Goal: Task Accomplishment & Management: Complete application form

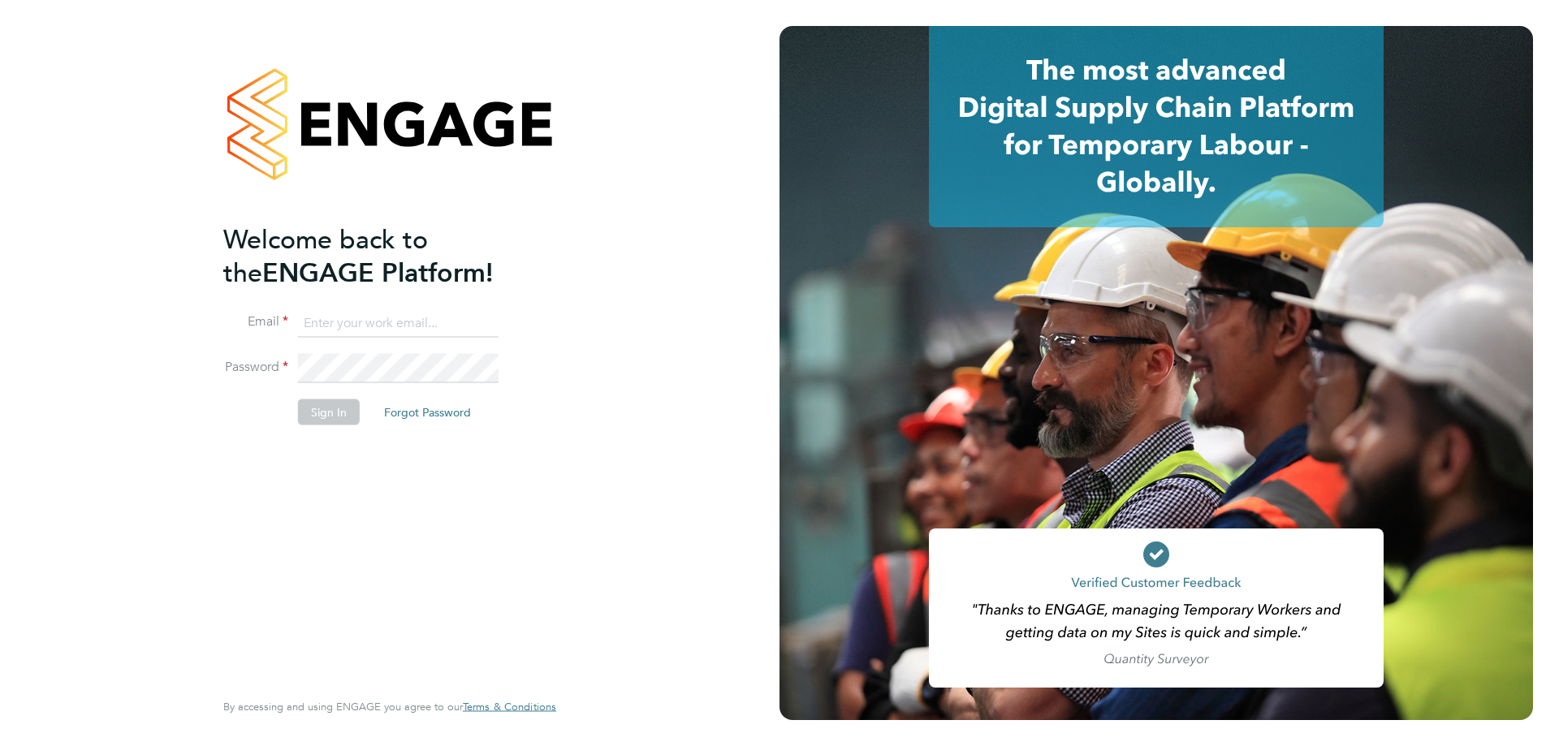
click at [392, 321] on input at bounding box center [398, 323] width 201 height 29
type input "[PERSON_NAME][EMAIL_ADDRESS][PERSON_NAME][DOMAIN_NAME]"
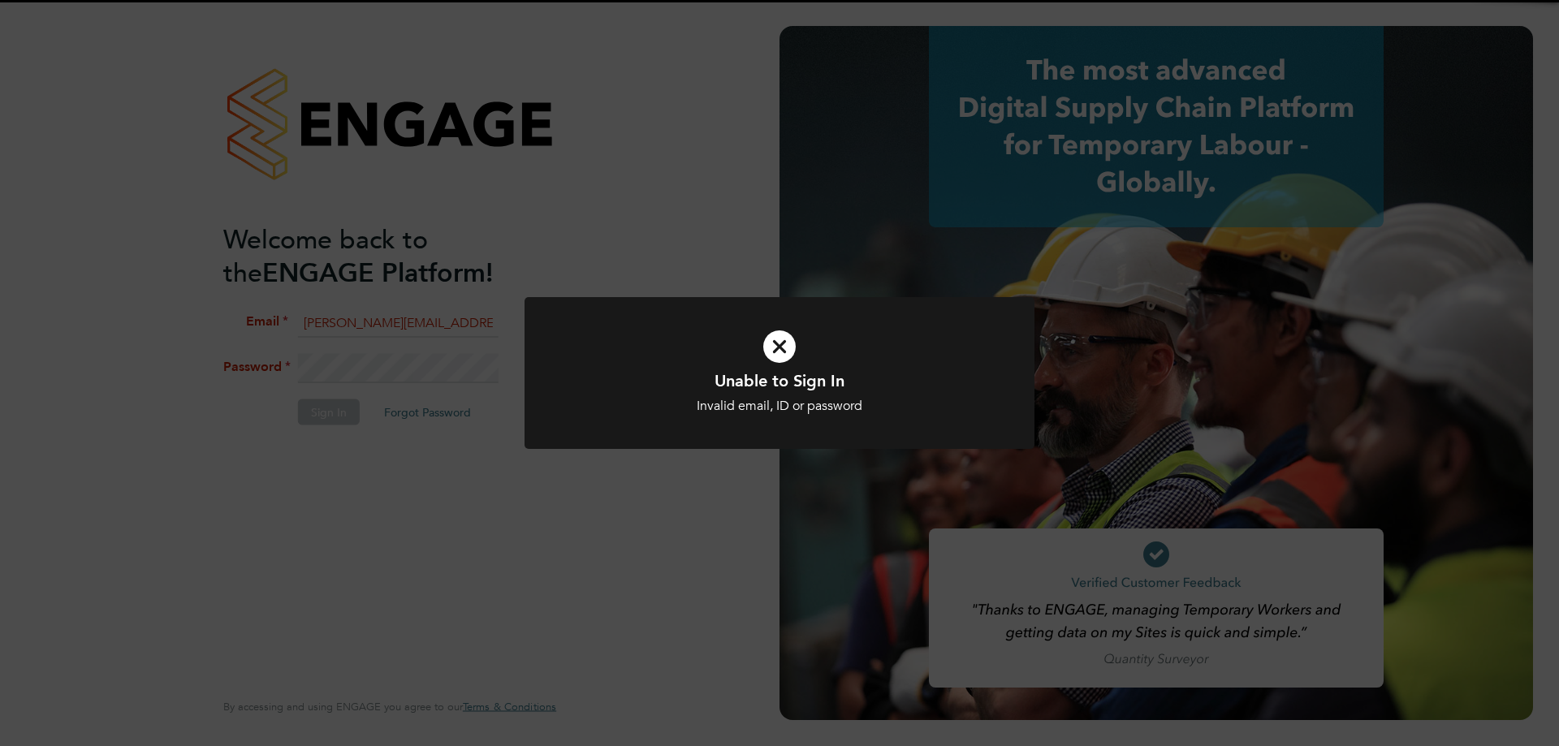
click at [345, 351] on div "Unable to Sign In Invalid email, ID or password Cancel Okay" at bounding box center [779, 373] width 1559 height 746
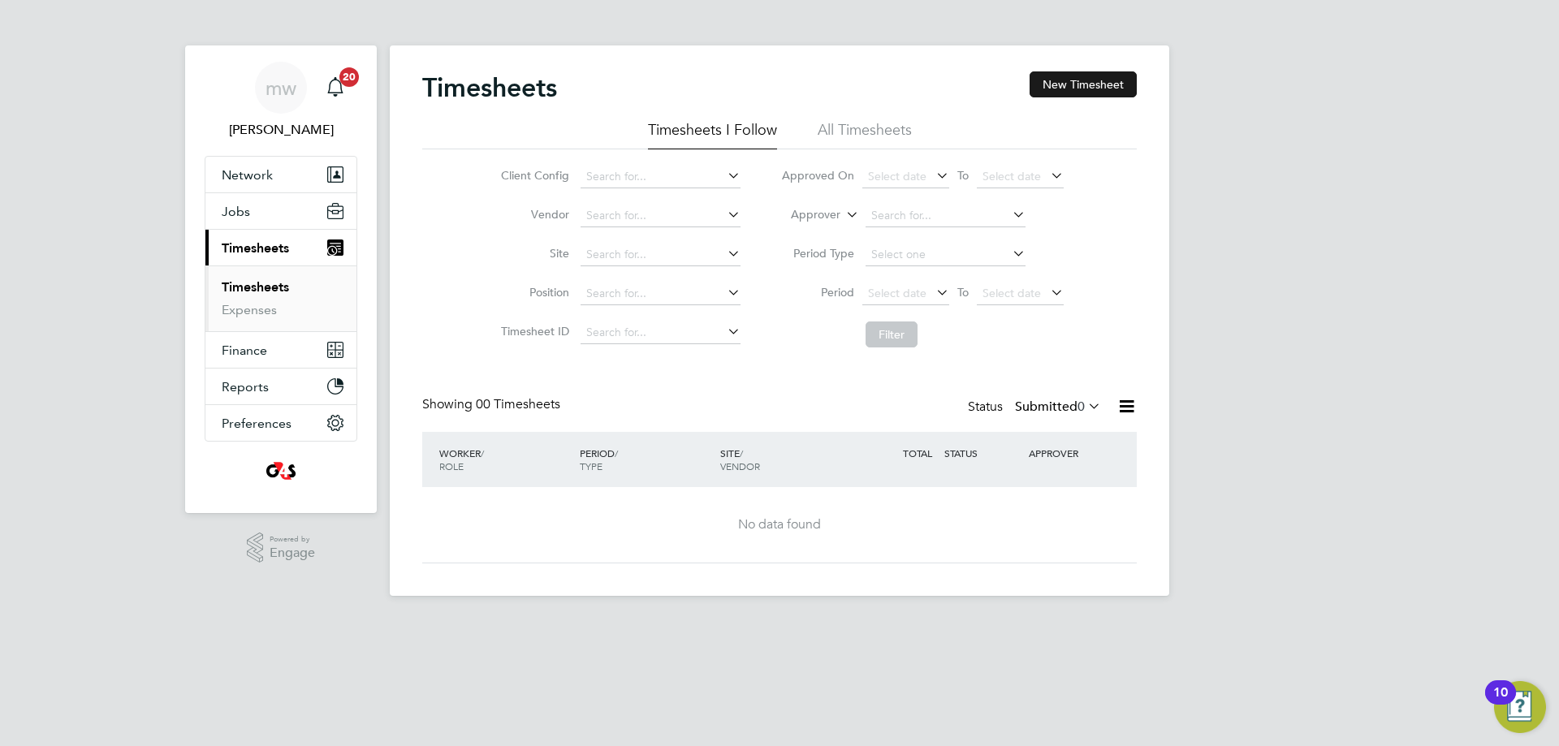
click at [1105, 77] on button "New Timesheet" at bounding box center [1083, 84] width 107 height 26
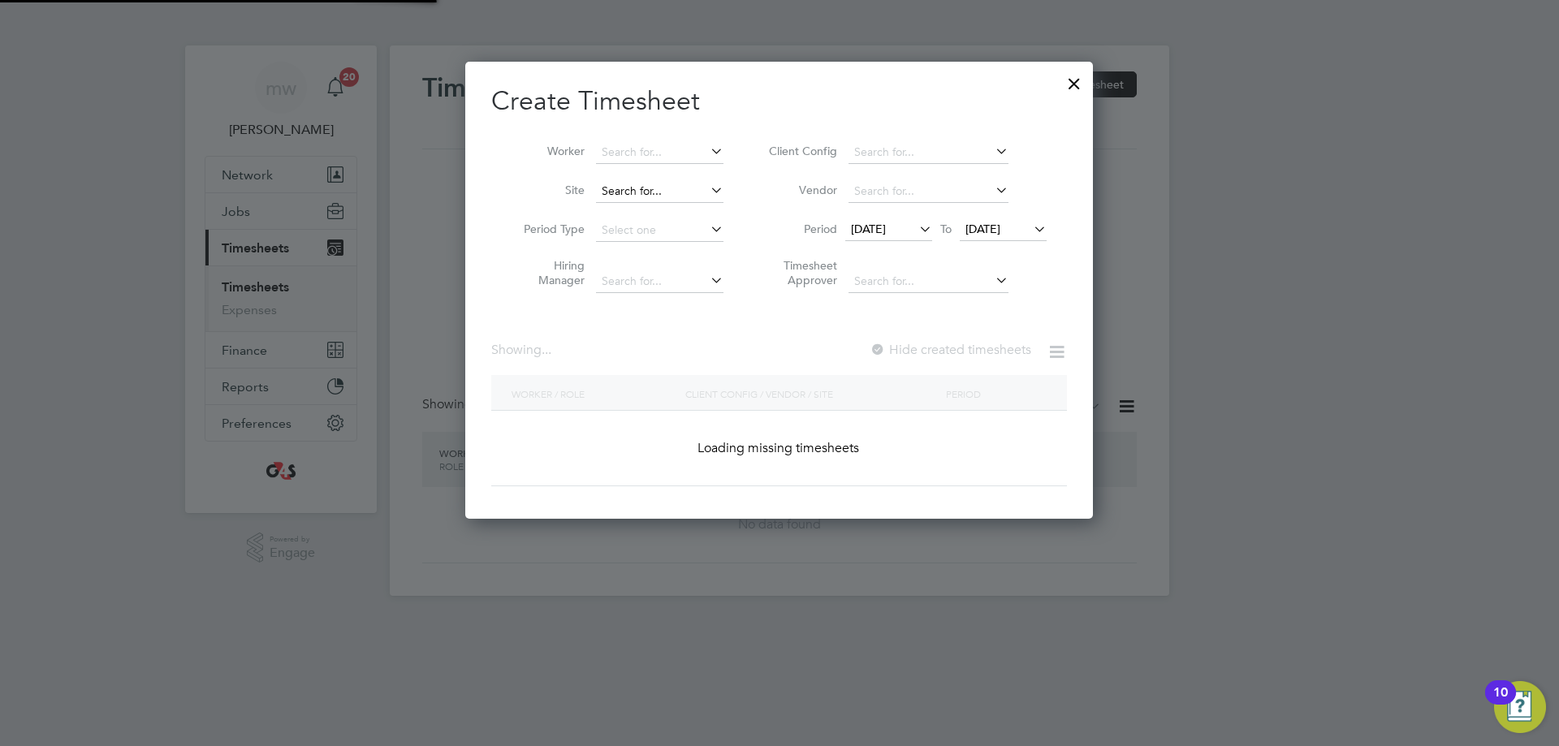
scroll to position [871, 629]
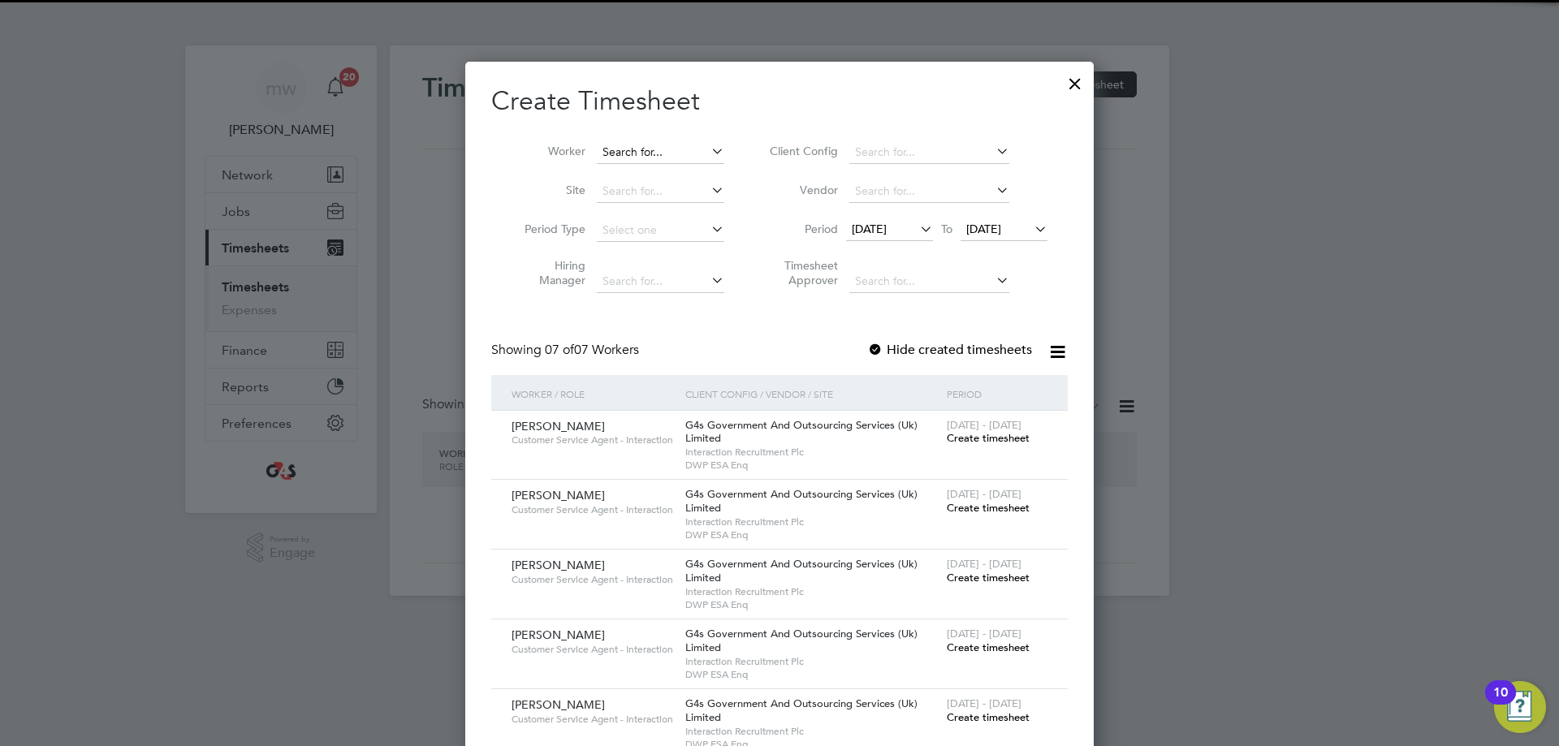
click at [611, 154] on input at bounding box center [661, 152] width 128 height 23
click at [658, 177] on li "[PERSON_NAME]" at bounding box center [665, 174] width 141 height 22
type input "[PERSON_NAME]"
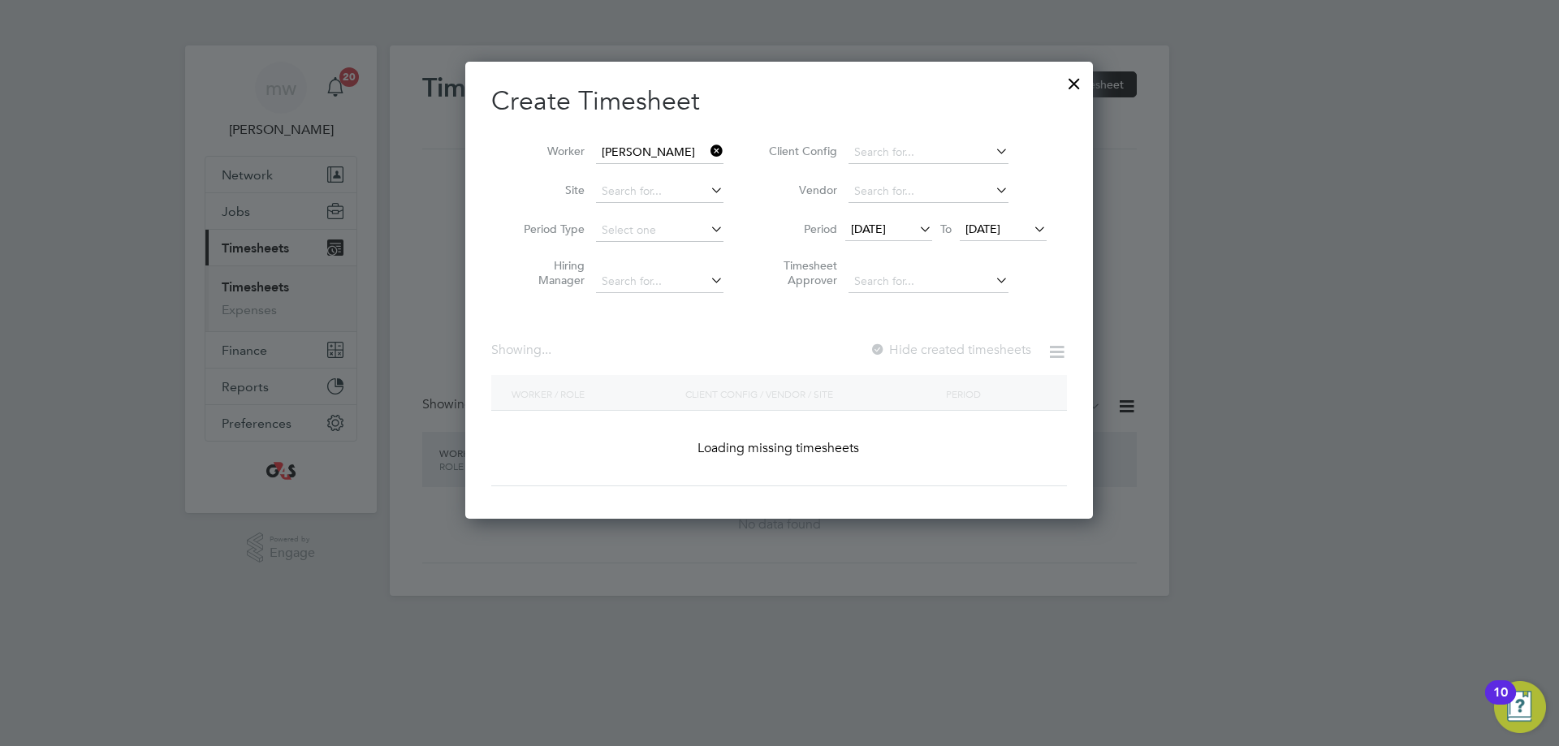
scroll to position [452, 629]
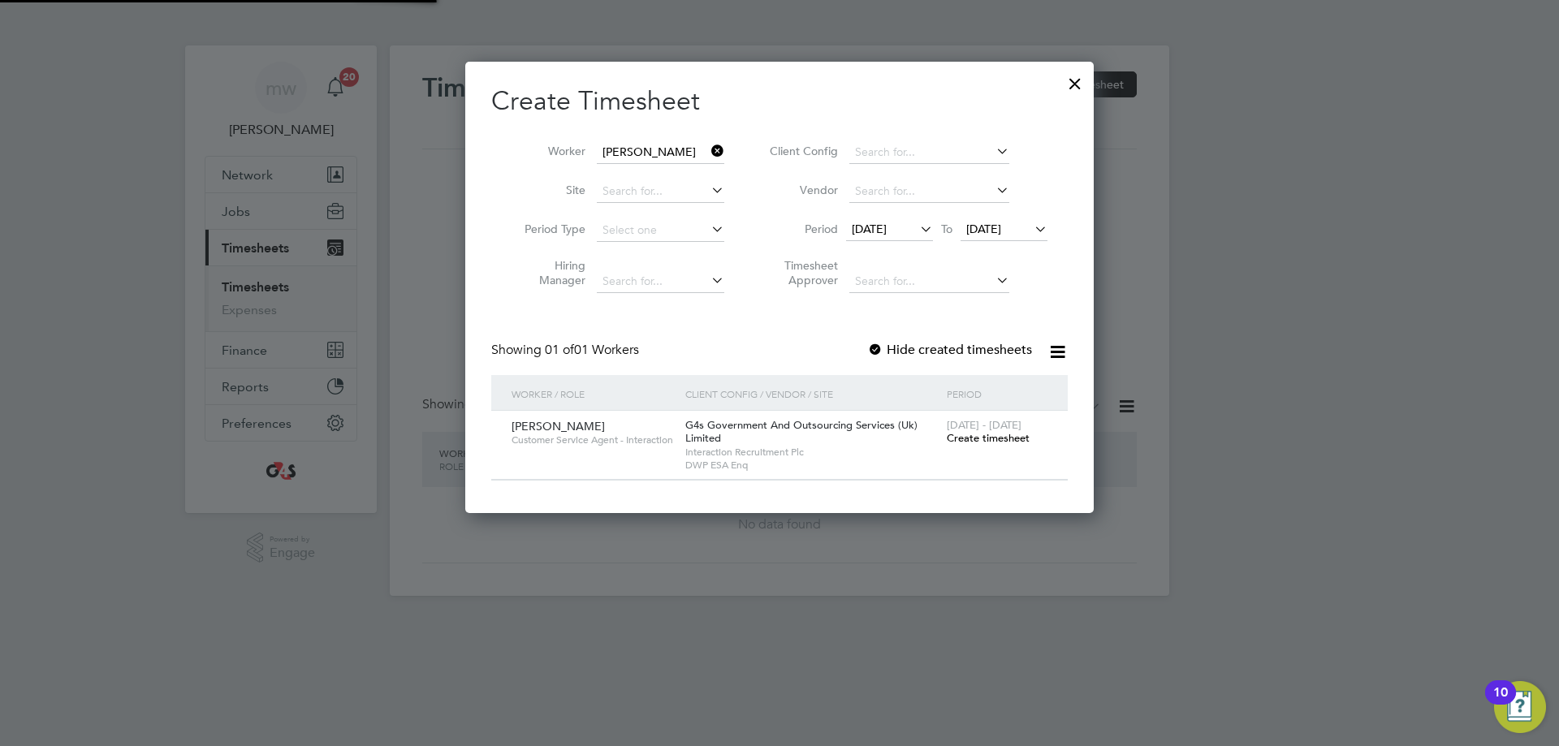
click at [887, 230] on span "[DATE]" at bounding box center [869, 229] width 35 height 15
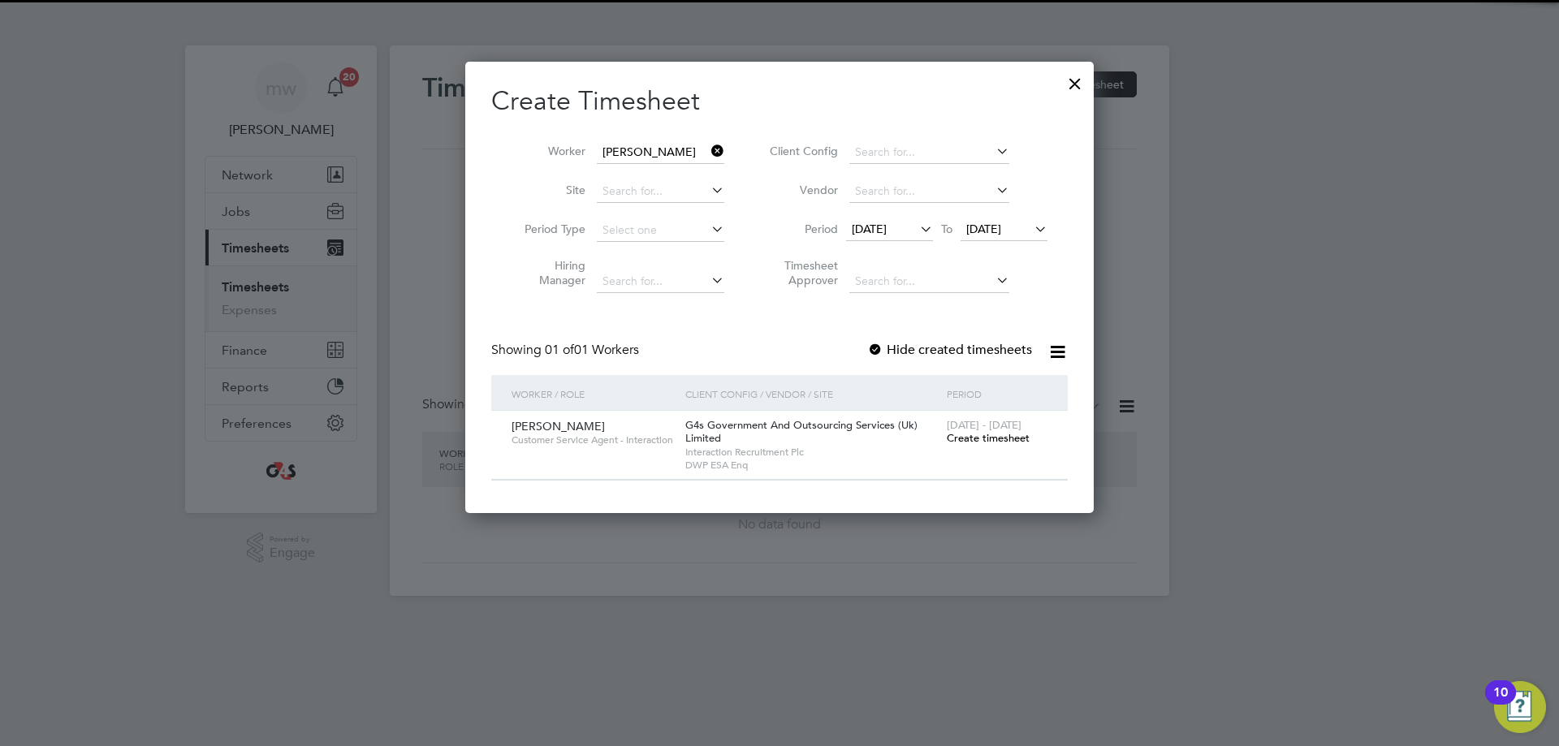
scroll to position [562, 0]
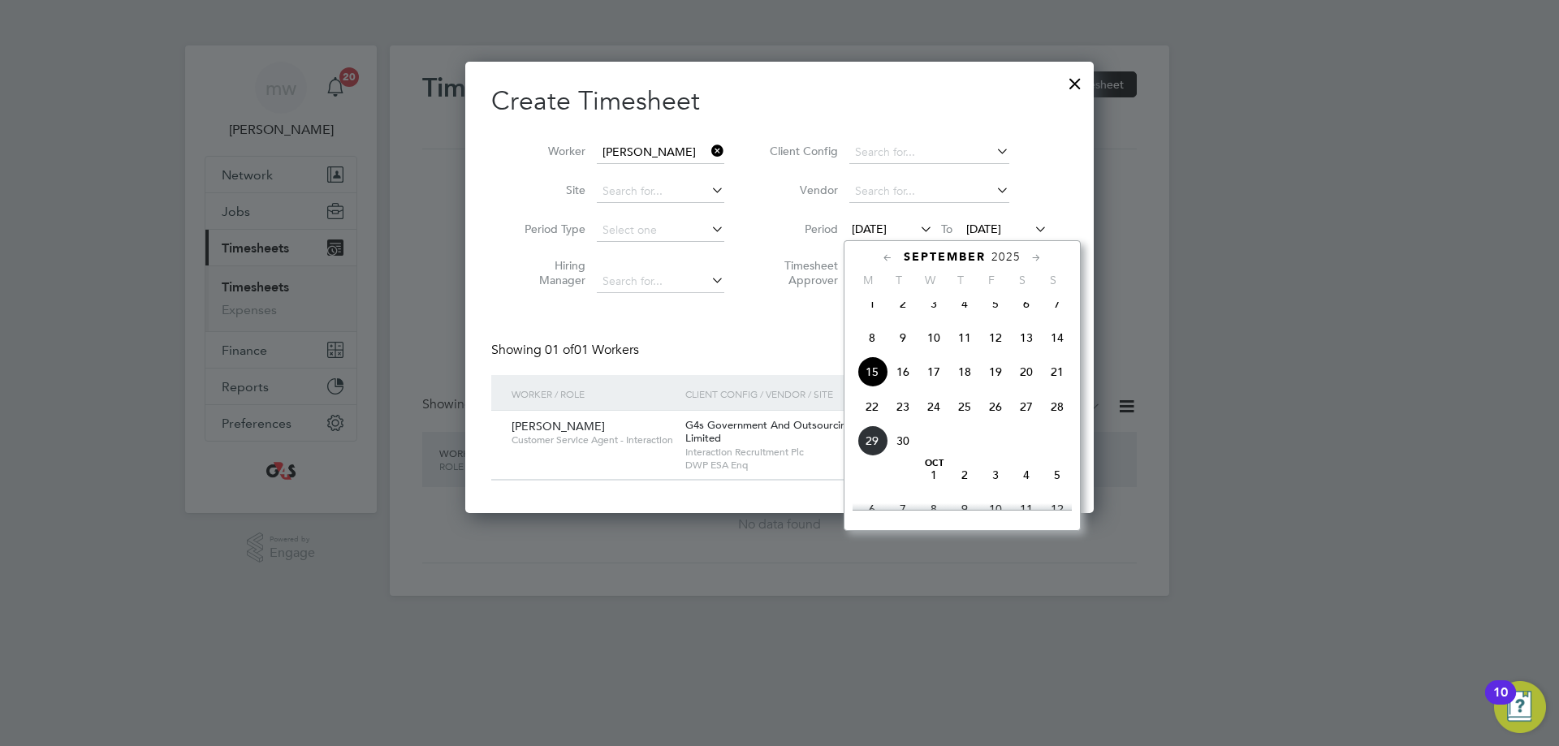
click at [871, 419] on span "22" at bounding box center [872, 406] width 31 height 31
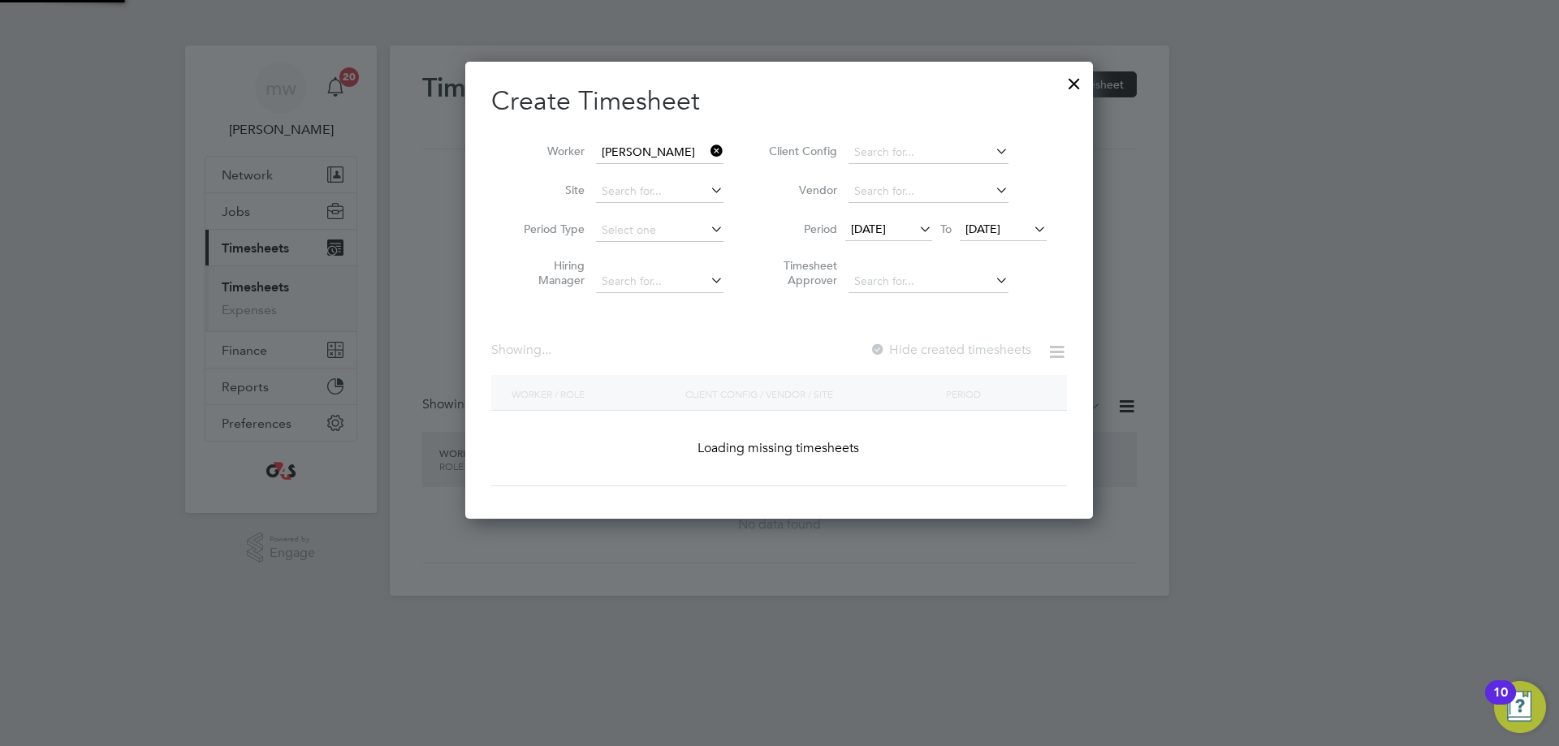
scroll to position [452, 629]
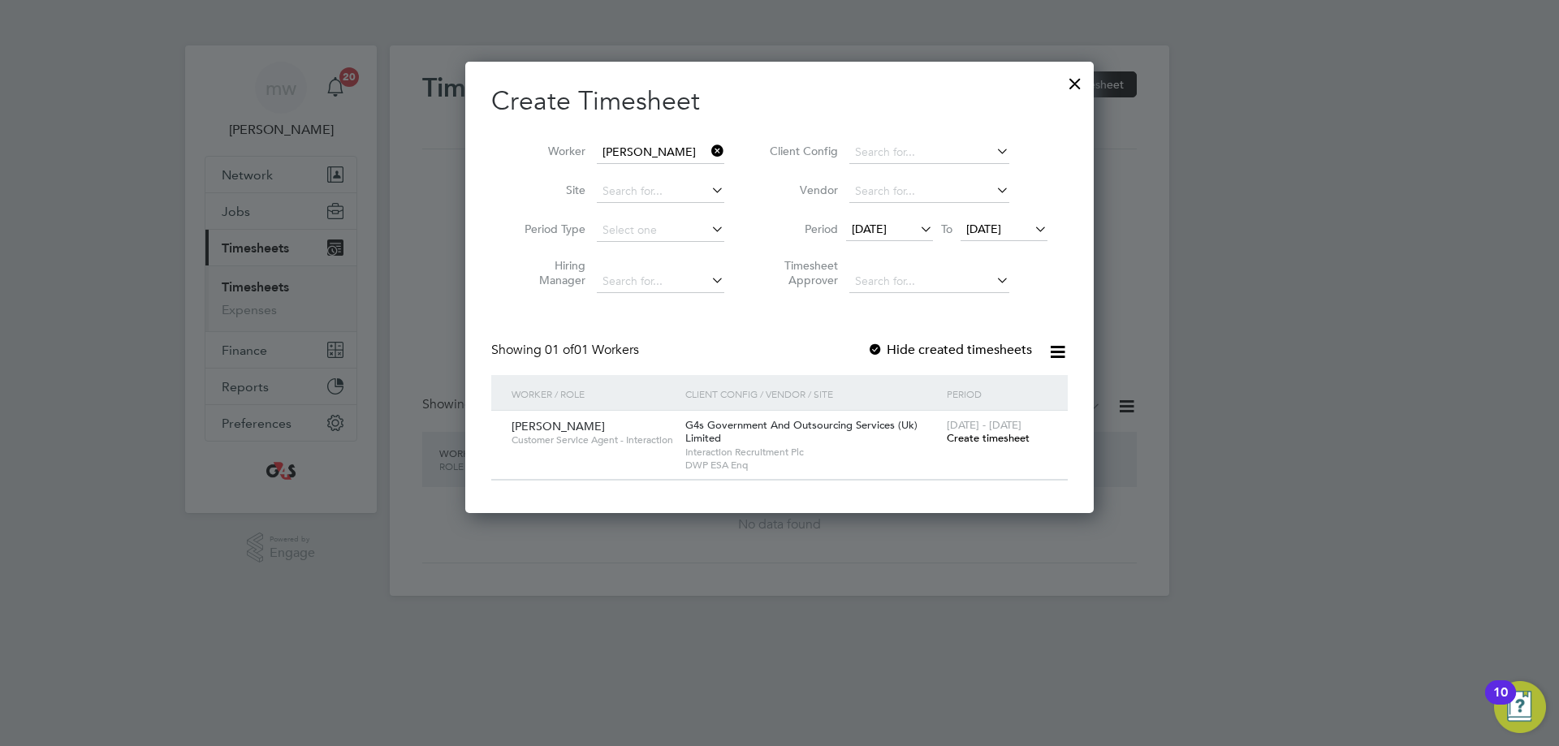
click at [877, 353] on div at bounding box center [875, 351] width 16 height 16
click at [985, 434] on span "Create timesheet" at bounding box center [988, 438] width 83 height 14
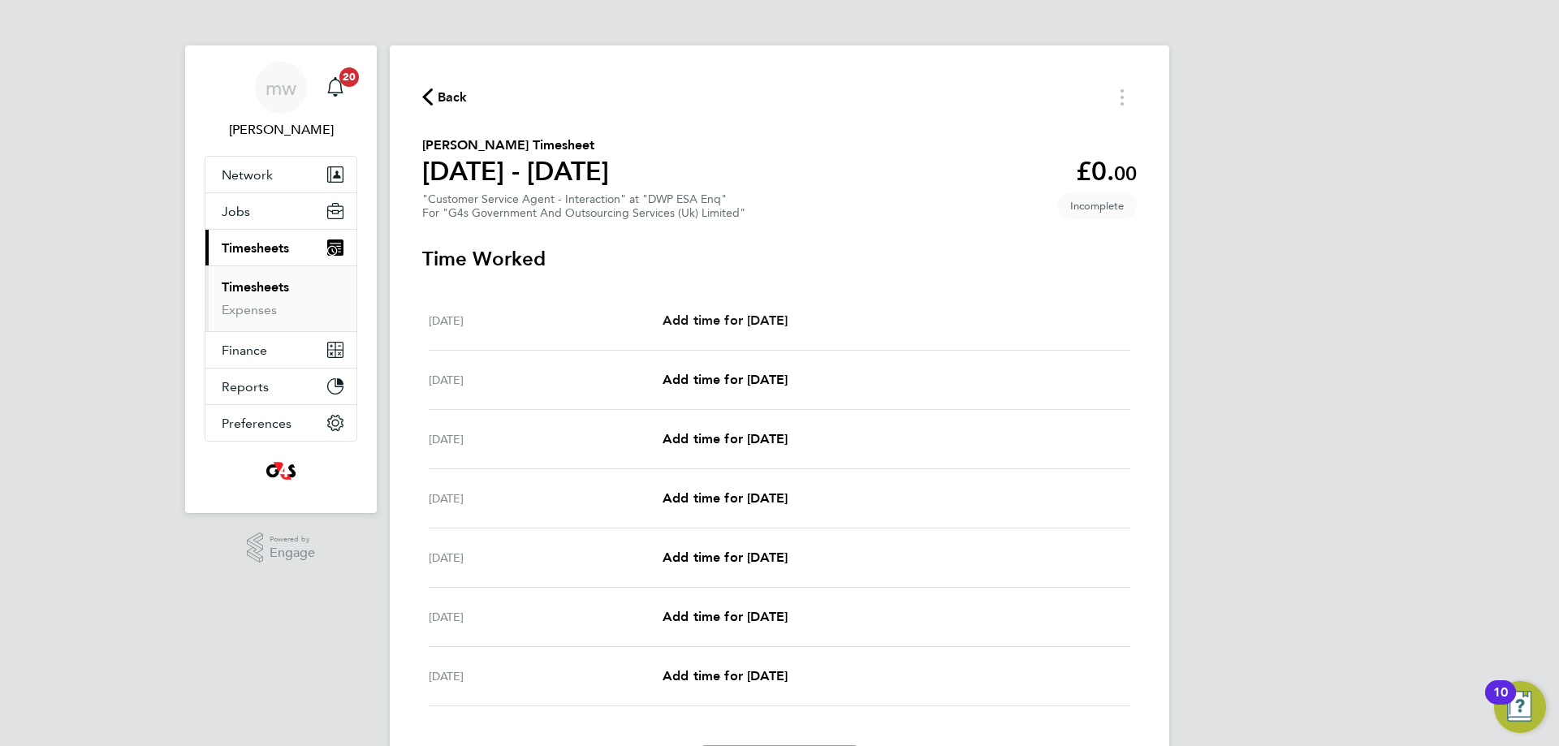
click at [722, 321] on span "Add time for [DATE]" at bounding box center [725, 320] width 125 height 15
select select "30"
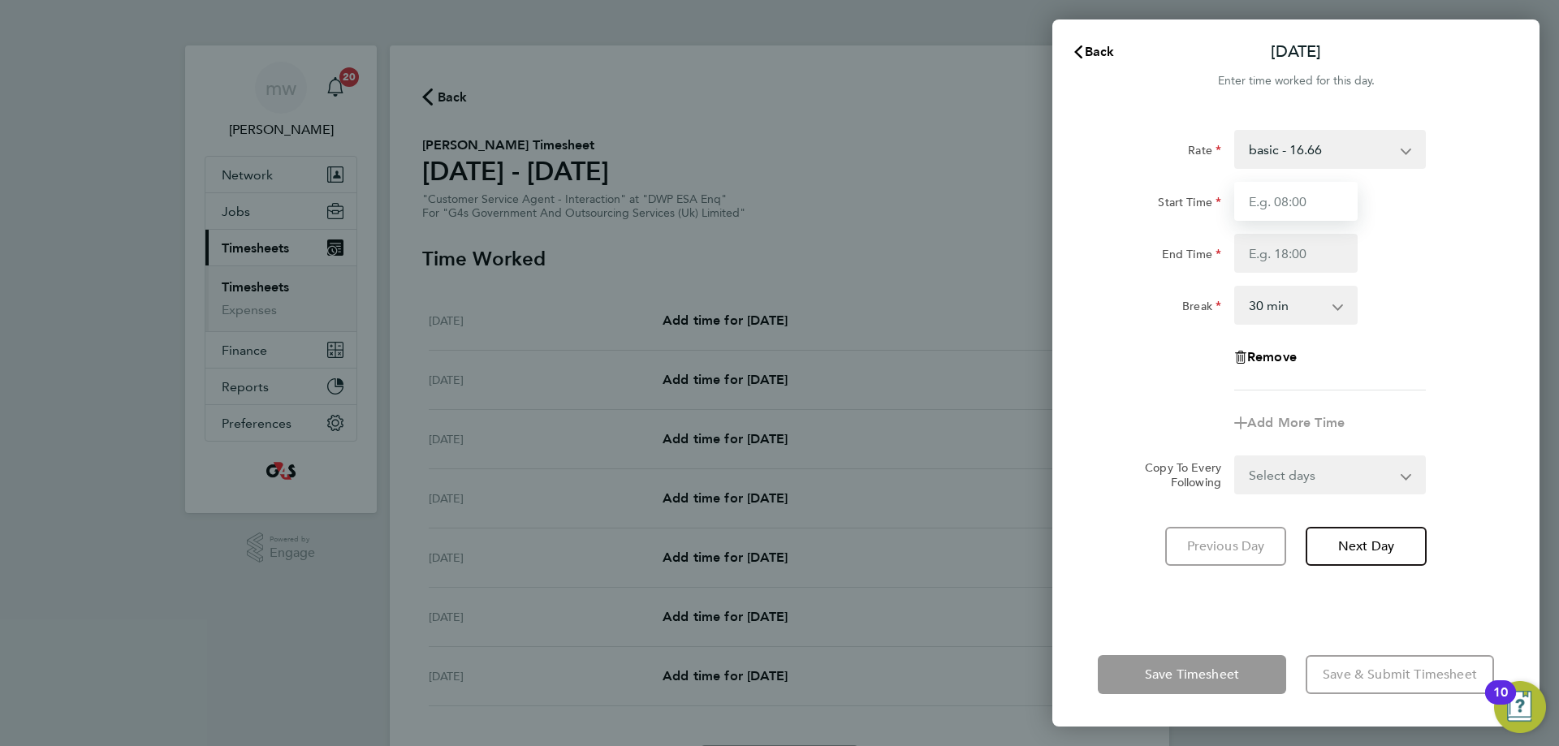
click at [1308, 208] on input "Start Time" at bounding box center [1295, 201] width 123 height 39
type input "09:00"
click at [1285, 257] on input "End Time" at bounding box center [1295, 253] width 123 height 39
type input "17:00"
click at [1437, 275] on div "Rate basic - 16.66 x1.5 - 24.73 x2 - 32.79 System Issue Not Paid Annual Leave S…" at bounding box center [1296, 260] width 396 height 261
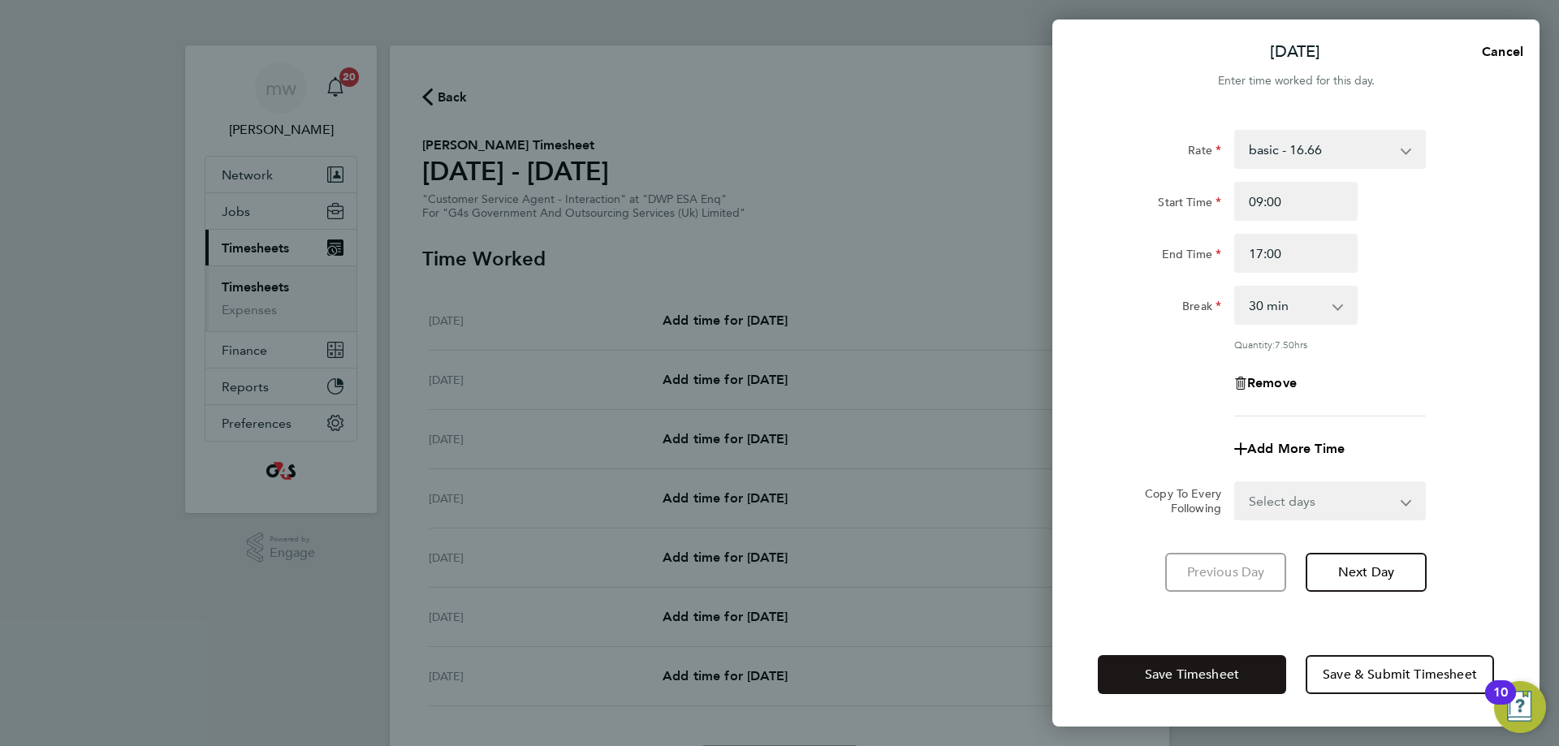
click at [1192, 664] on button "Save Timesheet" at bounding box center [1192, 674] width 188 height 39
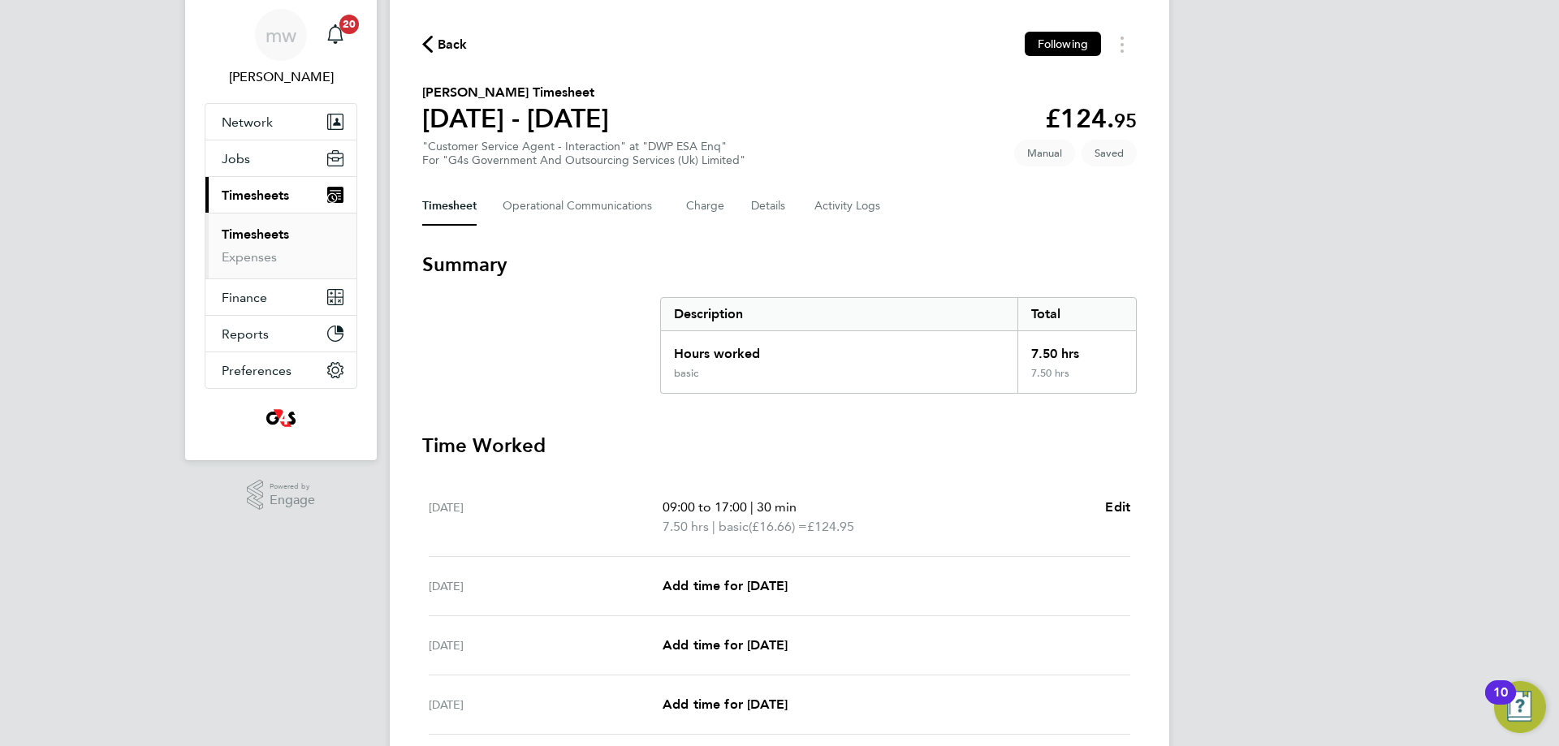
scroll to position [81, 0]
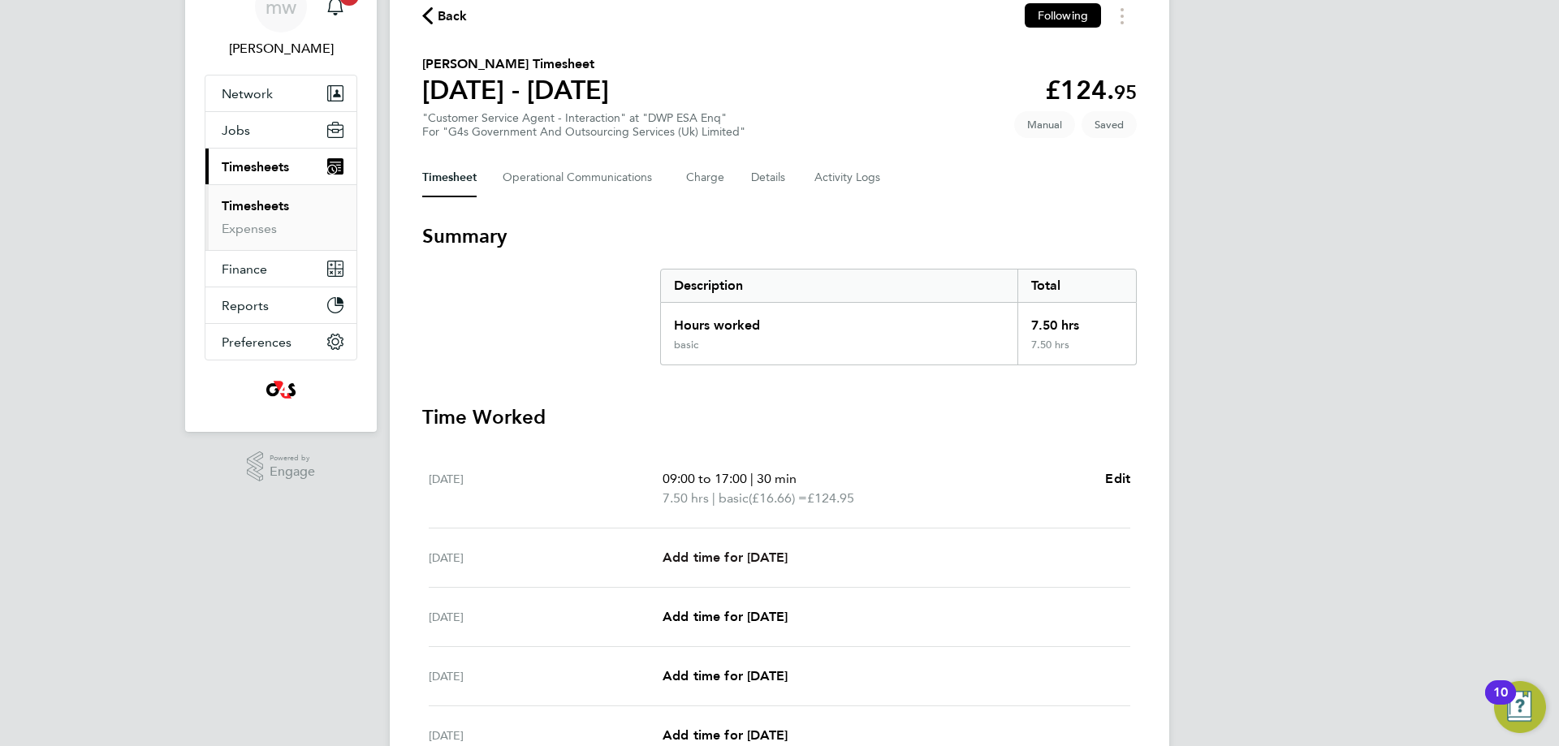
click at [764, 550] on span "Add time for [DATE]" at bounding box center [725, 557] width 125 height 15
select select "30"
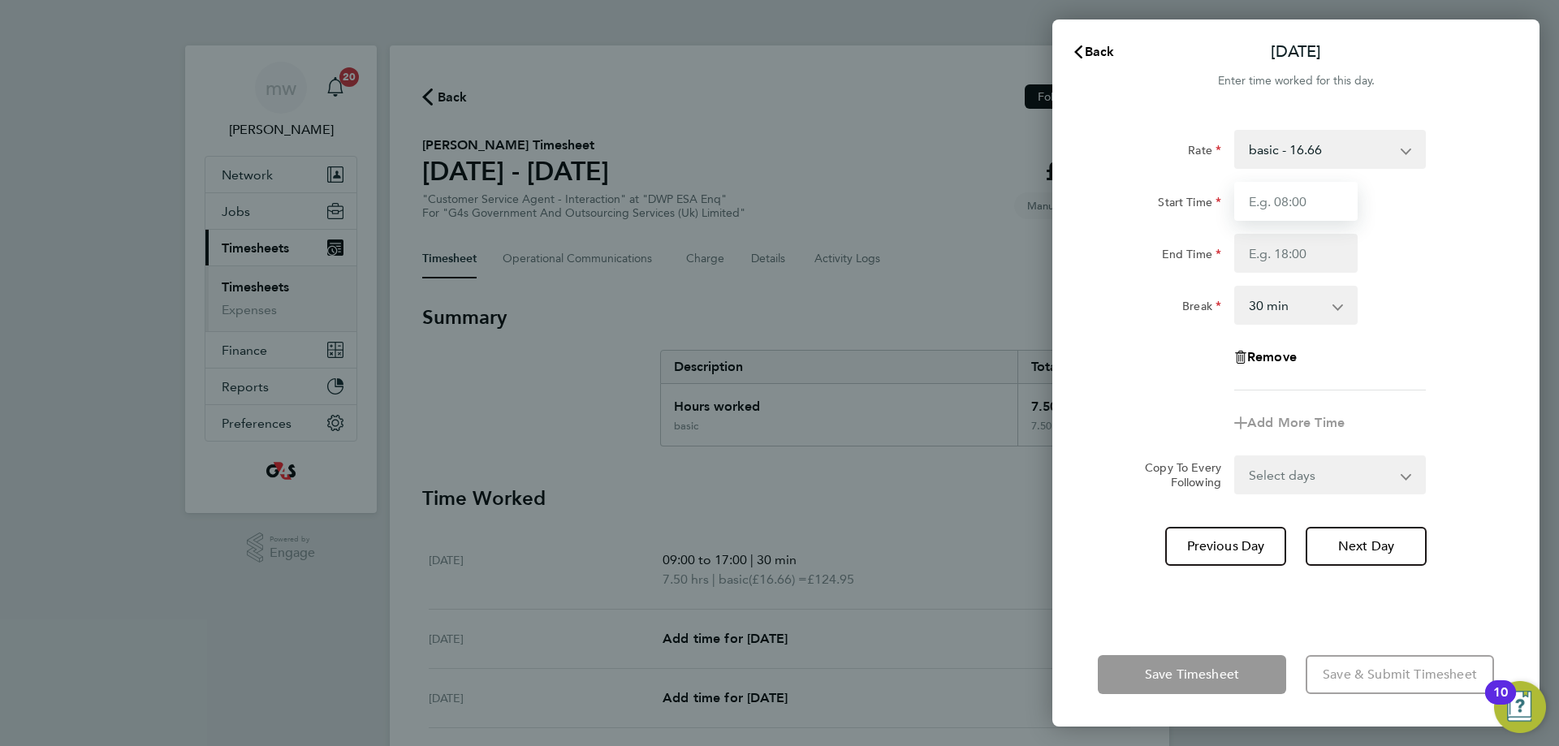
click at [1269, 205] on input "Start Time" at bounding box center [1295, 201] width 123 height 39
type input "09:00"
click at [1279, 262] on input "End Time" at bounding box center [1295, 253] width 123 height 39
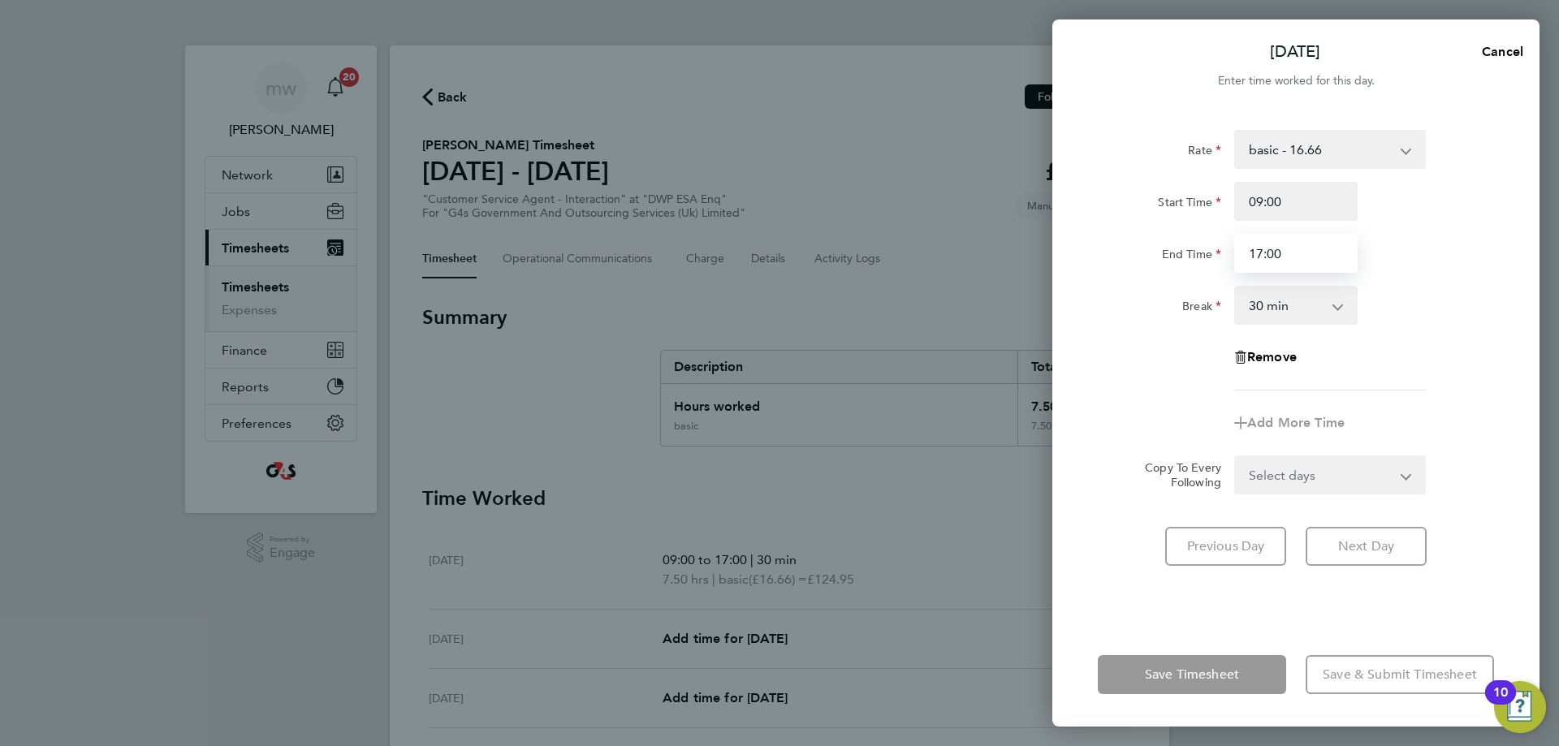
type input "17:00"
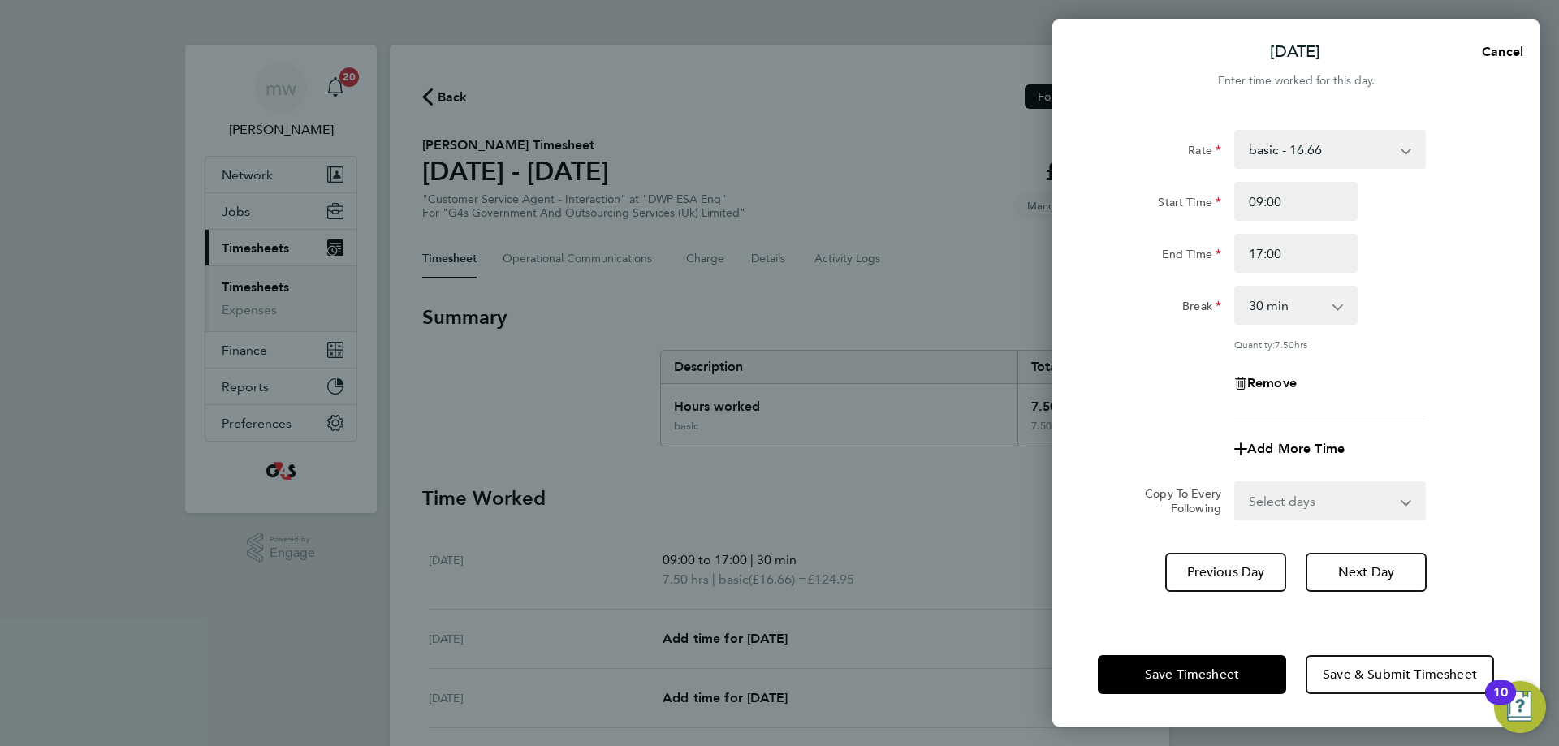
click at [1455, 262] on div "End Time 17:00" at bounding box center [1296, 253] width 409 height 39
click at [1205, 682] on span "Save Timesheet" at bounding box center [1192, 675] width 94 height 16
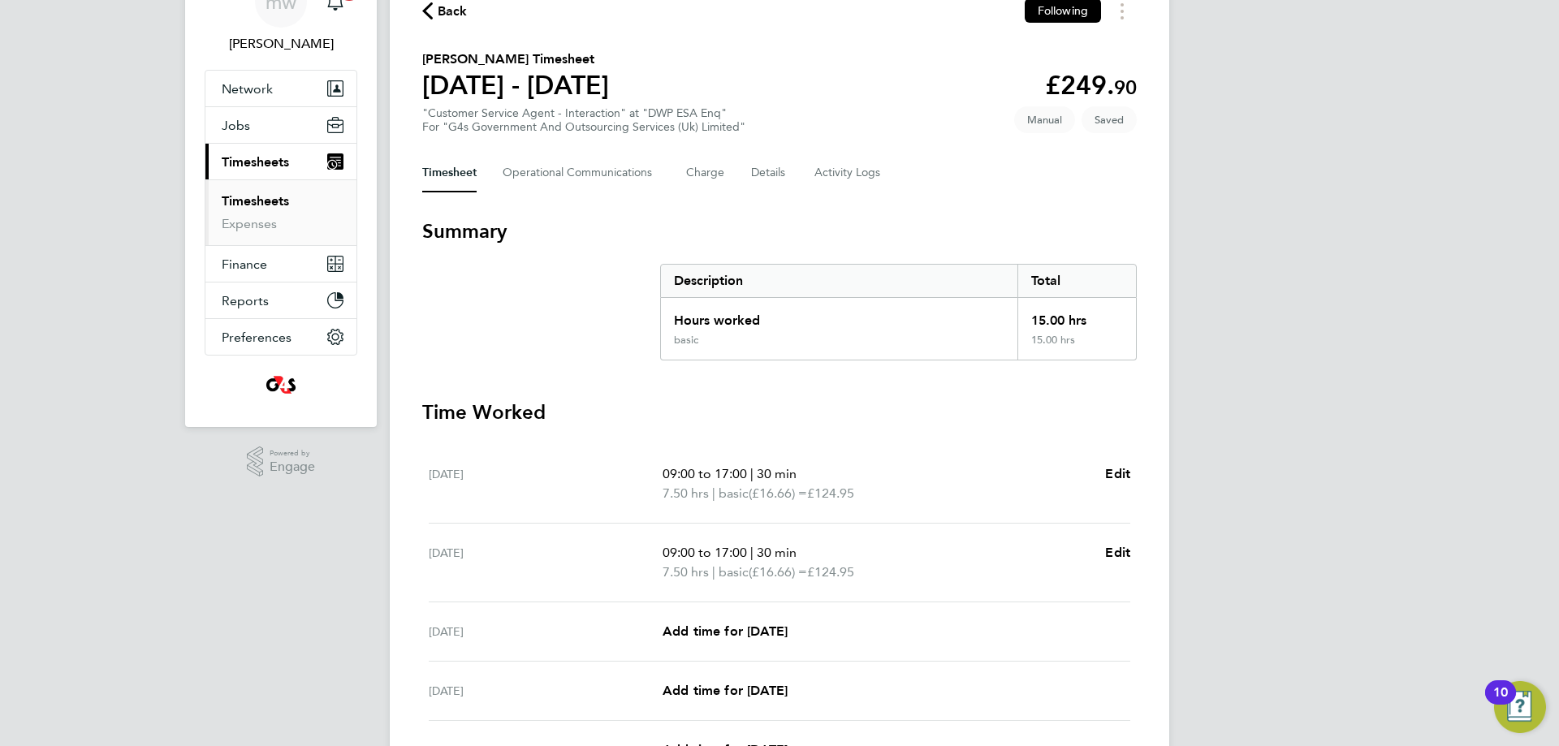
scroll to position [162, 0]
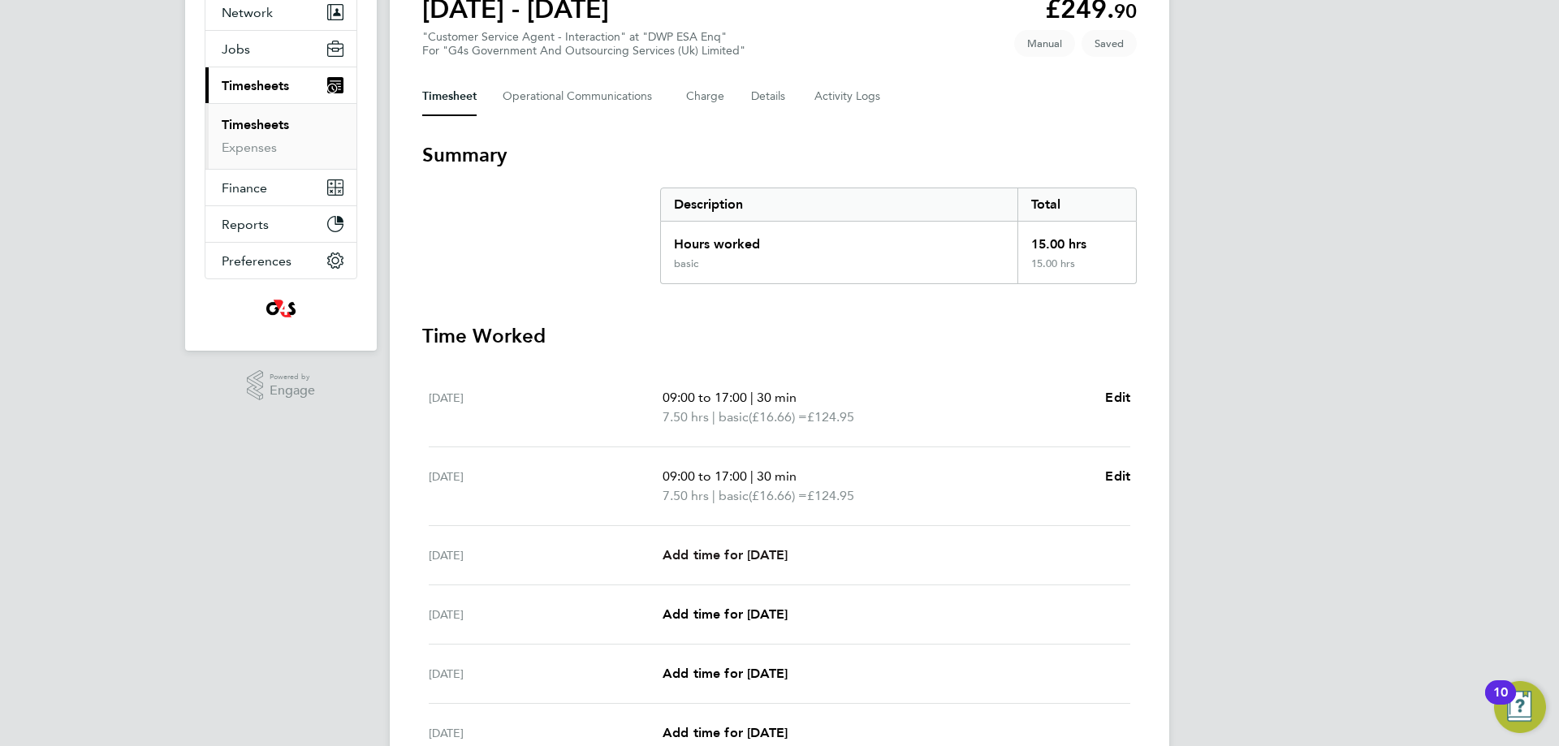
click at [764, 553] on span "Add time for [DATE]" at bounding box center [725, 554] width 125 height 15
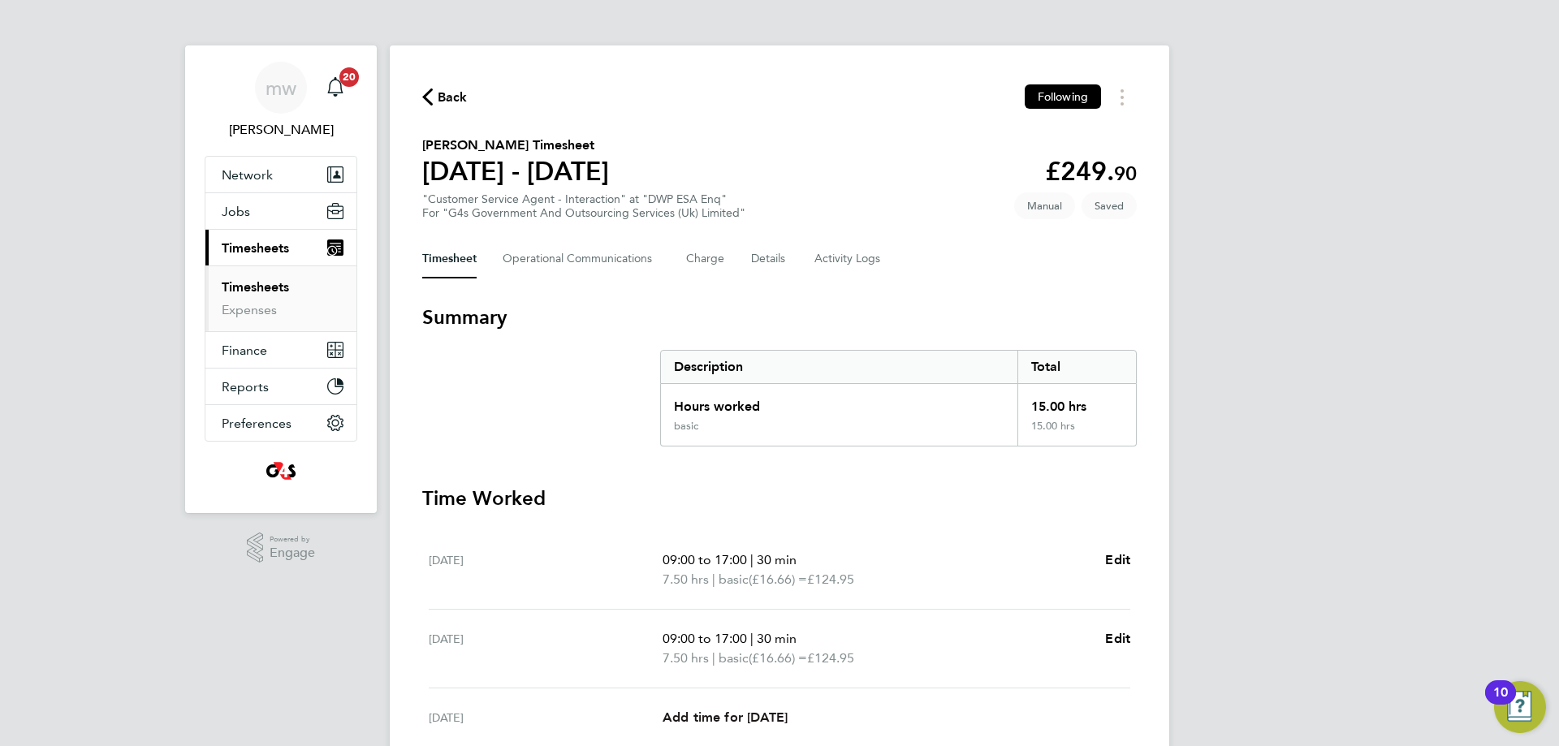
select select "30"
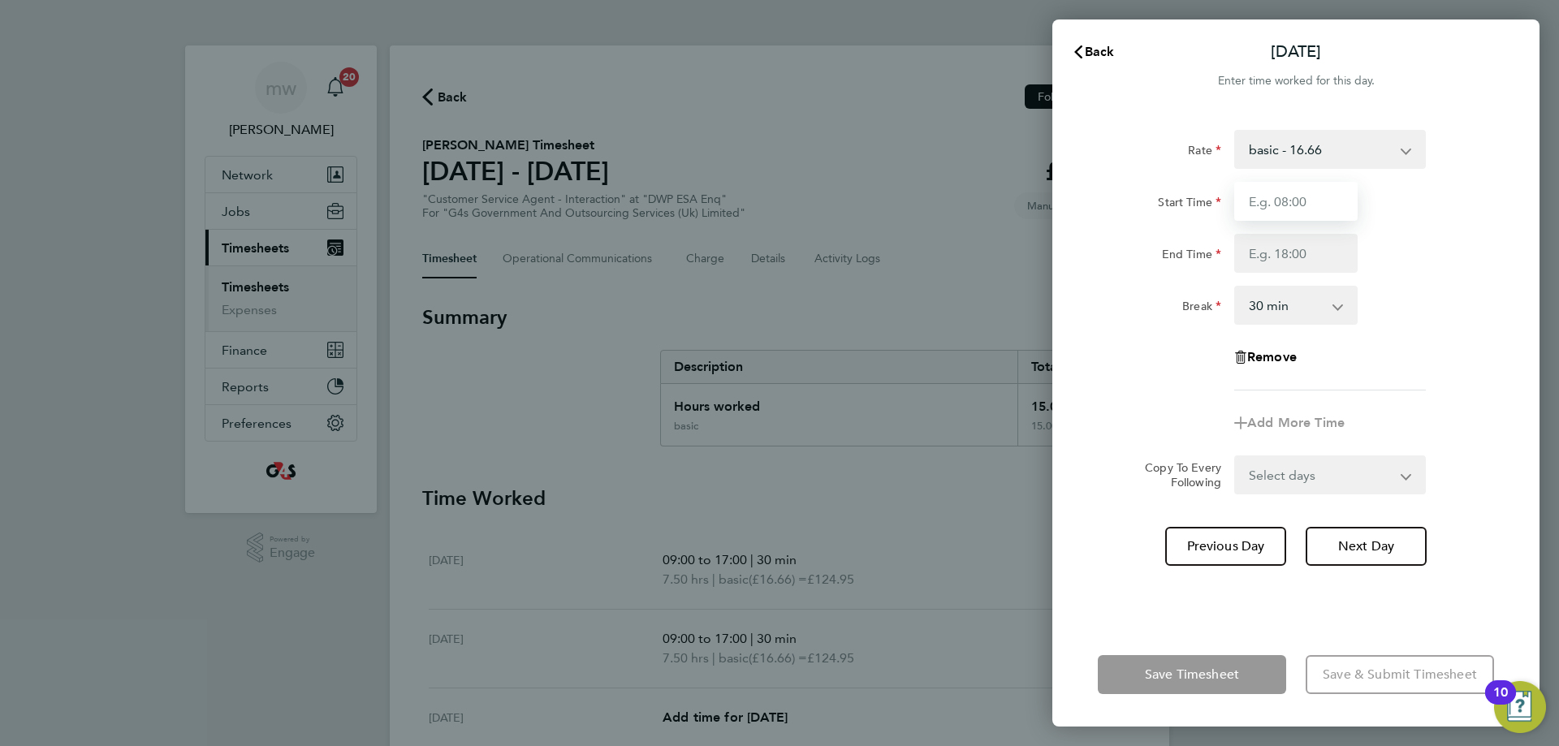
click at [1260, 213] on input "Start Time" at bounding box center [1295, 201] width 123 height 39
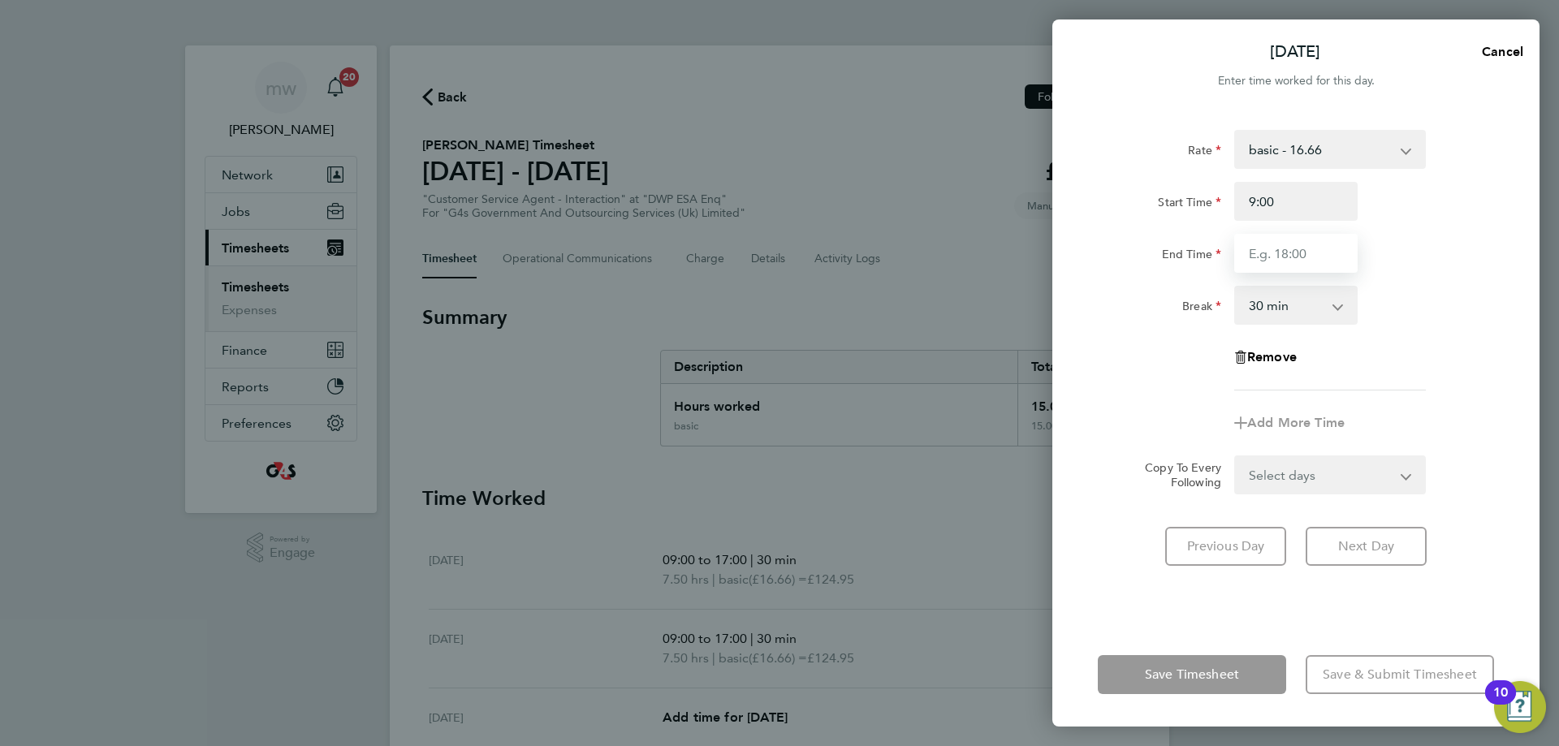
type input "09:00"
click at [1288, 256] on input "End Time" at bounding box center [1295, 253] width 123 height 39
type input "17:02"
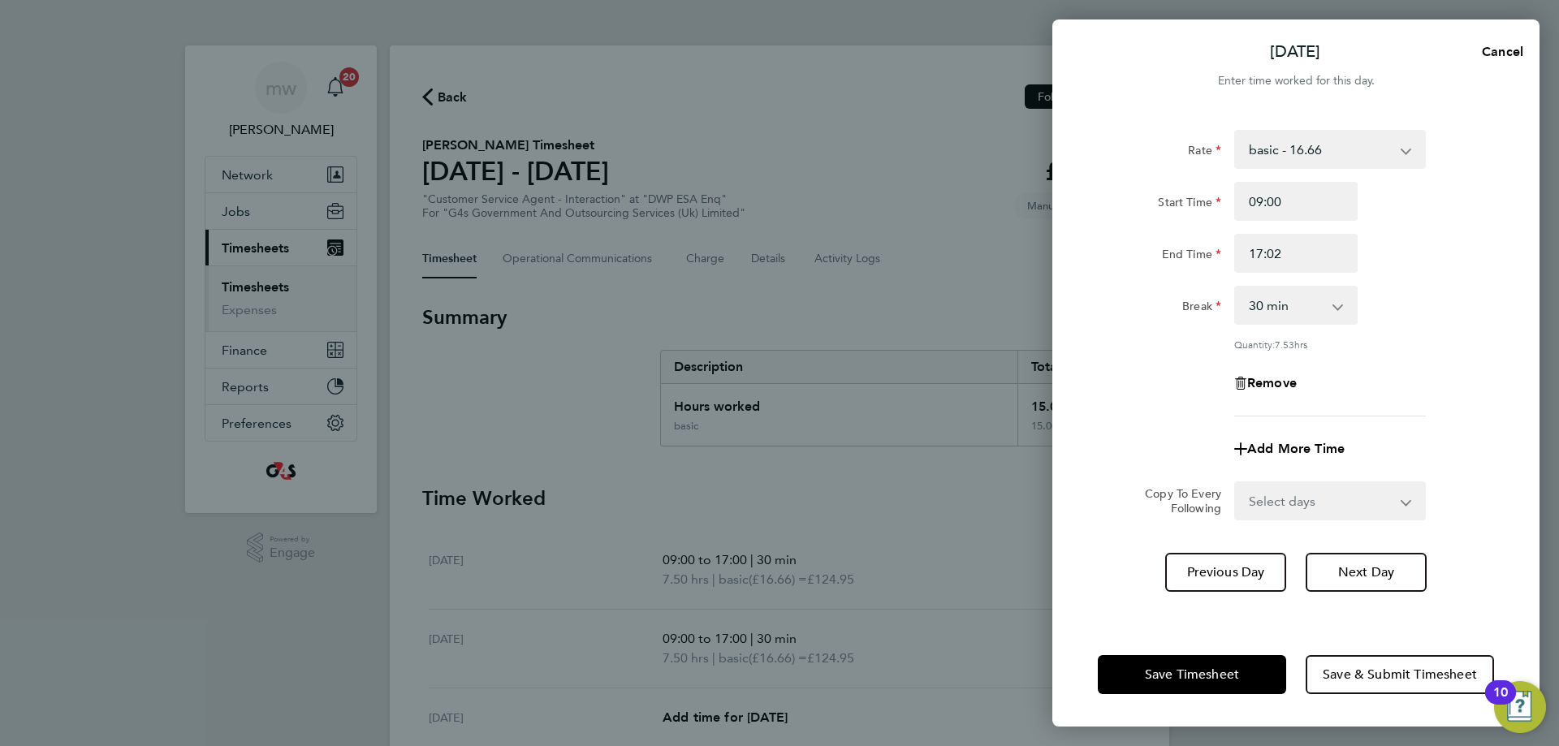
click at [1451, 350] on div "Rate basic - 16.66 x1.5 - 24.73 x2 - 32.79 System Issue Not Paid Annual Leave S…" at bounding box center [1296, 273] width 396 height 287
drag, startPoint x: 1187, startPoint y: 659, endPoint x: 1158, endPoint y: 666, distance: 30.0
click at [1177, 661] on button "Save Timesheet" at bounding box center [1192, 674] width 188 height 39
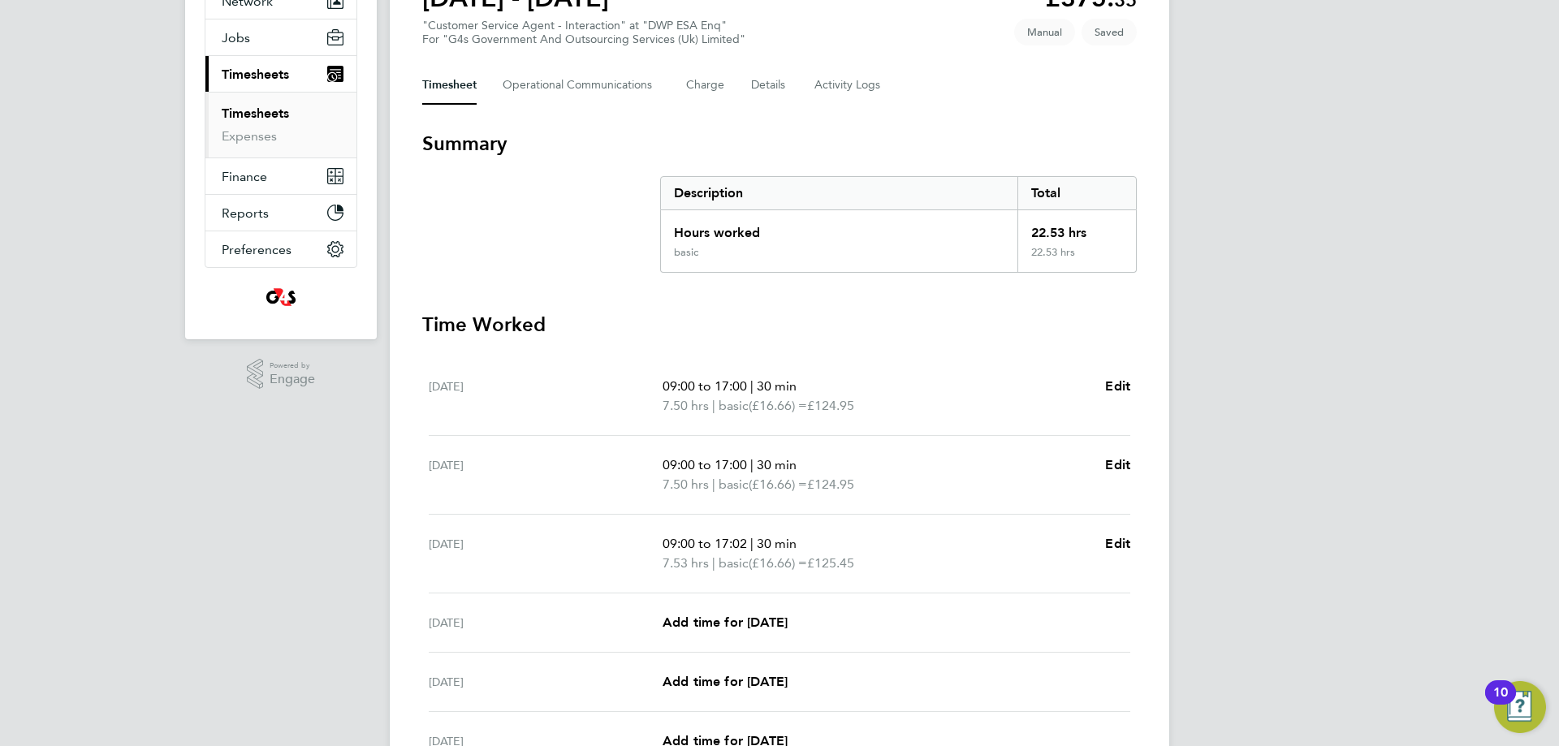
scroll to position [325, 0]
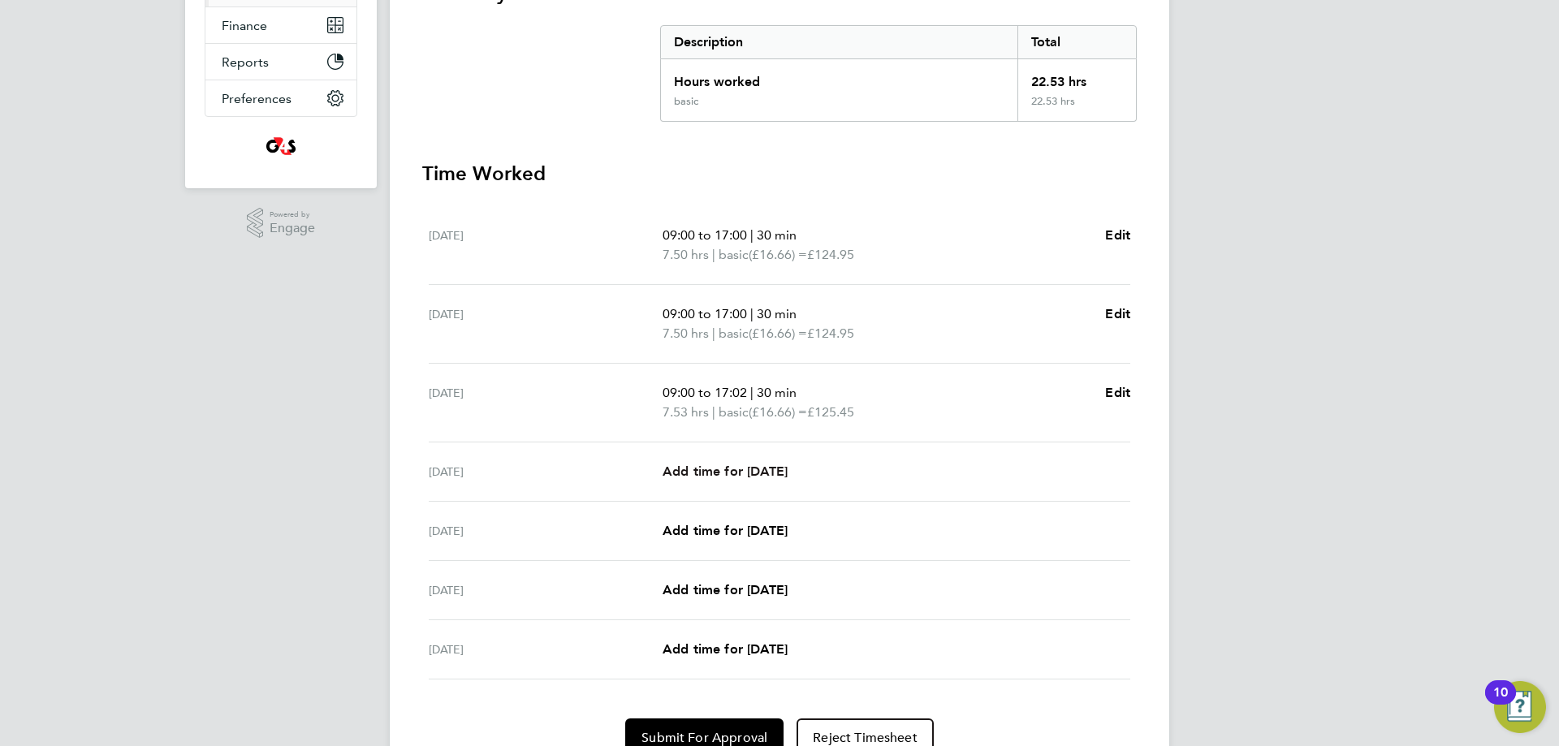
click at [768, 466] on span "Add time for [DATE]" at bounding box center [725, 471] width 125 height 15
select select "30"
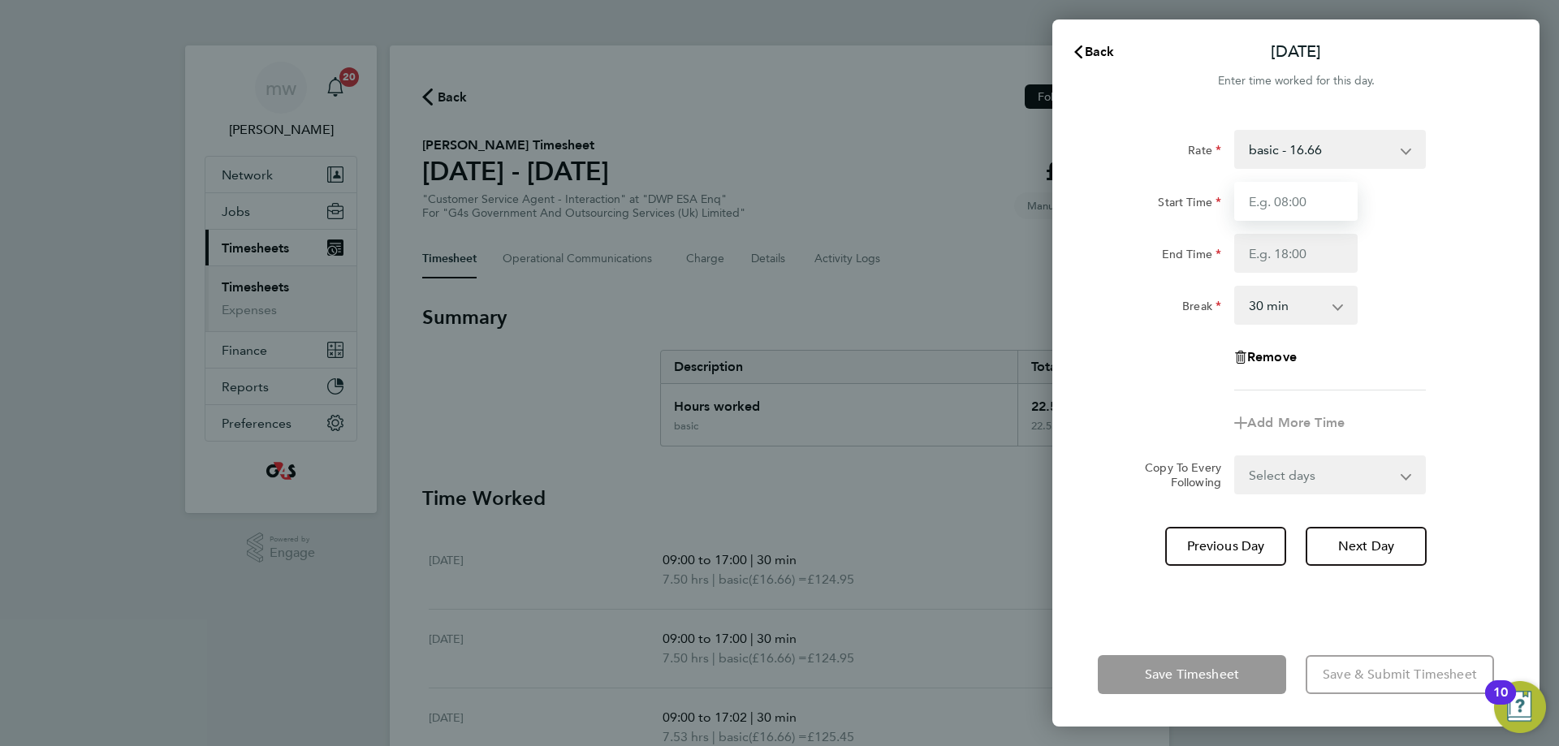
click at [1289, 201] on input "Start Time" at bounding box center [1295, 201] width 123 height 39
type input "09:00"
click at [1297, 253] on input "End Time" at bounding box center [1295, 253] width 123 height 39
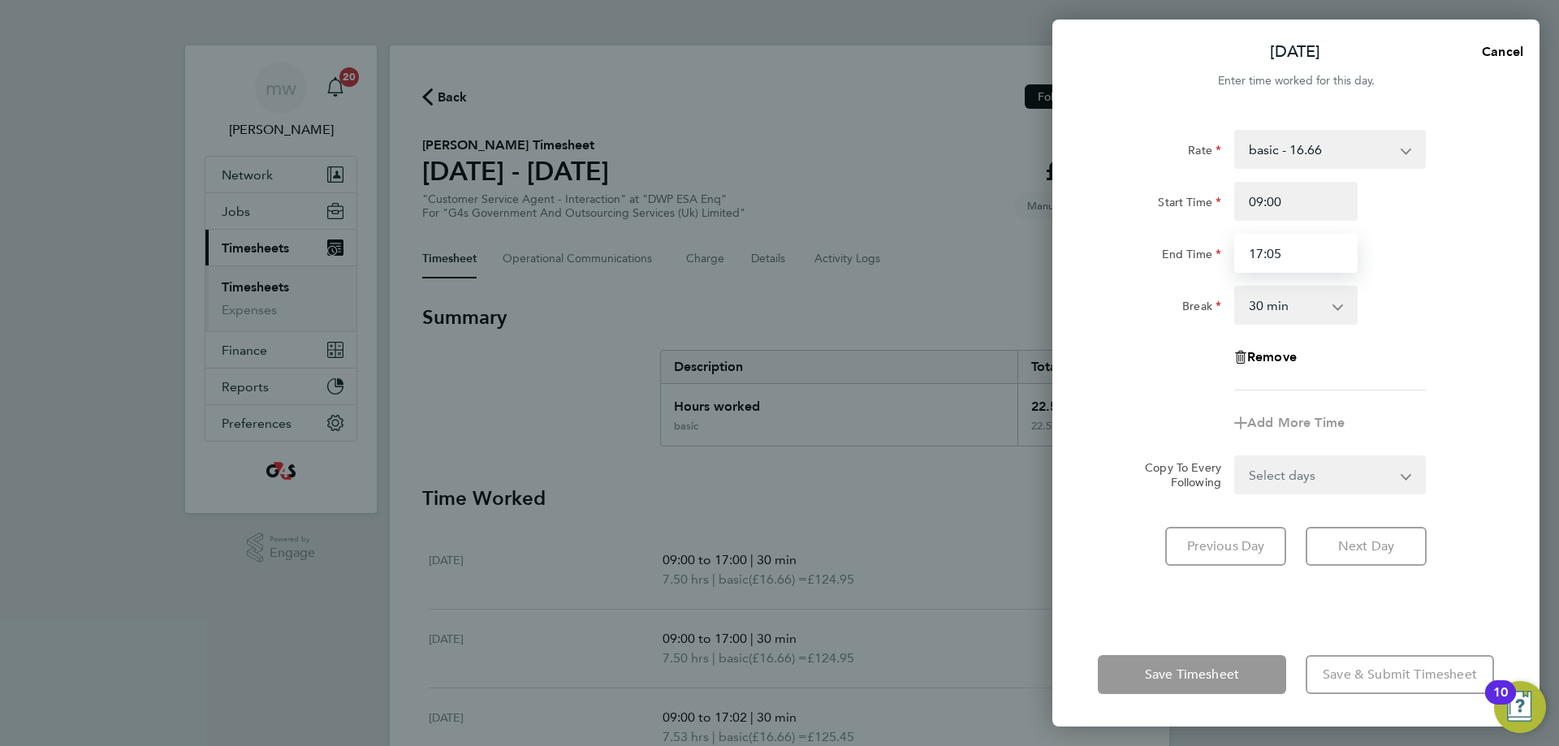
type input "17:05"
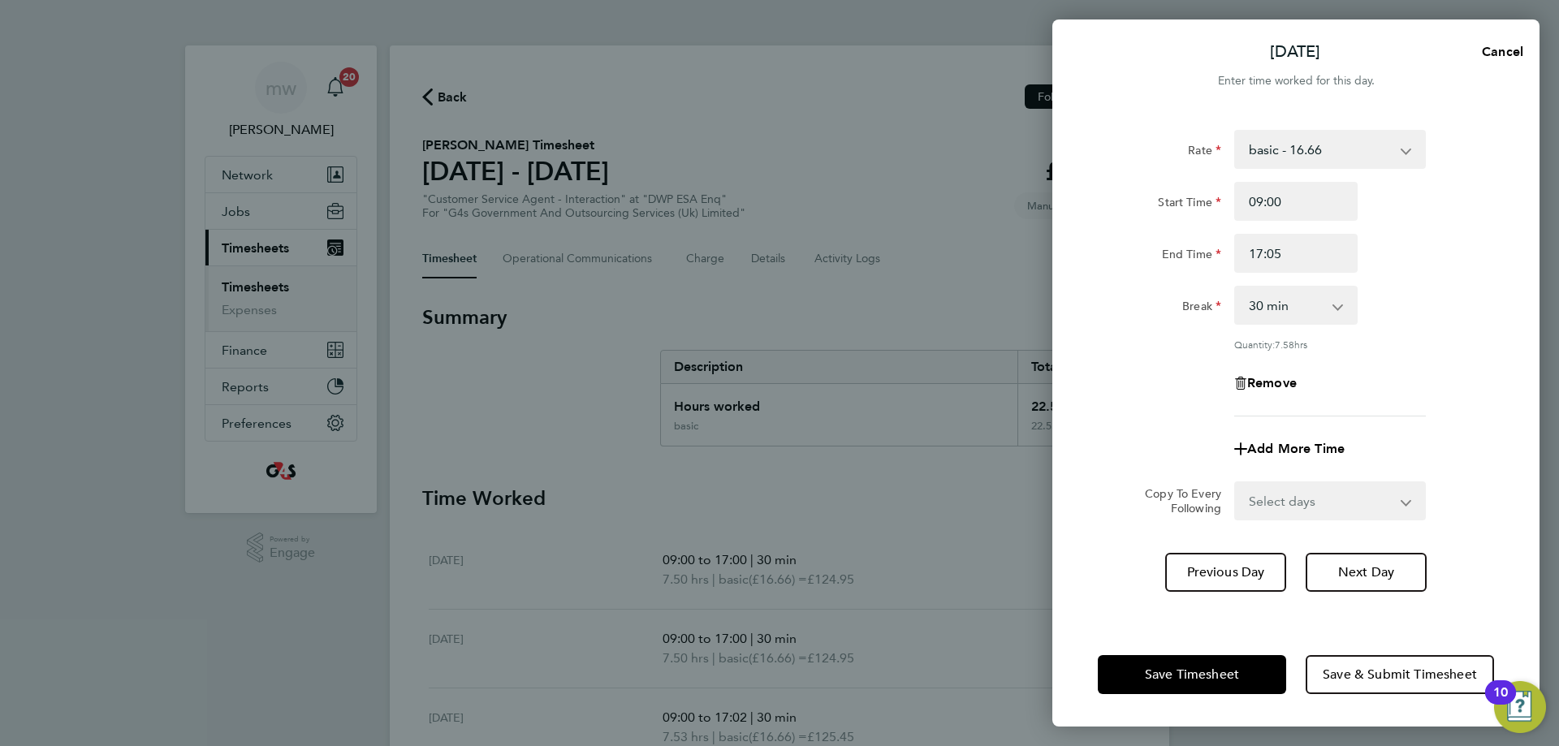
click at [1488, 305] on div "Break 0 min 15 min 30 min 45 min 60 min 75 min 90 min" at bounding box center [1296, 305] width 409 height 39
click at [1231, 662] on button "Save Timesheet" at bounding box center [1192, 674] width 188 height 39
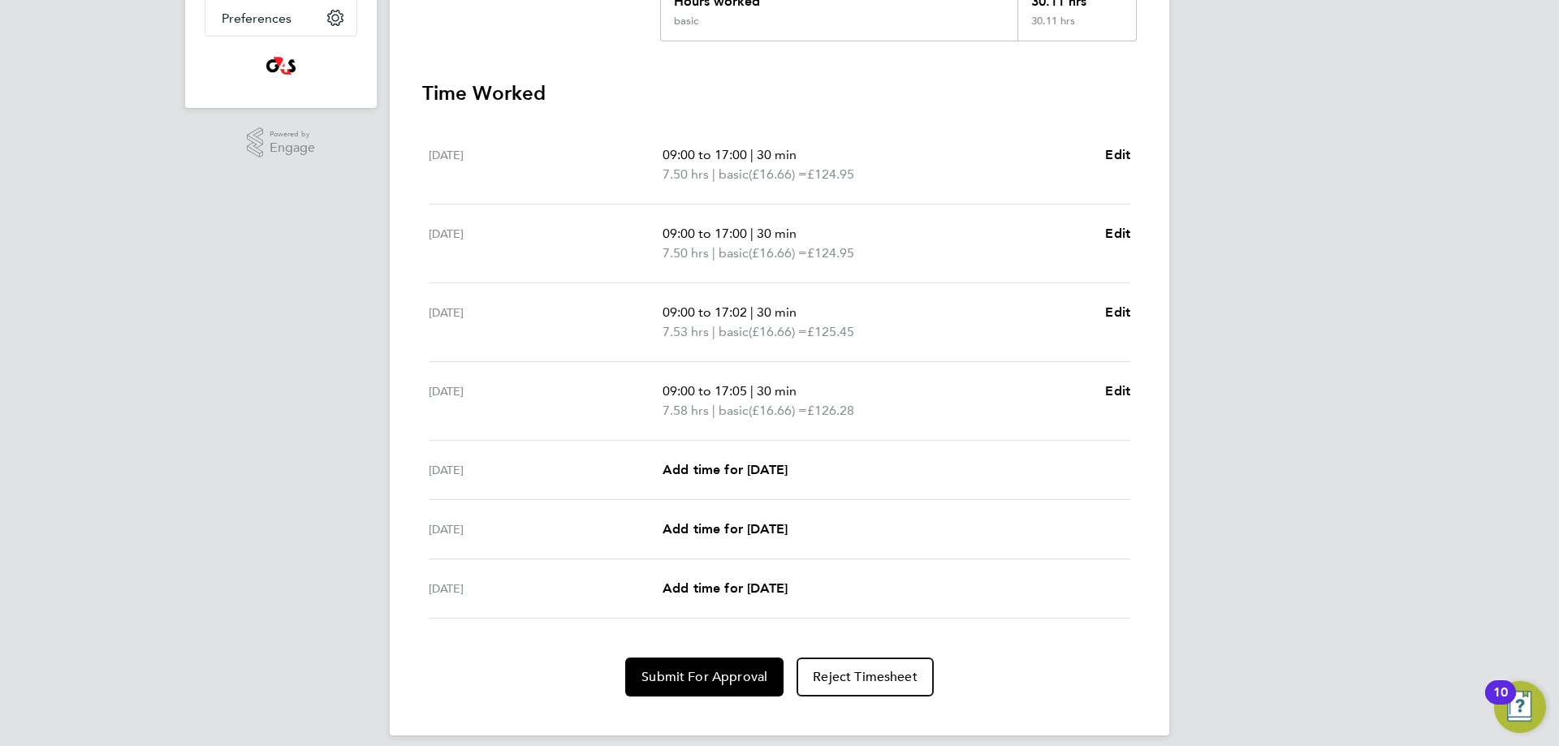
scroll to position [406, 0]
click at [717, 471] on span "Add time for [DATE]" at bounding box center [725, 468] width 125 height 15
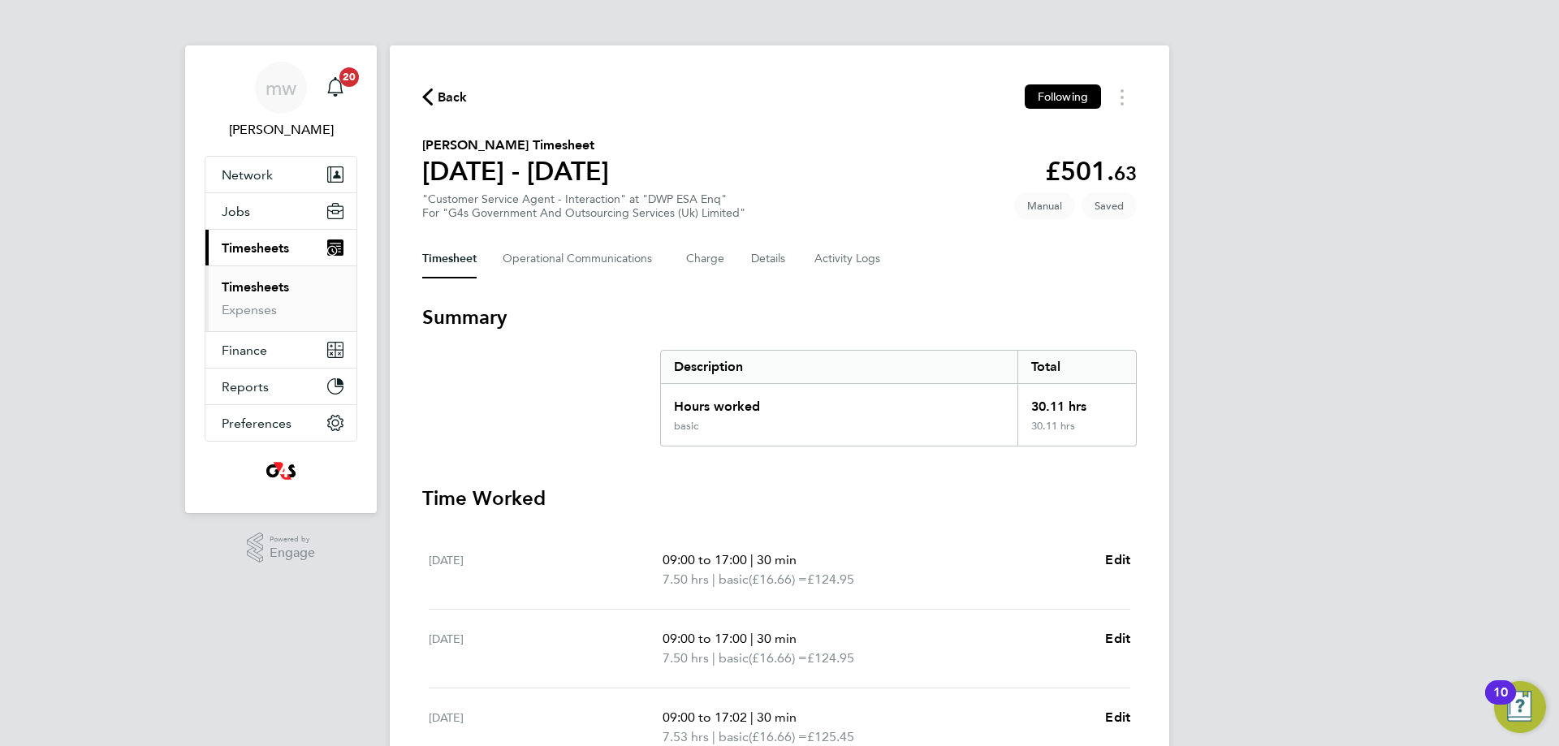
select select "30"
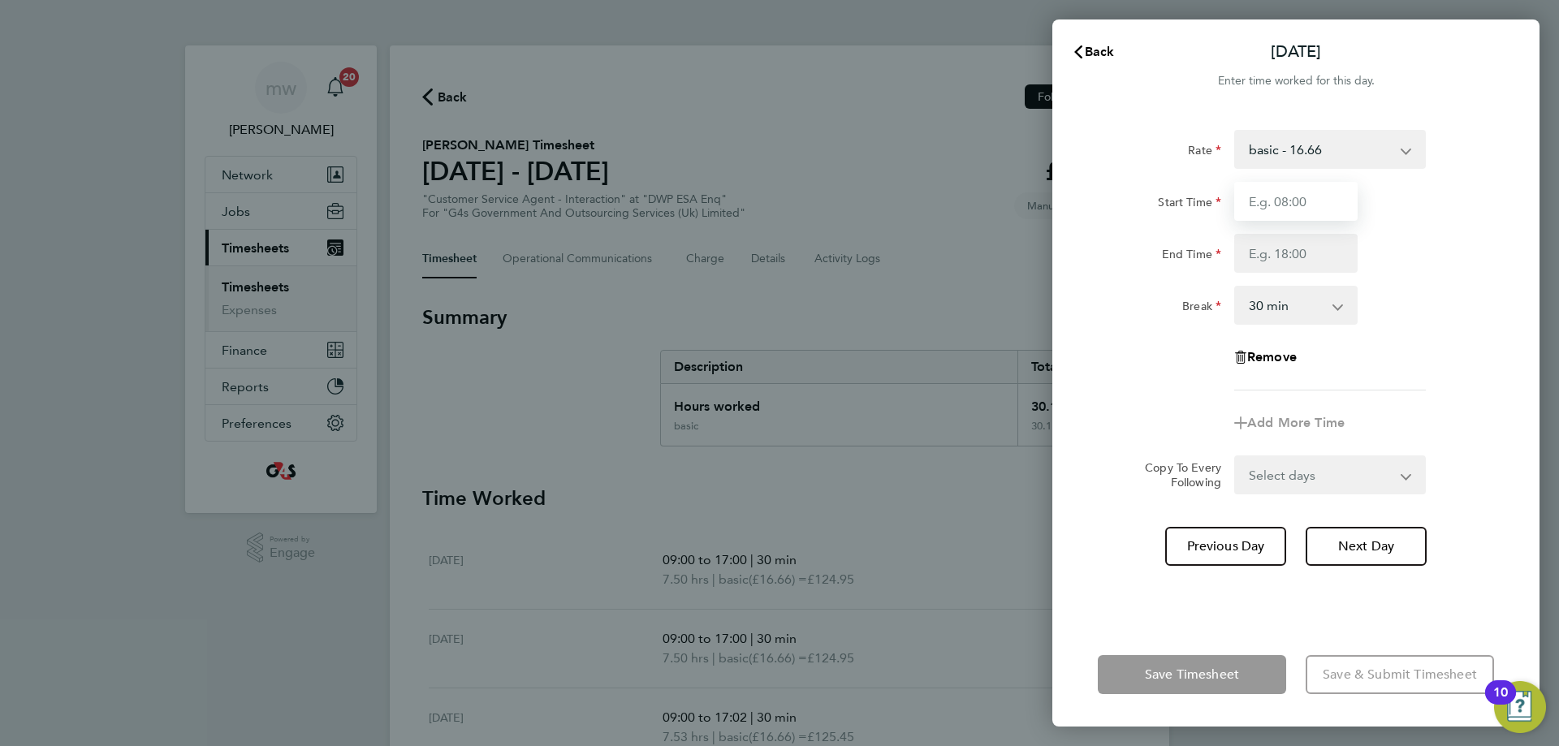
click at [1271, 191] on input "Start Time" at bounding box center [1295, 201] width 123 height 39
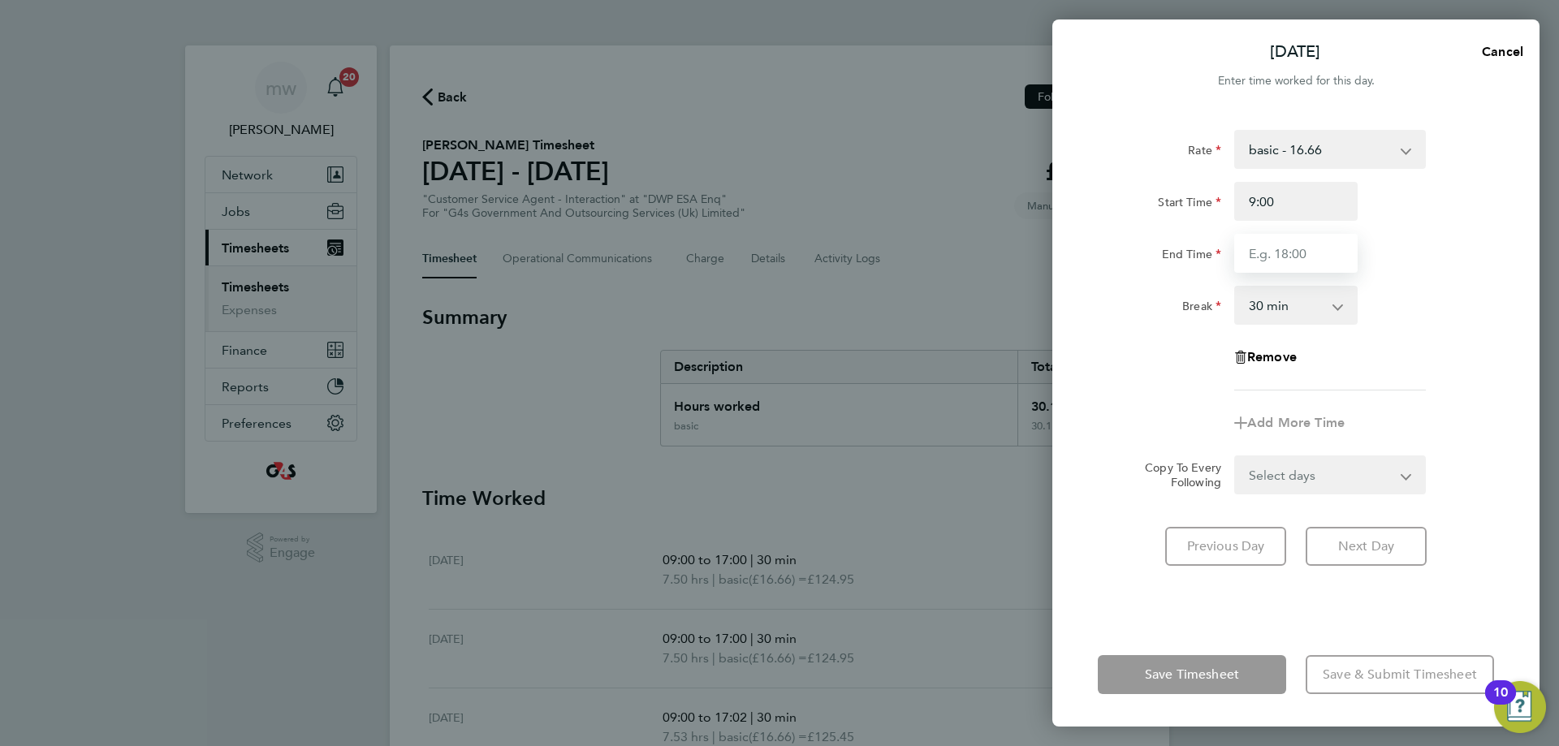
type input "09:00"
click at [1304, 245] on input "End Time" at bounding box center [1295, 253] width 123 height 39
type input "17:01"
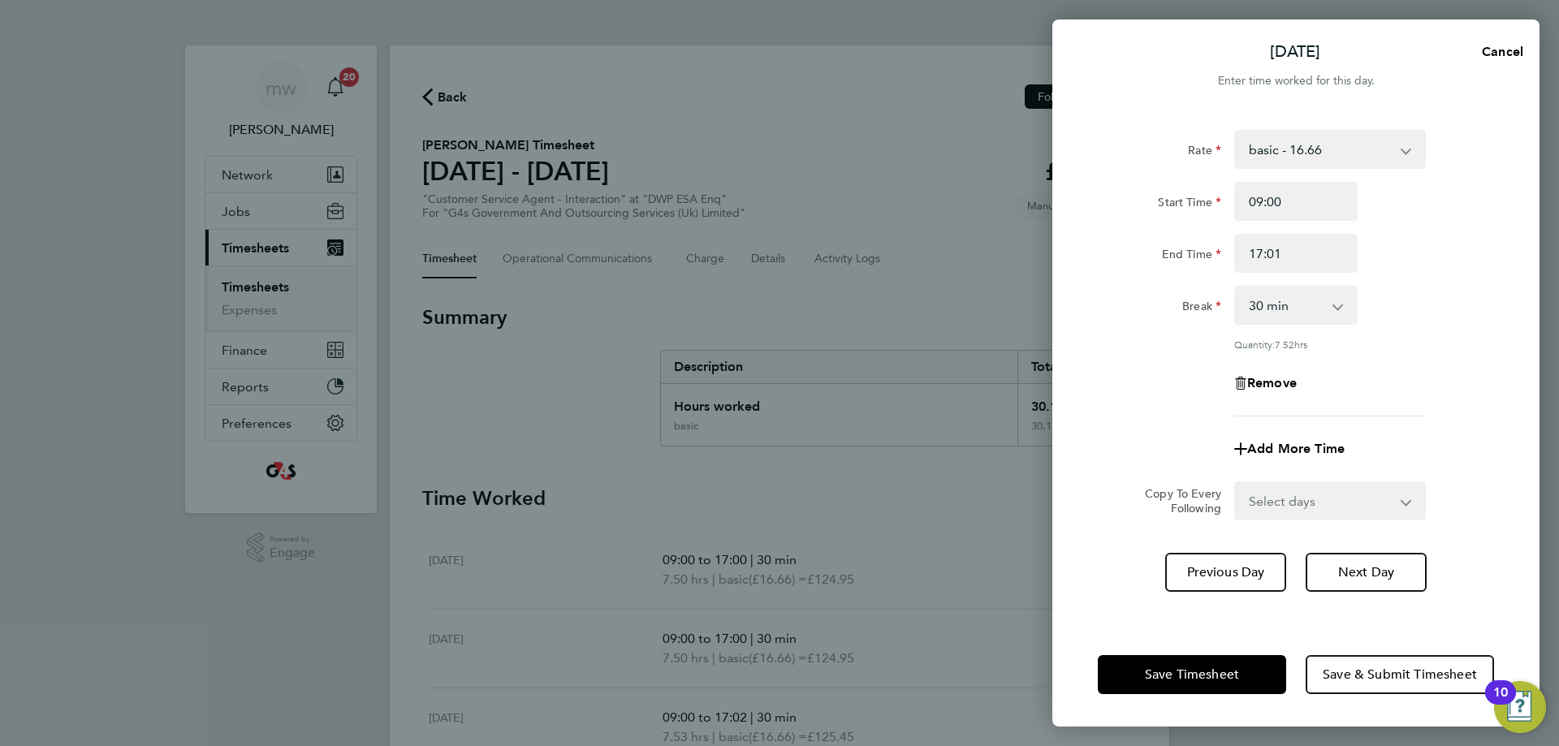
click at [1373, 288] on div "Break 0 min 15 min 30 min 45 min 60 min 75 min 90 min" at bounding box center [1296, 305] width 409 height 39
drag, startPoint x: 1209, startPoint y: 673, endPoint x: 1162, endPoint y: 674, distance: 46.3
click at [1202, 673] on span "Save Timesheet" at bounding box center [1192, 675] width 94 height 16
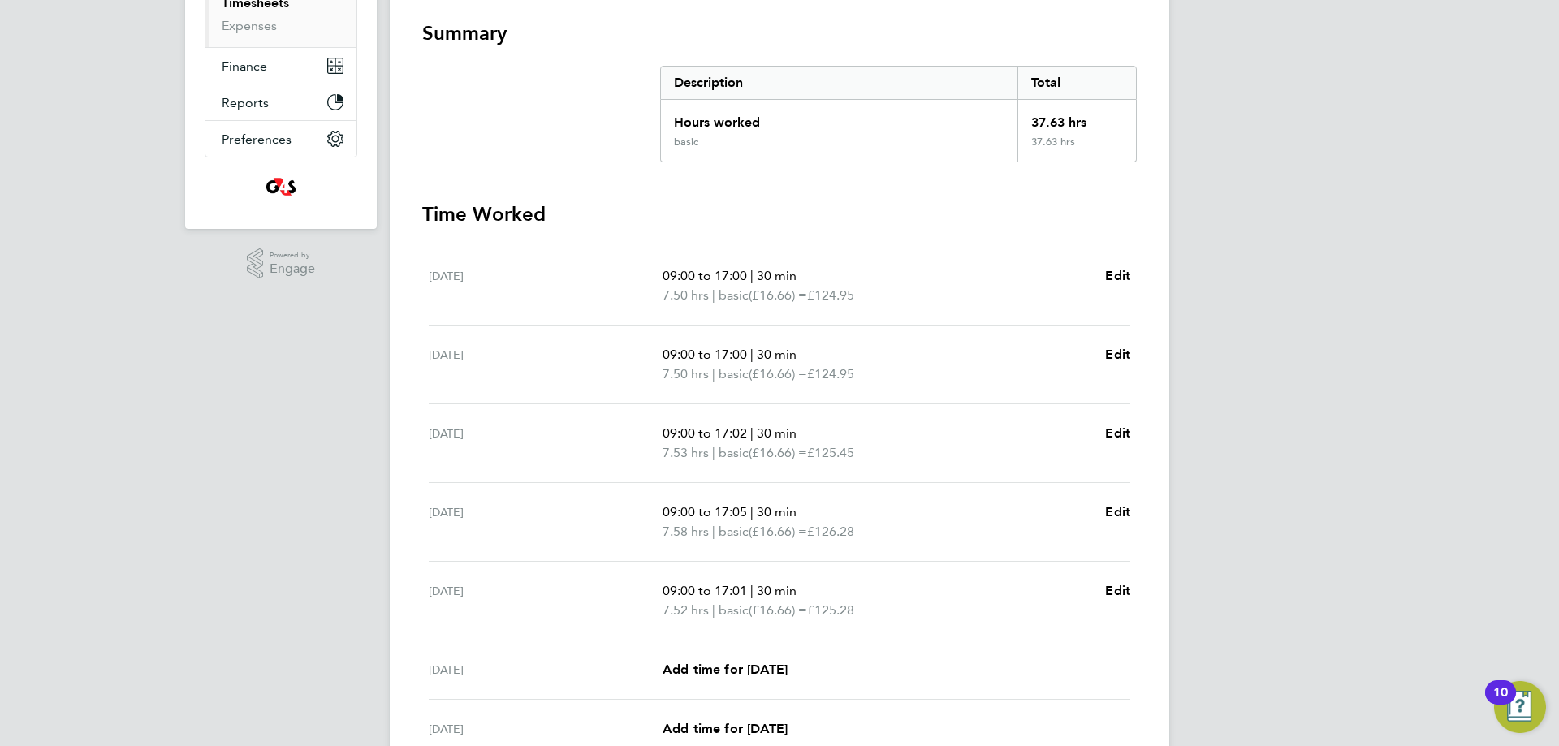
scroll to position [440, 0]
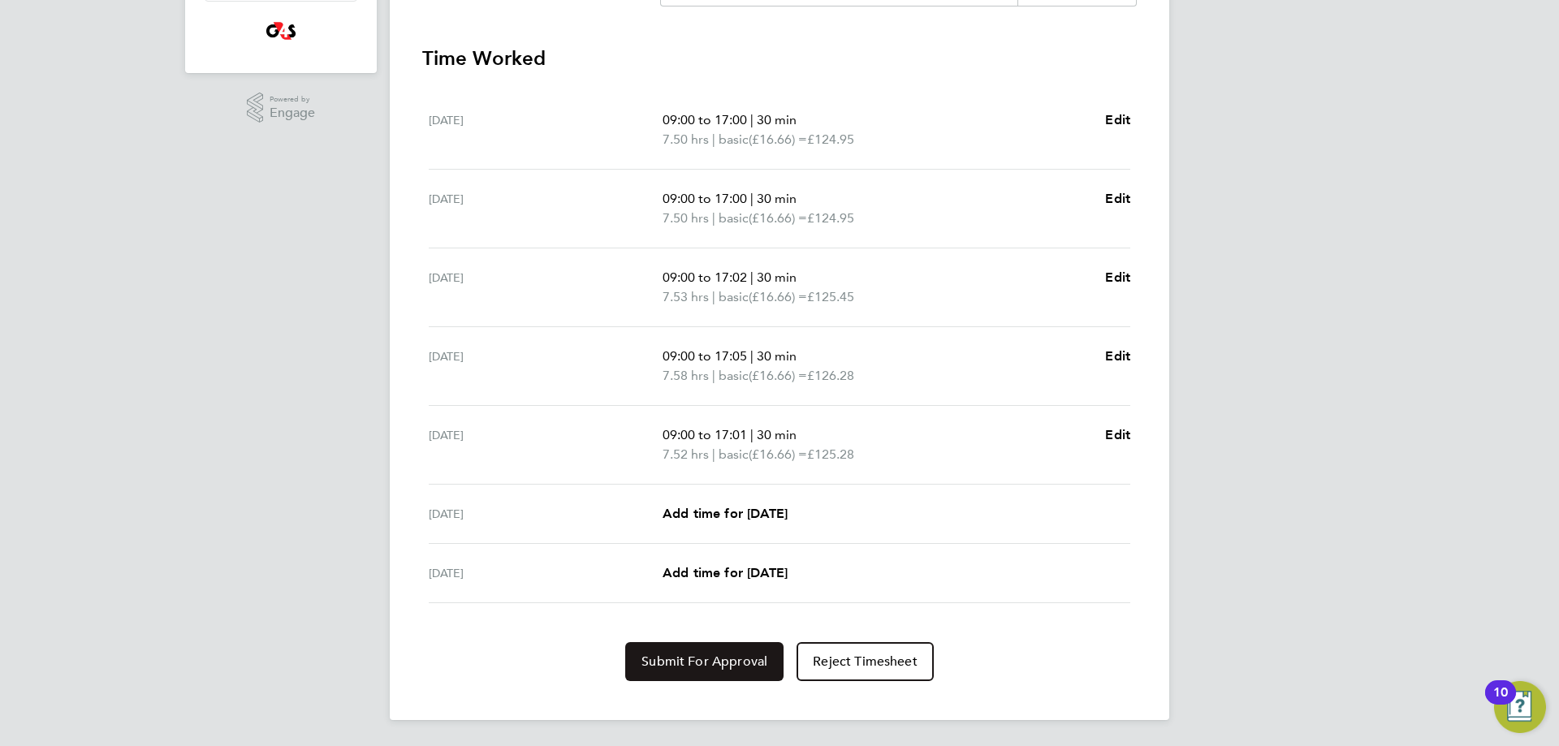
click at [735, 664] on span "Submit For Approval" at bounding box center [705, 662] width 126 height 16
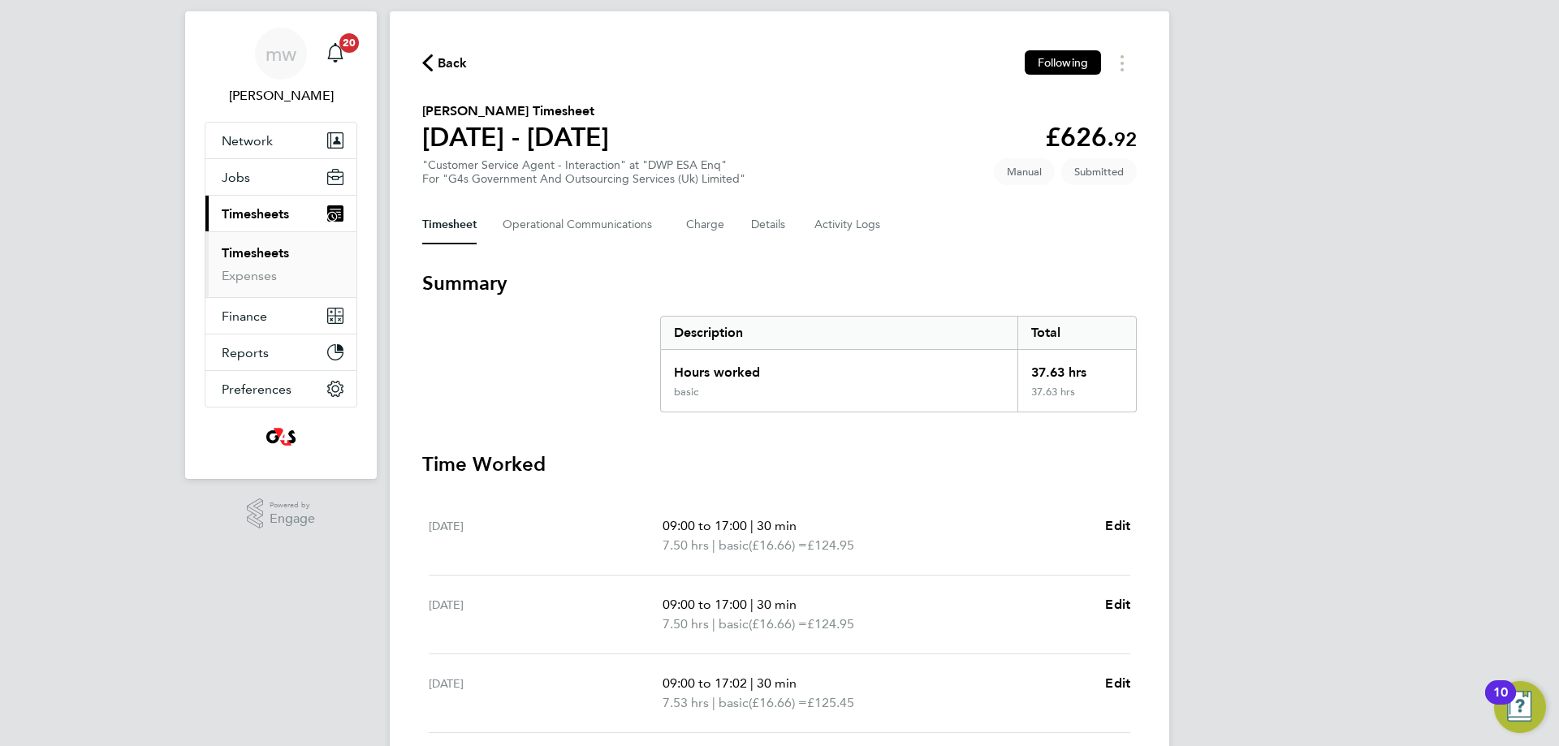
click at [443, 80] on div "Back Following [PERSON_NAME] Timesheet [DATE] - [DATE] £626. 92 "Customer Servi…" at bounding box center [780, 568] width 780 height 1115
click at [444, 70] on span "Back" at bounding box center [453, 63] width 30 height 19
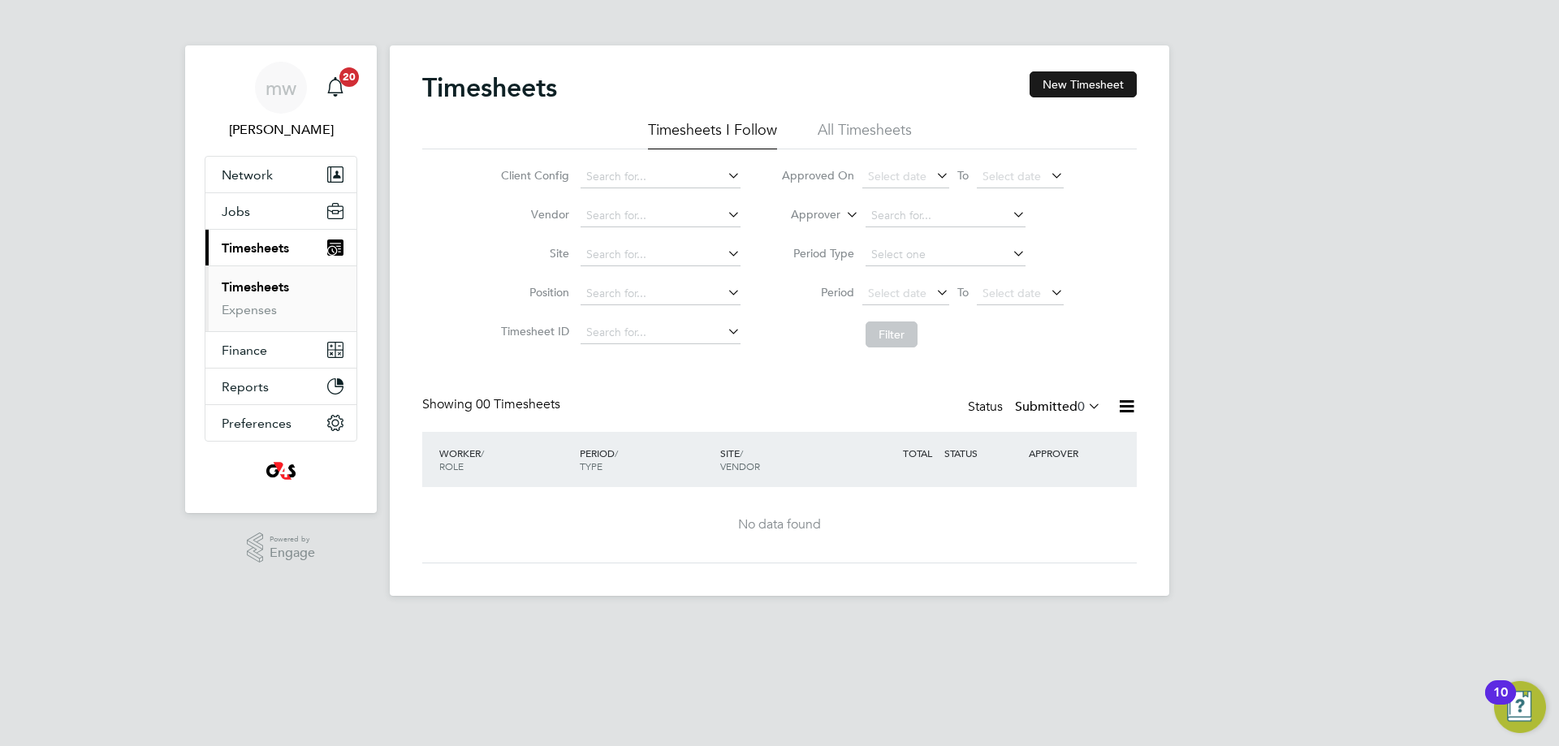
click at [1070, 84] on button "New Timesheet" at bounding box center [1083, 84] width 107 height 26
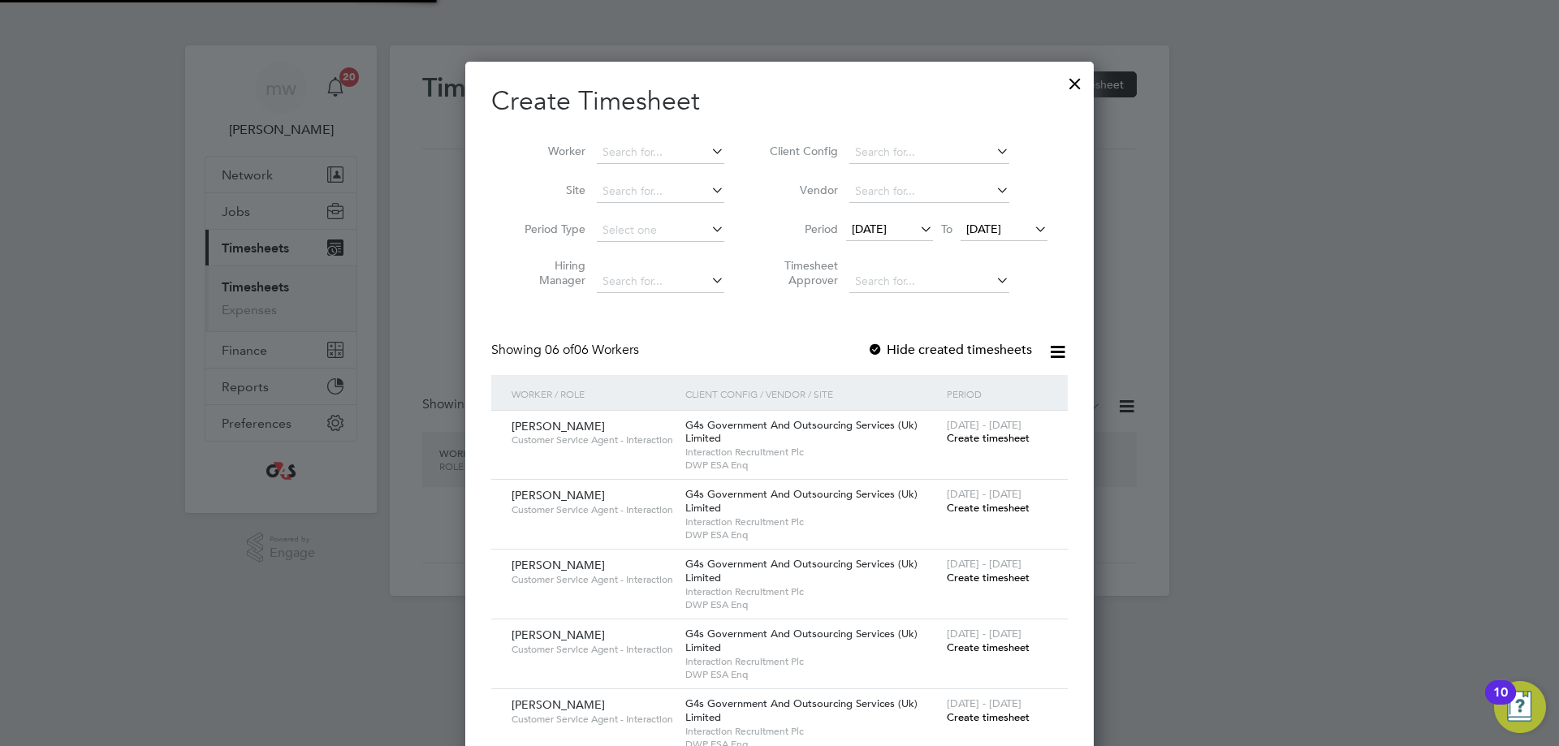
scroll to position [802, 629]
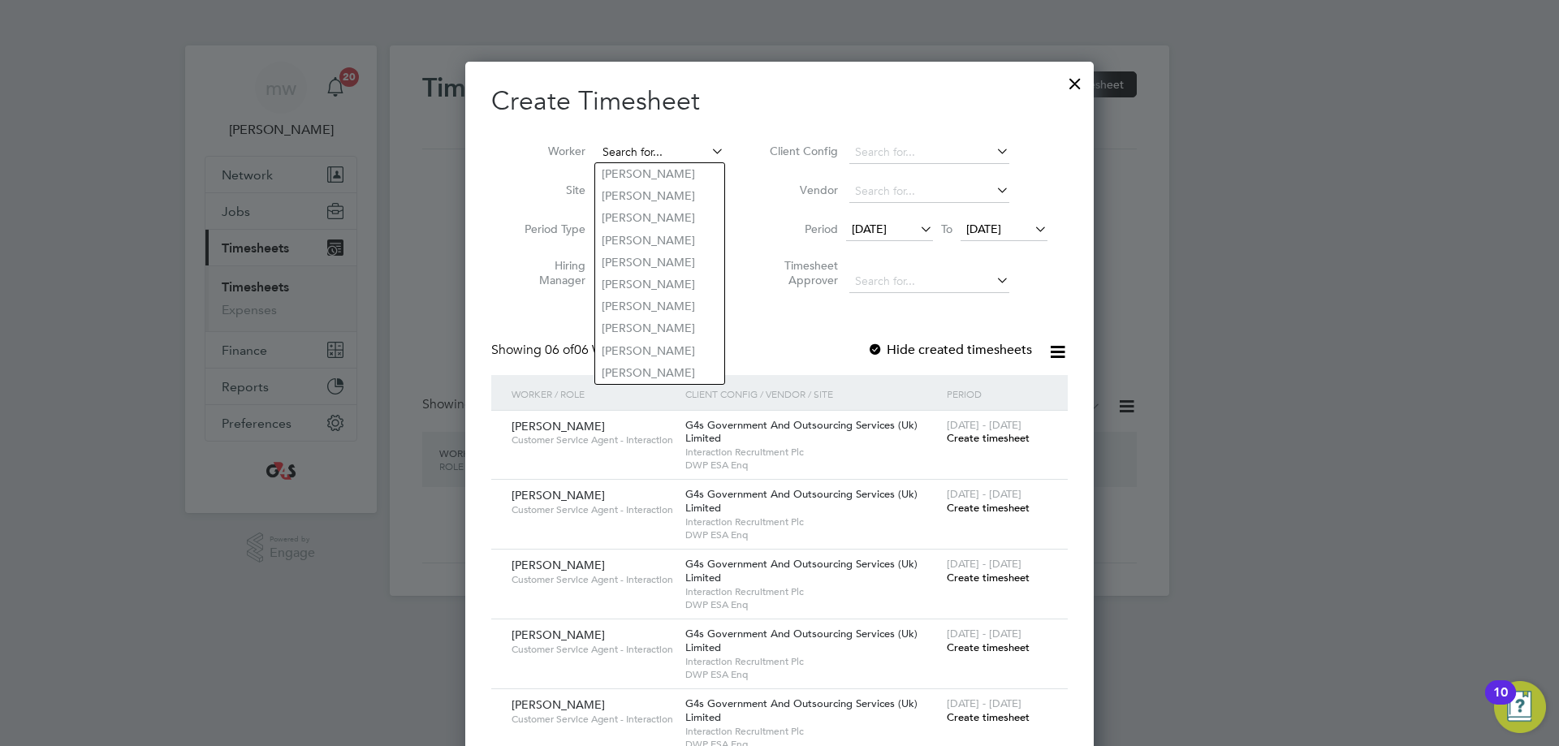
click at [640, 146] on input at bounding box center [661, 152] width 128 height 23
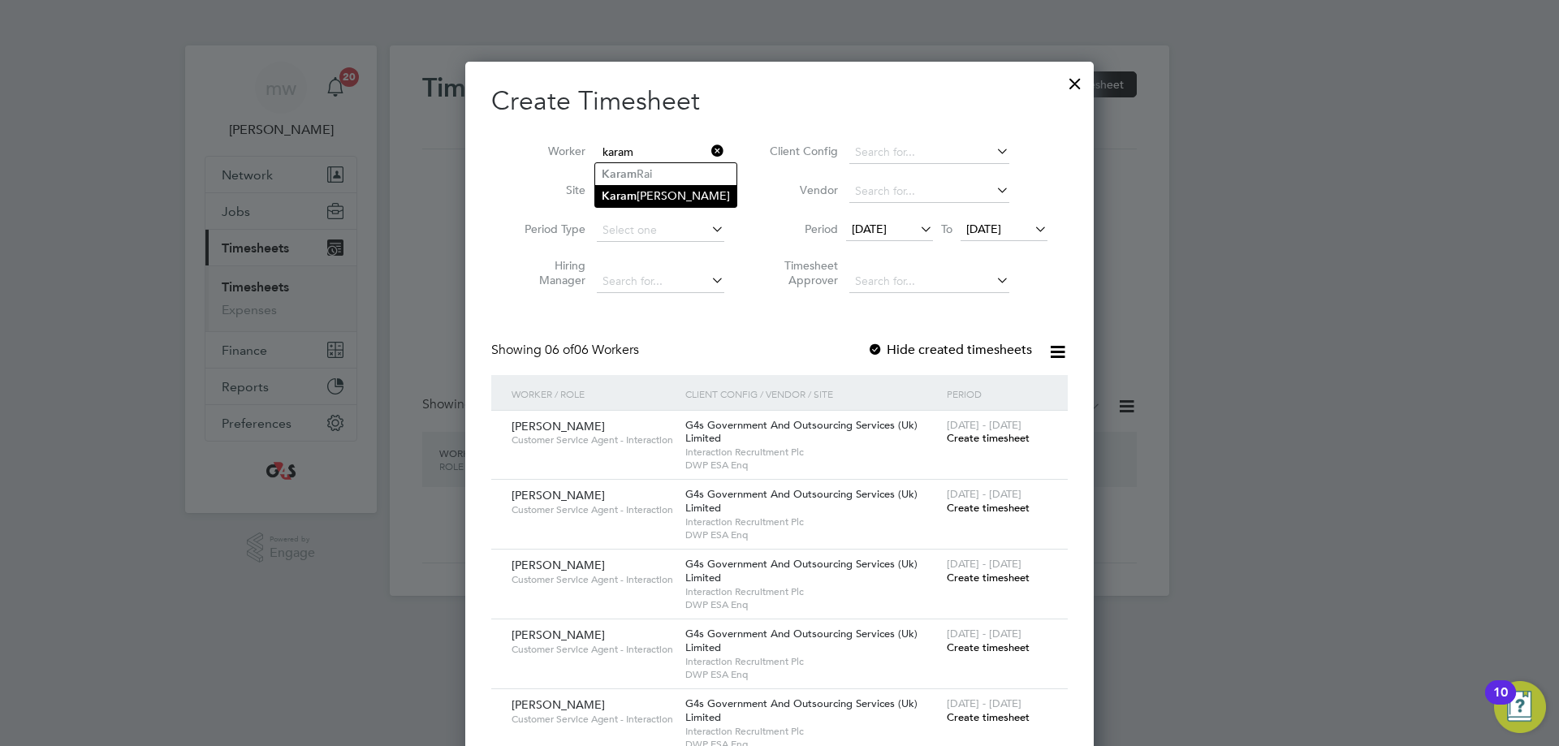
click at [644, 186] on li "Karam git Randhawa" at bounding box center [665, 196] width 141 height 22
type input "[PERSON_NAME]"
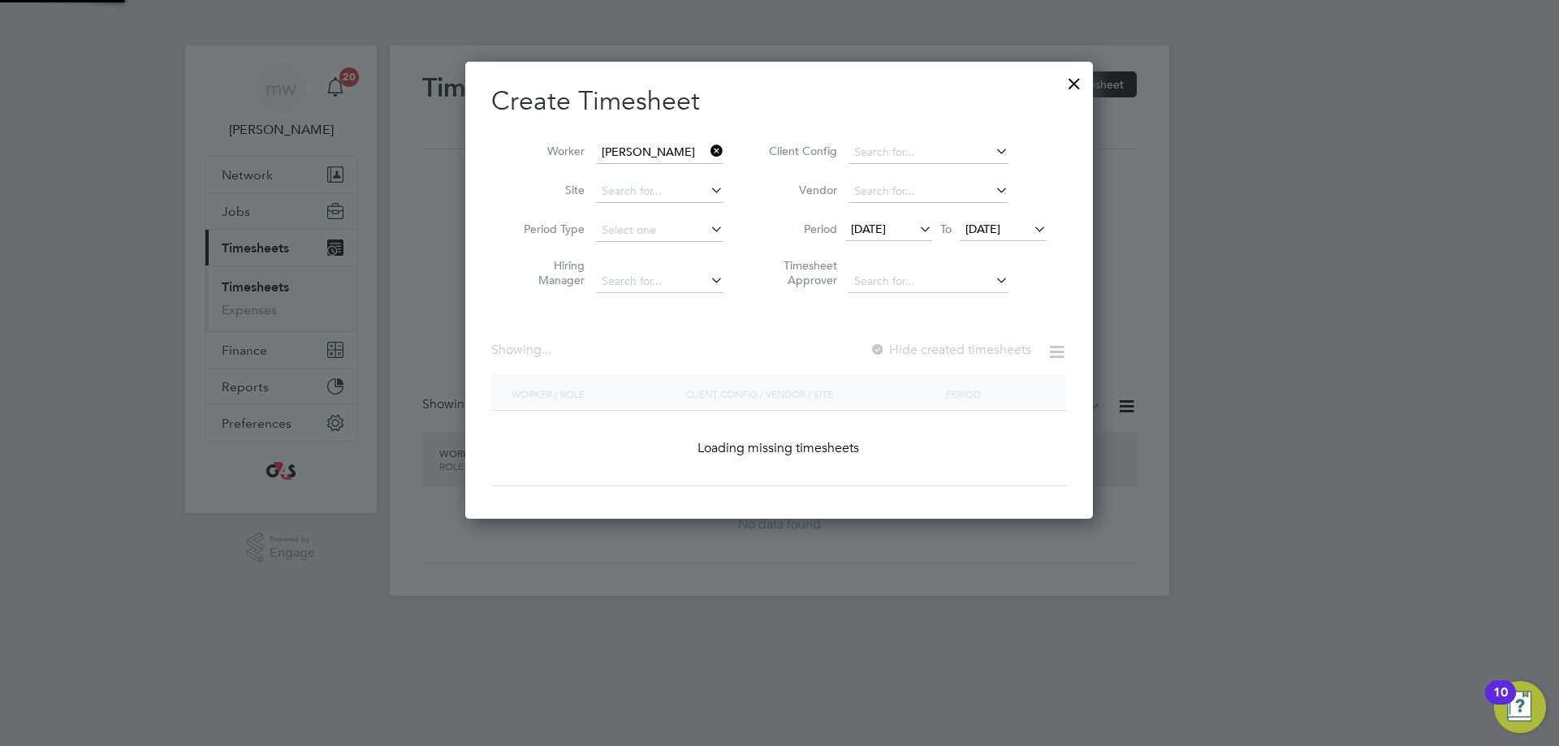
scroll to position [452, 629]
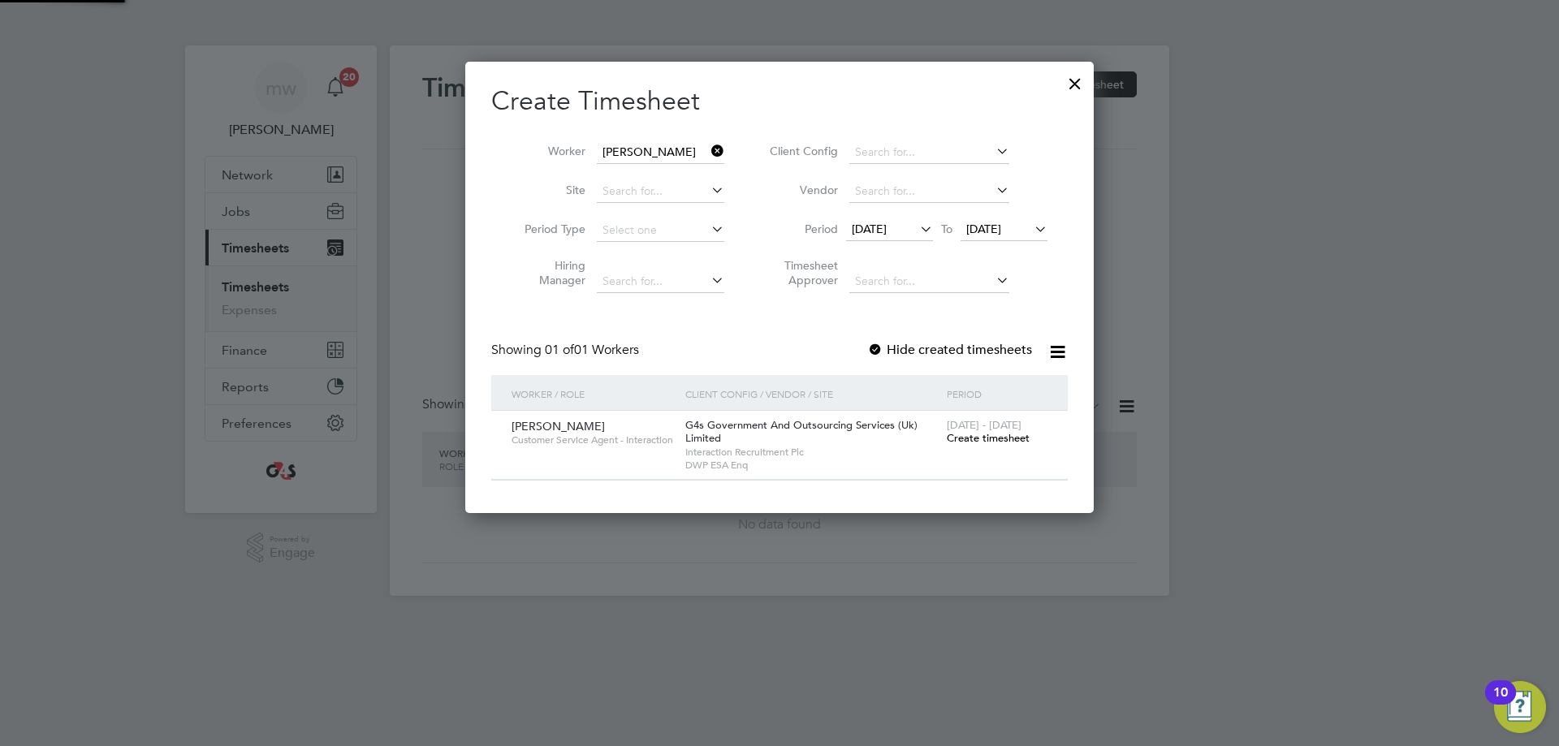
click at [903, 219] on div "[DATE] To [DATE]" at bounding box center [946, 230] width 201 height 23
click at [887, 223] on span "[DATE]" at bounding box center [869, 229] width 35 height 15
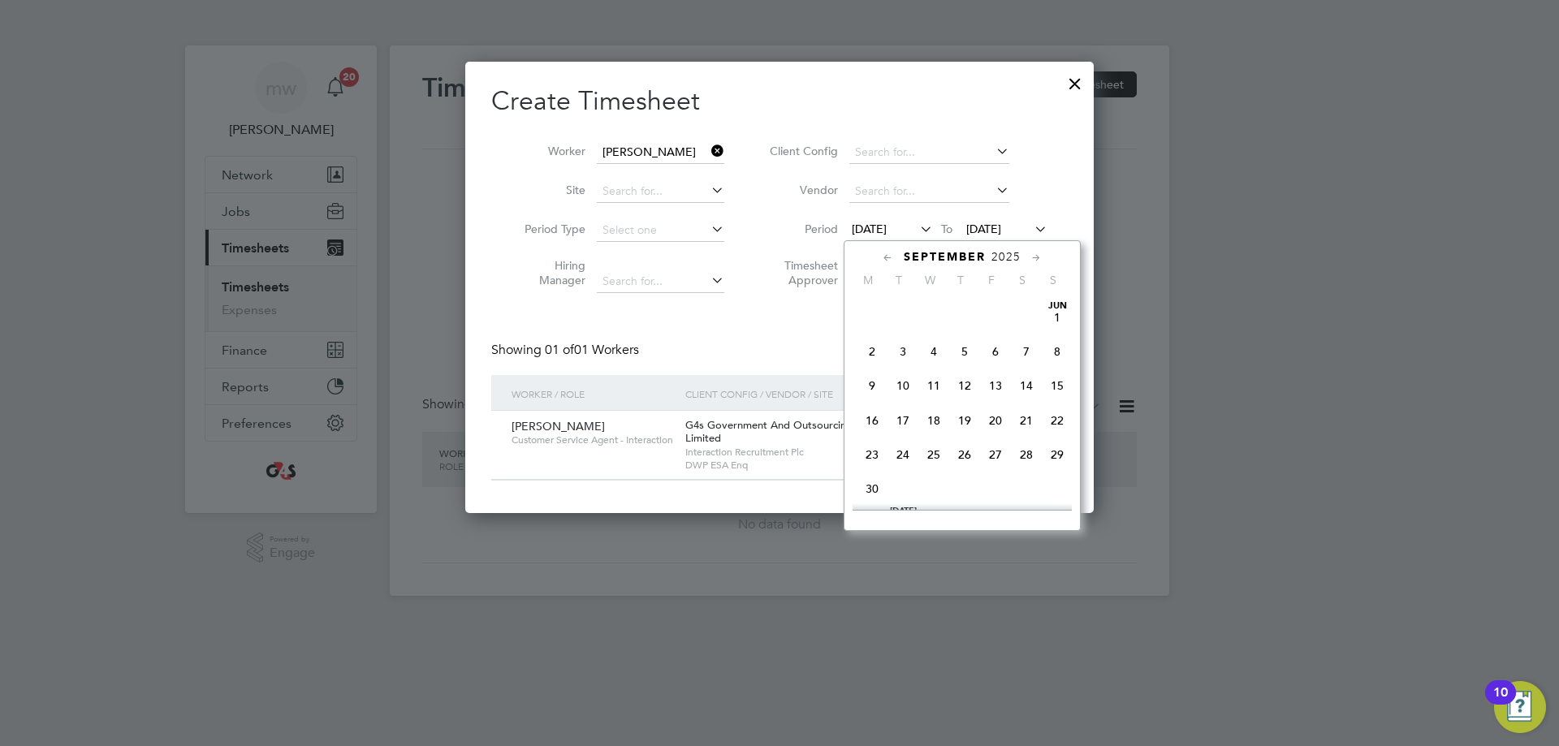
scroll to position [562, 0]
click at [872, 418] on span "22" at bounding box center [872, 406] width 31 height 31
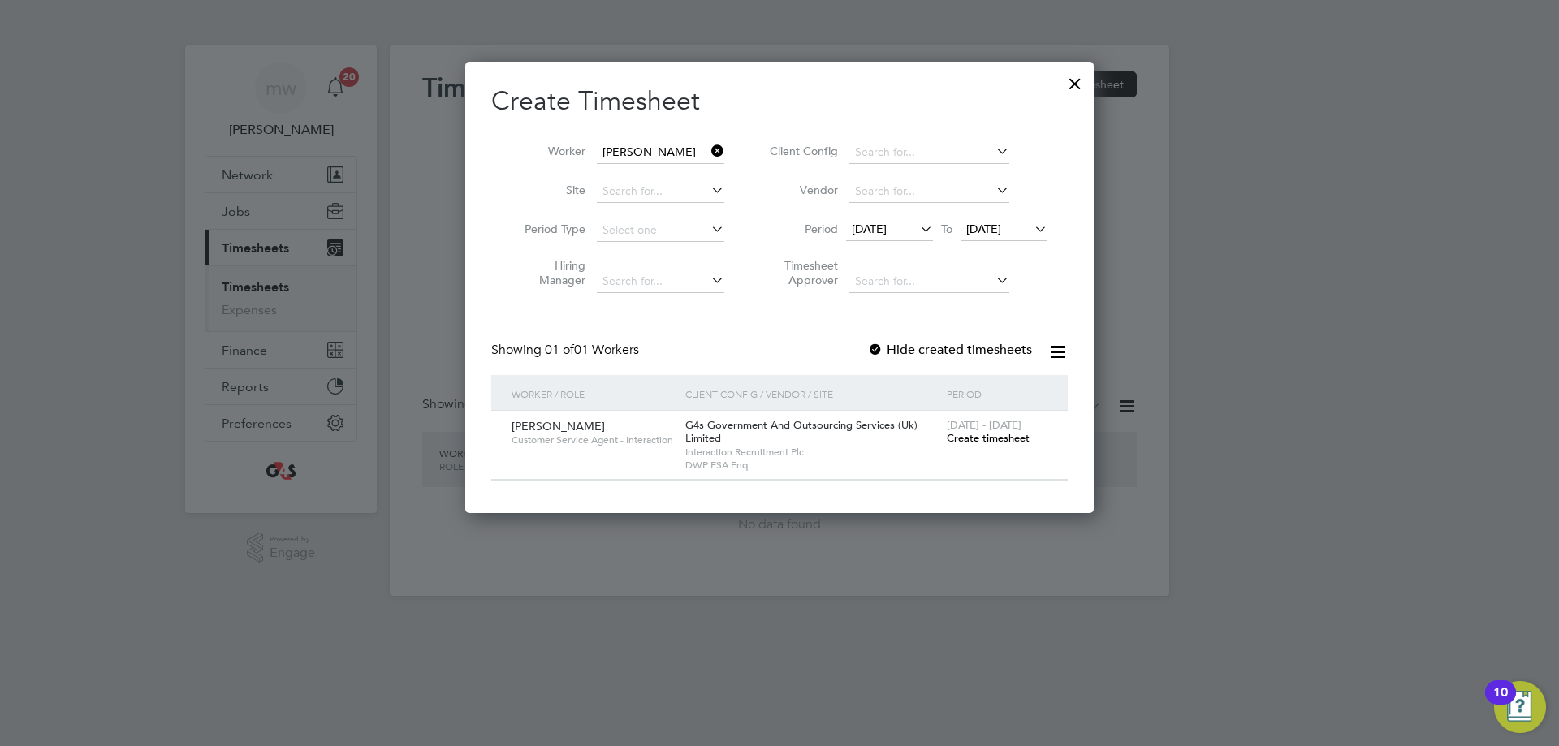
click at [878, 350] on div at bounding box center [875, 351] width 16 height 16
click at [982, 442] on span "Create timesheet" at bounding box center [988, 438] width 83 height 14
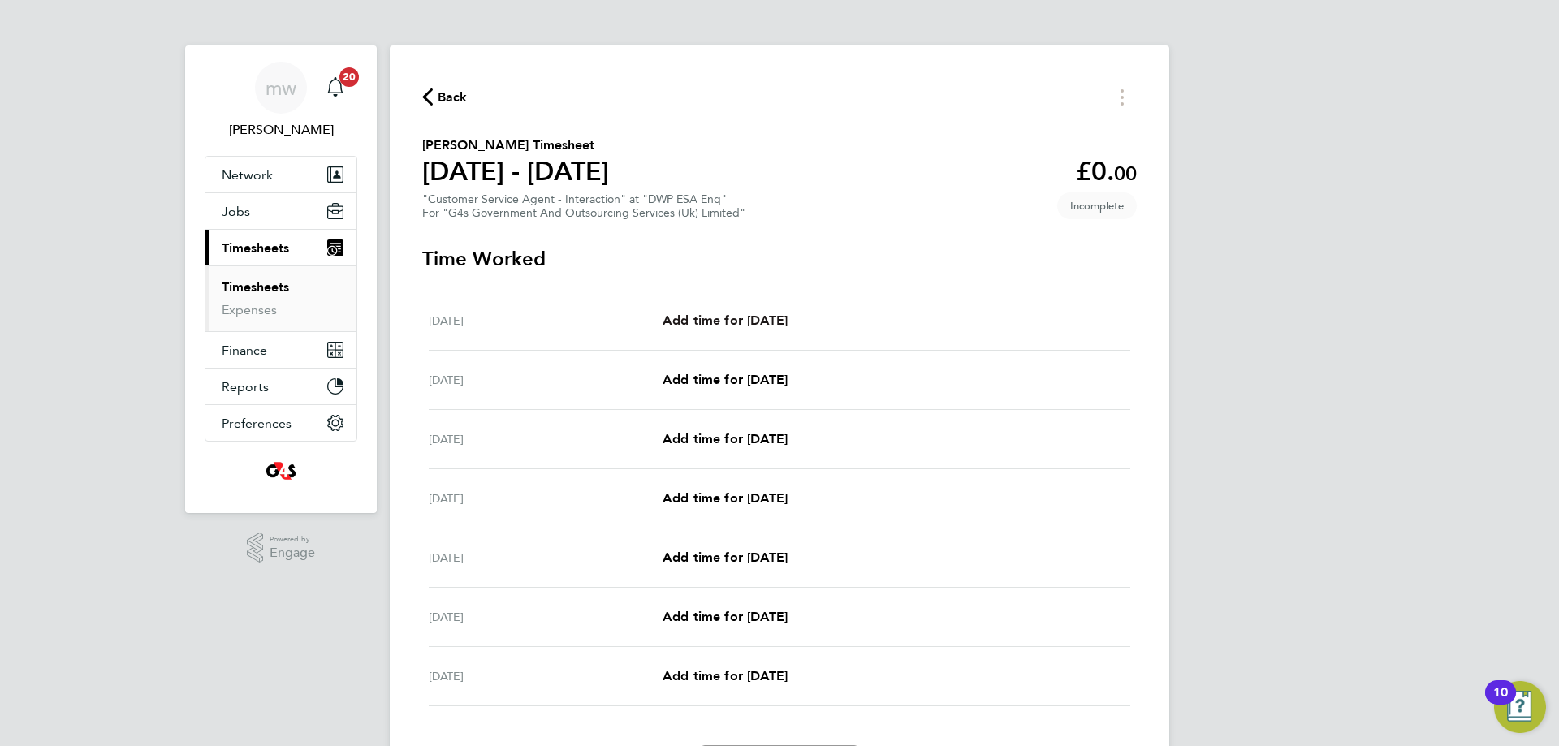
click at [723, 320] on span "Add time for [DATE]" at bounding box center [725, 320] width 125 height 15
select select "30"
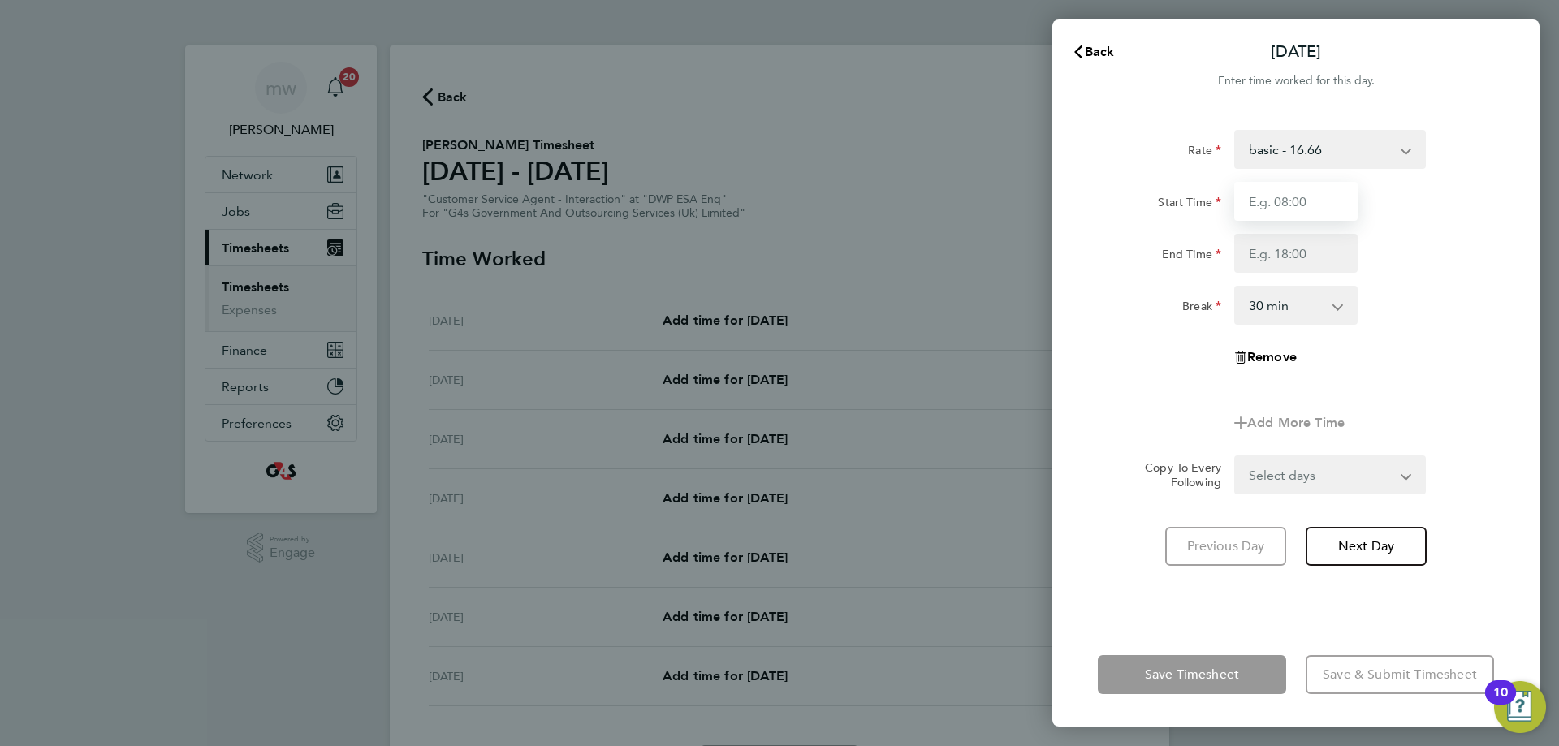
click at [1265, 201] on input "Start Time" at bounding box center [1295, 201] width 123 height 39
type input "07:45"
click at [1317, 266] on input "End Time" at bounding box center [1295, 253] width 123 height 39
type input "17:03"
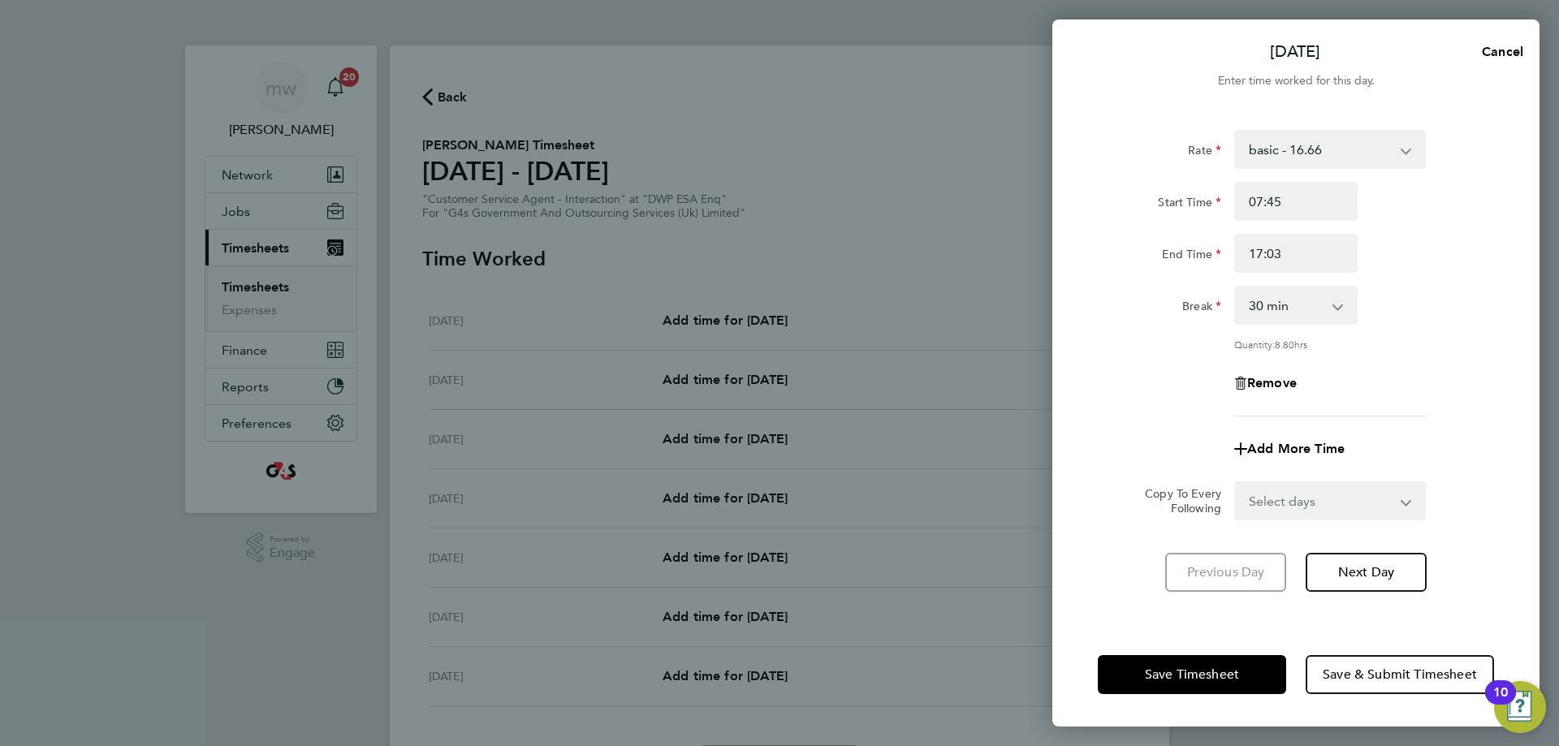
click at [1442, 360] on div "Rate basic - 16.66 Annual Leave System Issue Paid - 16.66 x1.5 - 24.73 Bank Hol…" at bounding box center [1296, 273] width 396 height 287
click at [1198, 683] on button "Save Timesheet" at bounding box center [1192, 674] width 188 height 39
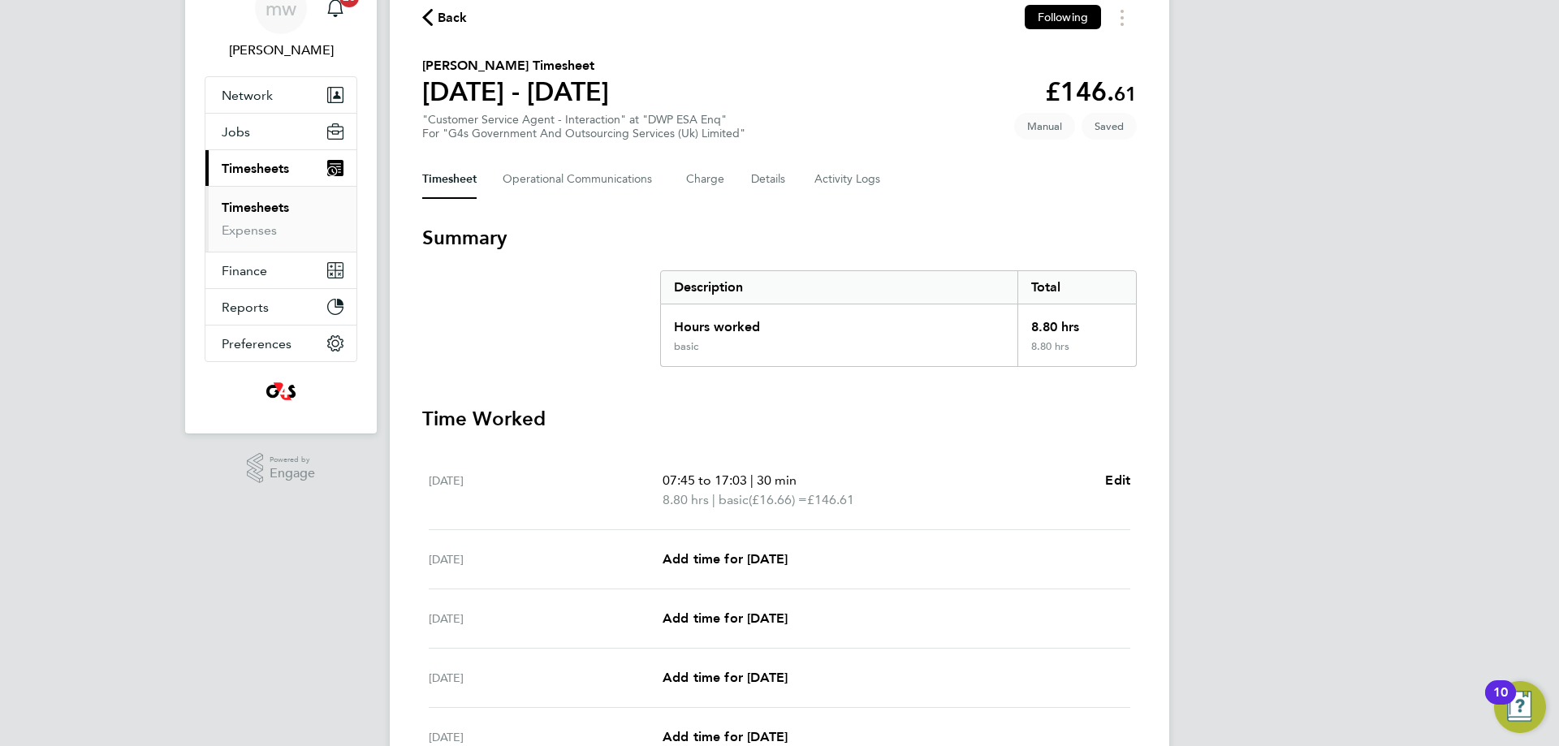
scroll to position [162, 0]
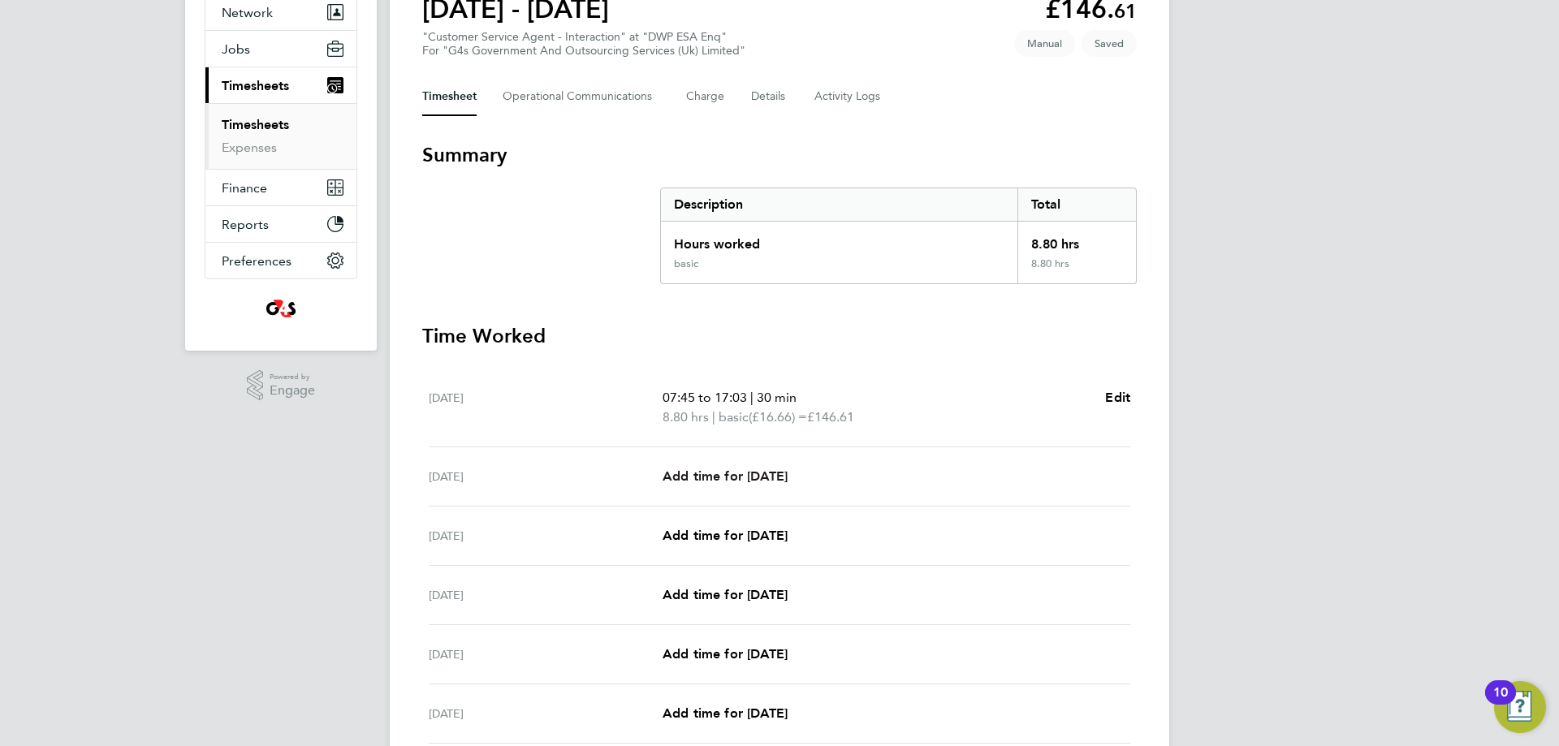
click at [742, 471] on span "Add time for [DATE]" at bounding box center [725, 476] width 125 height 15
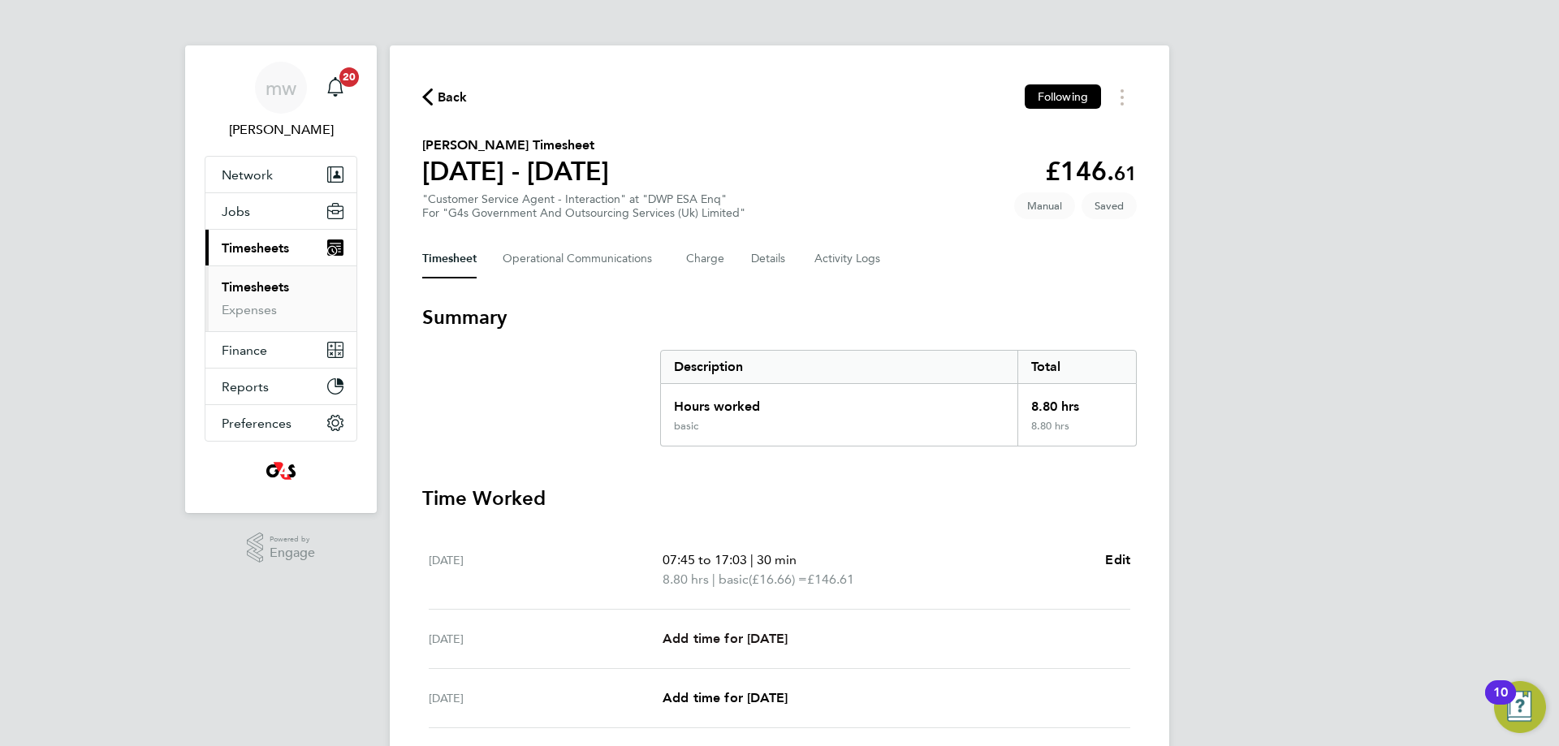
select select "30"
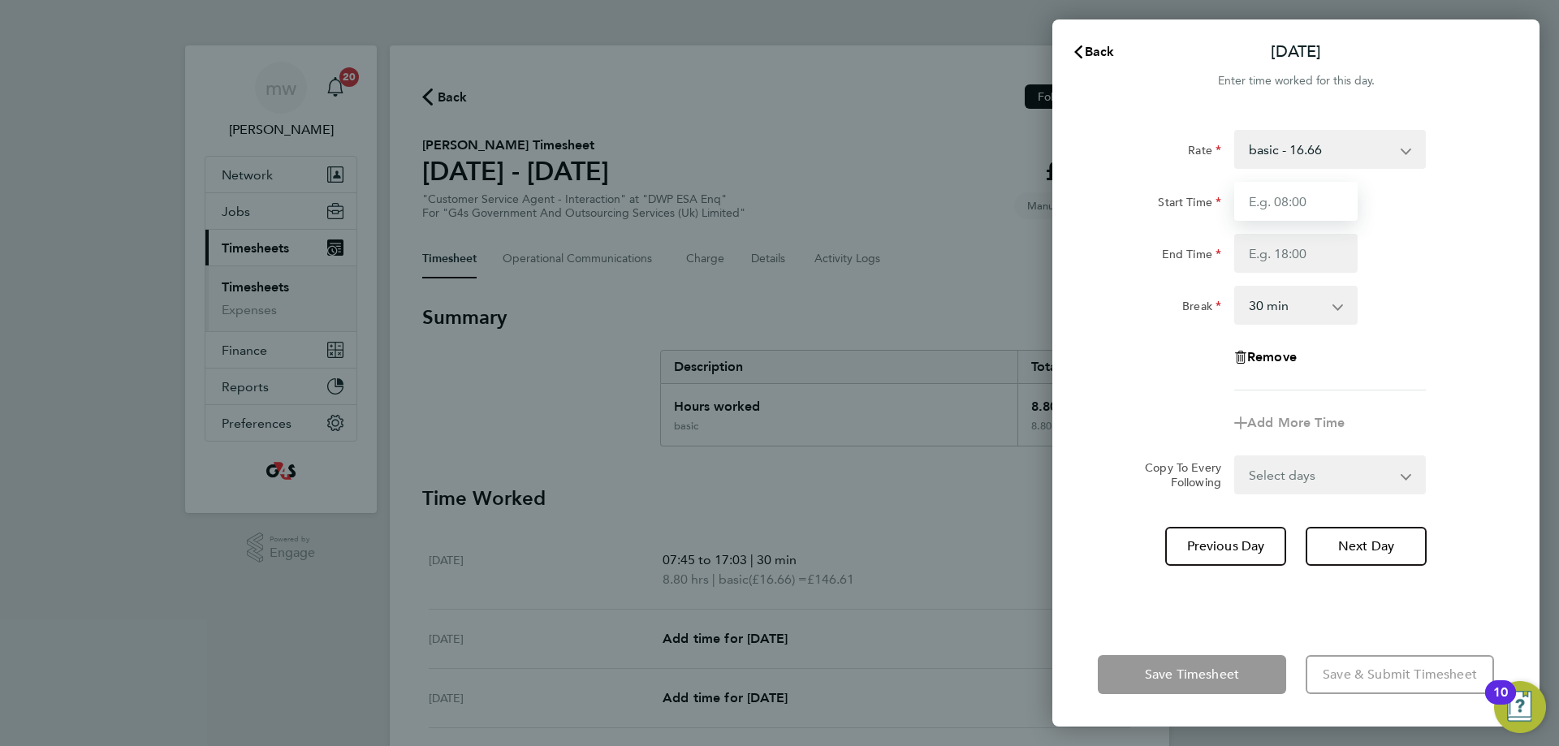
click at [1275, 197] on input "Start Time" at bounding box center [1295, 201] width 123 height 39
type input "07:45"
click at [1321, 249] on input "End Time" at bounding box center [1295, 253] width 123 height 39
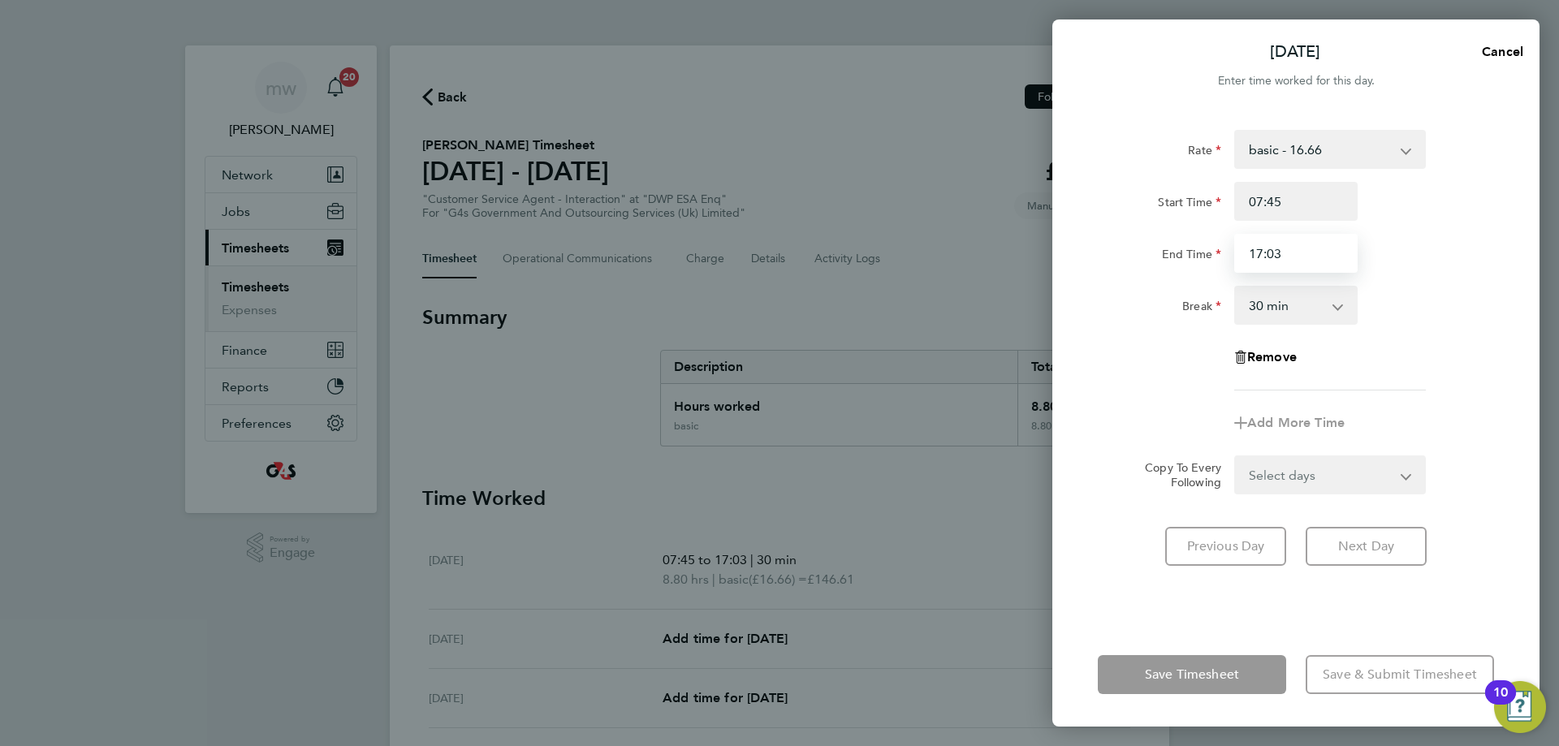
type input "17:03"
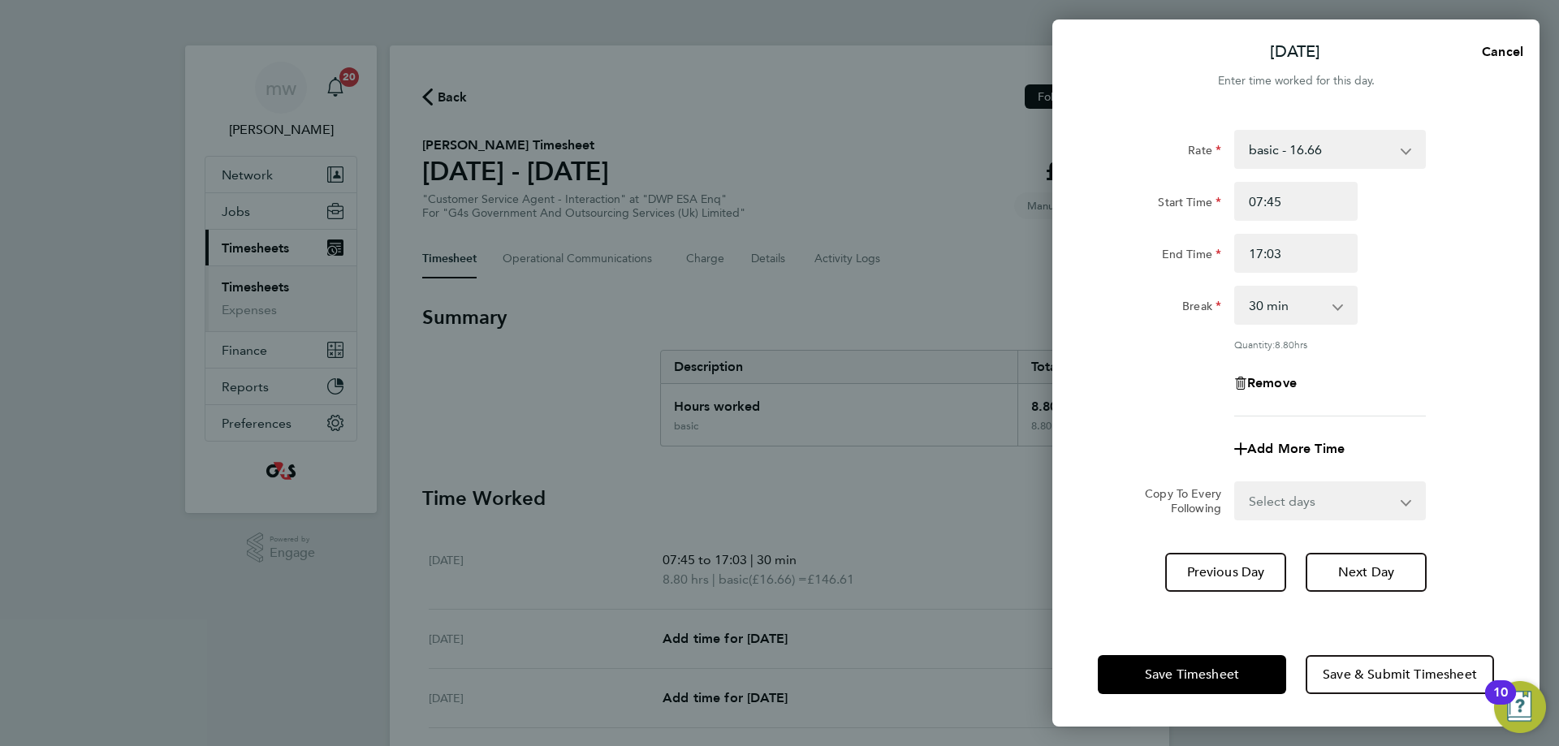
click at [1420, 322] on div "Break 0 min 15 min 30 min 45 min 60 min 75 min 90 min" at bounding box center [1296, 305] width 409 height 39
click at [1244, 665] on button "Save Timesheet" at bounding box center [1192, 674] width 188 height 39
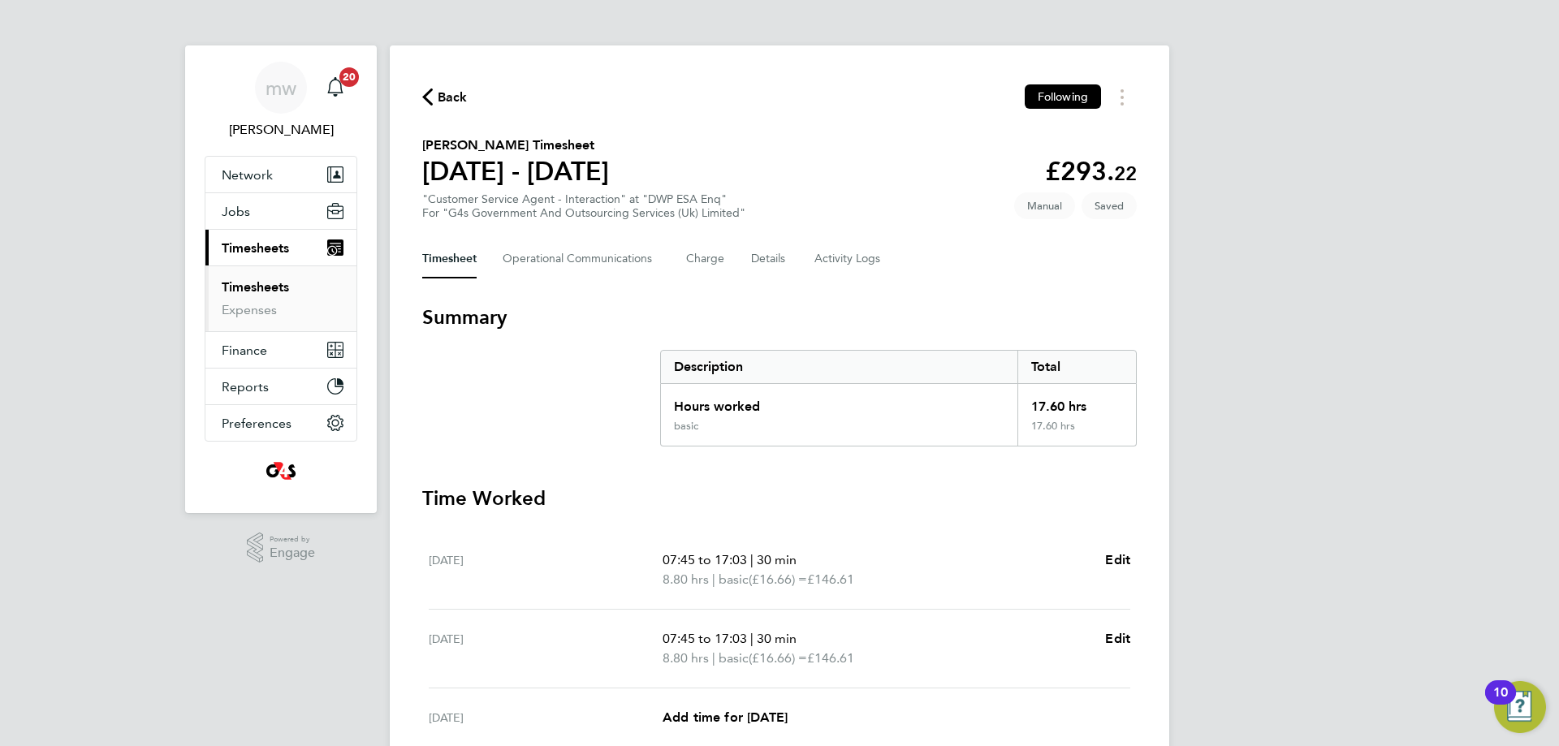
scroll to position [244, 0]
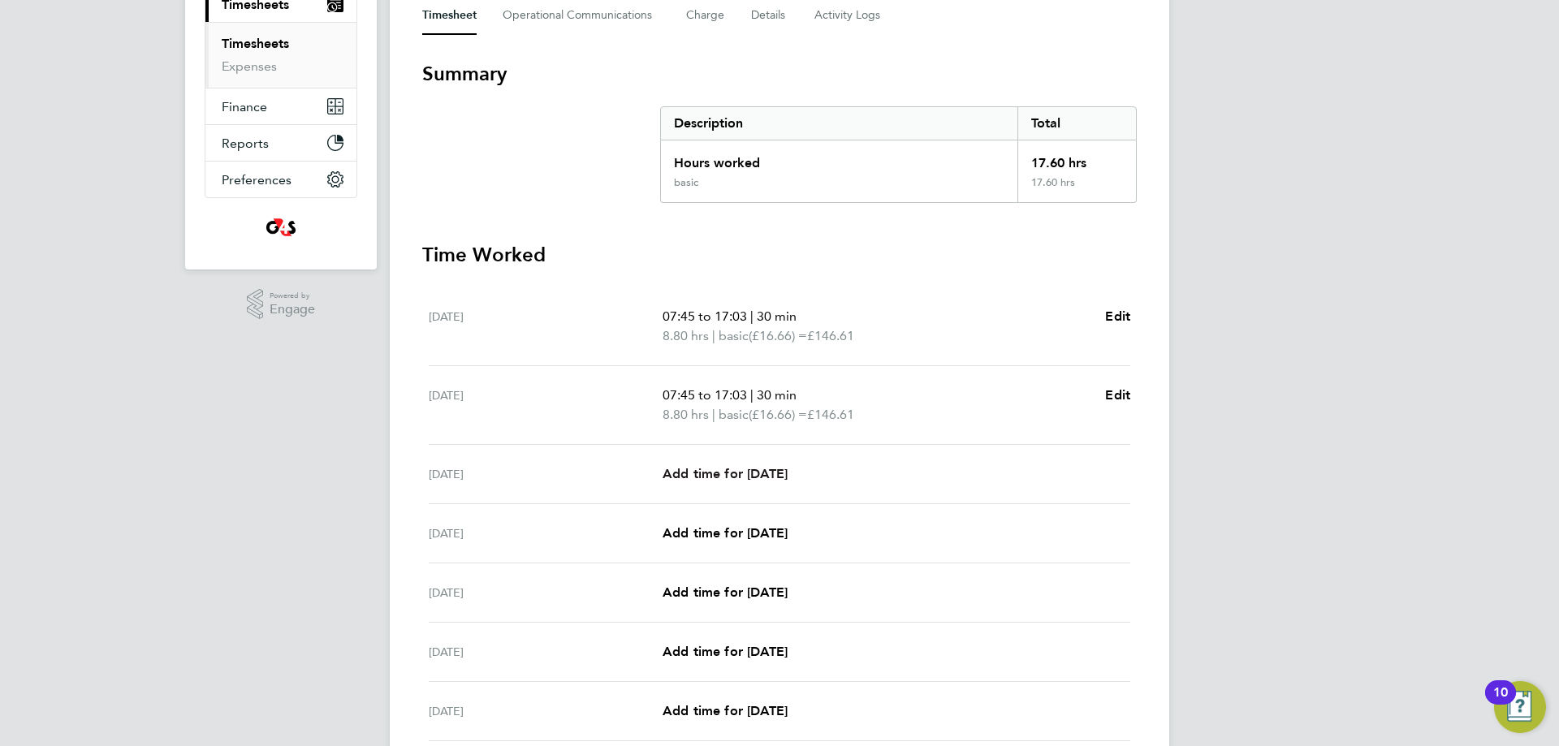
click at [761, 465] on link "Add time for [DATE]" at bounding box center [725, 474] width 125 height 19
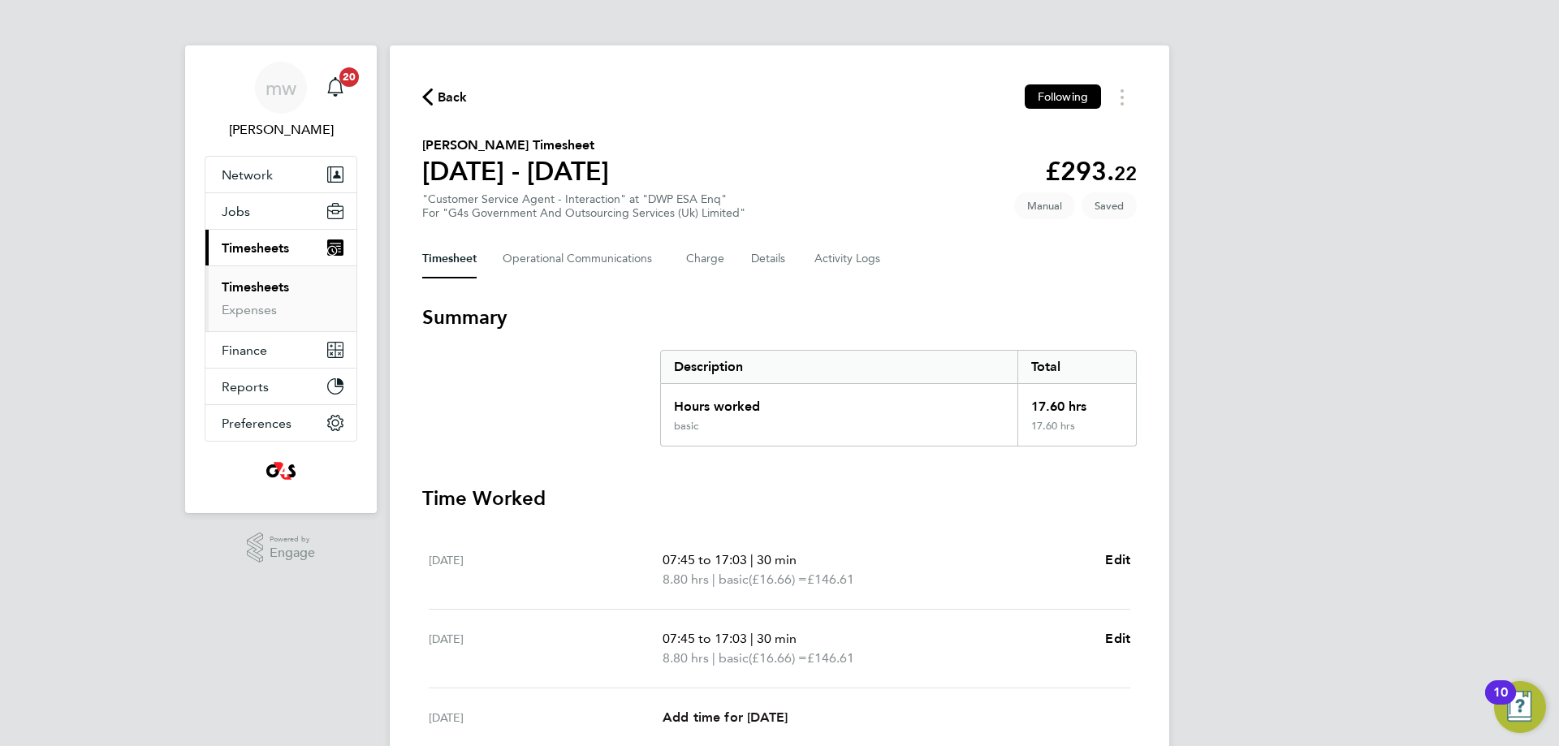
select select "30"
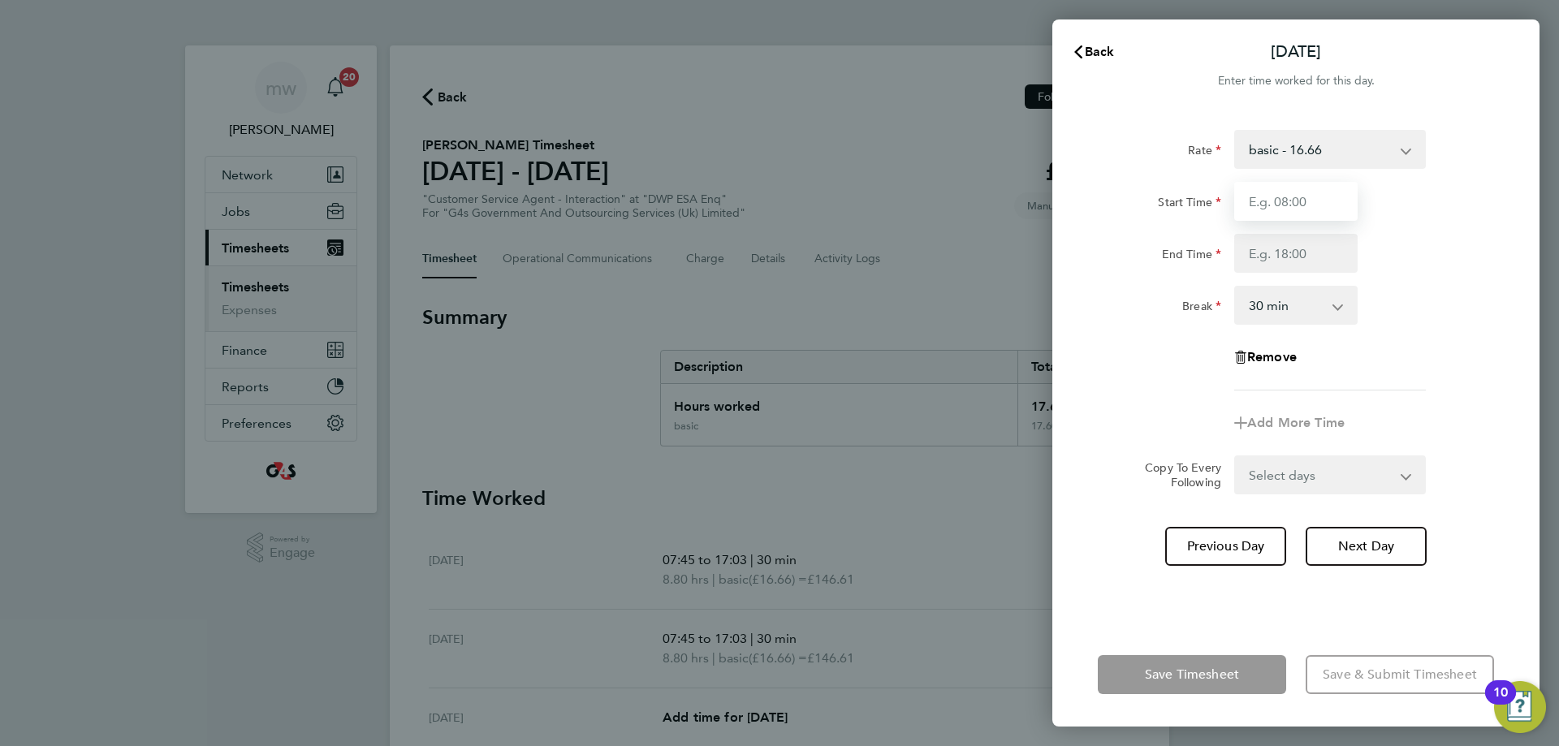
click at [1301, 203] on input "Start Time" at bounding box center [1295, 201] width 123 height 39
type input "11:00"
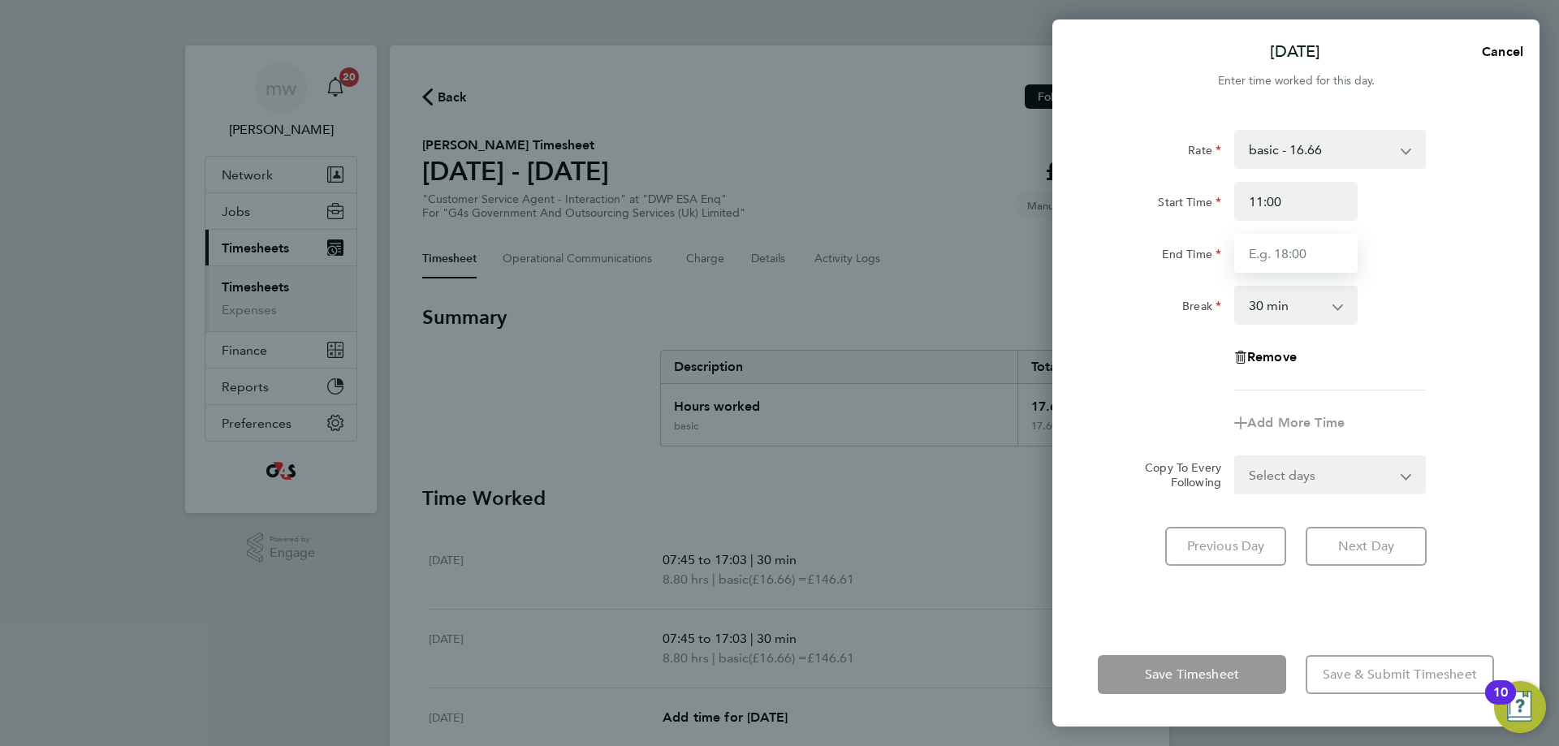
click at [1319, 244] on input "End Time" at bounding box center [1295, 253] width 123 height 39
type input "17:09"
drag, startPoint x: 1519, startPoint y: 286, endPoint x: 1496, endPoint y: 307, distance: 31.0
click at [1519, 288] on div "Rate basic - 16.66 Annual Leave System Issue Paid - 16.66 x1.5 - 24.73 Bank Hol…" at bounding box center [1296, 366] width 487 height 512
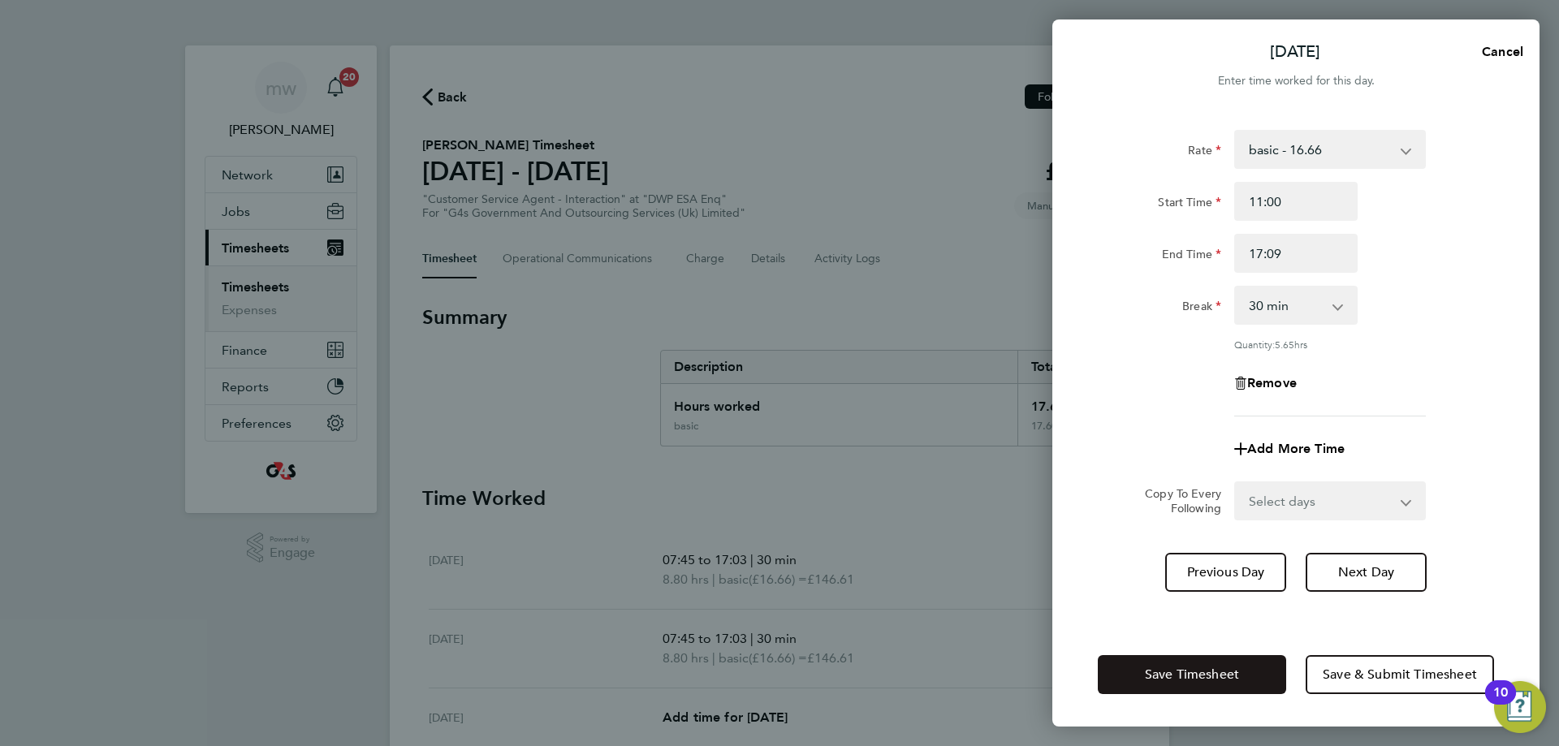
click at [1240, 661] on button "Save Timesheet" at bounding box center [1192, 674] width 188 height 39
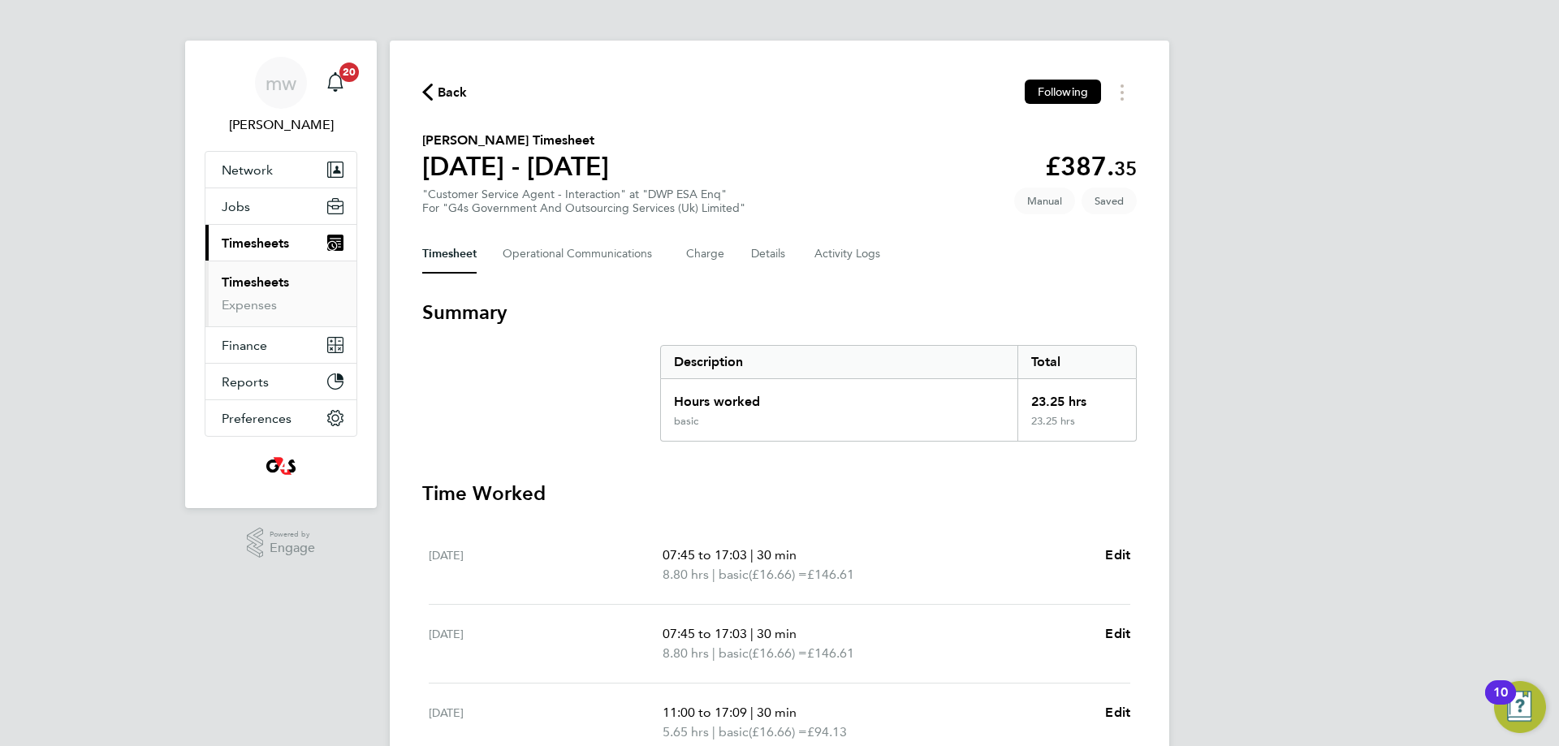
scroll to position [325, 0]
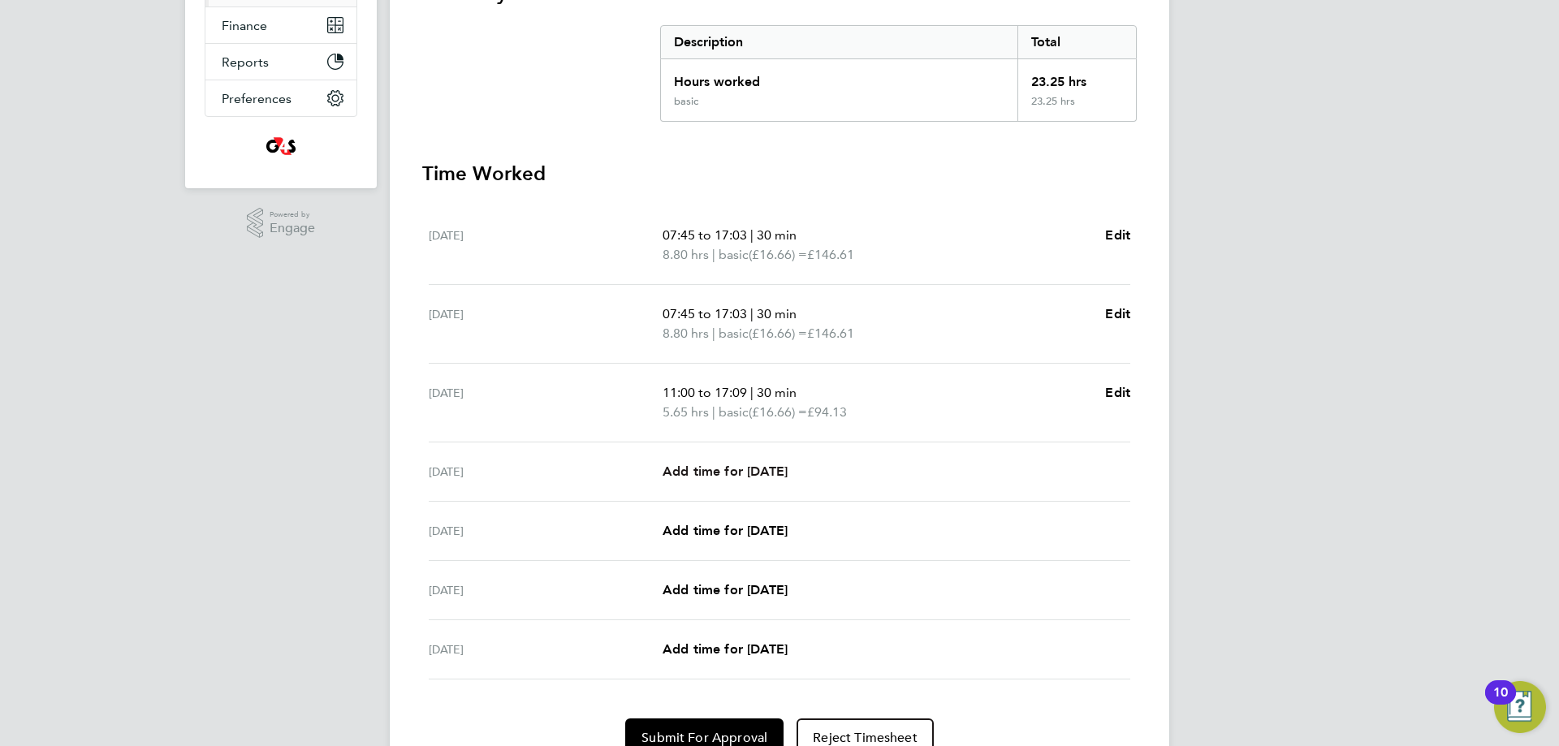
click at [729, 475] on span "Add time for [DATE]" at bounding box center [725, 471] width 125 height 15
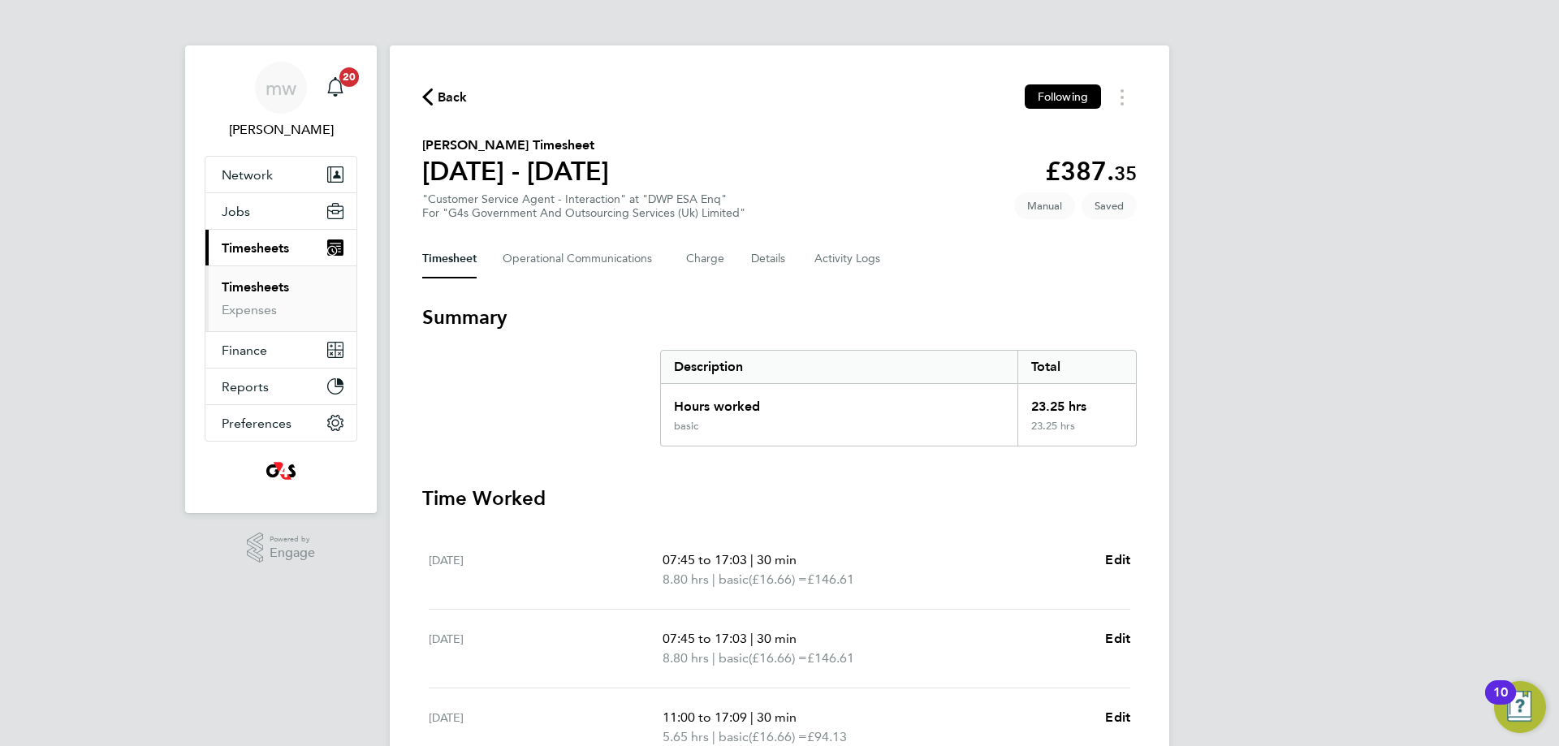
select select "30"
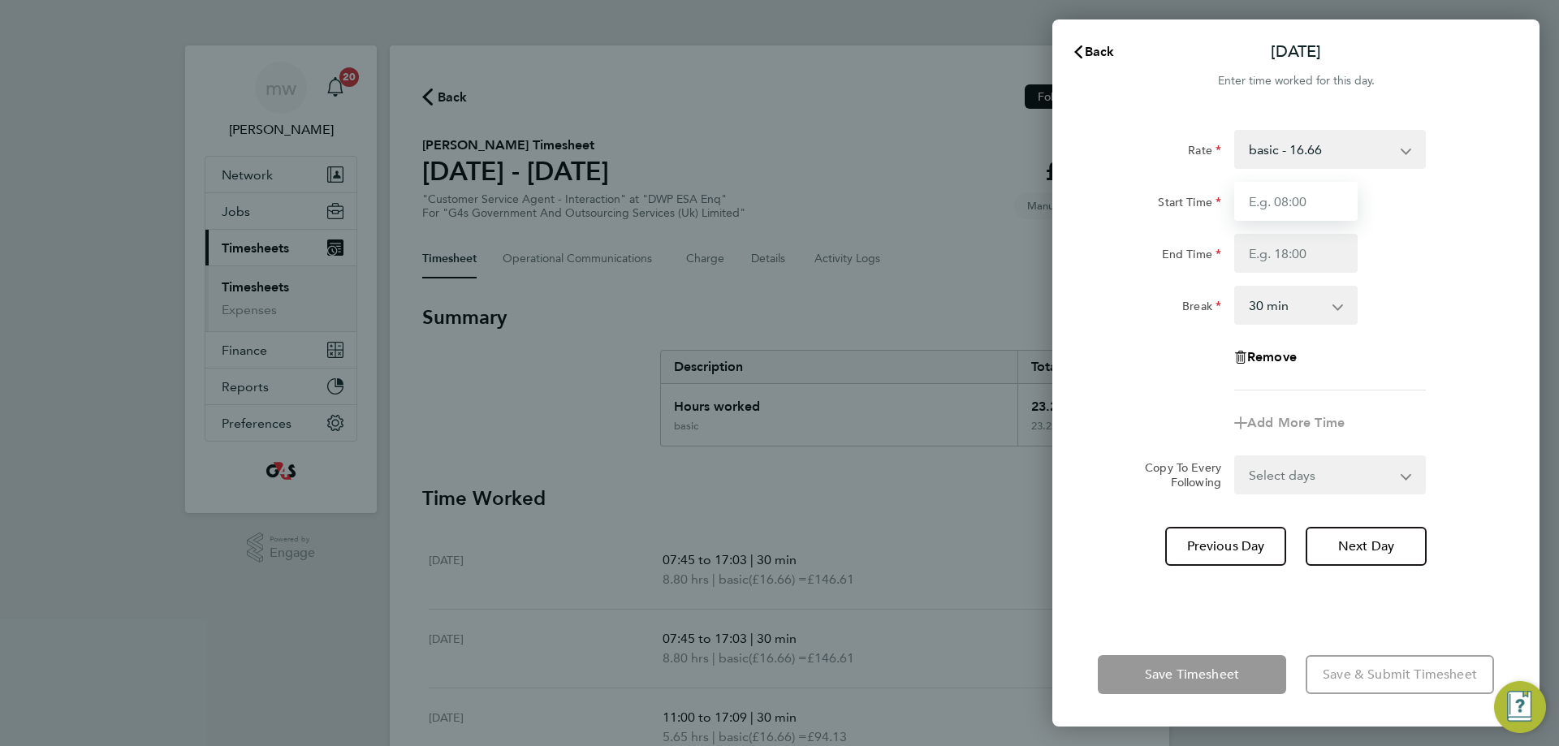
click at [1272, 214] on input "Start Time" at bounding box center [1295, 201] width 123 height 39
type input "09:00"
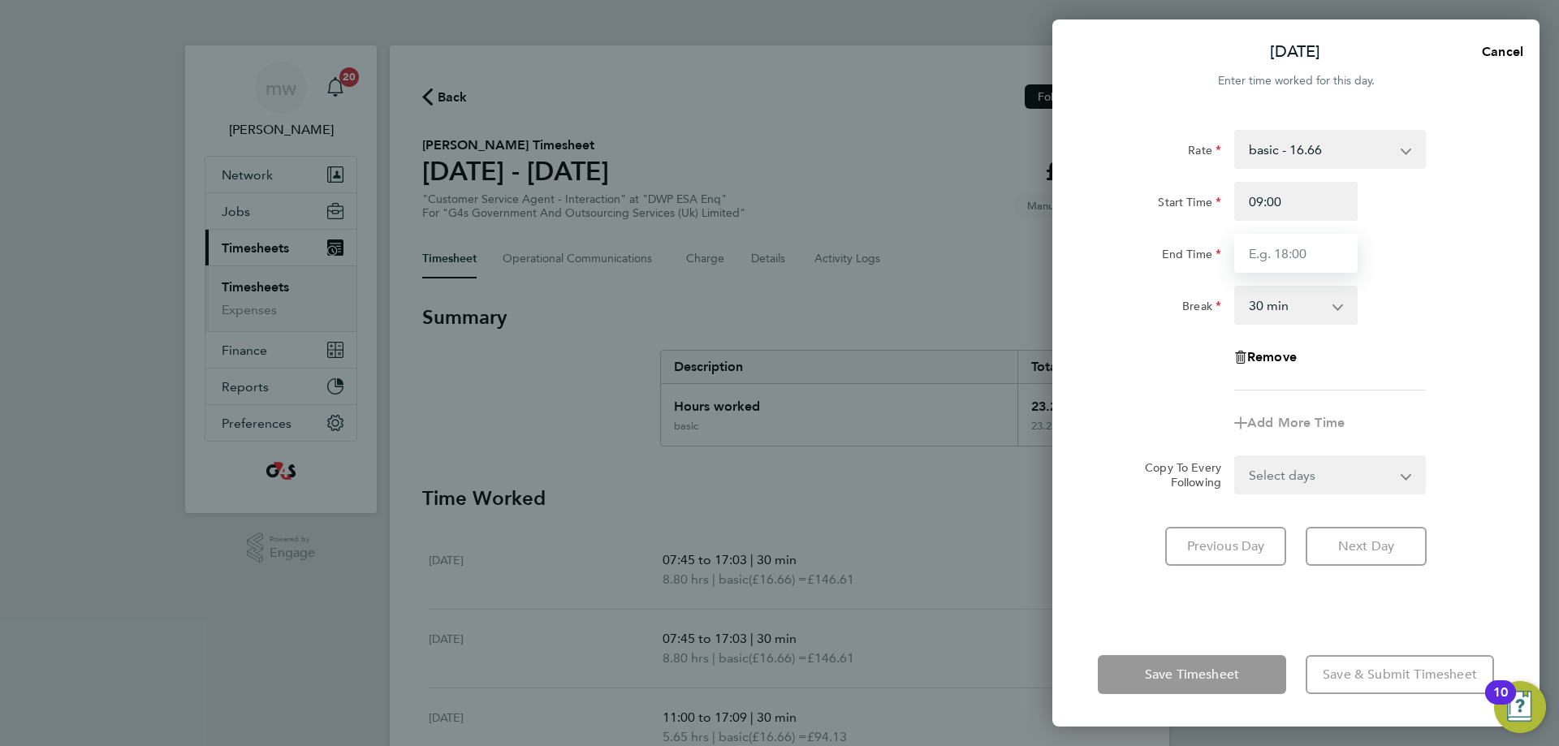
click at [1269, 266] on input "End Time" at bounding box center [1295, 253] width 123 height 39
type input "17:00"
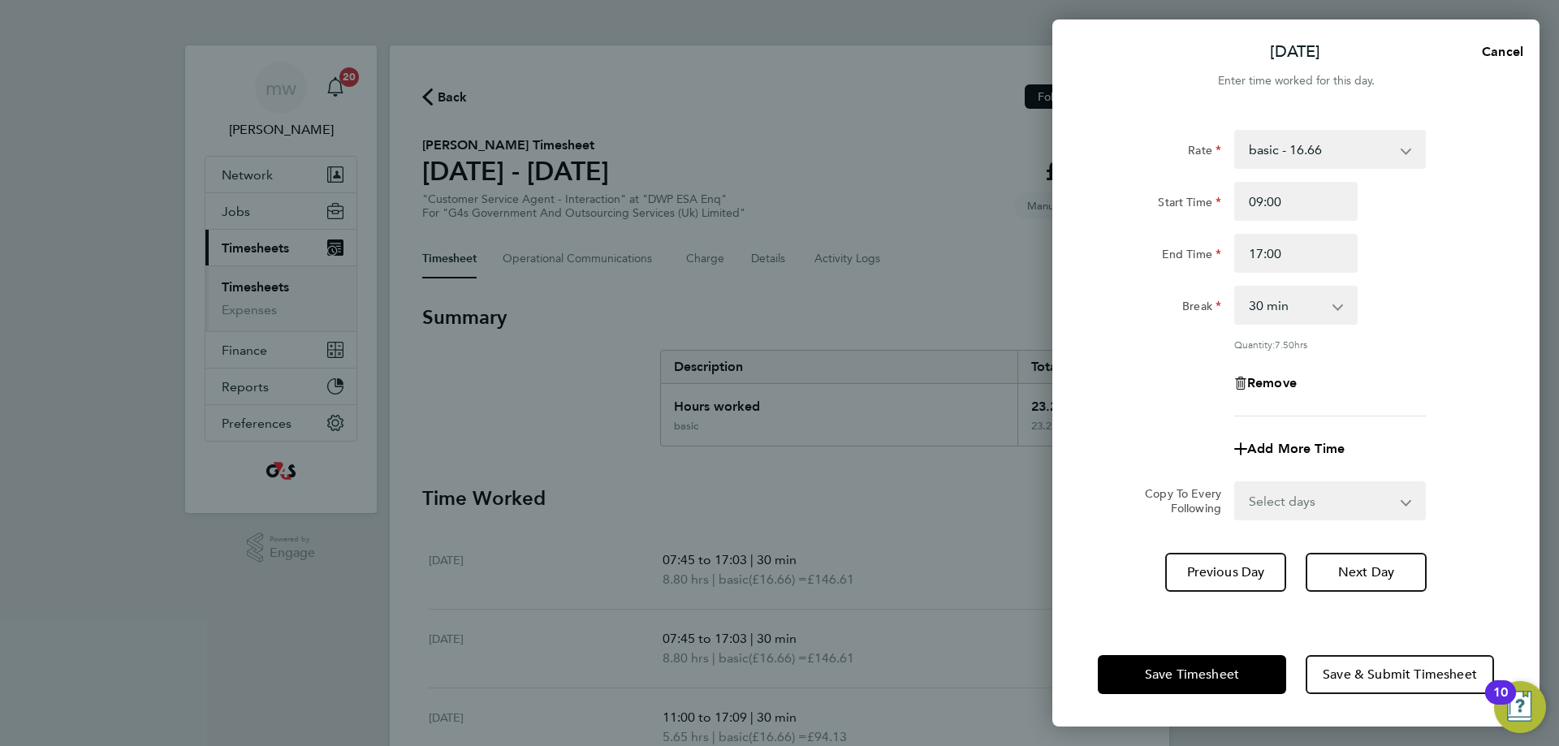
click at [1407, 287] on div "Break 0 min 15 min 30 min 45 min 60 min 75 min 90 min" at bounding box center [1296, 305] width 409 height 39
click at [1167, 672] on span "Save Timesheet" at bounding box center [1192, 675] width 94 height 16
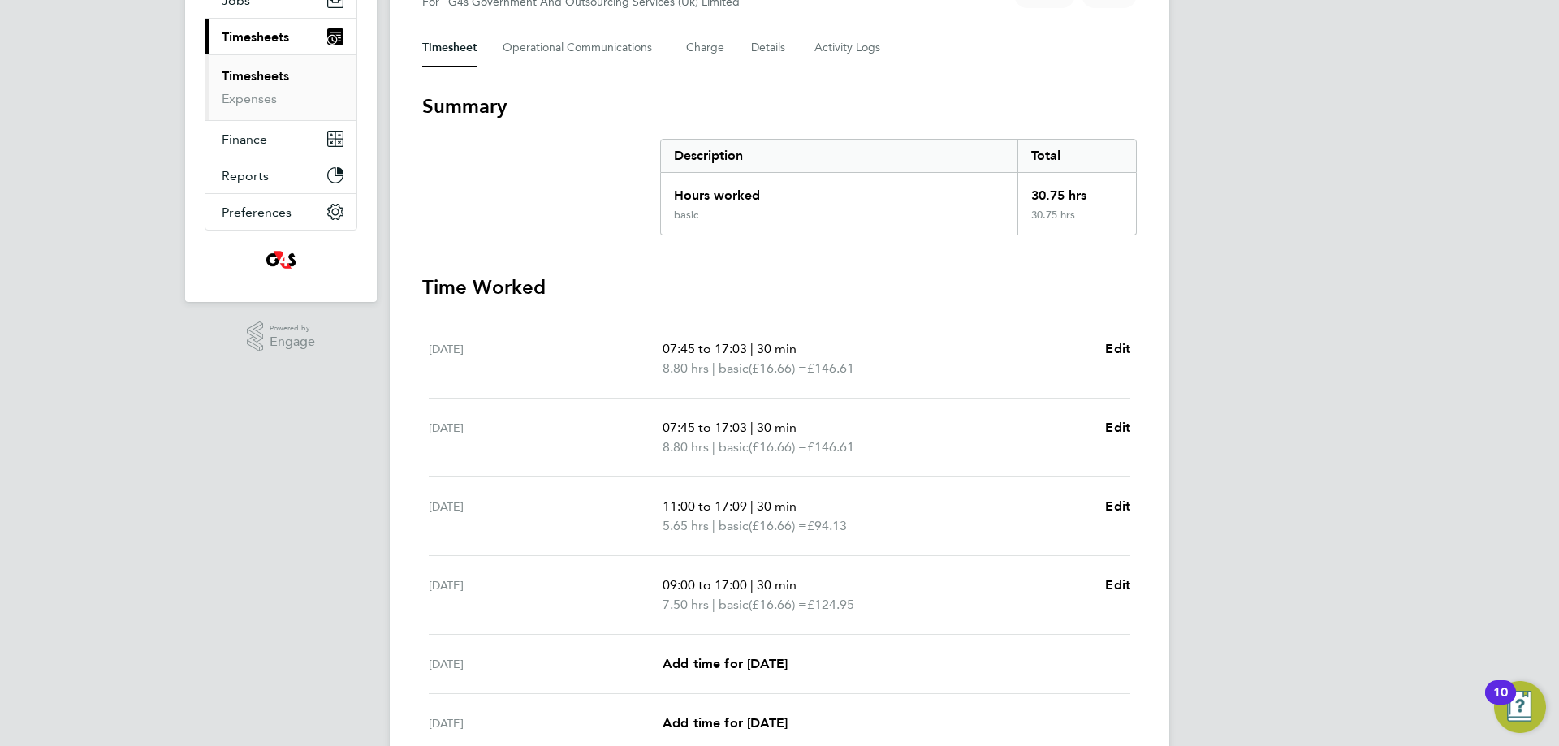
scroll to position [421, 0]
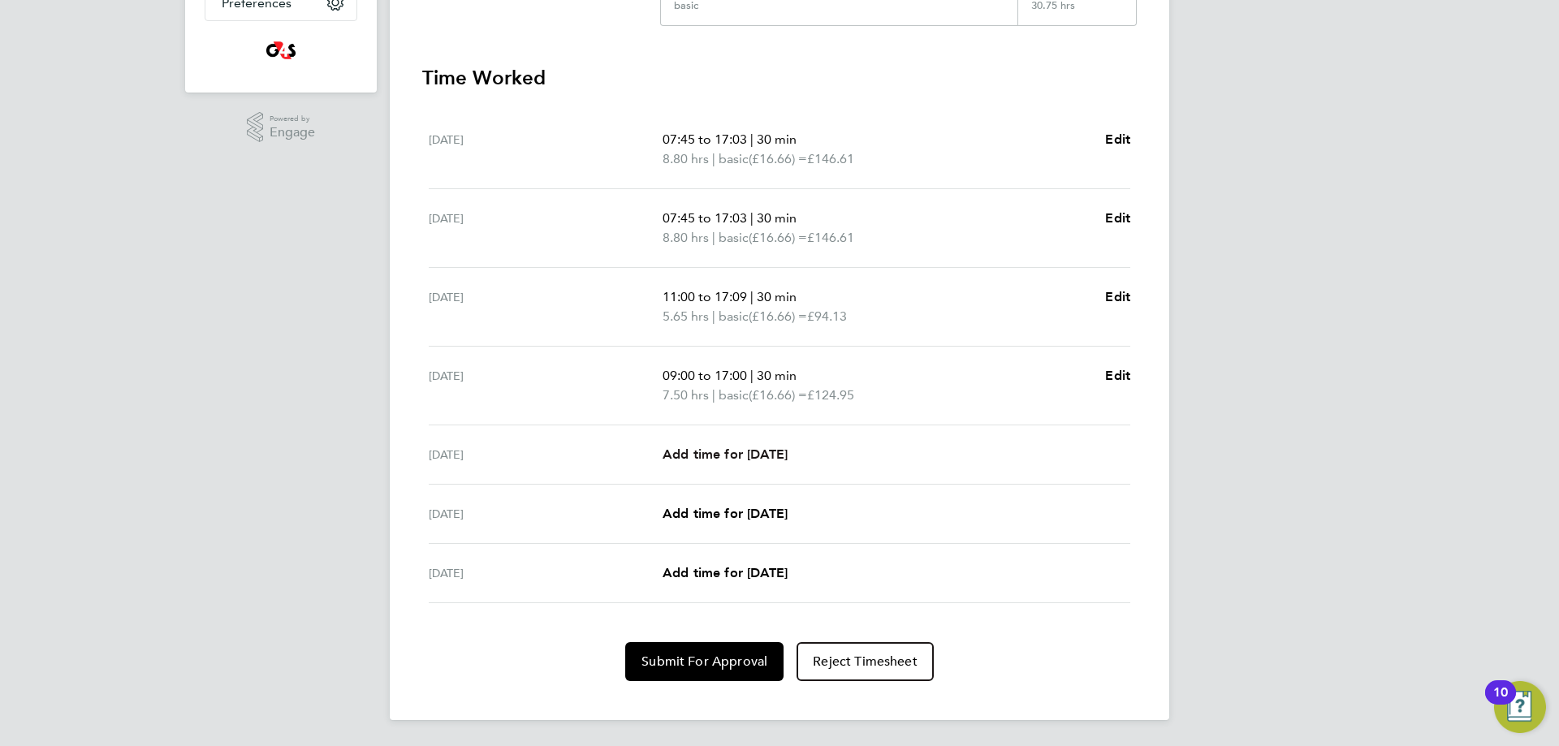
click at [759, 453] on span "Add time for [DATE]" at bounding box center [725, 454] width 125 height 15
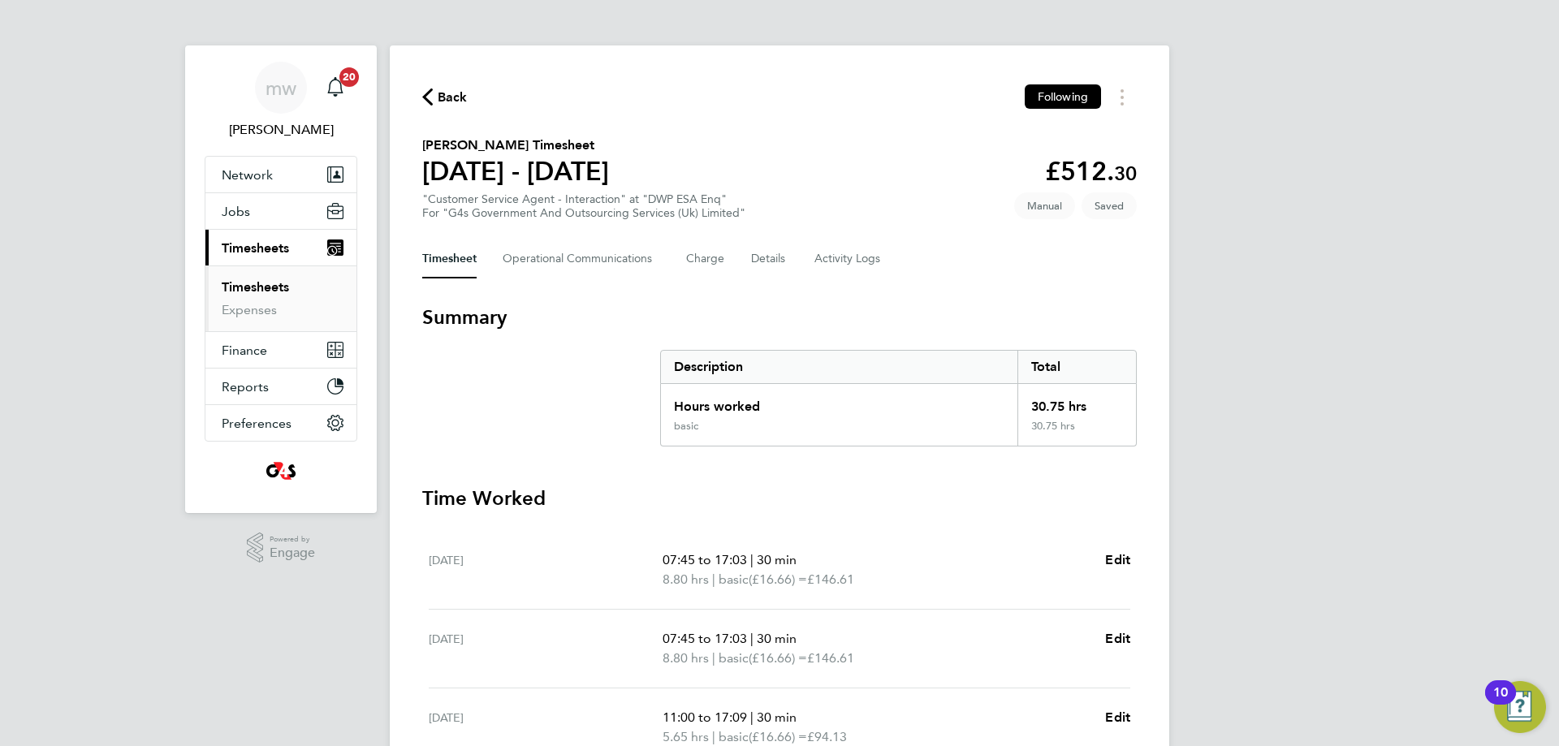
select select "30"
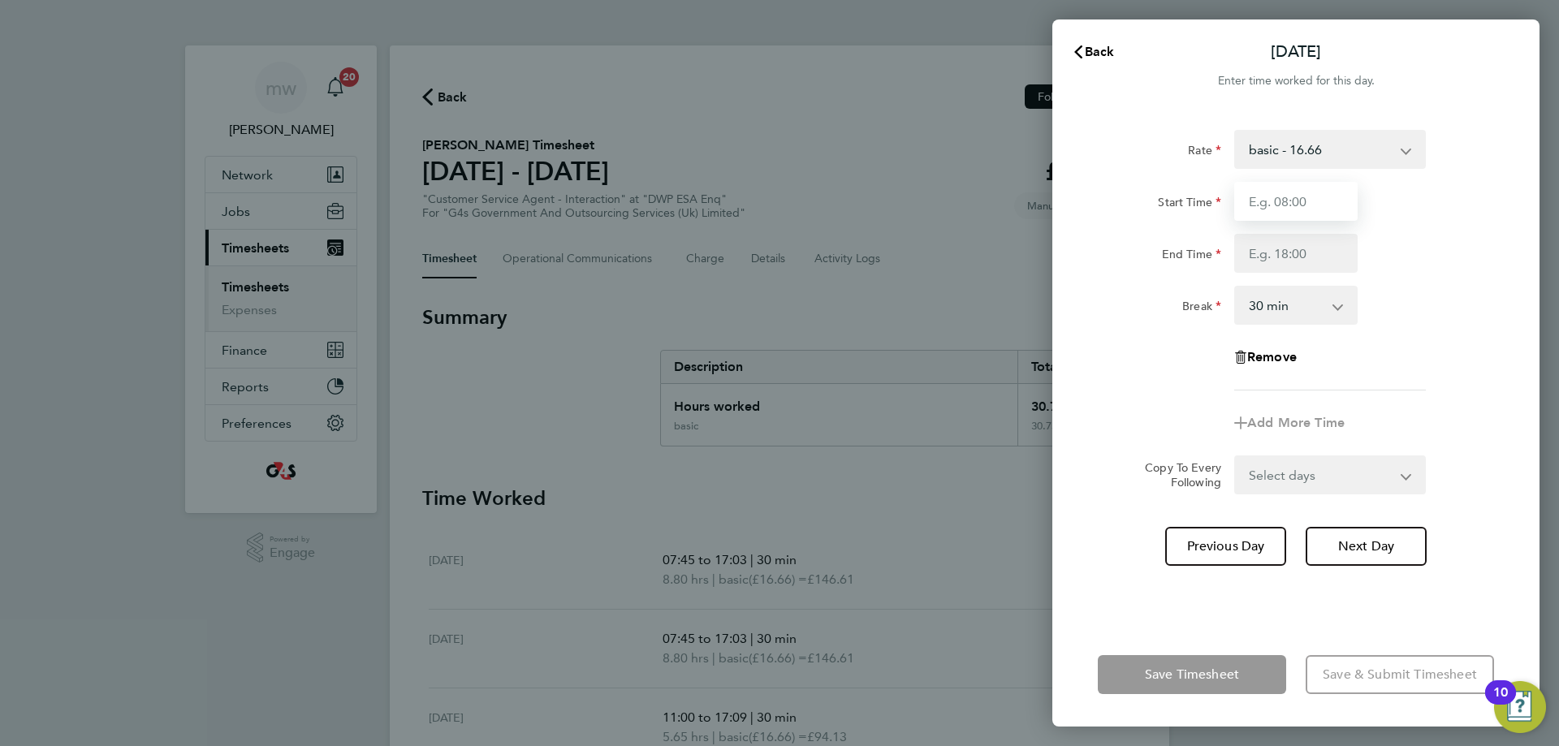
click at [1276, 200] on input "Start Time" at bounding box center [1295, 201] width 123 height 39
type input "10:00"
click at [1274, 241] on input "End Time" at bounding box center [1295, 253] width 123 height 39
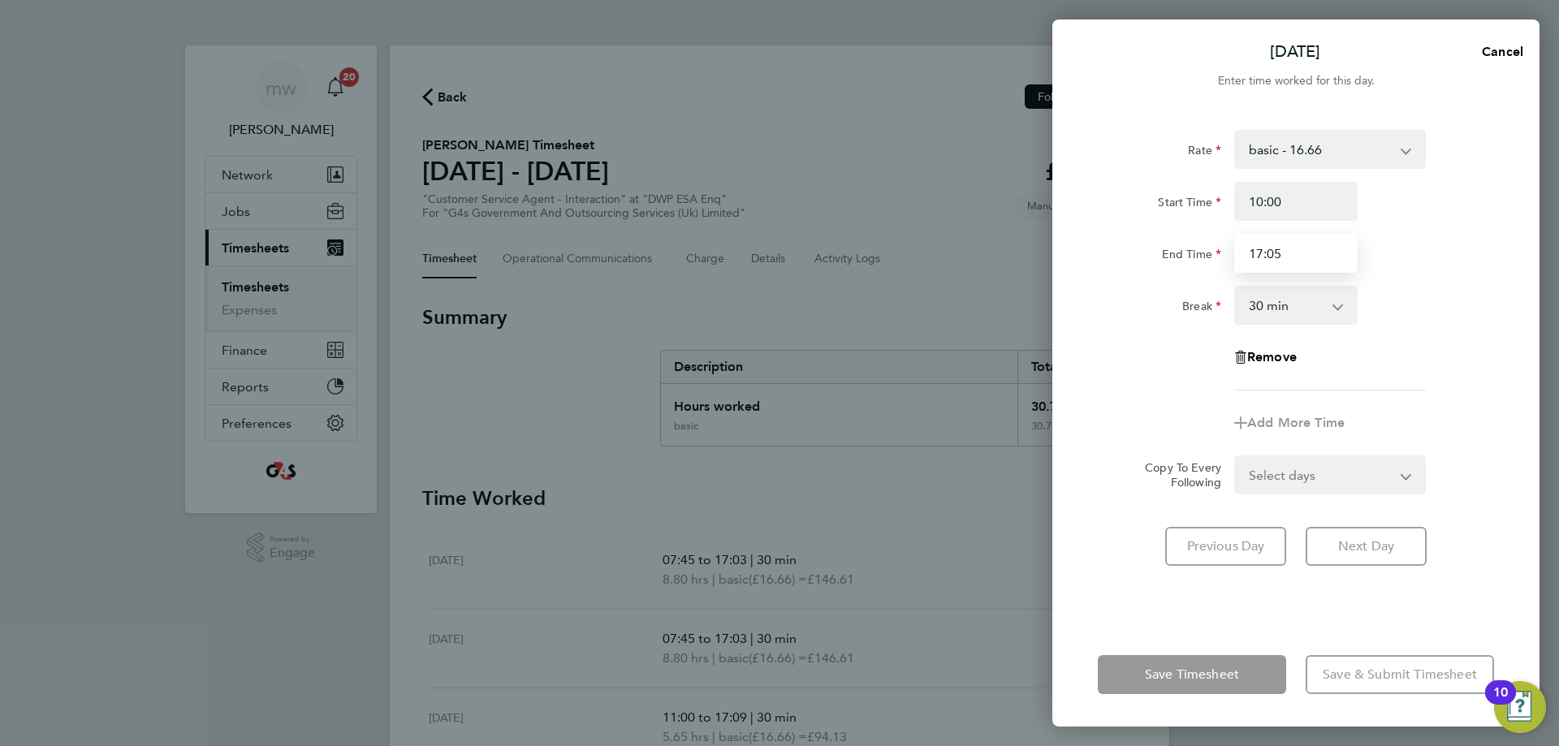
type input "17:05"
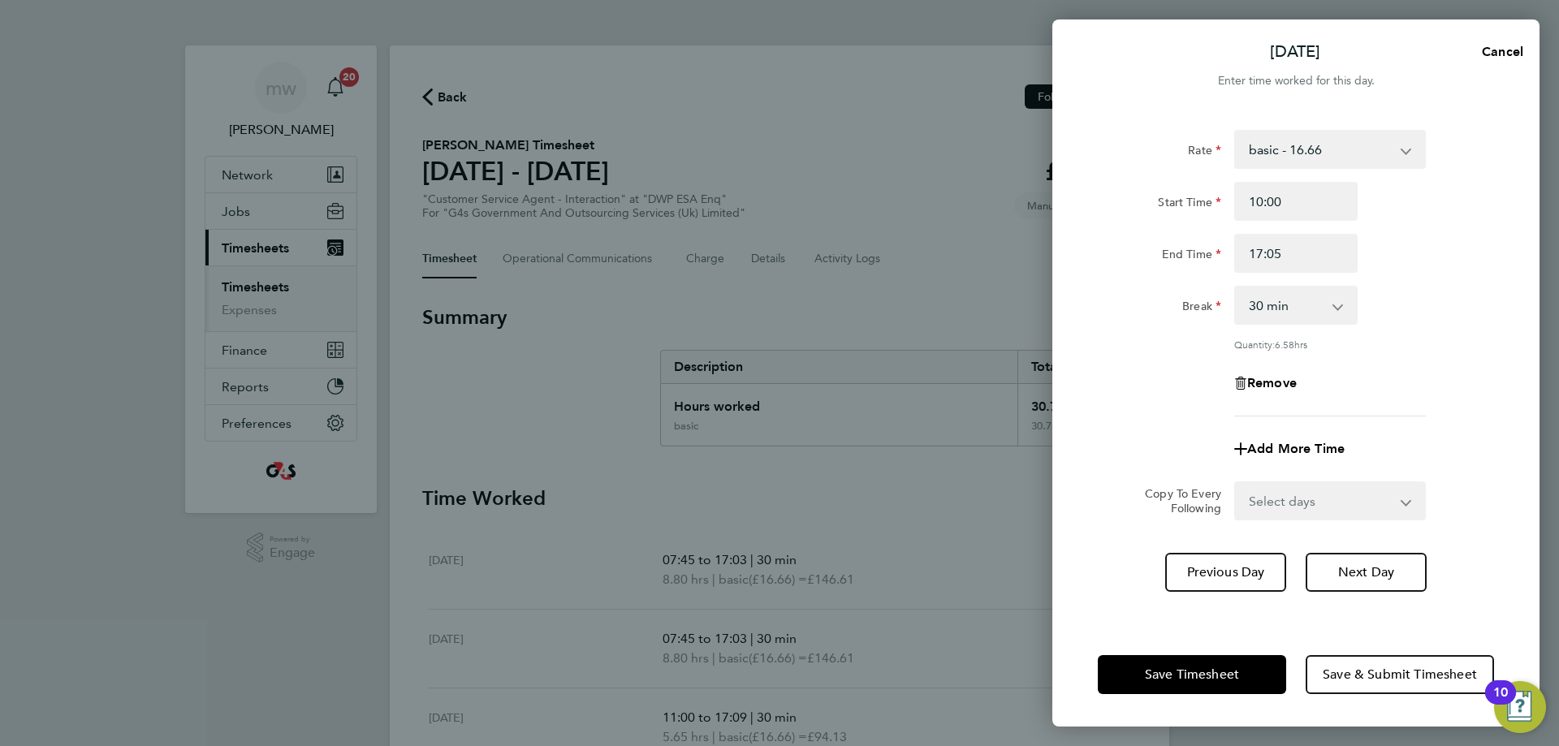
click at [1412, 338] on div "Rate basic - 16.66 Annual Leave System Issue Paid - 16.66 x1.5 - 24.73 Bank Hol…" at bounding box center [1296, 273] width 396 height 287
click at [1159, 677] on span "Save Timesheet" at bounding box center [1192, 675] width 94 height 16
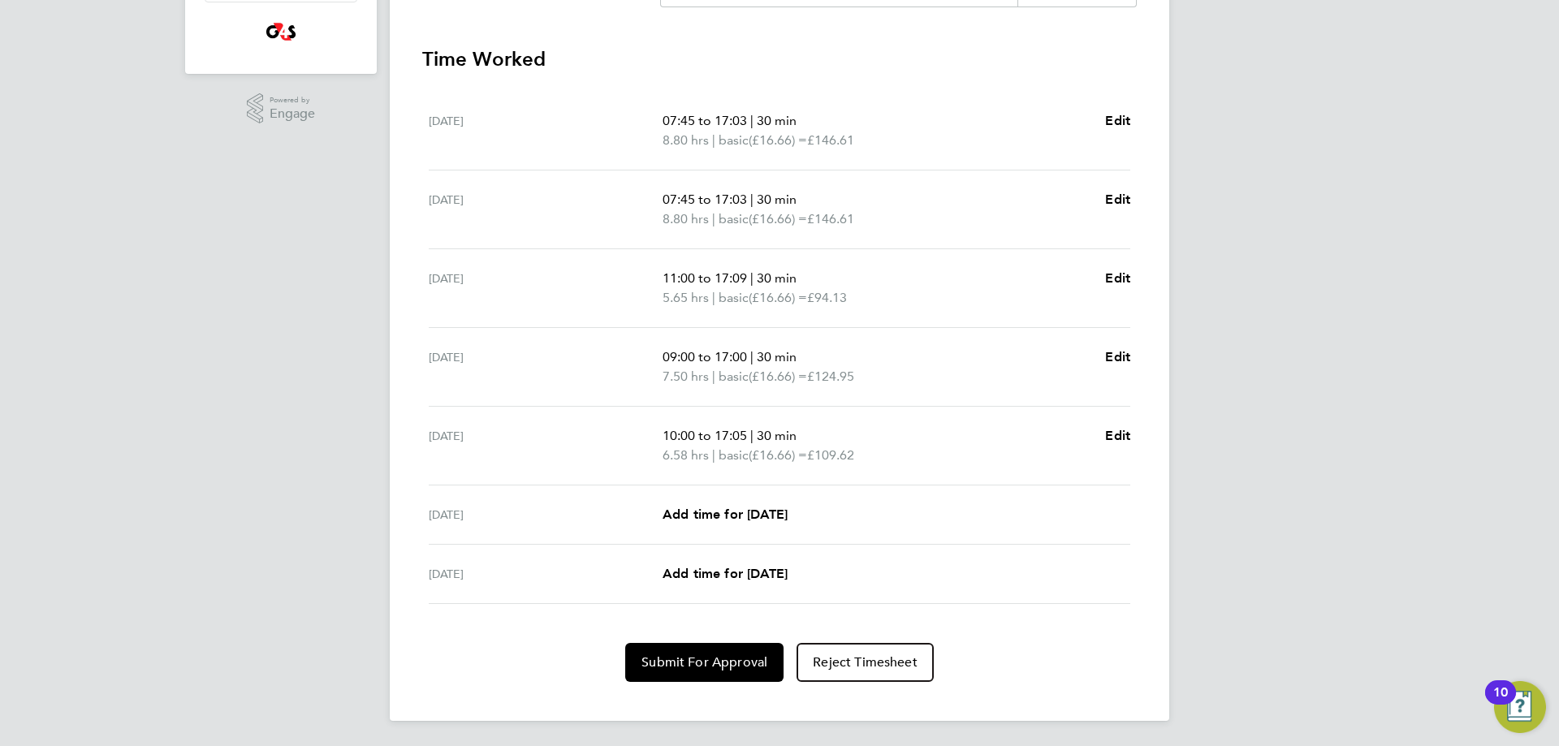
scroll to position [440, 0]
click at [724, 664] on span "Submit For Approval" at bounding box center [705, 662] width 126 height 16
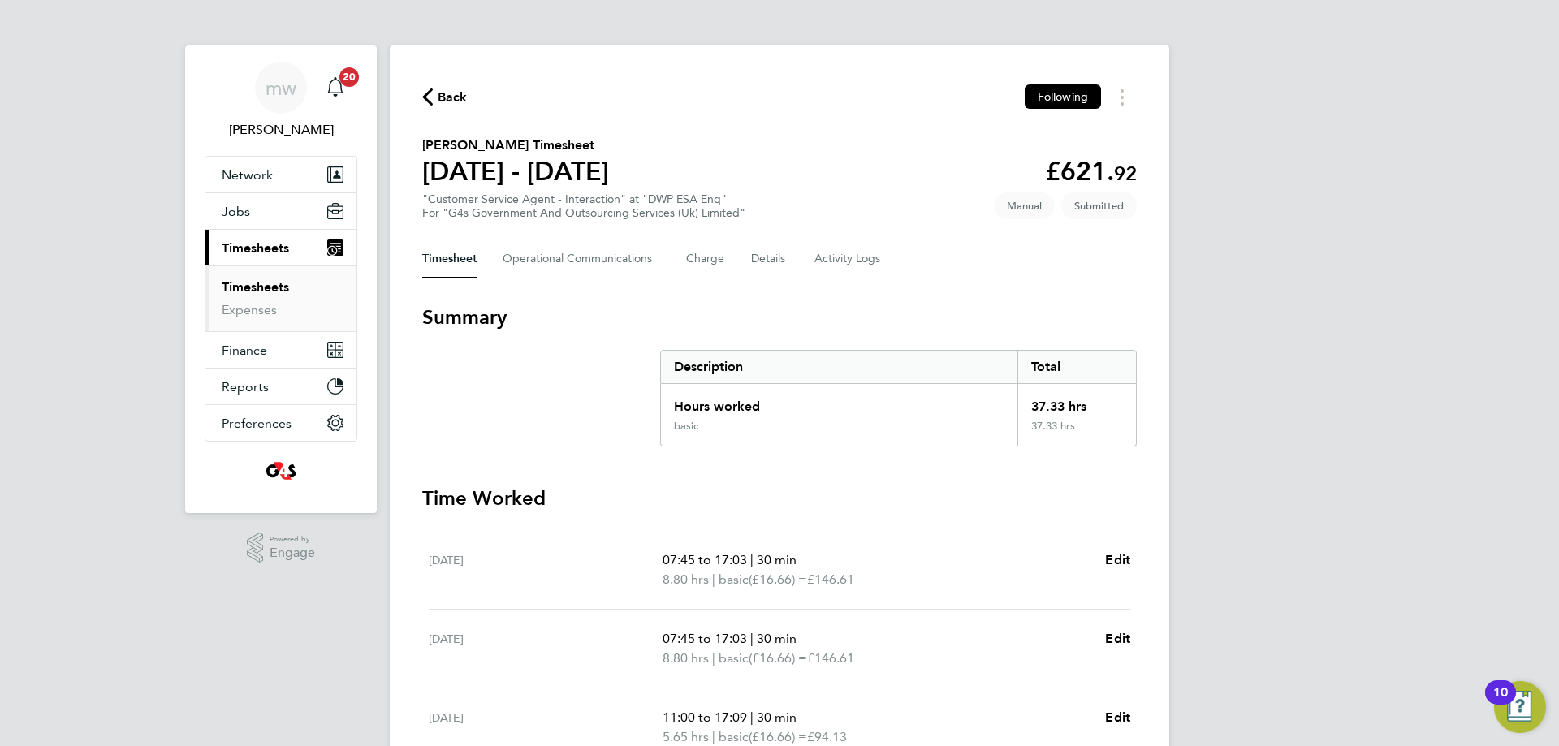
click at [461, 90] on span "Back" at bounding box center [453, 97] width 30 height 19
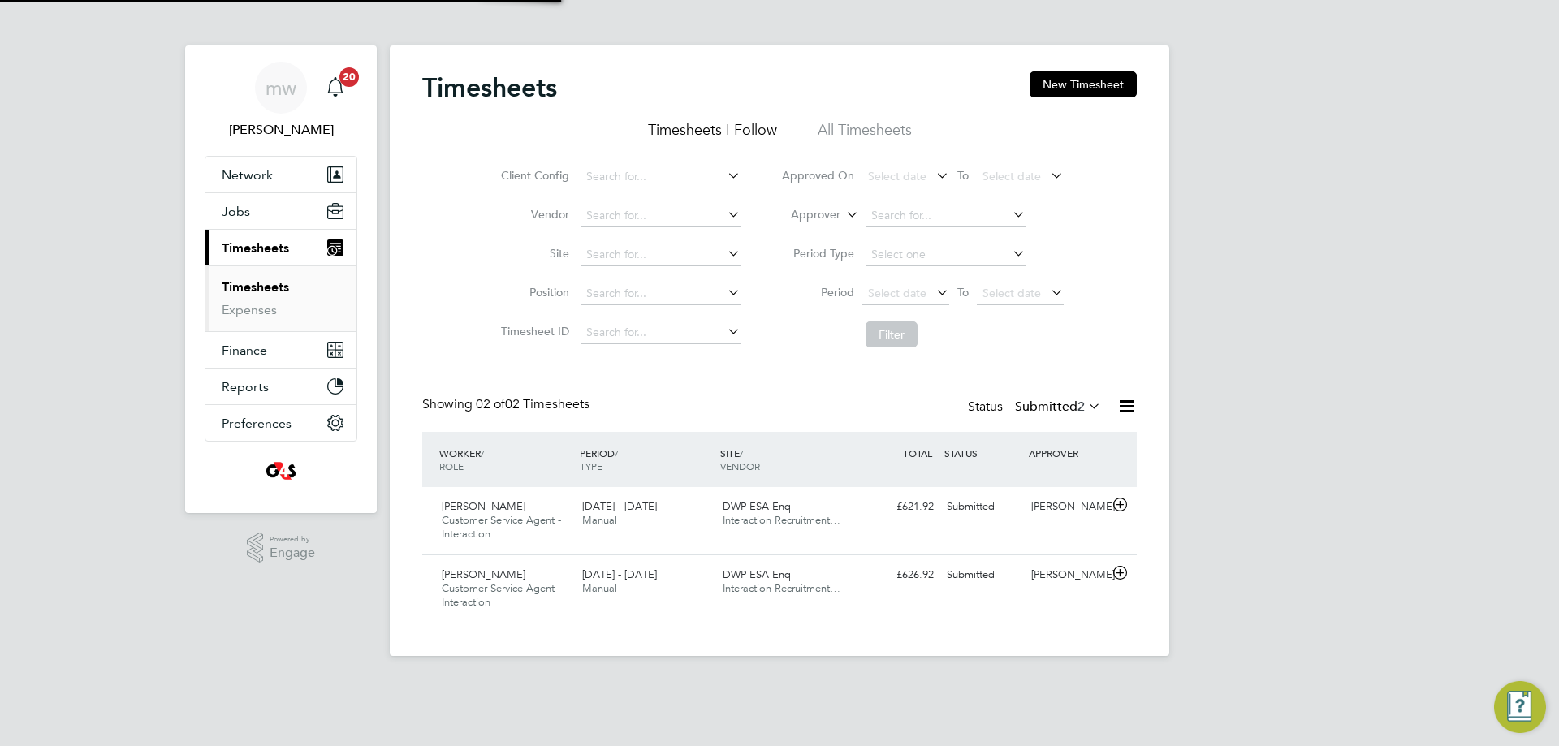
scroll to position [41, 141]
click at [1081, 89] on button "New Timesheet" at bounding box center [1083, 84] width 107 height 26
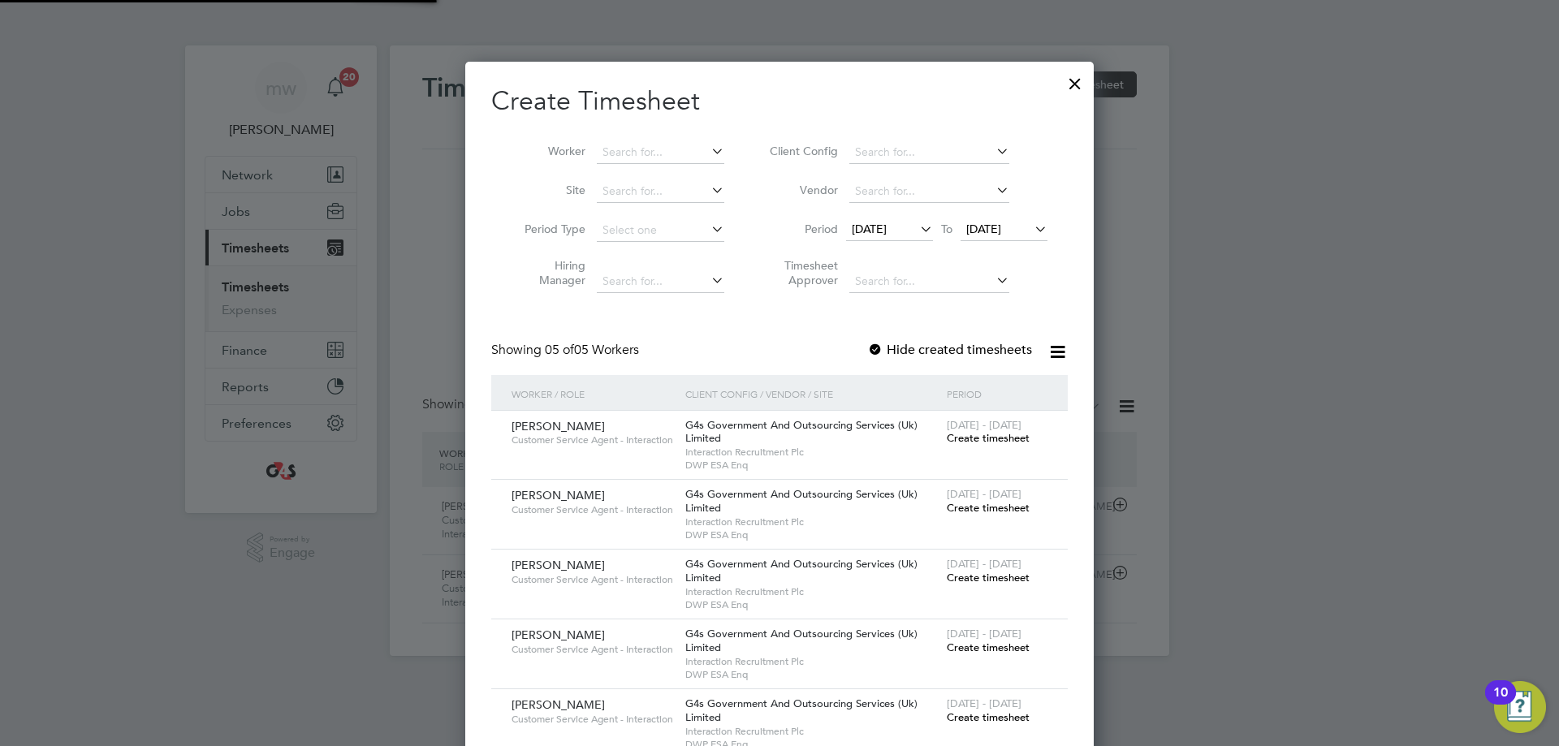
scroll to position [732, 629]
click at [703, 153] on input at bounding box center [661, 152] width 128 height 23
click at [640, 151] on input at bounding box center [661, 152] width 128 height 23
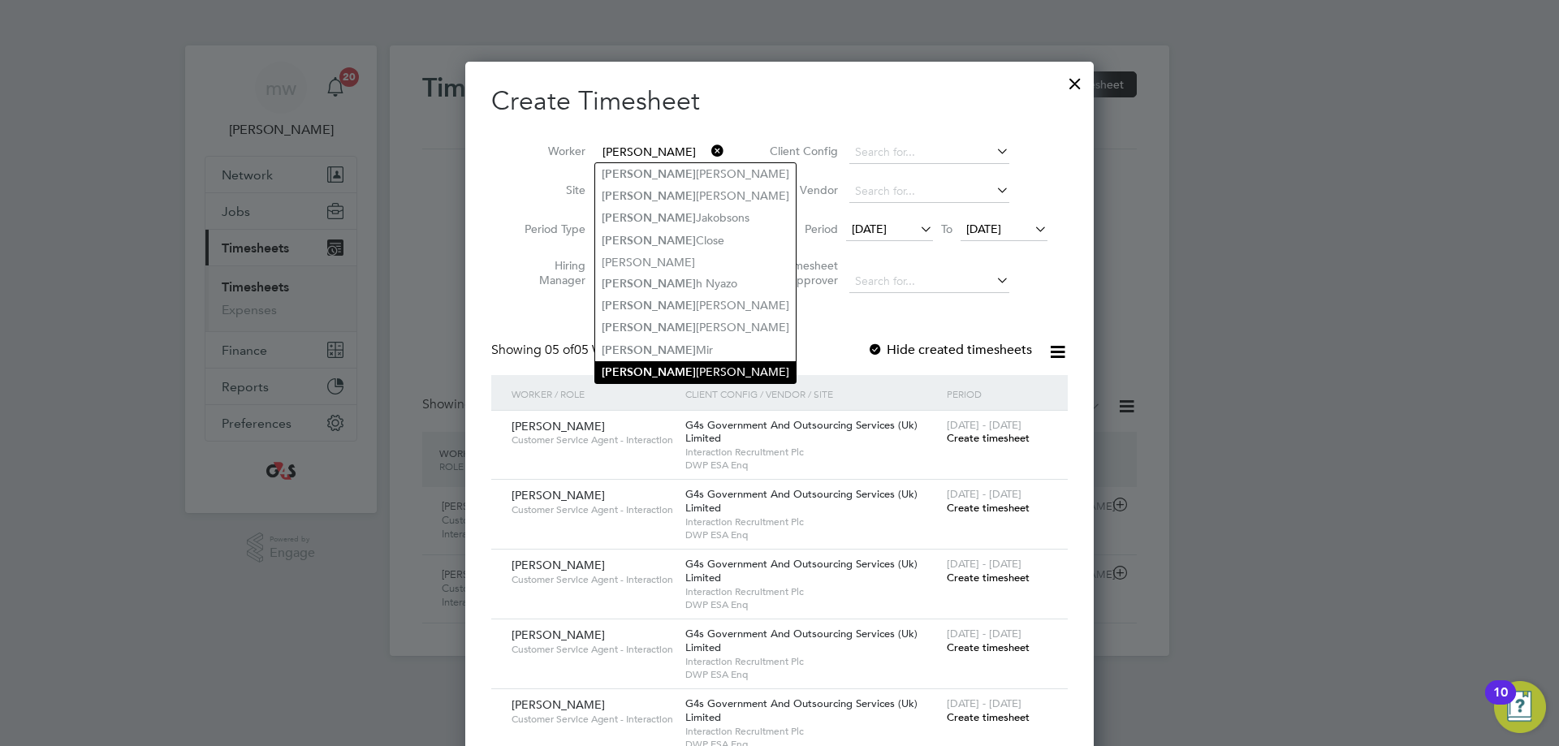
click at [665, 361] on li "[PERSON_NAME]" at bounding box center [695, 372] width 201 height 22
type input "[PERSON_NAME]"
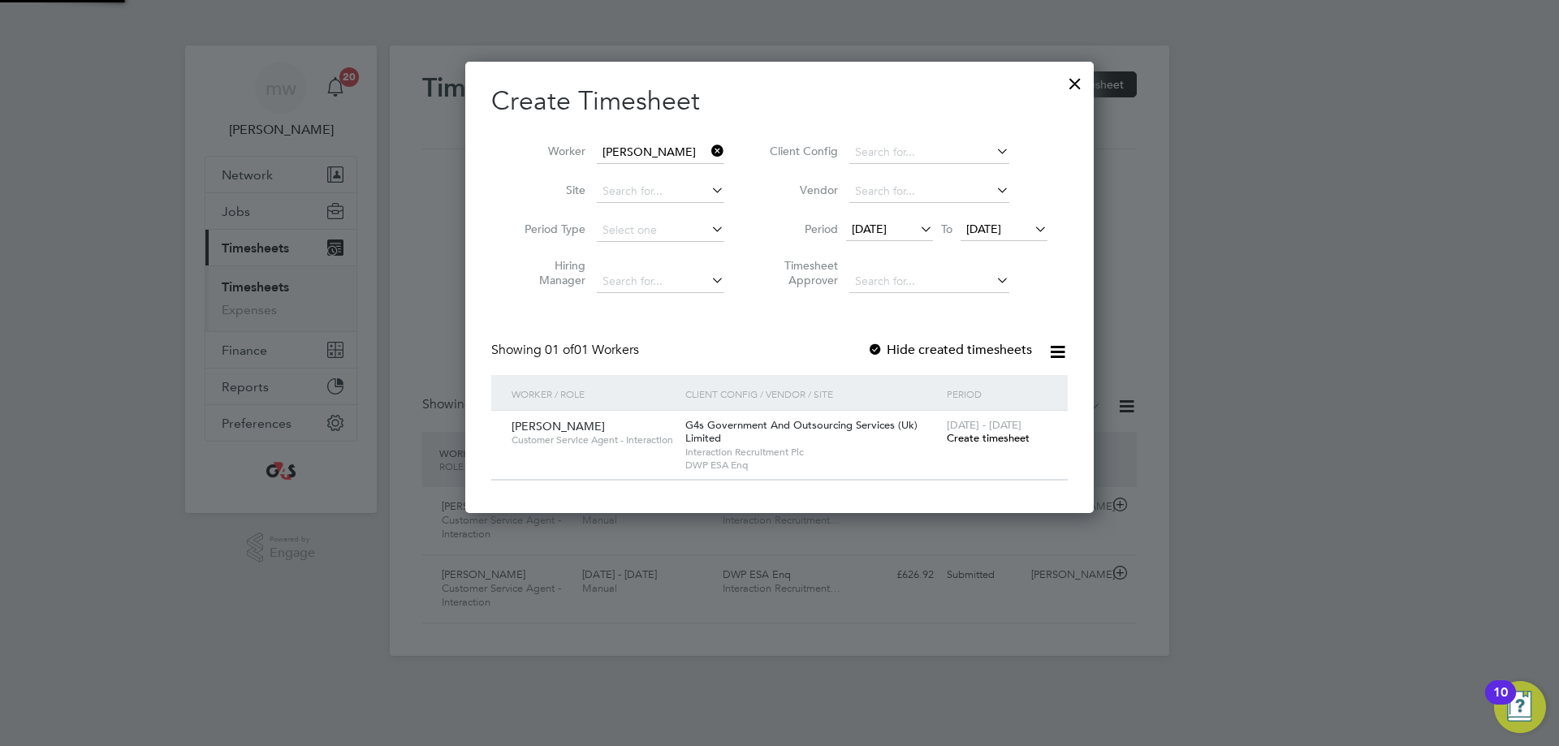
scroll to position [452, 629]
click at [887, 231] on span "[DATE]" at bounding box center [869, 229] width 35 height 15
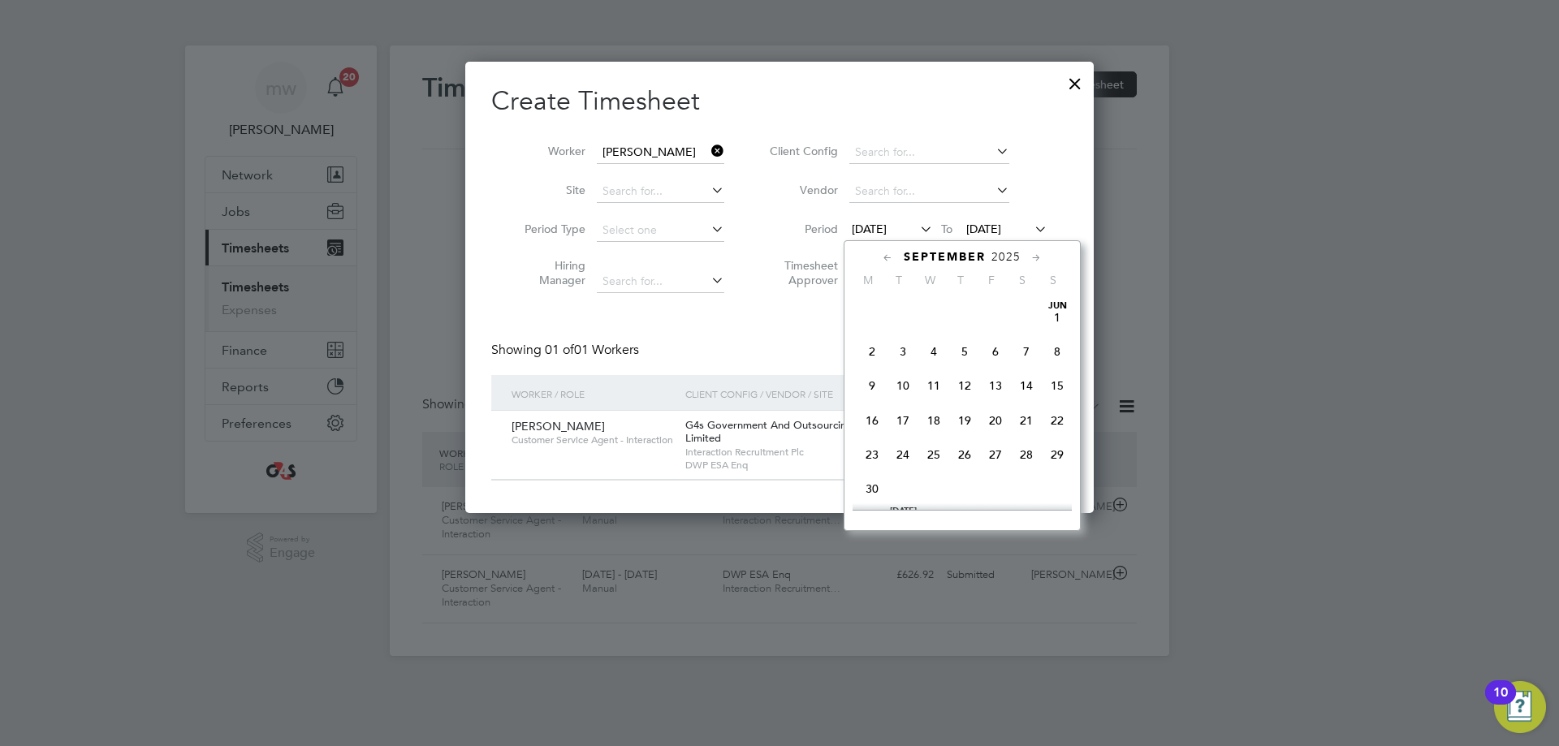
scroll to position [562, 0]
click at [872, 422] on span "22" at bounding box center [872, 406] width 31 height 31
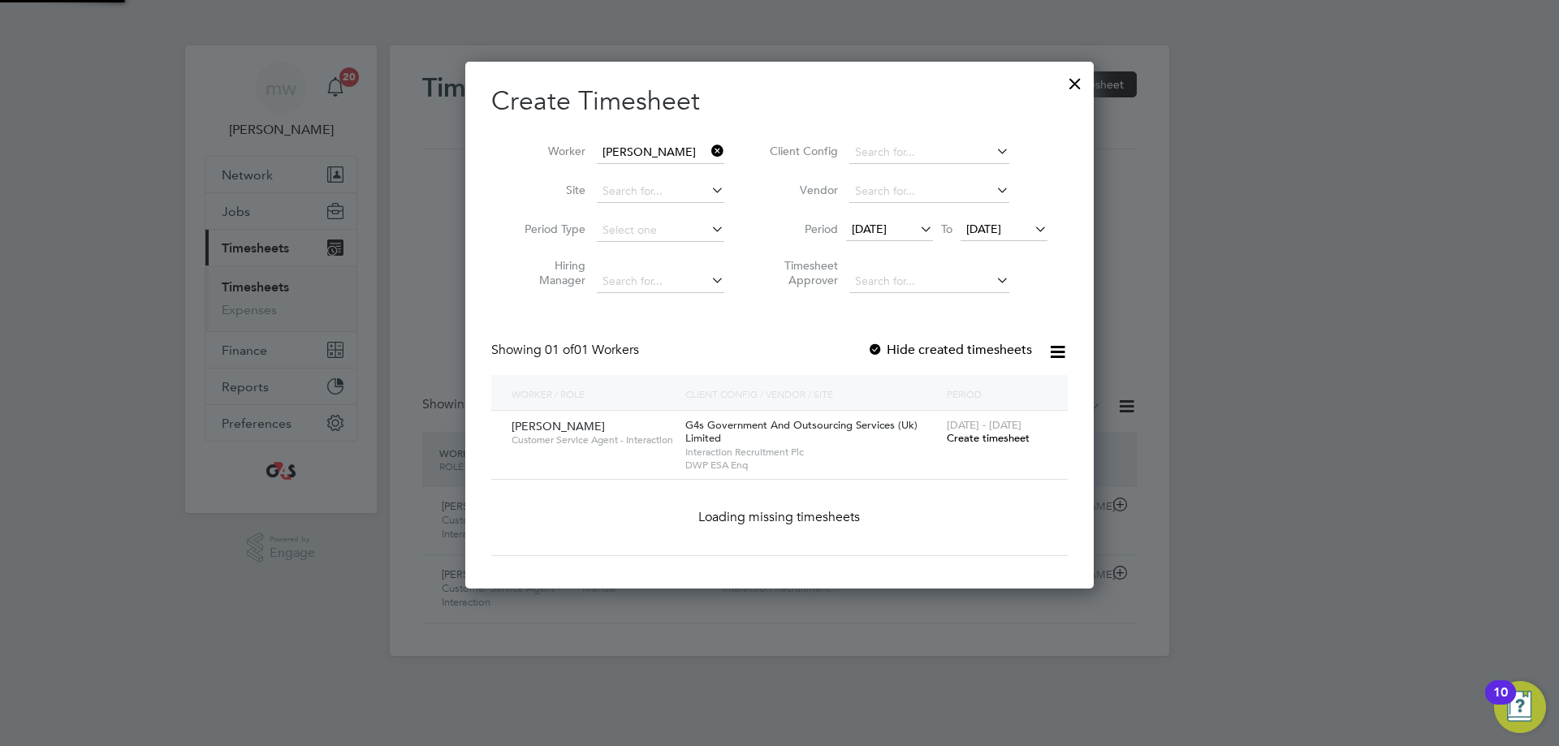
scroll to position [452, 629]
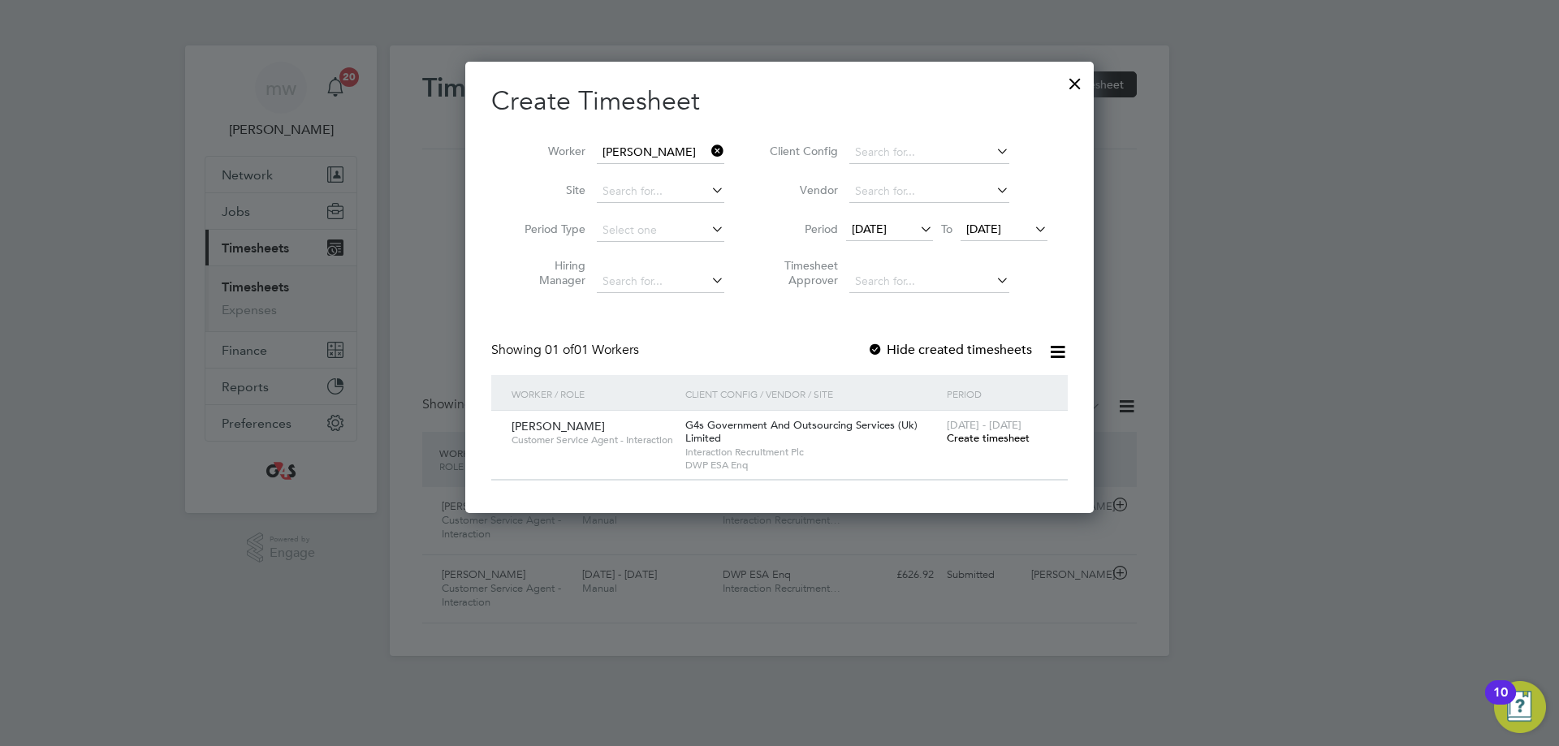
click at [875, 345] on div at bounding box center [875, 351] width 16 height 16
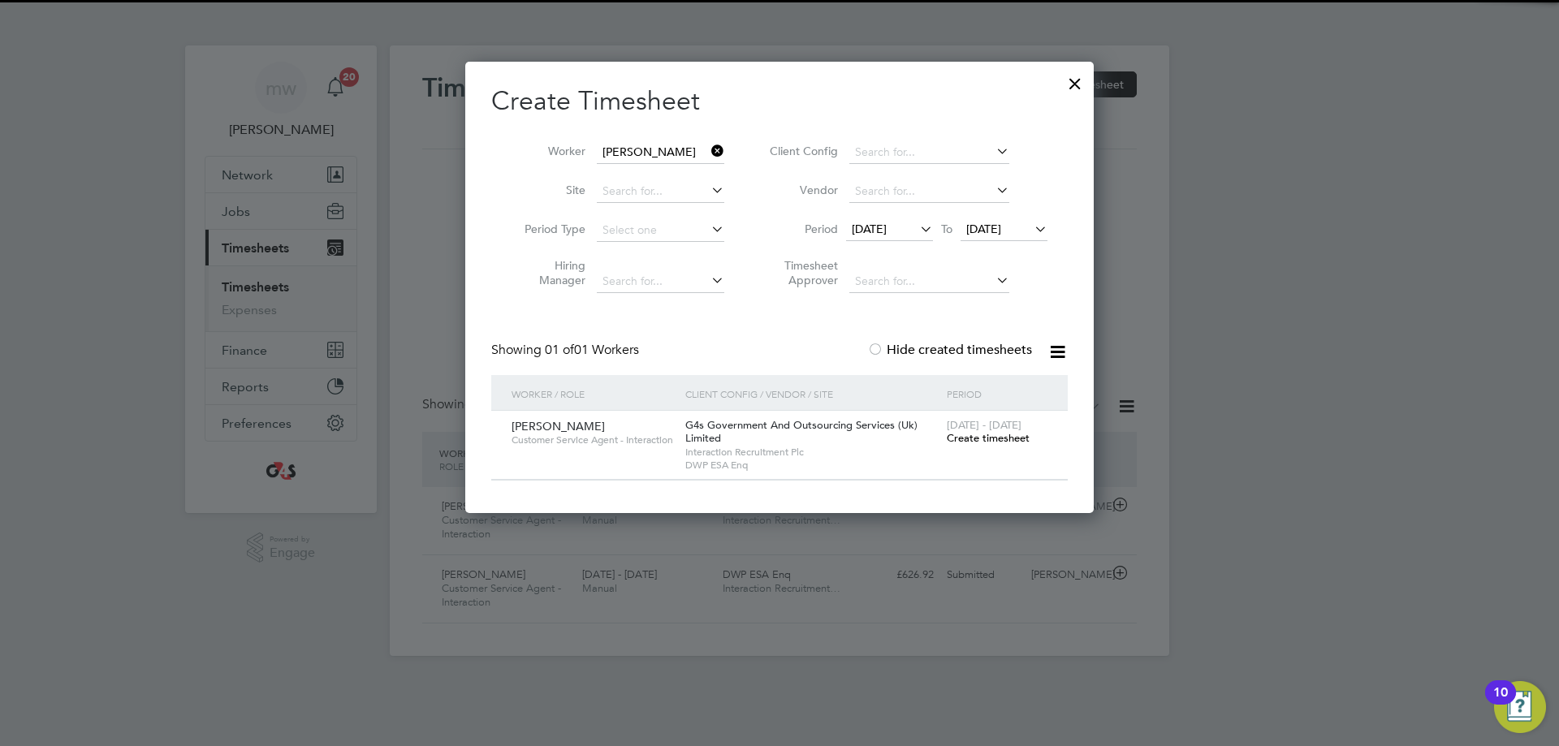
click at [981, 434] on span "Create timesheet" at bounding box center [988, 438] width 83 height 14
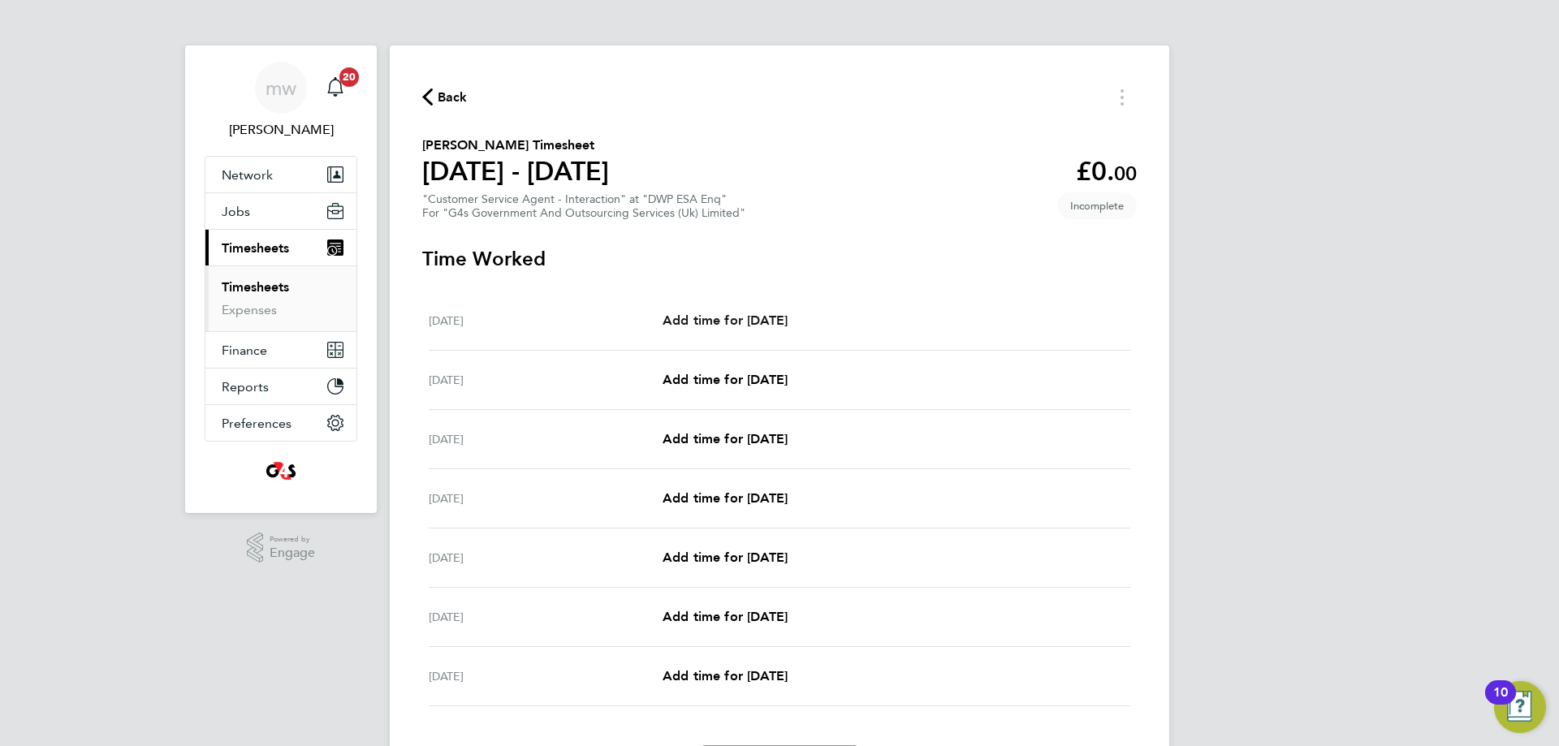
click at [707, 322] on span "Add time for [DATE]" at bounding box center [725, 320] width 125 height 15
select select "30"
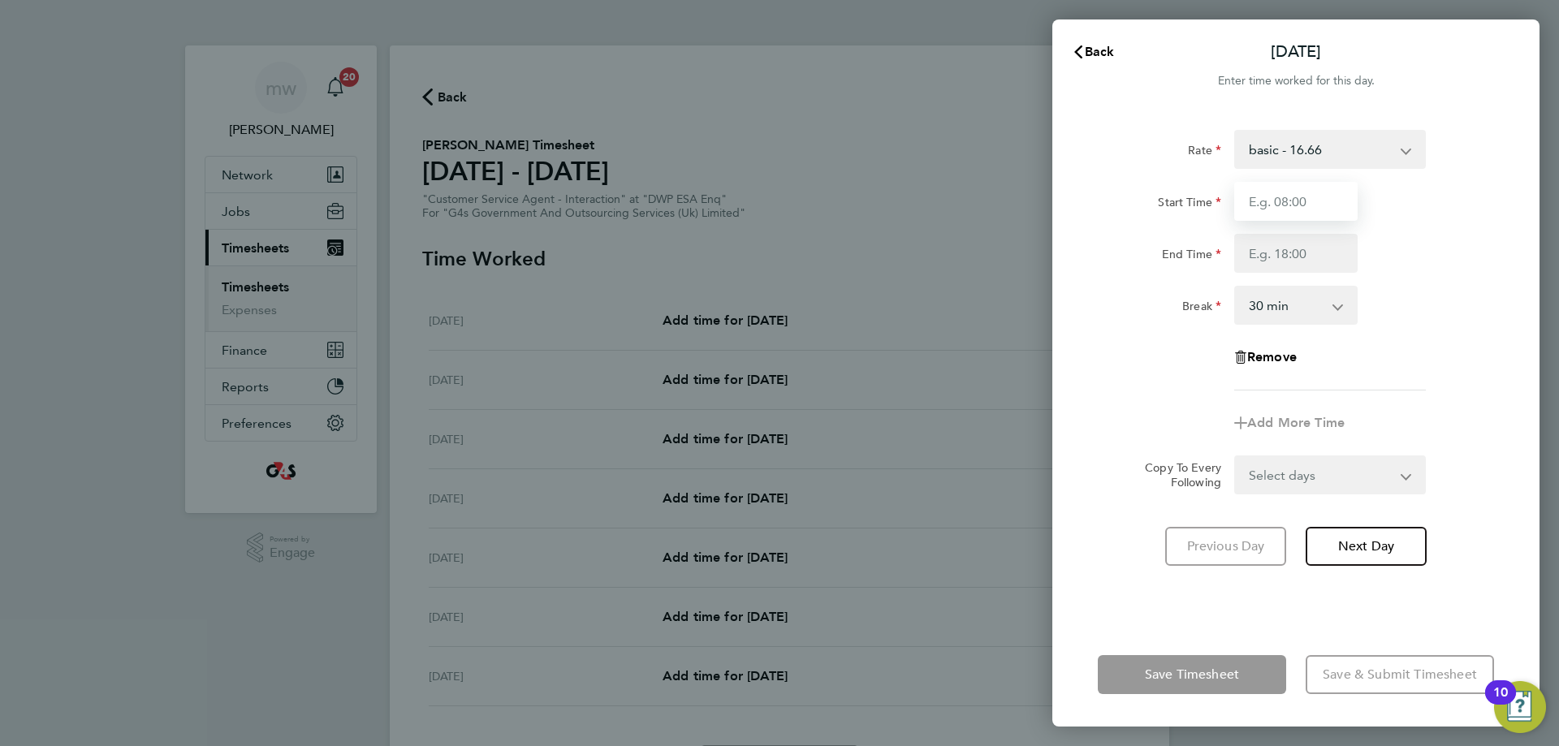
click at [1294, 203] on input "Start Time" at bounding box center [1295, 201] width 123 height 39
type input "08:45"
click at [1290, 257] on input "End Time" at bounding box center [1295, 253] width 123 height 39
type input "13:50"
click at [1341, 301] on app-icon-cross-button at bounding box center [1346, 306] width 19 height 36
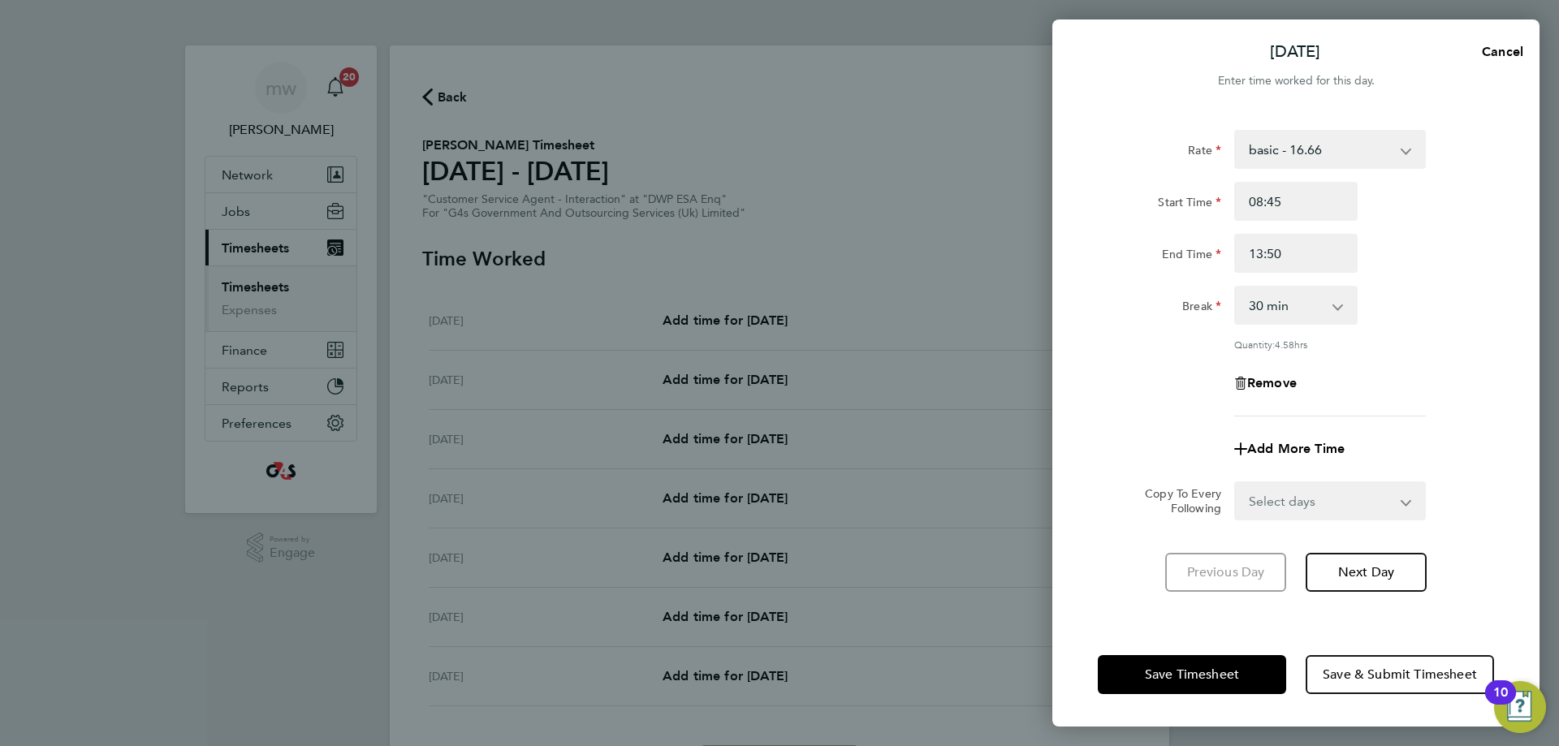
click at [1317, 317] on select "0 min 15 min 30 min 45 min 60 min 75 min 90 min" at bounding box center [1286, 306] width 101 height 36
select select "0"
click at [1236, 288] on select "0 min 15 min 30 min 45 min 60 min 75 min 90 min" at bounding box center [1286, 306] width 101 height 36
click at [1297, 451] on span "Add More Time" at bounding box center [1295, 448] width 97 height 15
select select "null"
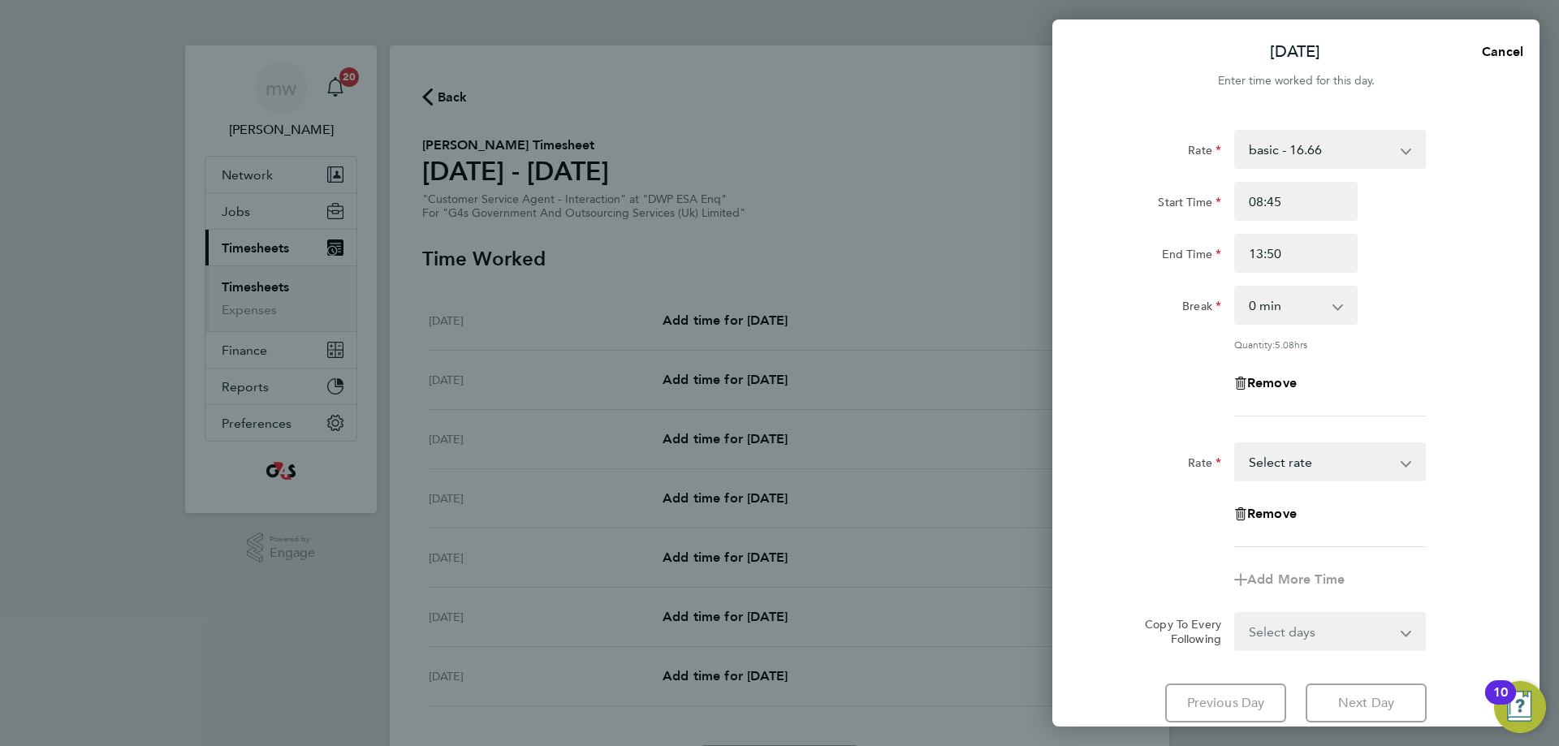
click at [1288, 467] on select "x2 - 32.79 Bank Holiday basic - 16.66 Annual Leave System Issue Paid - 16.66 Sy…" at bounding box center [1320, 462] width 169 height 36
select select "30"
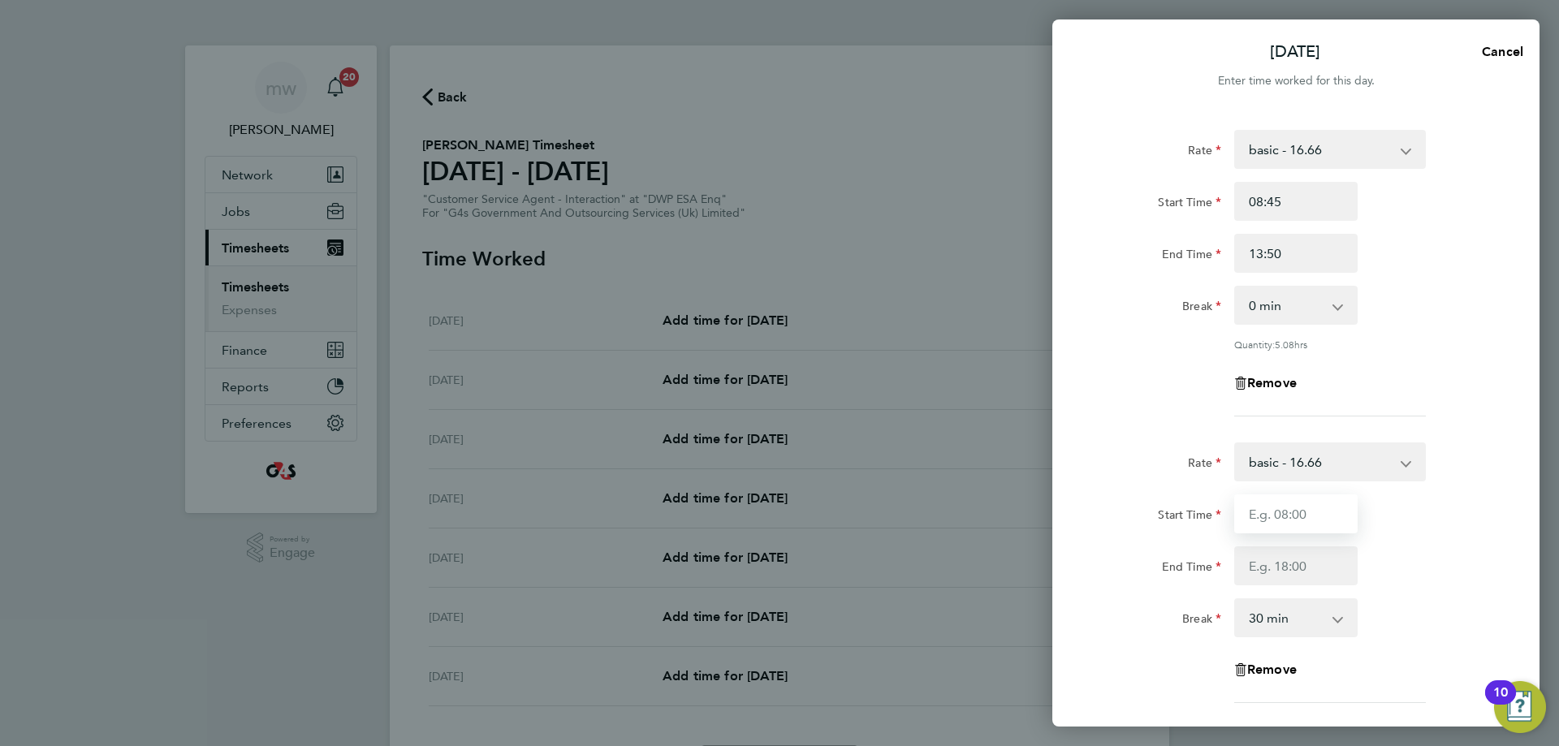
click at [1292, 511] on input "Start Time" at bounding box center [1295, 514] width 123 height 39
type input "13:50"
click at [1300, 569] on input "End Time" at bounding box center [1295, 566] width 123 height 39
type input "17:00"
click at [1442, 585] on div "Rate basic - 16.66 x2 - 32.79 Bank Holiday Annual Leave System Issue Paid - 16.…" at bounding box center [1296, 573] width 396 height 261
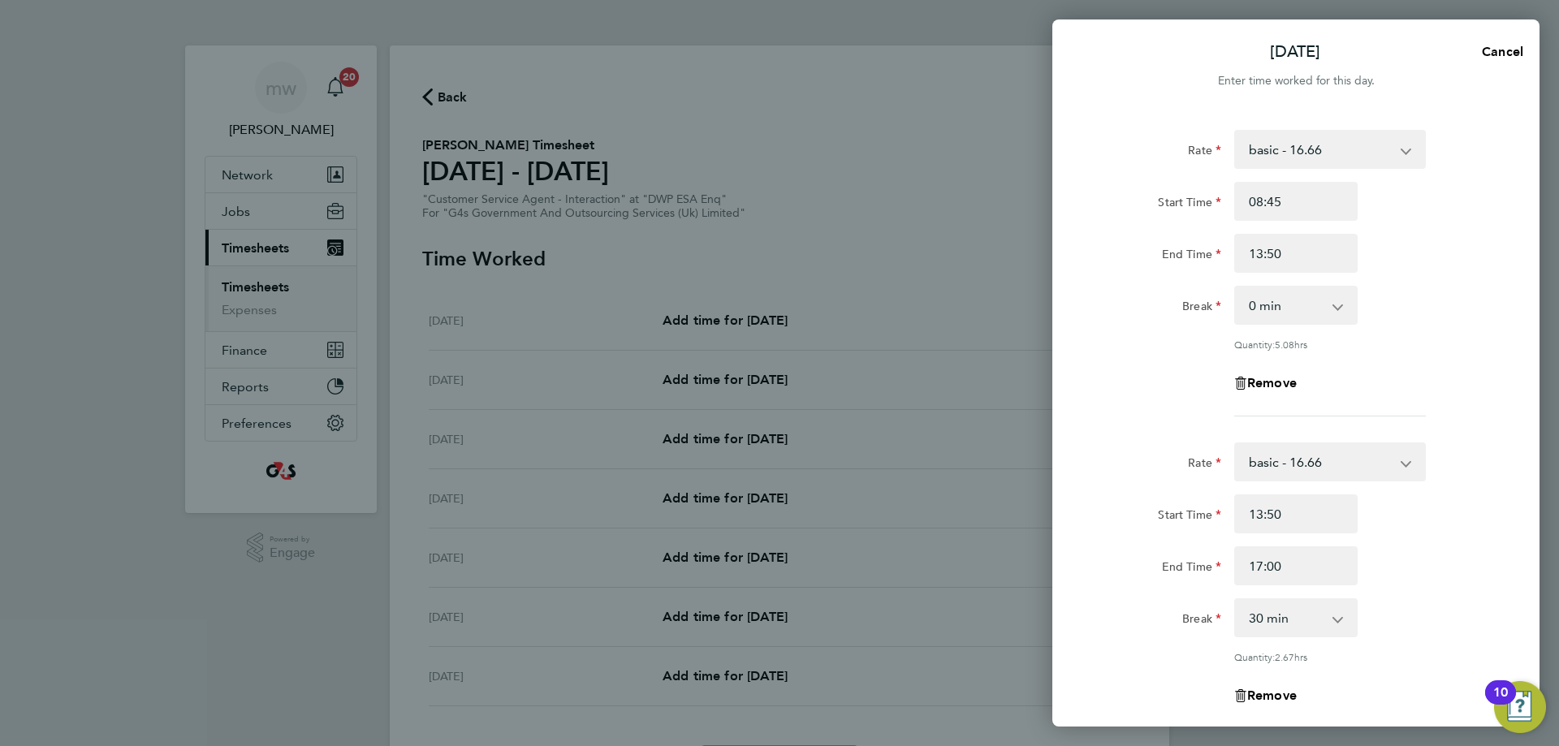
click at [1352, 624] on app-icon-cross-button at bounding box center [1346, 618] width 19 height 36
click at [1324, 624] on select "0 min 15 min 30 min 45 min 60 min 75 min 90 min" at bounding box center [1286, 618] width 101 height 36
click at [1236, 600] on select "0 min 15 min 30 min 45 min 60 min 75 min 90 min" at bounding box center [1286, 618] width 101 height 36
click at [1401, 569] on div "End Time 17:00" at bounding box center [1296, 566] width 409 height 39
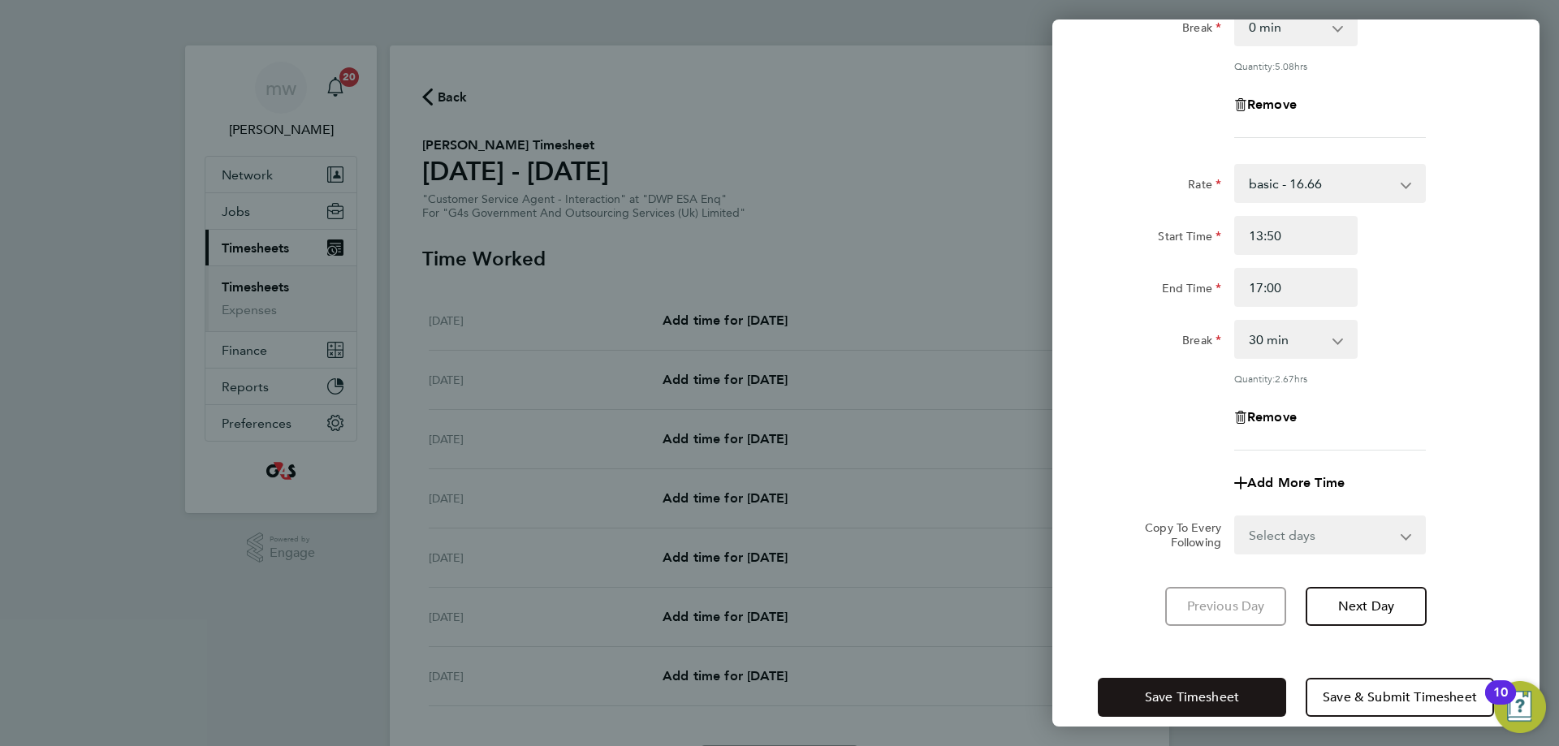
scroll to position [298, 0]
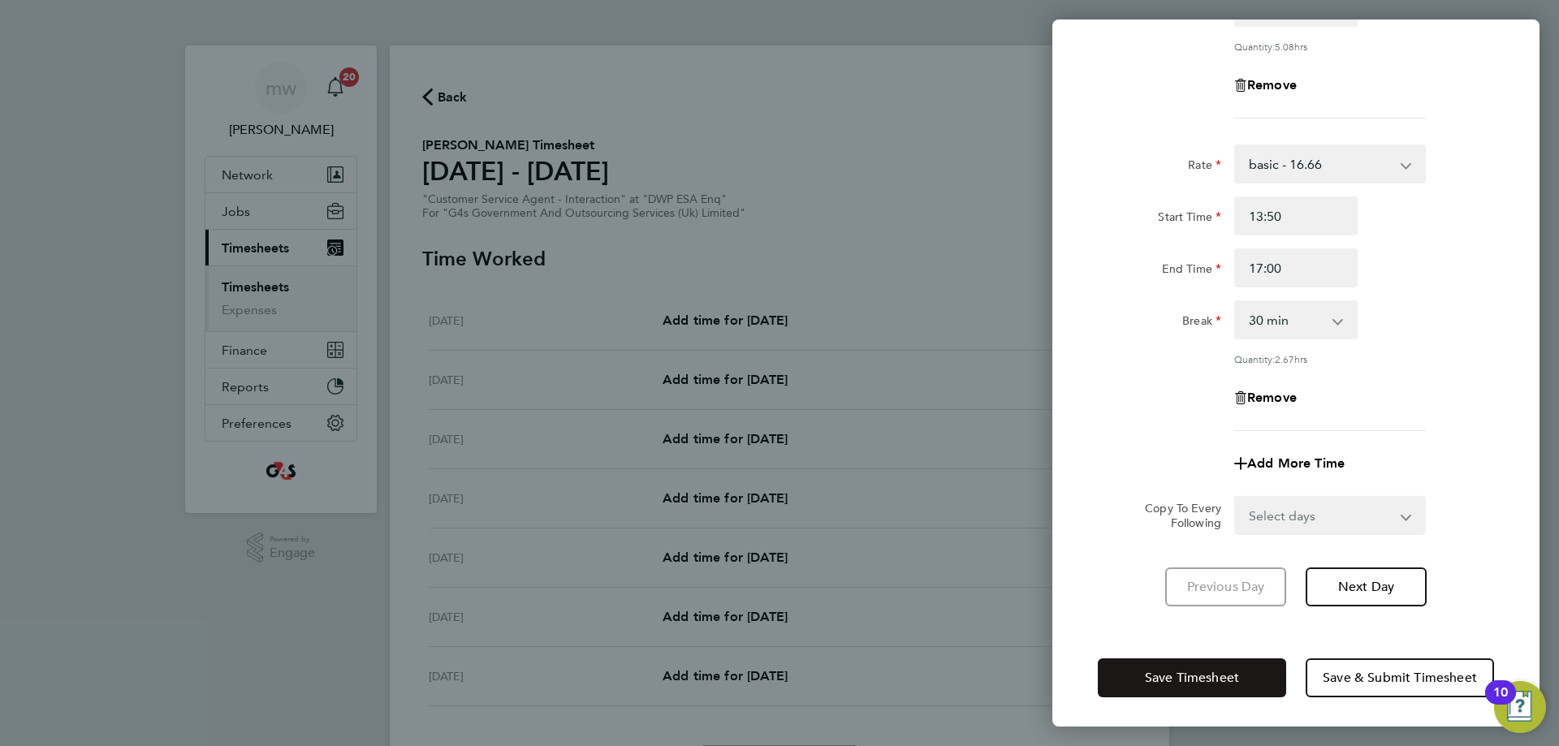
click at [1217, 672] on span "Save Timesheet" at bounding box center [1192, 678] width 94 height 16
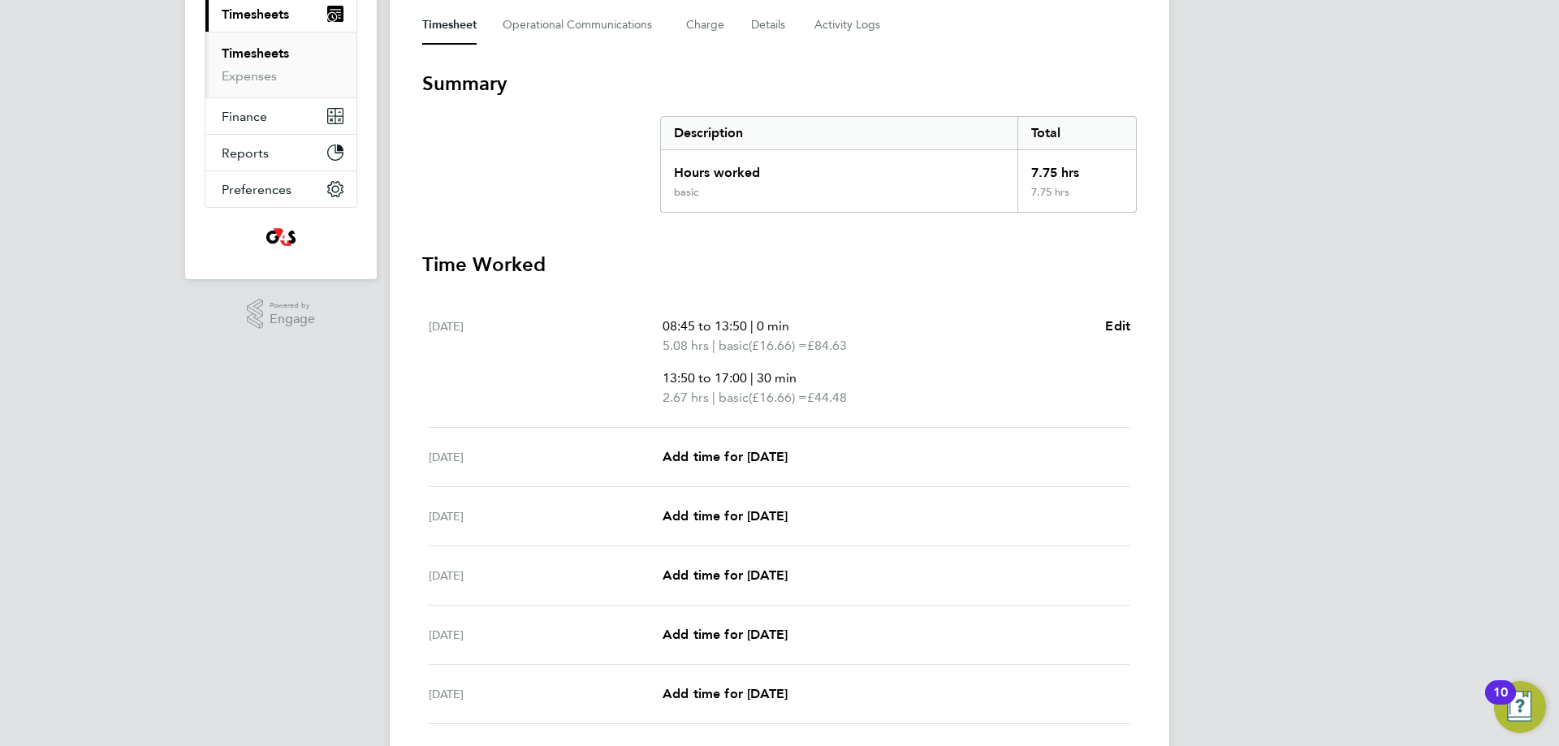
scroll to position [244, 0]
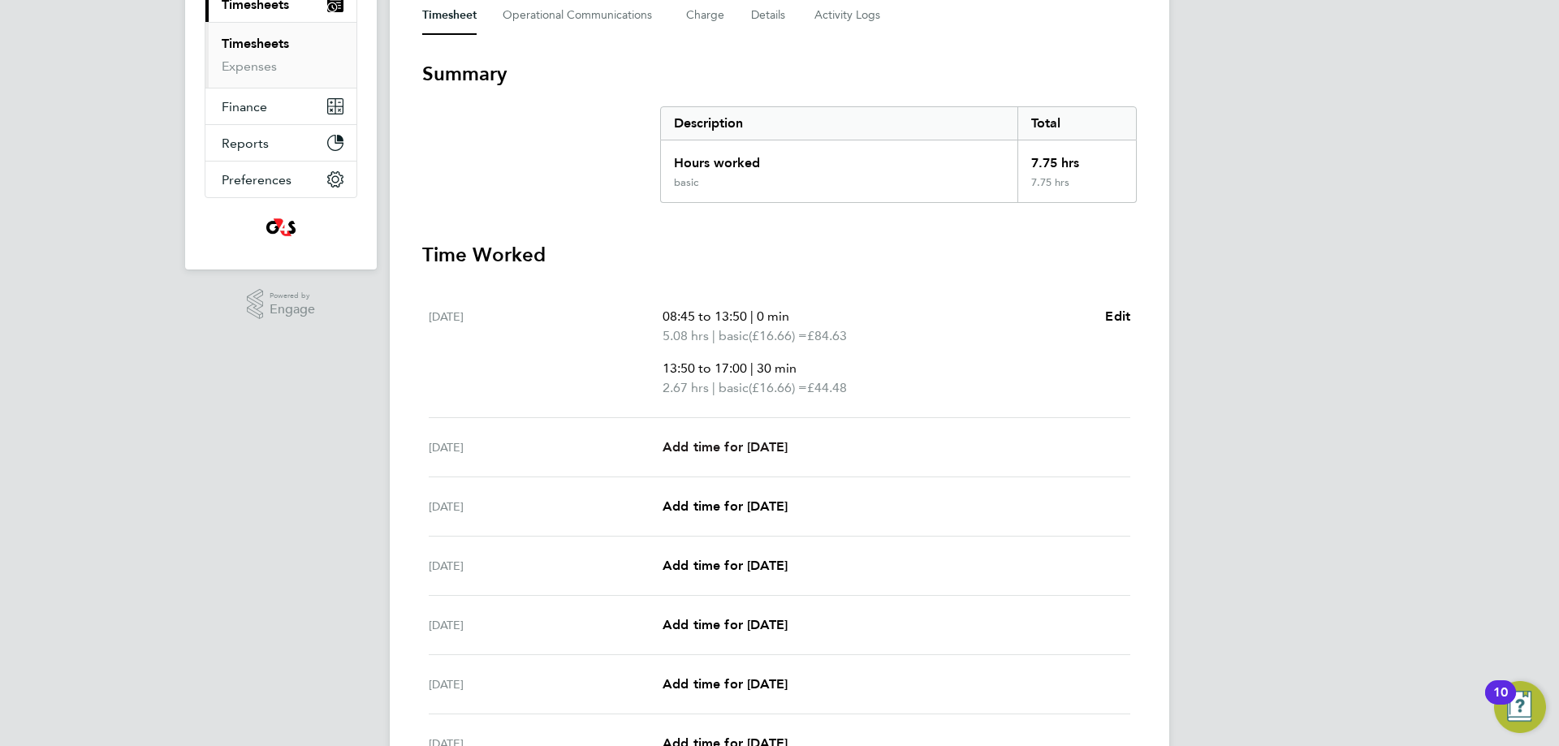
click at [687, 452] on span "Add time for [DATE]" at bounding box center [725, 446] width 125 height 15
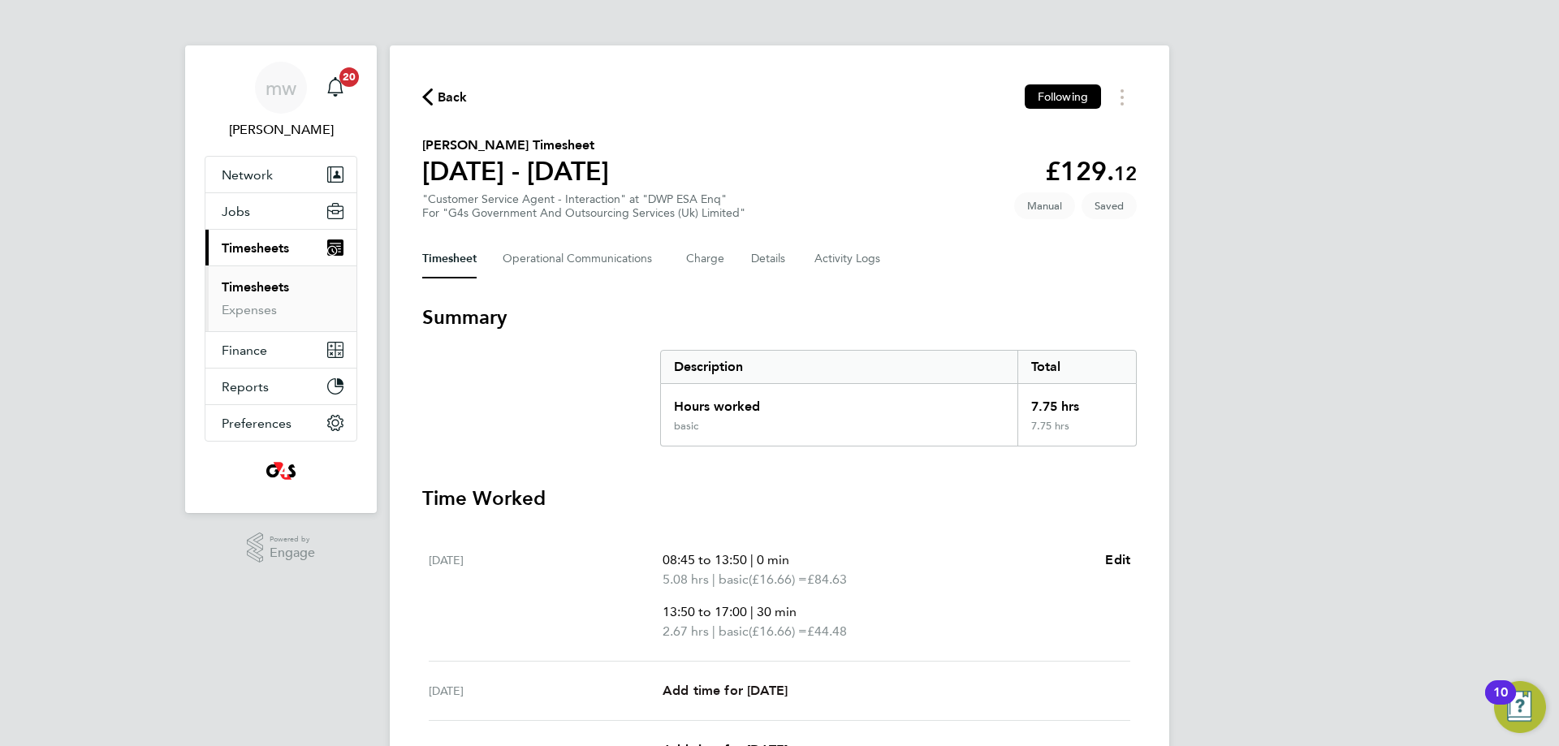
select select "30"
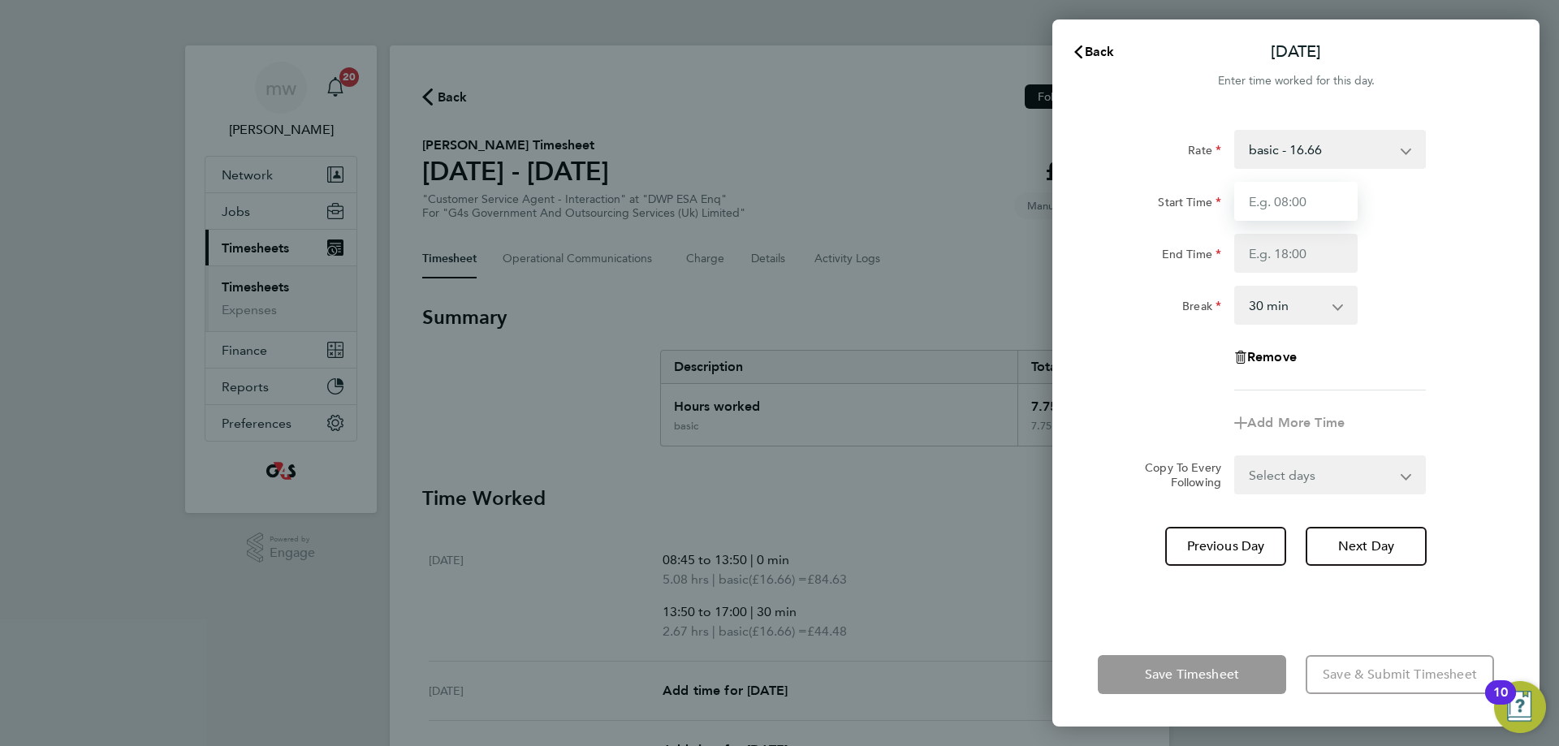
click at [1294, 204] on input "Start Time" at bounding box center [1295, 201] width 123 height 39
type input "08:45"
click at [1315, 253] on input "End Time" at bounding box center [1295, 253] width 123 height 39
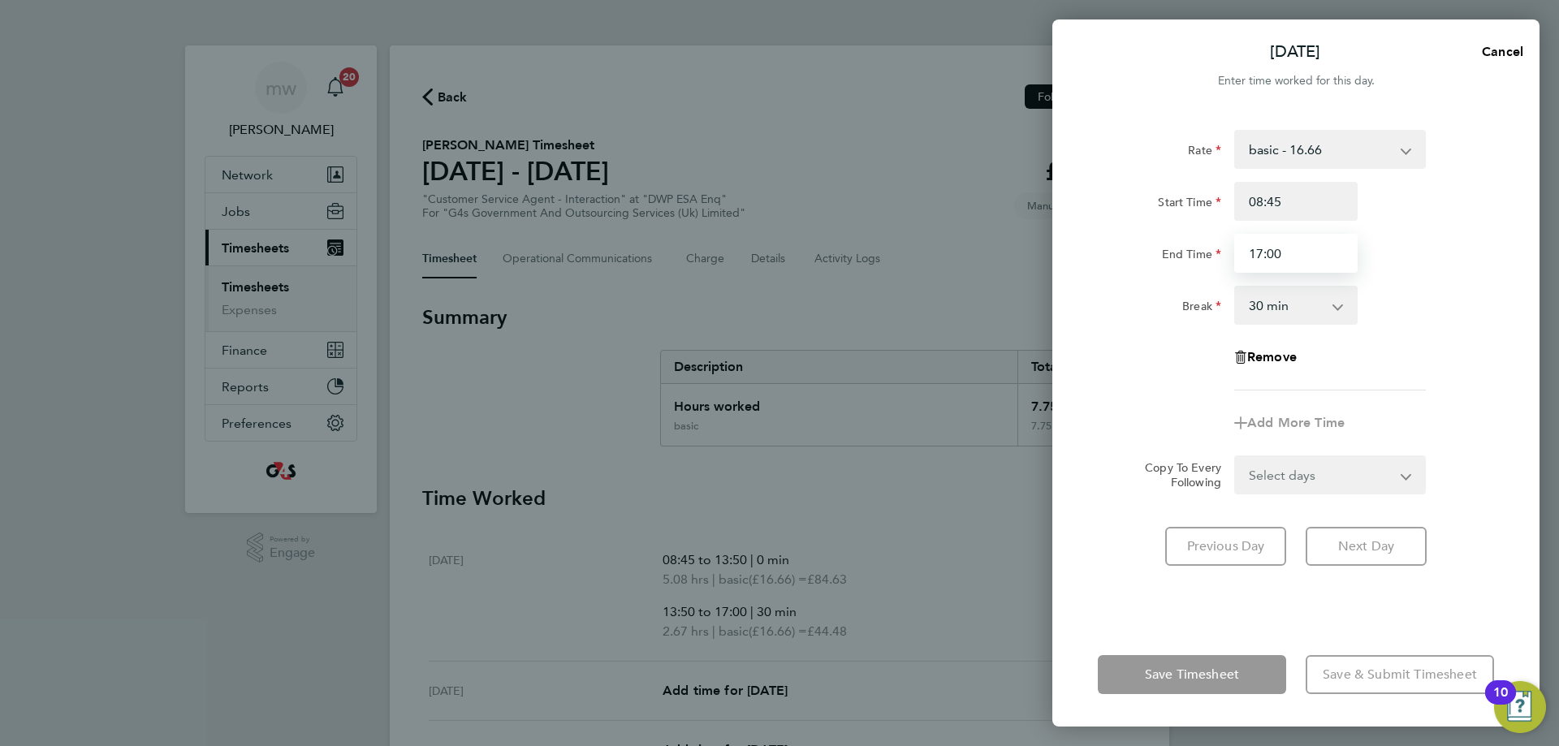
type input "17:00"
click at [1439, 312] on div "Break 0 min 15 min 30 min 45 min 60 min 75 min 90 min" at bounding box center [1296, 305] width 409 height 39
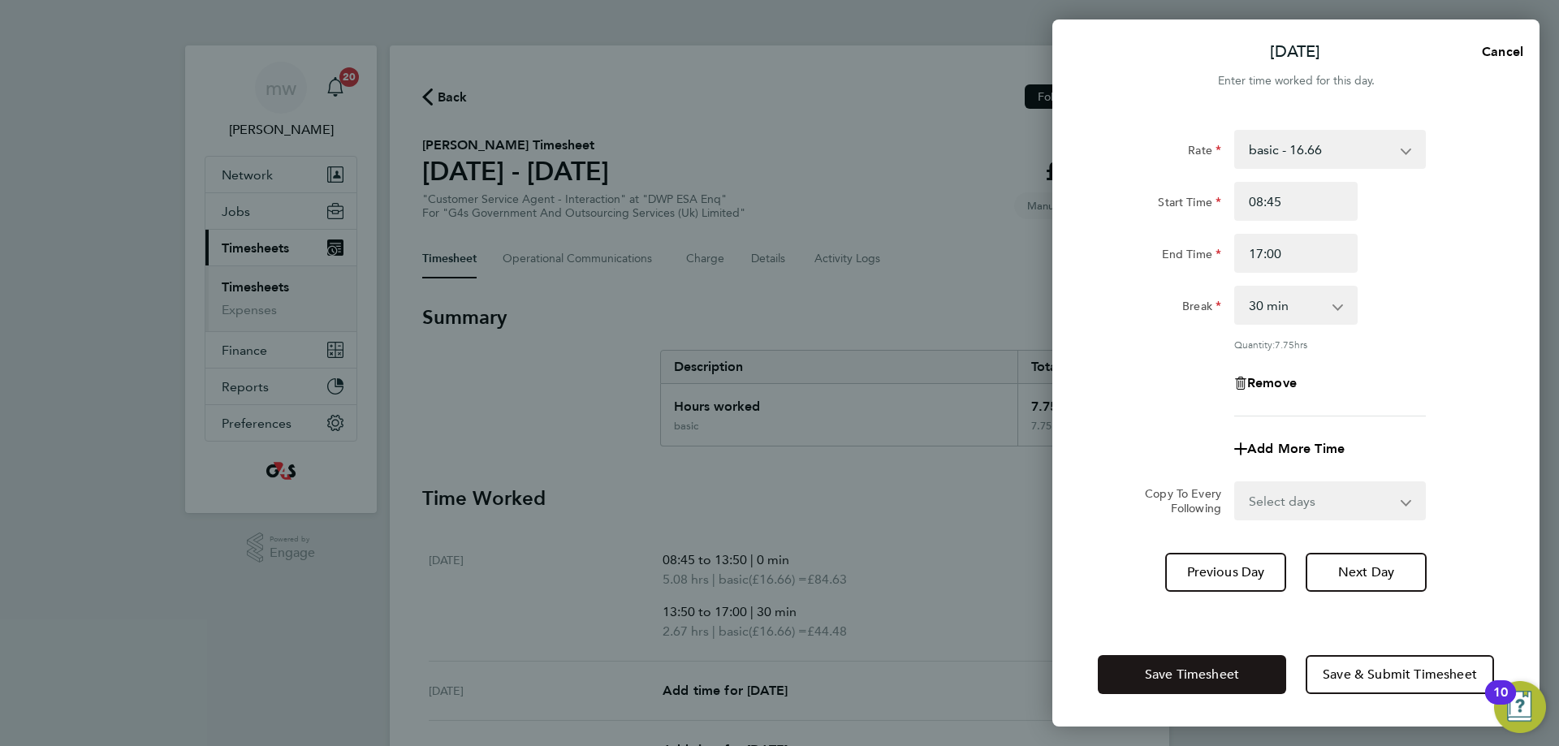
drag, startPoint x: 1176, startPoint y: 681, endPoint x: 1146, endPoint y: 578, distance: 106.7
click at [1176, 681] on span "Save Timesheet" at bounding box center [1192, 675] width 94 height 16
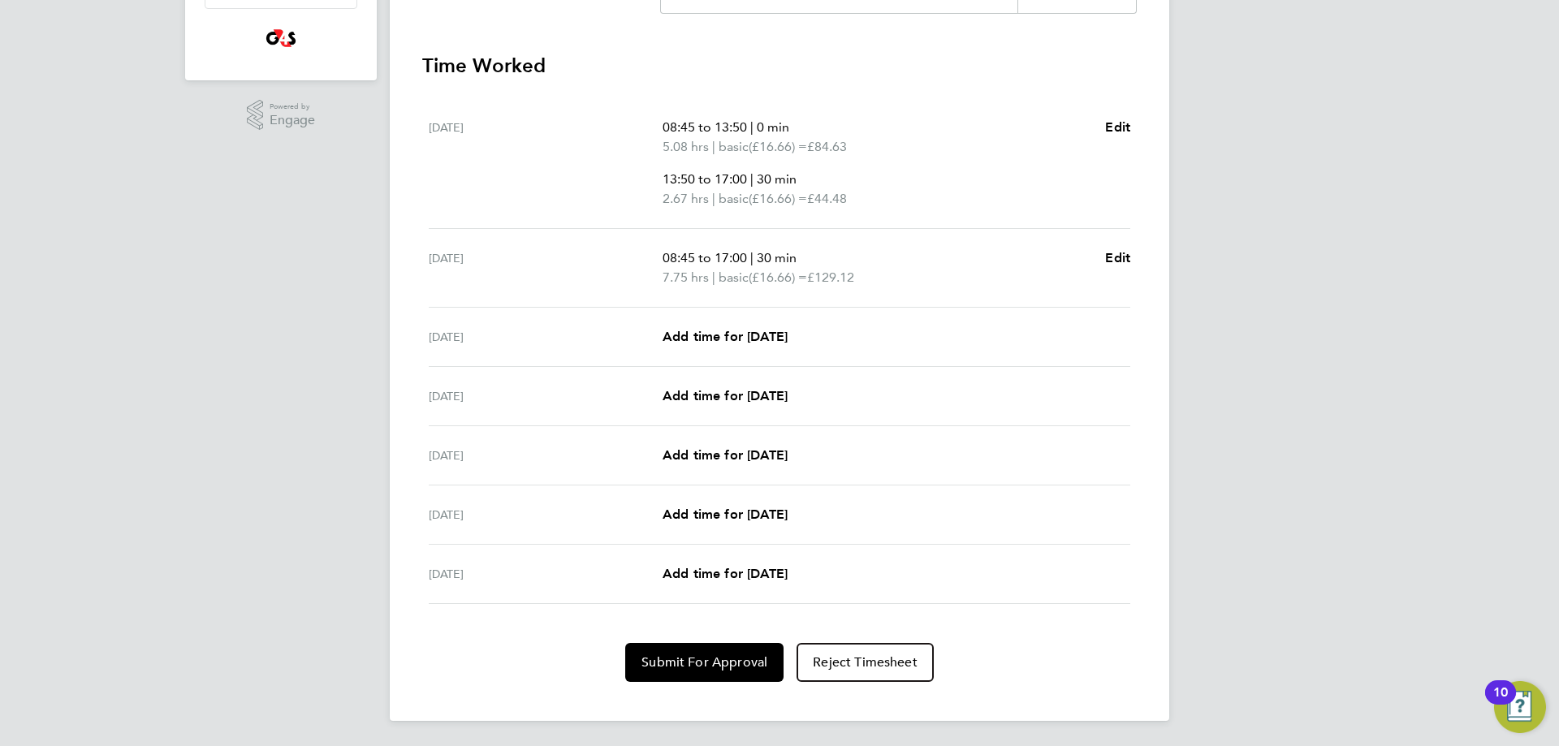
scroll to position [434, 0]
click at [732, 396] on span "Add time for [DATE]" at bounding box center [725, 394] width 125 height 15
select select "30"
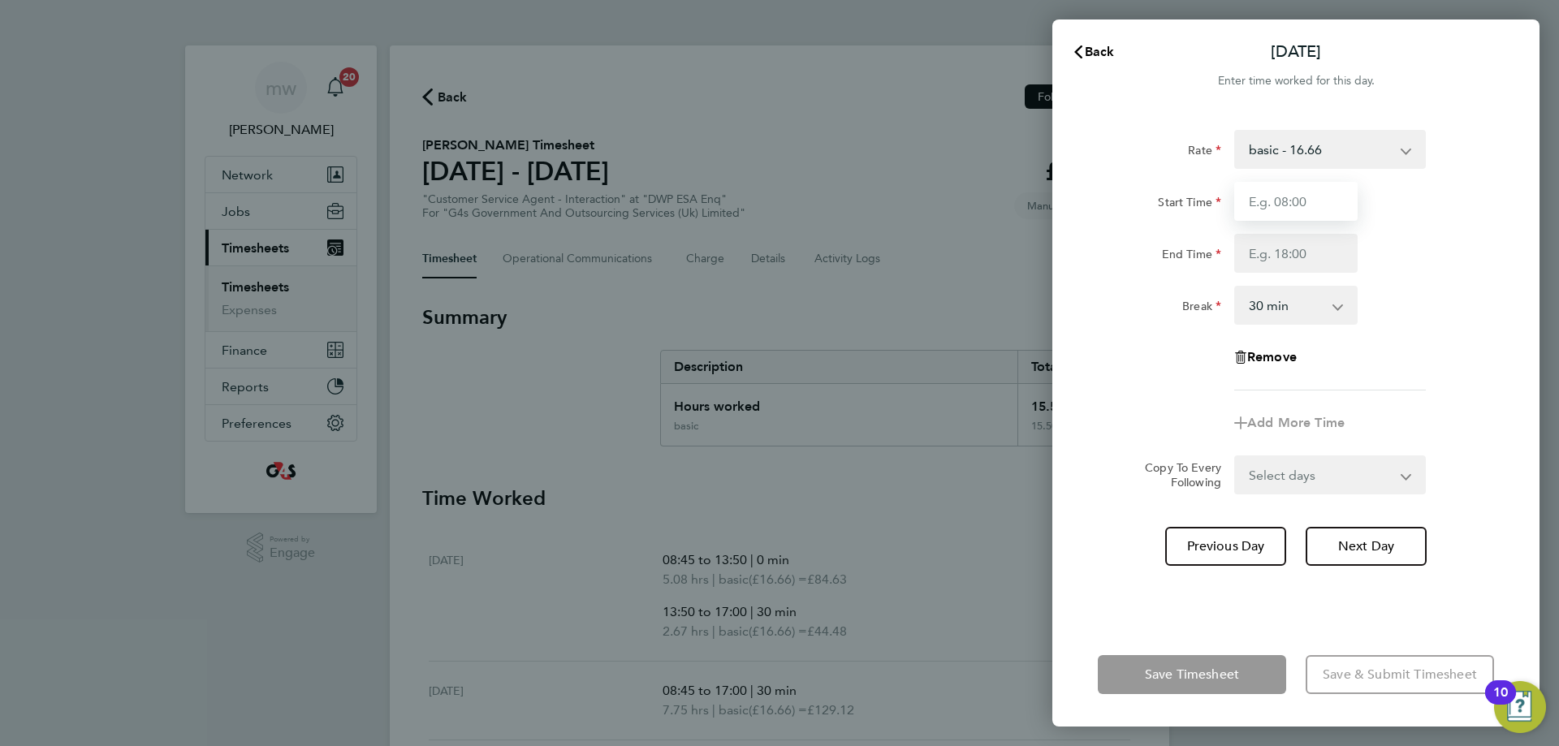
click at [1258, 203] on input "Start Time" at bounding box center [1295, 201] width 123 height 39
type input "12:00"
click at [1273, 253] on input "End Time" at bounding box center [1295, 253] width 123 height 39
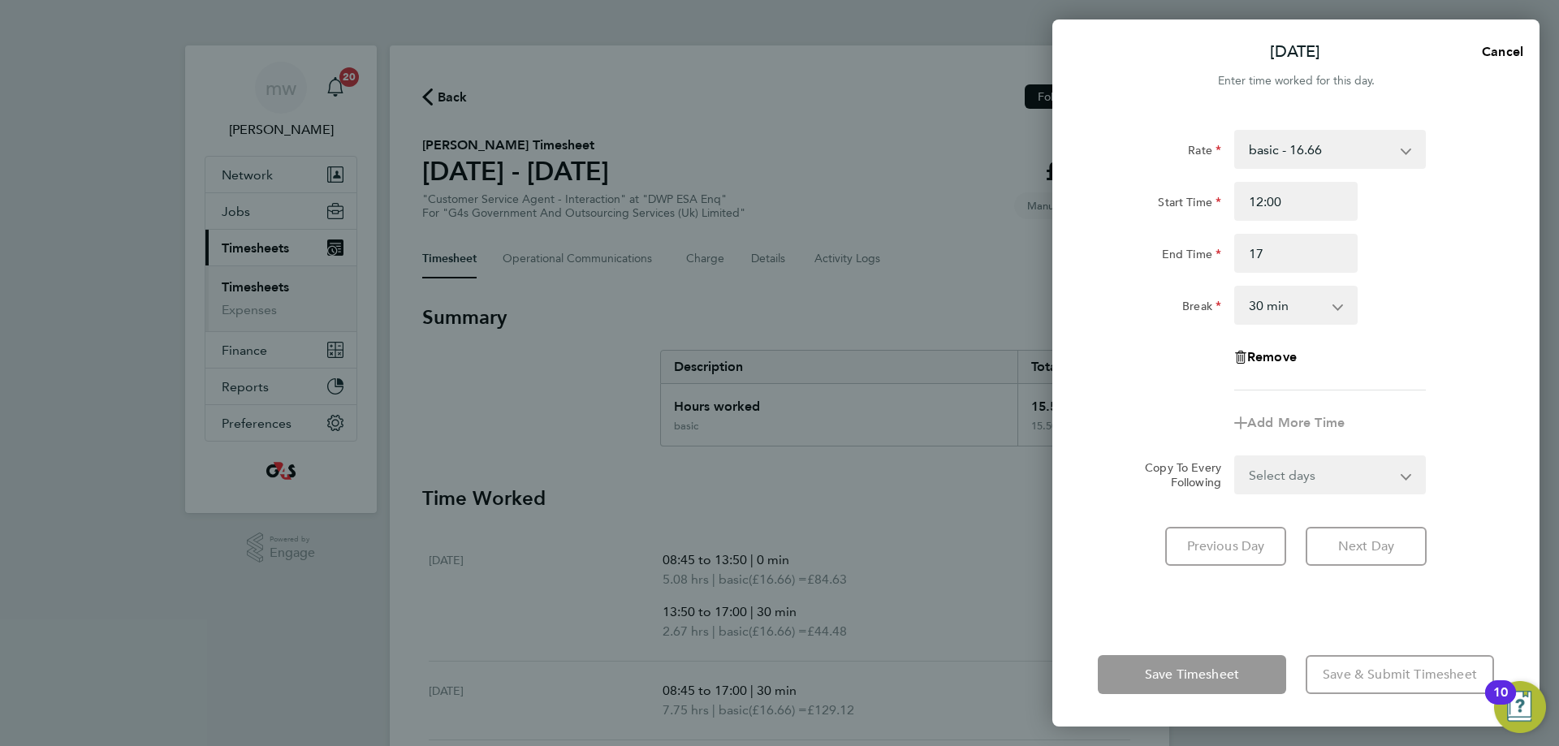
type input "17:00"
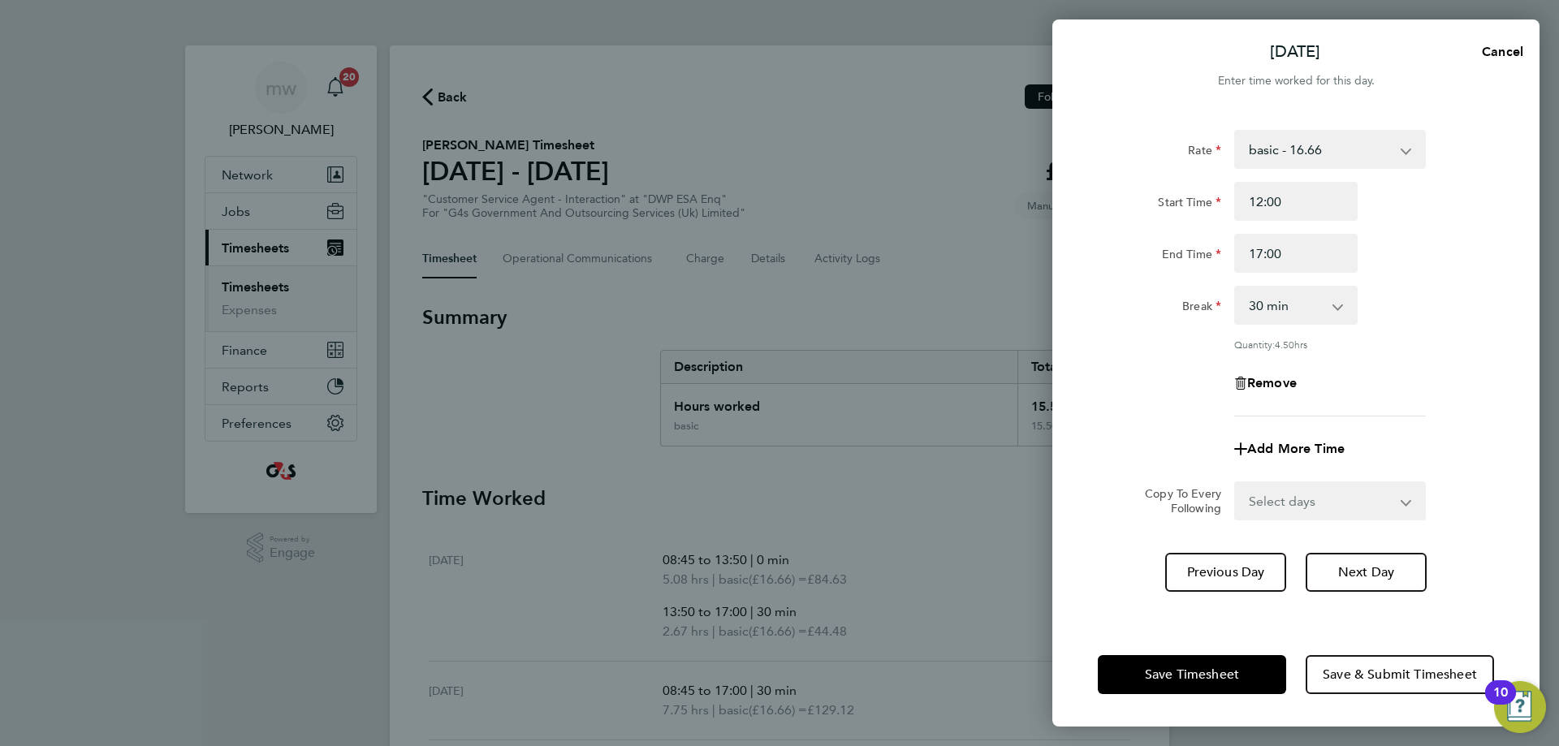
click at [1457, 313] on div "Break 0 min 15 min 30 min 45 min 60 min 75 min 90 min" at bounding box center [1296, 305] width 409 height 39
click at [1349, 322] on app-icon-cross-button at bounding box center [1346, 306] width 19 height 36
click at [1331, 309] on select "0 min 15 min 30 min 45 min 60 min 75 min 90 min" at bounding box center [1286, 306] width 101 height 36
select select "0"
click at [1236, 288] on select "0 min 15 min 30 min 45 min 60 min 75 min 90 min" at bounding box center [1286, 306] width 101 height 36
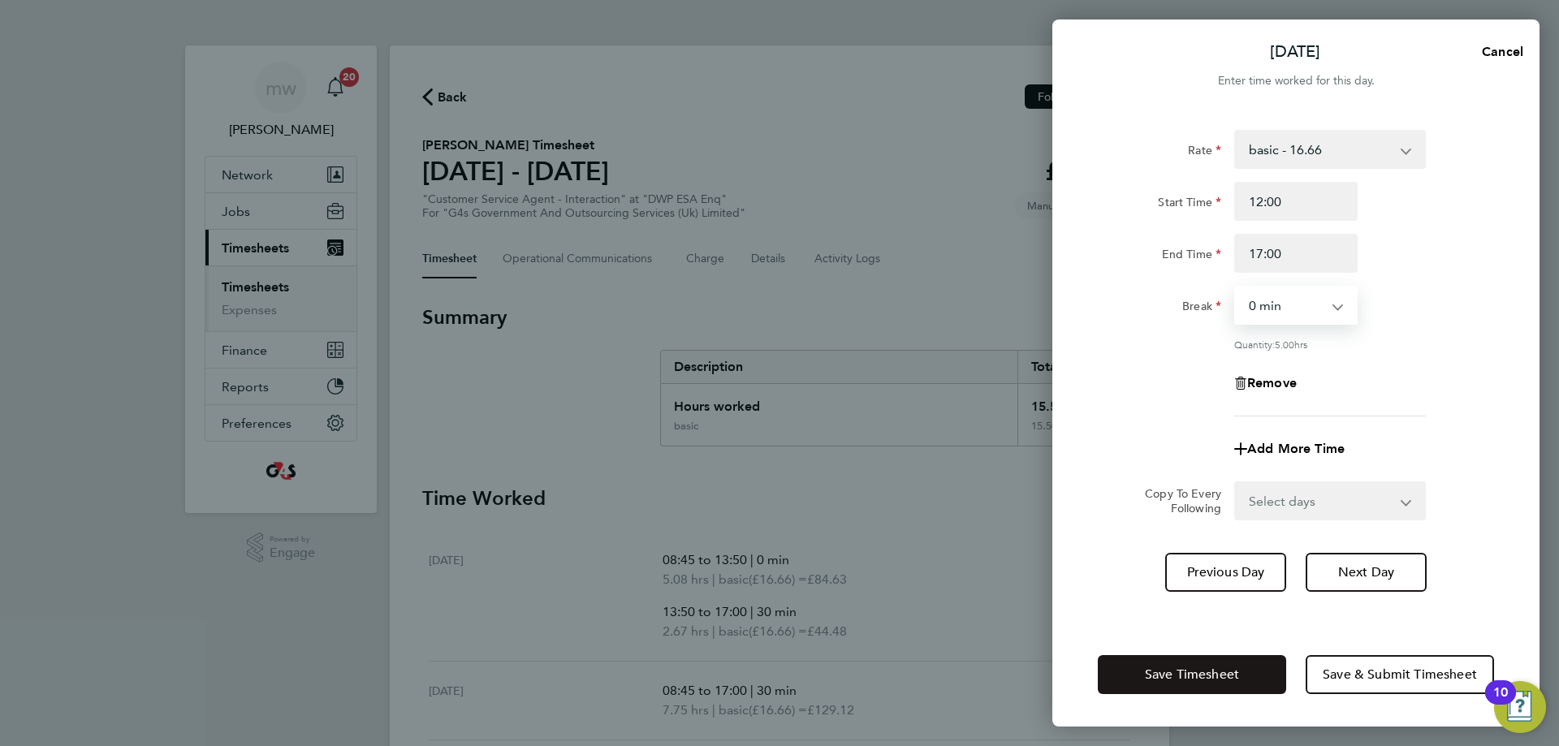
click at [1179, 677] on span "Save Timesheet" at bounding box center [1192, 675] width 94 height 16
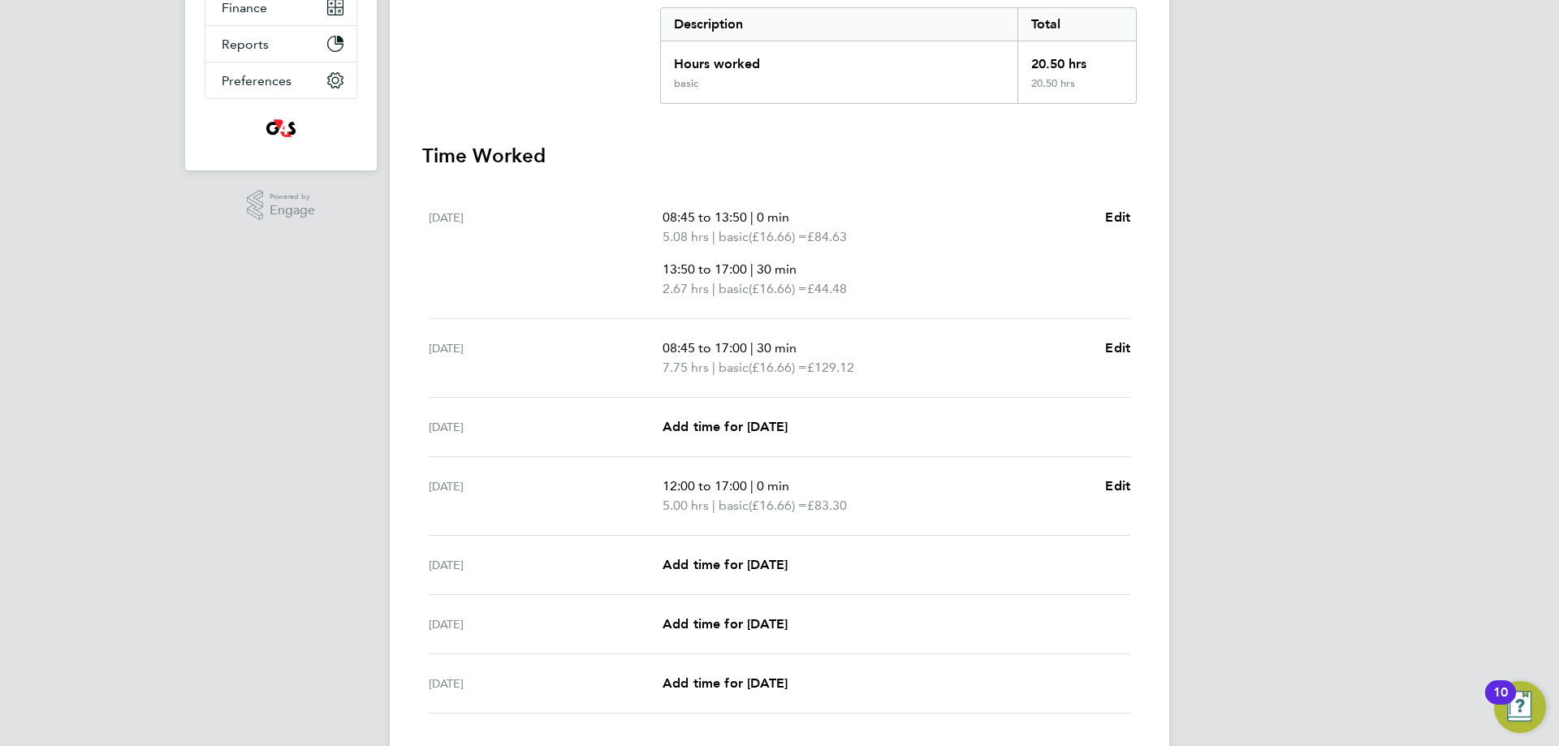
scroll to position [453, 0]
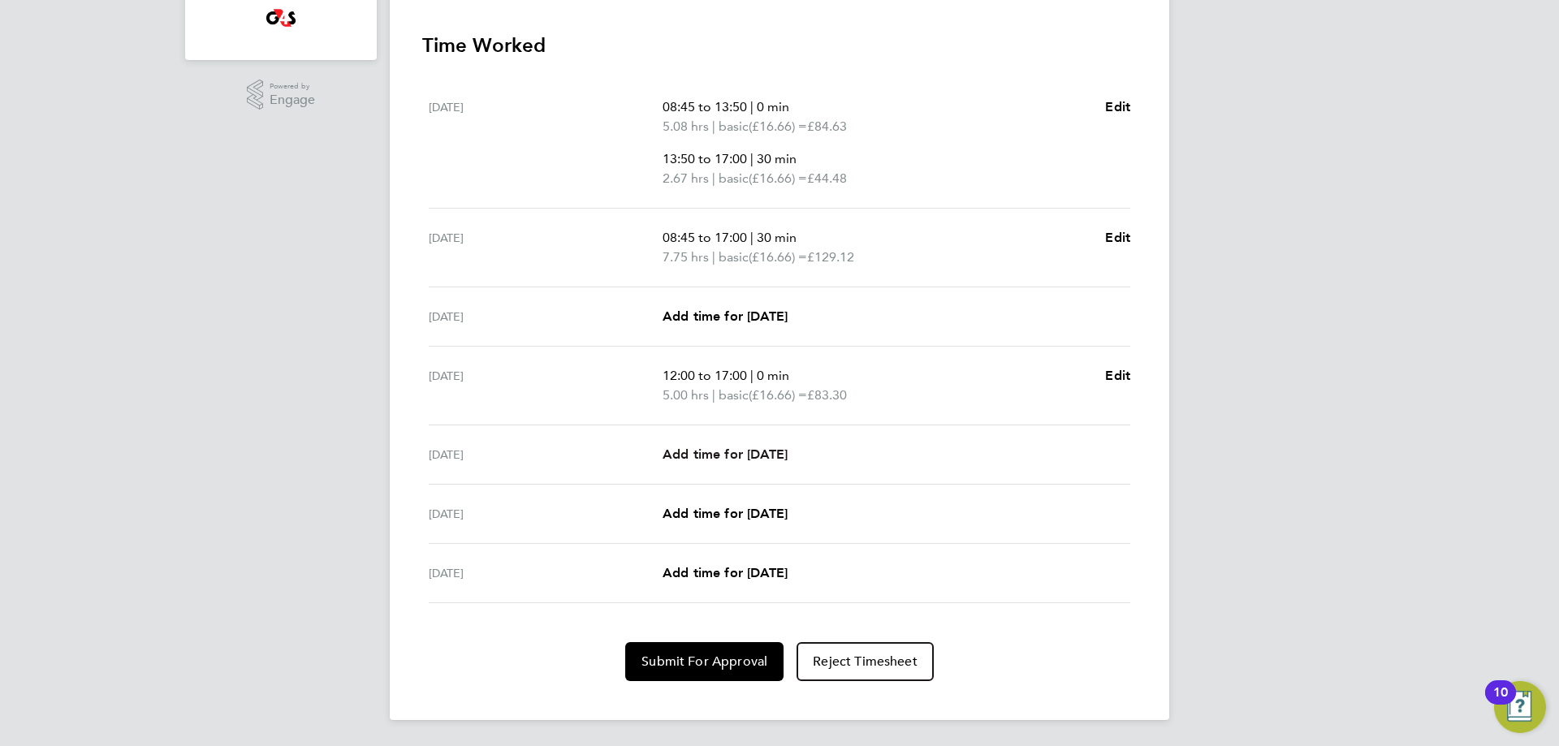
click at [709, 452] on span "Add time for [DATE]" at bounding box center [725, 454] width 125 height 15
select select "30"
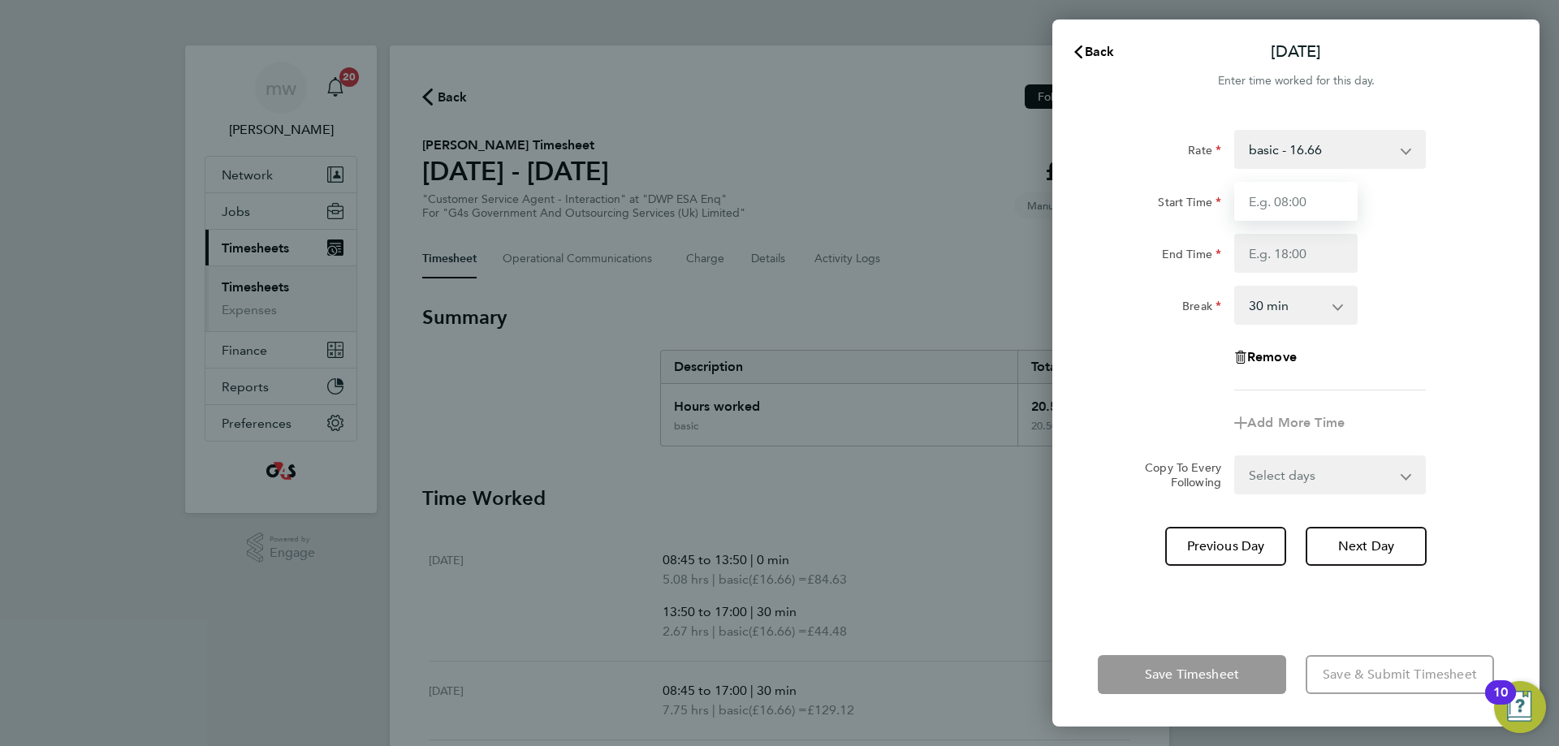
click at [1293, 210] on input "Start Time" at bounding box center [1295, 201] width 123 height 39
type input "12:30"
click at [1273, 257] on input "End Time" at bounding box center [1295, 253] width 123 height 39
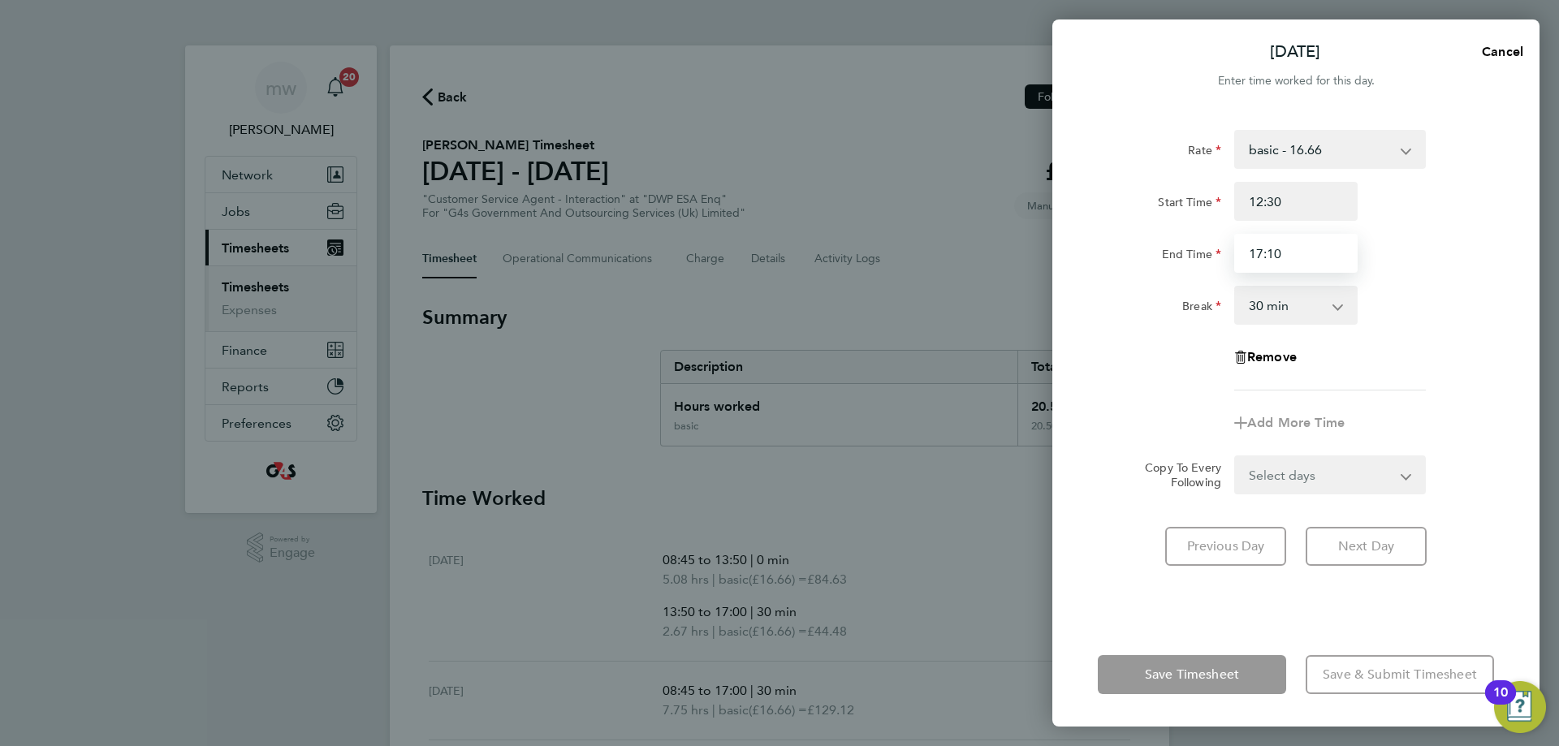
type input "17:10"
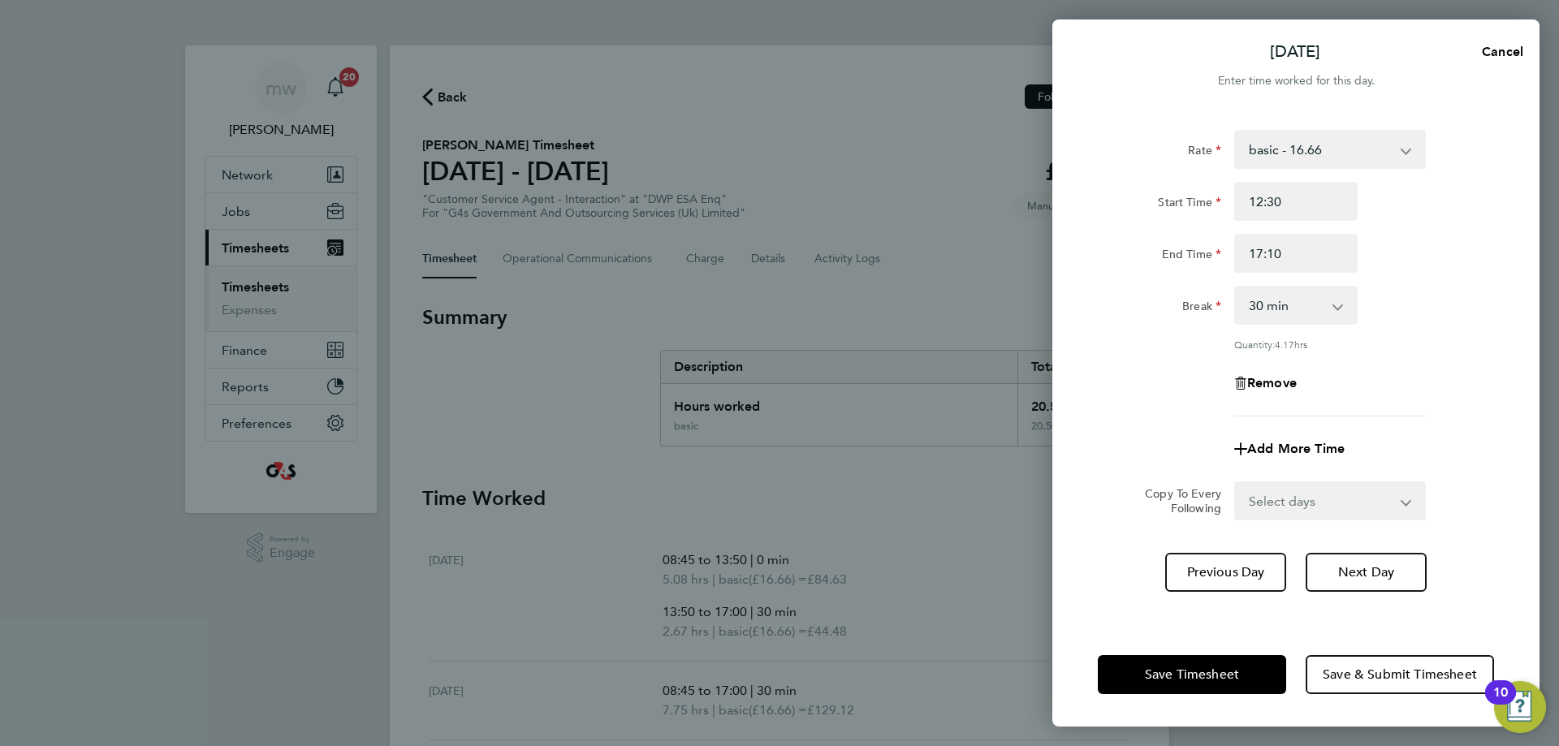
drag, startPoint x: 1432, startPoint y: 344, endPoint x: 1427, endPoint y: 370, distance: 26.4
click at [1433, 344] on div "Rate basic - 16.66 x2 - 32.79 Bank Holiday Annual Leave System Issue Paid - 16.…" at bounding box center [1296, 273] width 396 height 287
click at [1319, 306] on select "0 min 15 min 30 min 45 min 60 min 75 min 90 min" at bounding box center [1286, 306] width 101 height 36
select select "0"
click at [1236, 288] on select "0 min 15 min 30 min 45 min 60 min 75 min 90 min" at bounding box center [1286, 306] width 101 height 36
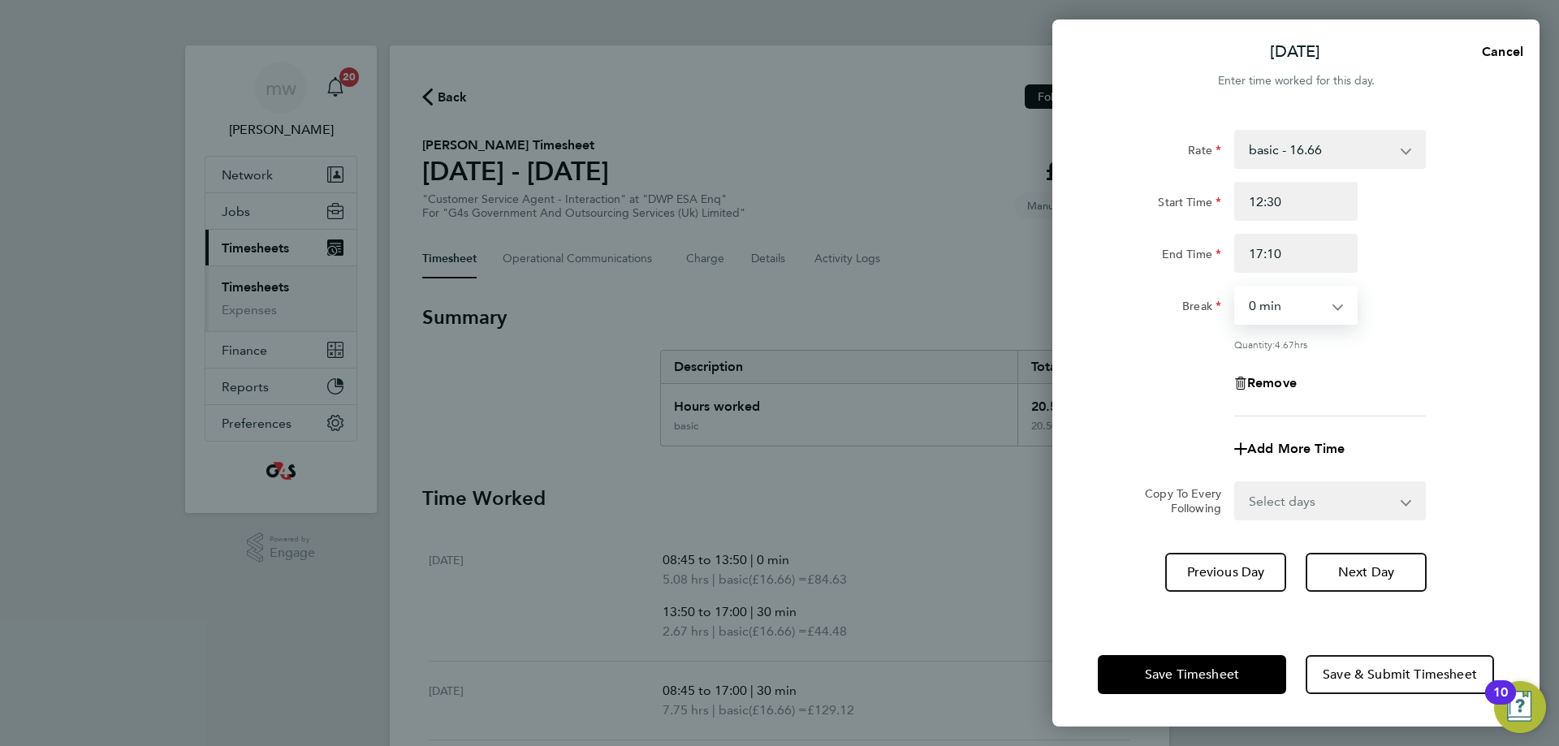
click at [1436, 381] on div "Remove" at bounding box center [1296, 383] width 409 height 39
click at [1217, 677] on span "Save Timesheet" at bounding box center [1192, 675] width 94 height 16
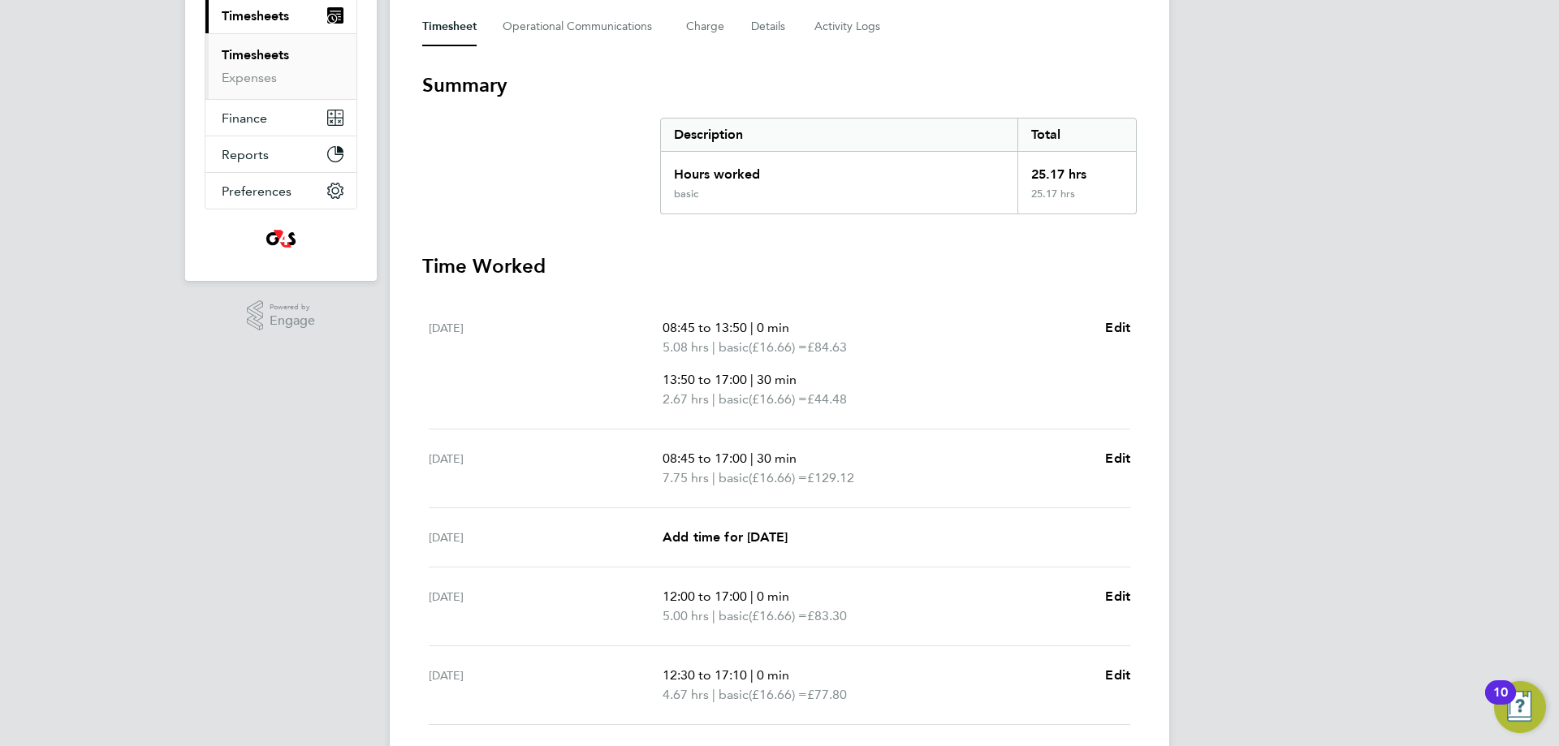
scroll to position [473, 0]
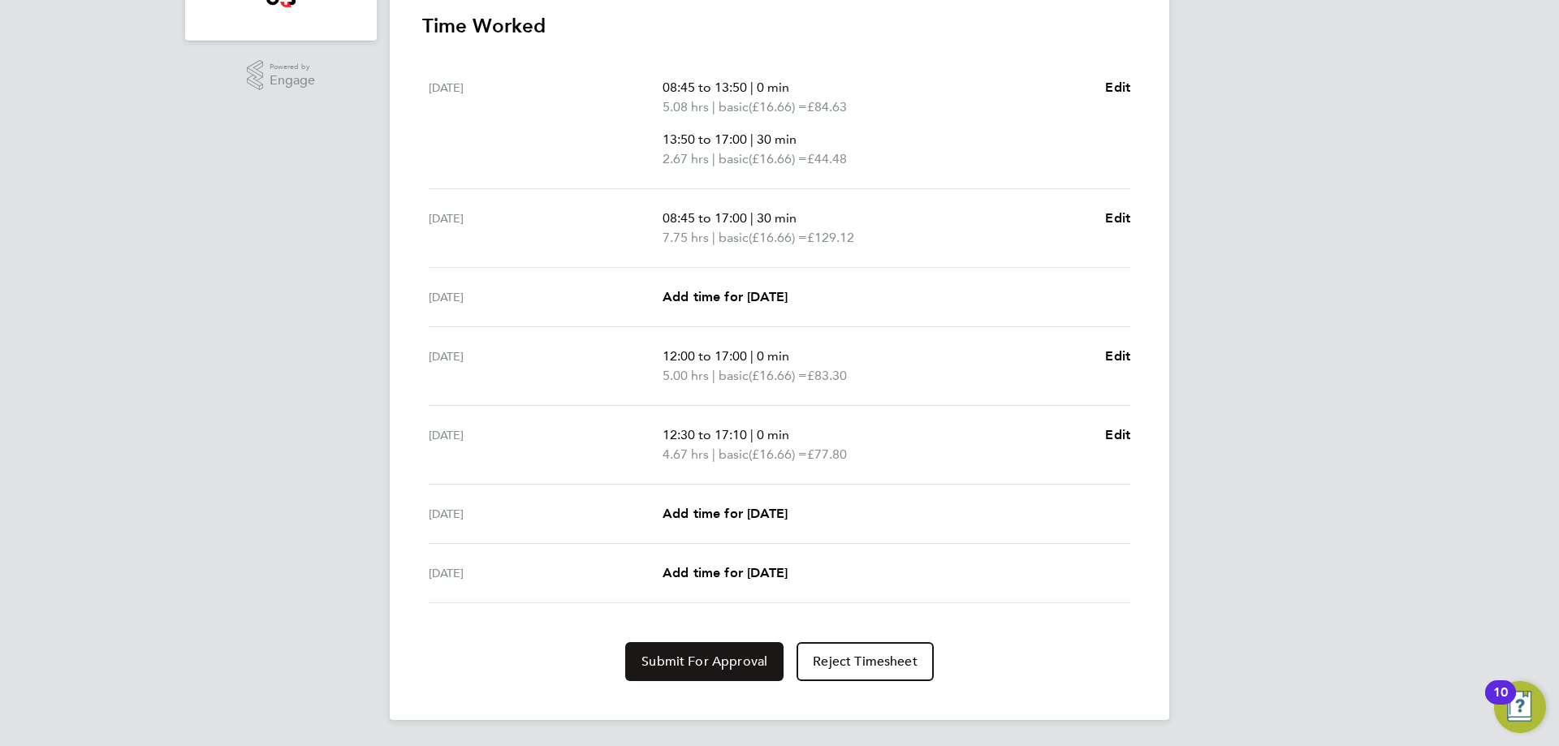
click at [736, 665] on span "Submit For Approval" at bounding box center [705, 662] width 126 height 16
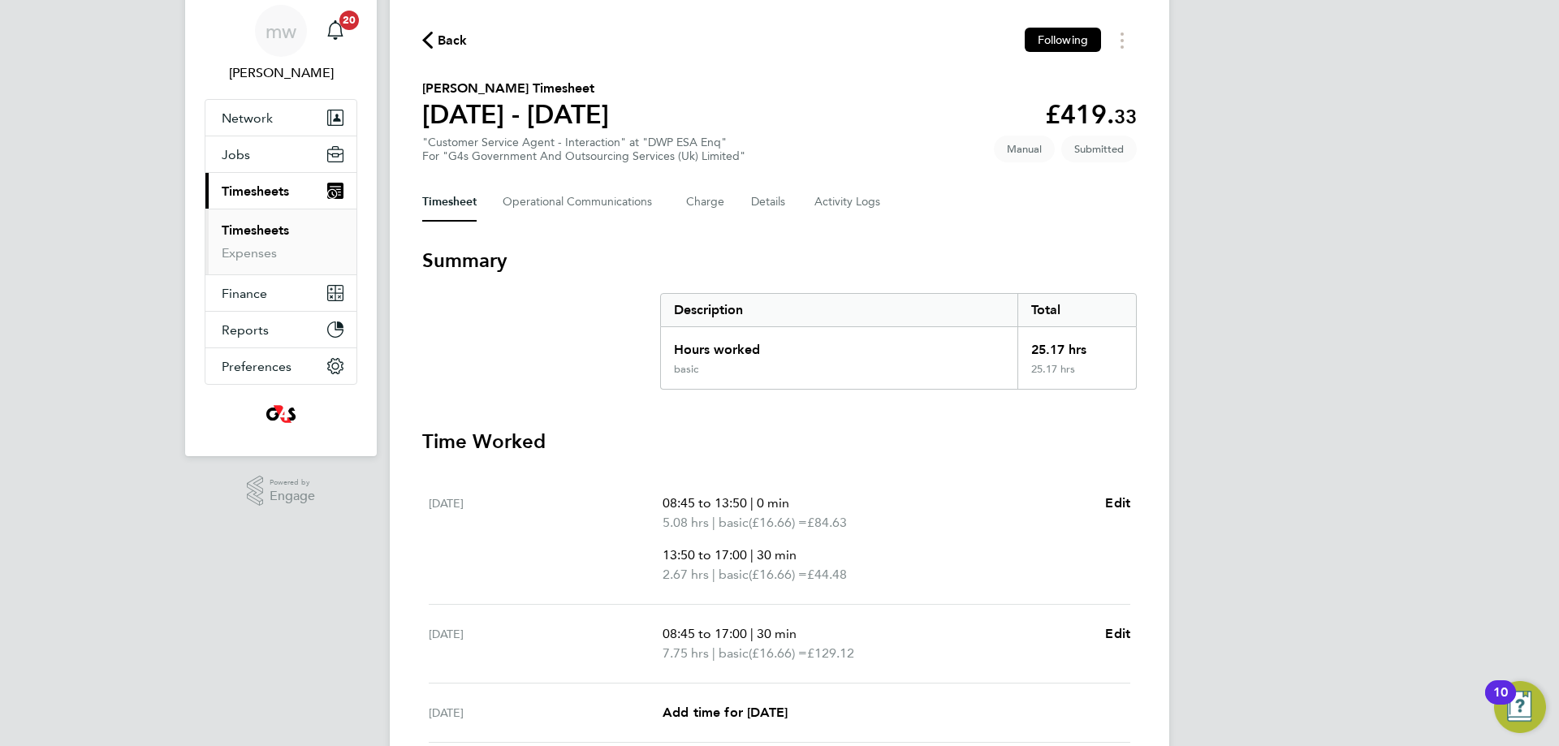
scroll to position [0, 0]
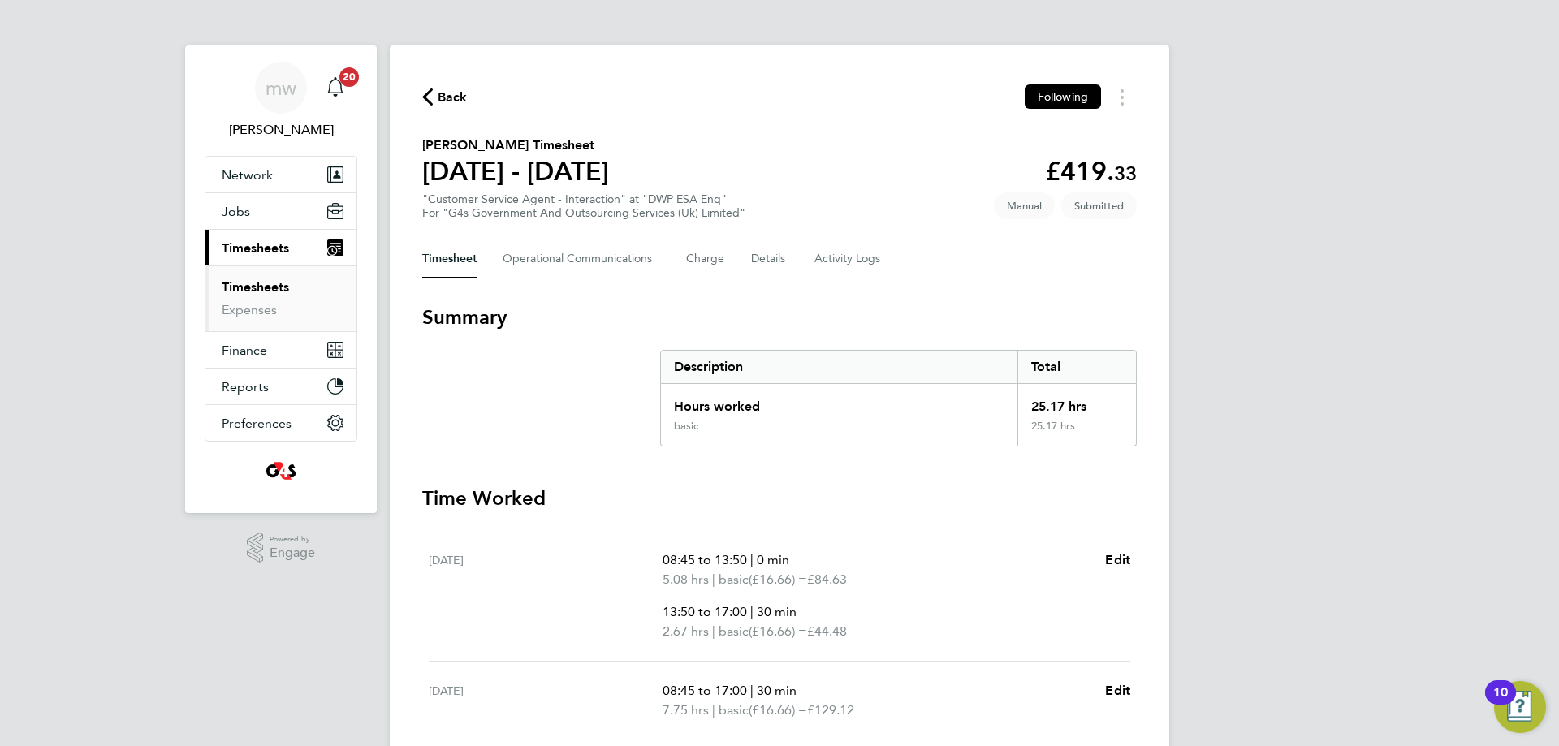
click at [439, 106] on span "Back" at bounding box center [453, 97] width 30 height 19
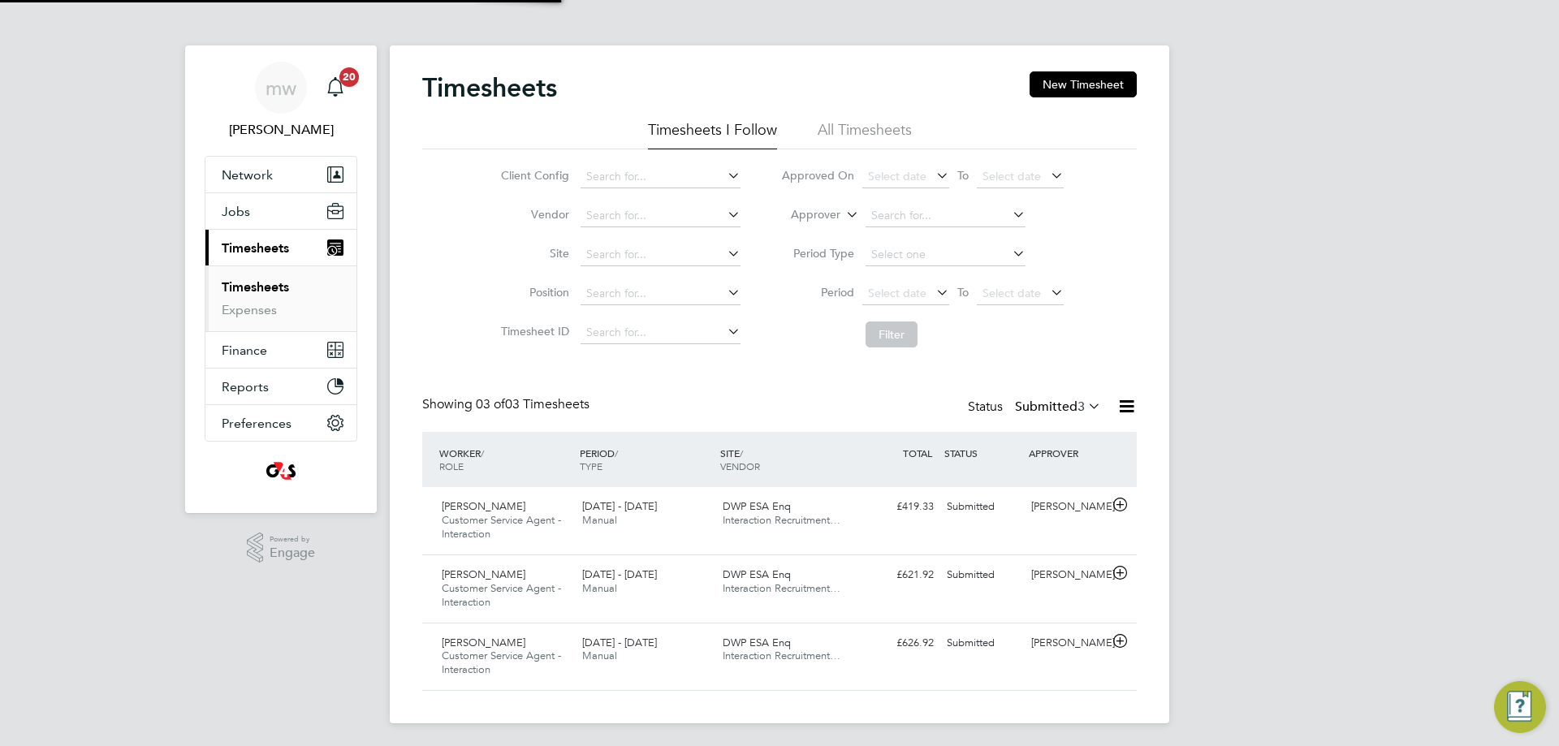
scroll to position [54, 141]
click at [1078, 87] on button "New Timesheet" at bounding box center [1083, 84] width 107 height 26
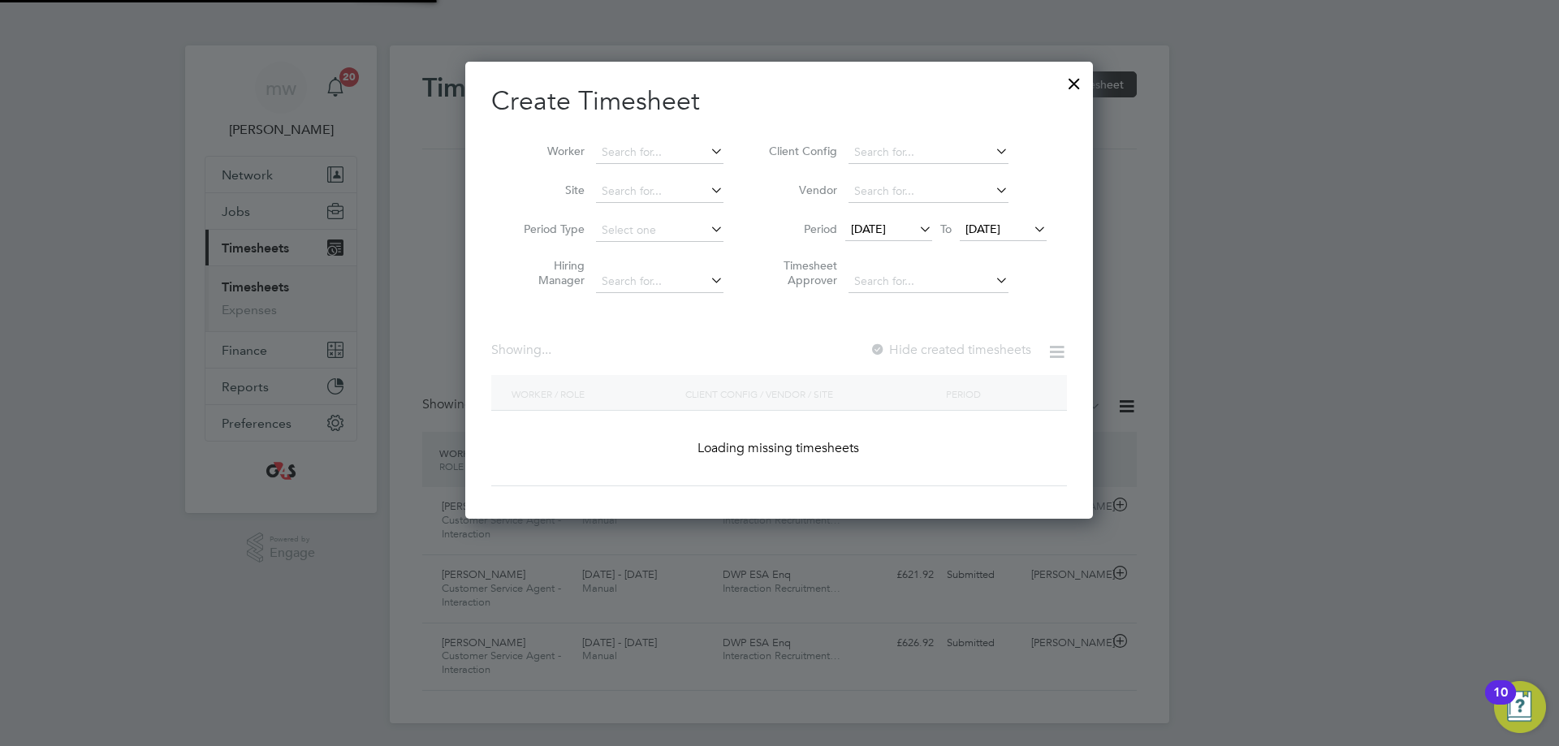
scroll to position [662, 629]
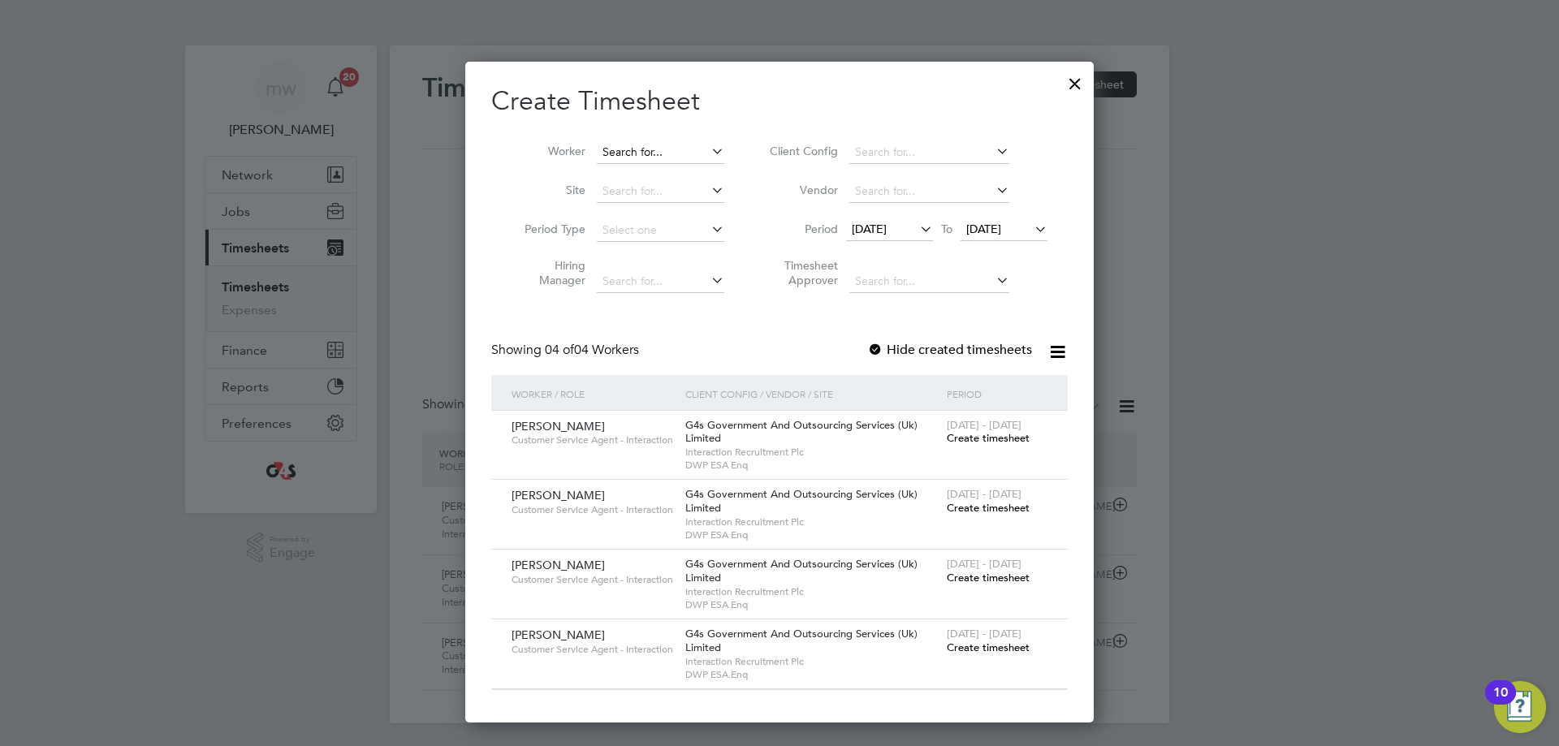
click at [623, 158] on input at bounding box center [661, 152] width 128 height 23
click at [653, 169] on li "[PERSON_NAME]" at bounding box center [660, 174] width 131 height 22
type input "[PERSON_NAME]"
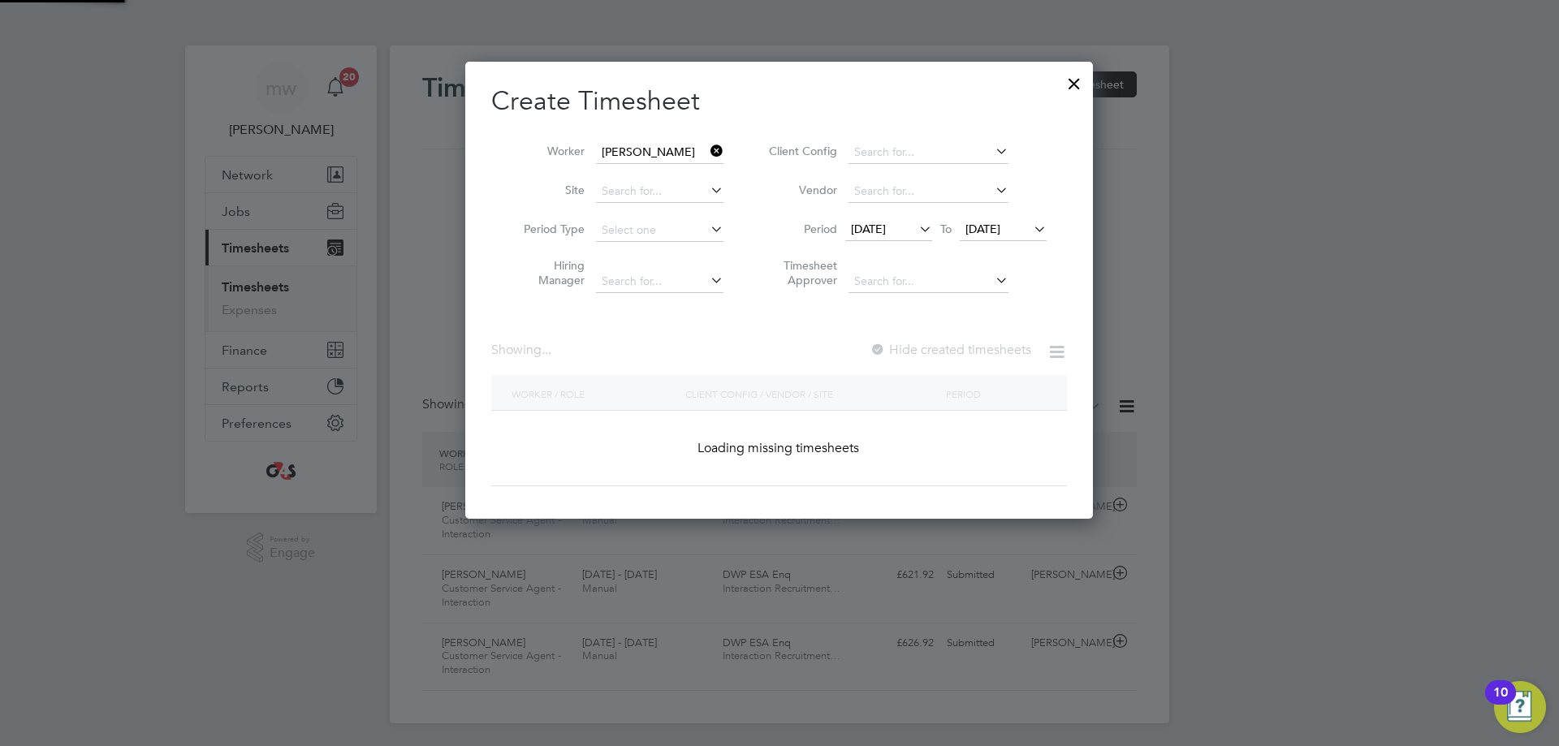
scroll to position [452, 629]
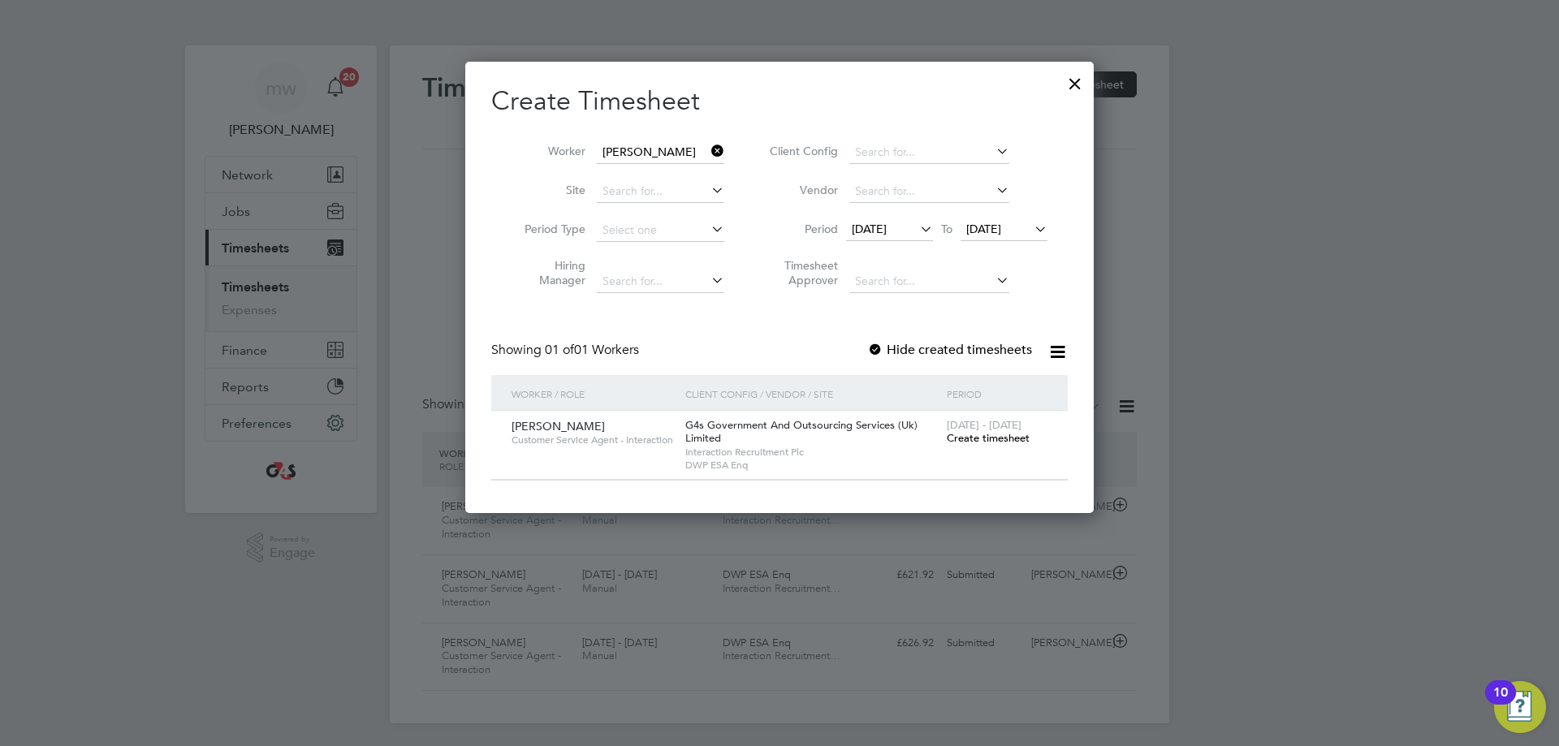
click at [880, 230] on span "[DATE]" at bounding box center [869, 229] width 35 height 15
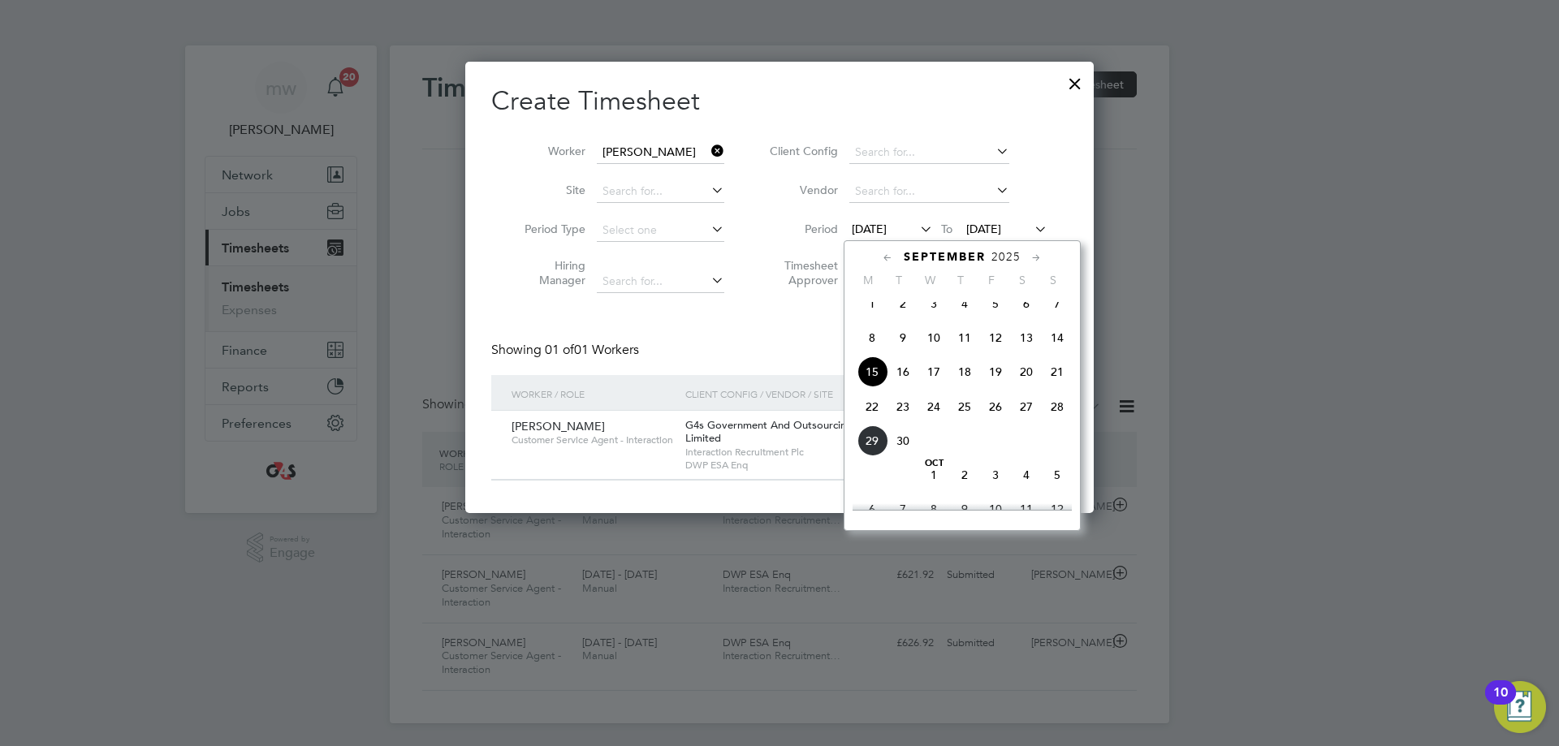
click at [873, 422] on span "22" at bounding box center [872, 406] width 31 height 31
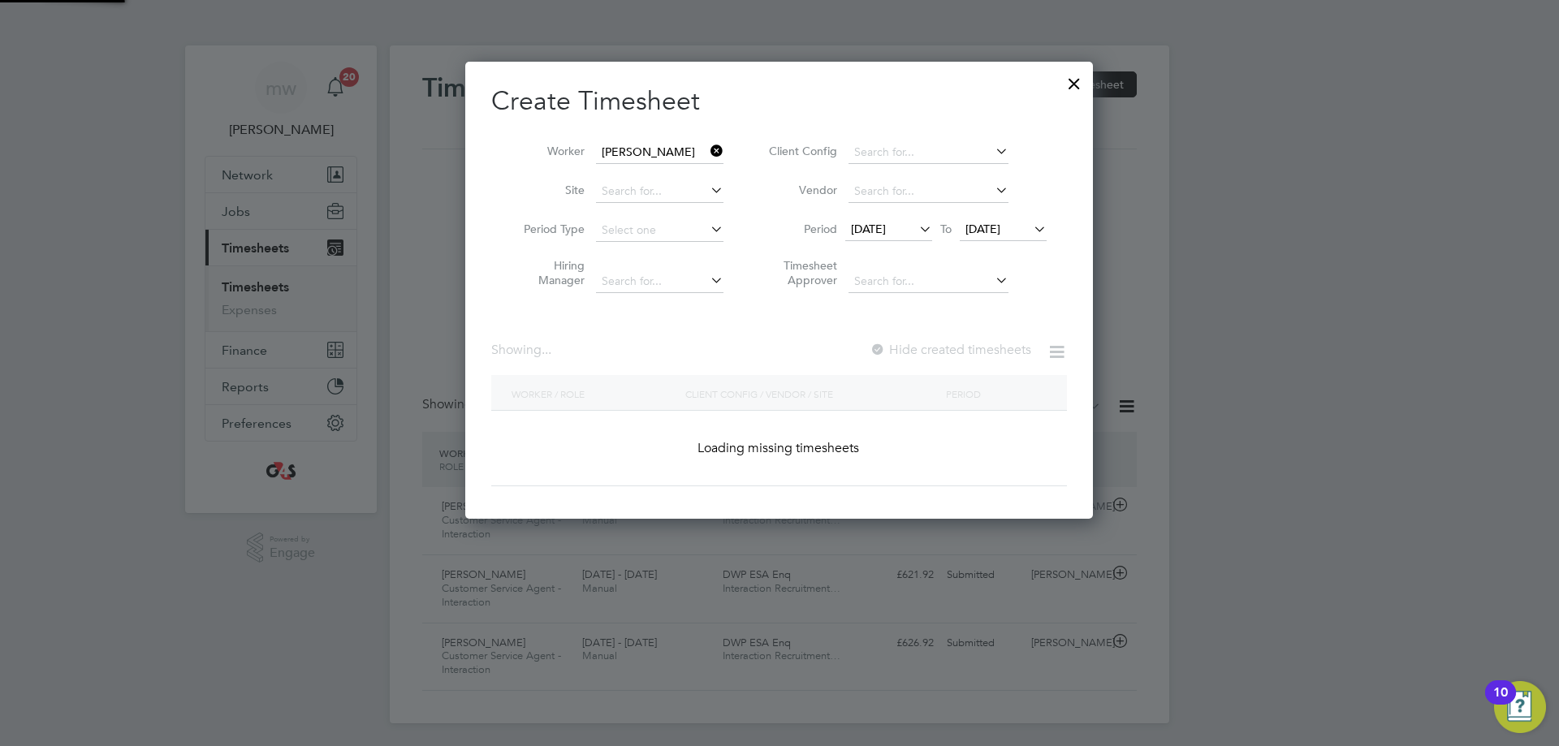
scroll to position [452, 629]
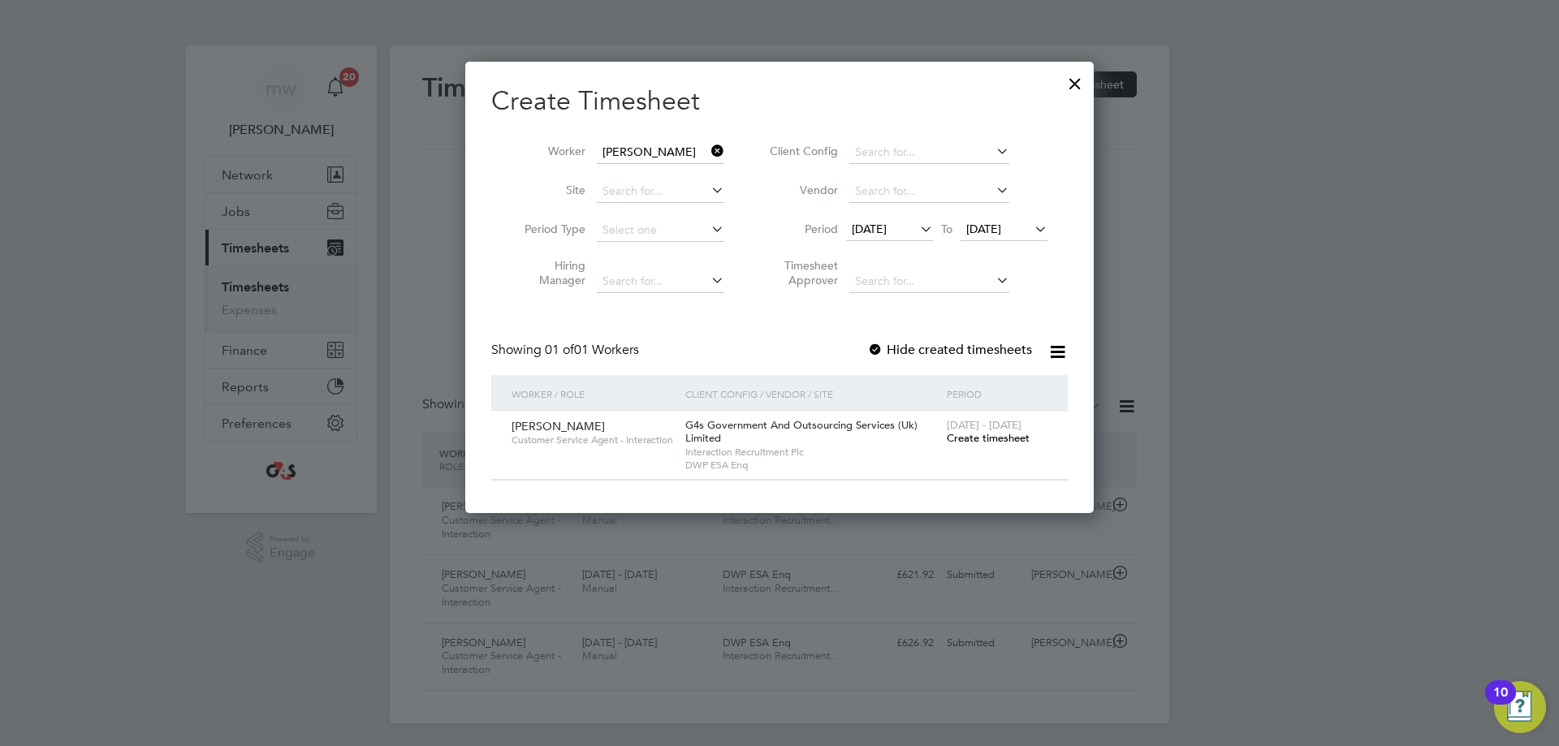
click at [872, 344] on div at bounding box center [875, 351] width 16 height 16
click at [985, 437] on span "Create timesheet" at bounding box center [988, 438] width 83 height 14
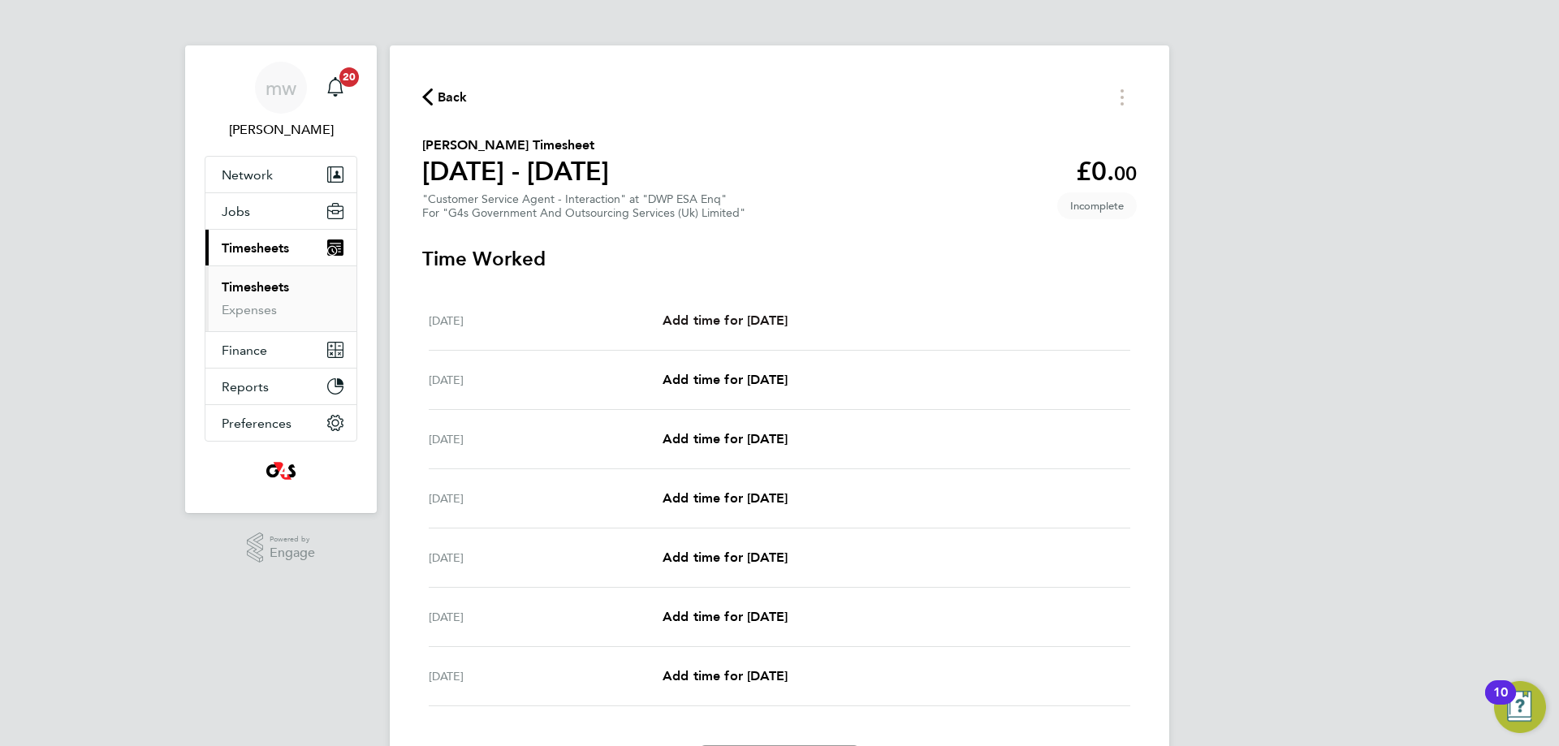
click at [719, 311] on link "Add time for [DATE]" at bounding box center [725, 320] width 125 height 19
select select "30"
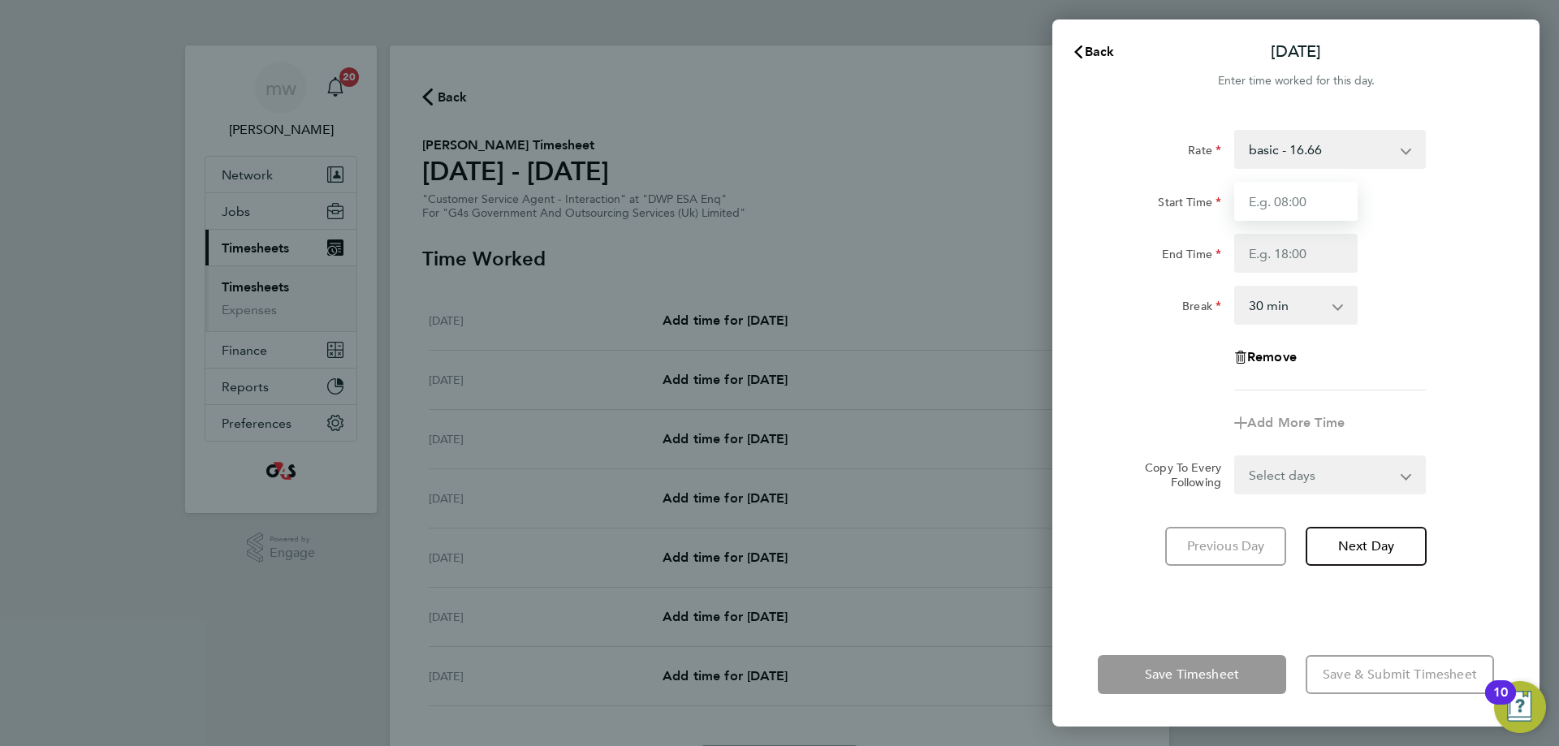
click at [1317, 207] on input "Start Time" at bounding box center [1295, 201] width 123 height 39
type input "09:00"
click at [1284, 253] on input "End Time" at bounding box center [1295, 253] width 123 height 39
type input "17:04"
click at [1416, 352] on div "Rate basic - 16.66 x1.5 - 24.73 System Issue Not Paid System Issue Paid - 16.66…" at bounding box center [1296, 260] width 396 height 261
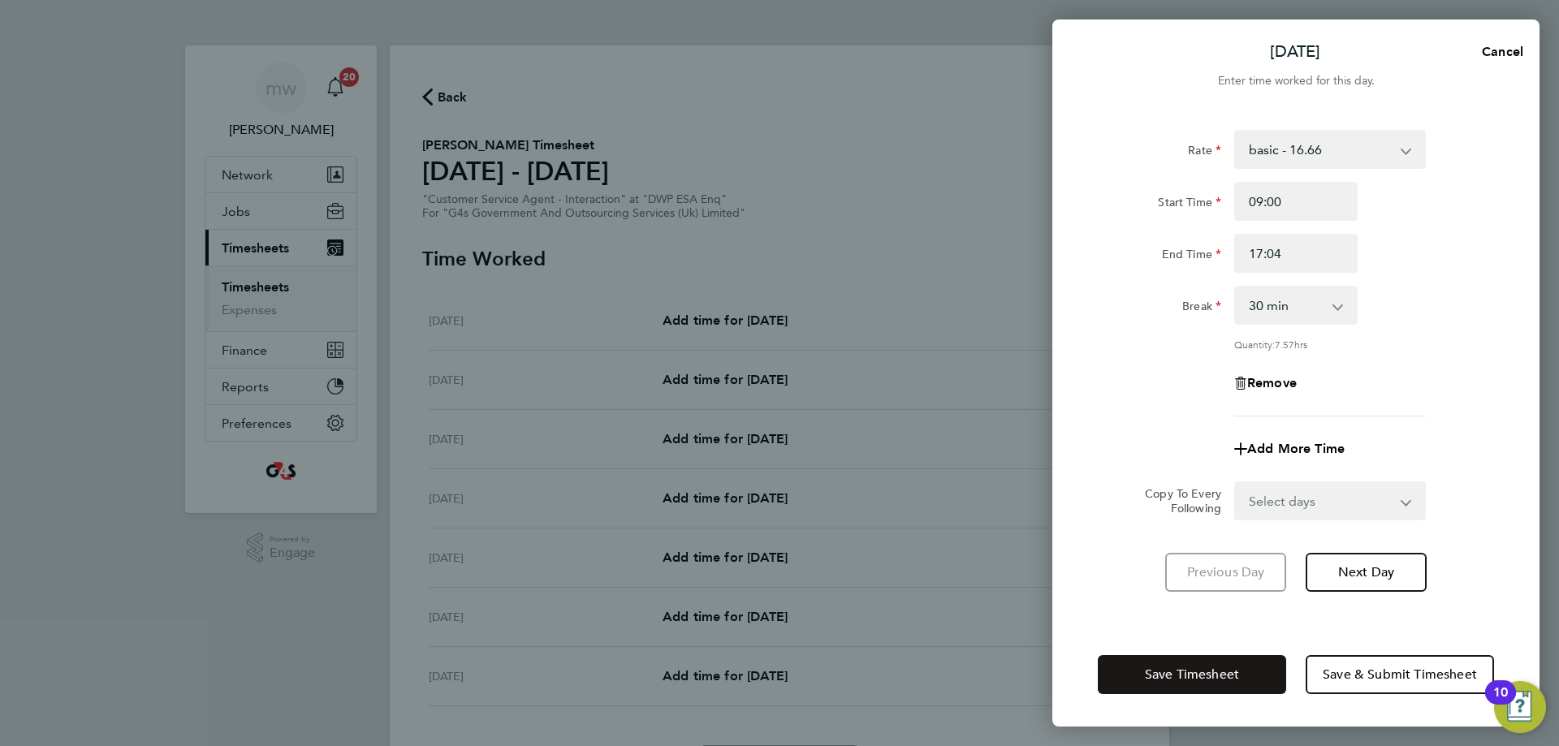
click at [1213, 677] on span "Save Timesheet" at bounding box center [1192, 675] width 94 height 16
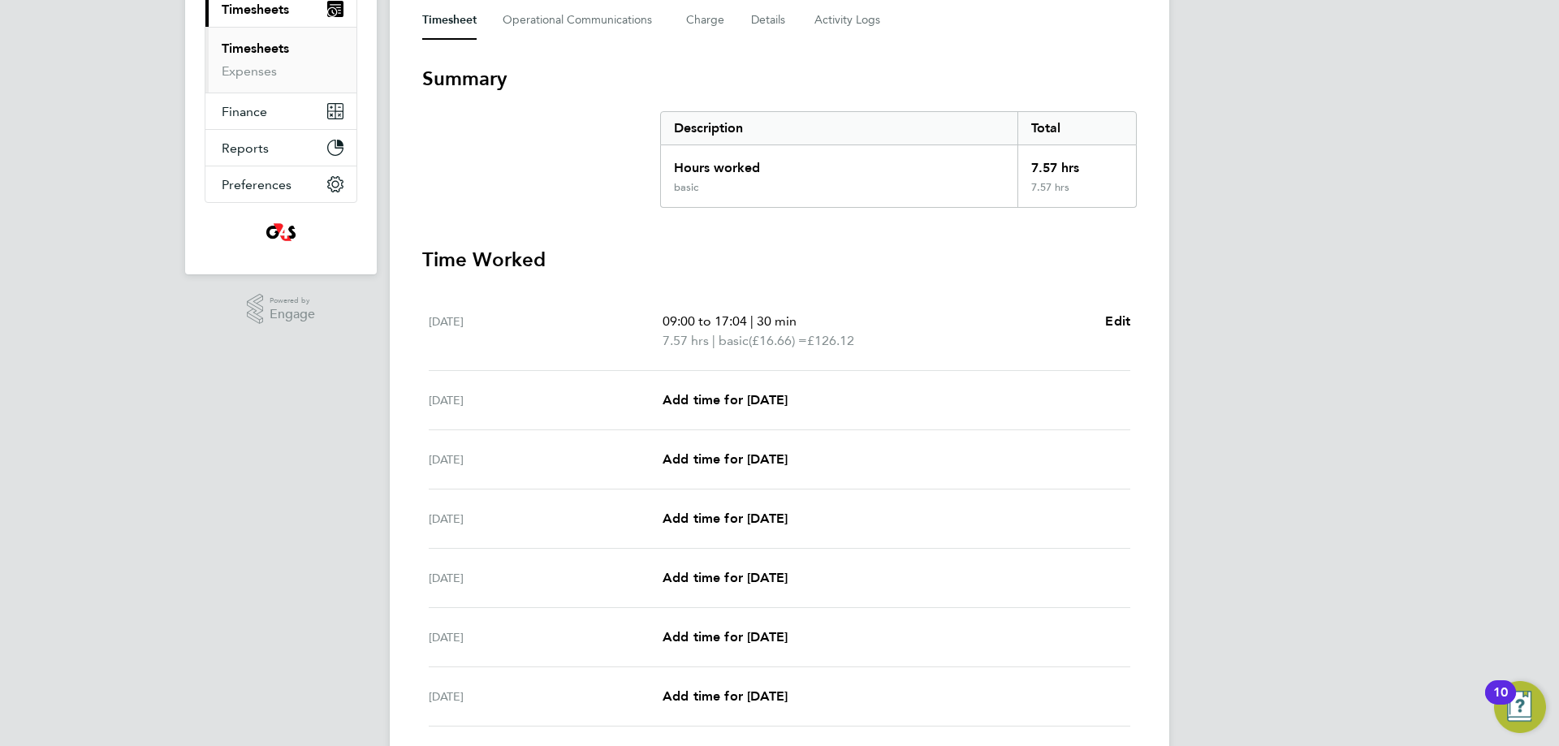
scroll to position [244, 0]
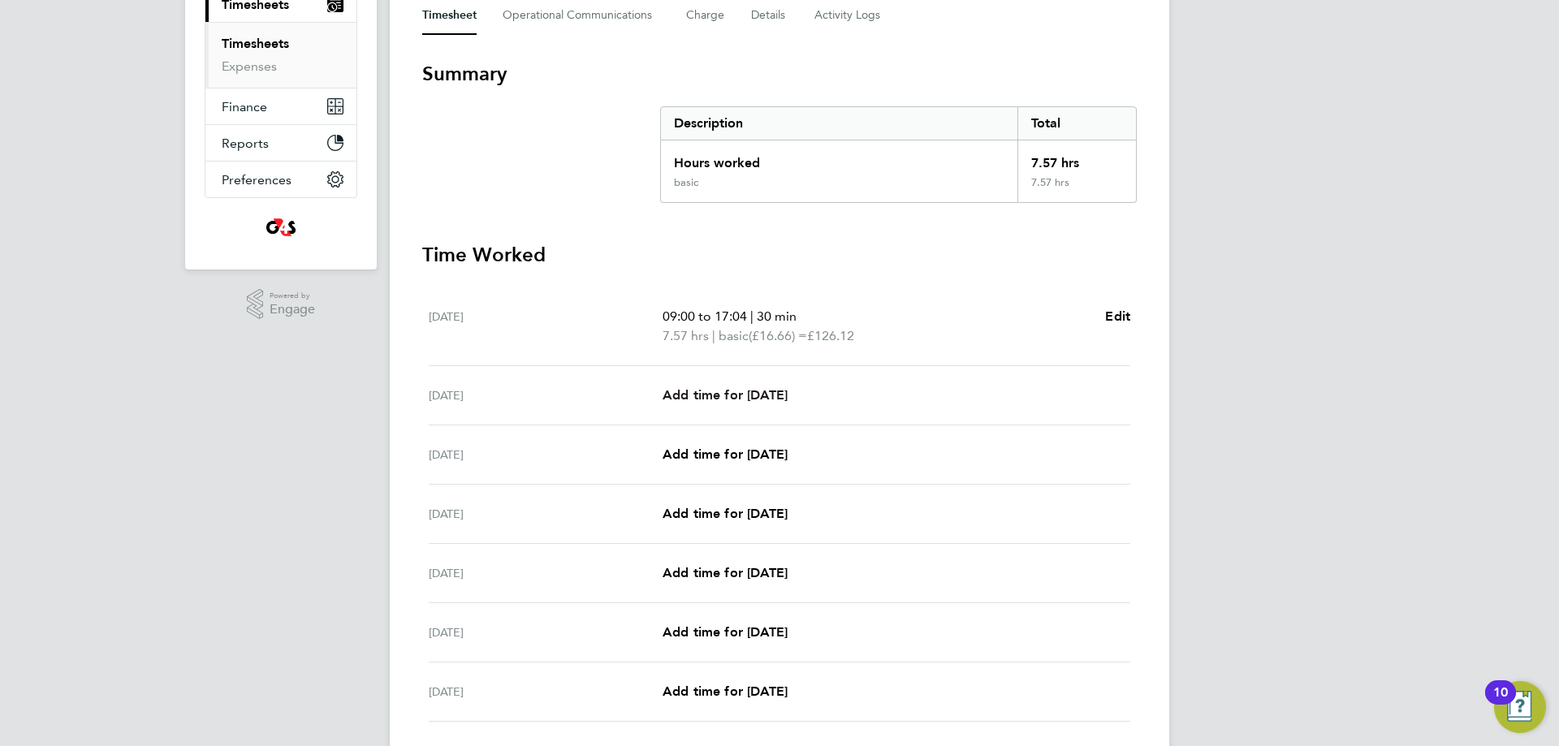
click at [720, 405] on div "[DATE] Add time for [DATE] Add time for [DATE]" at bounding box center [780, 395] width 702 height 59
click at [703, 390] on span "Add time for [DATE]" at bounding box center [725, 394] width 125 height 15
select select "30"
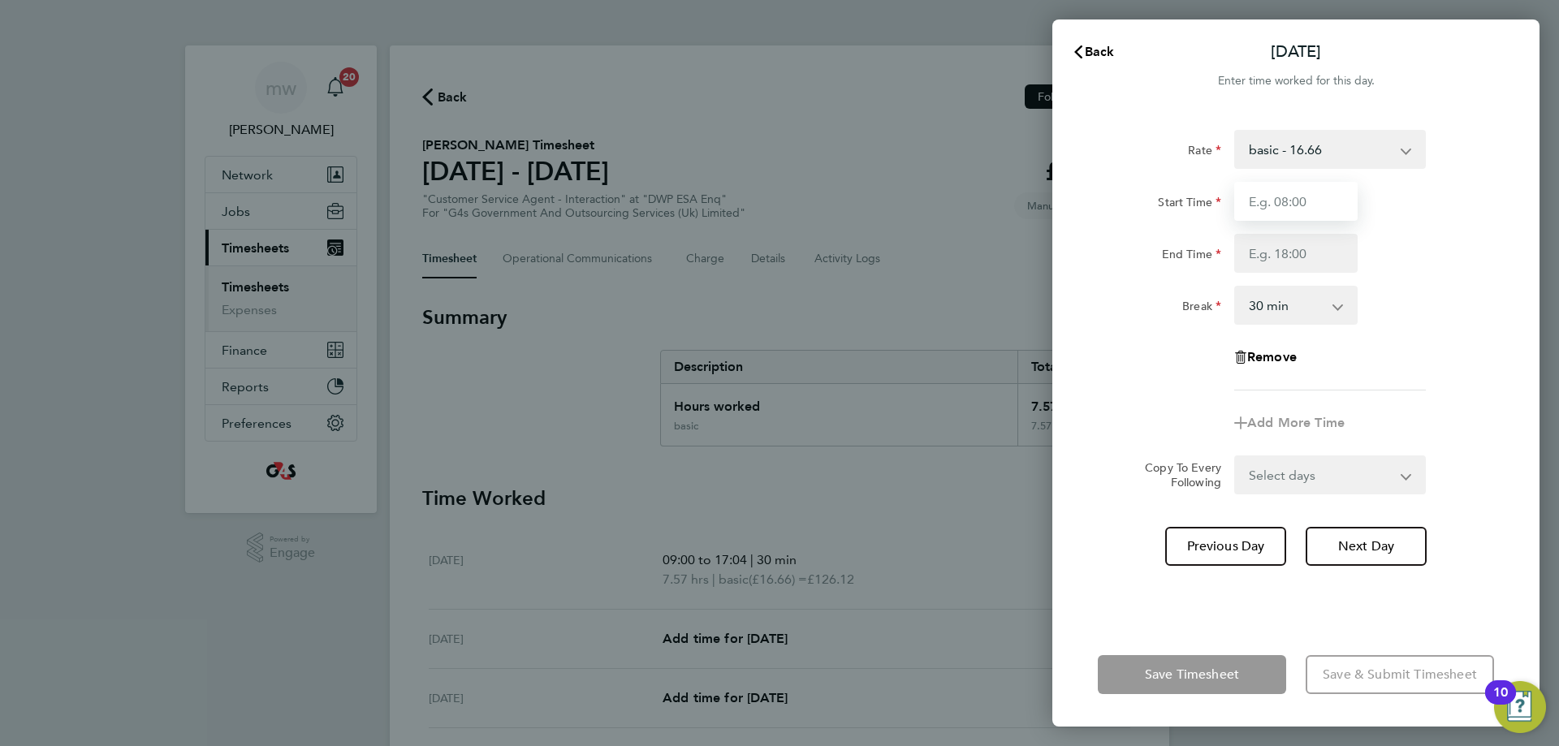
click at [1286, 210] on input "Start Time" at bounding box center [1295, 201] width 123 height 39
type input "09:00"
click at [1274, 253] on input "End Time" at bounding box center [1295, 253] width 123 height 39
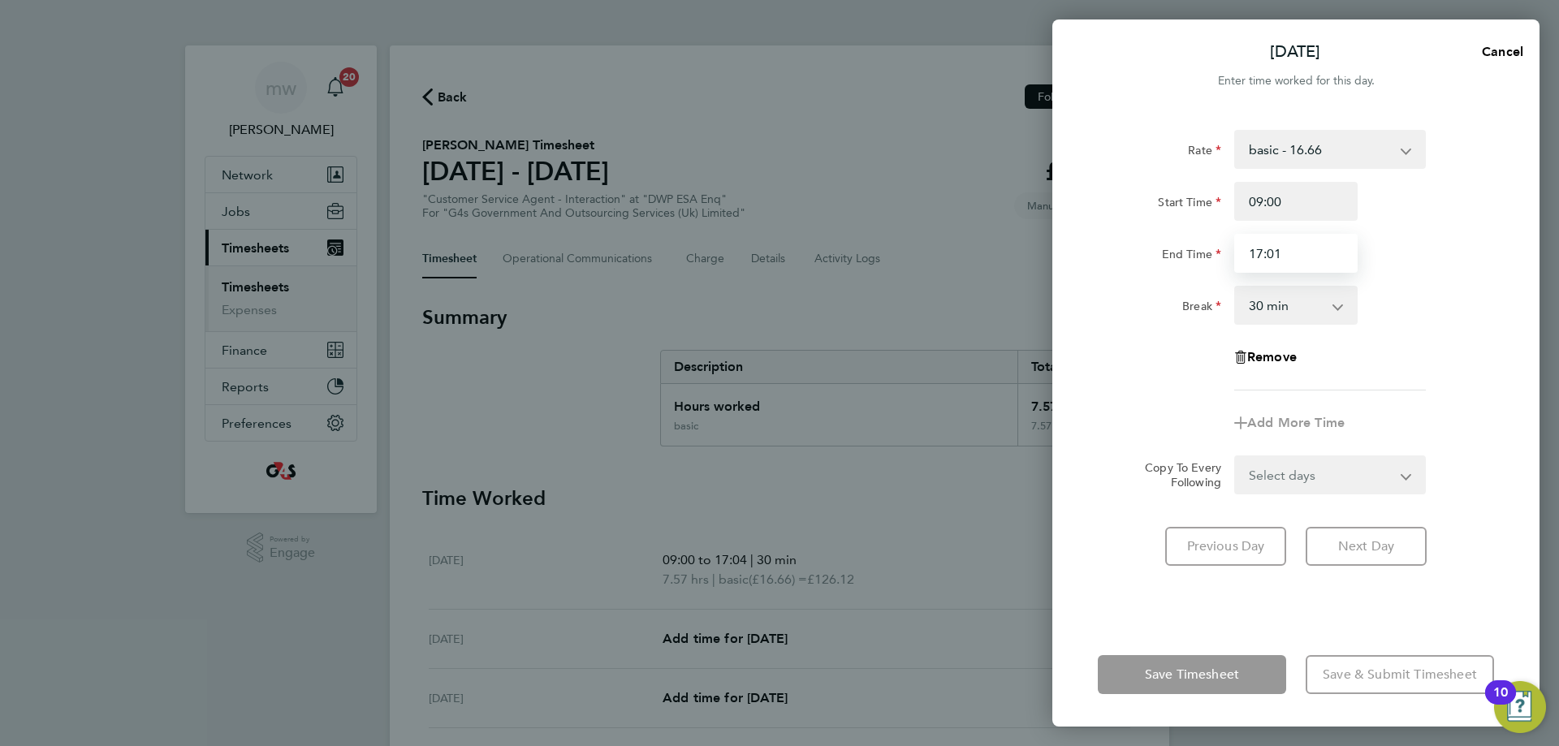
type input "17:01"
click at [1415, 294] on div "Break 0 min 15 min 30 min 45 min 60 min 75 min 90 min" at bounding box center [1296, 305] width 409 height 39
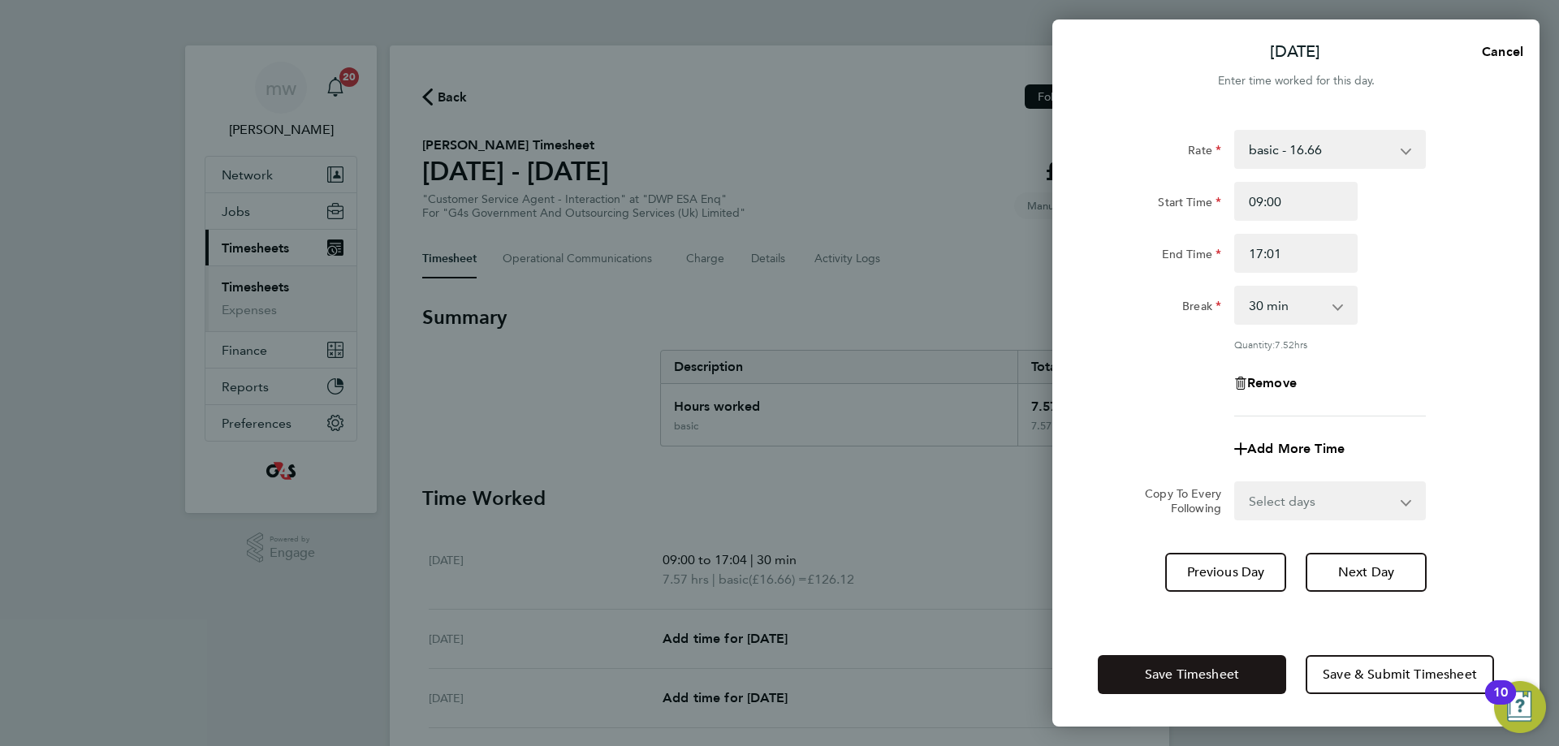
click at [1234, 670] on span "Save Timesheet" at bounding box center [1192, 675] width 94 height 16
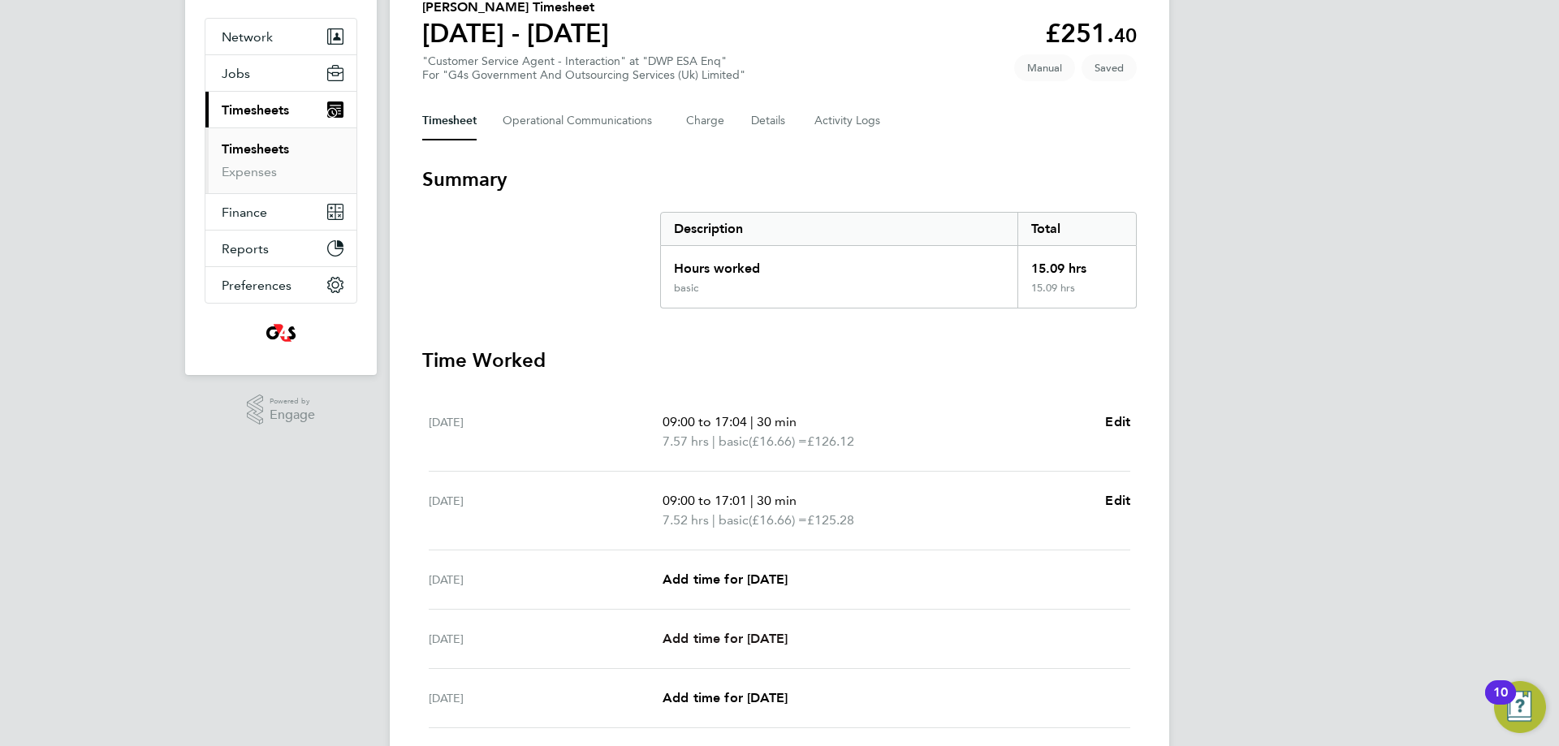
scroll to position [244, 0]
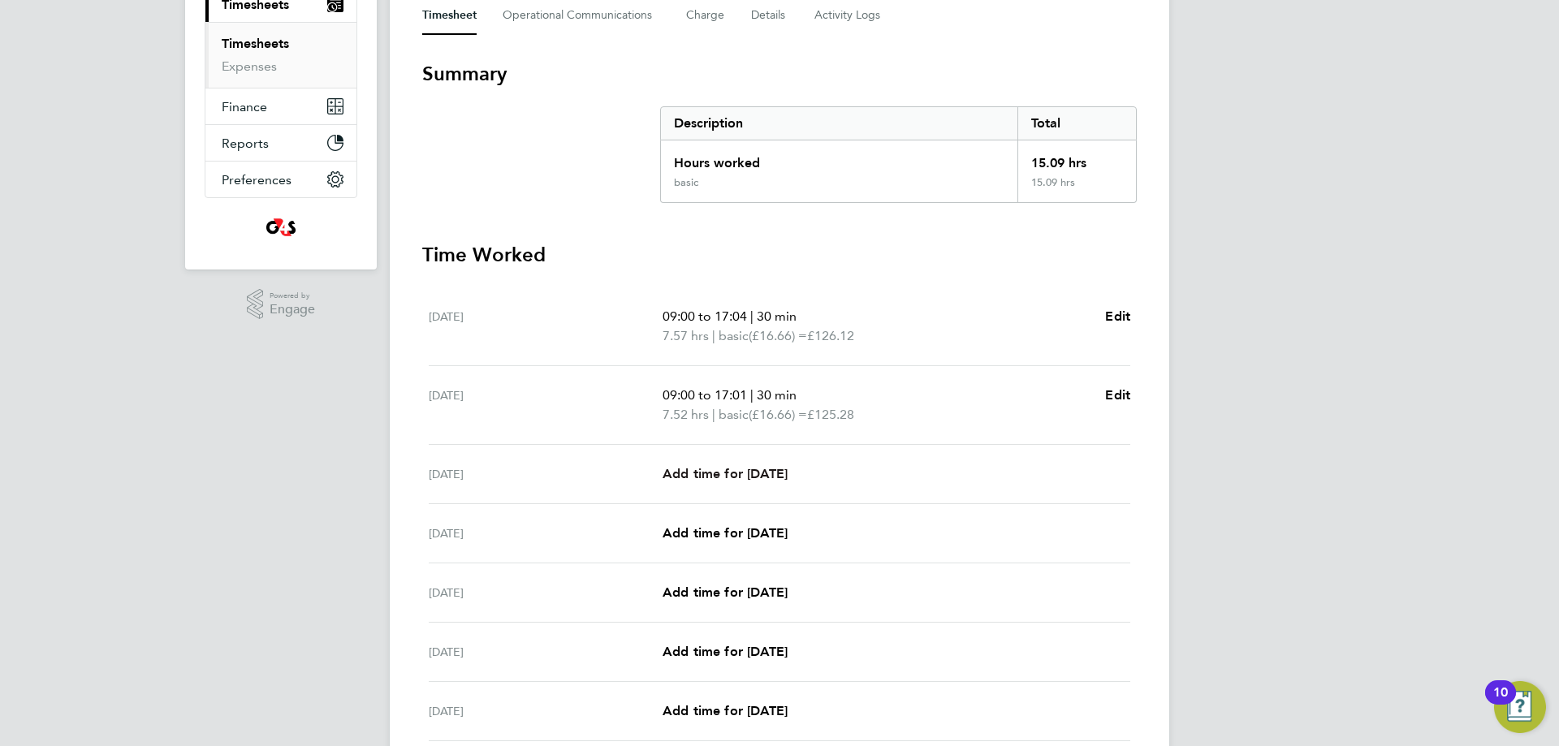
click at [758, 469] on span "Add time for [DATE]" at bounding box center [725, 473] width 125 height 15
select select "30"
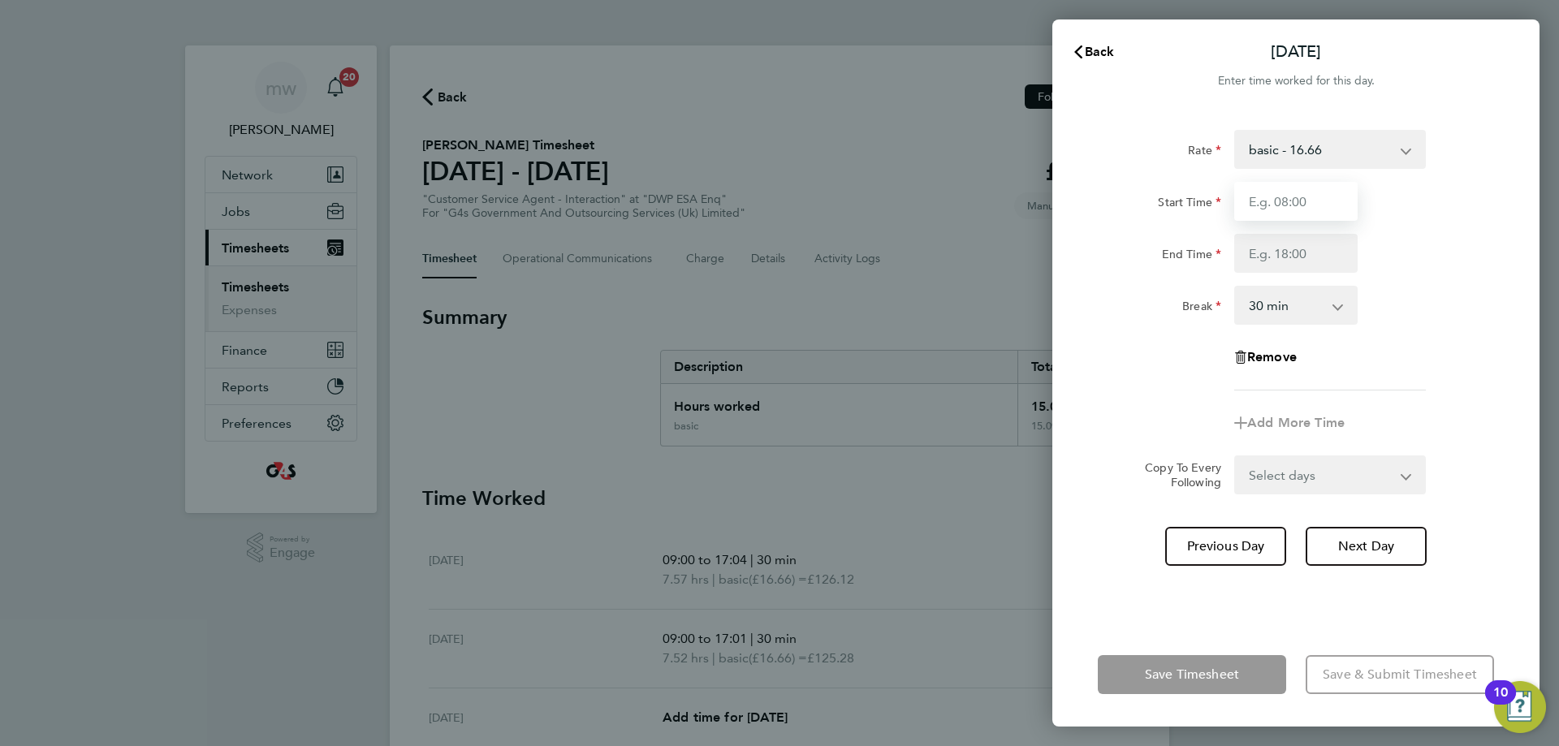
click at [1322, 211] on input "Start Time" at bounding box center [1295, 201] width 123 height 39
type input "09:00"
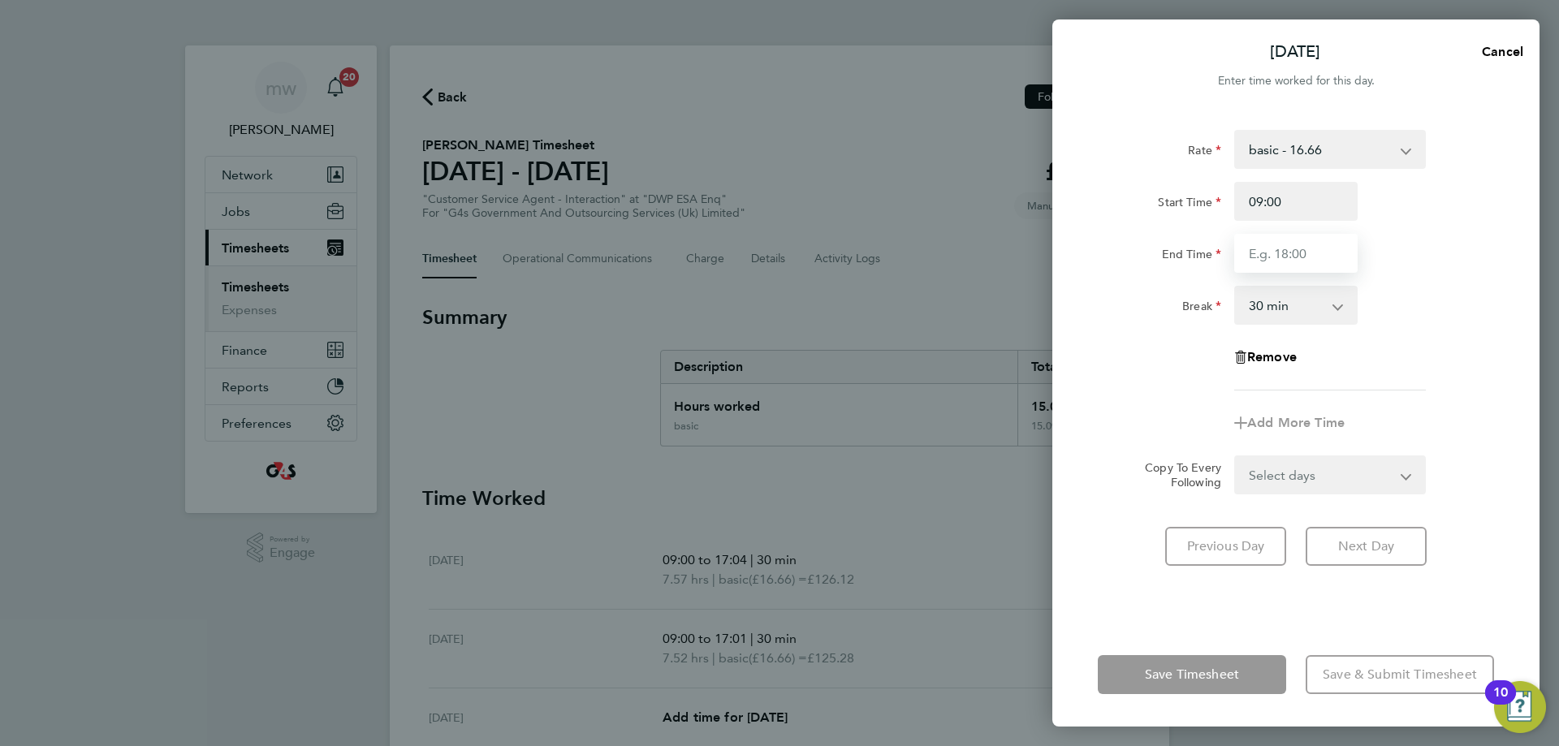
click at [1299, 259] on input "End Time" at bounding box center [1295, 253] width 123 height 39
type input "17:00"
click at [1436, 305] on div "Break 0 min 15 min 30 min 45 min 60 min 75 min 90 min" at bounding box center [1296, 305] width 409 height 39
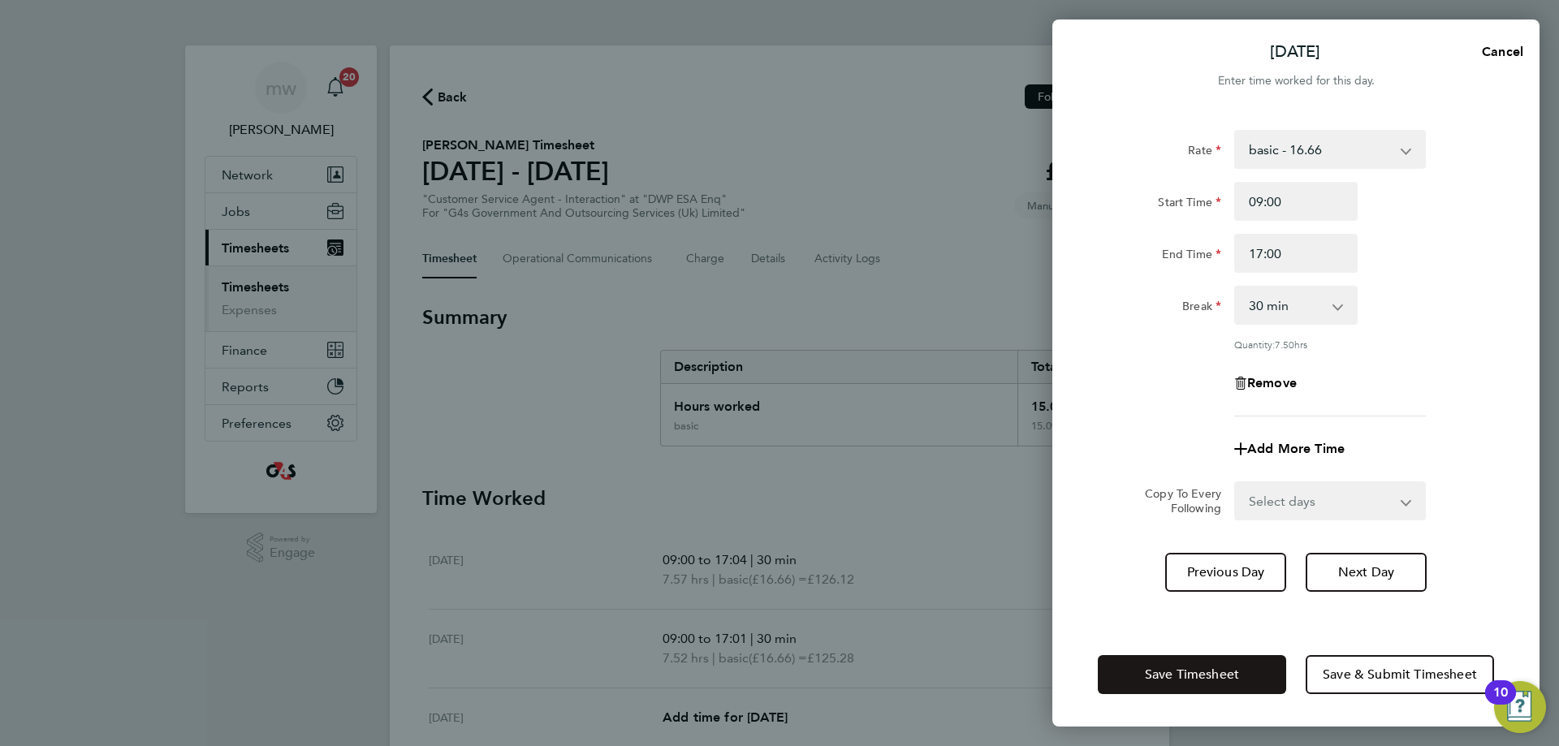
click at [1171, 680] on span "Save Timesheet" at bounding box center [1192, 675] width 94 height 16
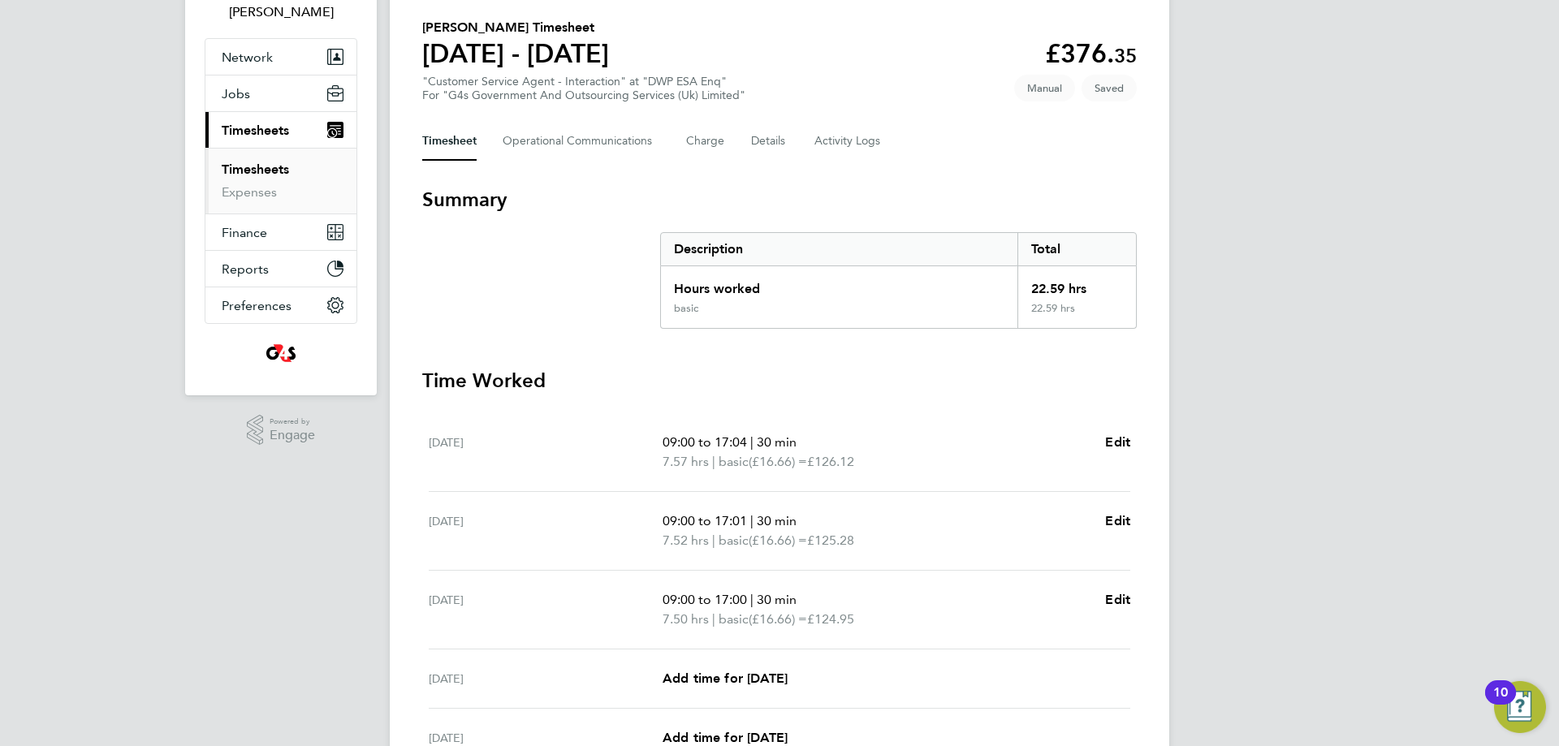
scroll to position [244, 0]
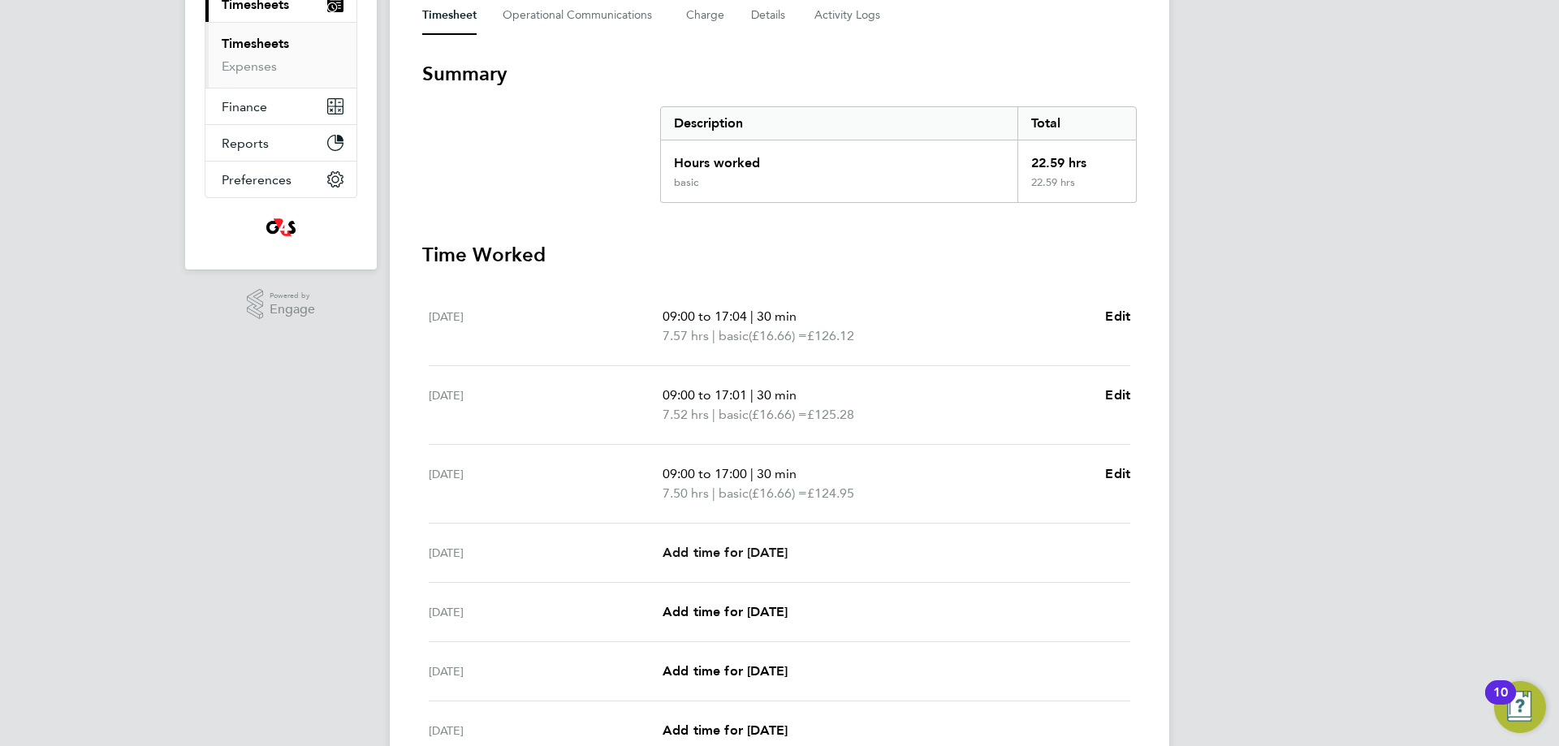
click at [776, 551] on span "Add time for [DATE]" at bounding box center [725, 552] width 125 height 15
select select "30"
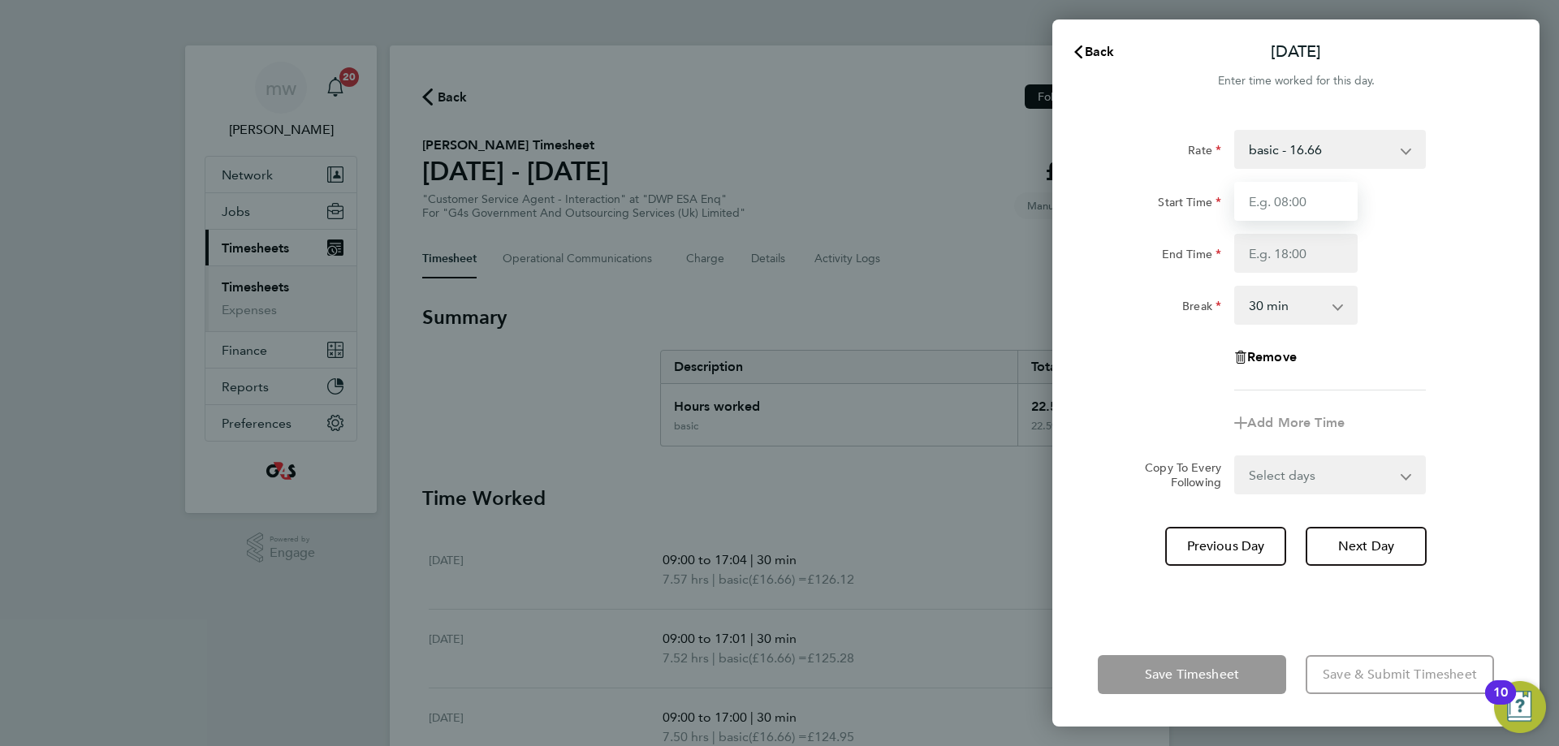
click at [1256, 203] on input "Start Time" at bounding box center [1295, 201] width 123 height 39
type input "09:15"
click at [1326, 246] on input "End Time" at bounding box center [1295, 253] width 123 height 39
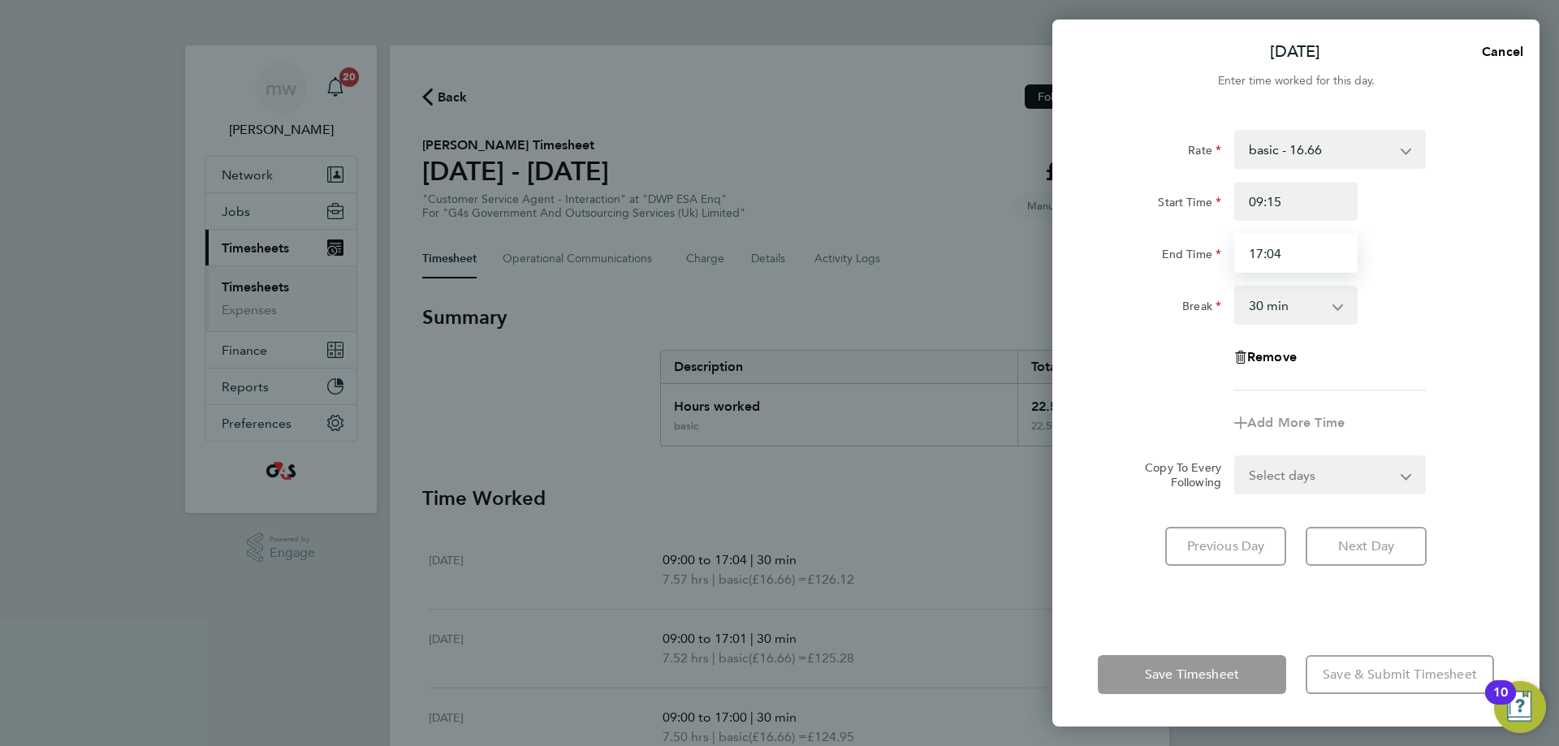
type input "17:04"
click at [1396, 371] on div "Remove" at bounding box center [1296, 357] width 409 height 39
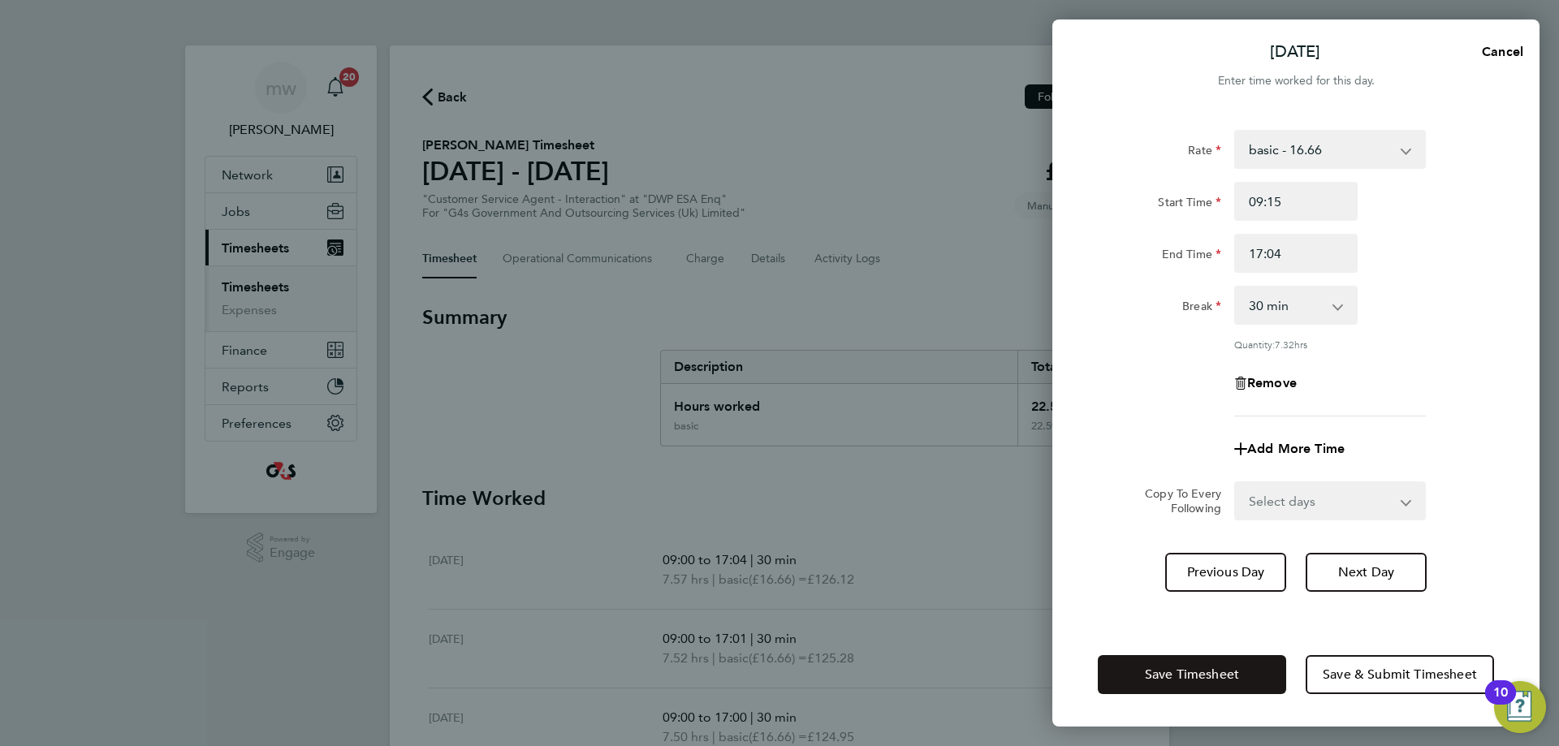
drag, startPoint x: 1203, startPoint y: 679, endPoint x: 850, endPoint y: 692, distance: 353.5
click at [1203, 681] on span "Save Timesheet" at bounding box center [1192, 675] width 94 height 16
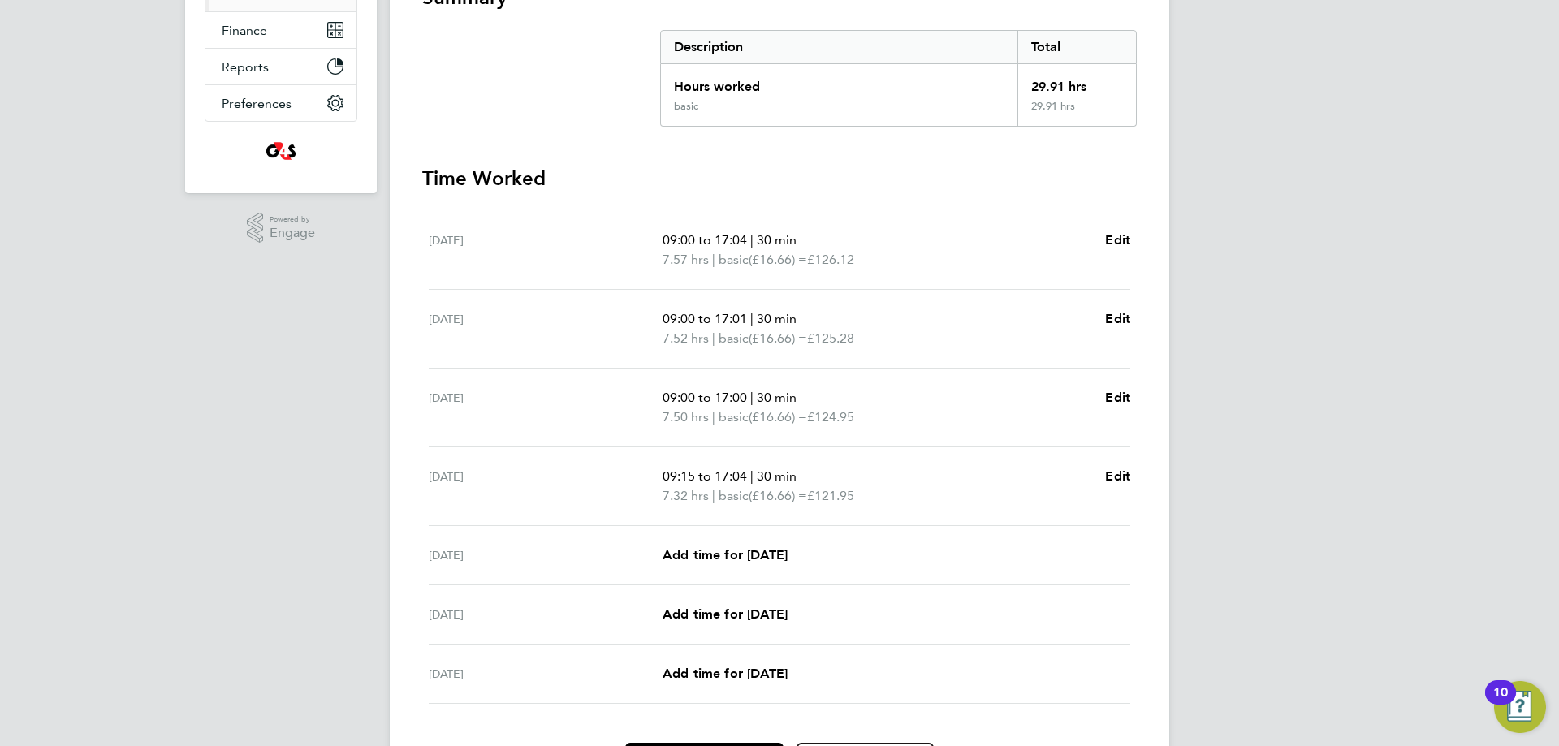
scroll to position [421, 0]
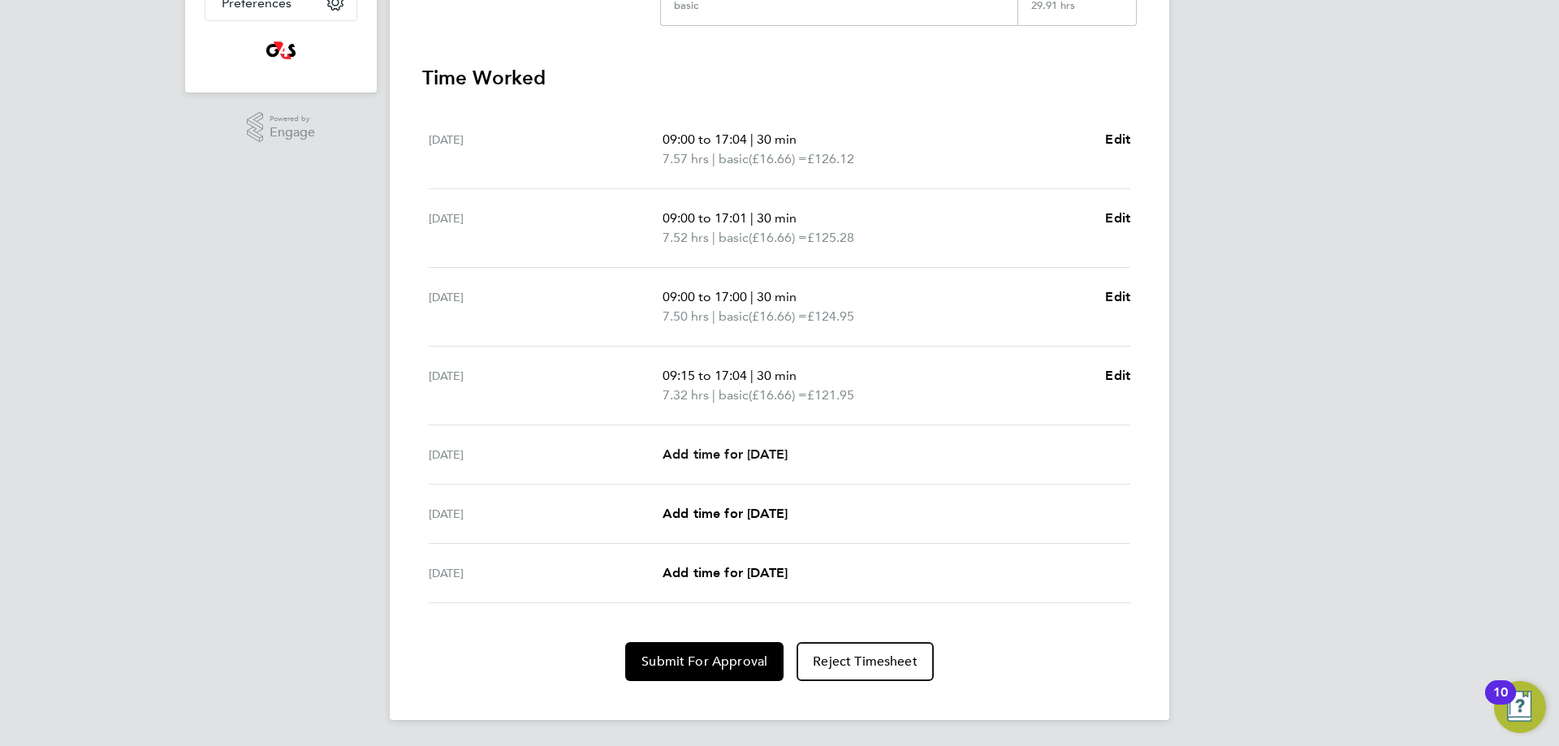
click at [747, 454] on span "Add time for [DATE]" at bounding box center [725, 454] width 125 height 15
select select "30"
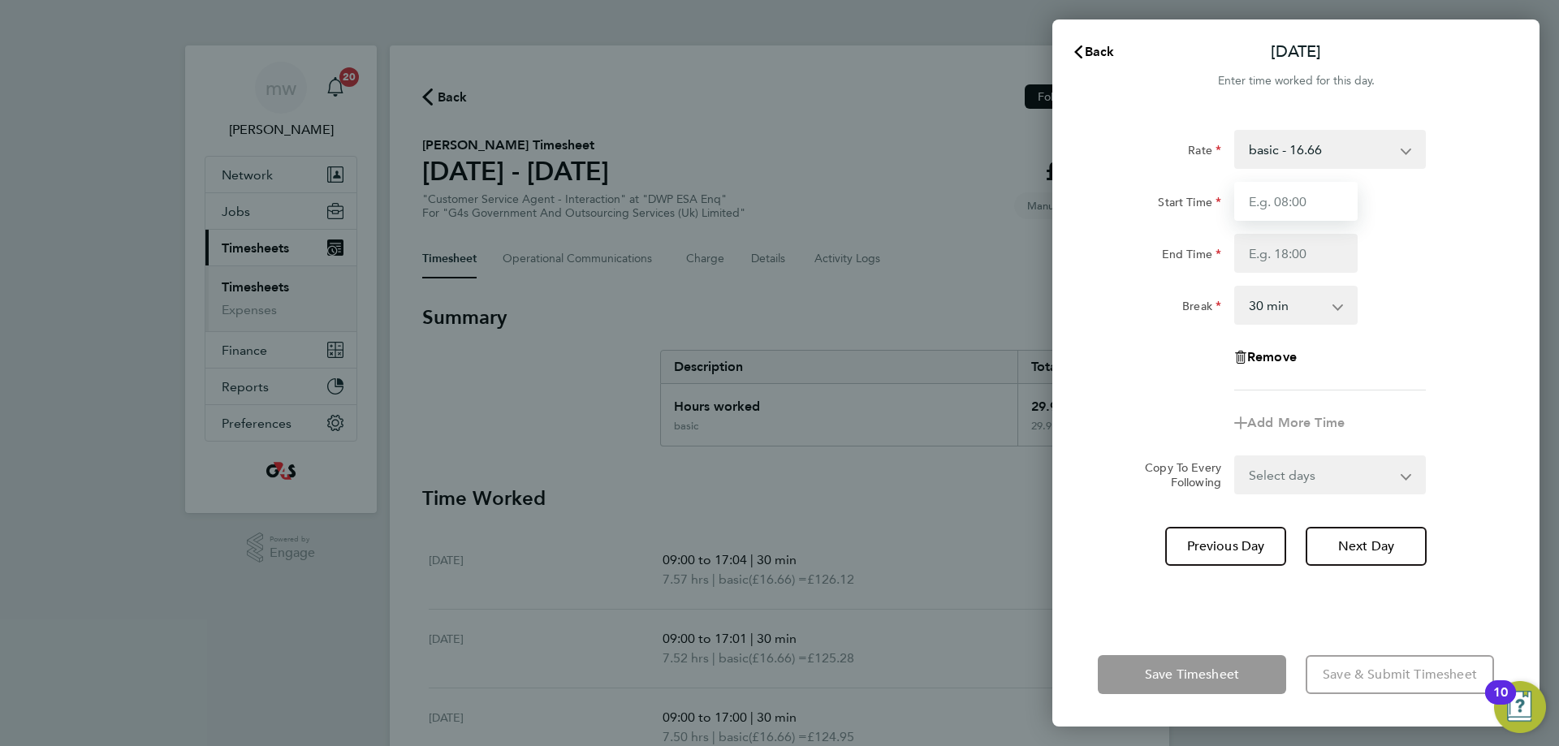
click at [1338, 209] on input "Start Time" at bounding box center [1295, 201] width 123 height 39
type input "09:16"
click at [1292, 244] on input "End Time" at bounding box center [1295, 253] width 123 height 39
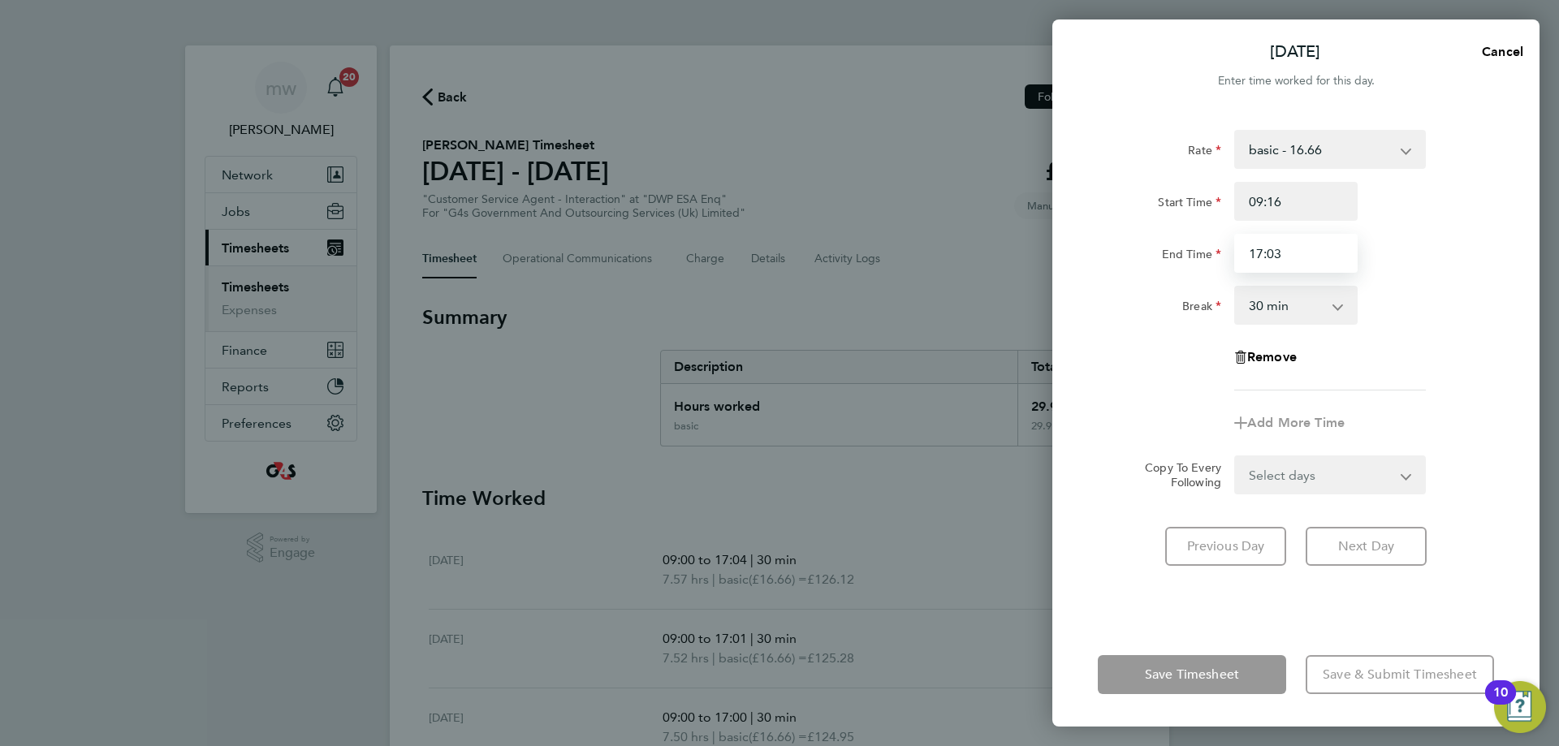
type input "17:03"
click at [1478, 298] on div "Break 0 min 15 min 30 min 45 min 60 min 75 min 90 min" at bounding box center [1296, 305] width 409 height 39
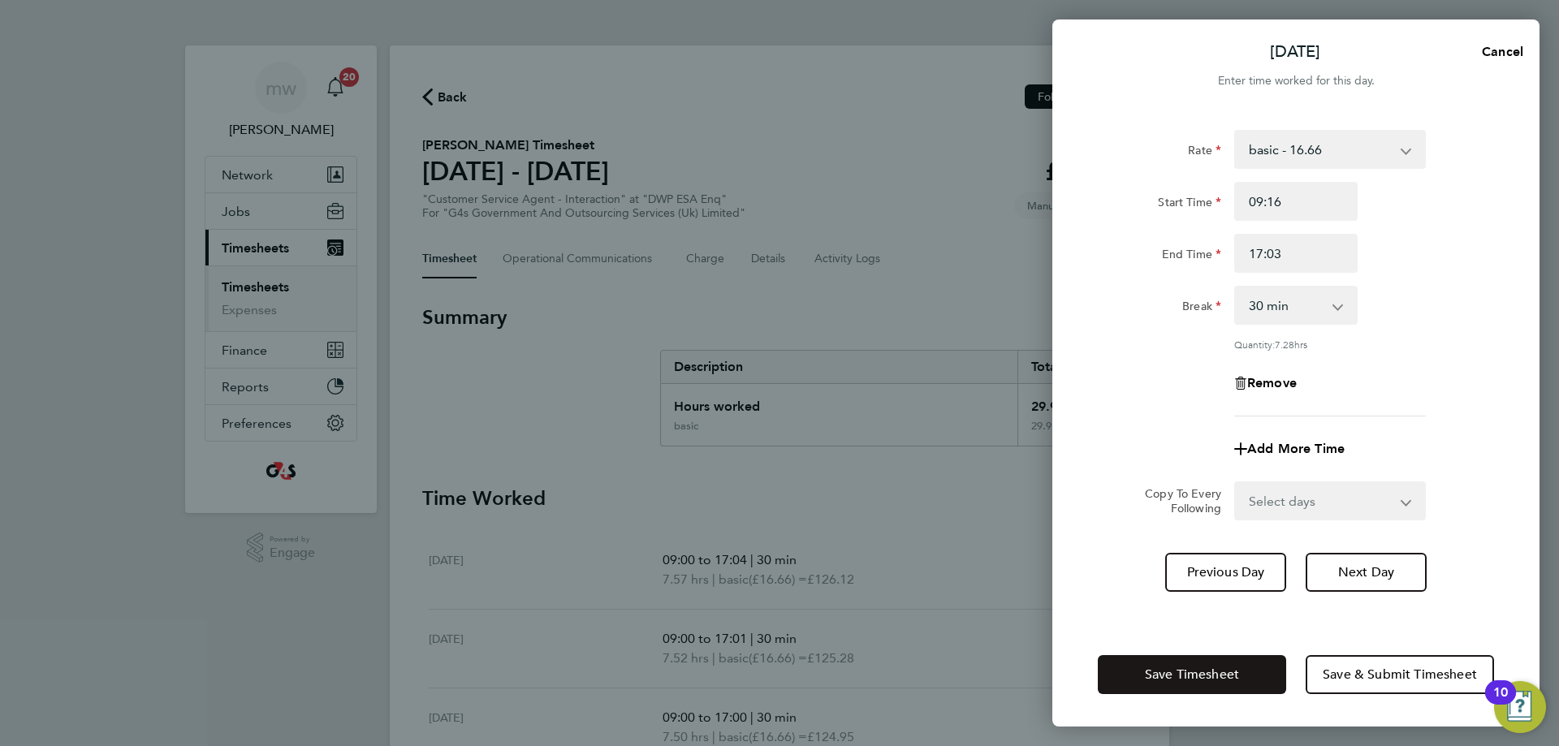
click at [1241, 684] on button "Save Timesheet" at bounding box center [1192, 674] width 188 height 39
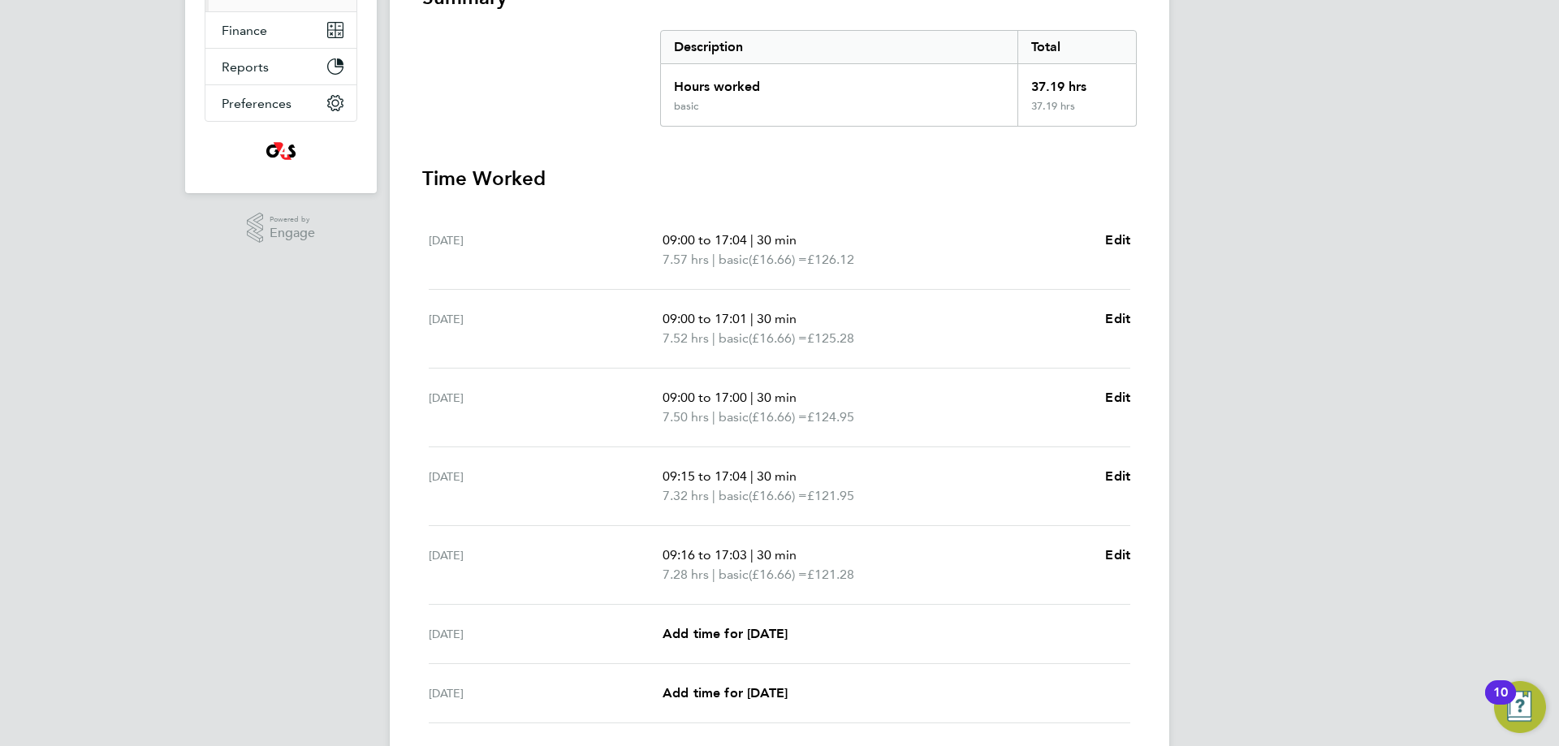
scroll to position [197, 0]
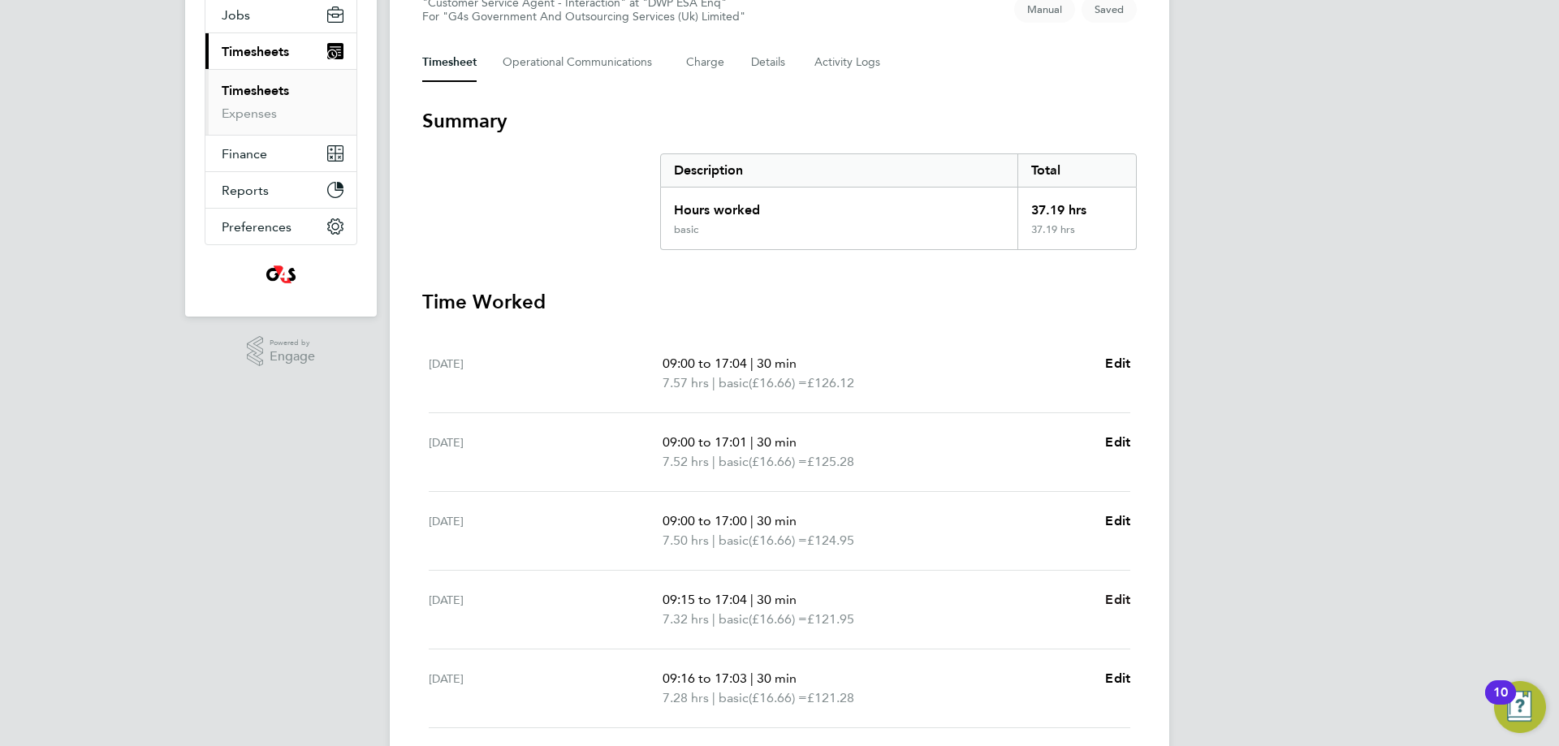
click at [1116, 602] on span "Edit" at bounding box center [1117, 599] width 25 height 15
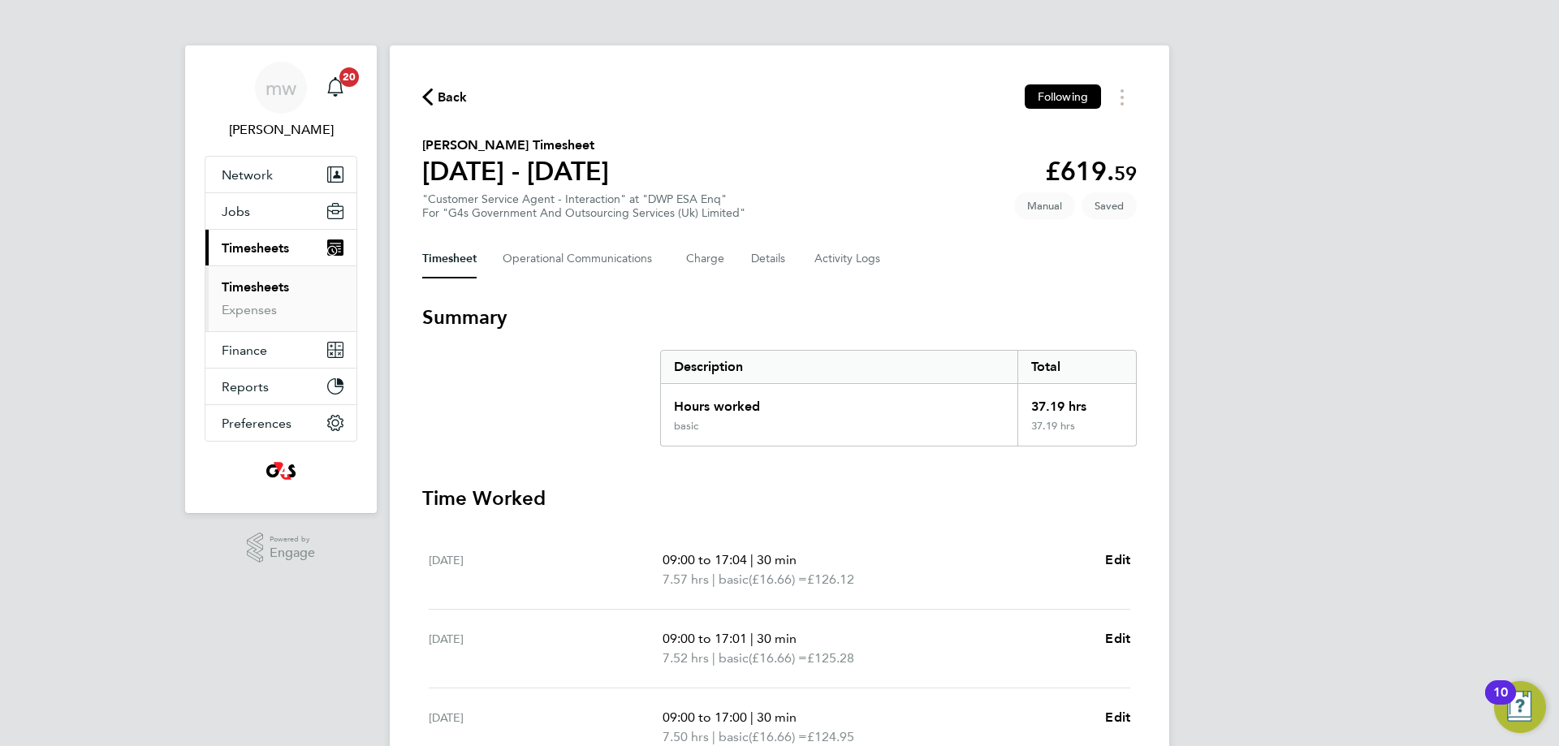
select select "30"
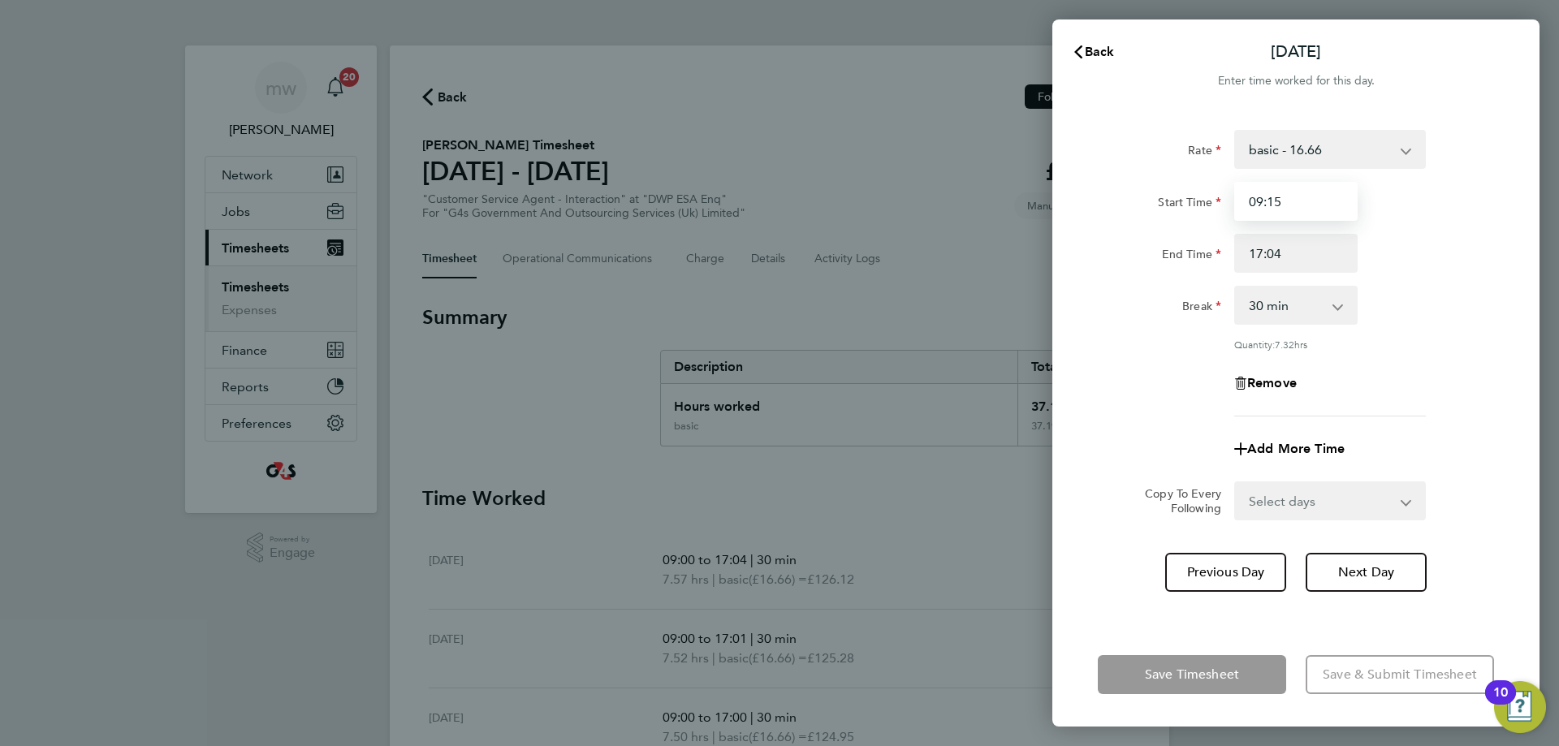
click at [1290, 212] on input "09:15" at bounding box center [1295, 201] width 123 height 39
type input "09:00"
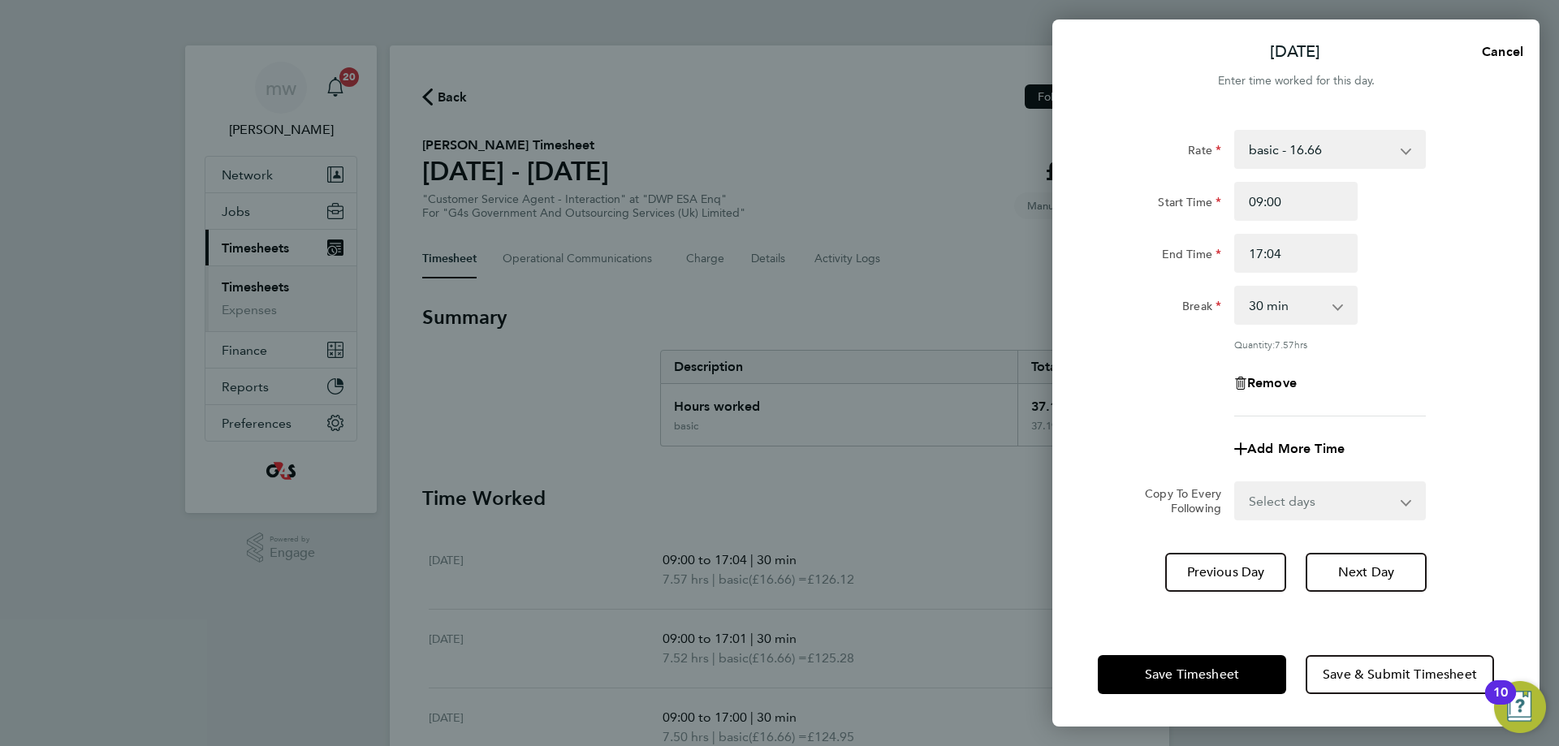
drag, startPoint x: 1446, startPoint y: 439, endPoint x: 1276, endPoint y: 636, distance: 260.3
click at [1436, 440] on div "Add More Time" at bounding box center [1296, 449] width 409 height 39
click at [1213, 671] on span "Save Timesheet" at bounding box center [1192, 675] width 94 height 16
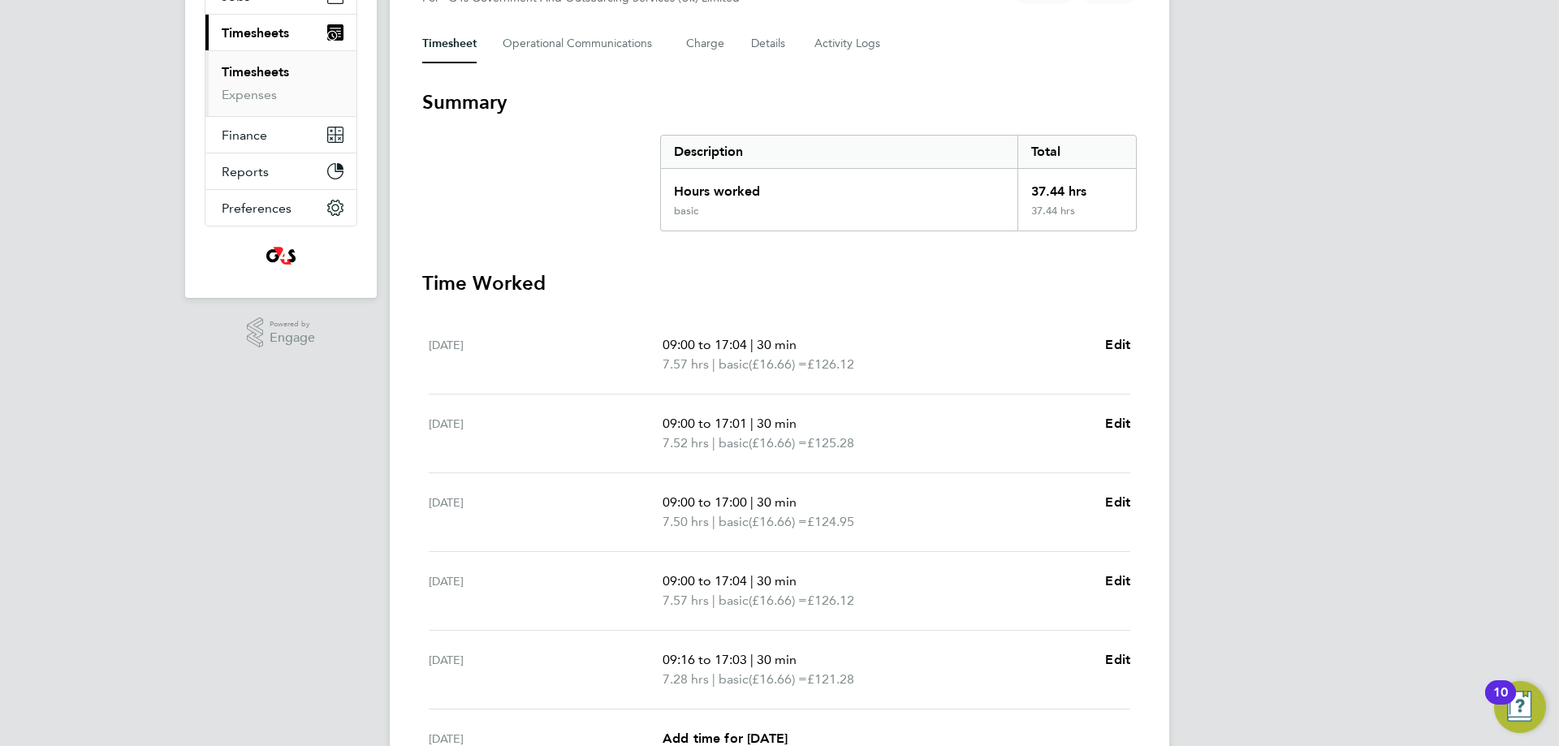
scroll to position [244, 0]
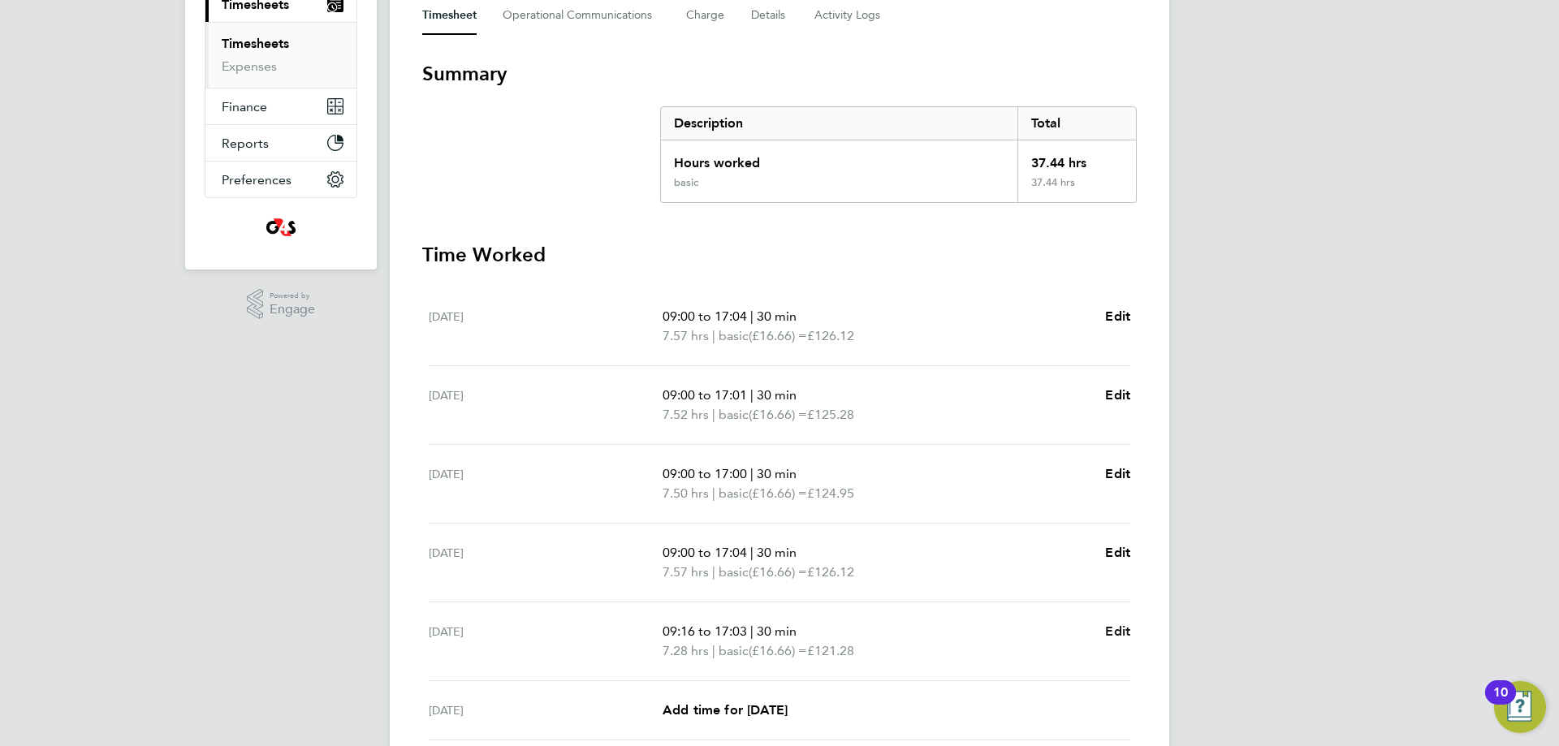
click at [1127, 633] on span "Edit" at bounding box center [1117, 631] width 25 height 15
select select "30"
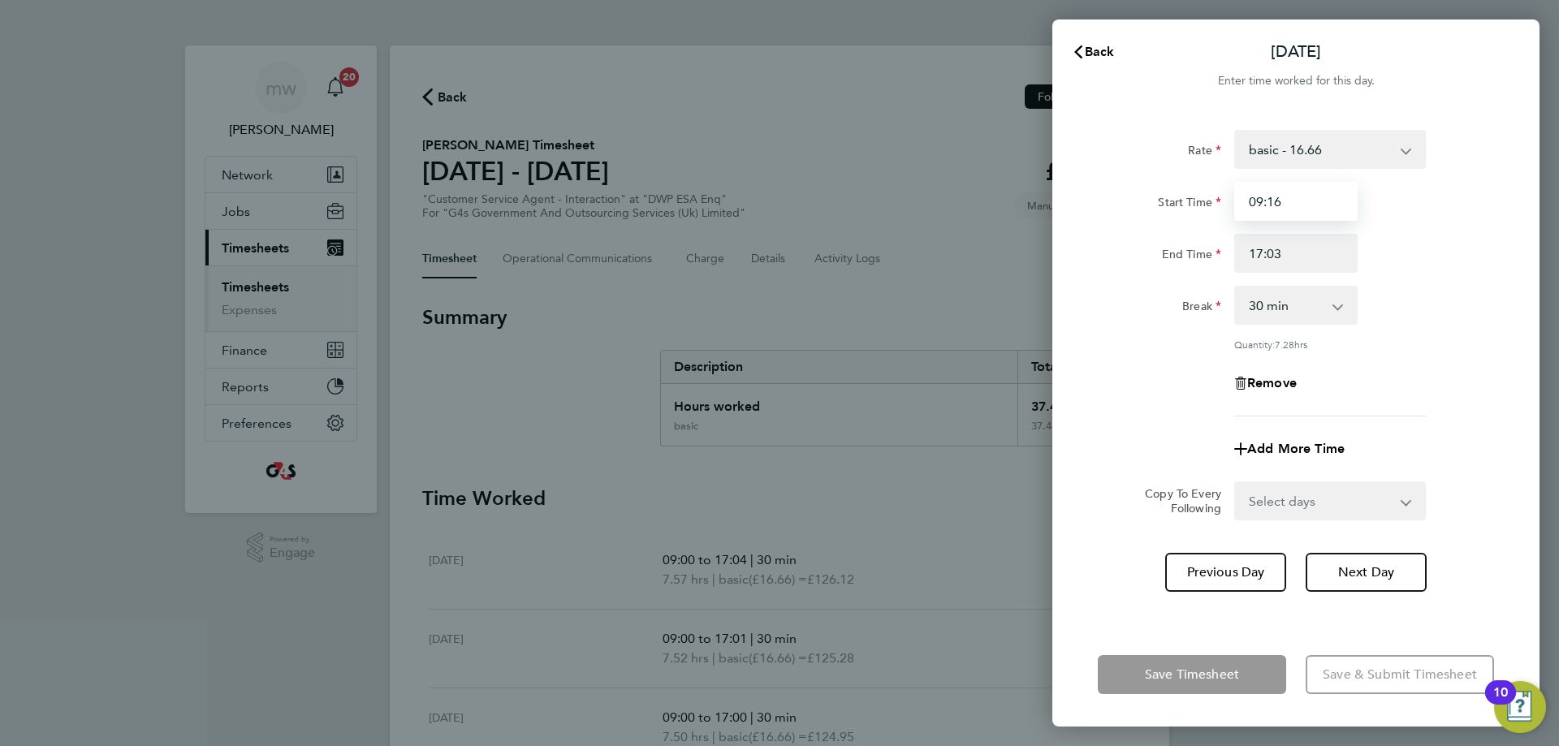
click at [1301, 205] on input "09:16" at bounding box center [1295, 201] width 123 height 39
type input "09:00"
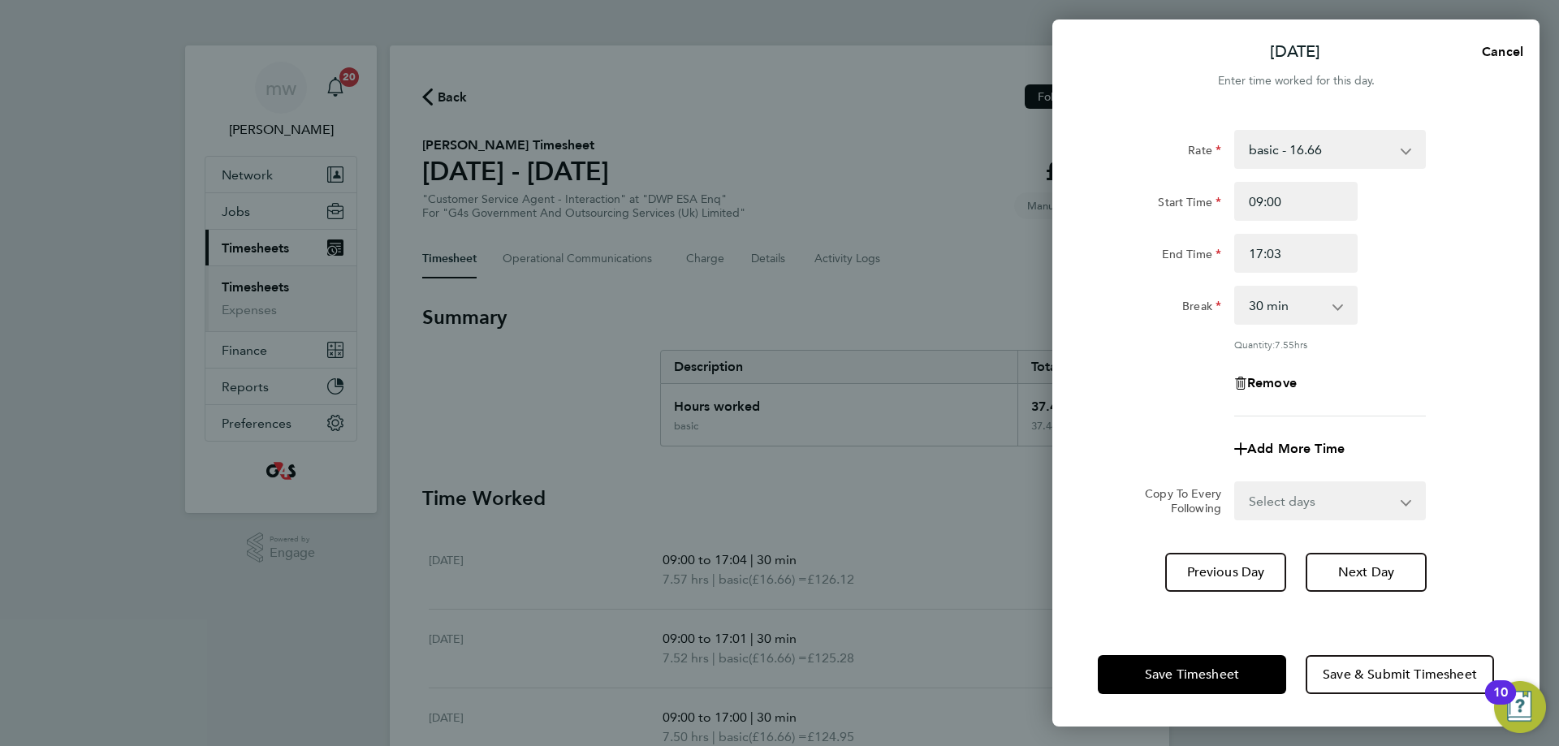
click at [1400, 335] on div "Rate basic - 16.66 x1.5 - 24.73 System Issue Not Paid System Issue Paid - 16.66…" at bounding box center [1296, 273] width 396 height 287
click at [1224, 680] on span "Save Timesheet" at bounding box center [1192, 675] width 94 height 16
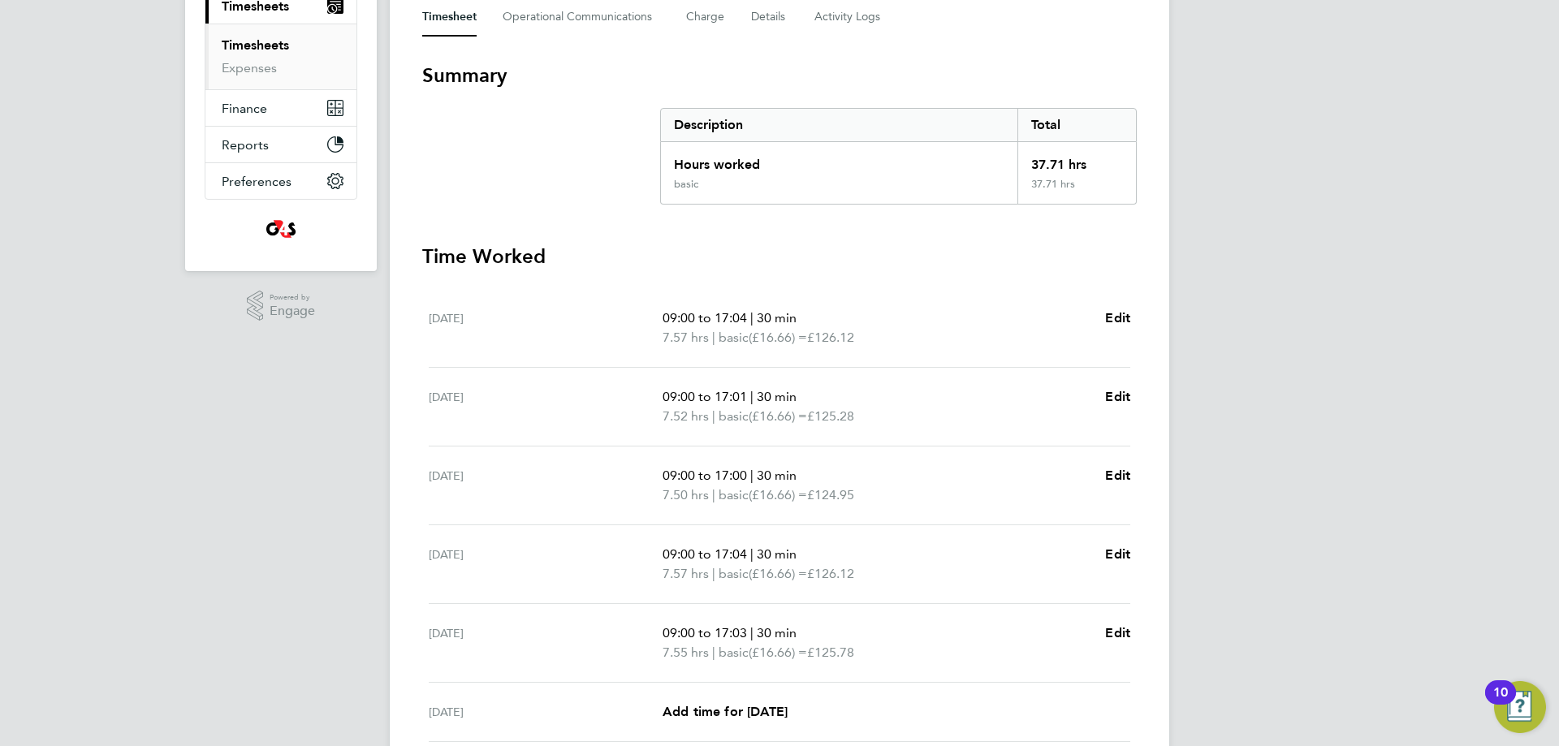
scroll to position [440, 0]
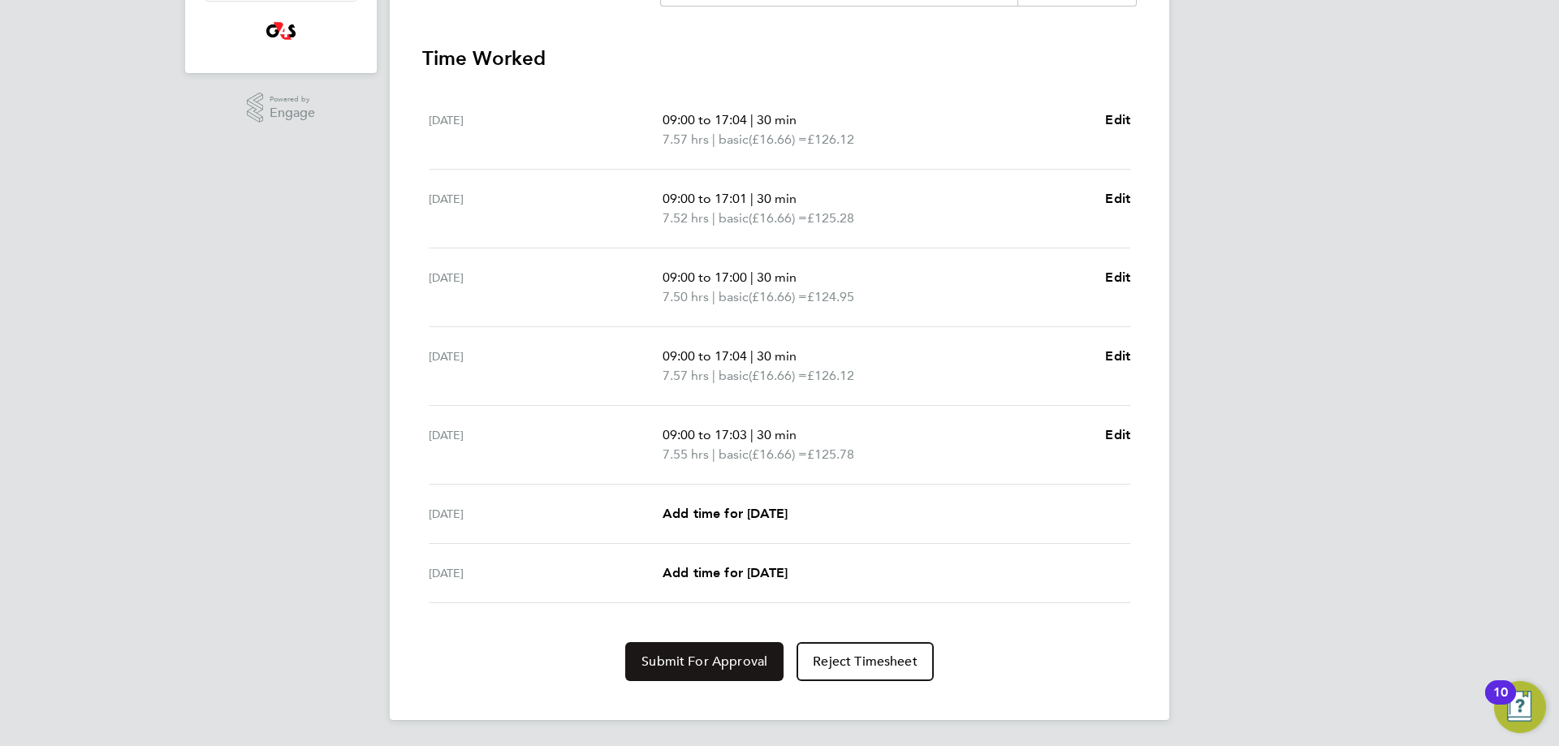
click at [750, 659] on span "Submit For Approval" at bounding box center [705, 662] width 126 height 16
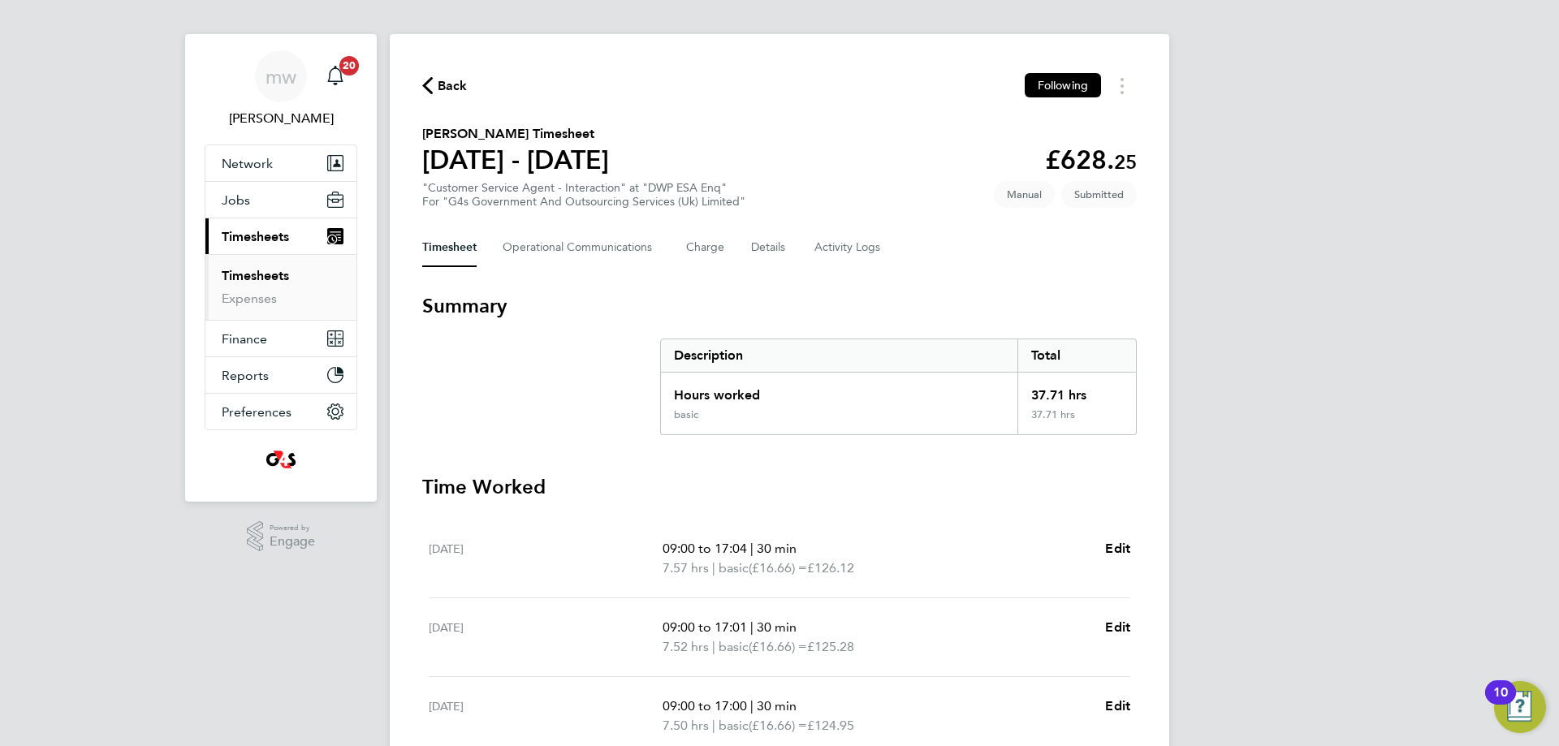
scroll to position [0, 0]
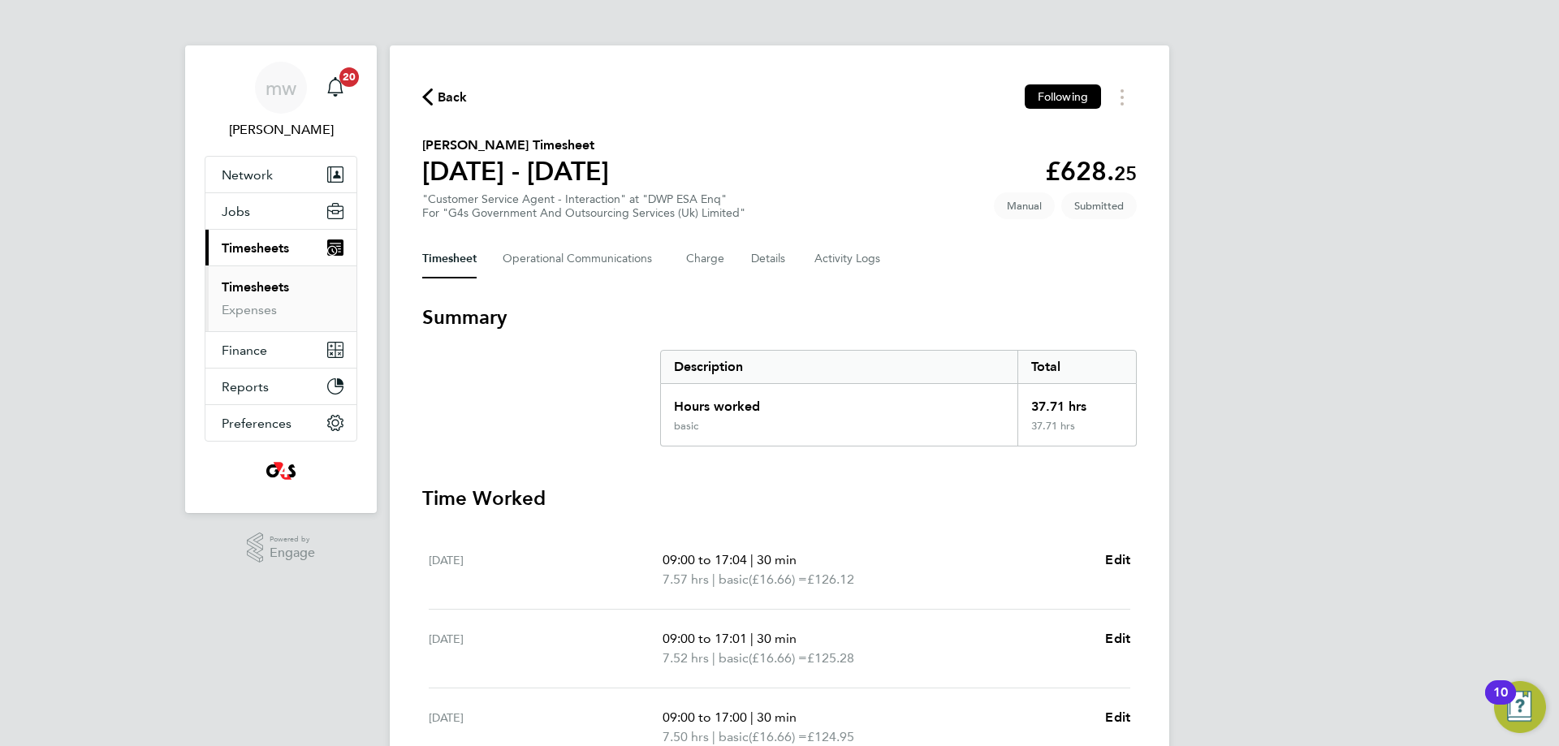
click at [458, 100] on span "Back" at bounding box center [453, 97] width 30 height 19
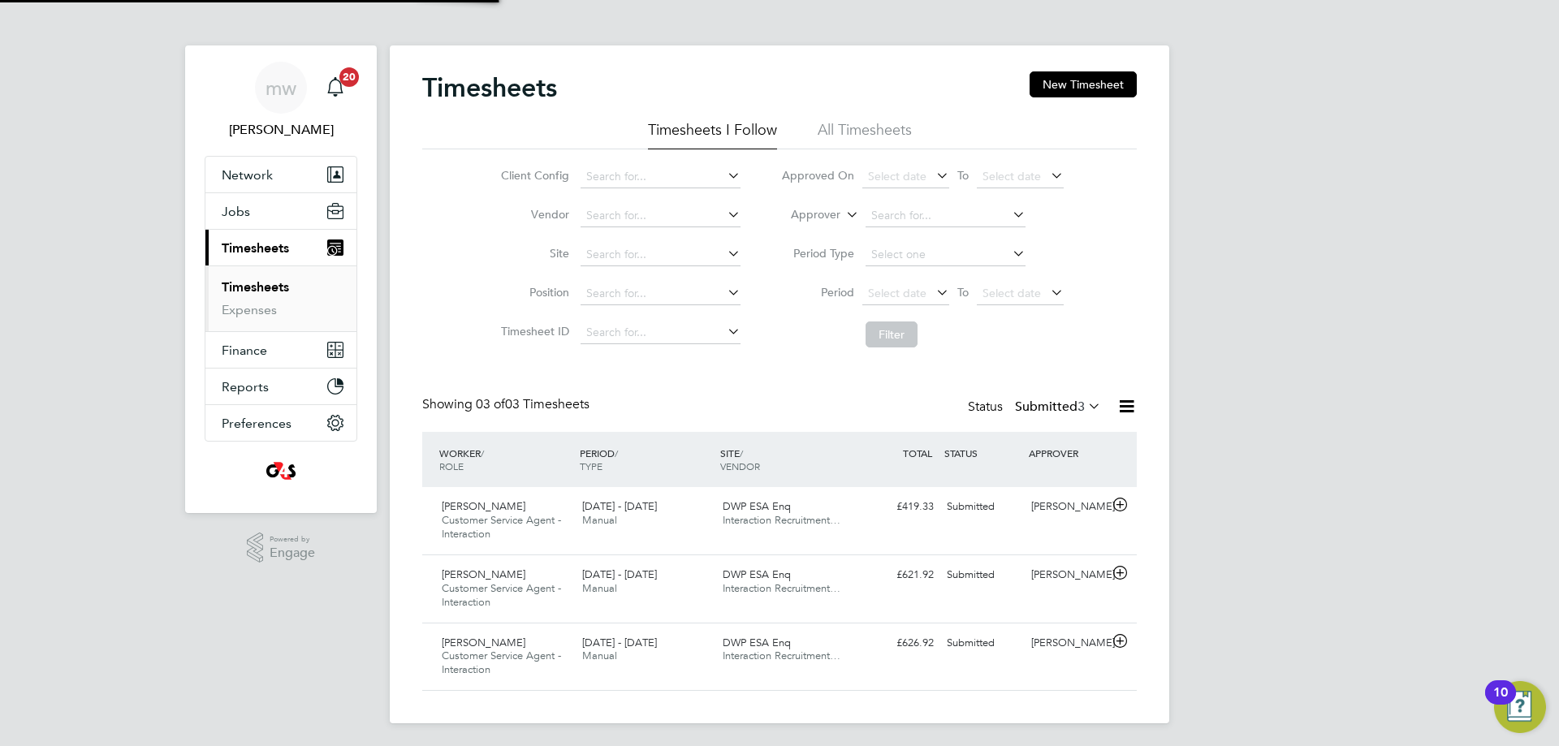
scroll to position [54, 141]
click at [1086, 76] on button "New Timesheet" at bounding box center [1083, 84] width 107 height 26
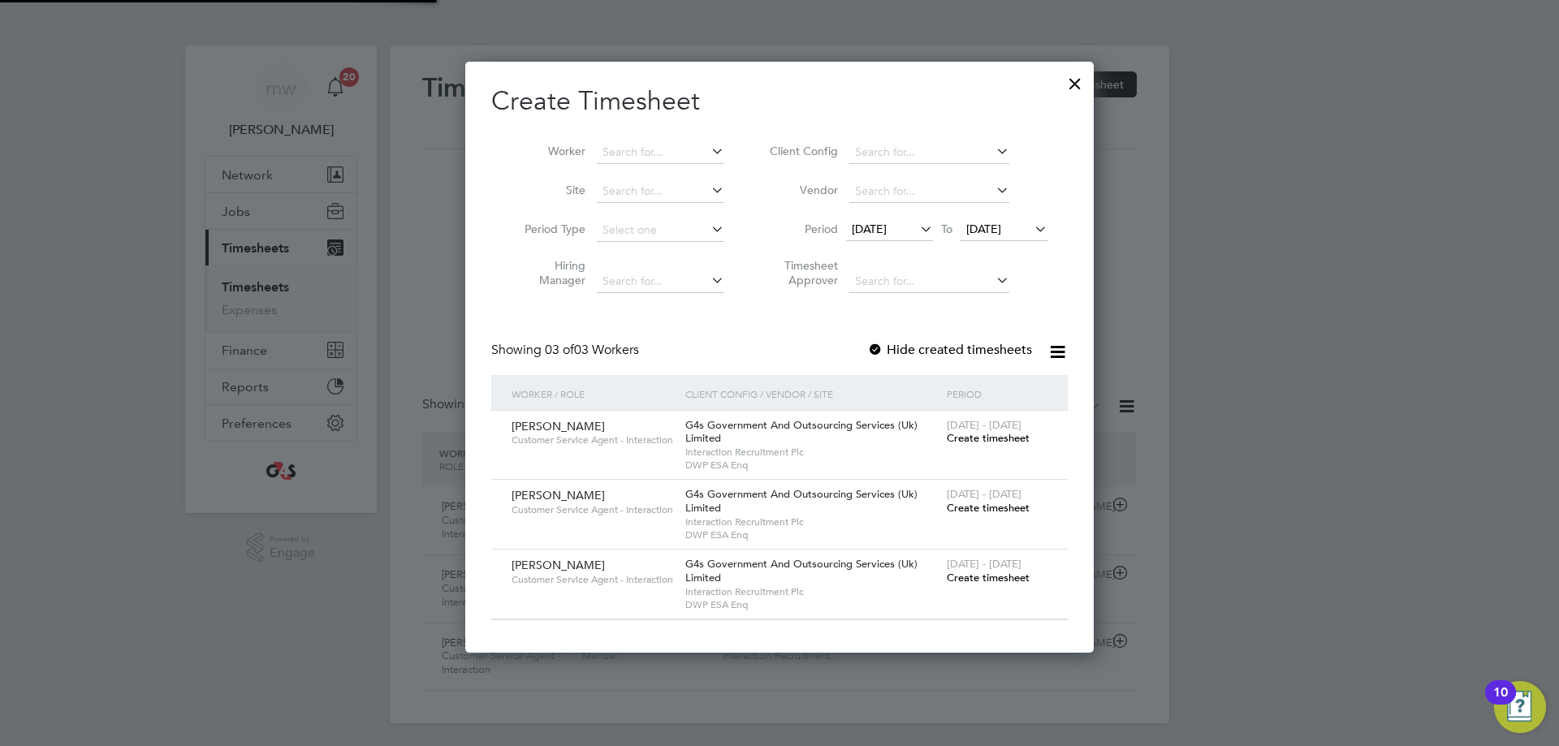
scroll to position [592, 629]
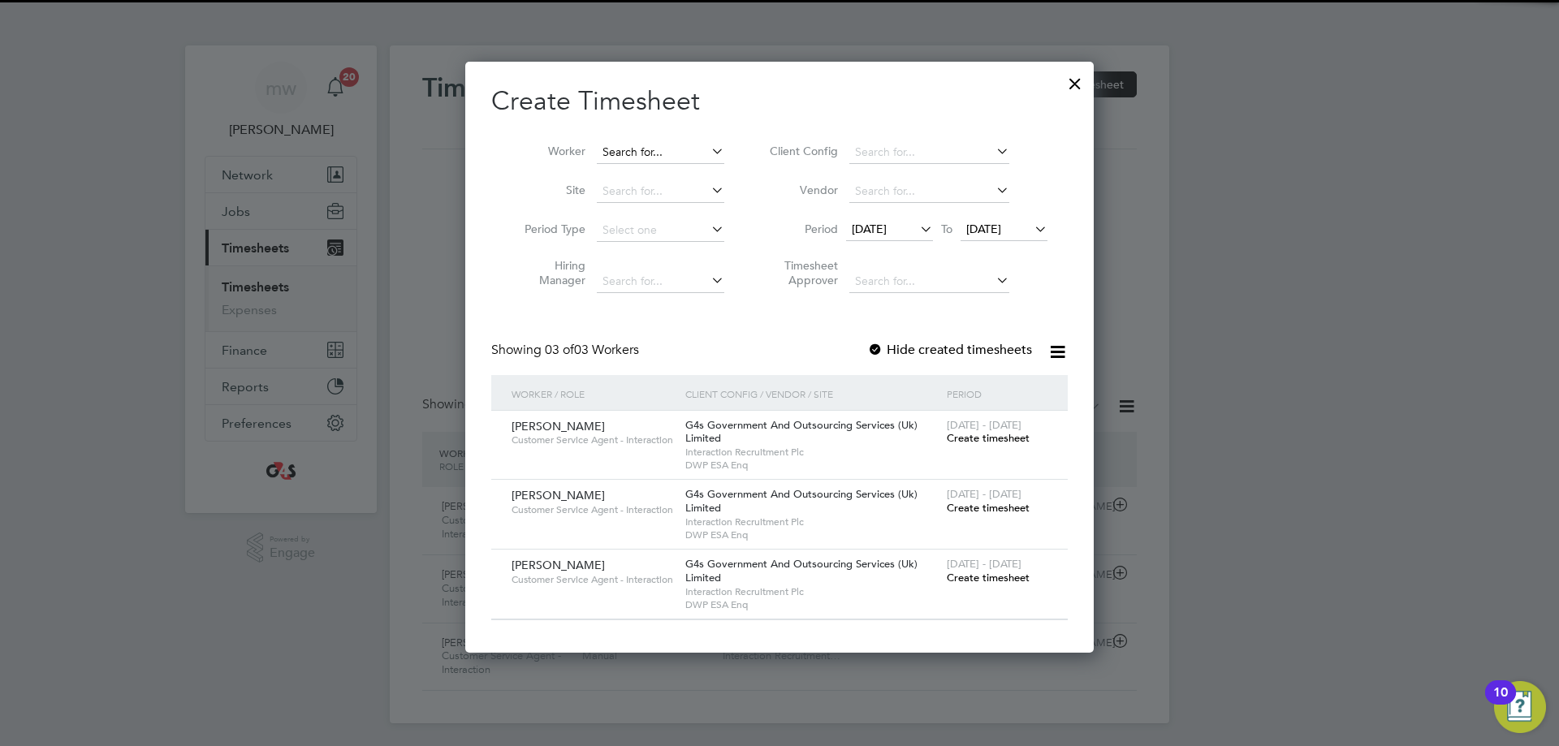
click at [618, 153] on input at bounding box center [661, 152] width 128 height 23
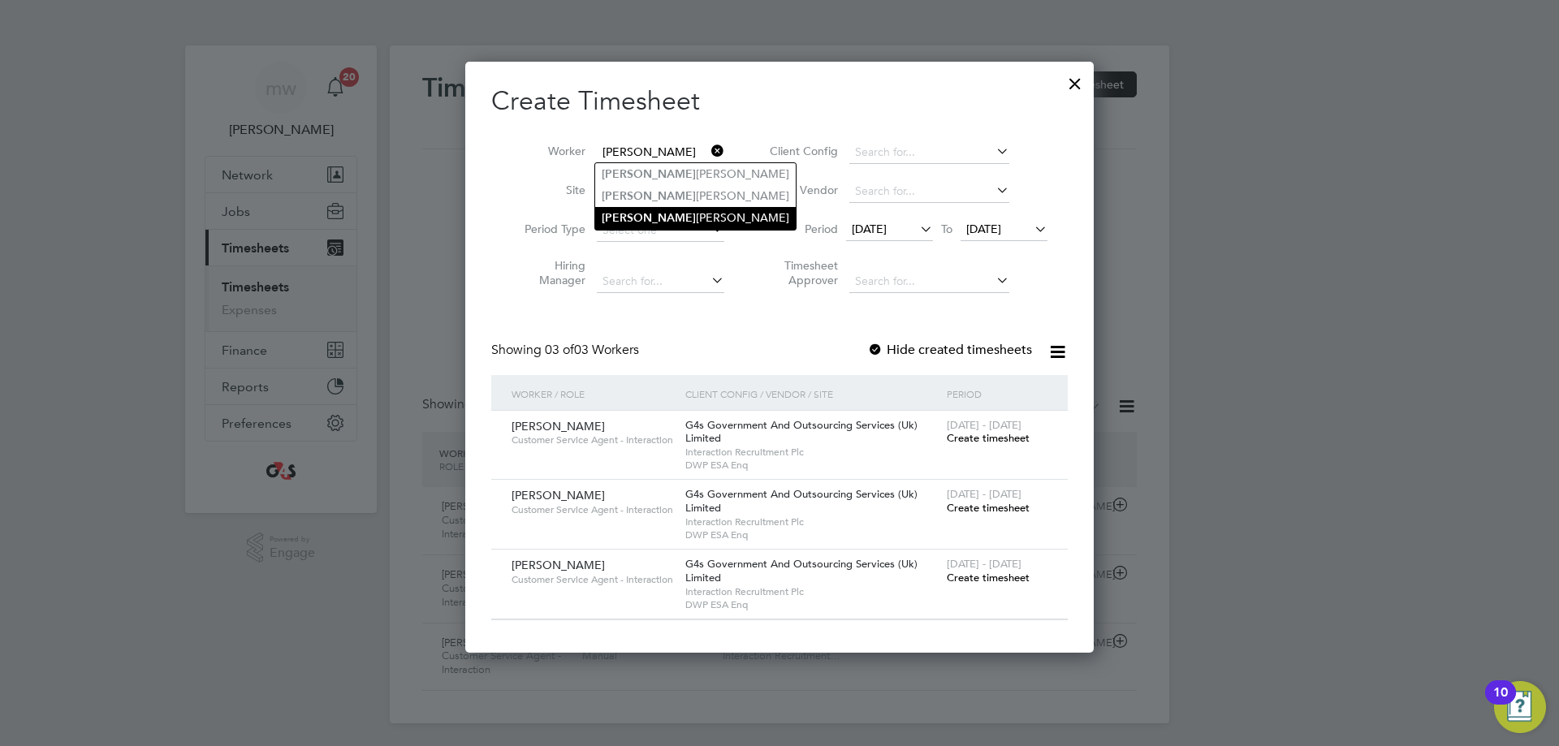
click at [656, 213] on li "[PERSON_NAME]" at bounding box center [695, 218] width 201 height 22
type input "[PERSON_NAME]"
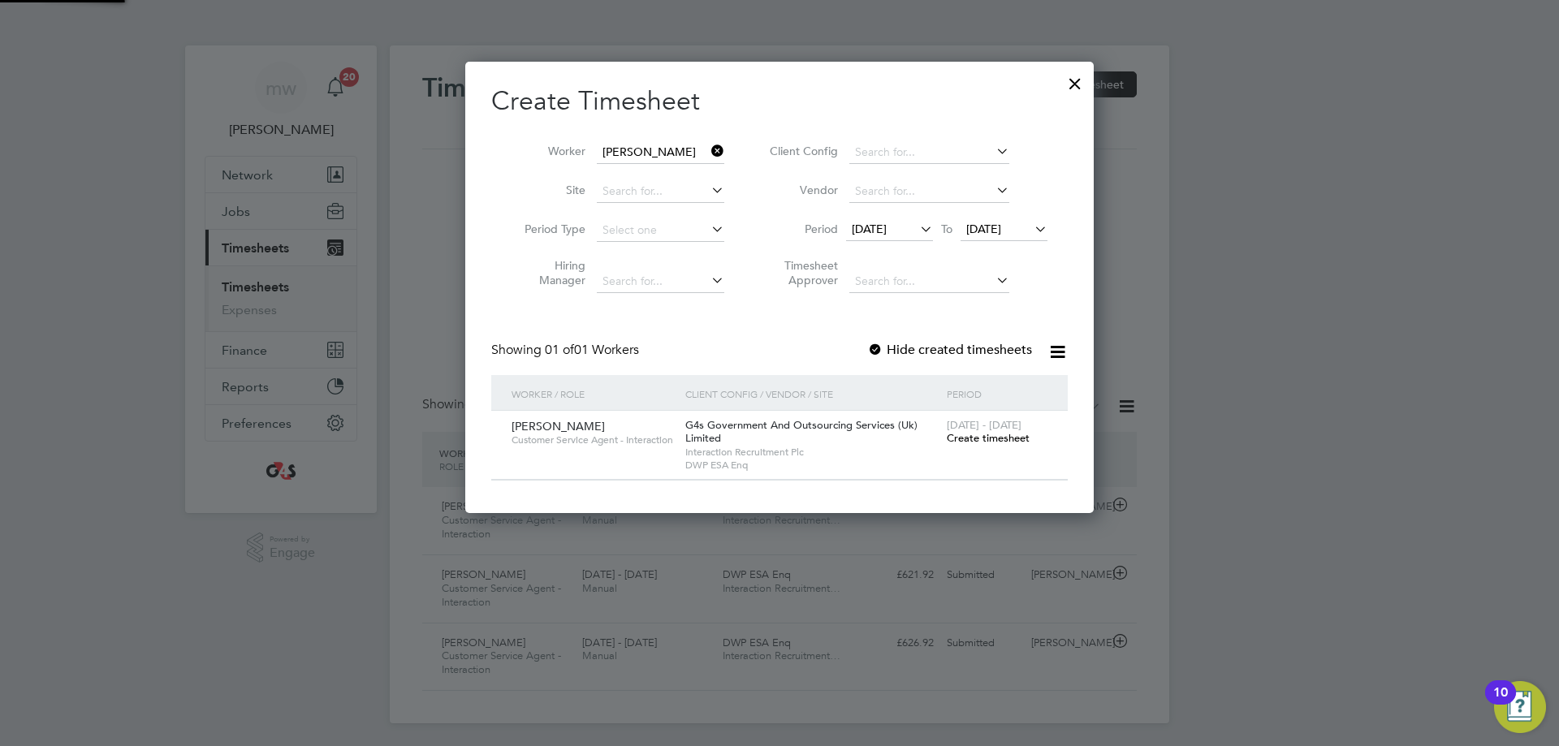
scroll to position [452, 629]
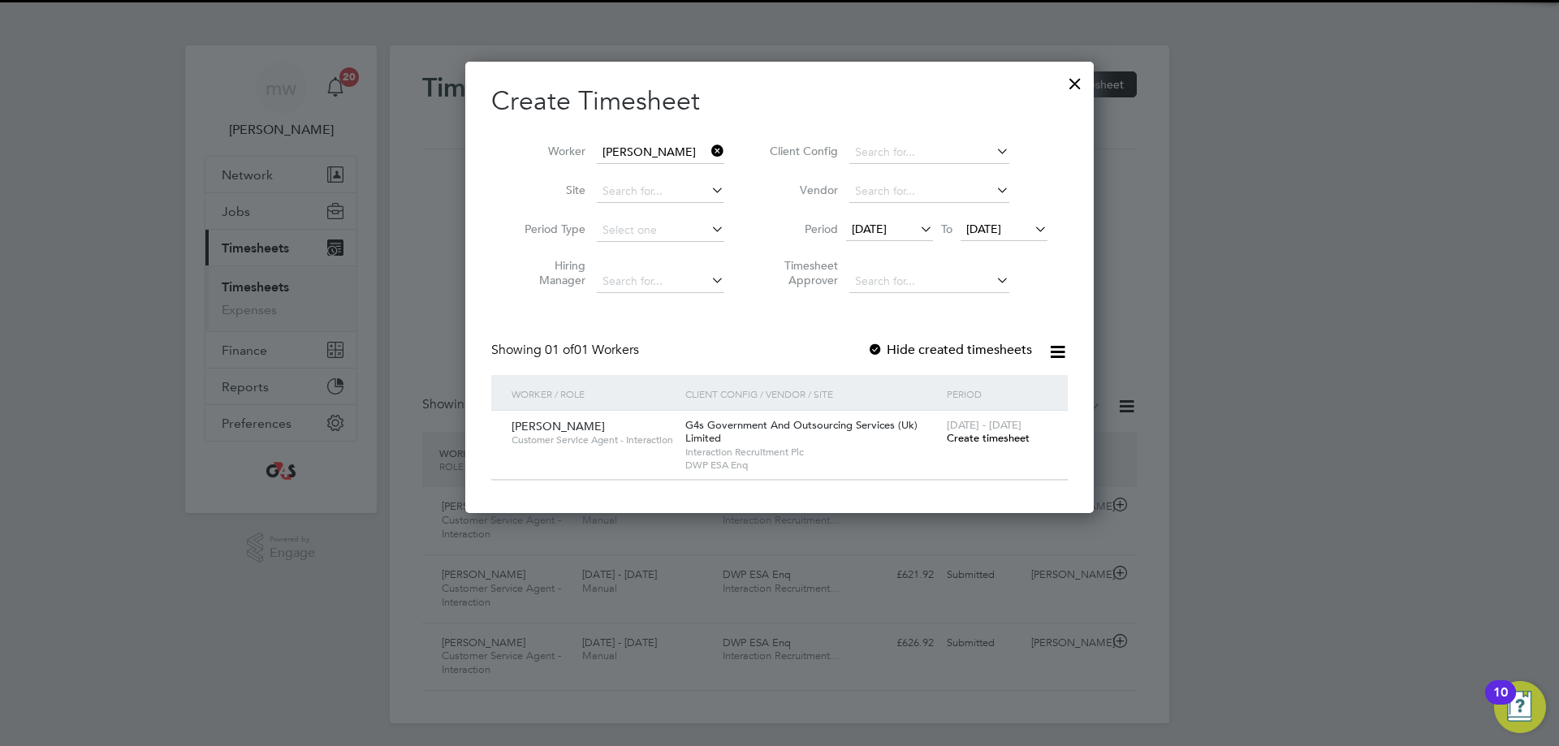
click at [901, 239] on span "[DATE]" at bounding box center [889, 230] width 87 height 22
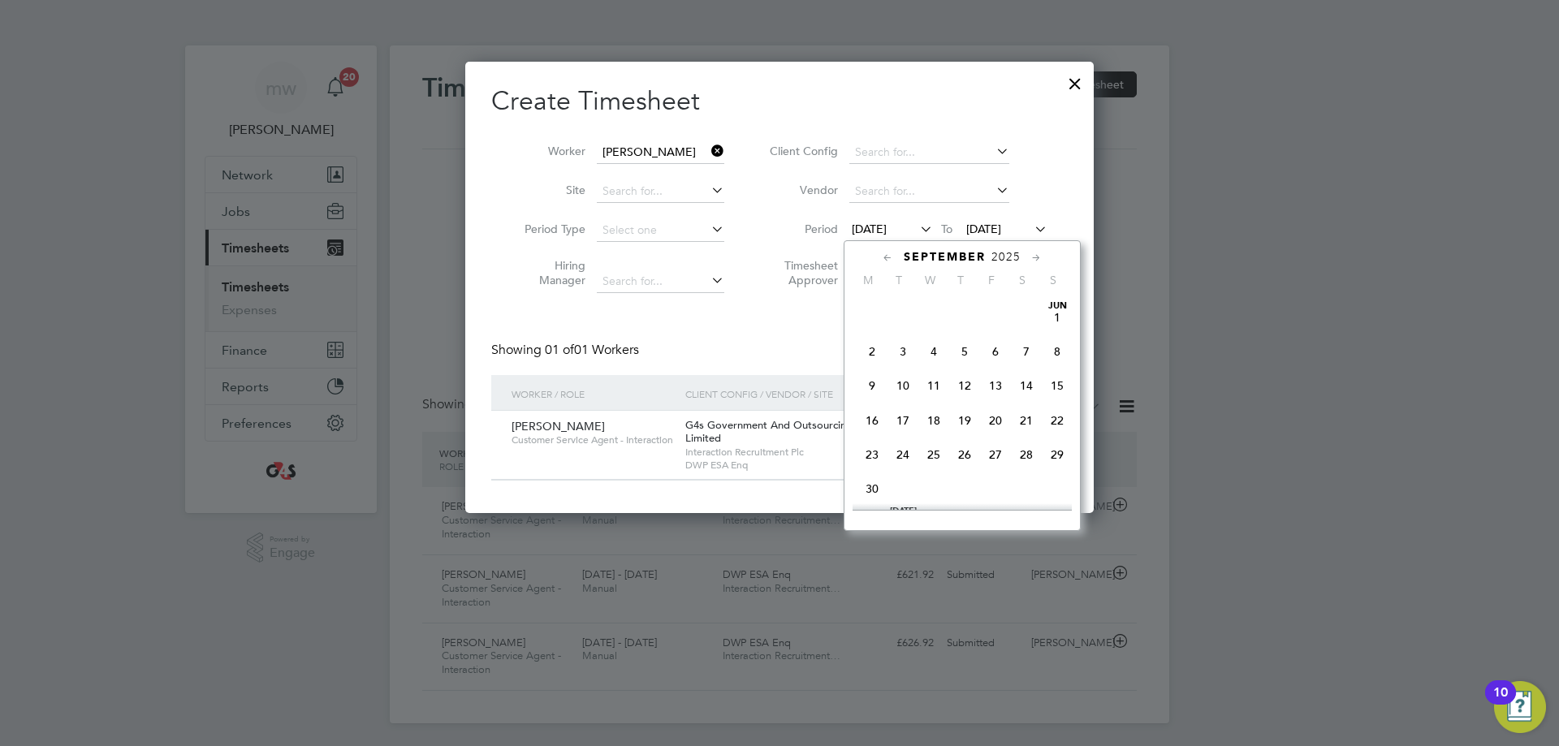
scroll to position [562, 0]
drag, startPoint x: 880, startPoint y: 417, endPoint x: 881, endPoint y: 427, distance: 9.9
click at [880, 417] on span "22" at bounding box center [872, 406] width 31 height 31
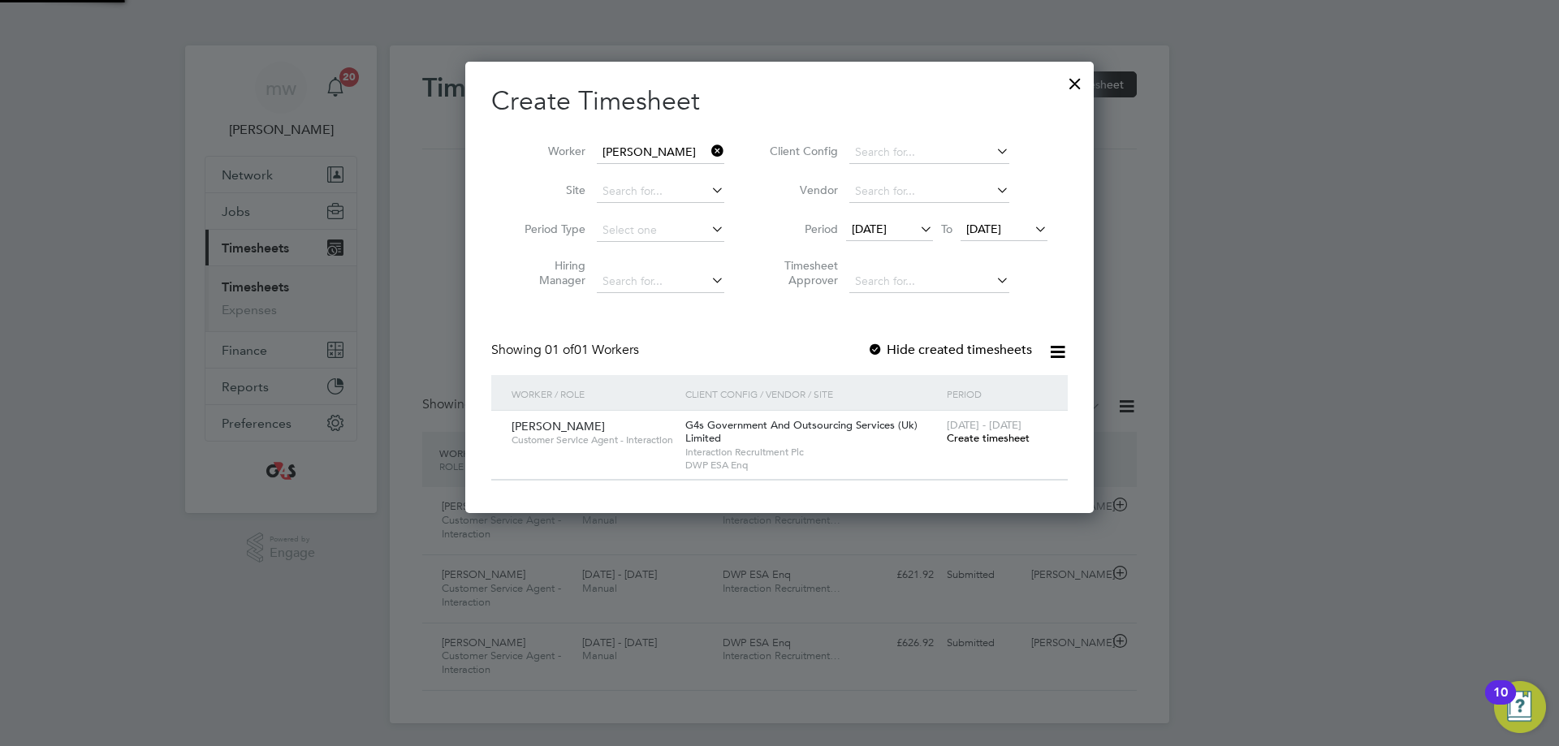
scroll to position [452, 629]
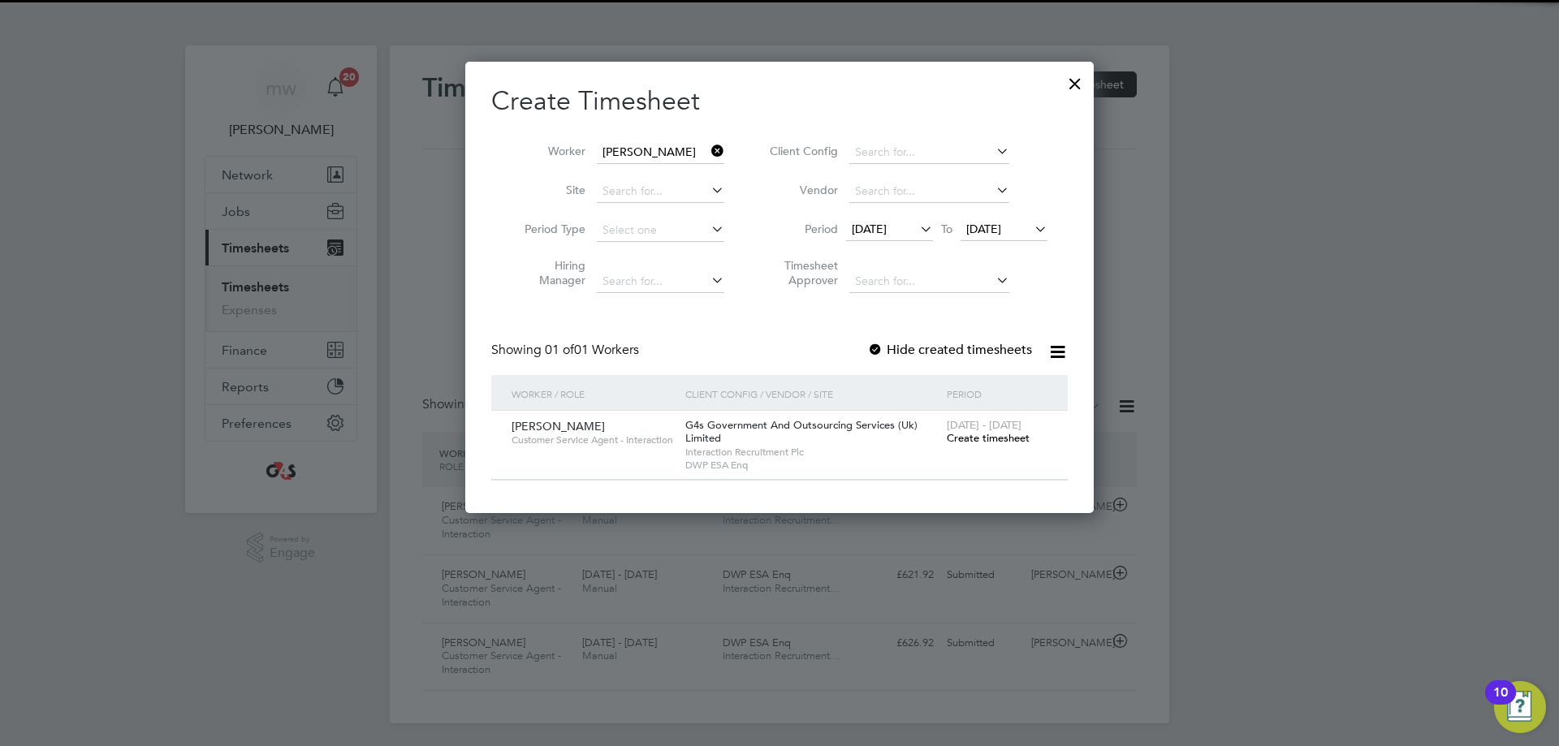
drag, startPoint x: 876, startPoint y: 348, endPoint x: 884, endPoint y: 358, distance: 12.2
click at [879, 352] on div at bounding box center [875, 351] width 16 height 16
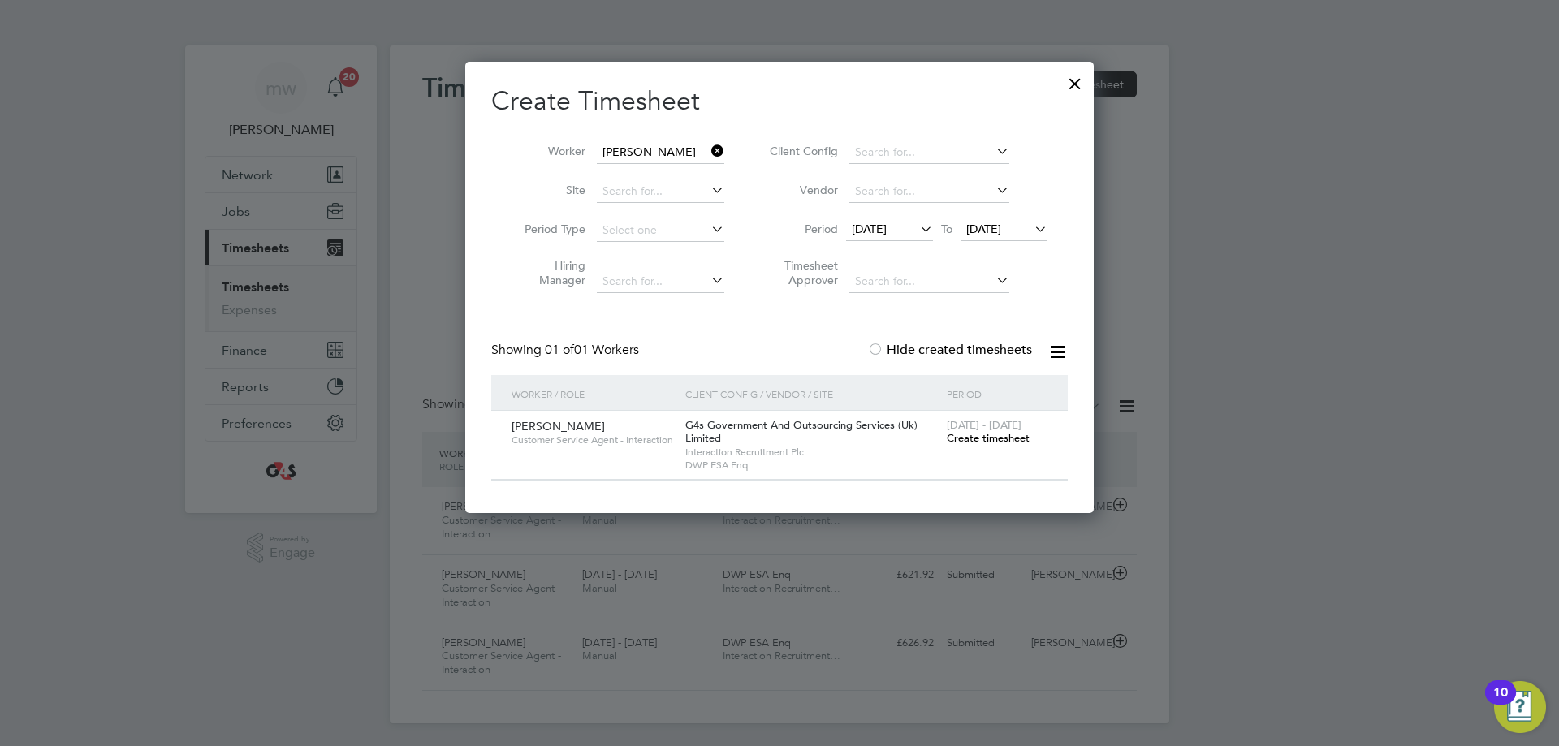
click at [987, 441] on span "Create timesheet" at bounding box center [988, 438] width 83 height 14
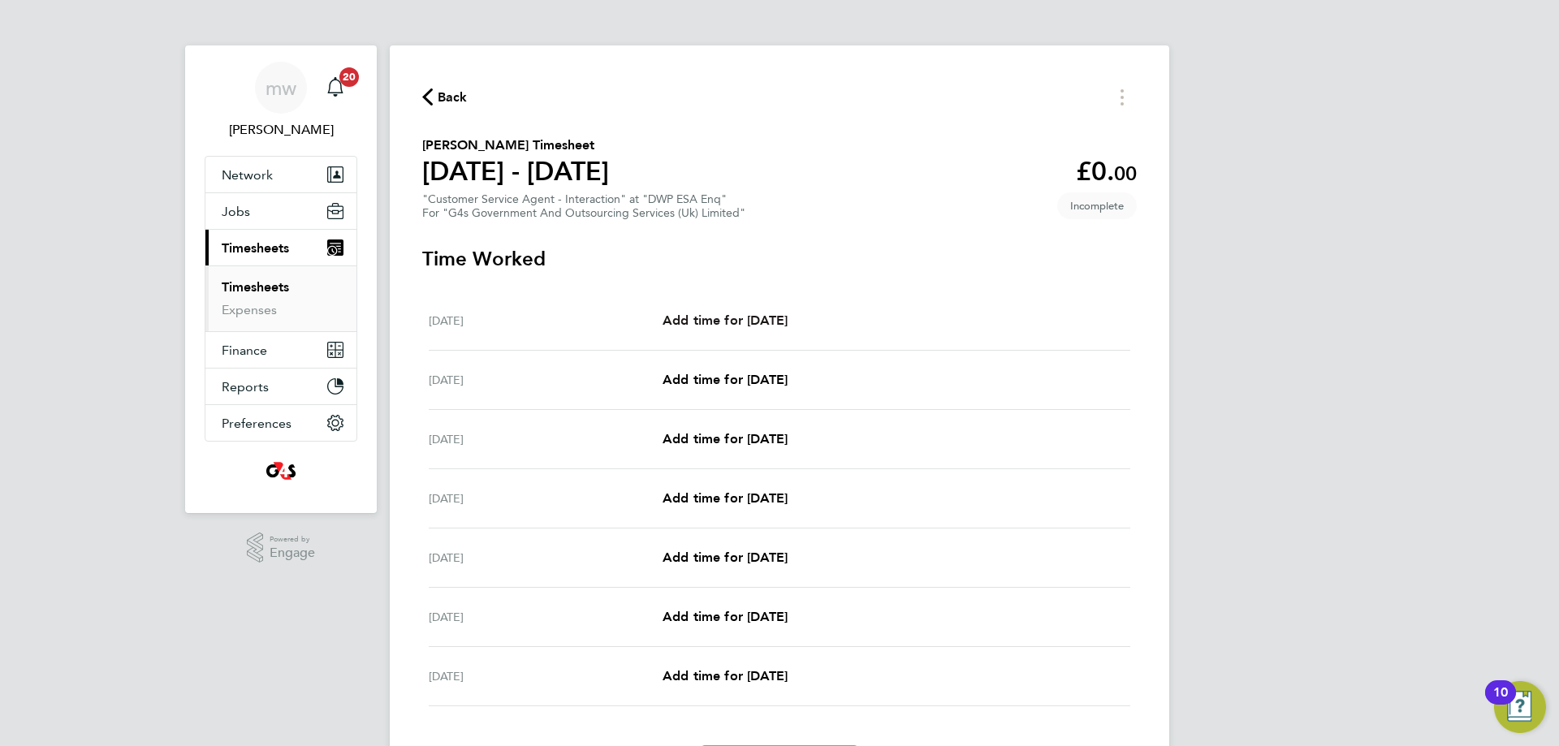
click at [681, 318] on span "Add time for [DATE]" at bounding box center [725, 320] width 125 height 15
select select "30"
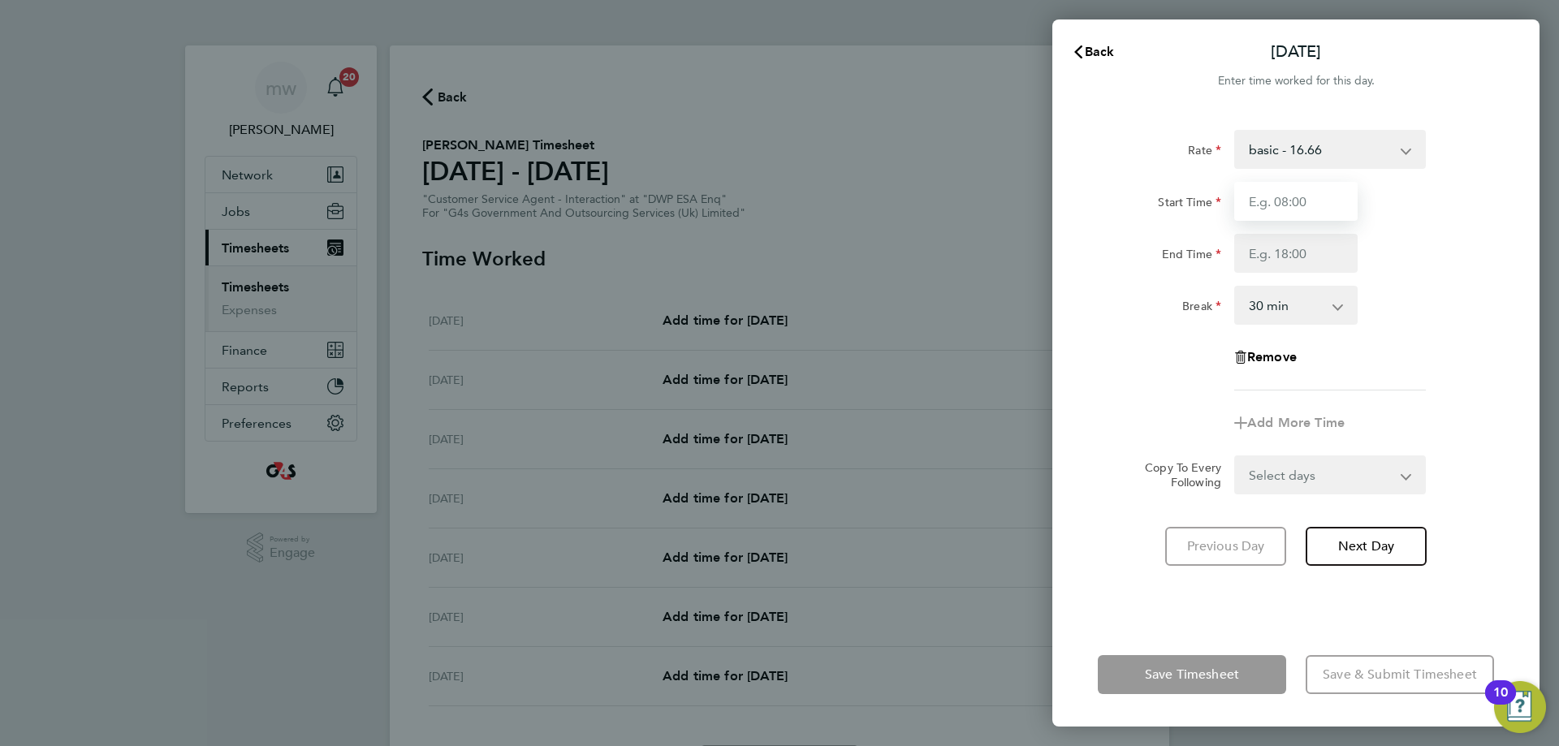
click at [1263, 208] on input "Start Time" at bounding box center [1295, 201] width 123 height 39
type input "07:45"
click at [1269, 255] on input "End Time" at bounding box center [1295, 253] width 123 height 39
type input "17:00"
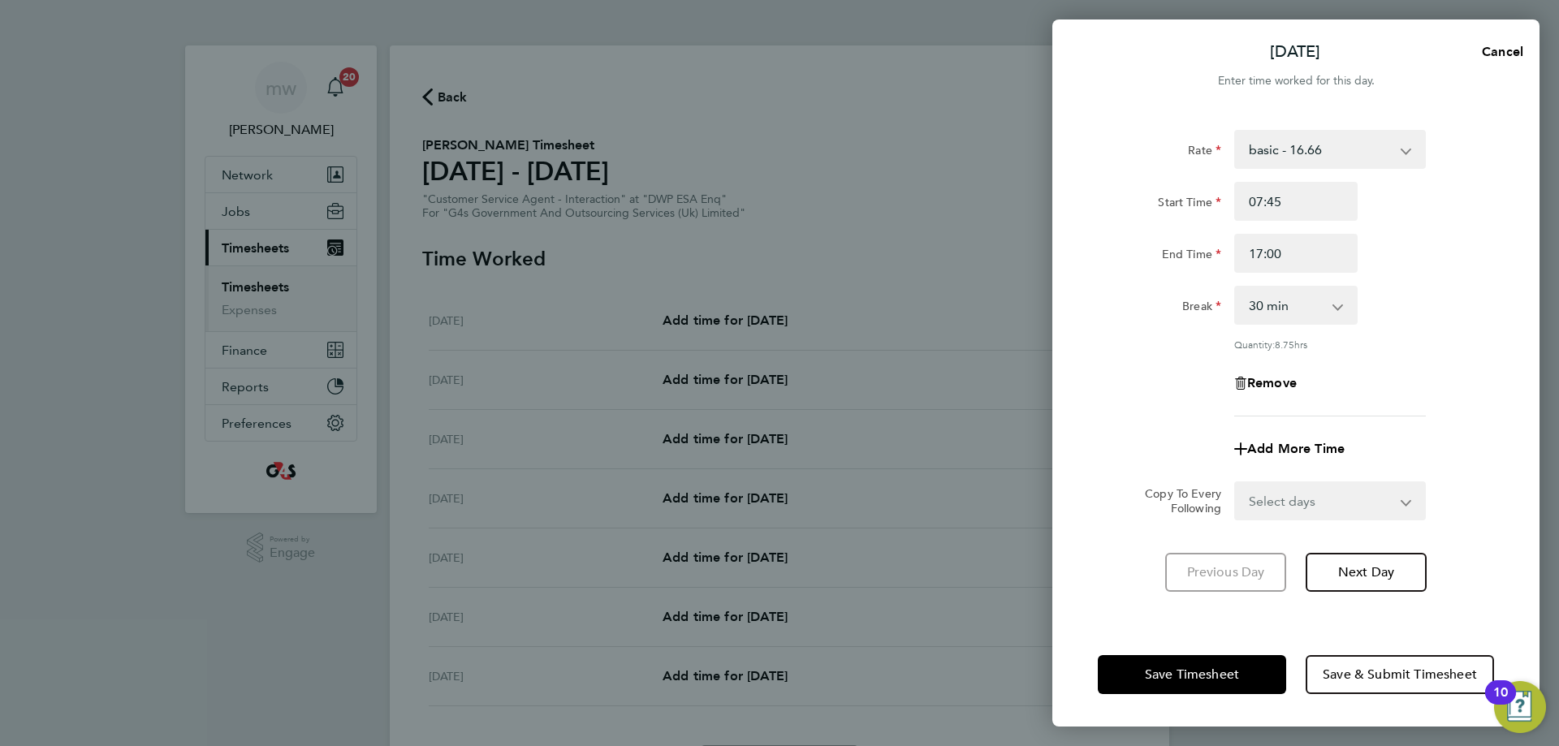
click at [1479, 287] on div "Break 0 min 15 min 30 min 45 min 60 min 75 min 90 min" at bounding box center [1296, 305] width 409 height 39
click at [1184, 671] on span "Save Timesheet" at bounding box center [1192, 675] width 94 height 16
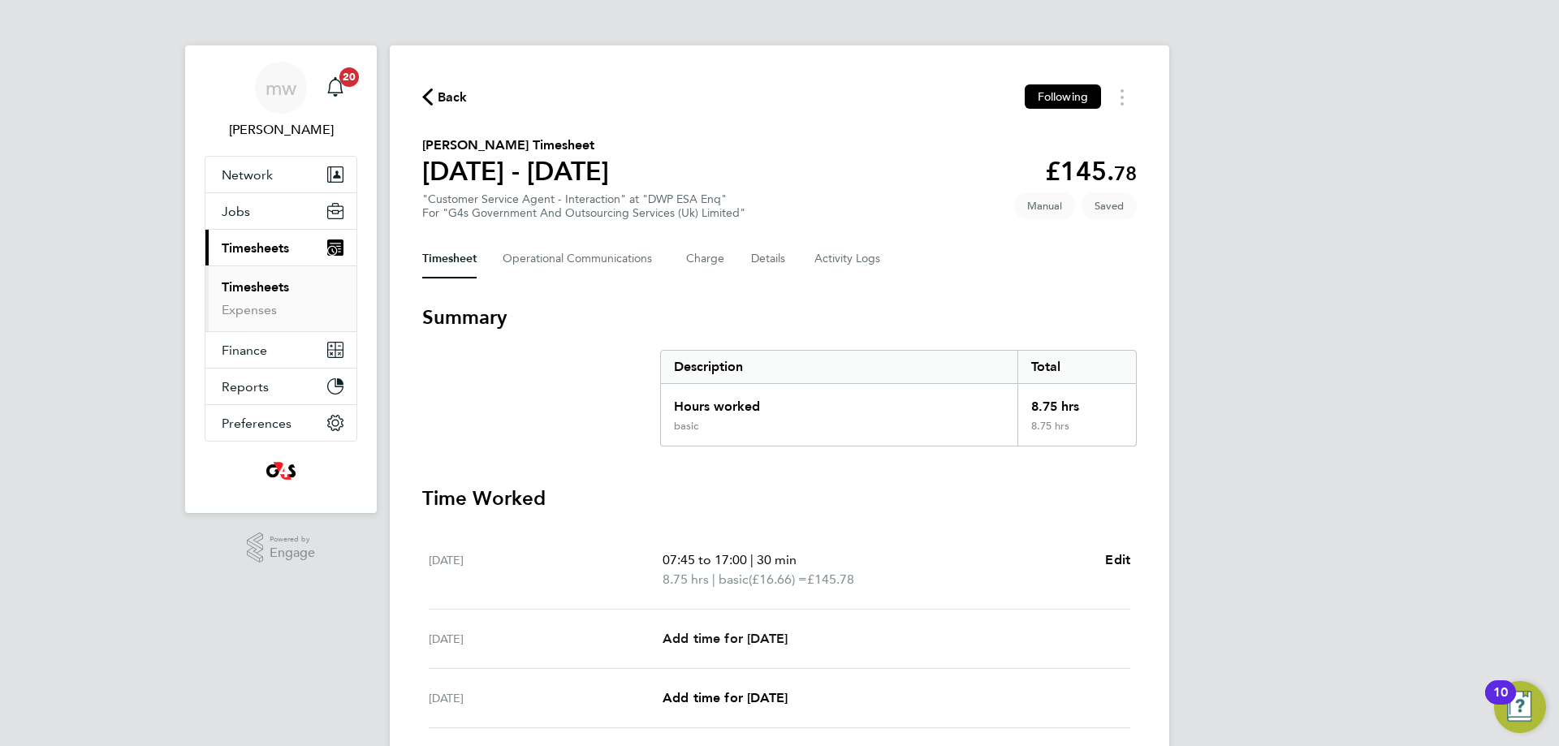
click at [737, 634] on span "Add time for [DATE]" at bounding box center [725, 638] width 125 height 15
select select "30"
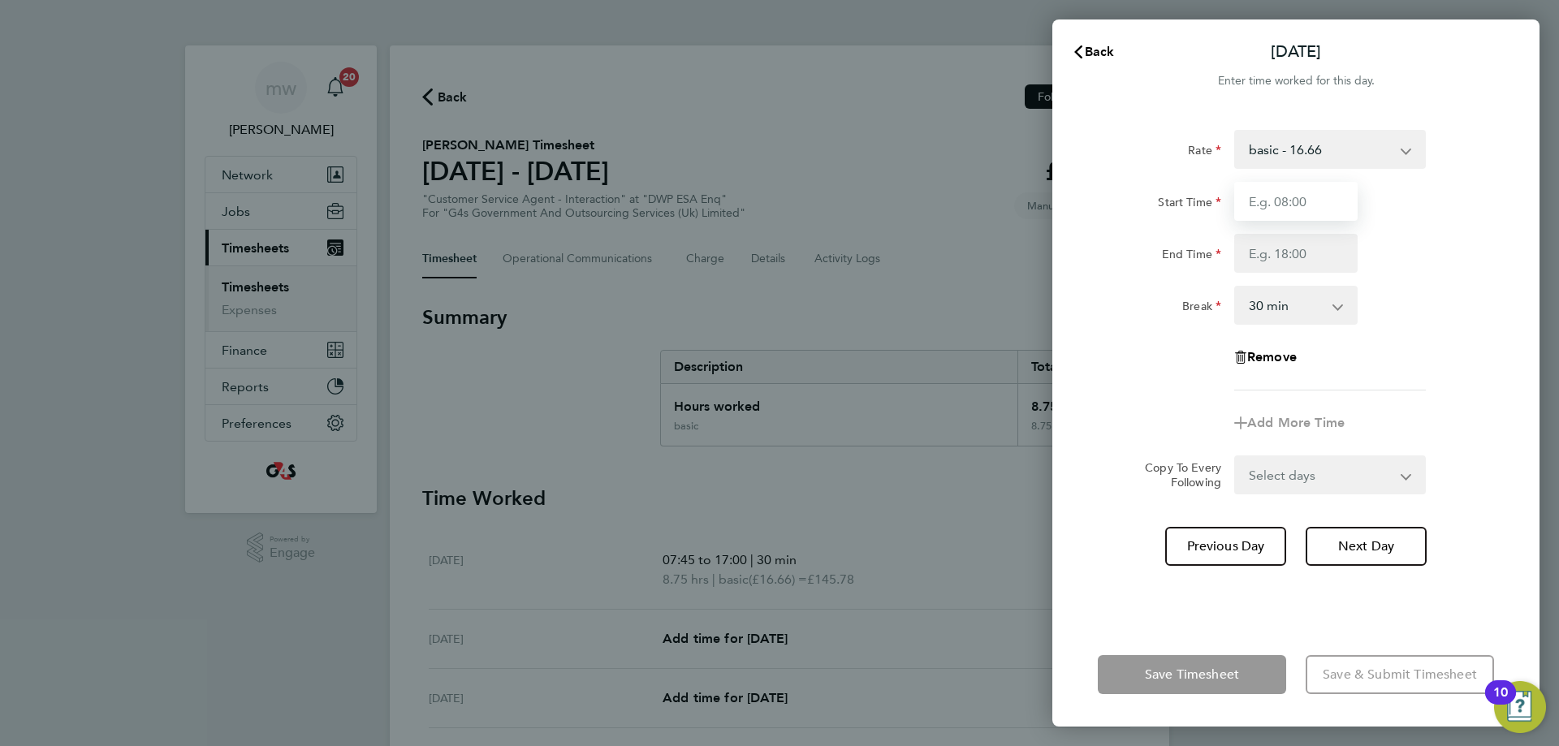
click at [1293, 201] on input "Start Time" at bounding box center [1295, 201] width 123 height 39
type input "07:45"
click at [1279, 255] on input "End Time" at bounding box center [1295, 253] width 123 height 39
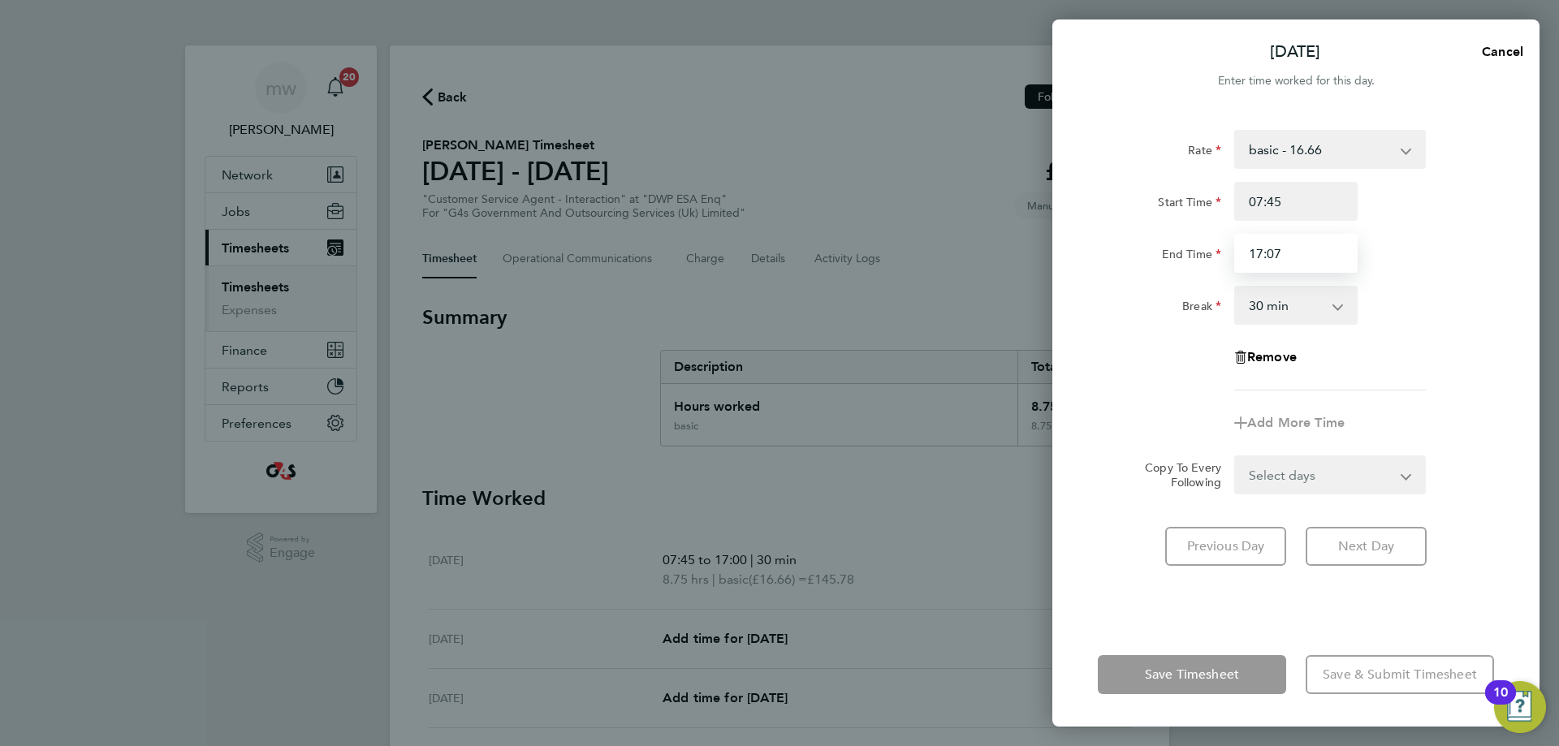
type input "17:07"
click at [1420, 283] on div "Rate basic - 16.66 System Issue Not Paid System Issue Paid - 16.66 Bank Holiday…" at bounding box center [1296, 260] width 396 height 261
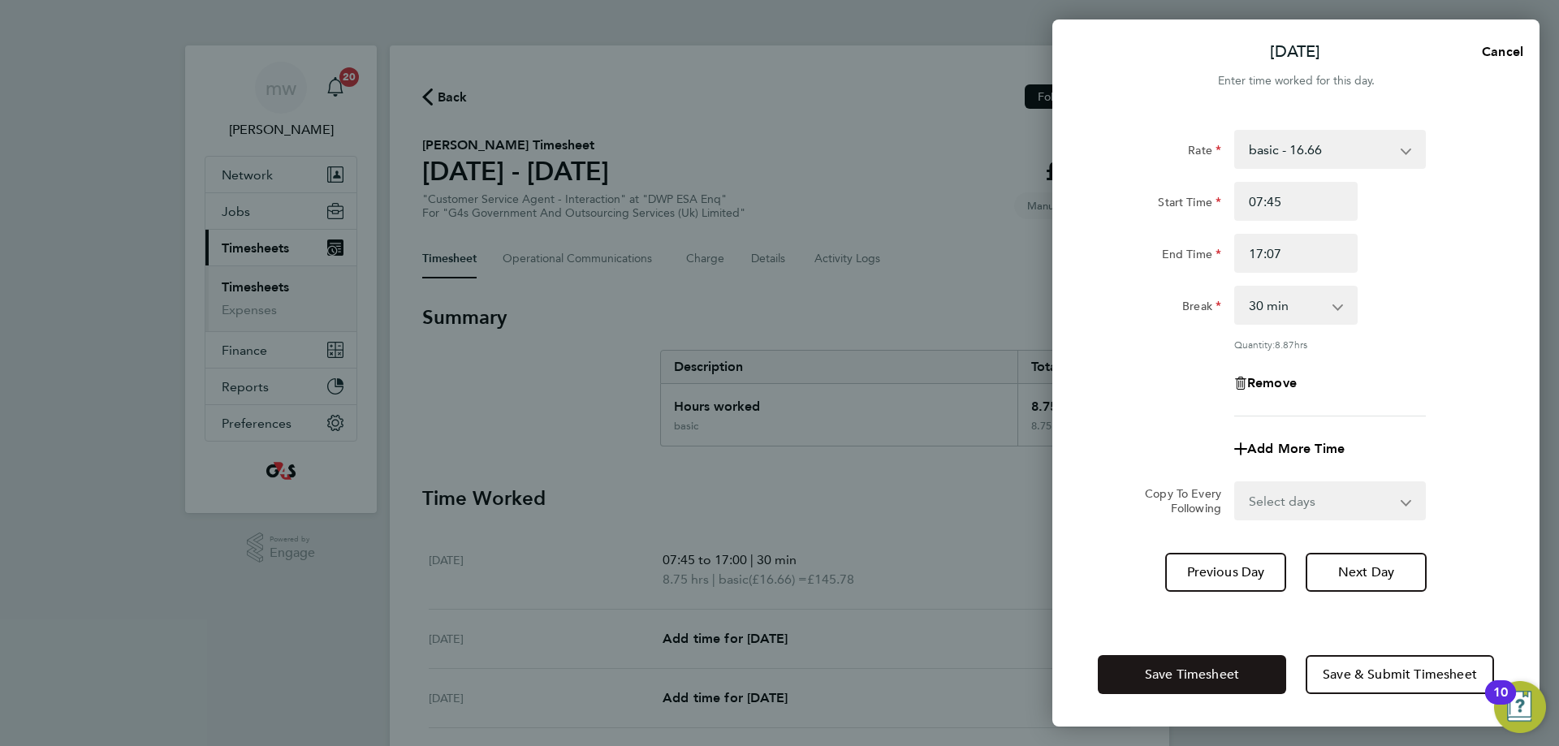
drag, startPoint x: 1221, startPoint y: 669, endPoint x: 14, endPoint y: 585, distance: 1209.8
click at [1219, 669] on span "Save Timesheet" at bounding box center [1192, 675] width 94 height 16
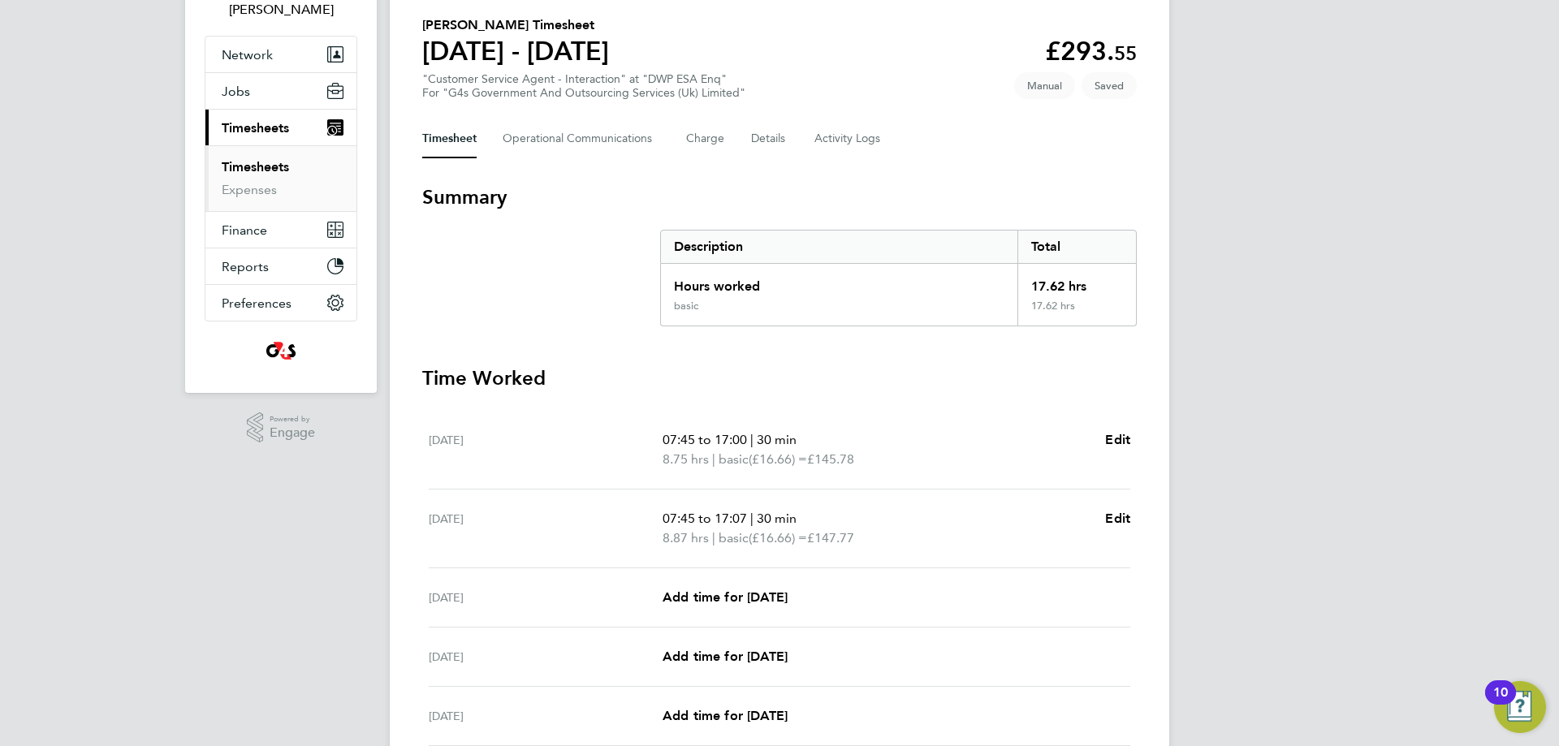
scroll to position [244, 0]
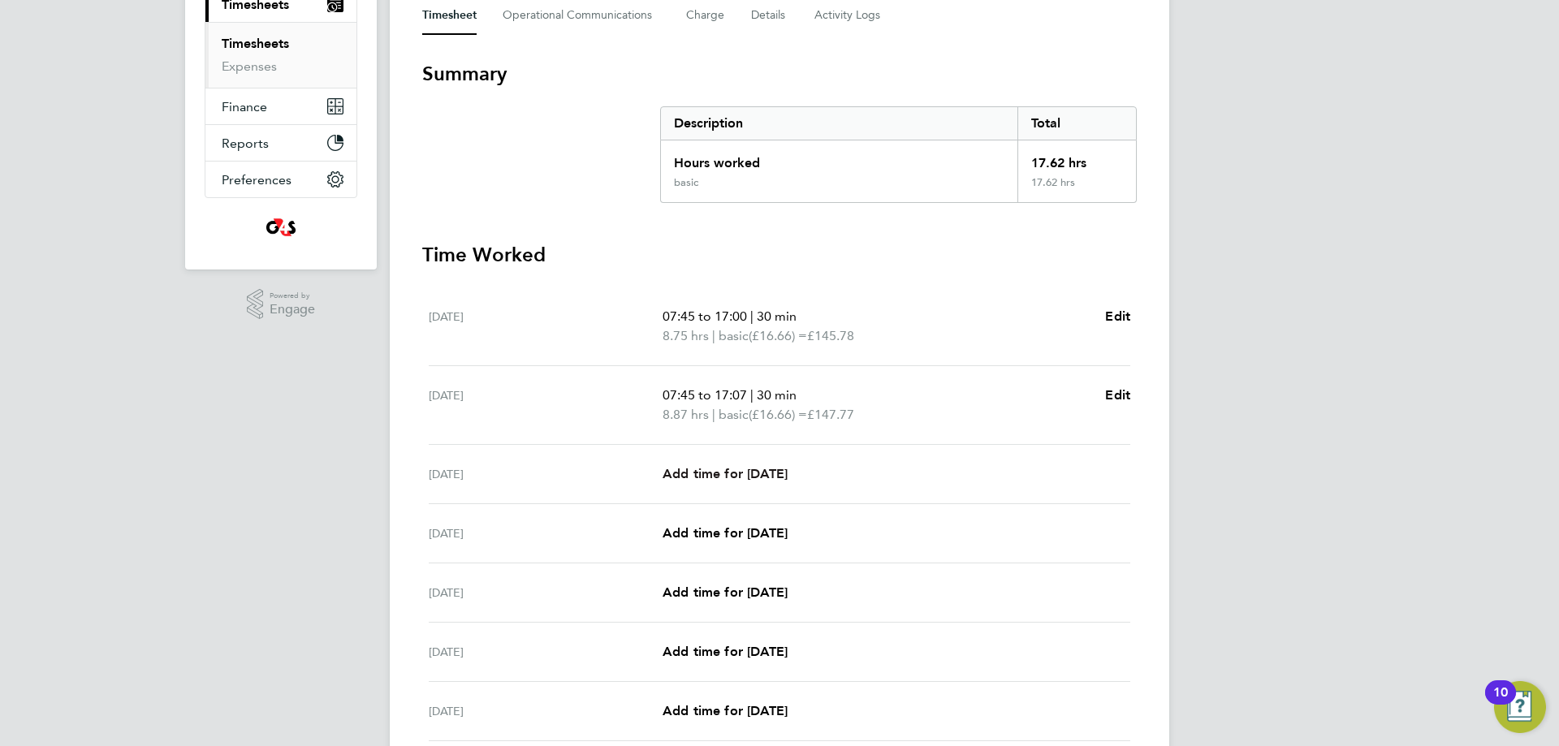
click at [687, 468] on span "Add time for [DATE]" at bounding box center [725, 473] width 125 height 15
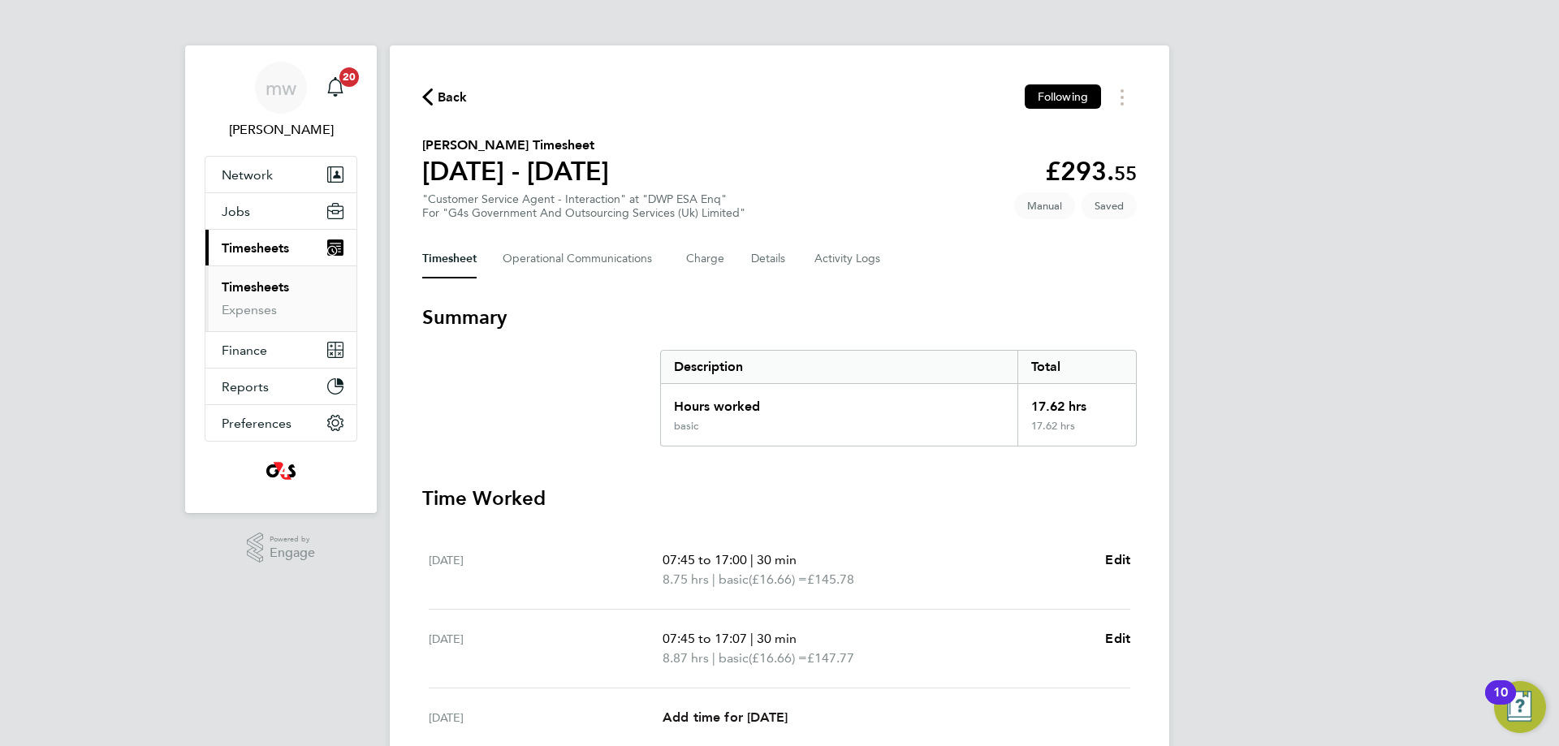
select select "30"
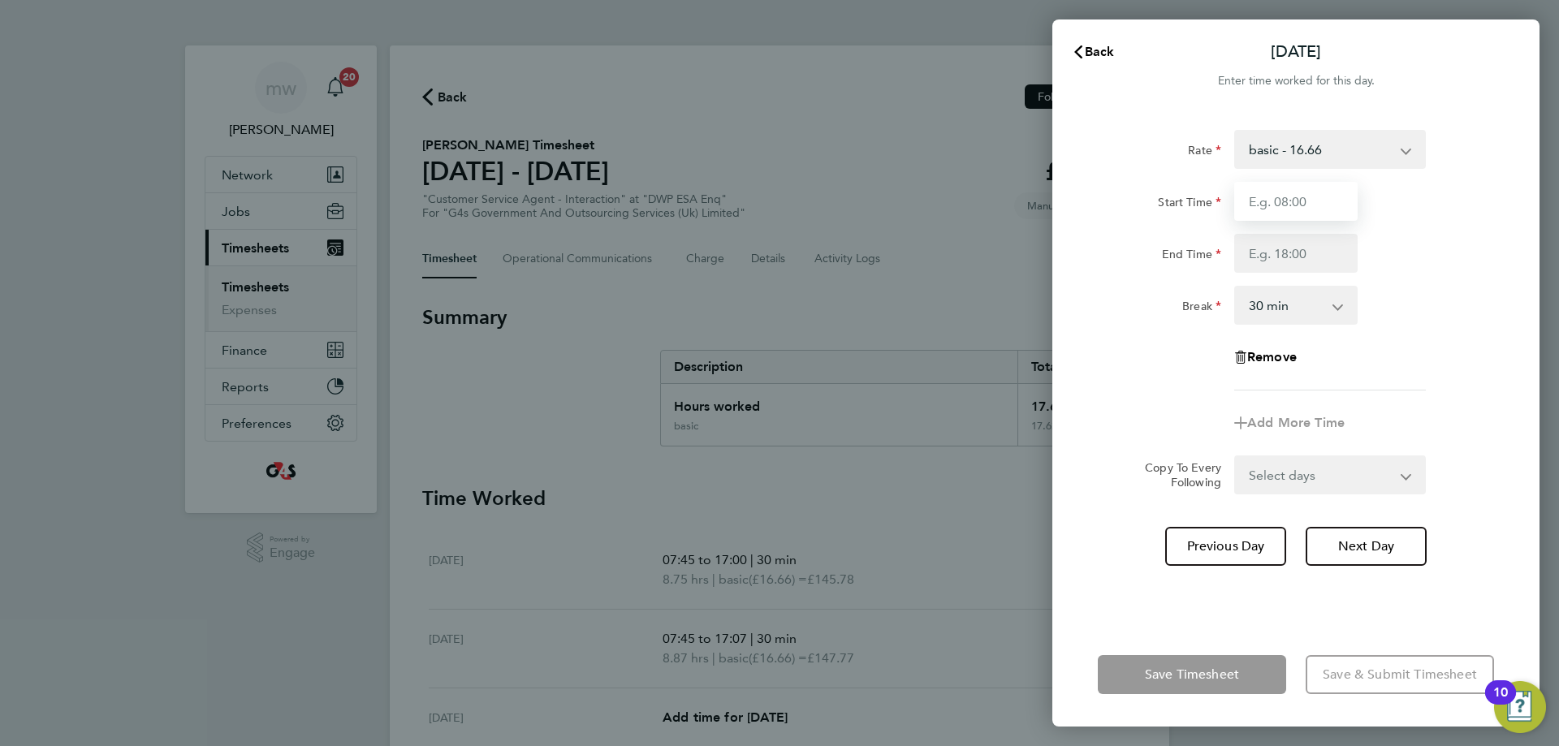
click at [1271, 204] on input "Start Time" at bounding box center [1295, 201] width 123 height 39
type input "11:00"
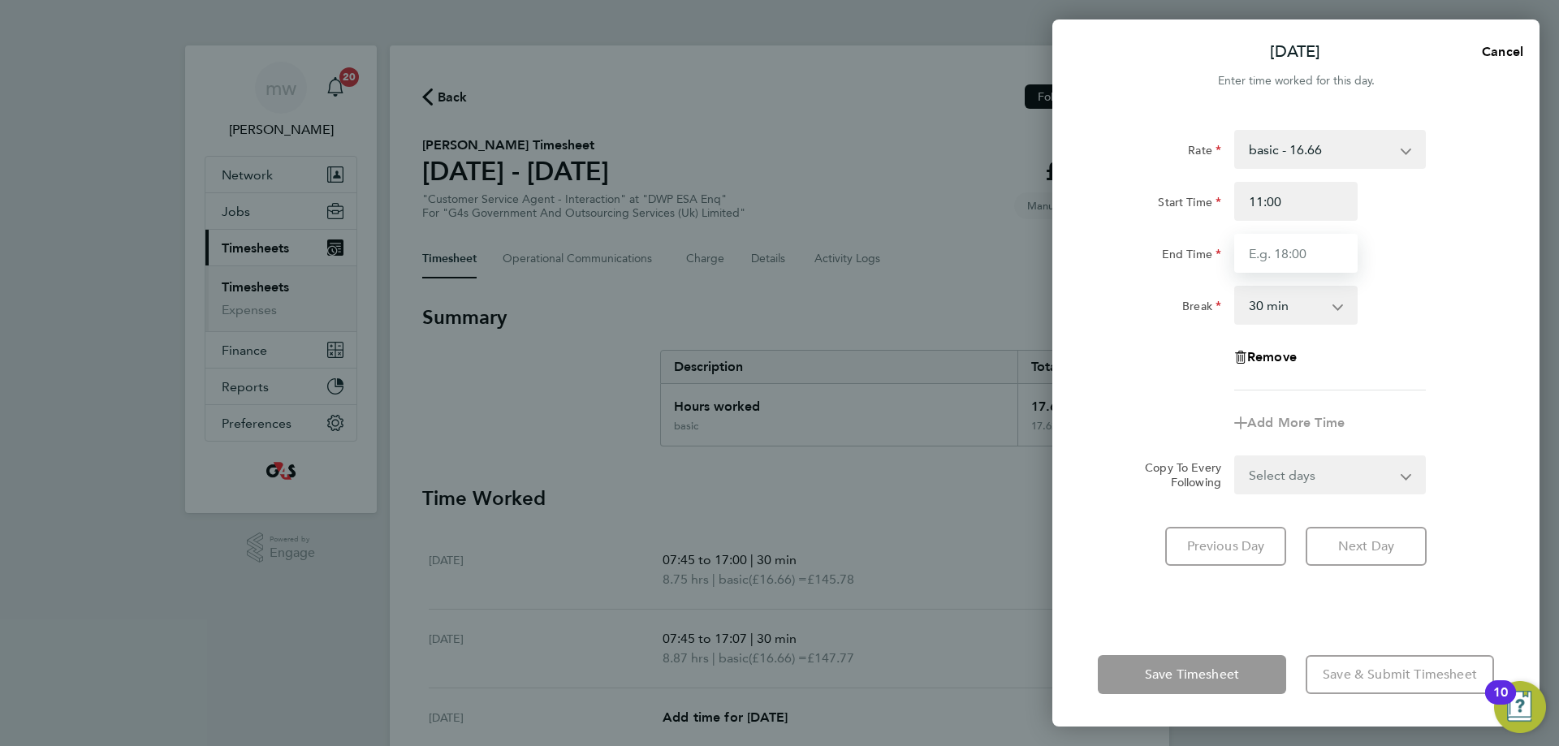
click at [1262, 257] on input "End Time" at bounding box center [1295, 253] width 123 height 39
type input "17:07"
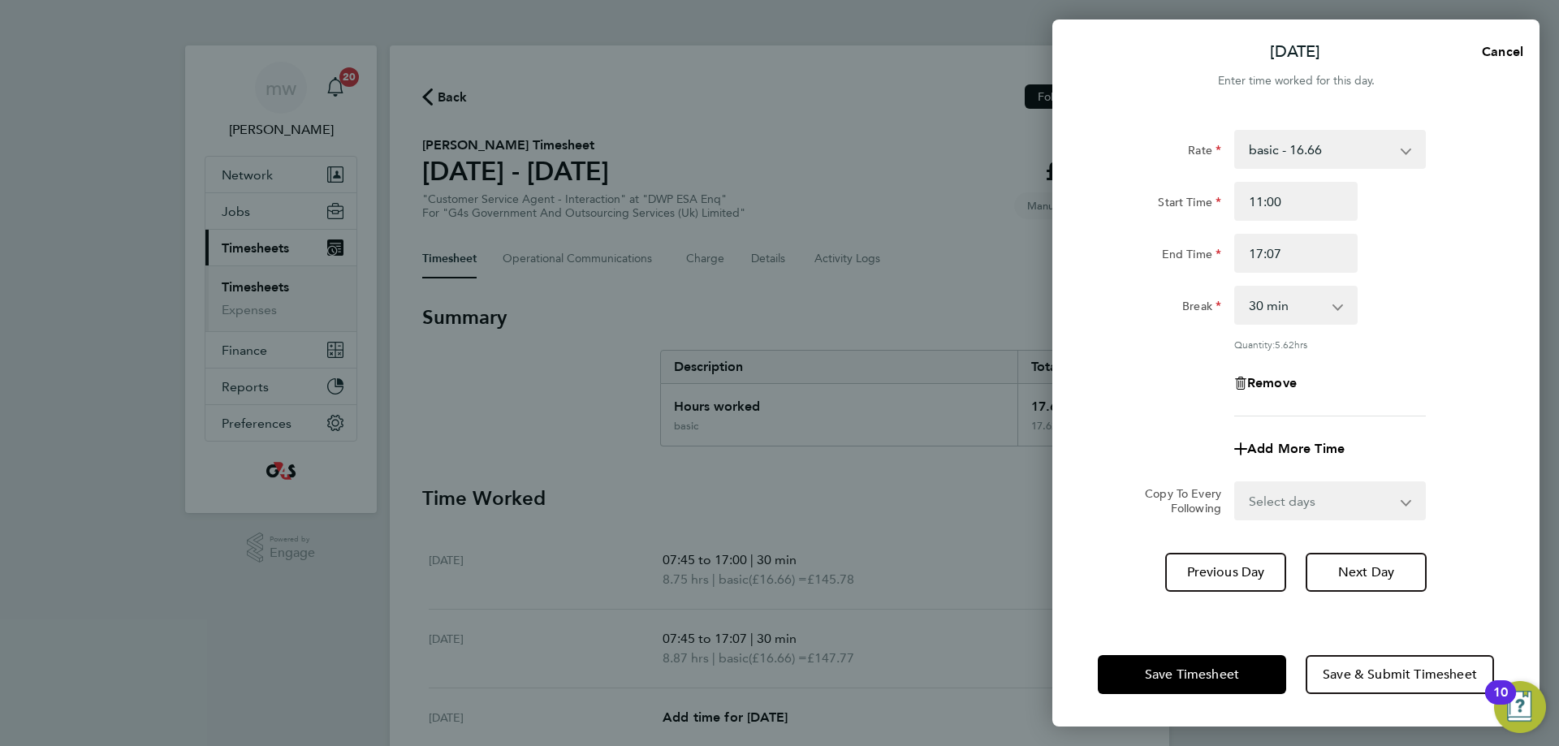
drag, startPoint x: 1440, startPoint y: 288, endPoint x: 1174, endPoint y: 509, distance: 345.4
click at [1441, 288] on div "Break 0 min 15 min 30 min 45 min 60 min 75 min 90 min" at bounding box center [1296, 305] width 409 height 39
click at [1234, 668] on span "Save Timesheet" at bounding box center [1192, 675] width 94 height 16
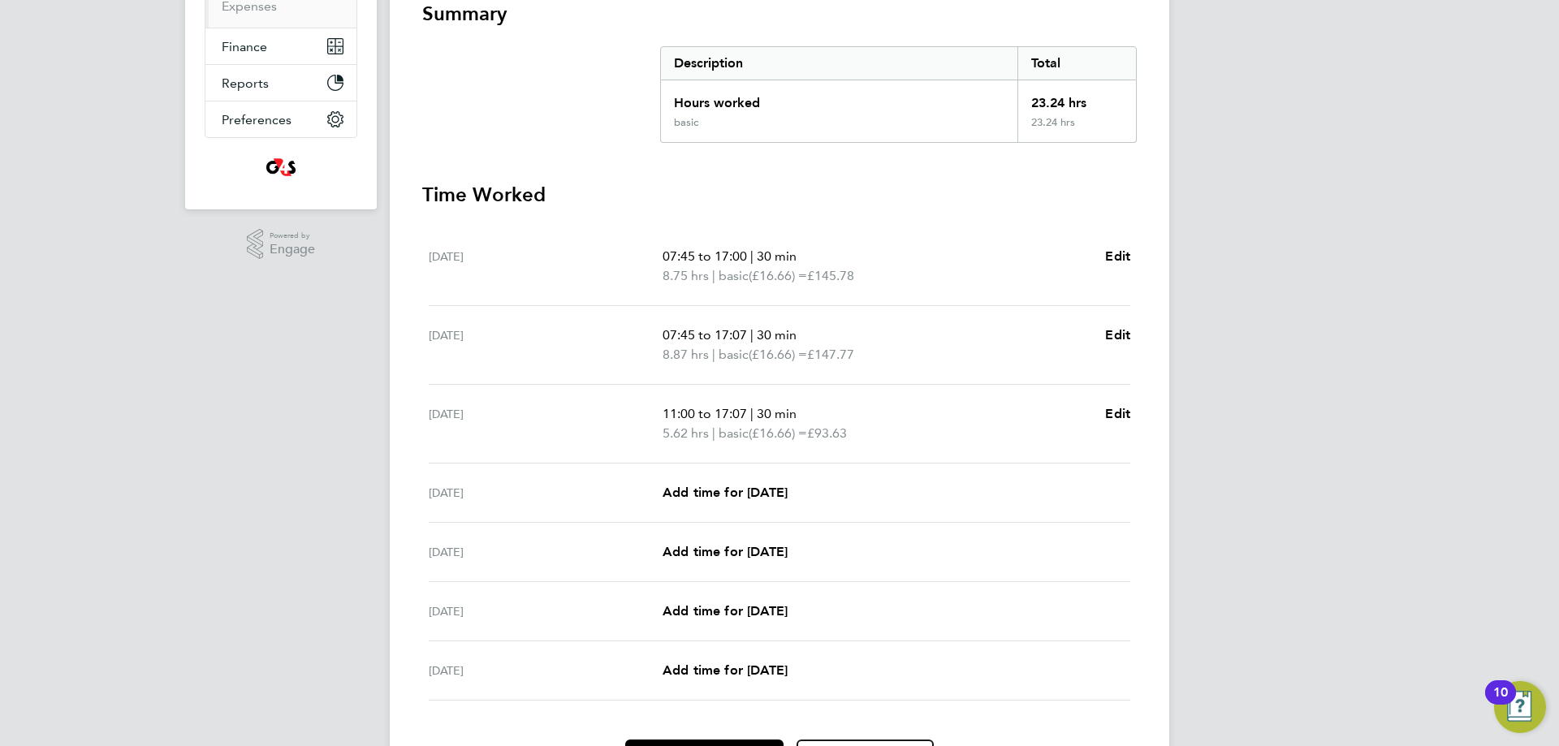
scroll to position [401, 0]
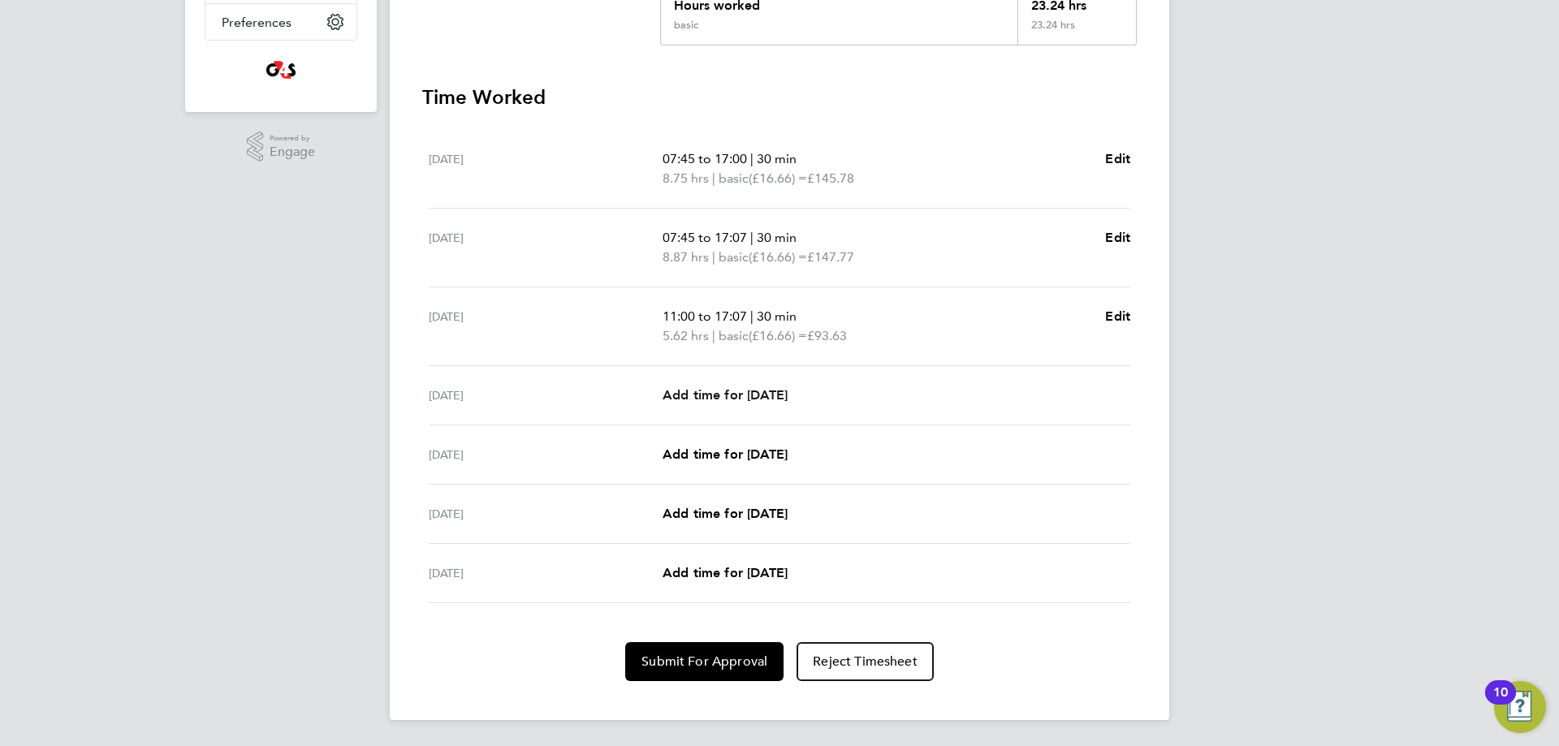
click at [752, 386] on link "Add time for [DATE]" at bounding box center [725, 395] width 125 height 19
select select "30"
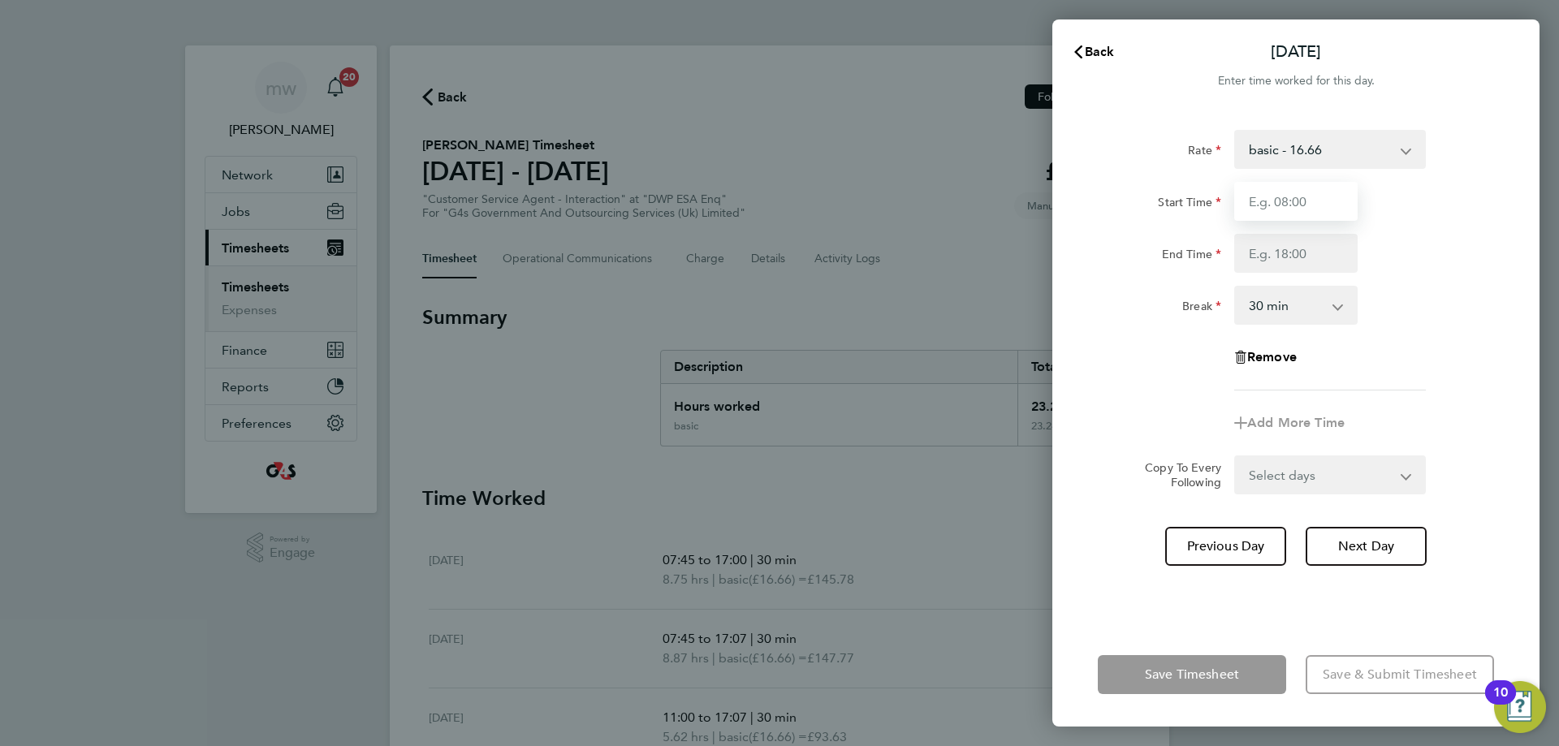
click at [1286, 211] on input "Start Time" at bounding box center [1295, 201] width 123 height 39
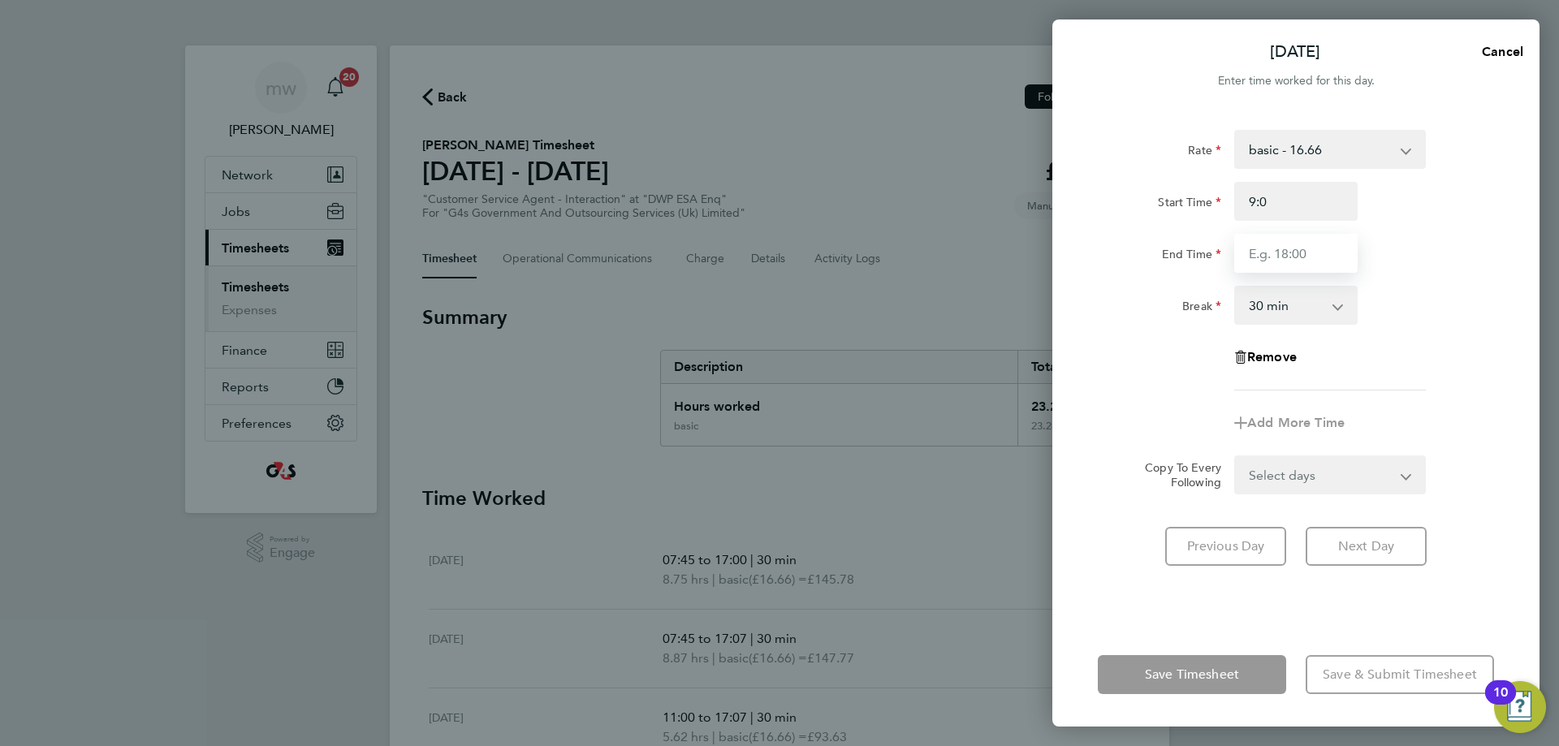
click at [1260, 257] on input "End Time" at bounding box center [1295, 253] width 123 height 39
click at [1274, 201] on input "9:0" at bounding box center [1295, 201] width 123 height 39
type input "09:00"
click at [1258, 241] on input "End Time" at bounding box center [1295, 253] width 123 height 39
type input "17:02"
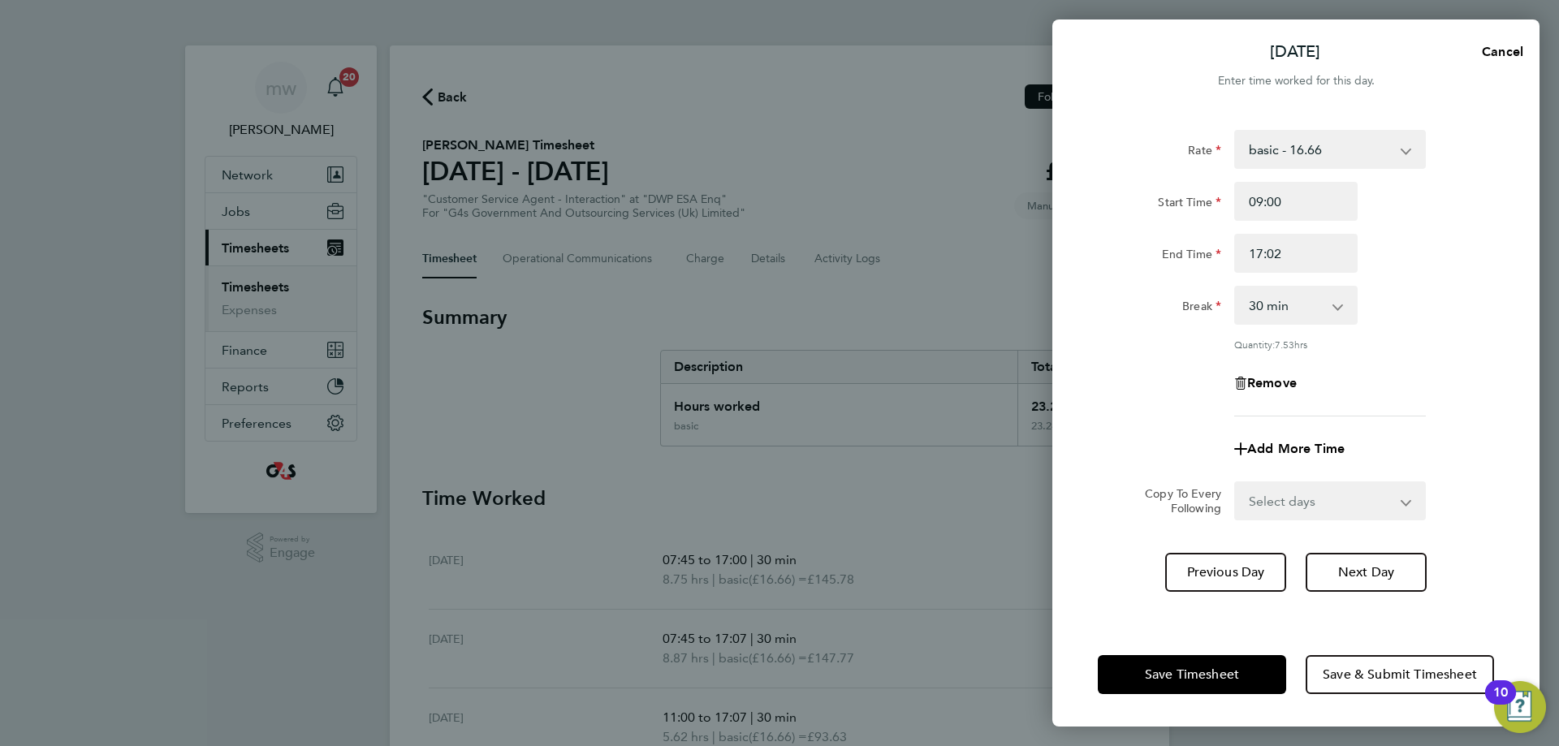
click at [1419, 296] on div "Break 0 min 15 min 30 min 45 min 60 min 75 min 90 min" at bounding box center [1296, 305] width 409 height 39
click at [1190, 683] on button "Save Timesheet" at bounding box center [1192, 674] width 188 height 39
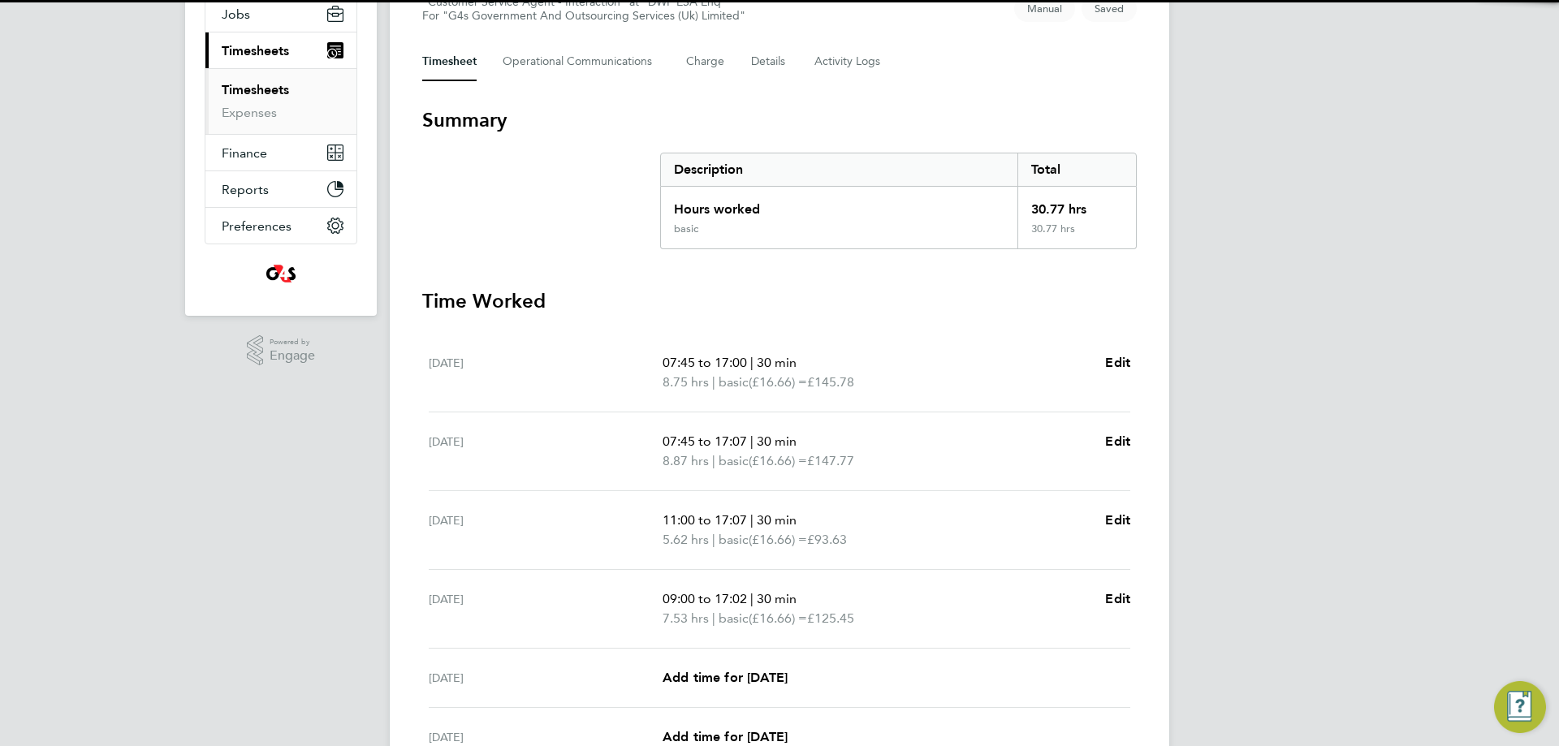
scroll to position [406, 0]
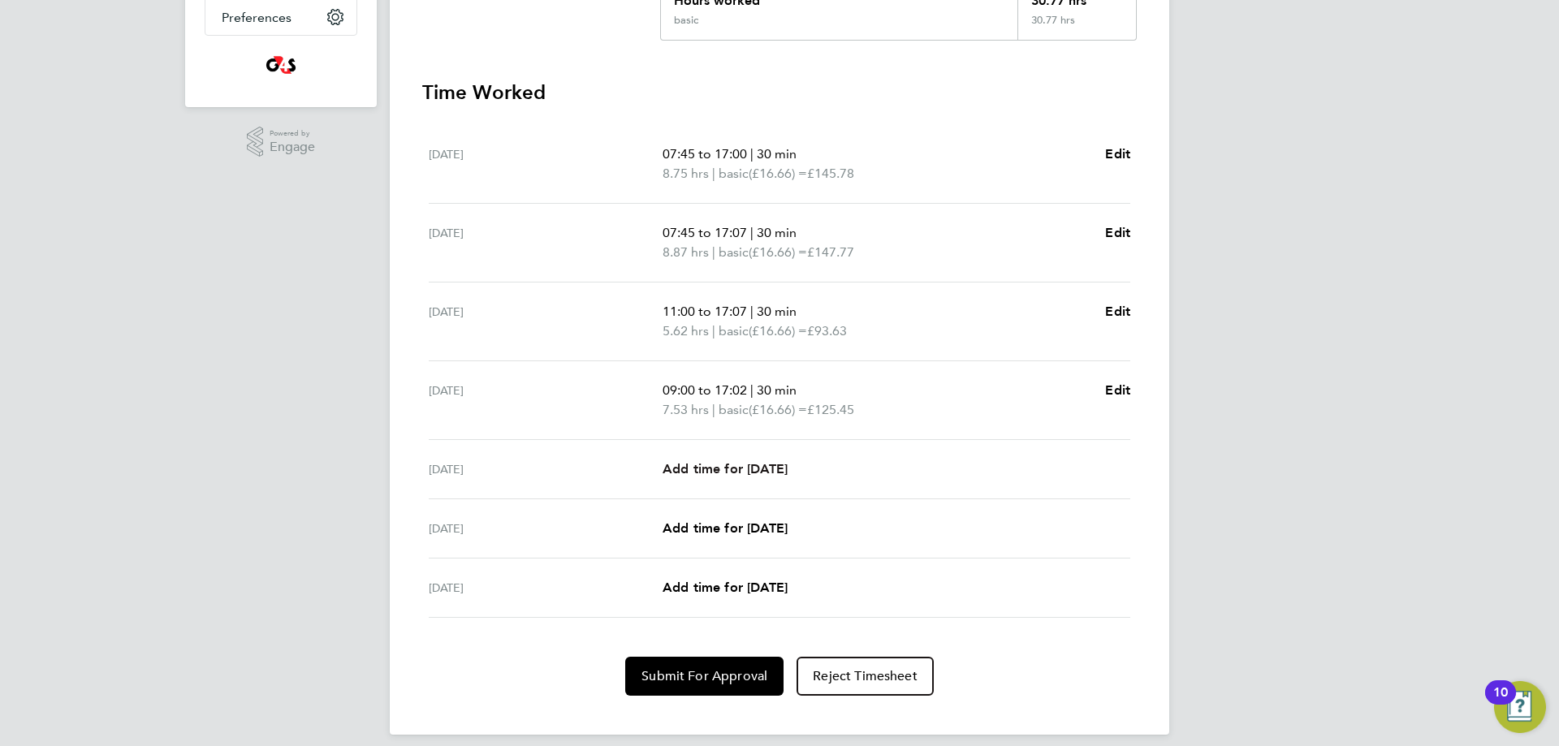
click at [706, 469] on span "Add time for [DATE]" at bounding box center [725, 468] width 125 height 15
select select "30"
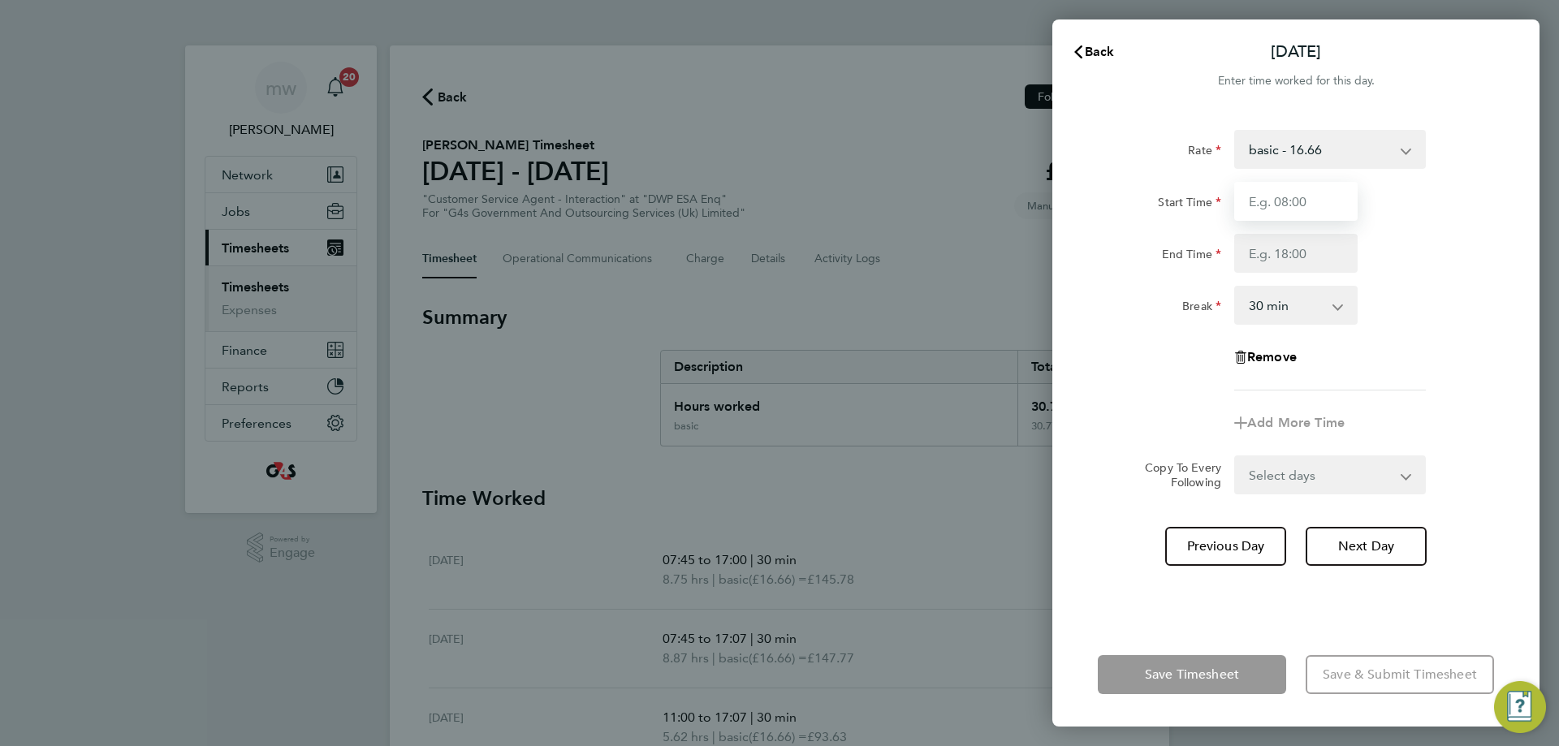
click at [1277, 207] on input "Start Time" at bounding box center [1295, 201] width 123 height 39
type input "10:00"
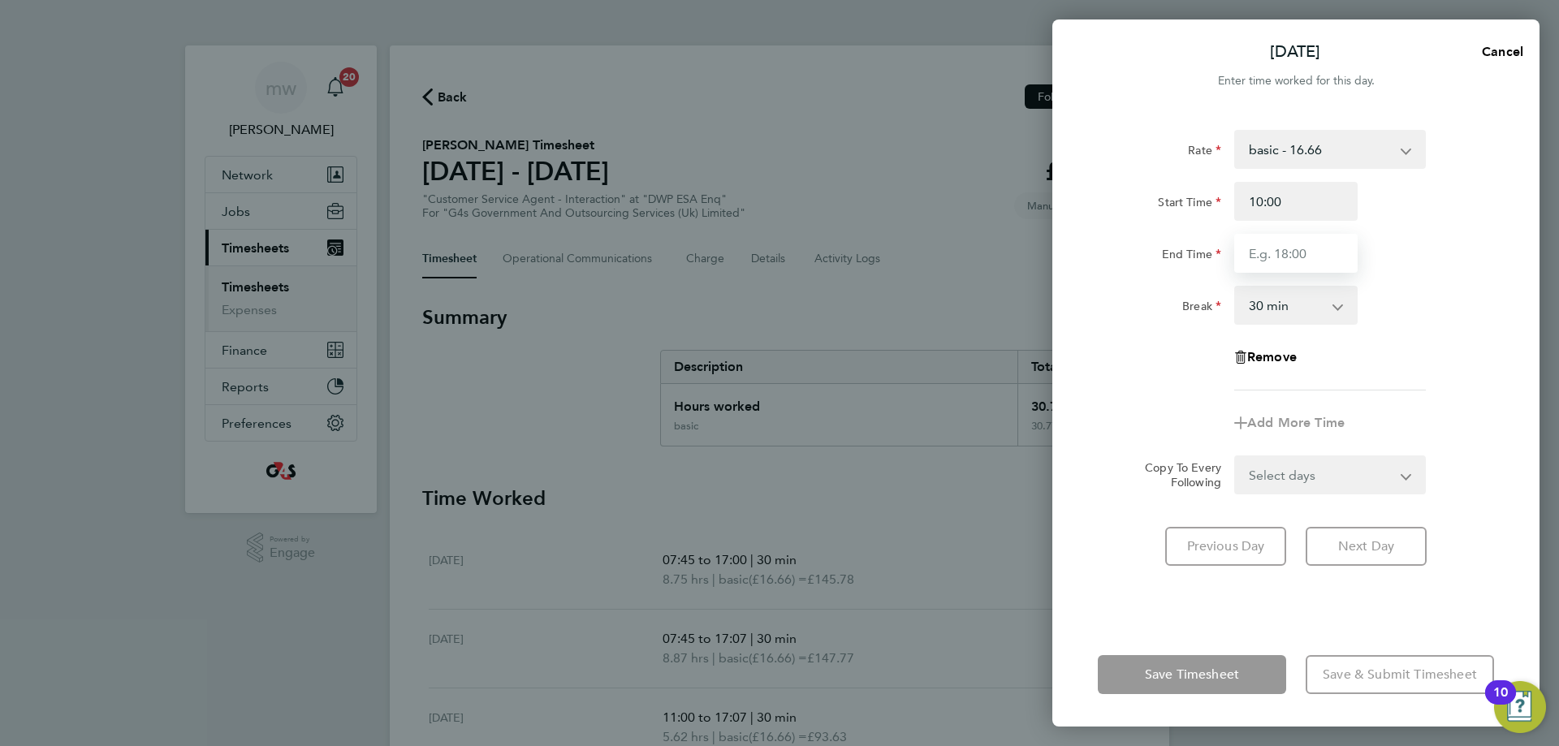
click at [1262, 252] on input "End Time" at bounding box center [1295, 253] width 123 height 39
type input "17:06"
click at [1416, 296] on div "Break 0 min 15 min 30 min 45 min 60 min 75 min 90 min" at bounding box center [1296, 305] width 409 height 39
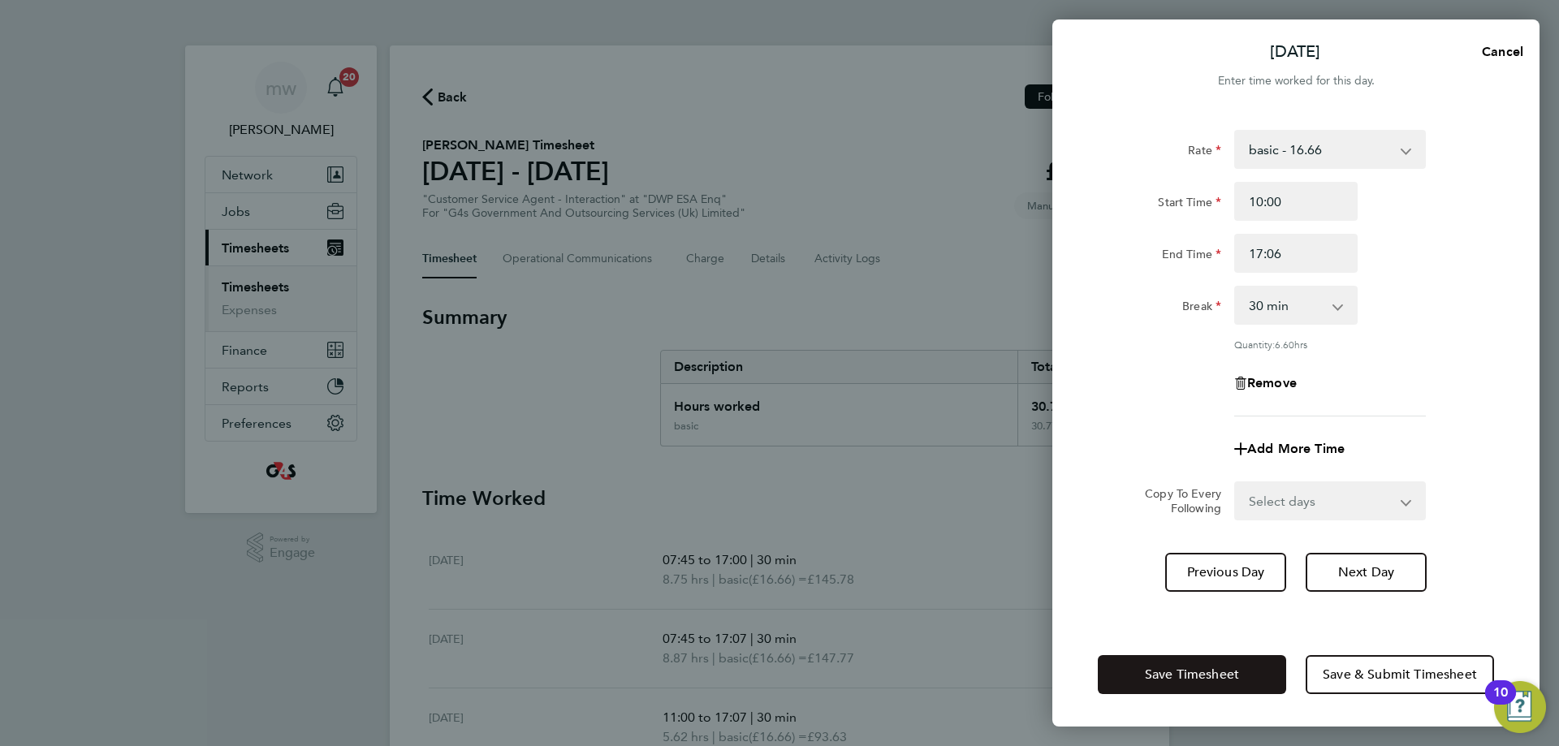
click at [1200, 678] on span "Save Timesheet" at bounding box center [1192, 675] width 94 height 16
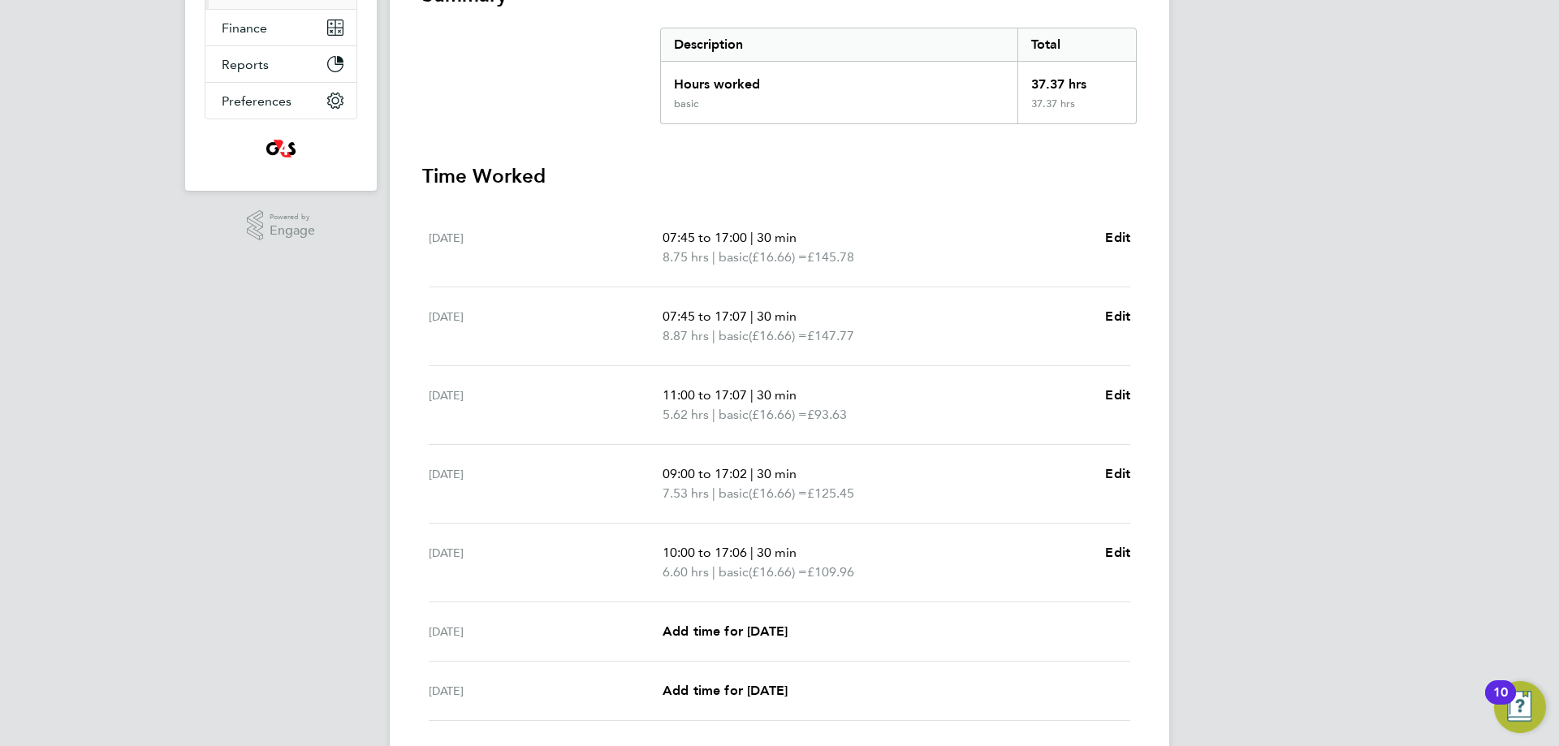
scroll to position [440, 0]
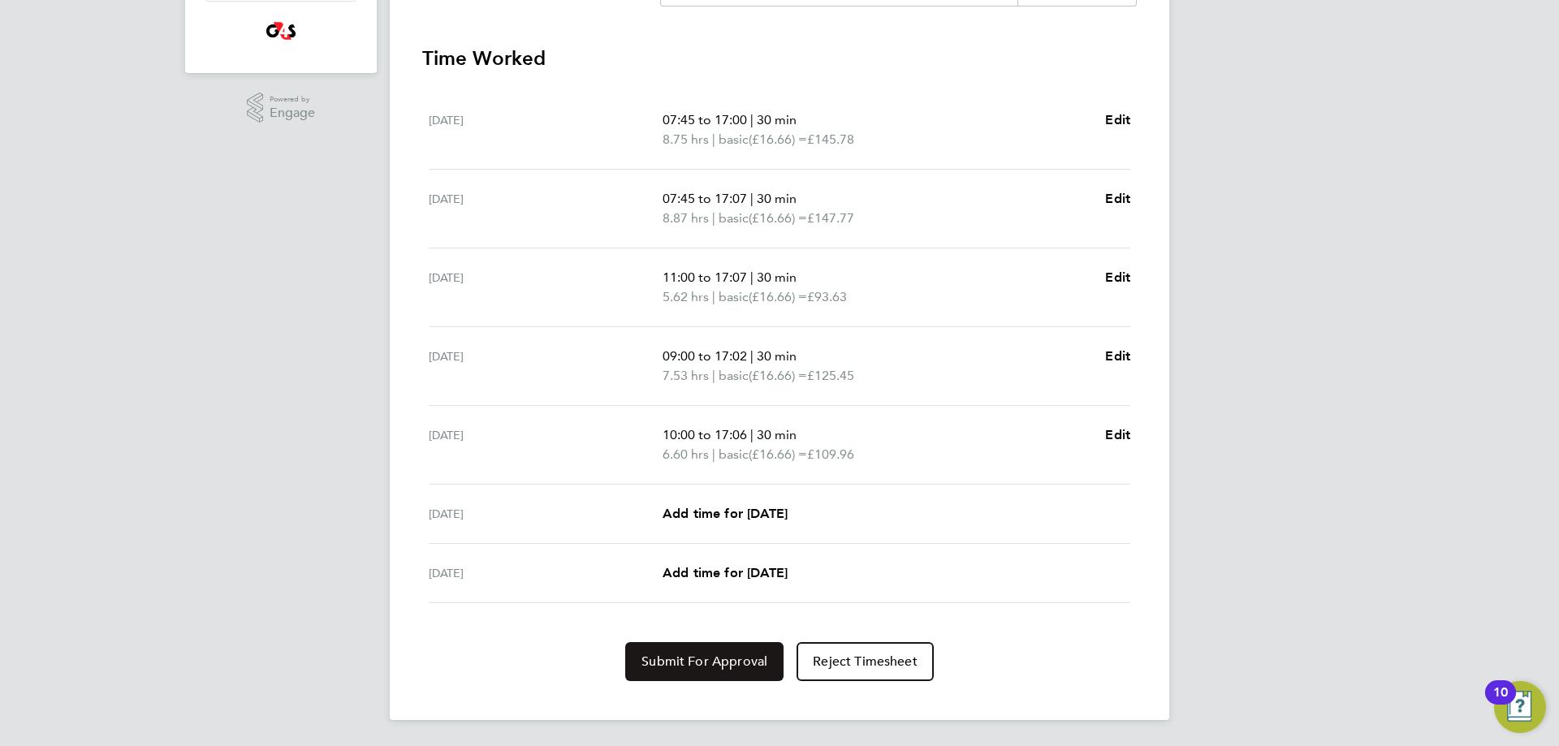
click at [708, 665] on span "Submit For Approval" at bounding box center [705, 662] width 126 height 16
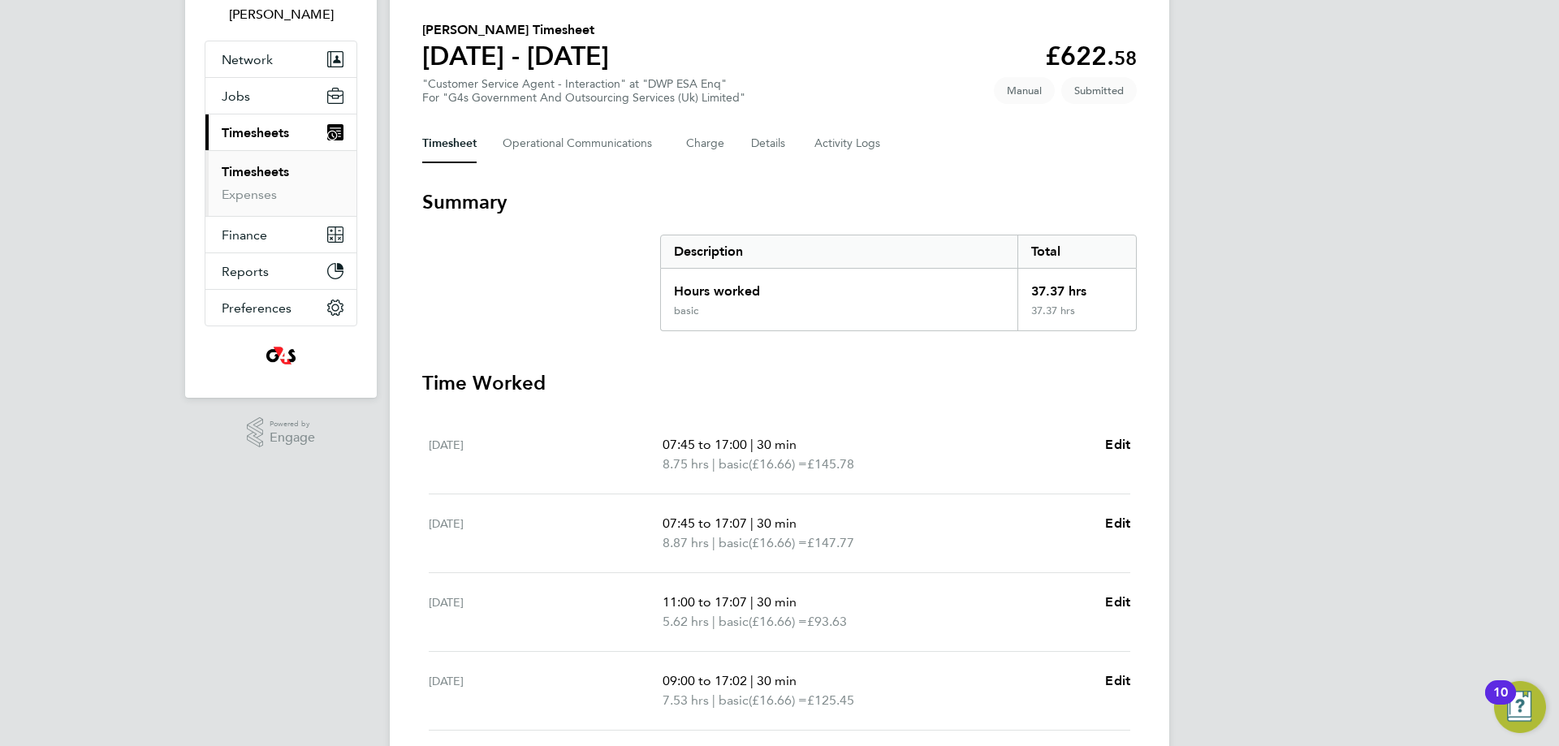
scroll to position [0, 0]
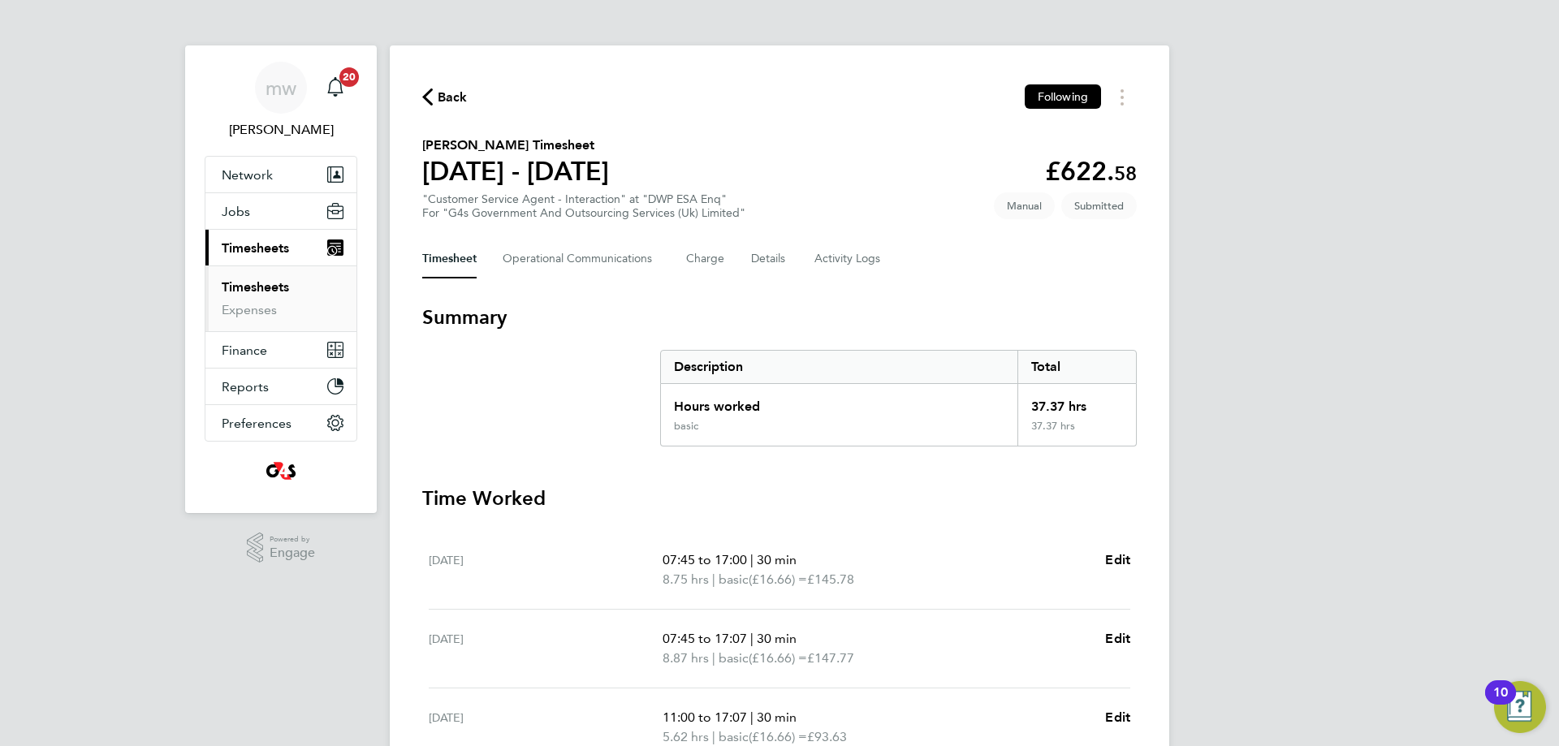
click at [435, 103] on span "Back" at bounding box center [444, 96] width 45 height 15
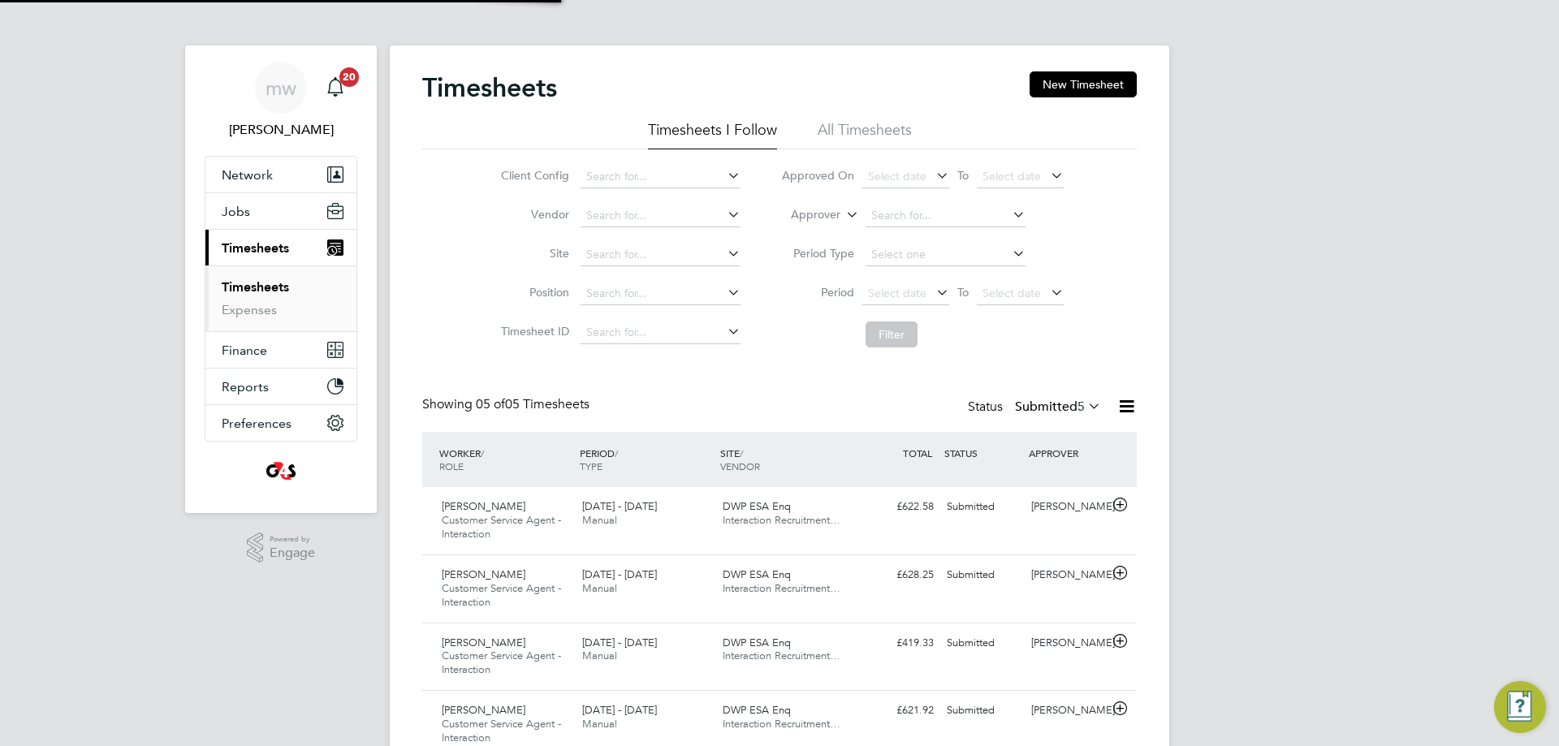
scroll to position [54, 141]
click at [1070, 92] on button "New Timesheet" at bounding box center [1083, 84] width 107 height 26
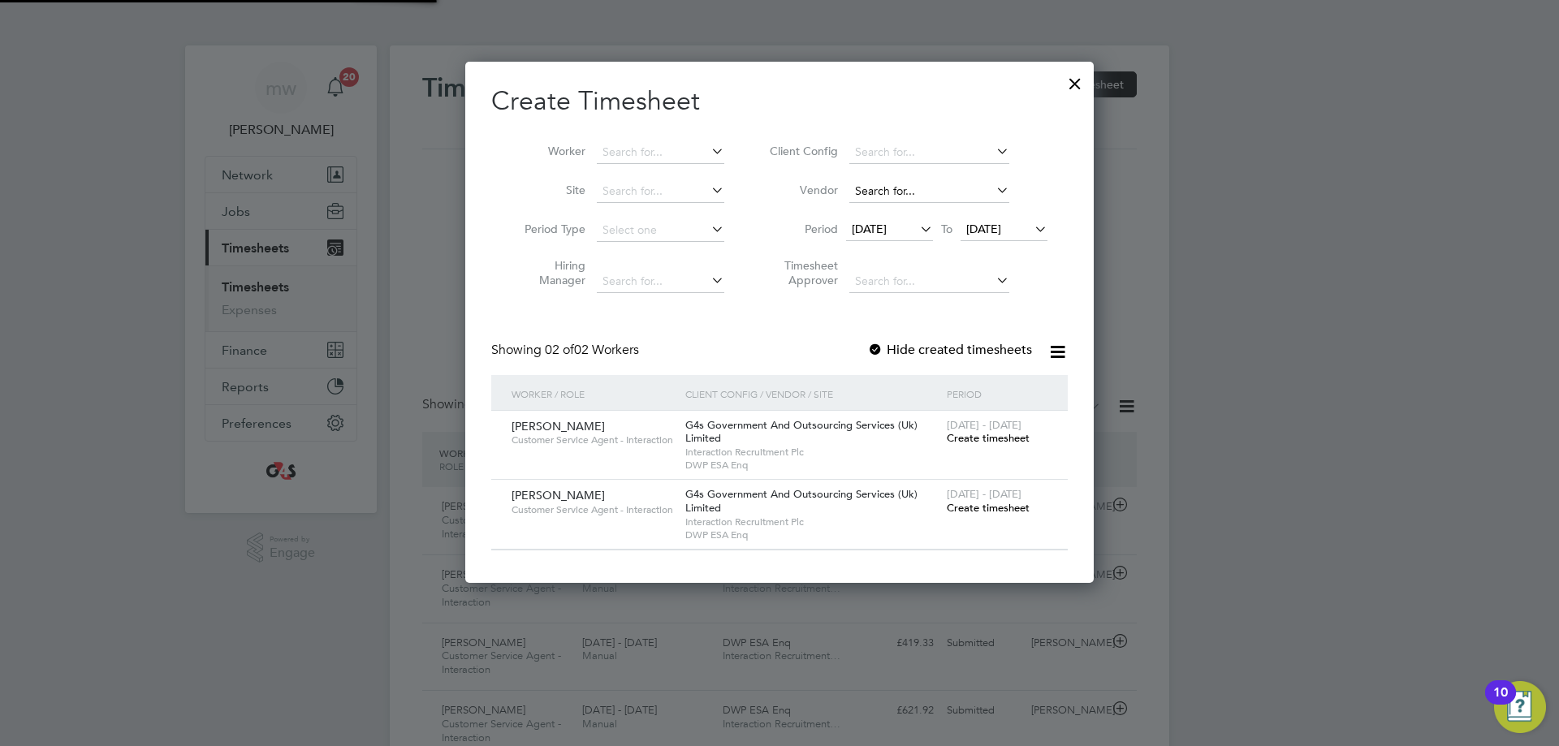
scroll to position [522, 629]
click at [622, 149] on input at bounding box center [661, 152] width 128 height 23
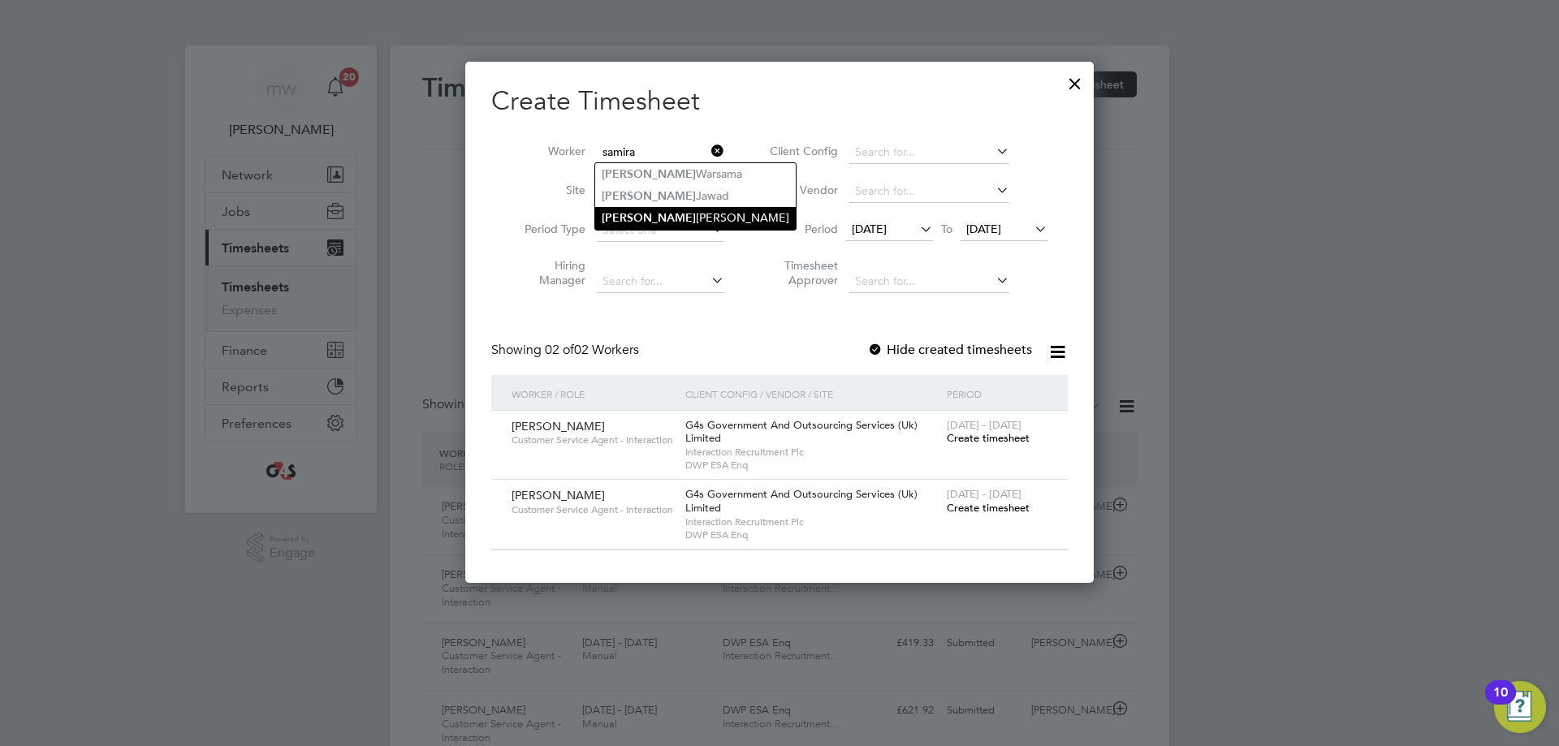
click at [677, 212] on li "[PERSON_NAME]" at bounding box center [695, 218] width 201 height 22
type input "[PERSON_NAME]"
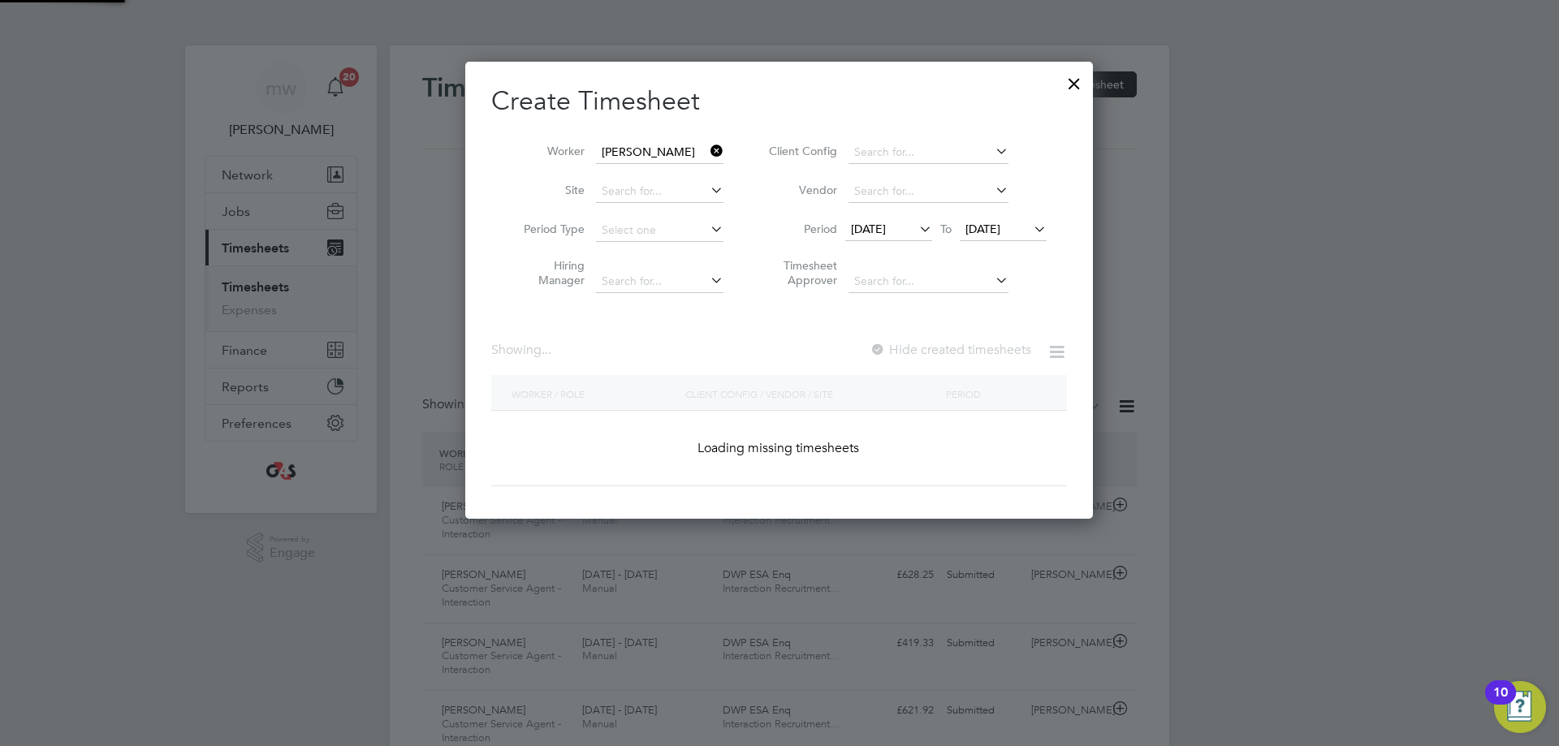
scroll to position [452, 629]
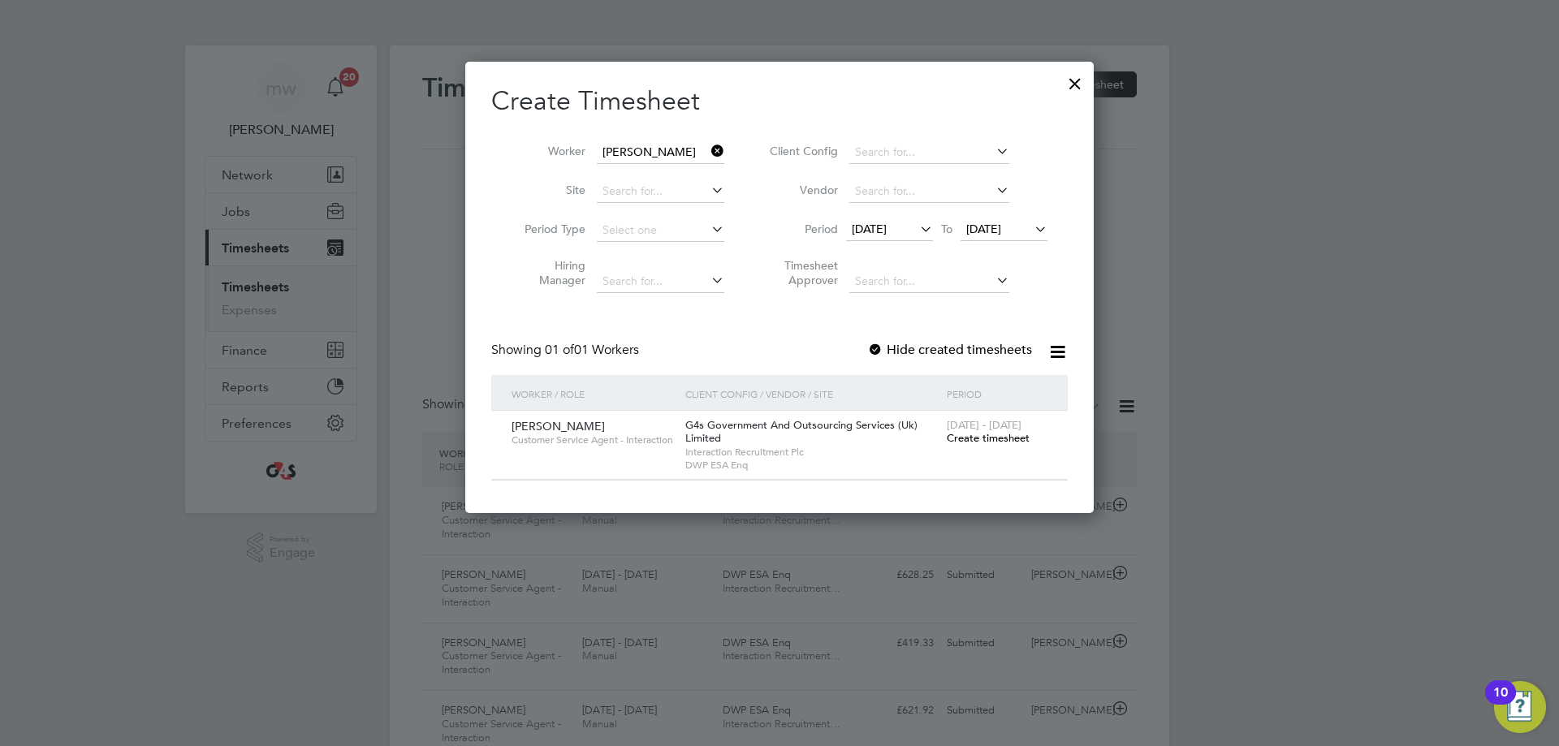
click at [902, 239] on span "[DATE]" at bounding box center [889, 230] width 87 height 22
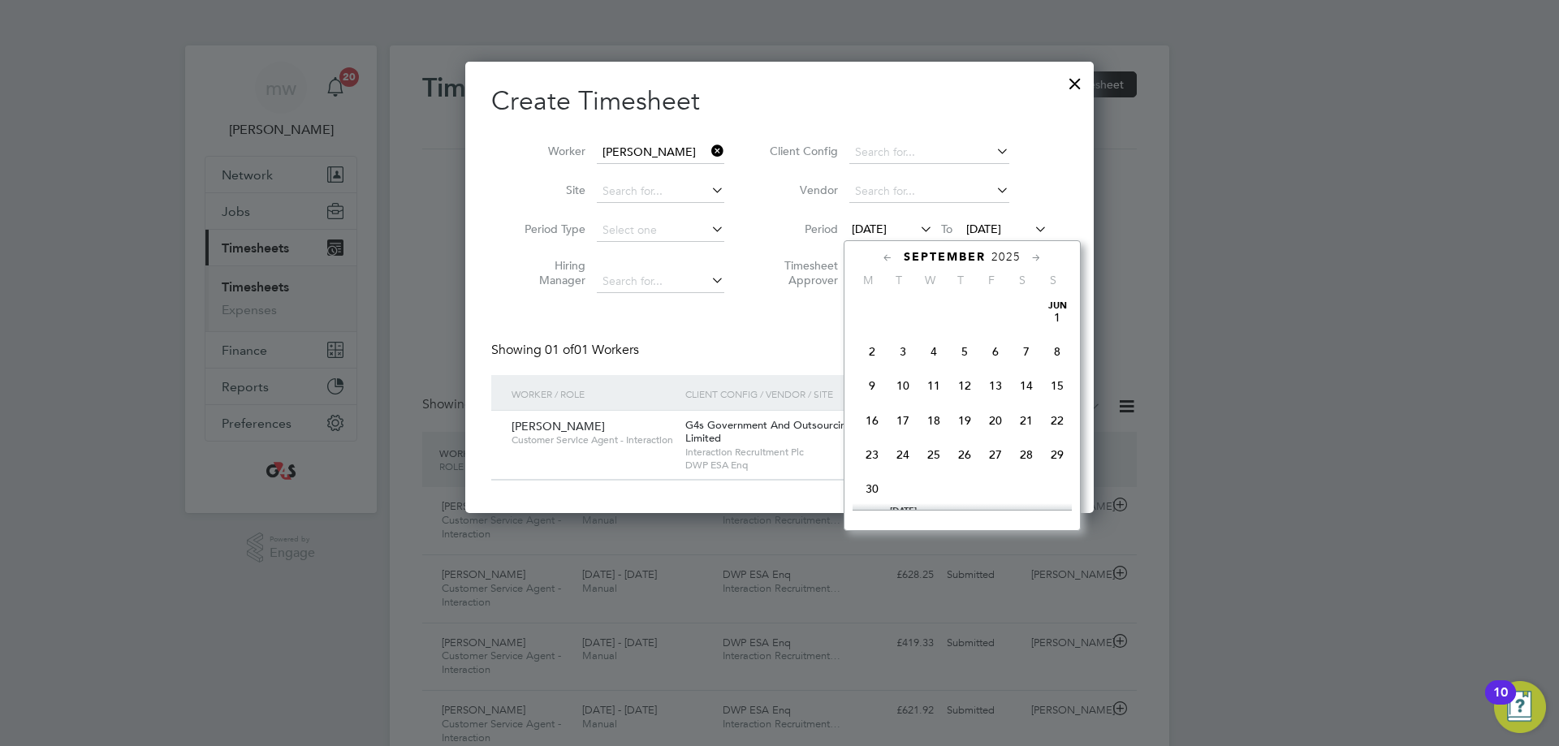
scroll to position [562, 0]
click at [879, 413] on span "22" at bounding box center [872, 406] width 31 height 31
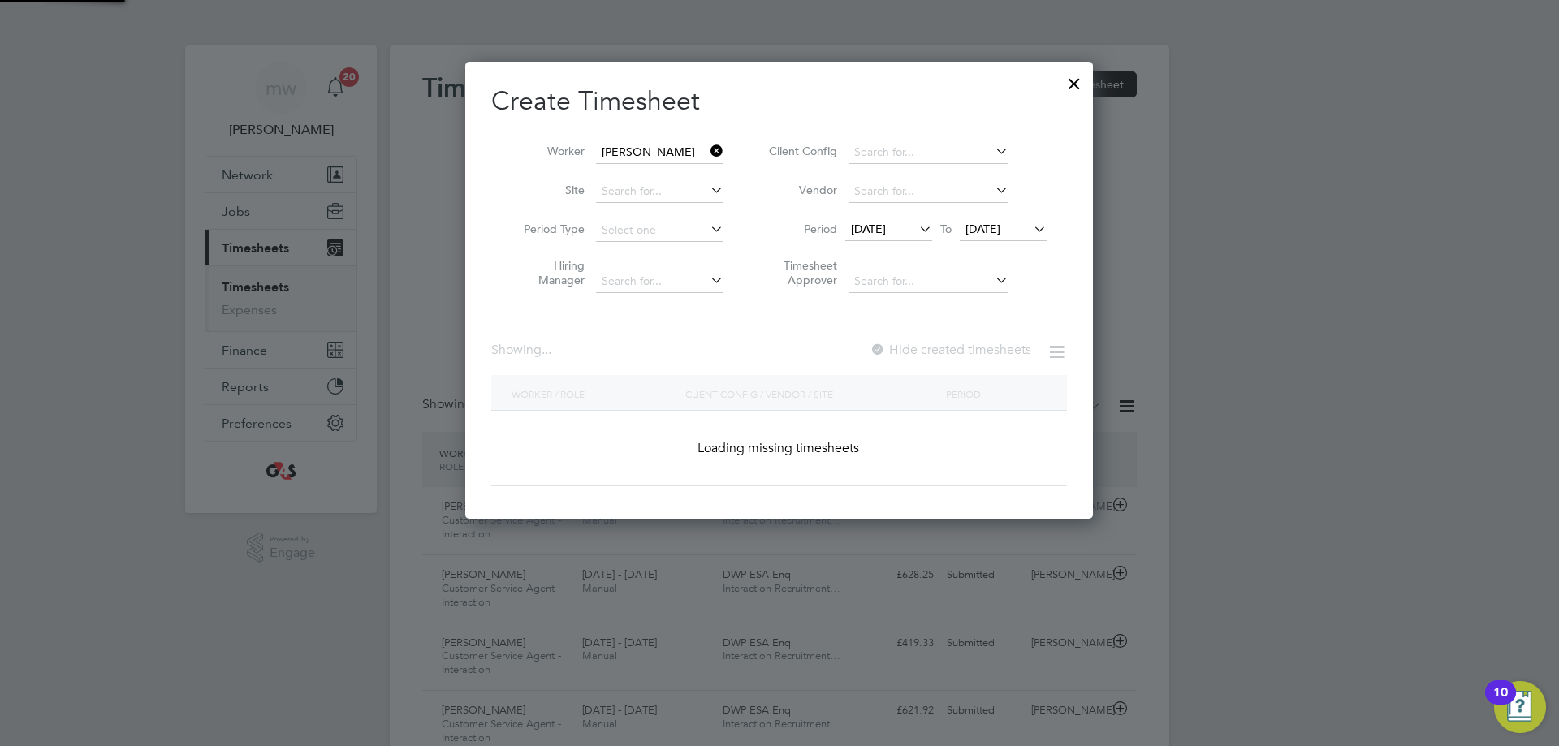
scroll to position [452, 629]
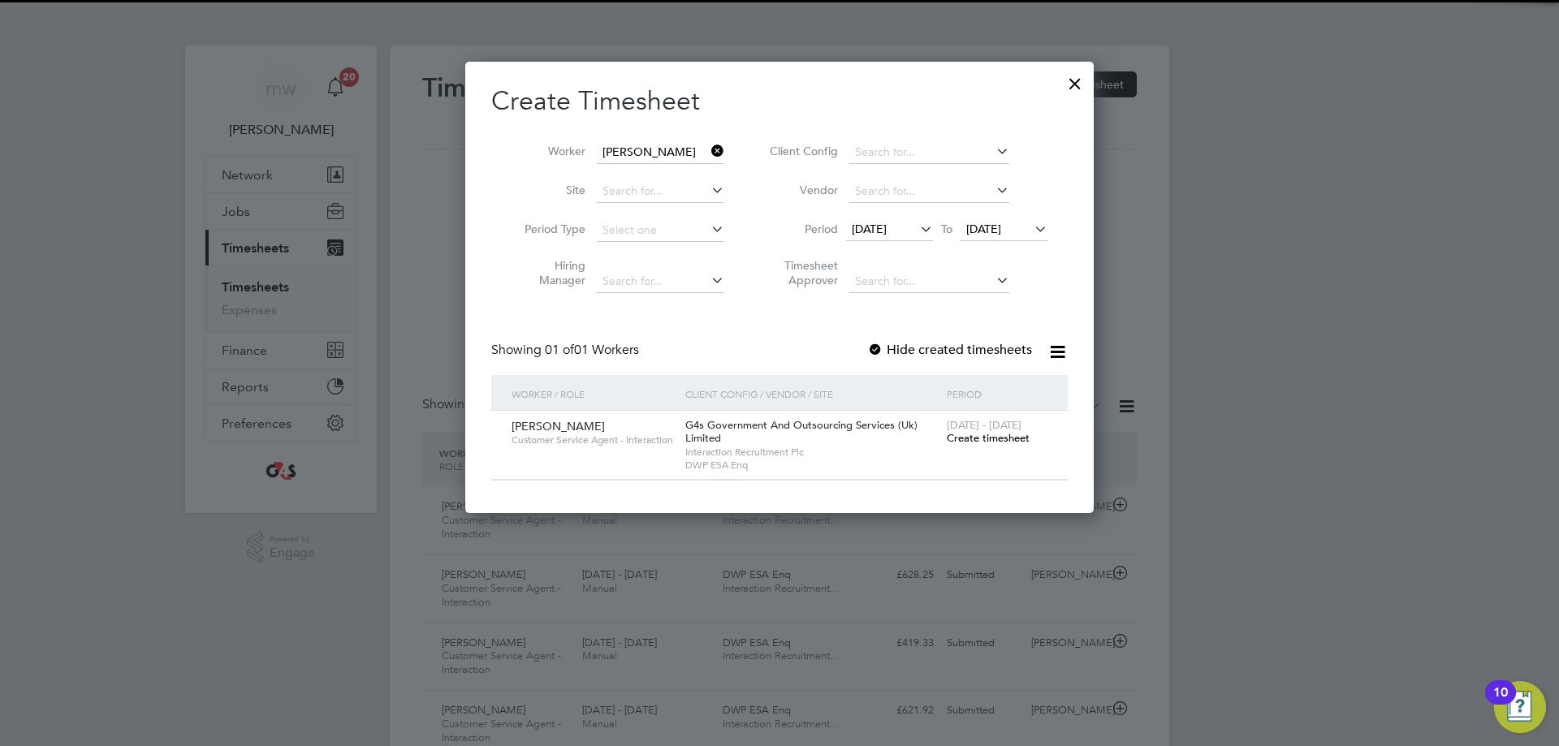
click at [880, 350] on div at bounding box center [875, 351] width 16 height 16
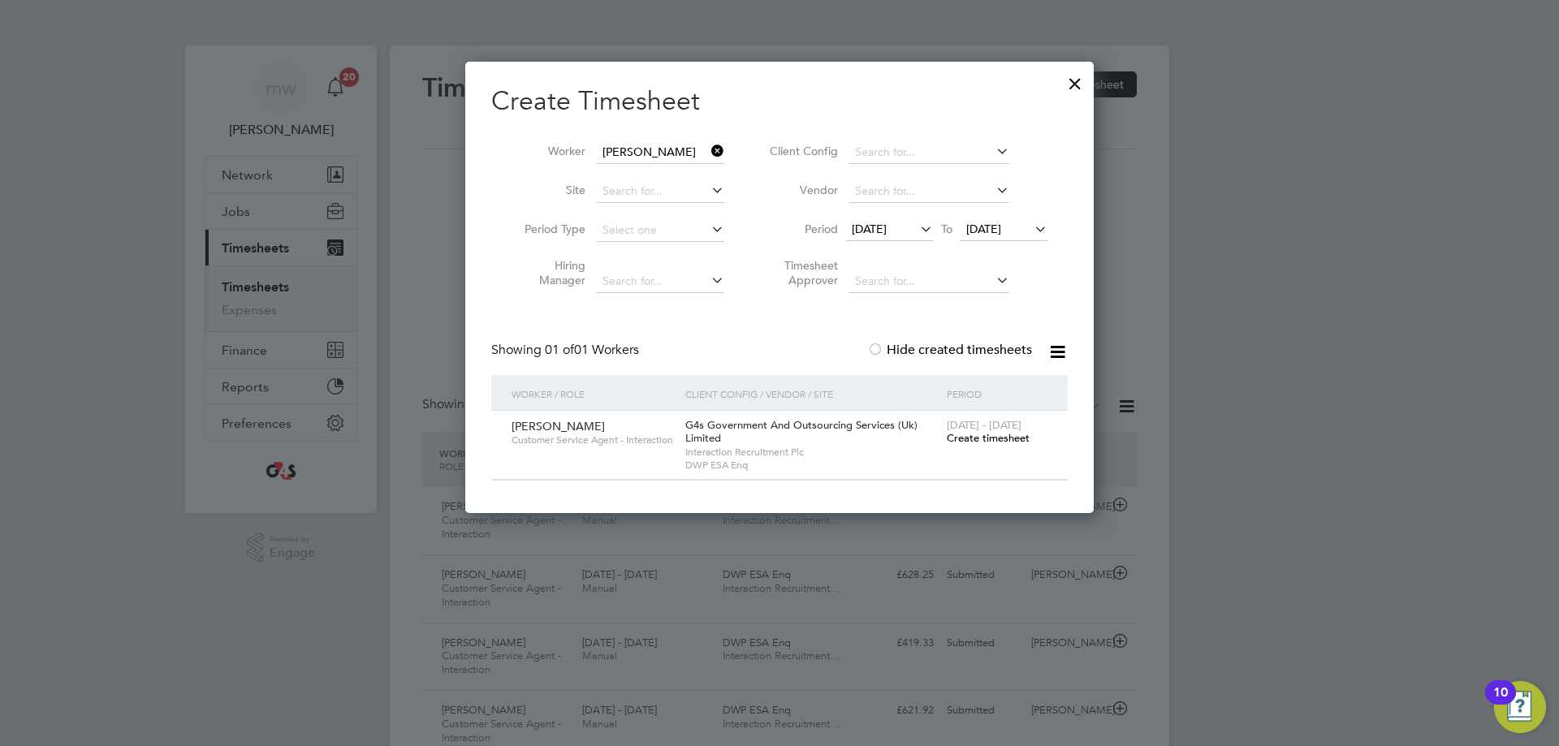
click at [969, 441] on span "Create timesheet" at bounding box center [988, 438] width 83 height 14
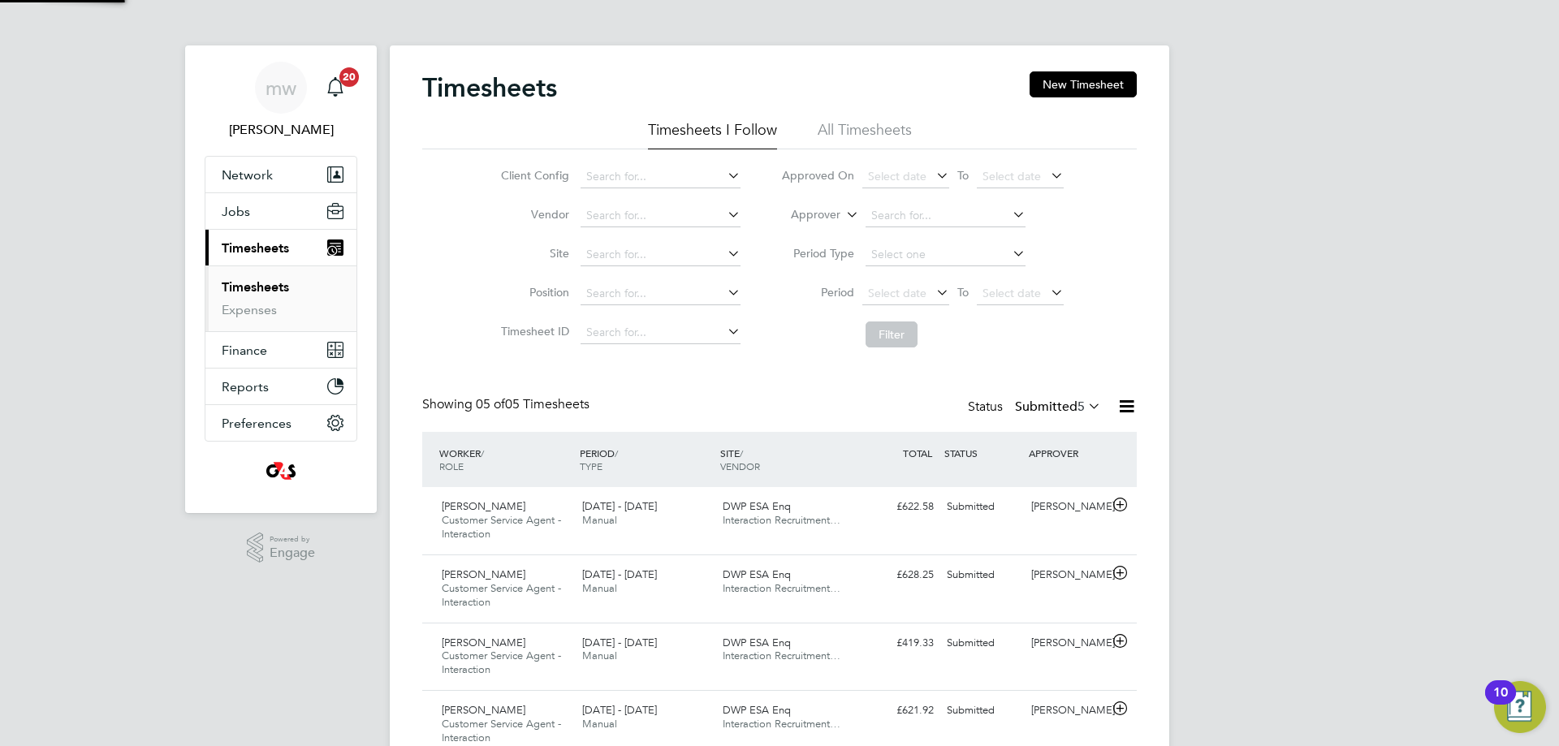
scroll to position [54, 141]
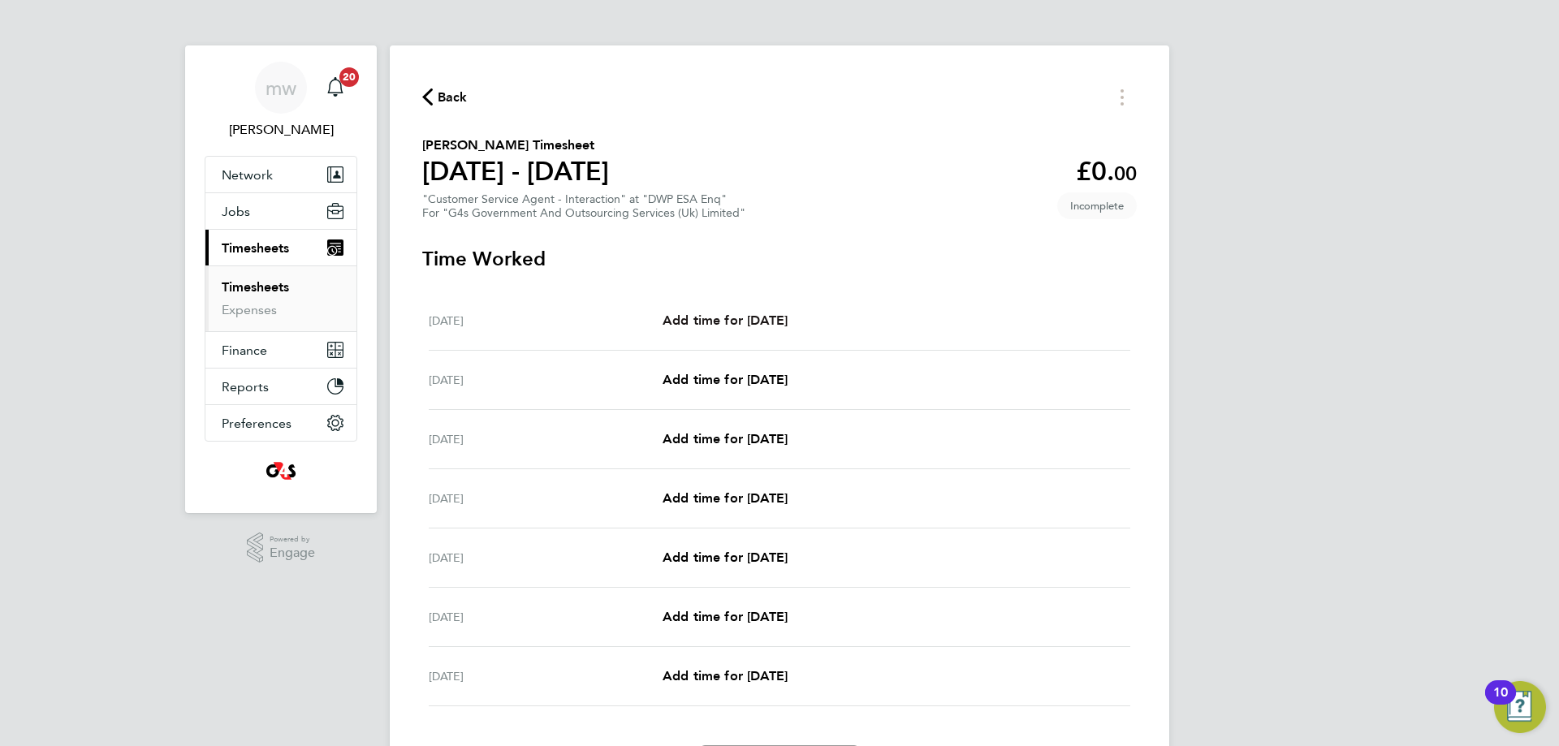
click at [772, 315] on span "Add time for [DATE]" at bounding box center [725, 320] width 125 height 15
select select "30"
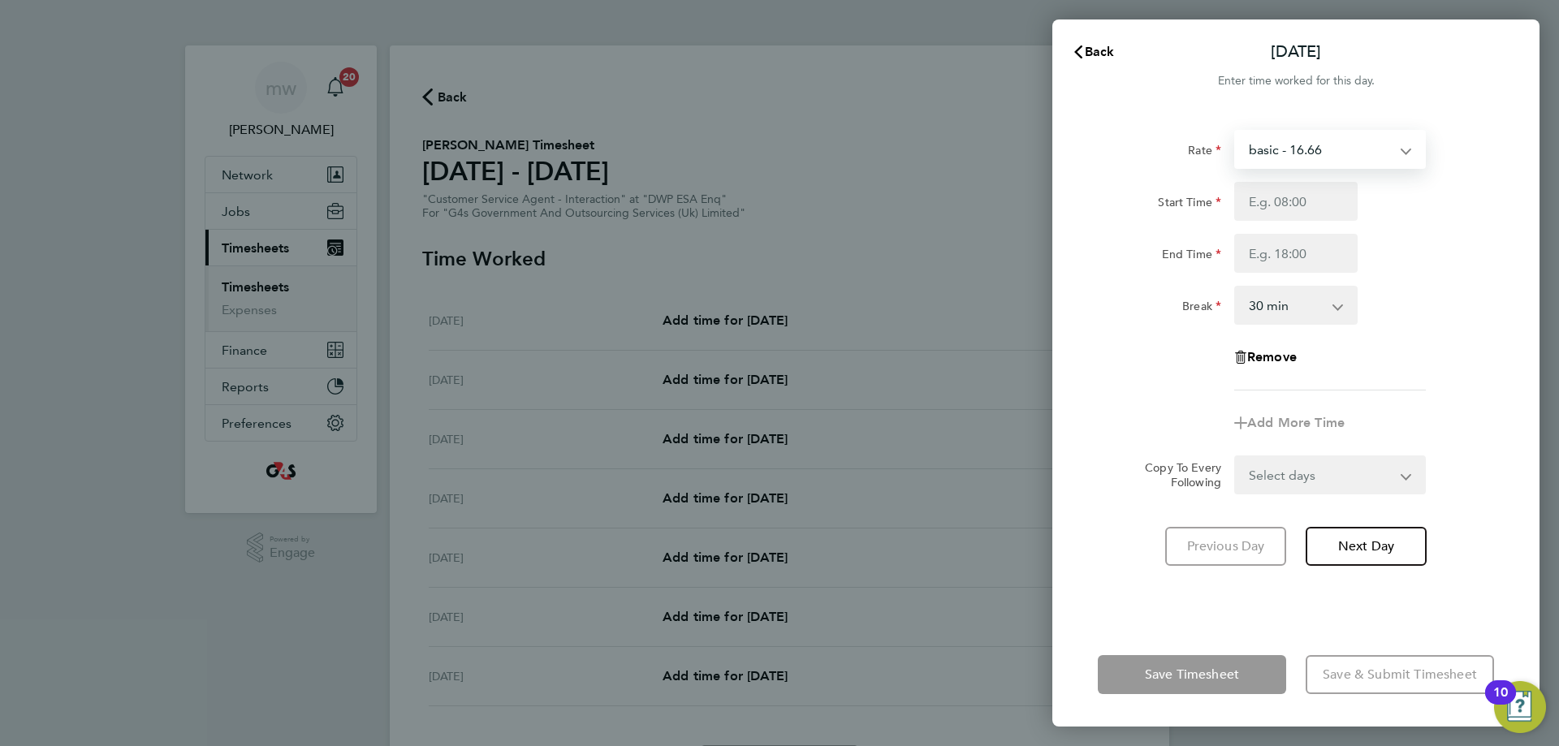
click at [1323, 150] on select "basic - 16.66 System Issue Not Paid x1.5 - 24.73 Annual Leave x2 - 32.79 Bank H…" at bounding box center [1320, 150] width 169 height 36
select select "30"
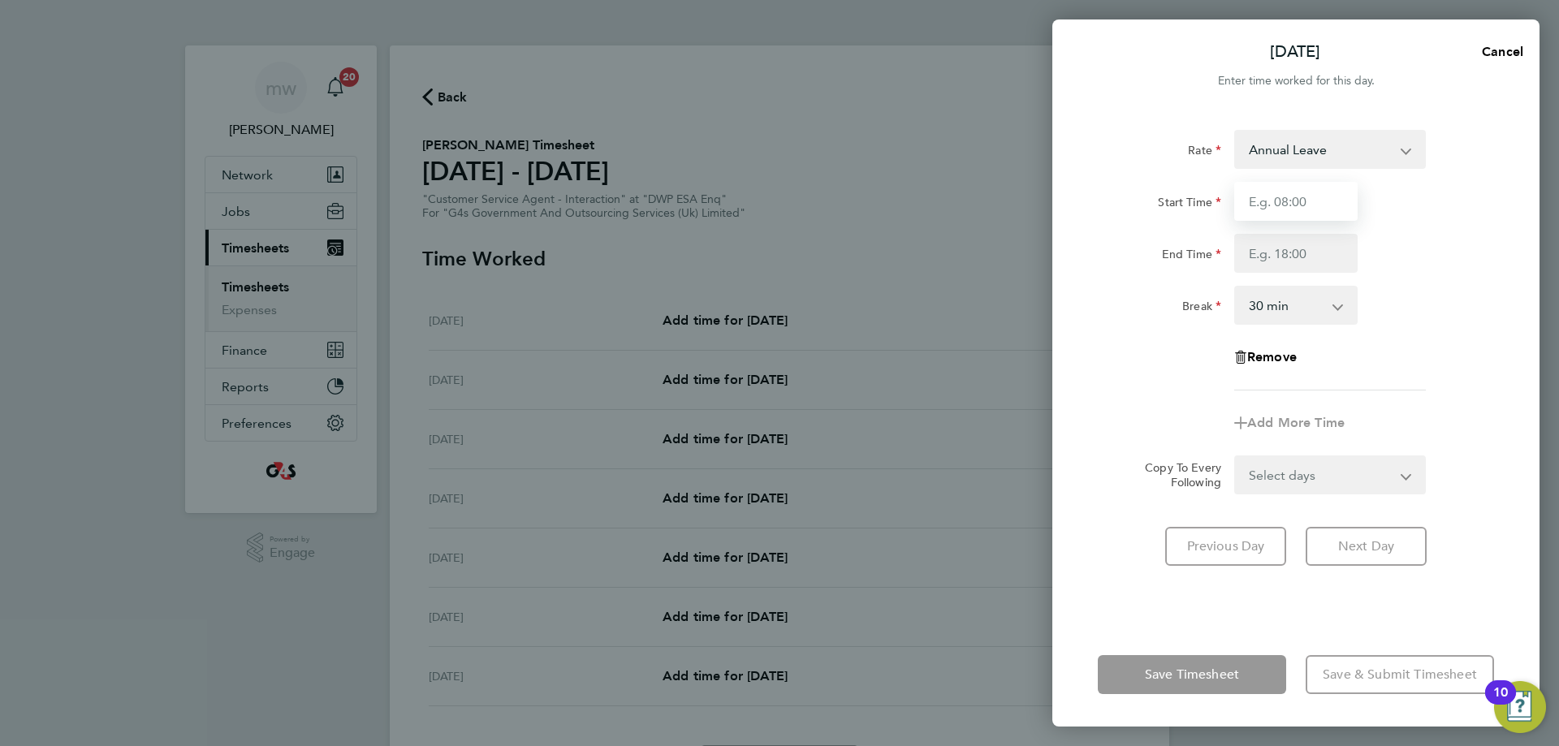
click at [1289, 214] on input "Start Time" at bounding box center [1295, 201] width 123 height 39
type input "09:00"
click at [1286, 258] on input "End Time" at bounding box center [1295, 253] width 123 height 39
type input "17:00"
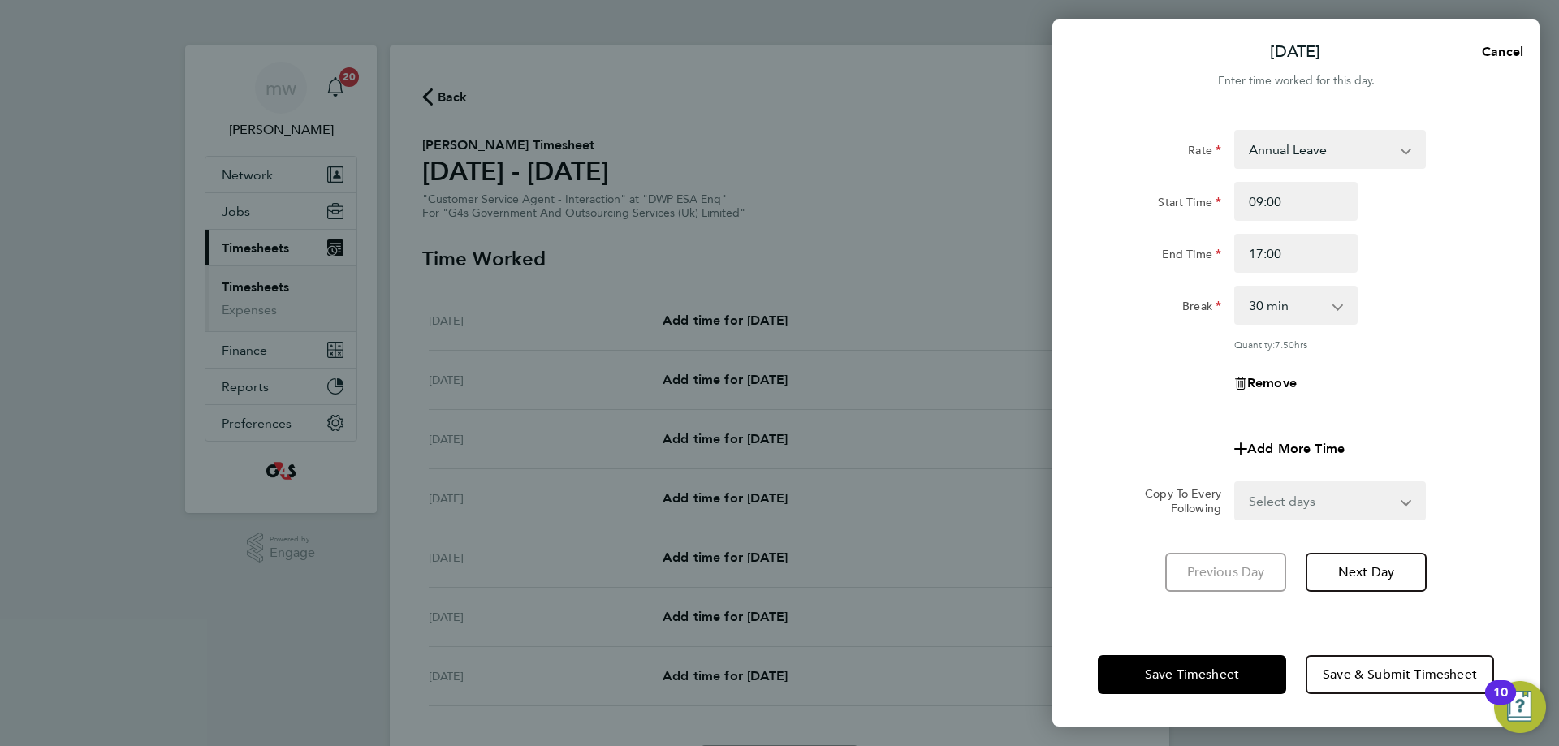
click at [1516, 283] on div "Rate Annual Leave System Issue Not Paid x1.5 - 24.73 x2 - 32.79 Bank Holiday Sy…" at bounding box center [1296, 366] width 487 height 512
click at [1257, 663] on button "Save Timesheet" at bounding box center [1192, 674] width 188 height 39
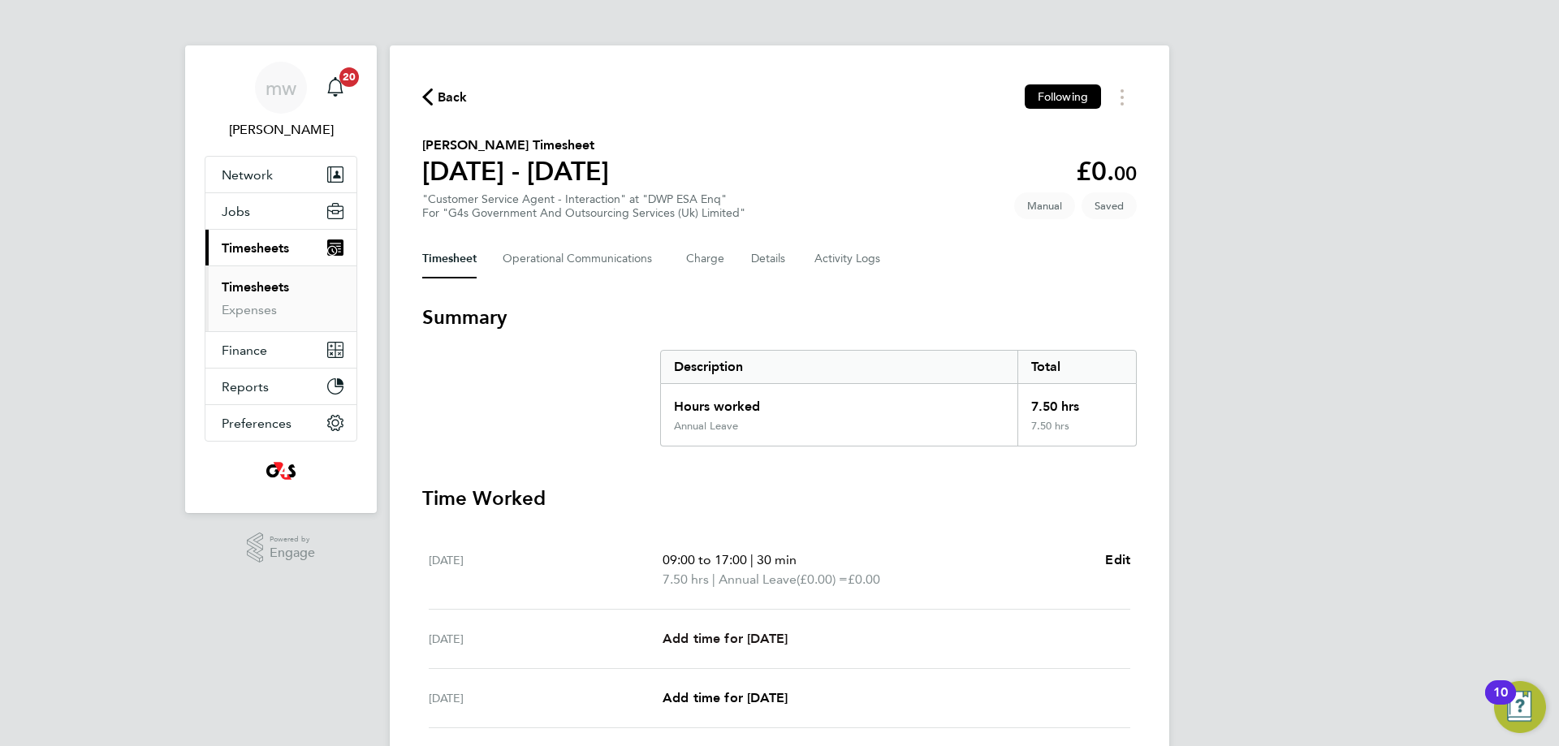
click at [781, 635] on span "Add time for [DATE]" at bounding box center [725, 638] width 125 height 15
select select "30"
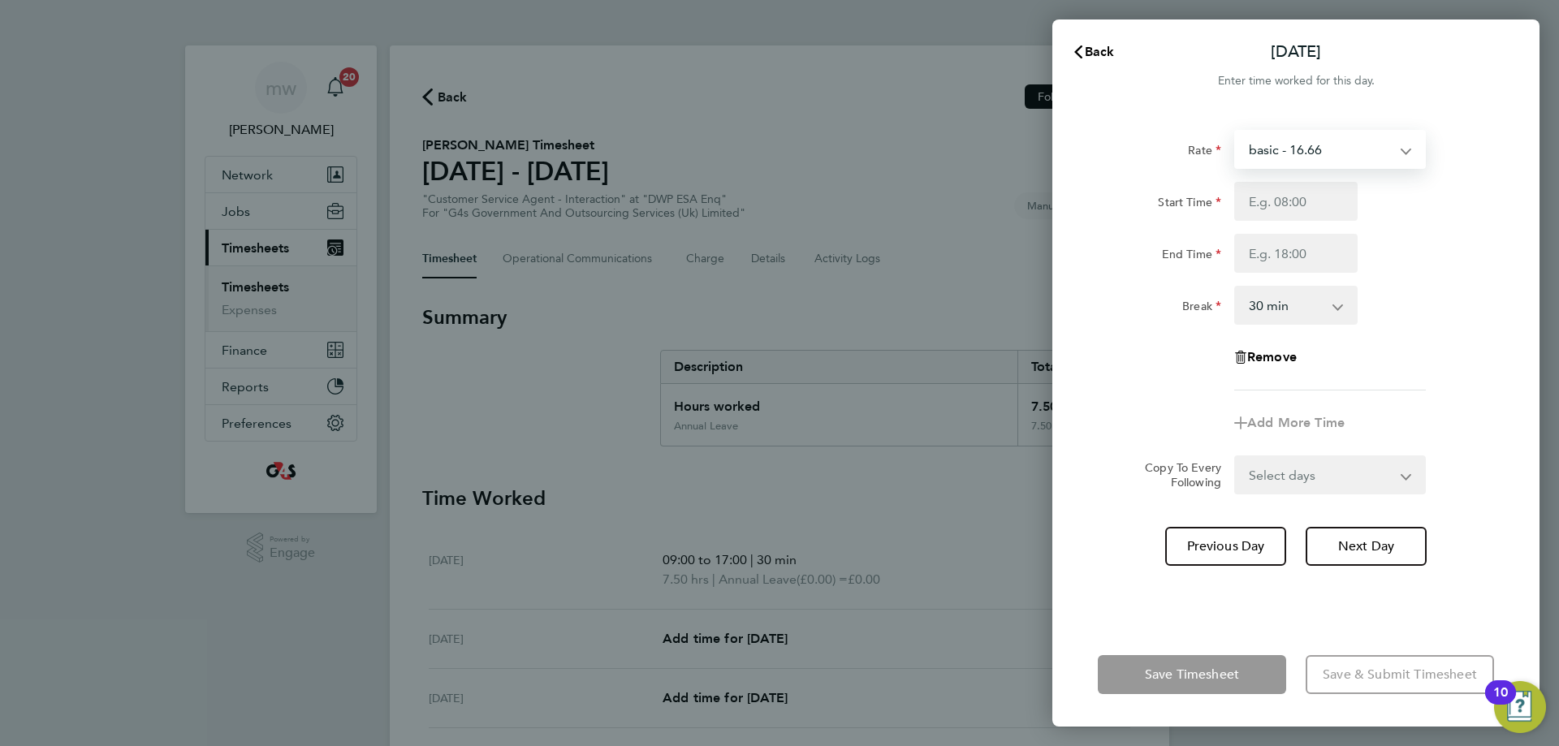
click at [1292, 138] on select "basic - 16.66 System Issue Not Paid x1.5 - 24.73 Annual Leave x2 - 32.79 Bank H…" at bounding box center [1320, 150] width 169 height 36
select select "30"
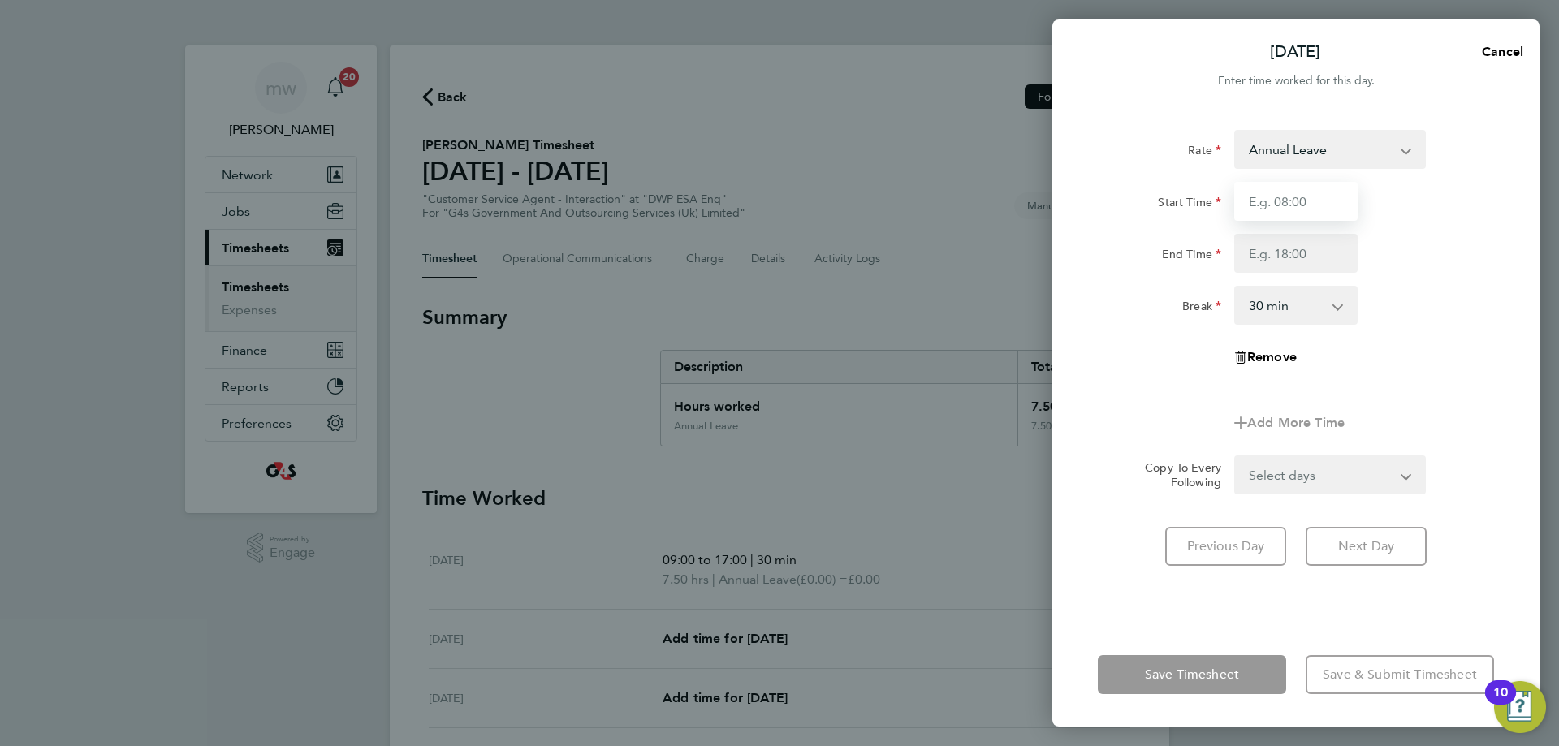
click at [1313, 205] on input "Start Time" at bounding box center [1295, 201] width 123 height 39
type input "09:00"
click at [1295, 259] on input "End Time" at bounding box center [1295, 253] width 123 height 39
type input "17:00"
click at [1443, 281] on div "Rate Annual Leave System Issue Not Paid x1.5 - 24.73 x2 - 32.79 Bank Holiday Sy…" at bounding box center [1296, 260] width 396 height 261
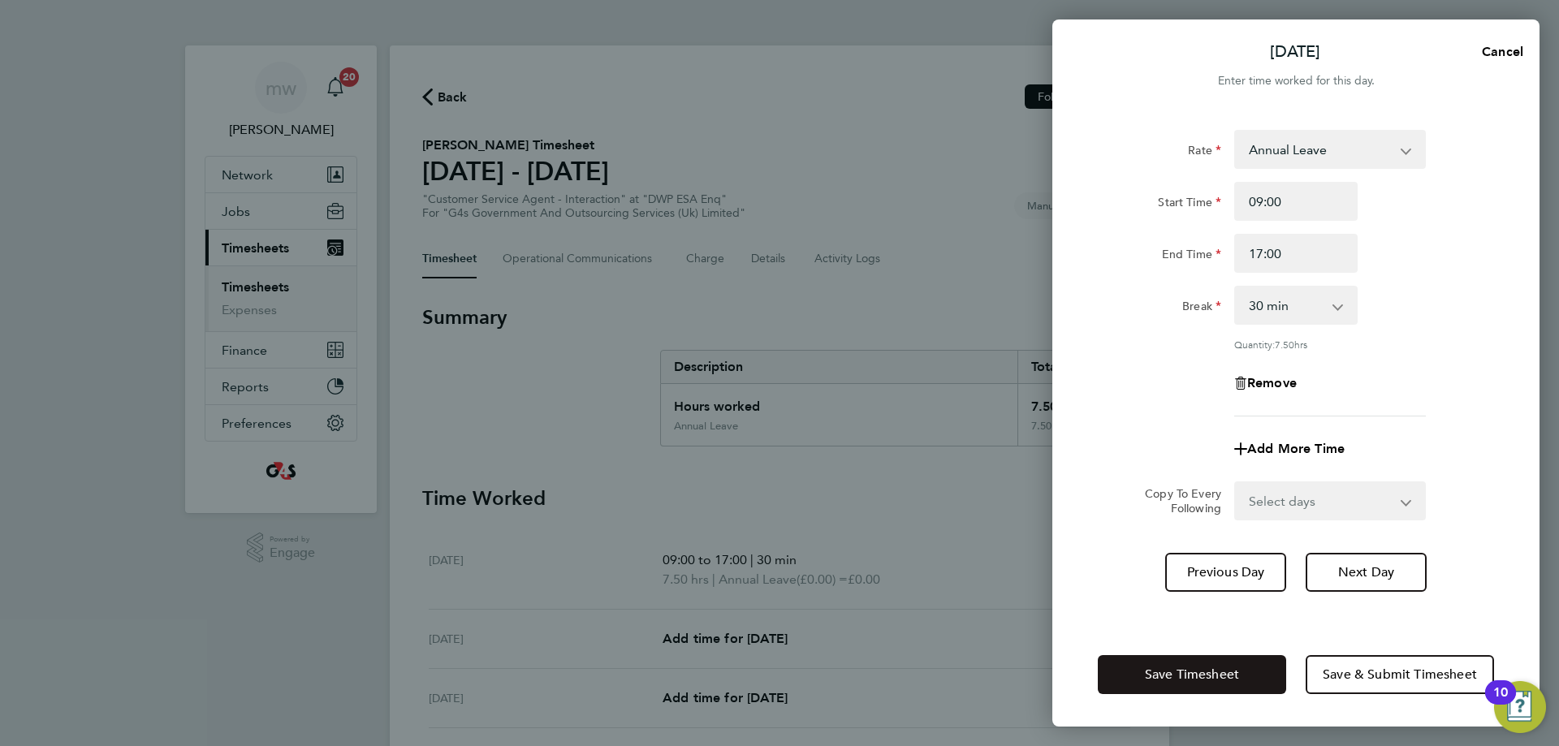
click at [1239, 661] on button "Save Timesheet" at bounding box center [1192, 674] width 188 height 39
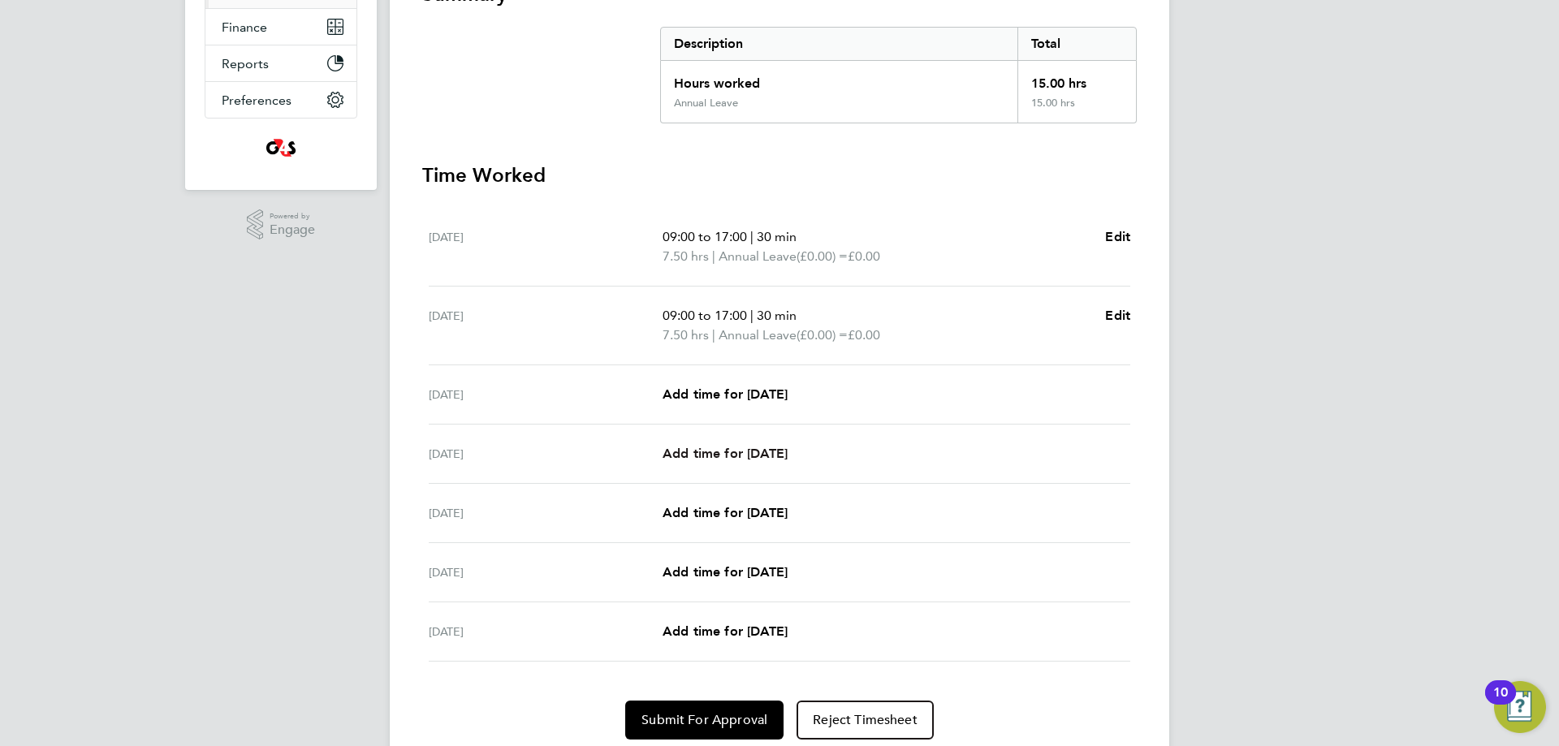
scroll to position [325, 0]
click at [772, 402] on link "Add time for [DATE]" at bounding box center [725, 392] width 125 height 19
select select "30"
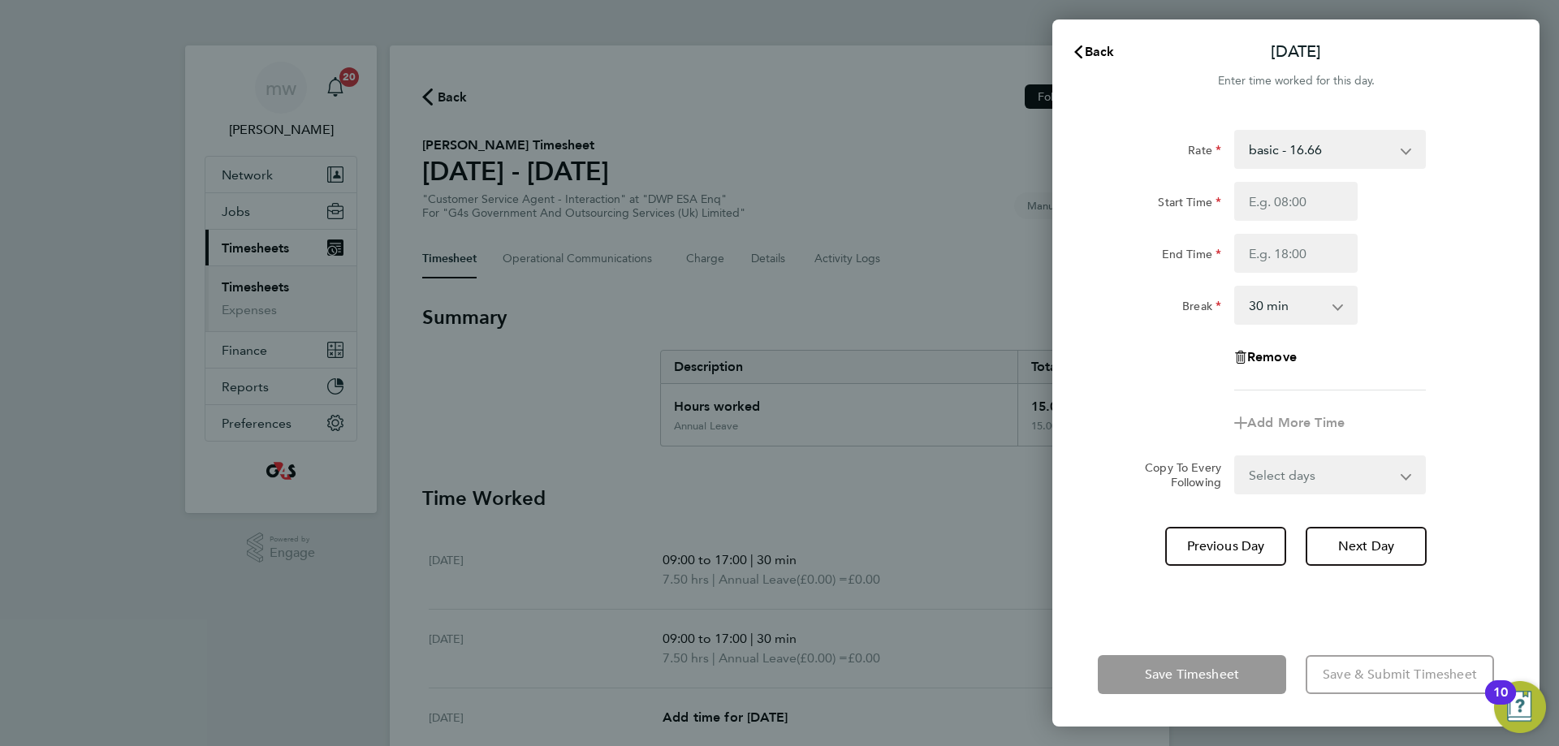
click at [1311, 156] on select "basic - 16.66 System Issue Not Paid x1.5 - 24.73 Annual Leave x2 - 32.79 Bank H…" at bounding box center [1320, 150] width 169 height 36
select select "30"
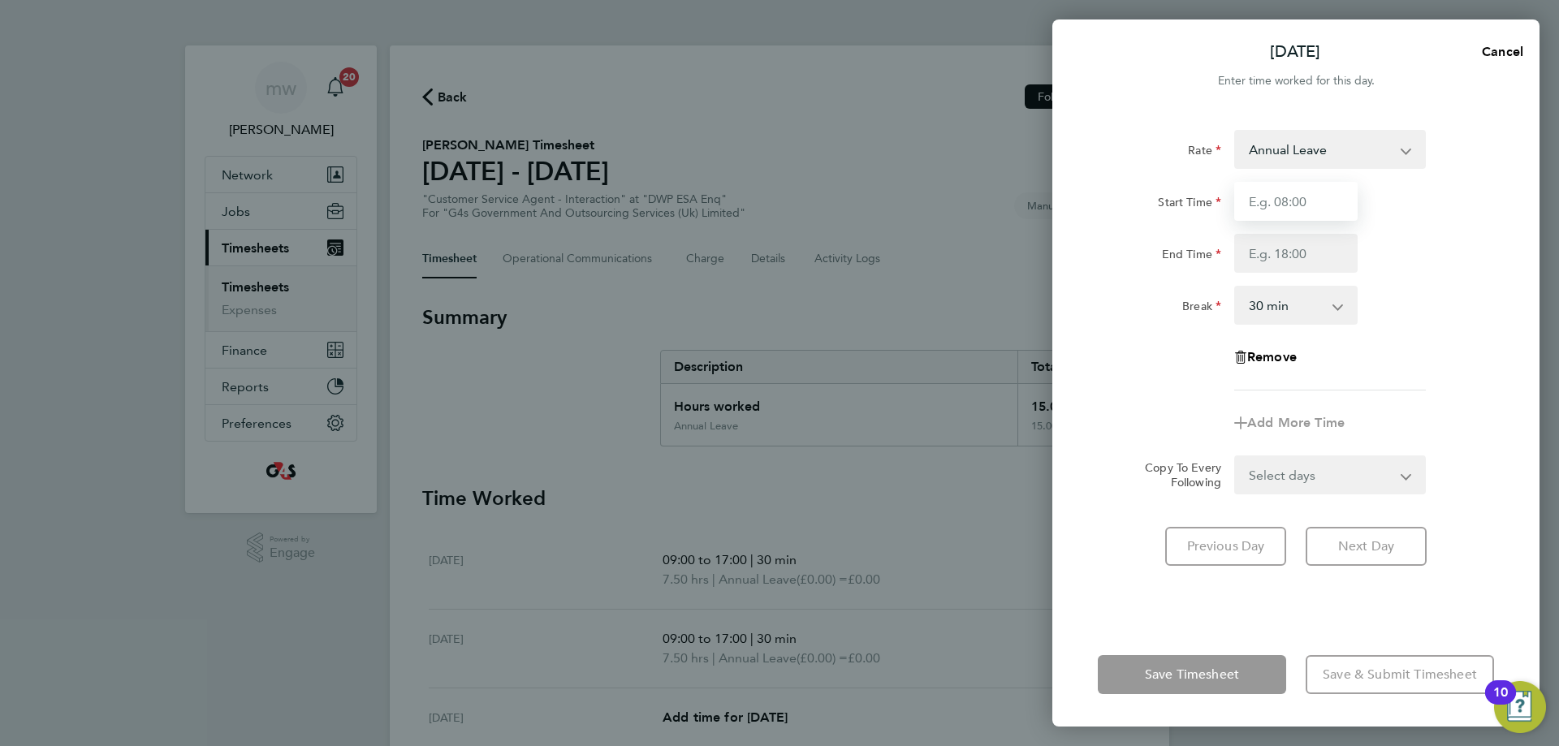
click at [1287, 184] on input "Start Time" at bounding box center [1295, 201] width 123 height 39
type input "09:00"
click at [1264, 242] on input "End Time" at bounding box center [1295, 253] width 123 height 39
type input "17:00"
drag, startPoint x: 1449, startPoint y: 285, endPoint x: 1455, endPoint y: 305, distance: 20.5
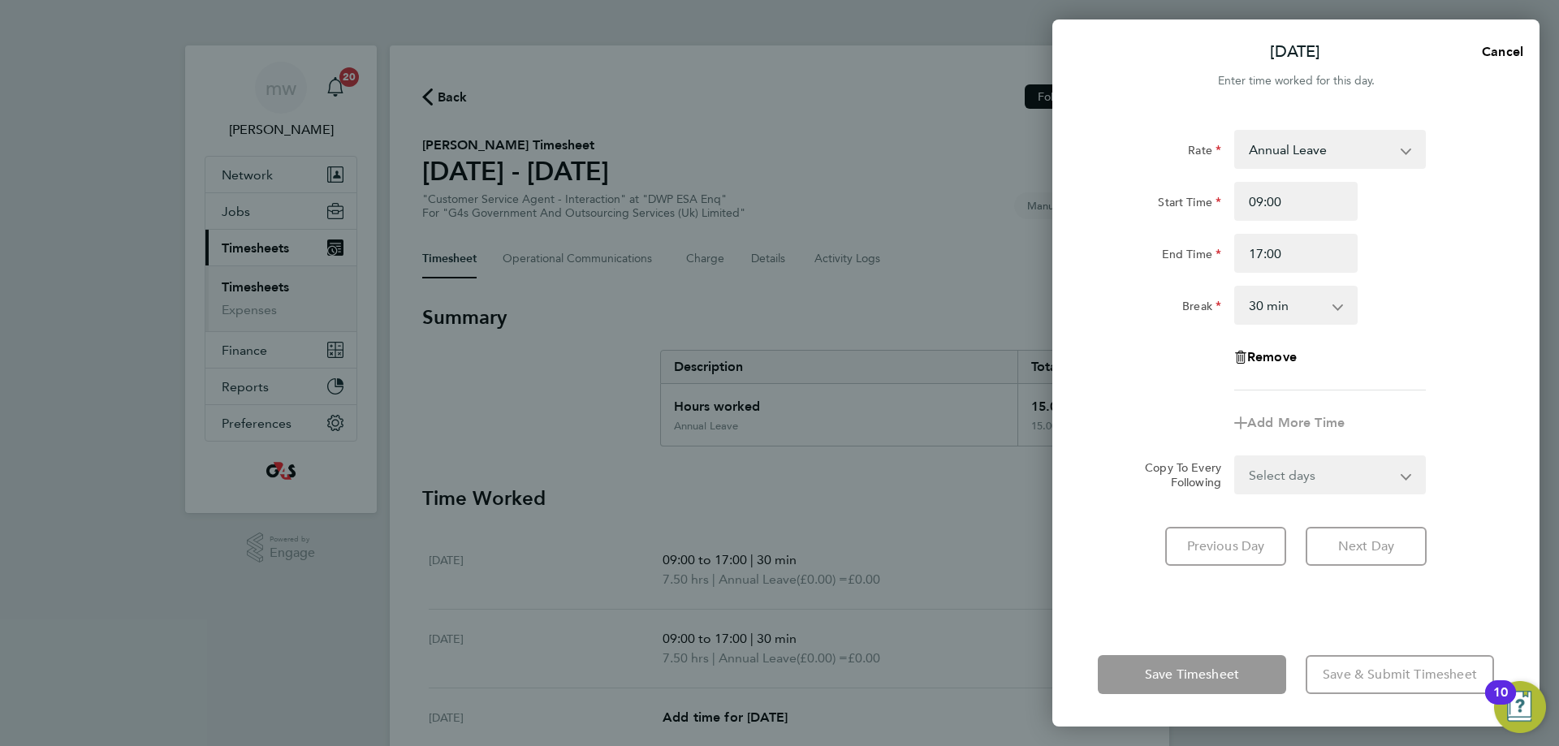
click at [1455, 286] on div "Rate Annual Leave System Issue Not Paid x1.5 - 24.73 x2 - 32.79 Bank Holiday Sy…" at bounding box center [1296, 260] width 396 height 261
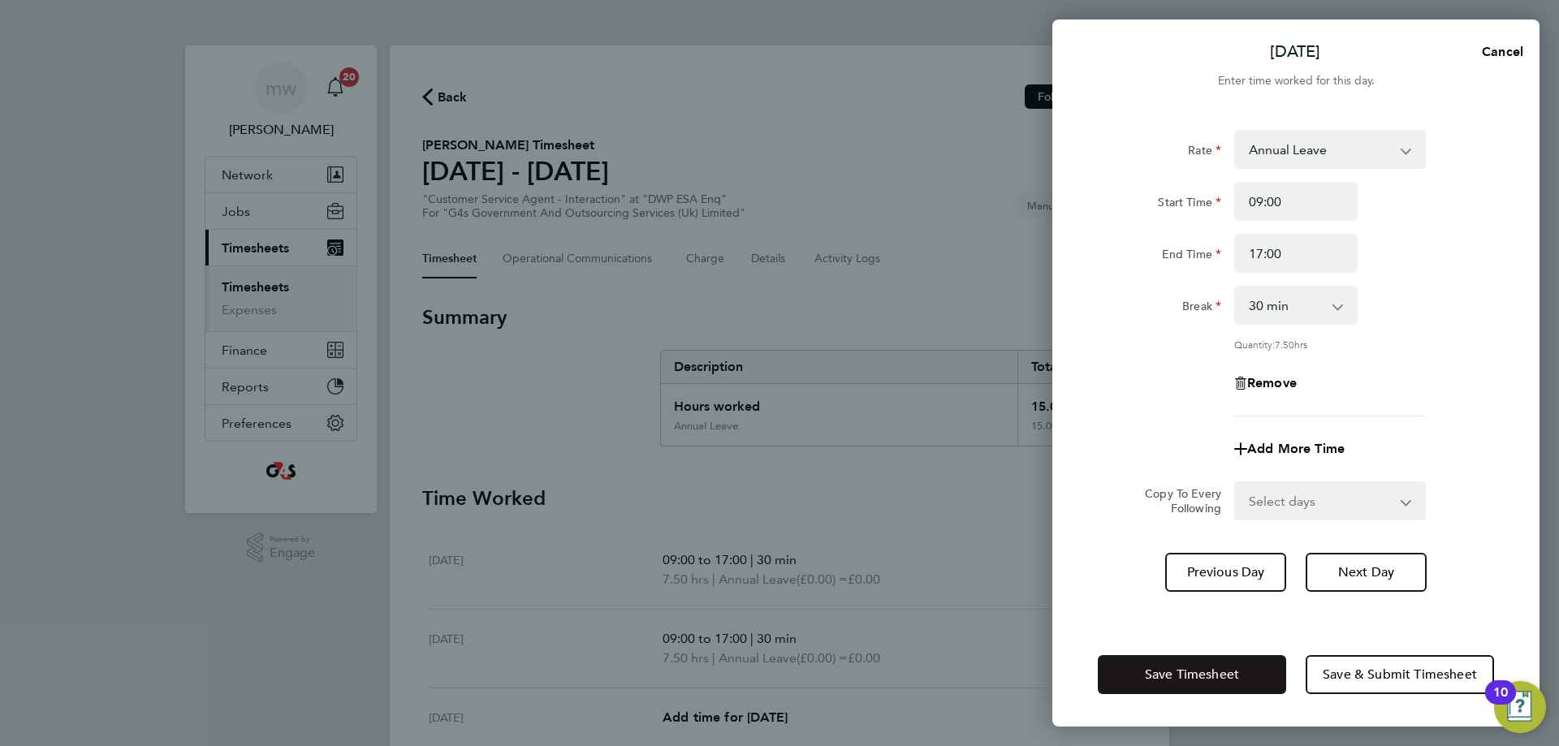
click at [1213, 679] on span "Save Timesheet" at bounding box center [1192, 675] width 94 height 16
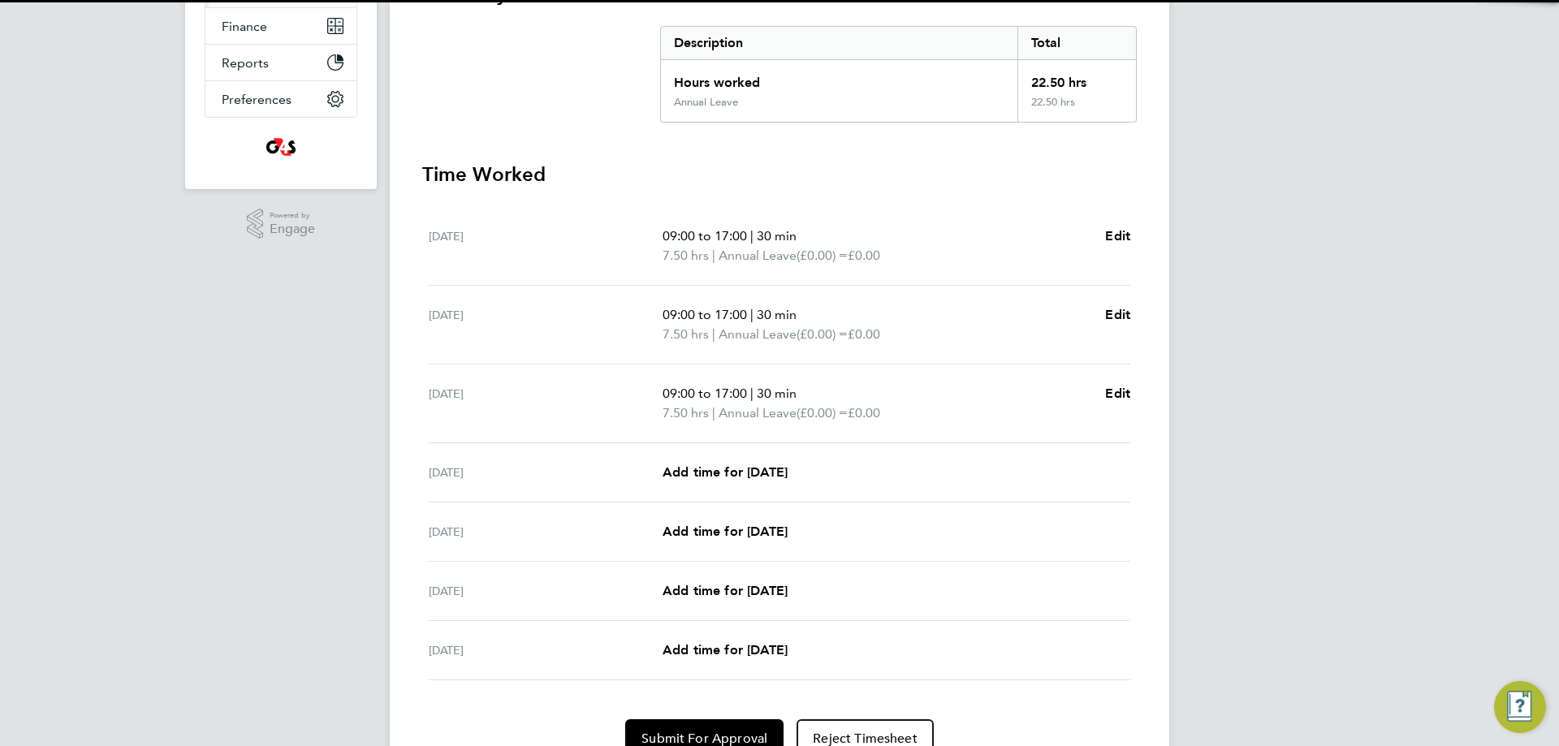
scroll to position [325, 0]
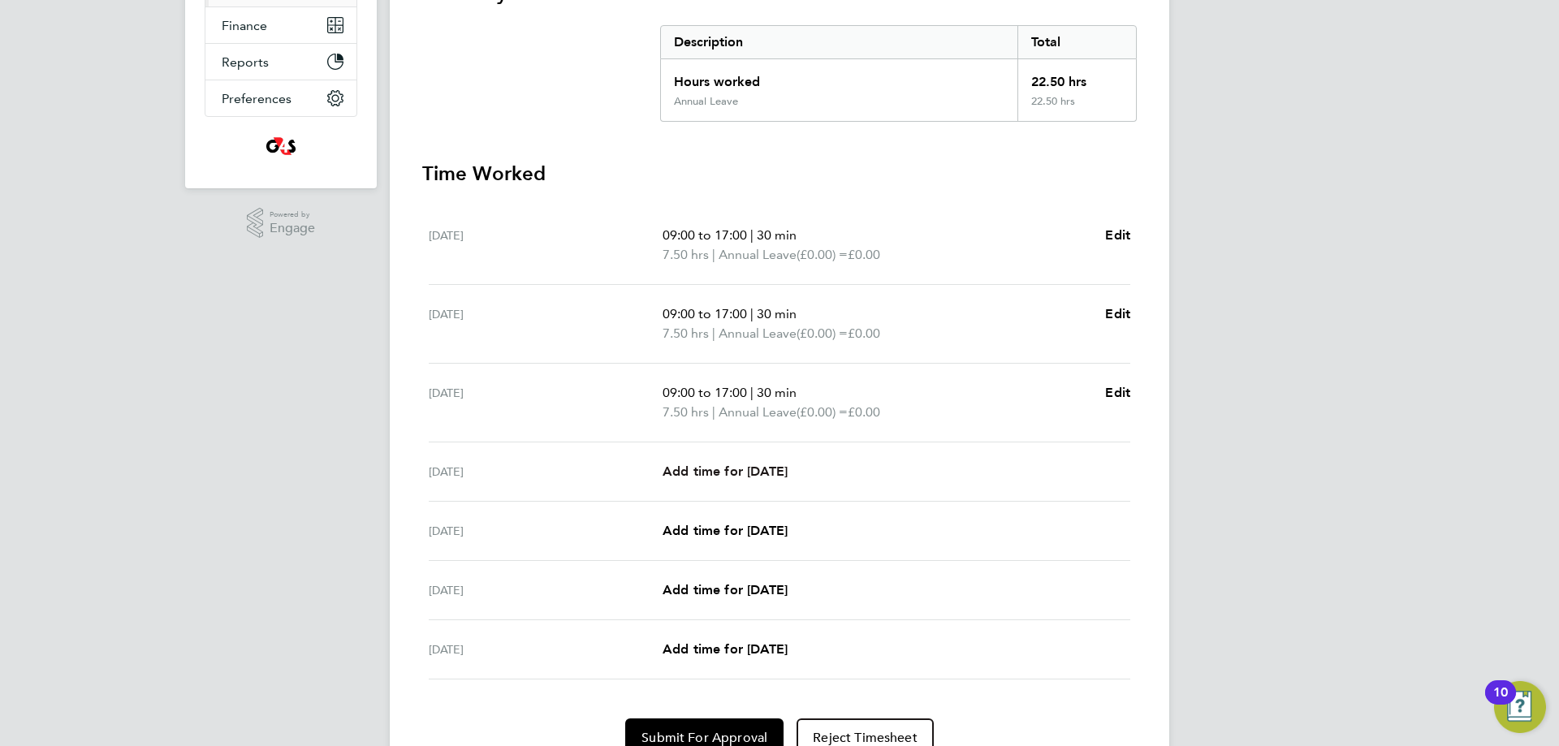
click at [773, 473] on span "Add time for [DATE]" at bounding box center [725, 471] width 125 height 15
select select "30"
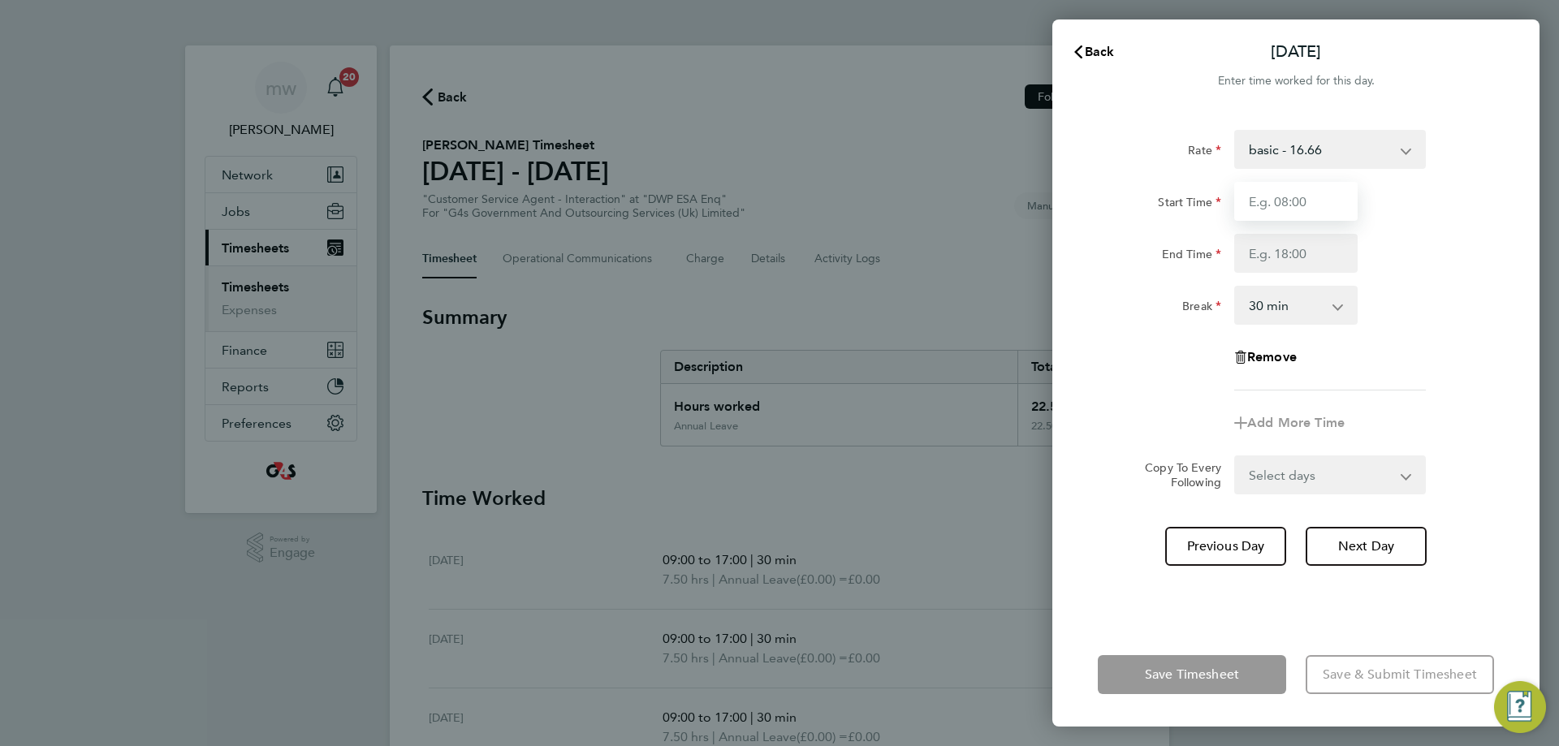
click at [1288, 193] on input "Start Time" at bounding box center [1295, 201] width 123 height 39
click at [1317, 153] on select "basic - 16.66 System Issue Not Paid x1.5 - 24.73 Annual Leave x2 - 32.79 Bank H…" at bounding box center [1320, 150] width 169 height 36
select select "30"
click at [1278, 198] on input "Start Time" at bounding box center [1295, 201] width 123 height 39
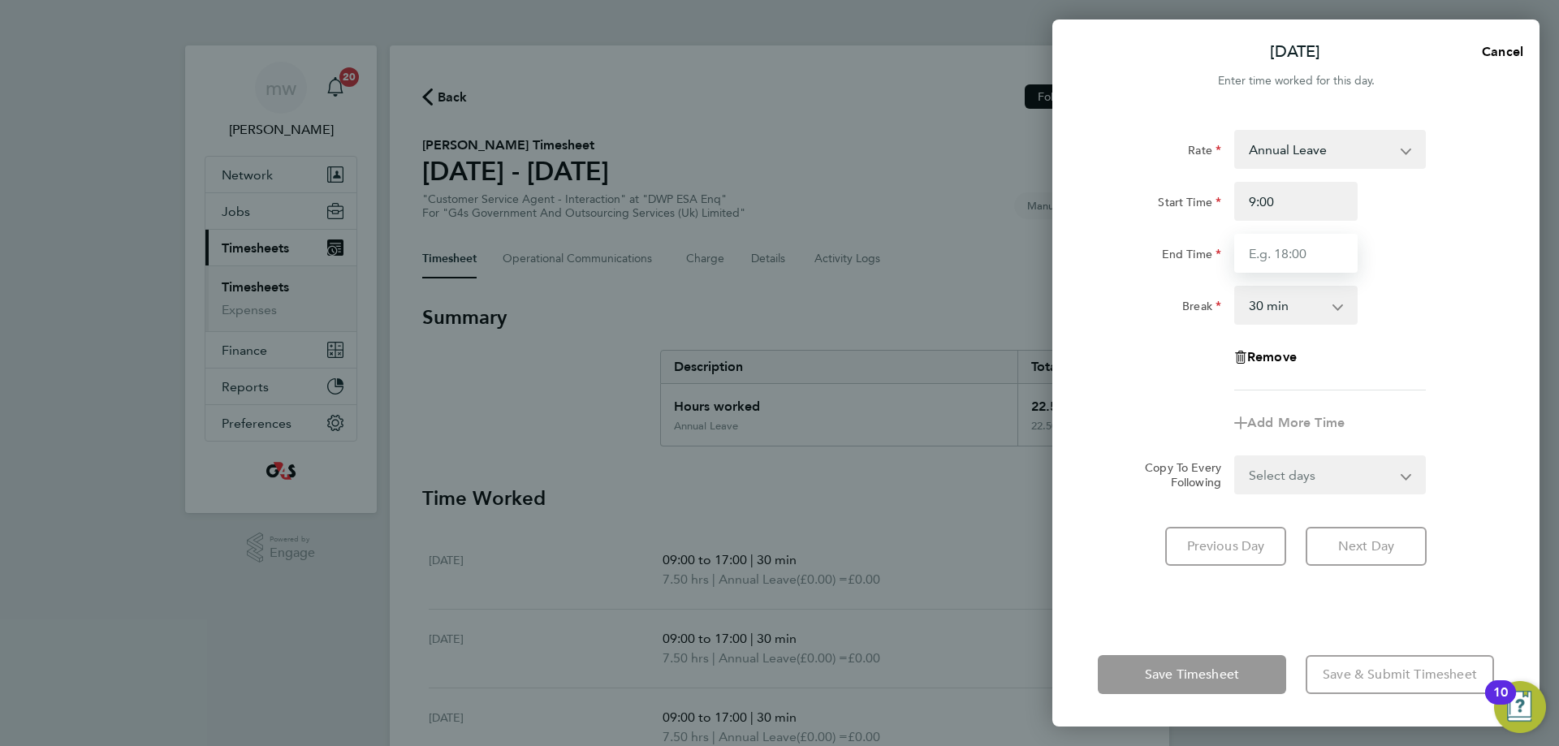
type input "09:00"
click at [1268, 248] on input "End Time" at bounding box center [1295, 253] width 123 height 39
type input "17:00"
click at [1491, 291] on div "Break 0 min 15 min 30 min 45 min 60 min 75 min 90 min" at bounding box center [1296, 305] width 409 height 39
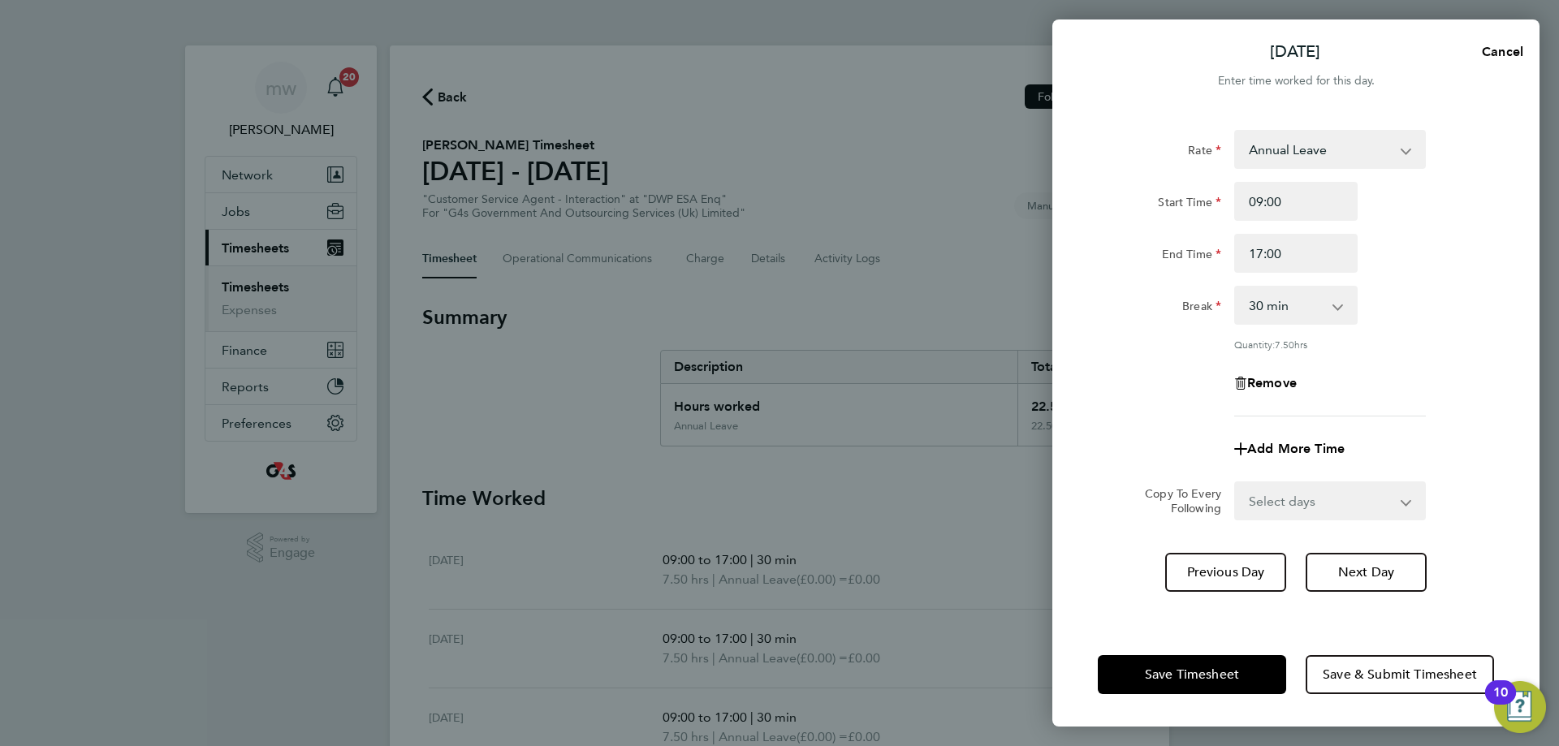
click at [1253, 655] on div "Save Timesheet Save & Submit Timesheet" at bounding box center [1296, 675] width 487 height 104
click at [1243, 666] on button "Save Timesheet" at bounding box center [1192, 674] width 188 height 39
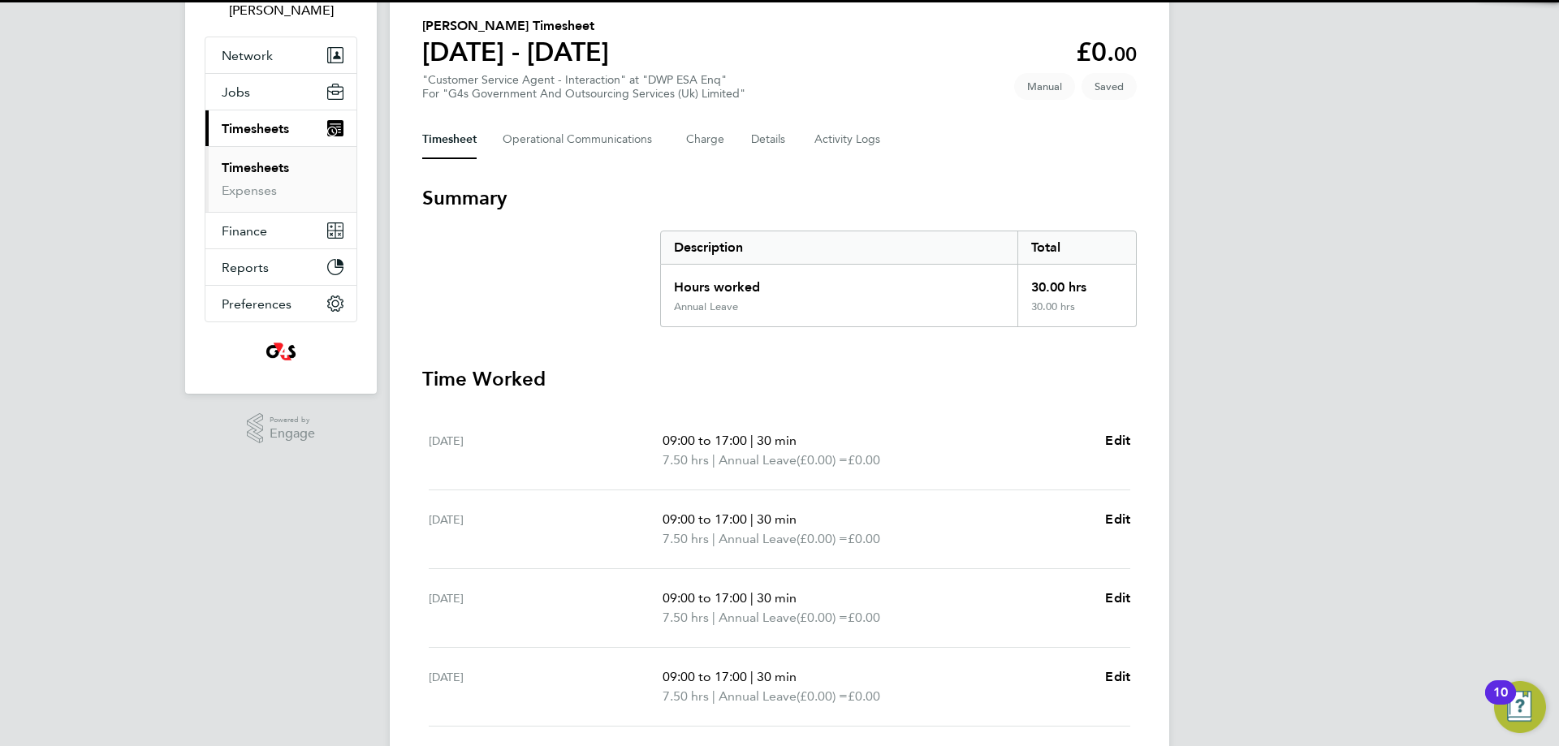
scroll to position [325, 0]
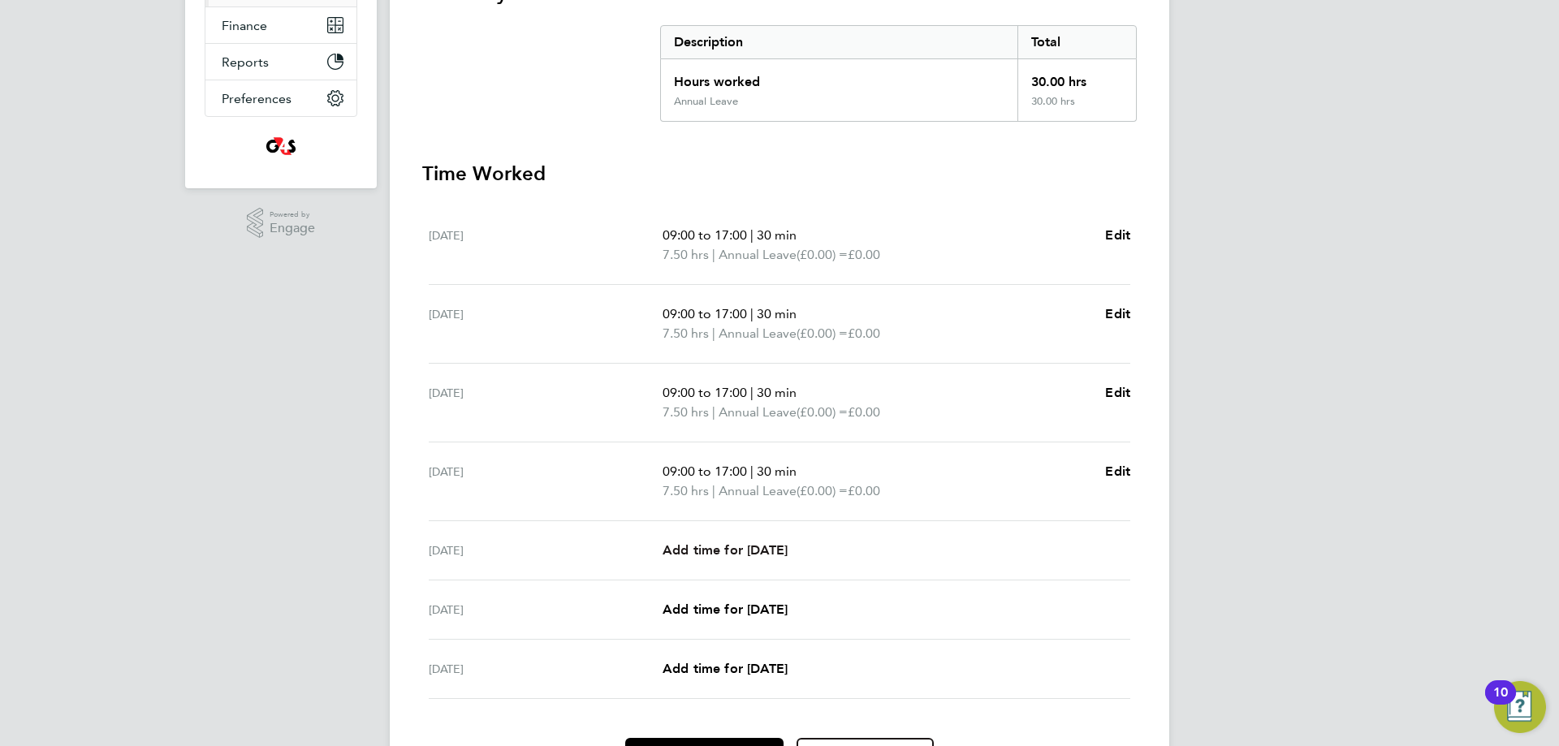
click at [751, 556] on span "Add time for [DATE]" at bounding box center [725, 550] width 125 height 15
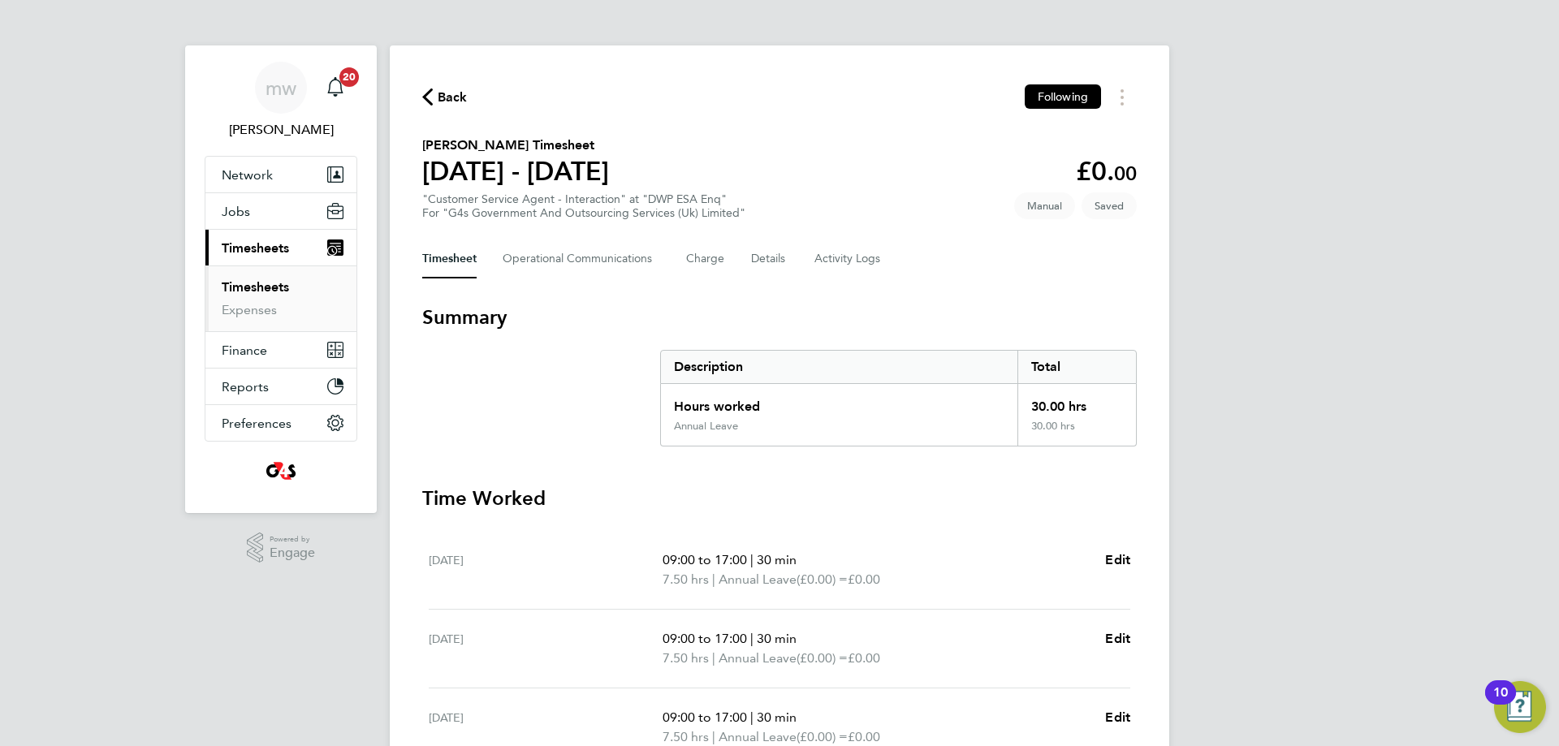
select select "30"
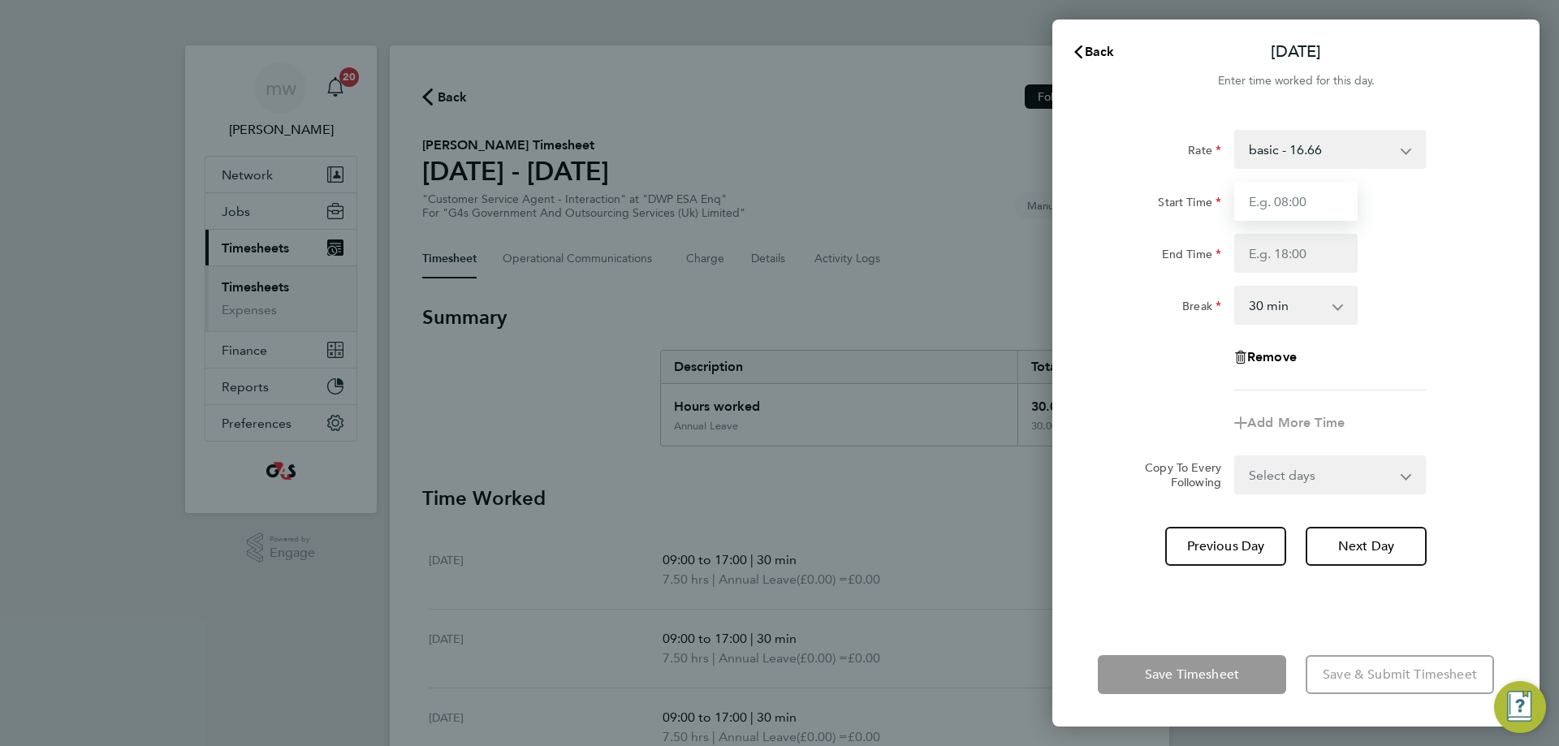
click at [1279, 201] on input "Start Time" at bounding box center [1295, 201] width 123 height 39
type input "09:00"
click at [1282, 250] on input "End Time" at bounding box center [1295, 253] width 123 height 39
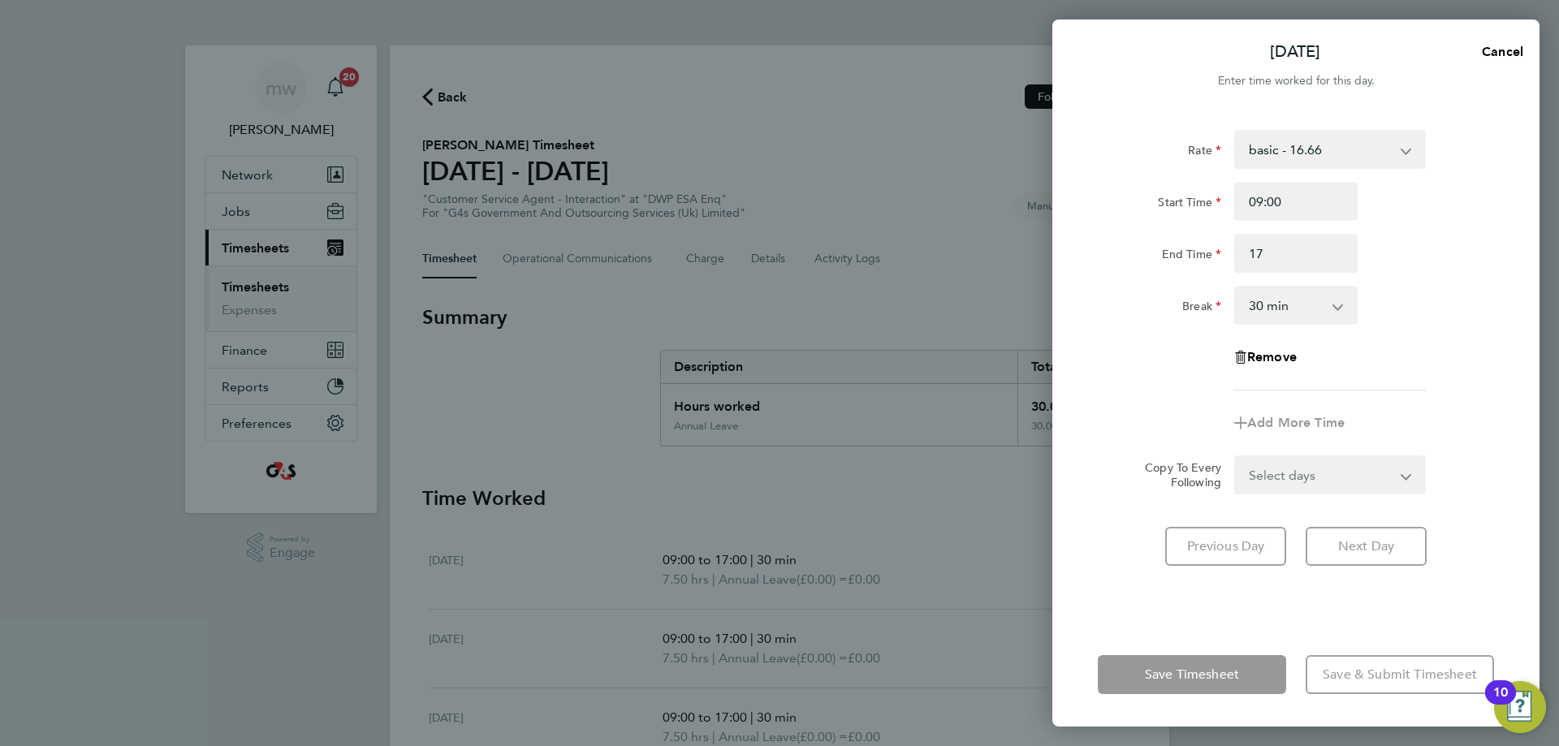
type input "17:00"
click at [1330, 153] on select "basic - 16.66 System Issue Not Paid x1.5 - 24.73 Annual Leave x2 - 32.79 Bank H…" at bounding box center [1320, 150] width 169 height 36
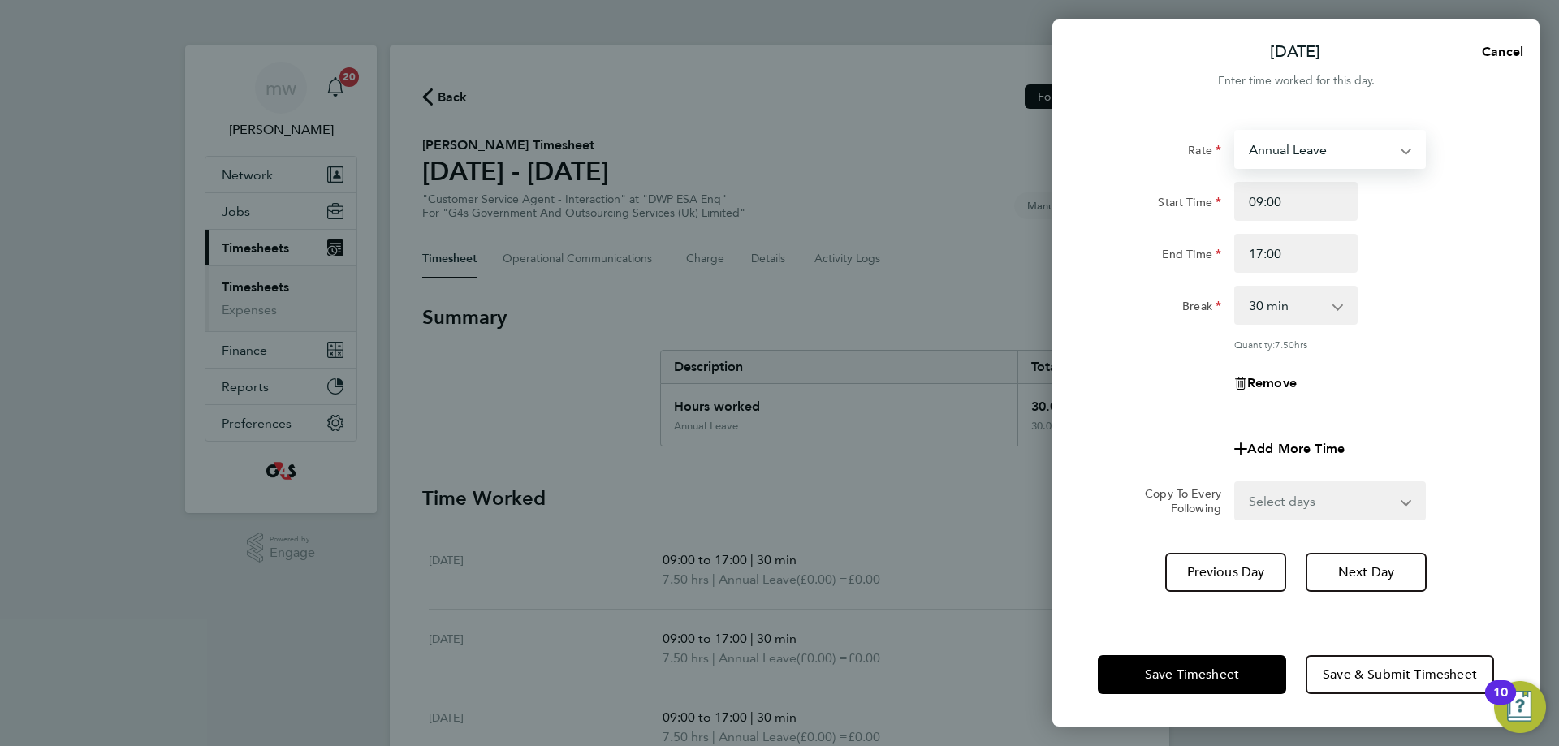
select select "30"
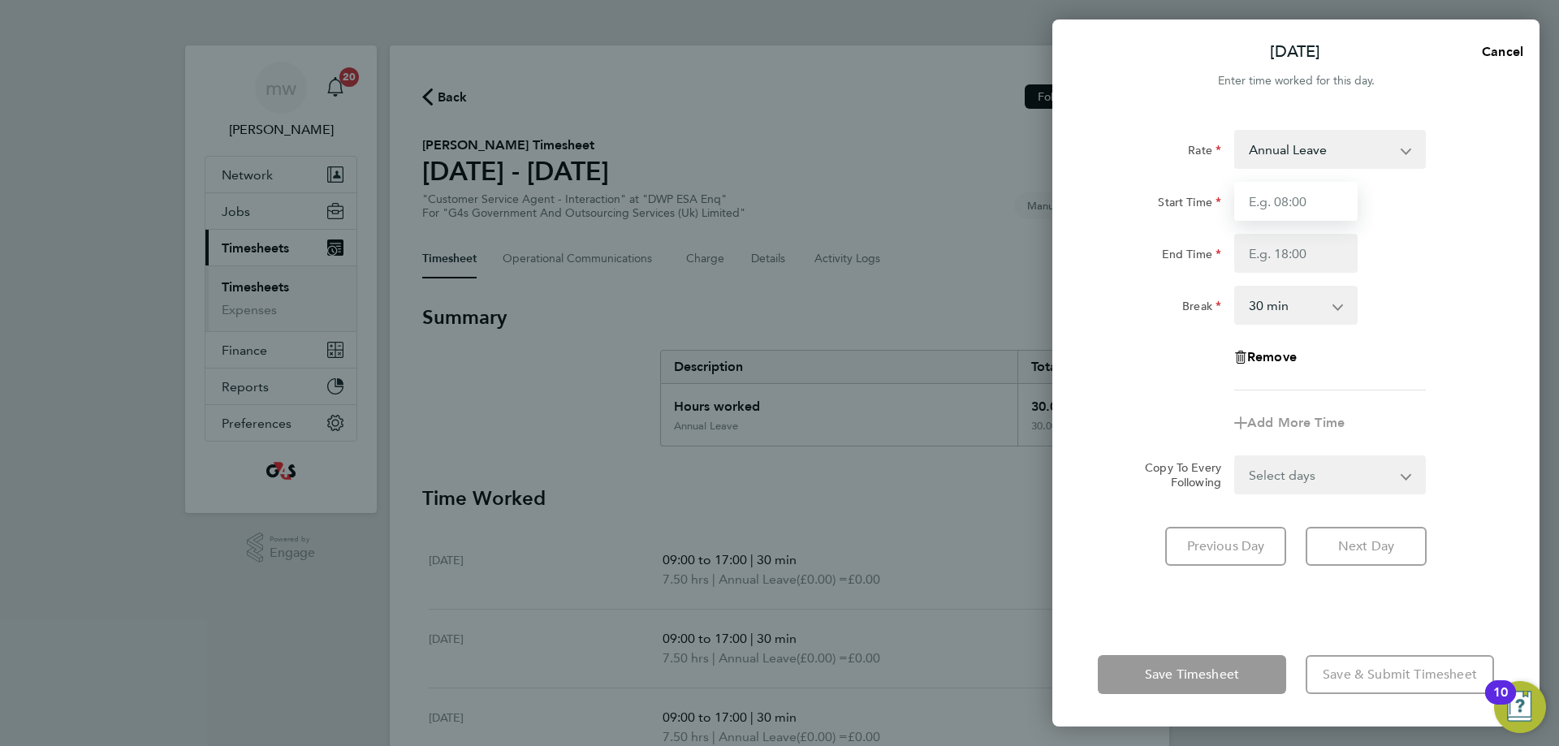
click at [1296, 197] on input "Start Time" at bounding box center [1295, 201] width 123 height 39
type input "09:00"
click at [1273, 246] on input "End Time" at bounding box center [1295, 253] width 123 height 39
type input "17:00"
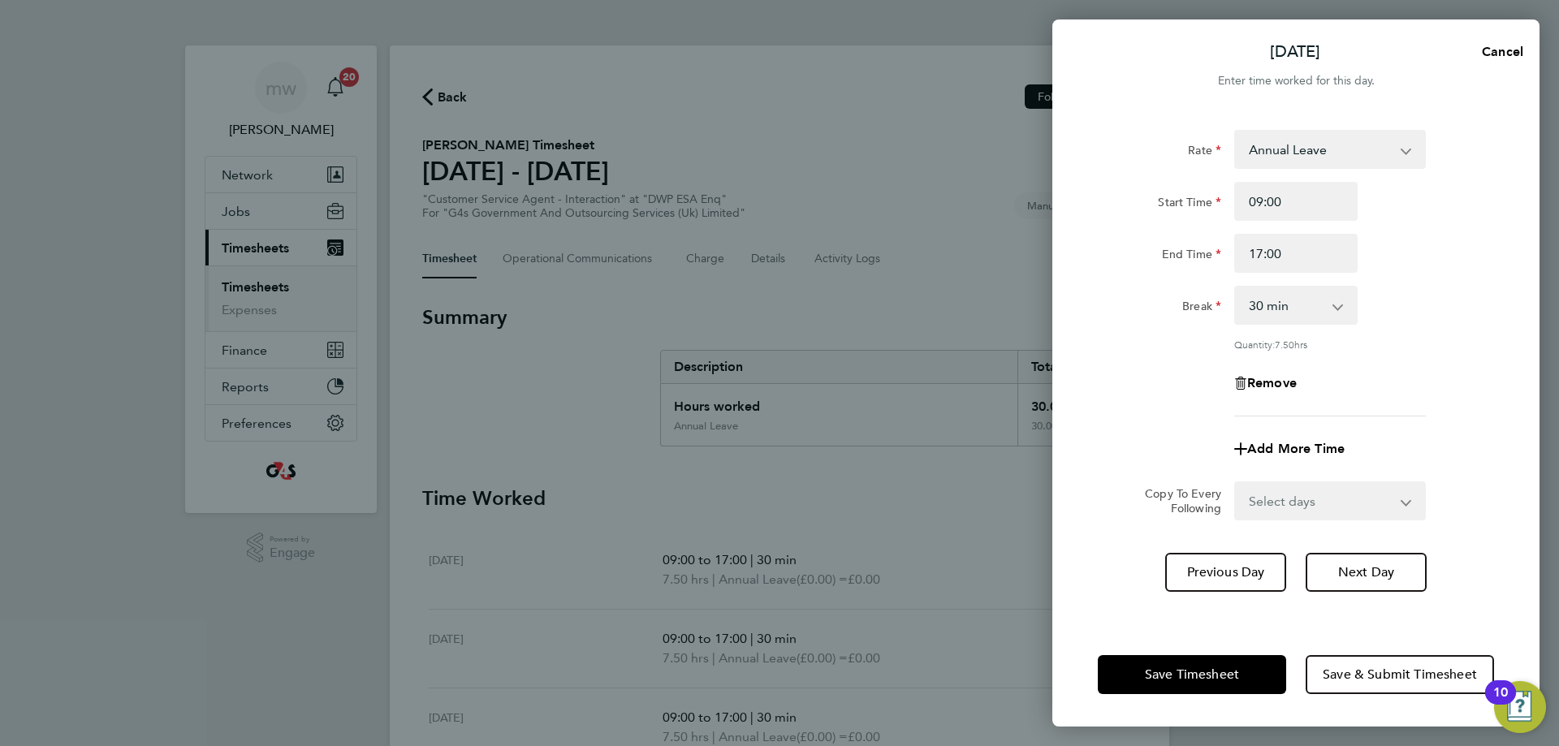
drag, startPoint x: 1450, startPoint y: 287, endPoint x: 1376, endPoint y: 350, distance: 97.3
click at [1457, 287] on div "Break 0 min 15 min 30 min 45 min 60 min 75 min 90 min" at bounding box center [1296, 305] width 409 height 39
drag, startPoint x: 1239, startPoint y: 673, endPoint x: 1229, endPoint y: 672, distance: 10.6
click at [1235, 675] on button "Save Timesheet" at bounding box center [1192, 674] width 188 height 39
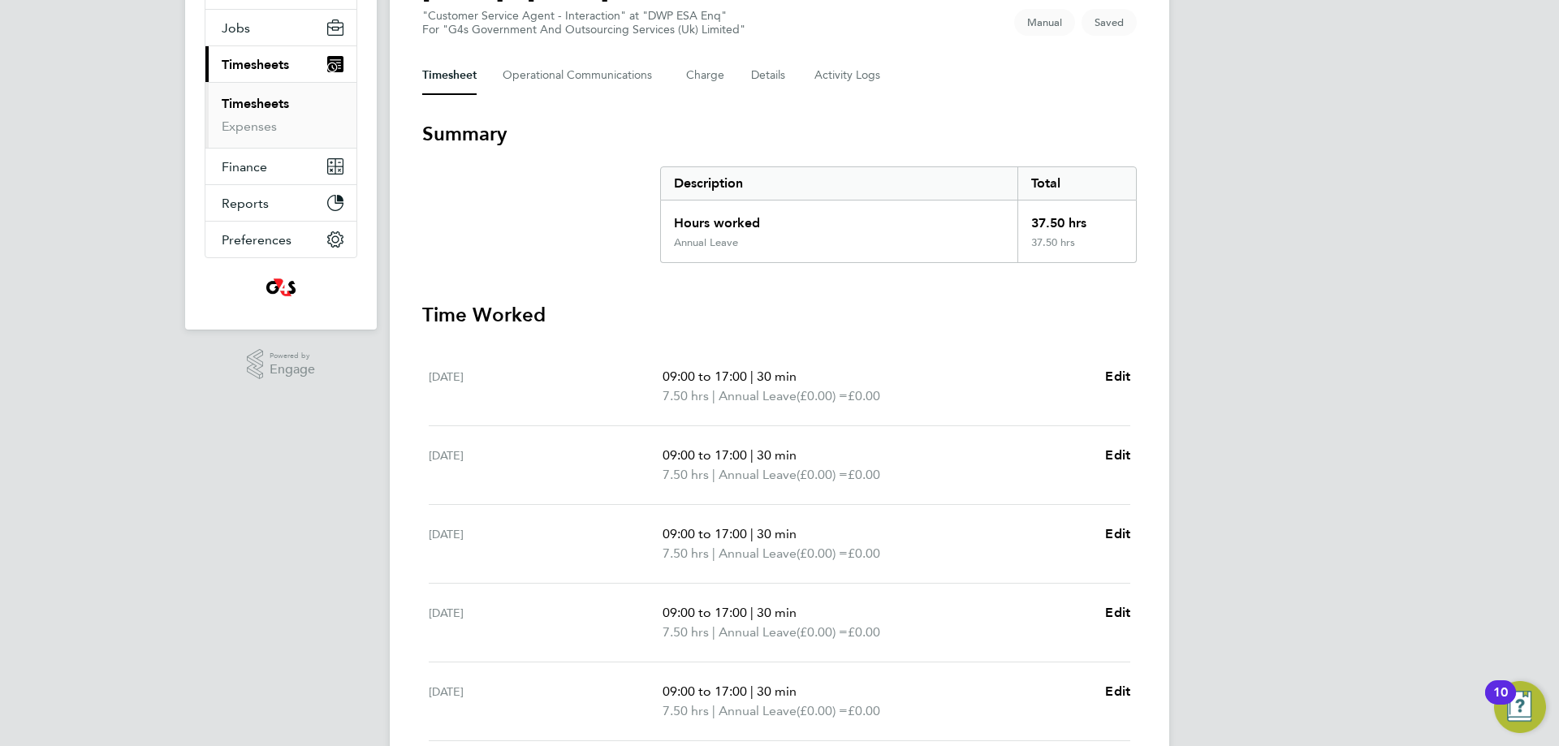
scroll to position [406, 0]
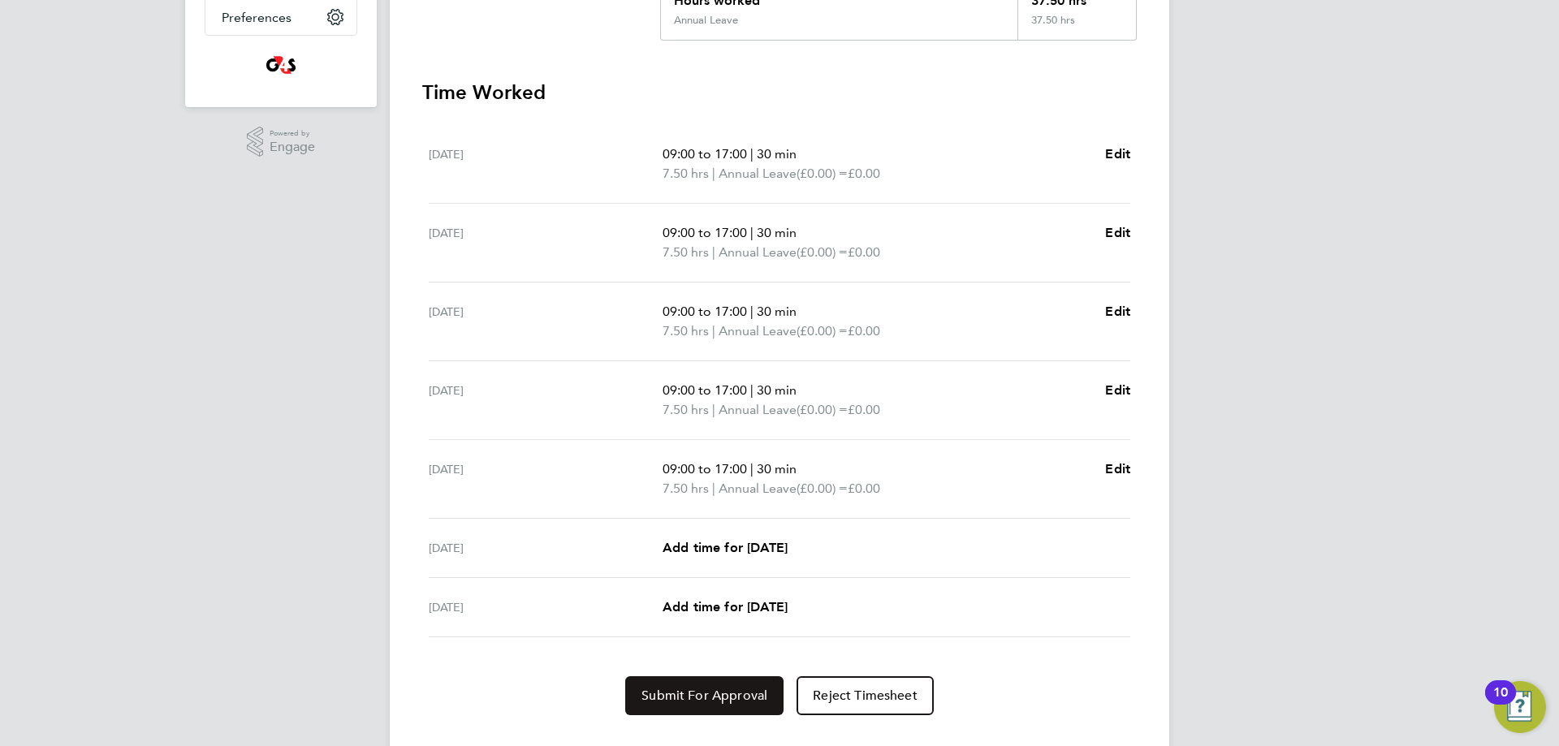
click at [752, 689] on span "Submit For Approval" at bounding box center [705, 696] width 126 height 16
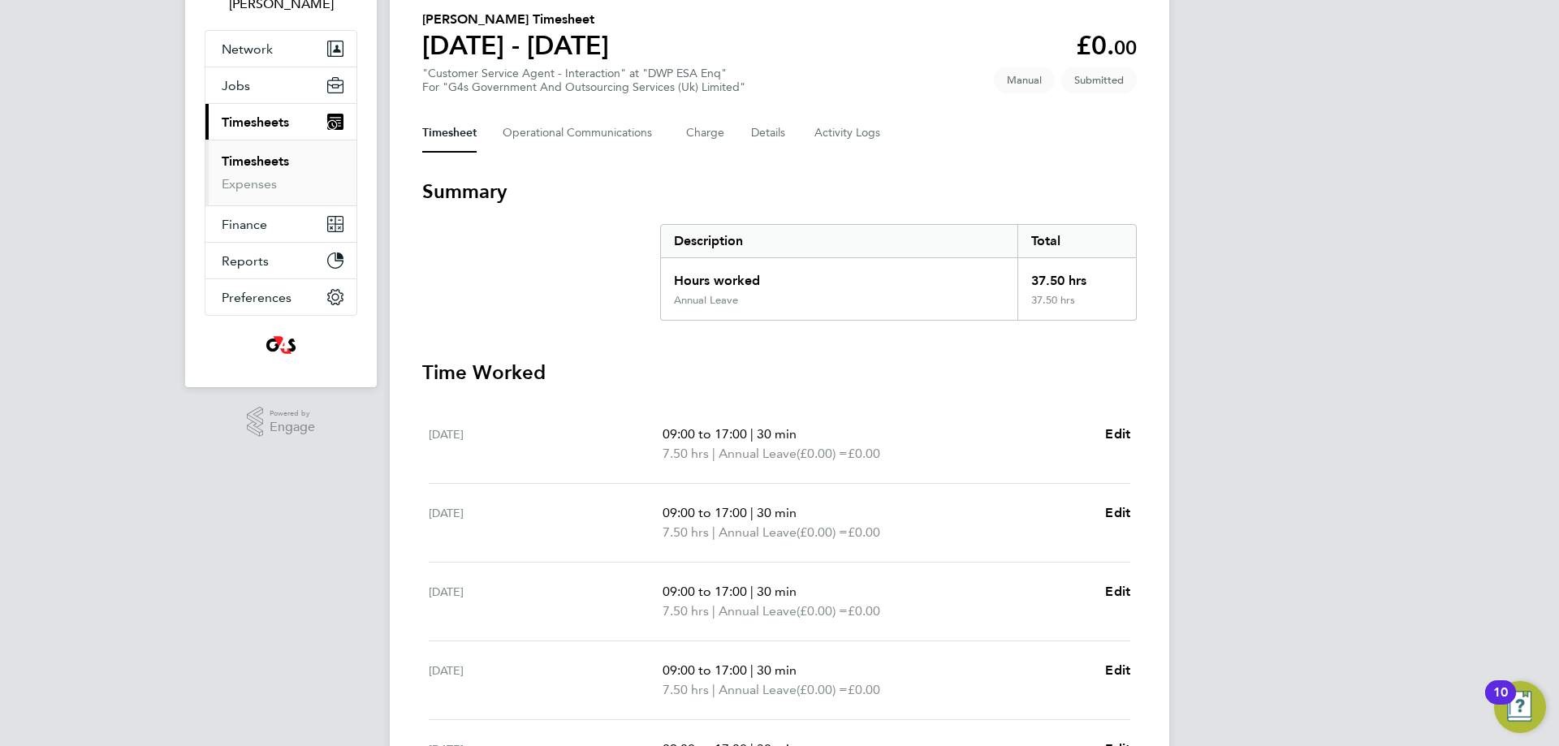
scroll to position [0, 0]
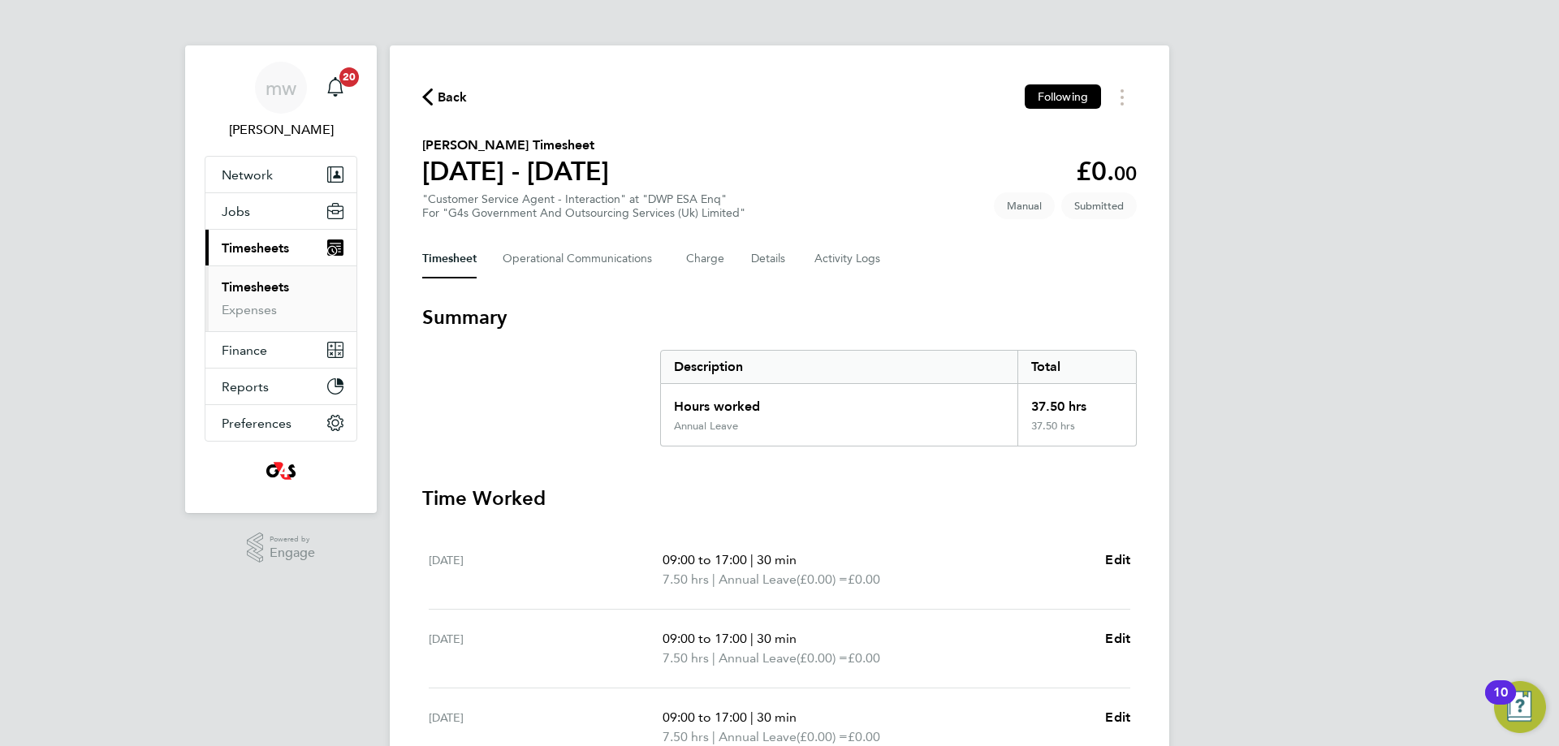
click at [450, 103] on span "Back" at bounding box center [453, 97] width 30 height 19
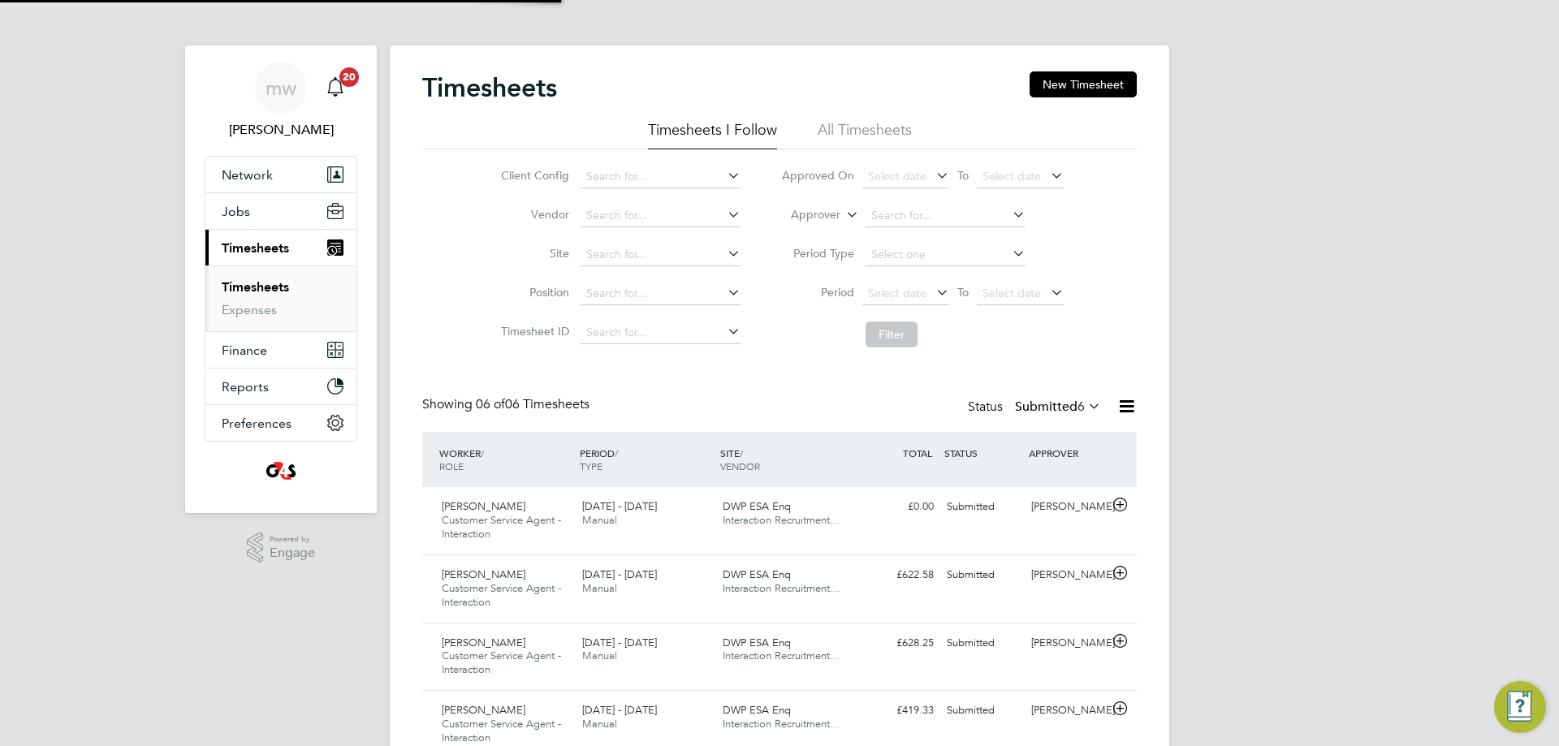
scroll to position [54, 141]
click at [1064, 84] on button "New Timesheet" at bounding box center [1083, 84] width 107 height 26
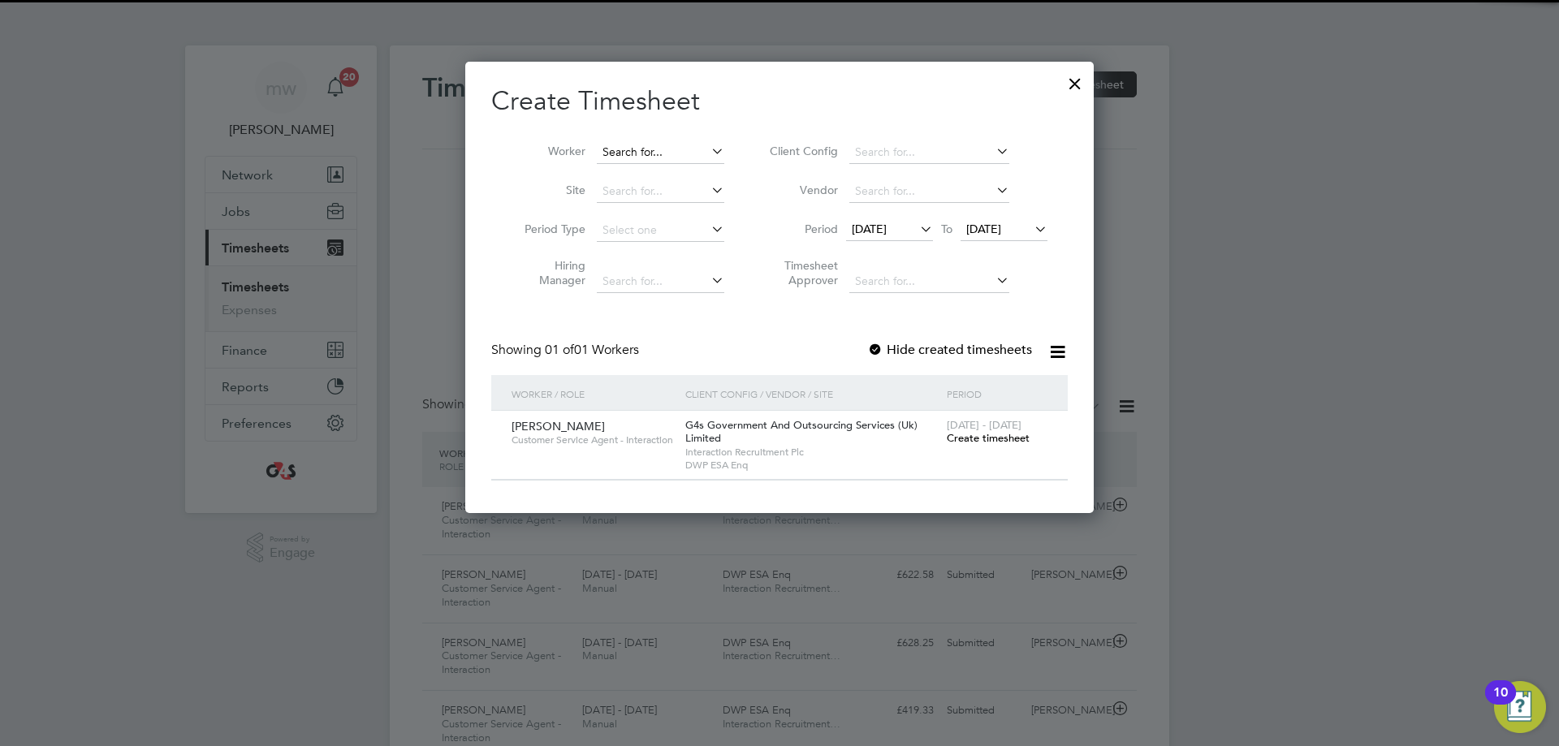
click at [687, 151] on input at bounding box center [661, 152] width 128 height 23
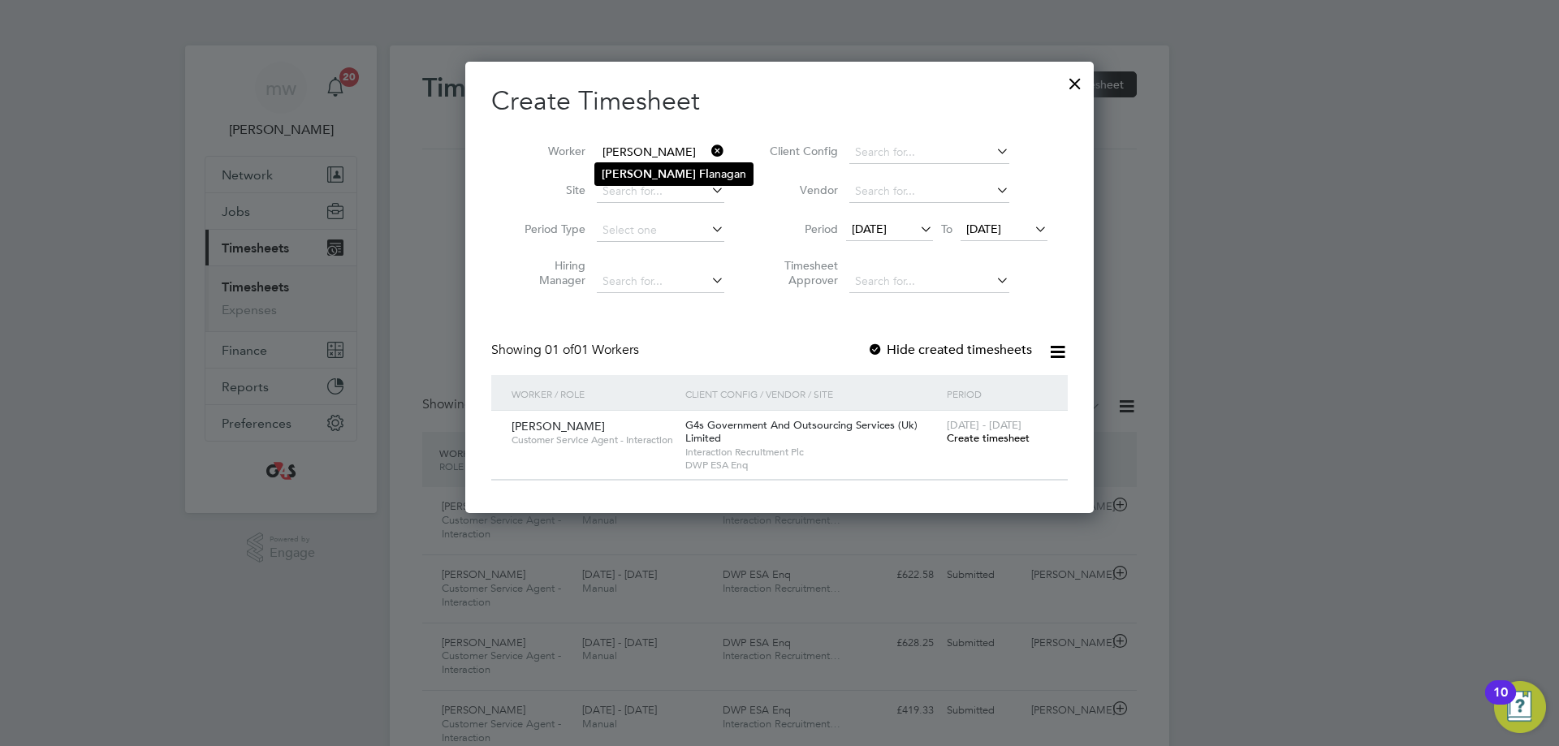
click at [716, 173] on li "[PERSON_NAME] anagan" at bounding box center [674, 174] width 158 height 22
type input "[PERSON_NAME]"
click at [887, 227] on span "[DATE]" at bounding box center [869, 229] width 35 height 15
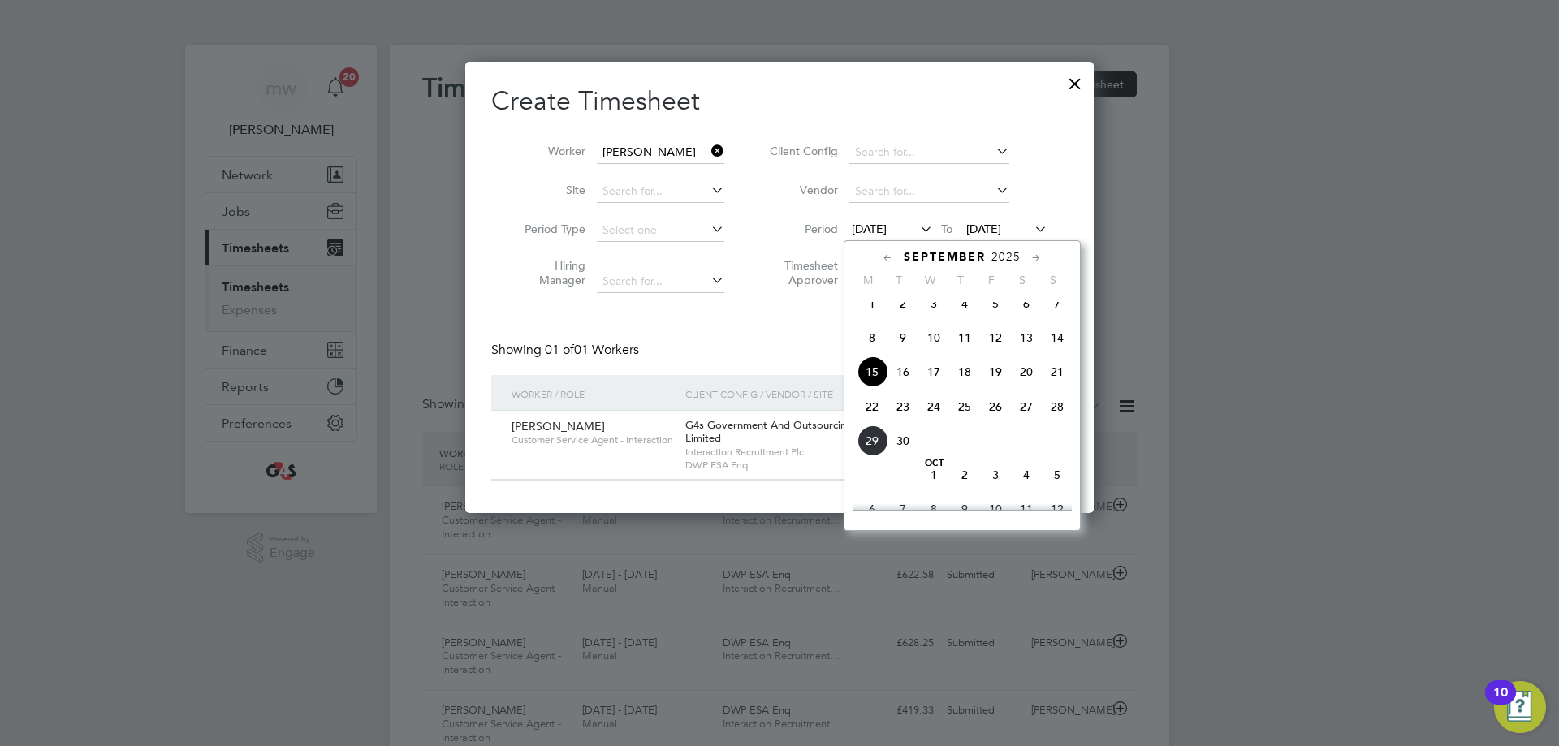
drag, startPoint x: 868, startPoint y: 418, endPoint x: 877, endPoint y: 390, distance: 29.8
click at [868, 417] on span "22" at bounding box center [872, 406] width 31 height 31
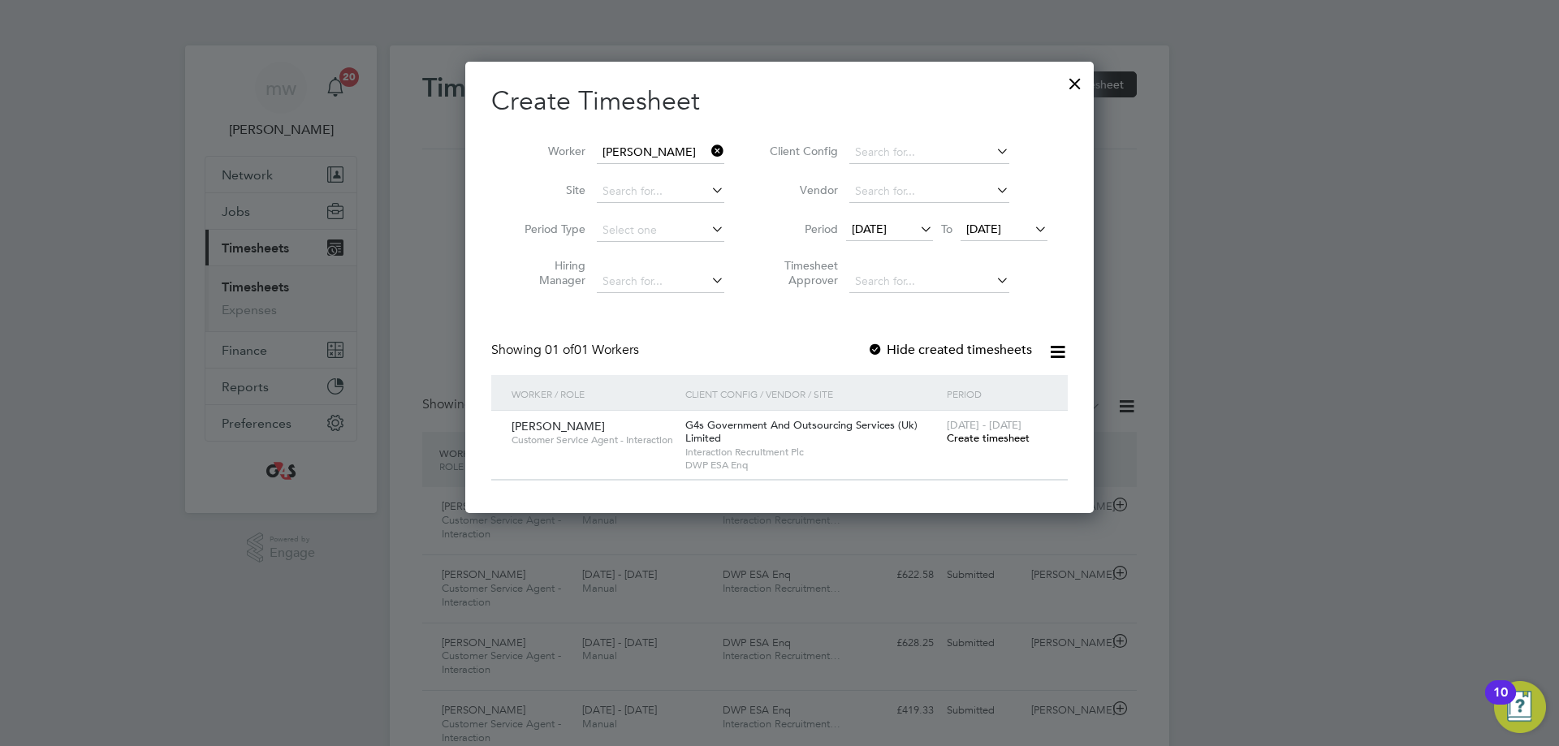
click at [876, 349] on div at bounding box center [875, 351] width 16 height 16
click at [984, 439] on span "Create timesheet" at bounding box center [988, 438] width 83 height 14
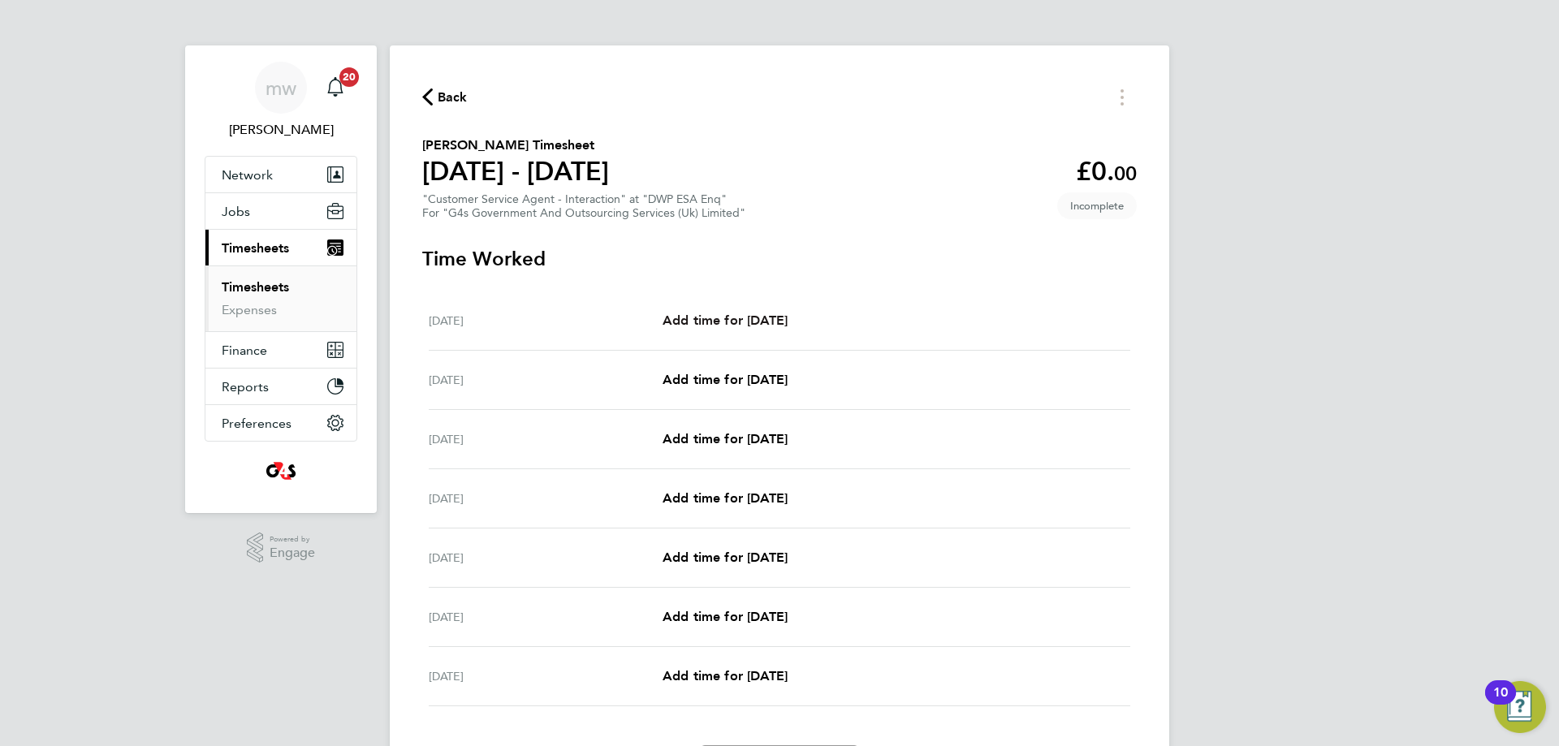
click at [764, 320] on span "Add time for [DATE]" at bounding box center [725, 320] width 125 height 15
select select "30"
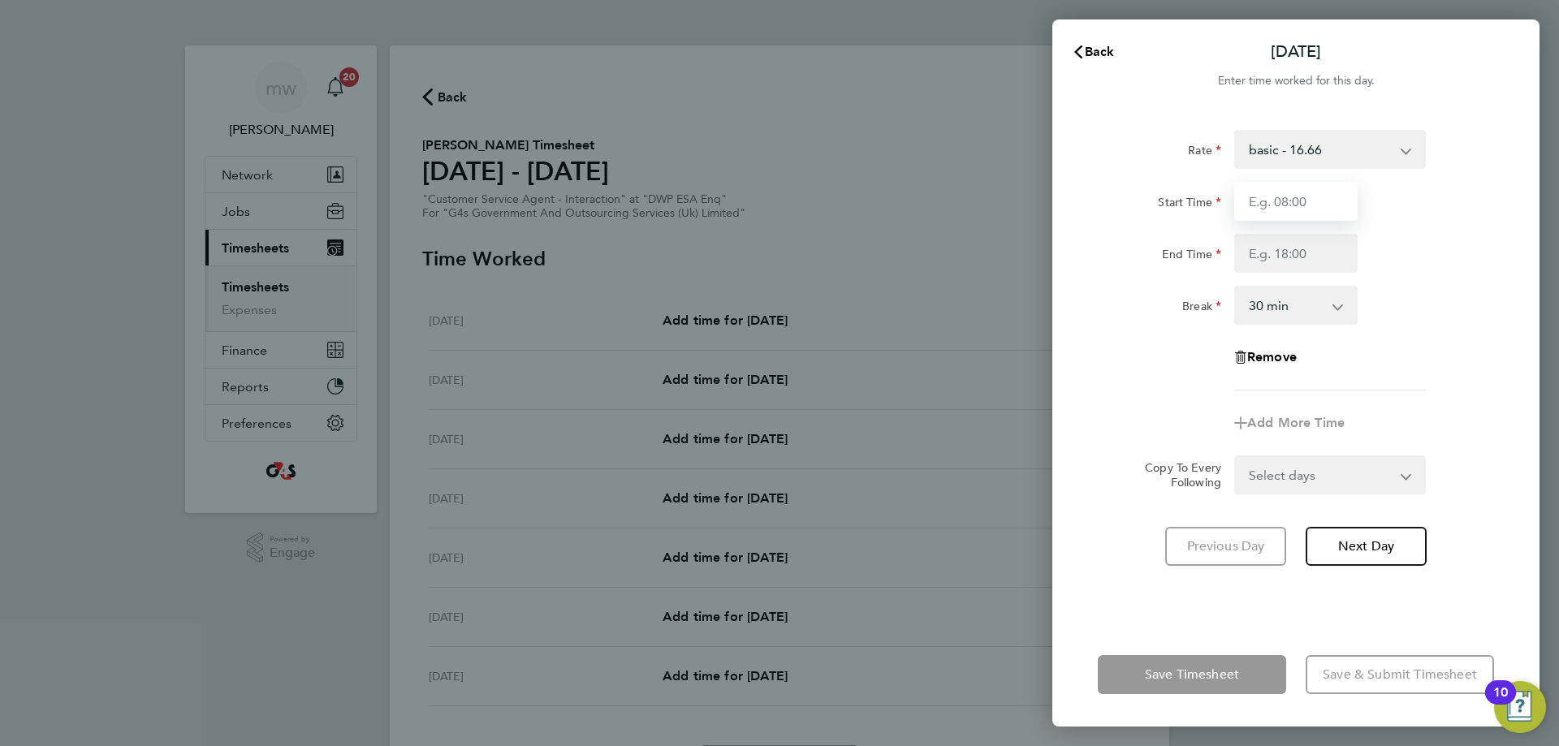
drag, startPoint x: 1245, startPoint y: 200, endPoint x: 1260, endPoint y: 199, distance: 15.5
click at [1251, 200] on input "Start Time" at bounding box center [1295, 201] width 123 height 39
type input "07:45"
click at [1263, 253] on input "End Time" at bounding box center [1295, 253] width 123 height 39
type input "16:15"
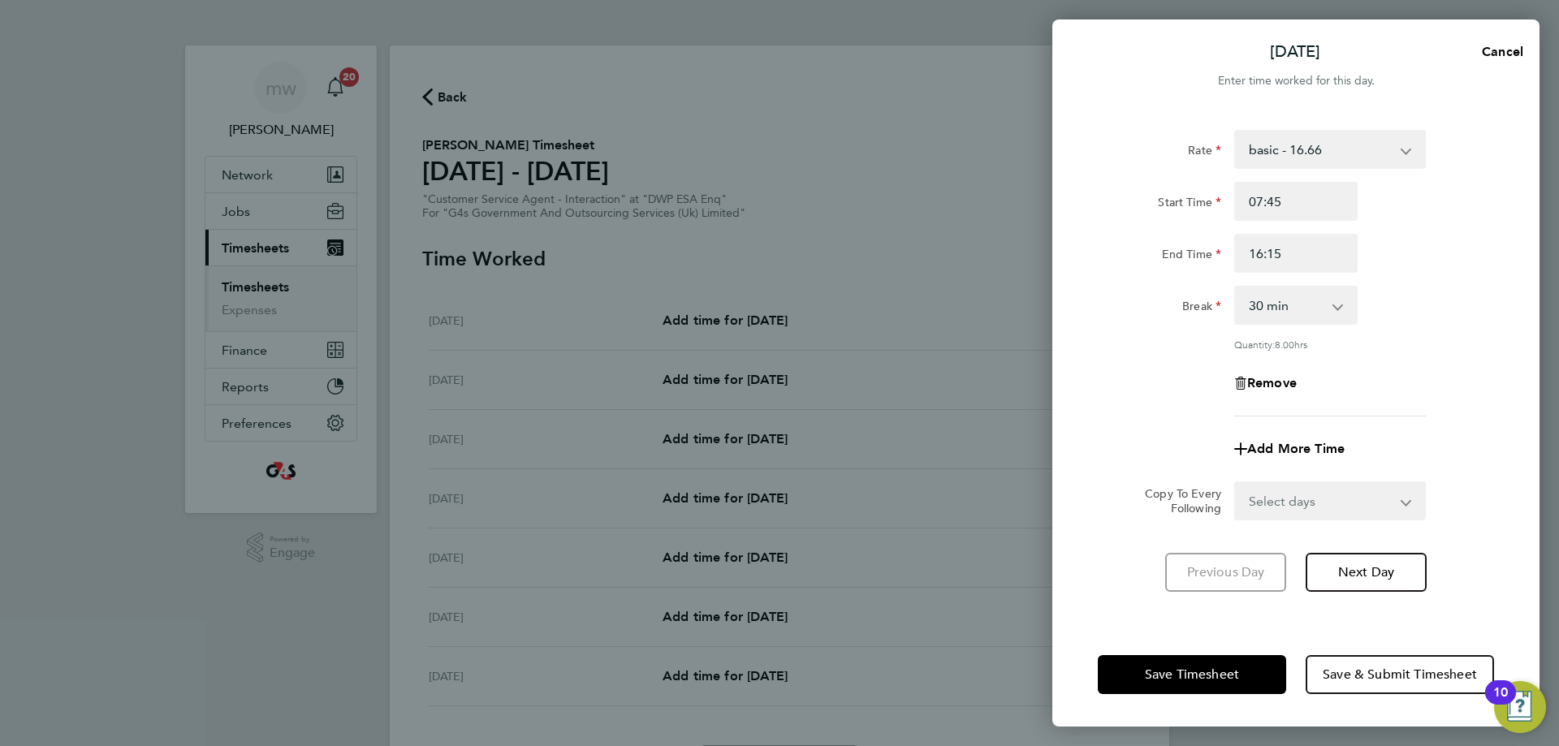
click at [1509, 281] on div "Rate basic - 16.66 Bank Holiday Annual Leave System Issue Paid - 16.66 System I…" at bounding box center [1296, 366] width 487 height 512
click at [1197, 658] on button "Save Timesheet" at bounding box center [1192, 674] width 188 height 39
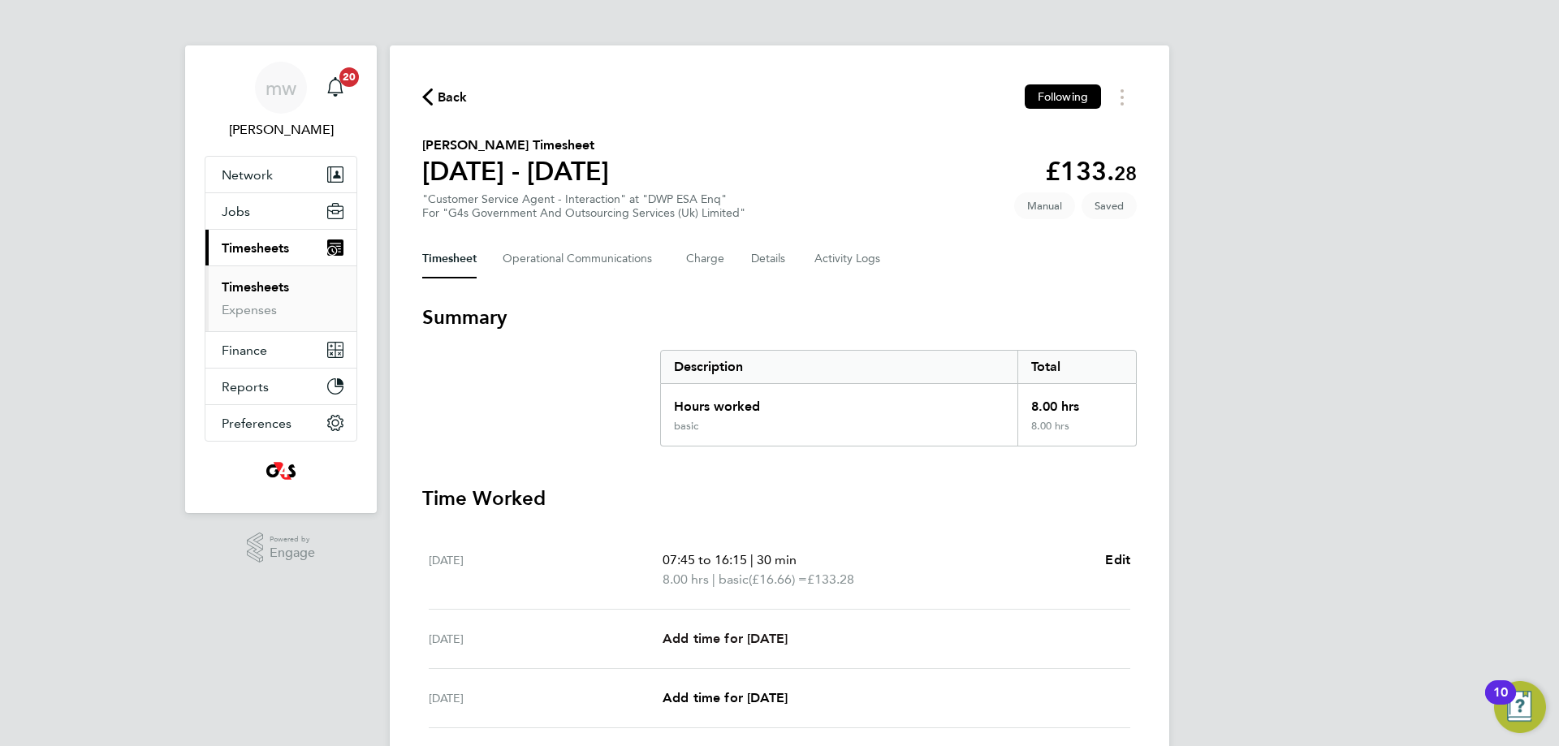
click at [743, 632] on span "Add time for [DATE]" at bounding box center [725, 638] width 125 height 15
select select "30"
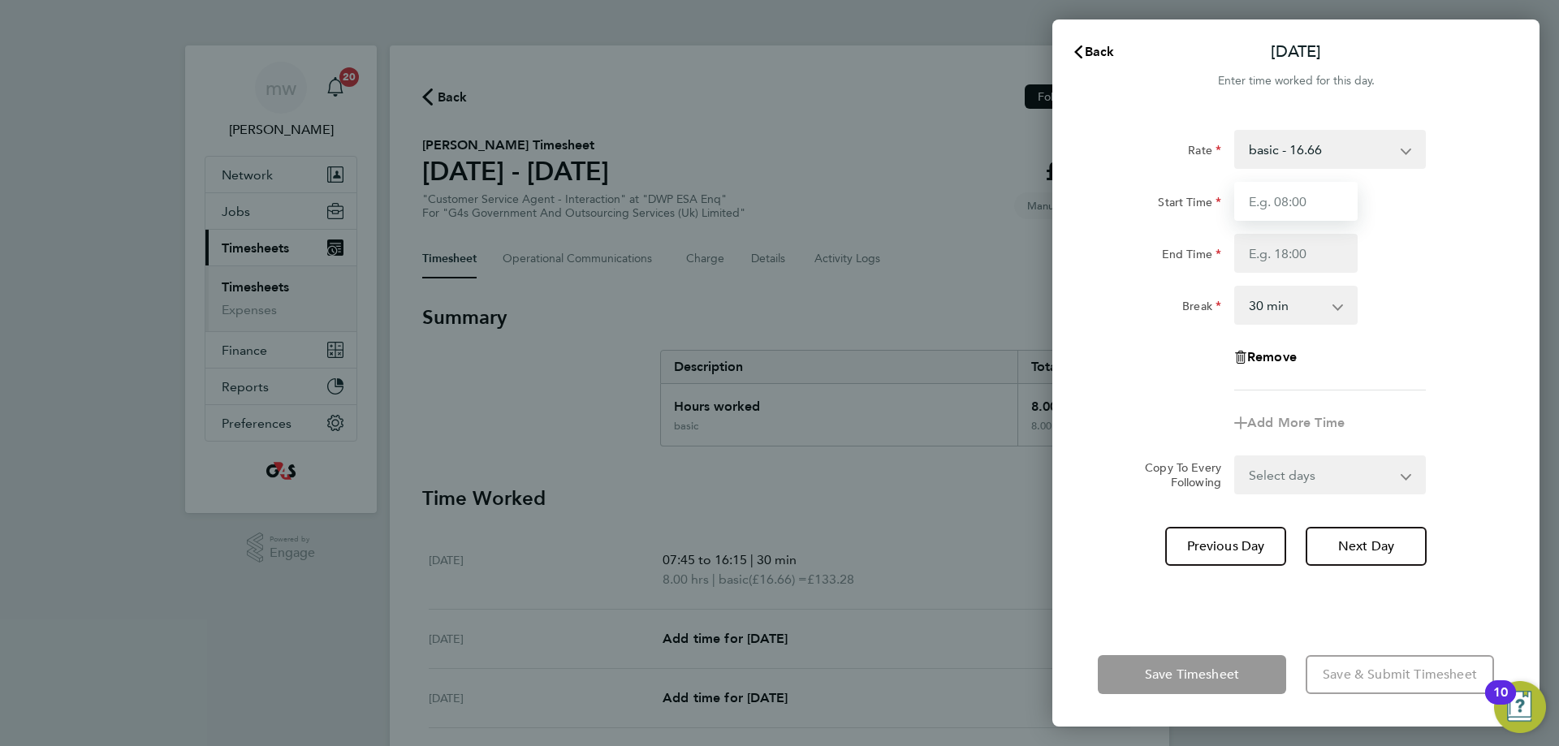
click at [1309, 198] on input "Start Time" at bounding box center [1295, 201] width 123 height 39
type input "07:45"
click at [1326, 249] on input "End Time" at bounding box center [1295, 253] width 123 height 39
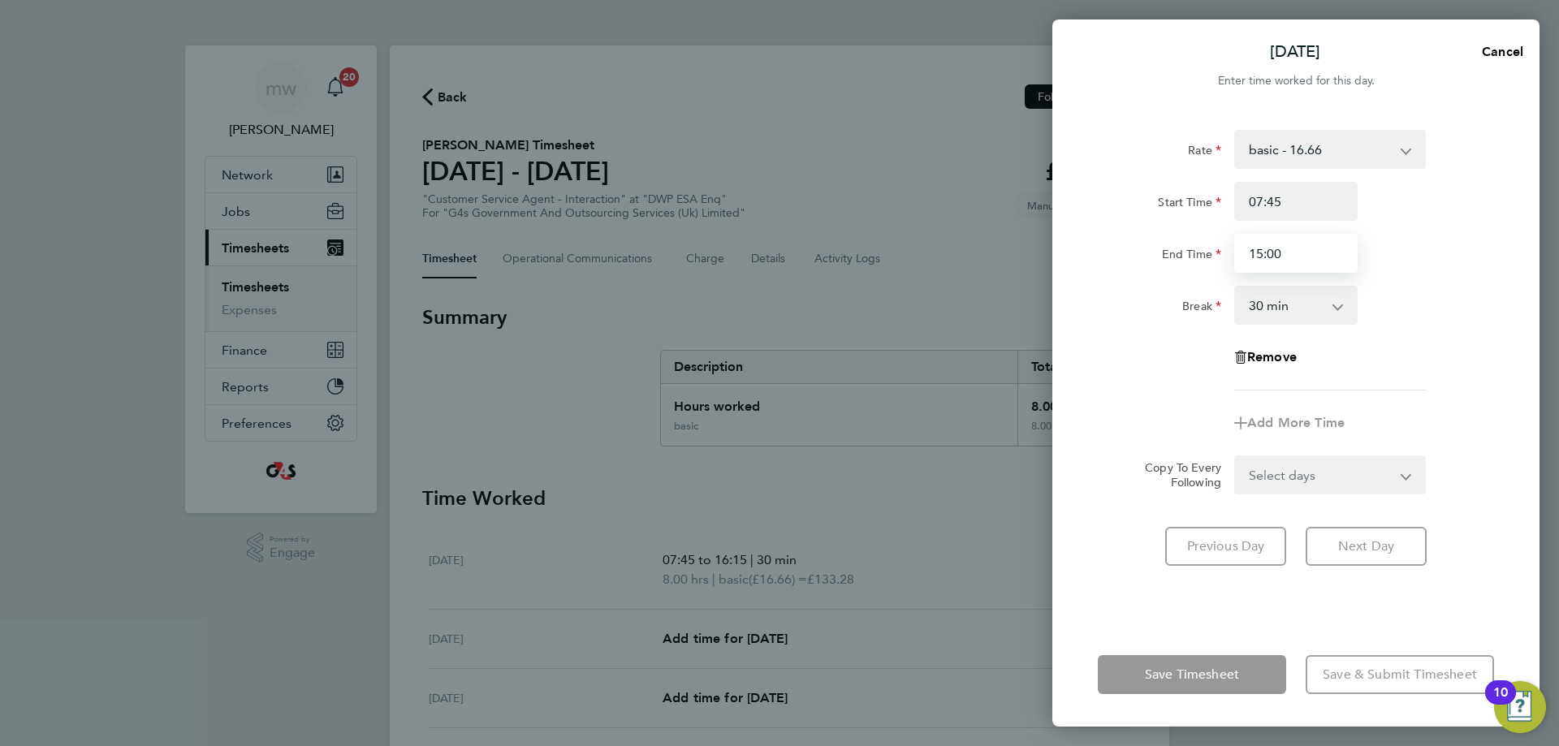
type input "15:00"
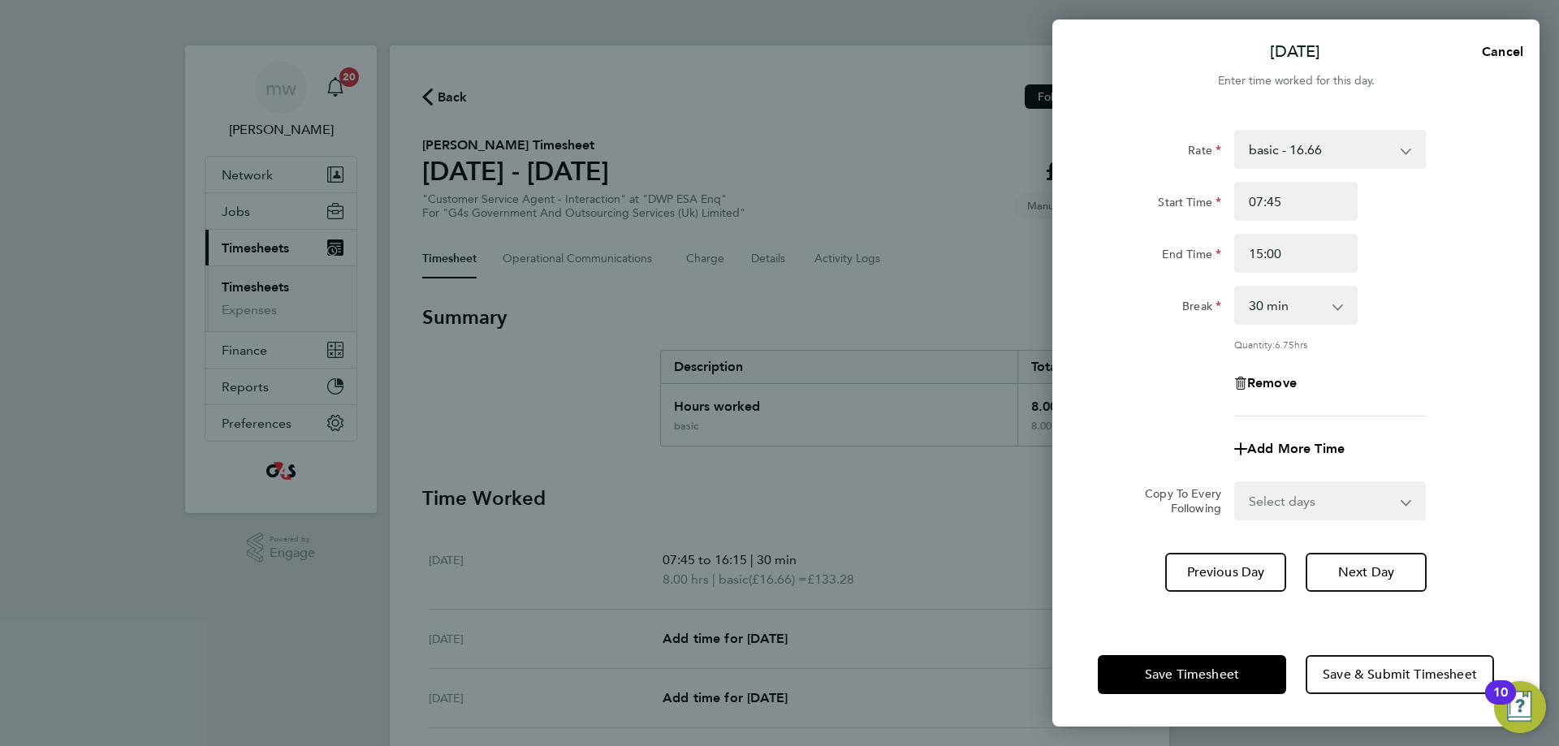
click at [1414, 279] on div "Rate basic - 16.66 Bank Holiday Annual Leave System Issue Paid - 16.66 System I…" at bounding box center [1296, 273] width 396 height 287
drag, startPoint x: 1256, startPoint y: 669, endPoint x: 1199, endPoint y: 678, distance: 57.5
click at [1217, 677] on button "Save Timesheet" at bounding box center [1192, 674] width 188 height 39
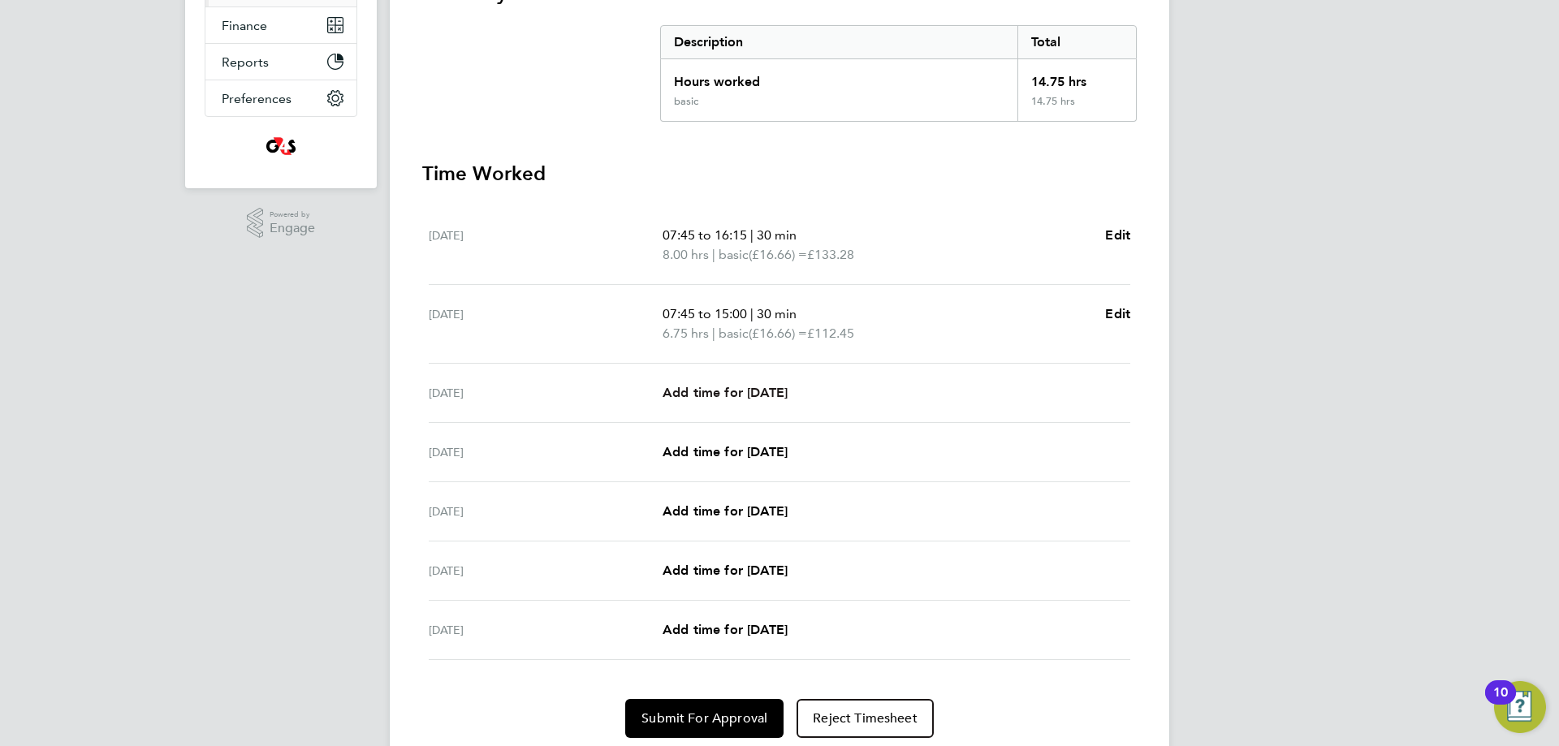
click at [753, 387] on span "Add time for [DATE]" at bounding box center [725, 392] width 125 height 15
select select "30"
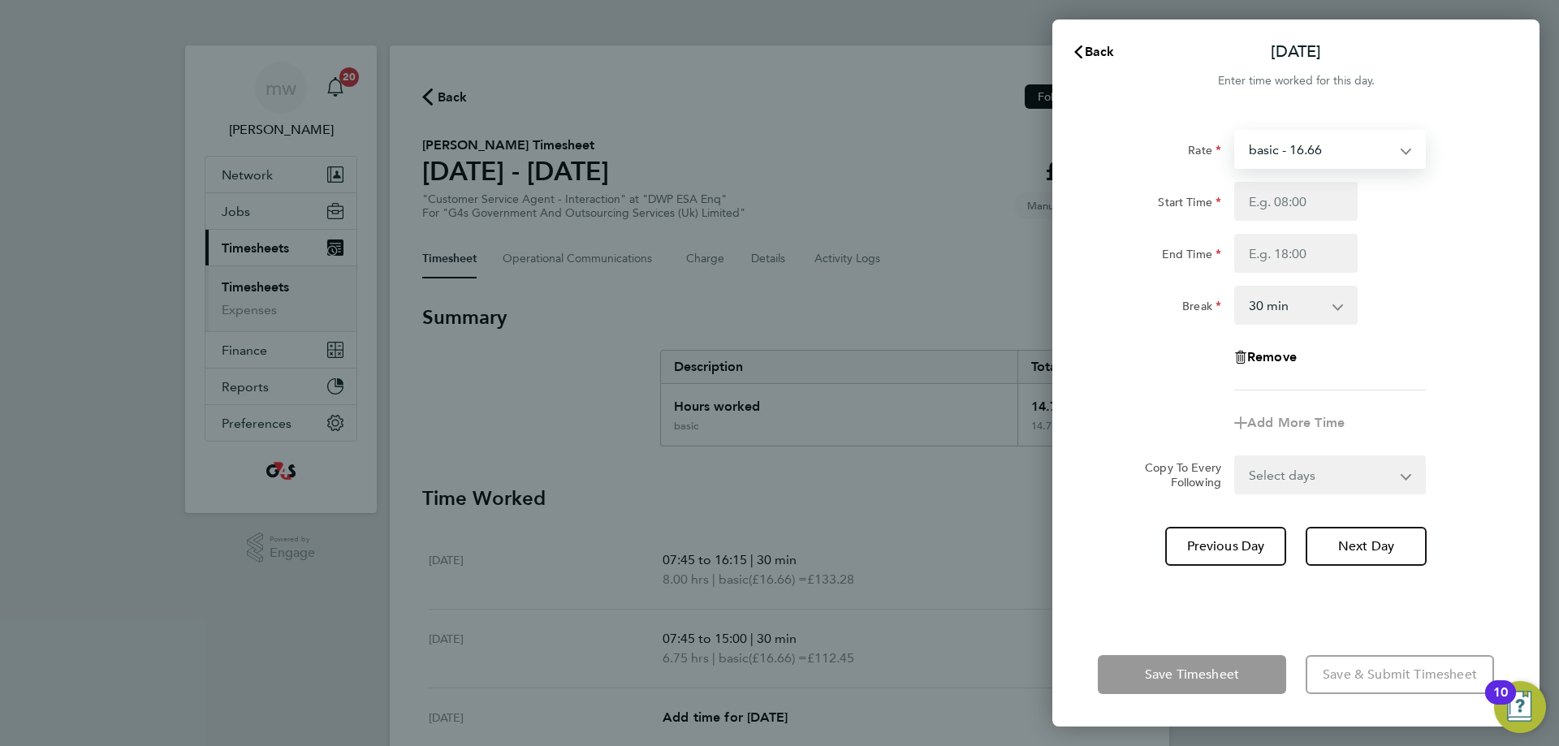
click at [1238, 149] on select "basic - 16.66 Bank Holiday Annual Leave System Issue Paid - 16.66 System Issue …" at bounding box center [1320, 150] width 169 height 36
select select "30"
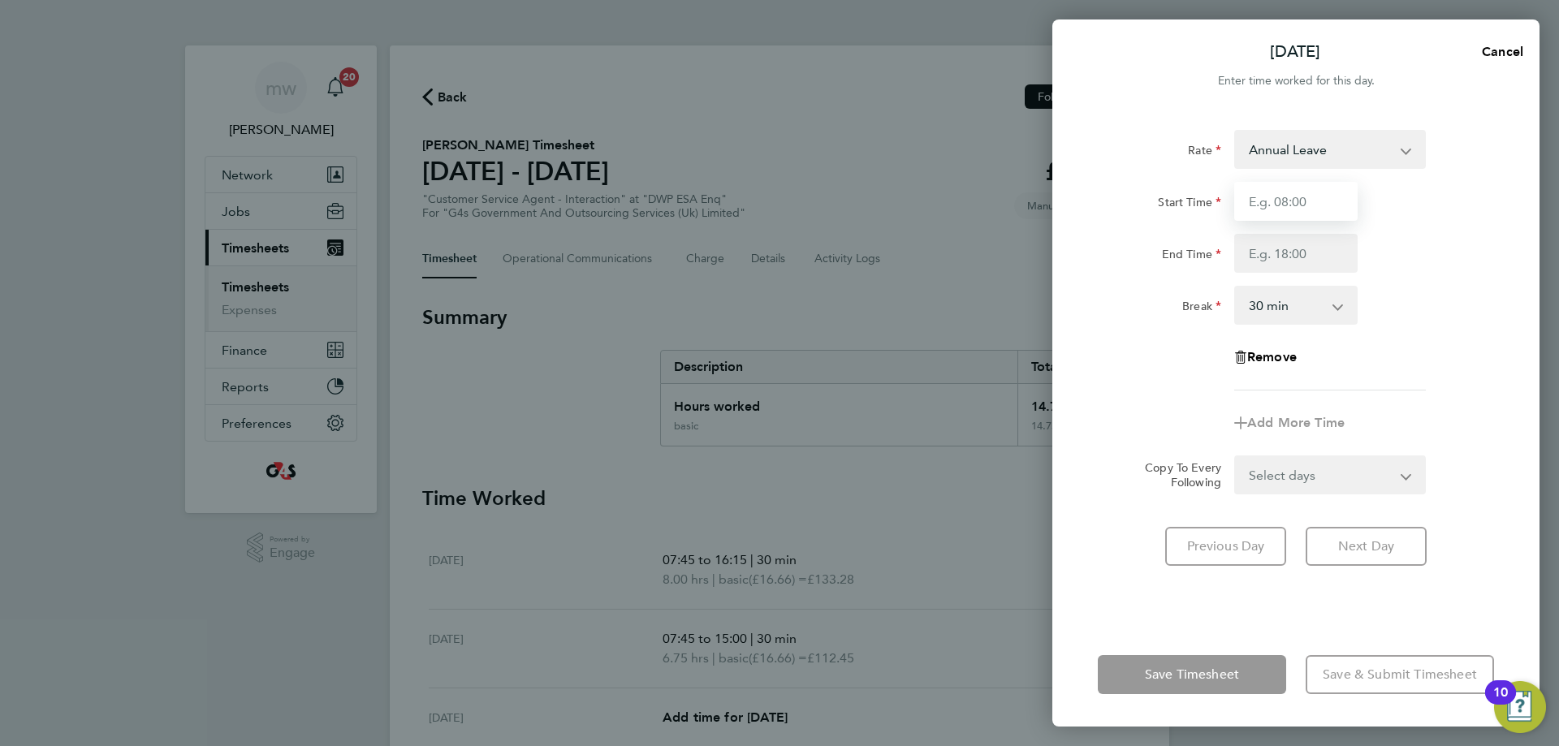
click at [1295, 193] on input "Start Time" at bounding box center [1295, 201] width 123 height 39
type input "07:45"
click at [1285, 261] on input "End Time" at bounding box center [1295, 253] width 123 height 39
type input "16:30"
click at [1412, 236] on div "End Time 16:30" at bounding box center [1296, 253] width 409 height 39
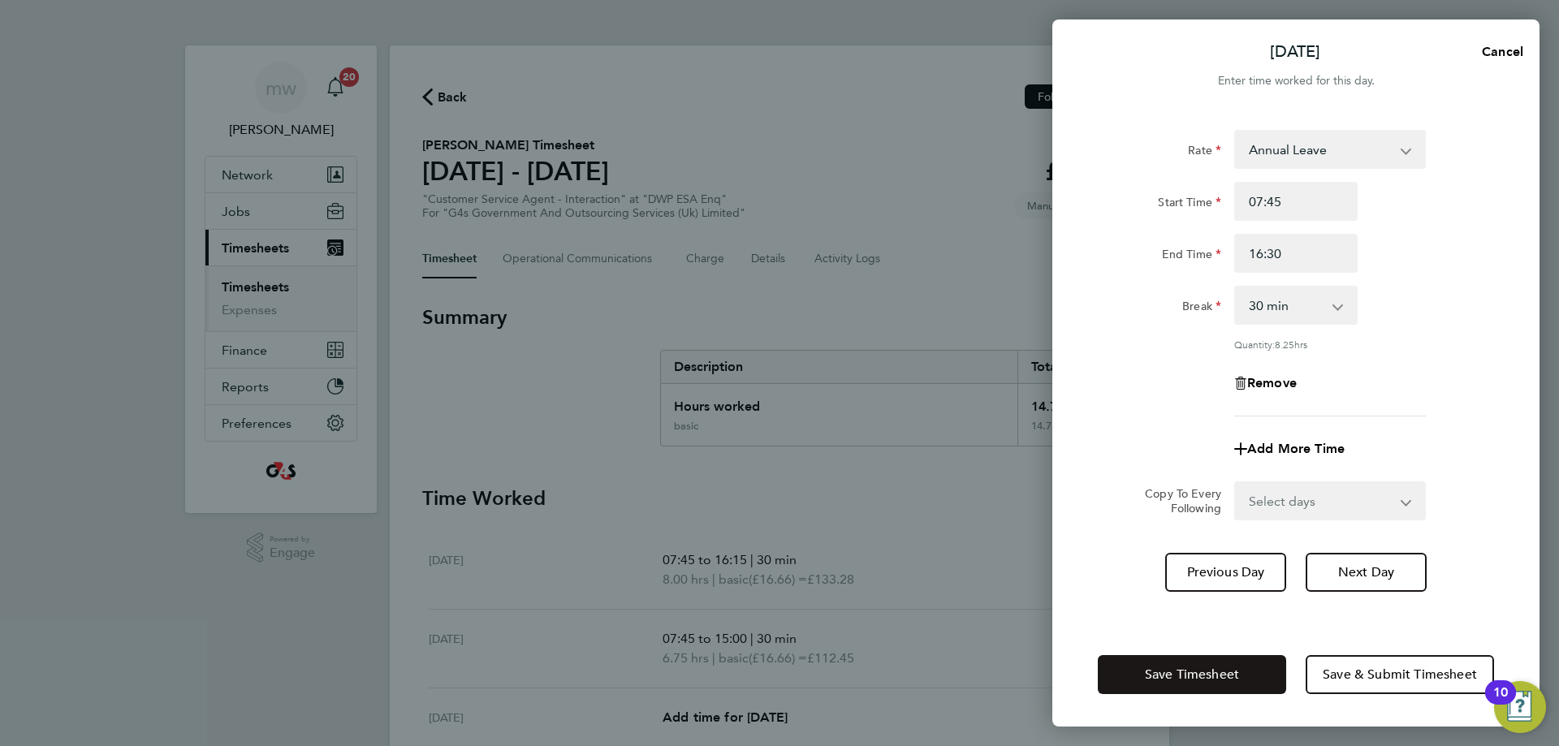
click at [1187, 682] on span "Save Timesheet" at bounding box center [1192, 675] width 94 height 16
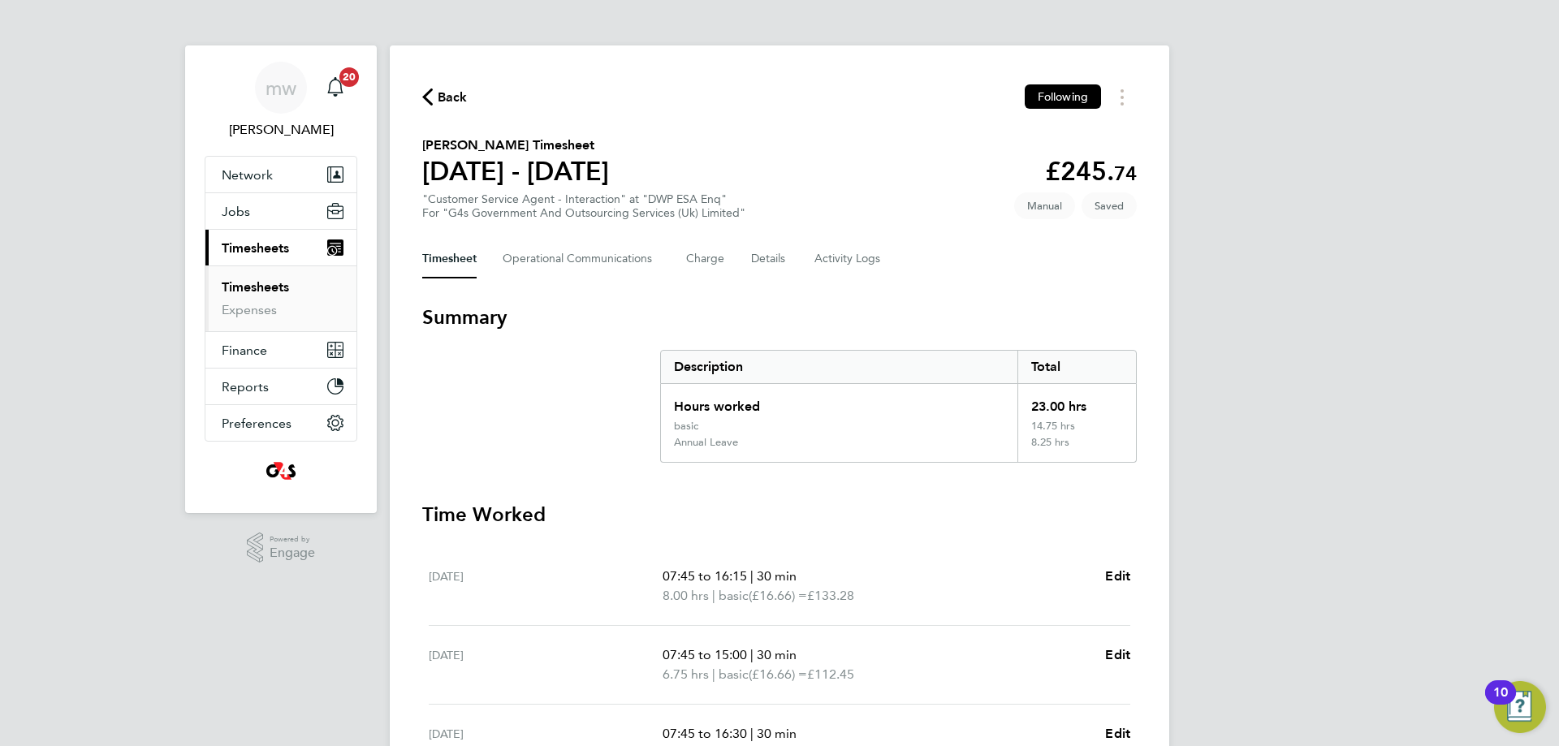
scroll to position [244, 0]
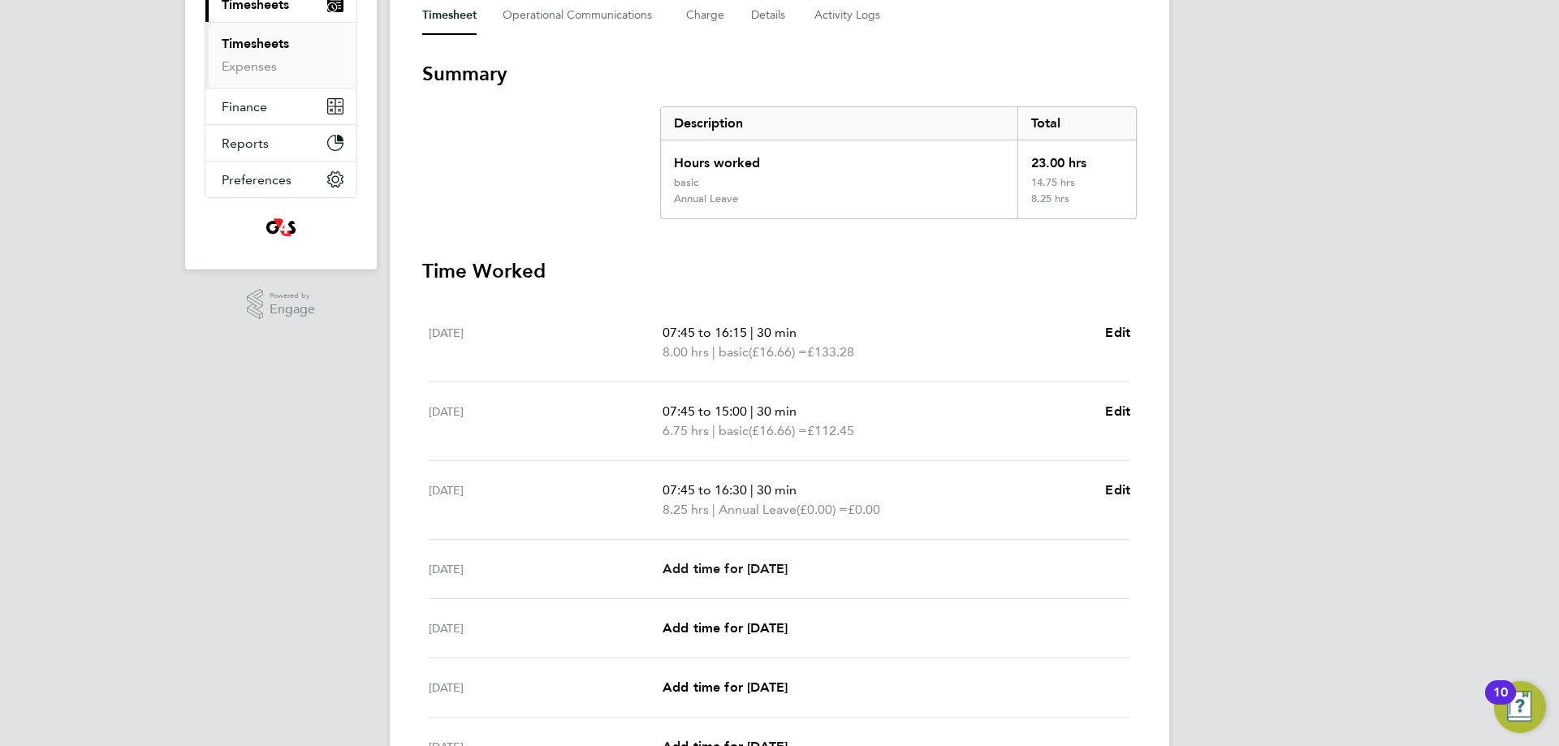
click at [712, 570] on span "Add time for [DATE]" at bounding box center [725, 568] width 125 height 15
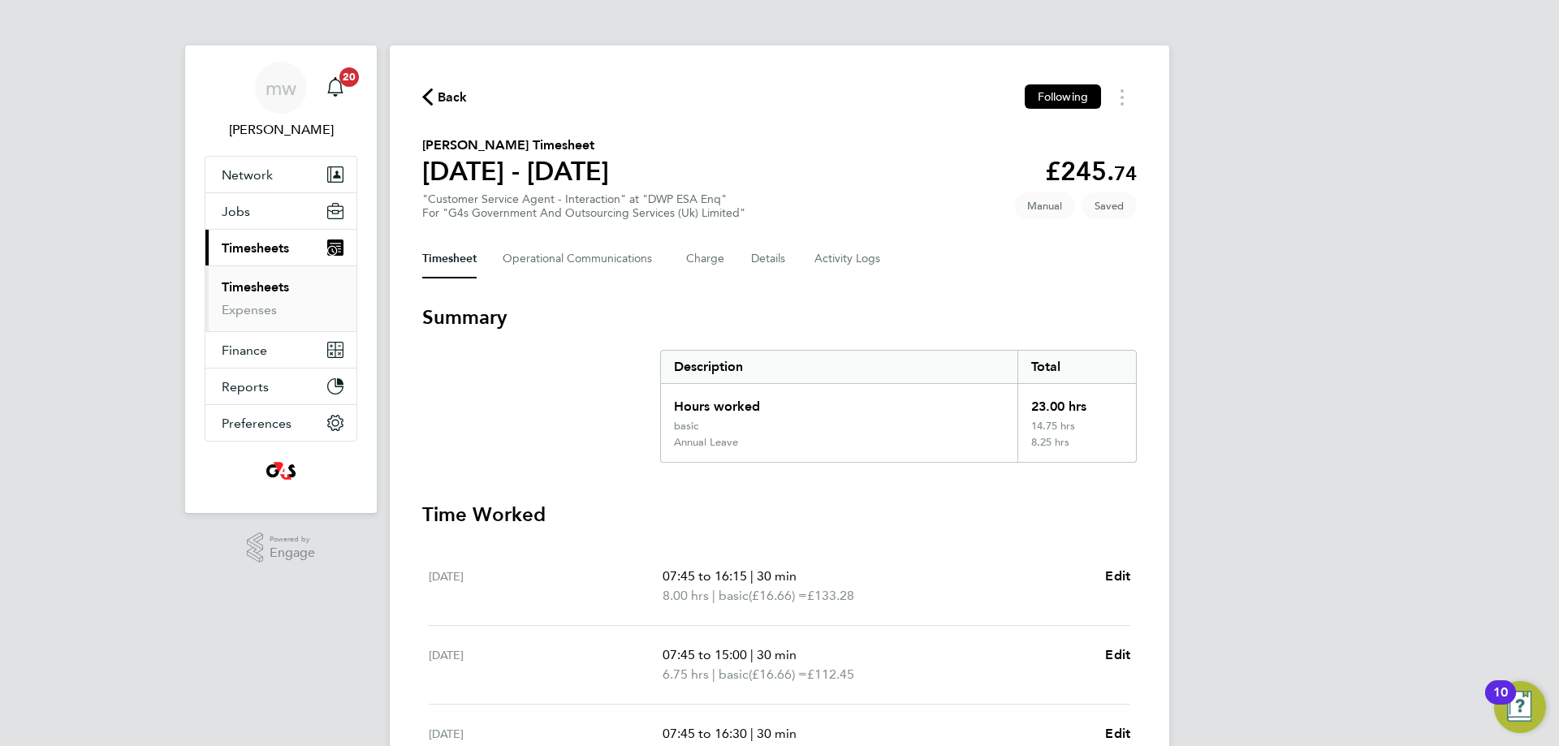
select select "30"
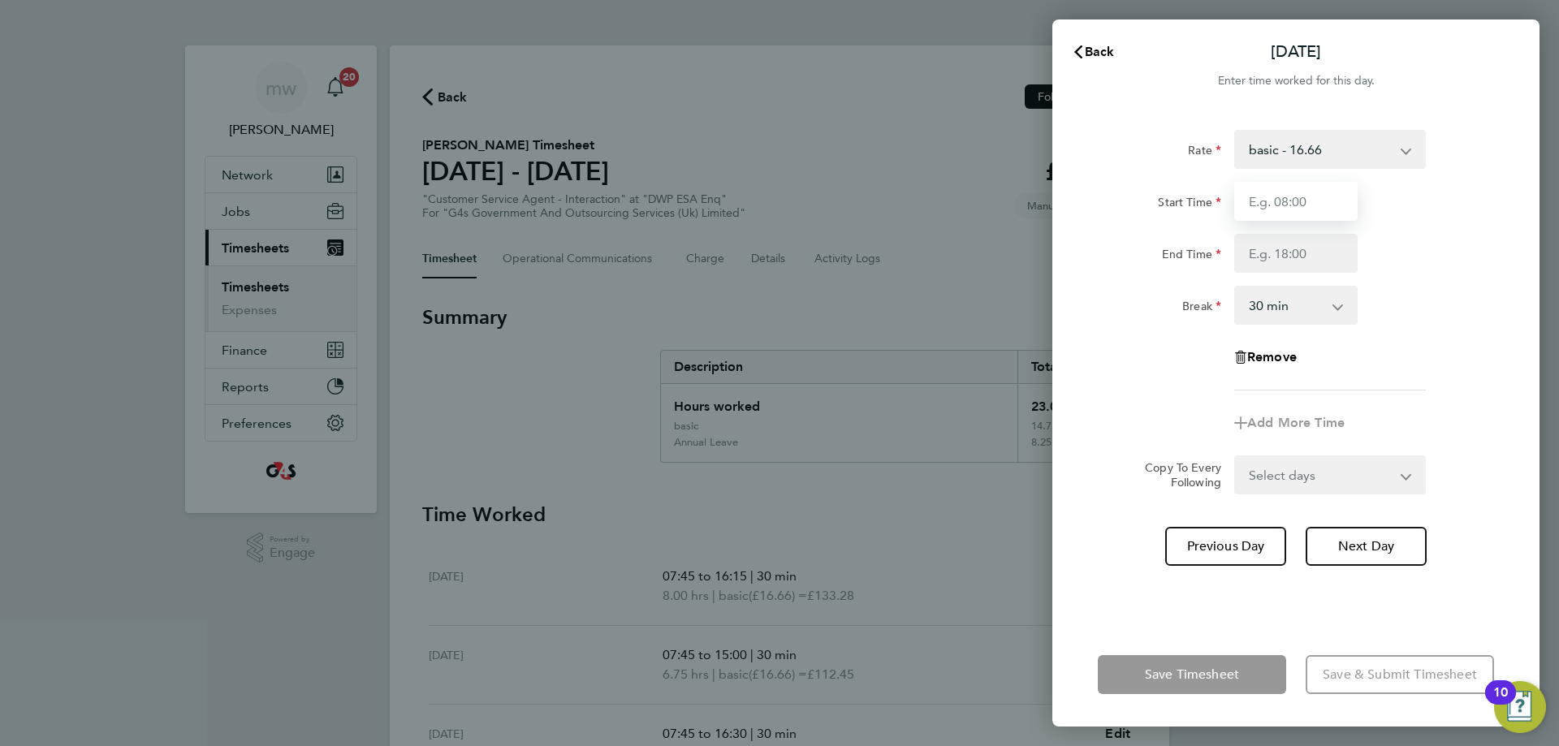
drag, startPoint x: 1269, startPoint y: 211, endPoint x: 1279, endPoint y: 210, distance: 9.8
click at [1278, 211] on input "Start Time" at bounding box center [1295, 201] width 123 height 39
type input "08:00"
click at [1284, 258] on input "End Time" at bounding box center [1295, 253] width 123 height 39
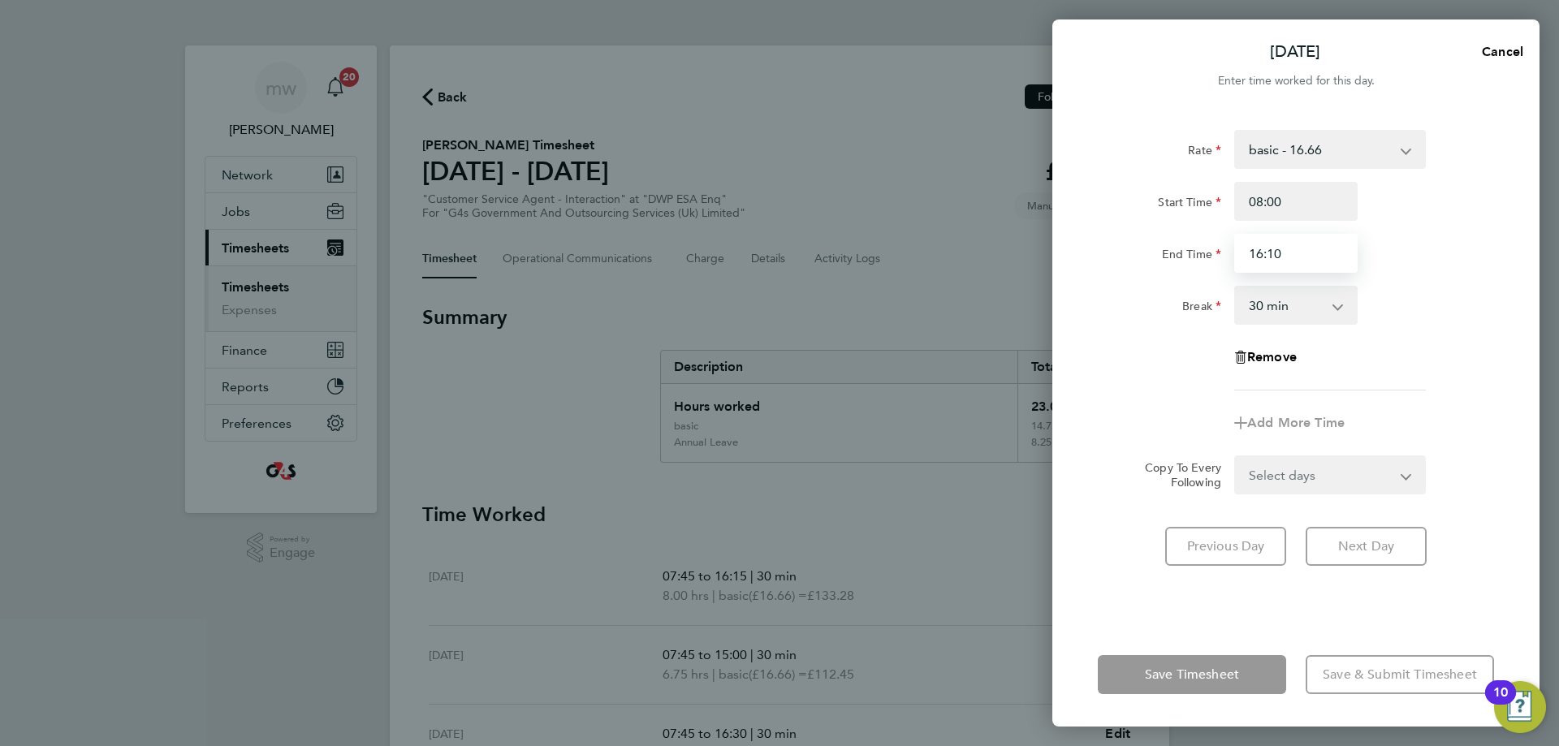
type input "16:10"
drag, startPoint x: 1440, startPoint y: 276, endPoint x: 1449, endPoint y: 276, distance: 8.9
click at [1447, 276] on div "Rate basic - 16.66 Bank Holiday Annual Leave System Issue Paid - 16.66 System I…" at bounding box center [1296, 260] width 396 height 261
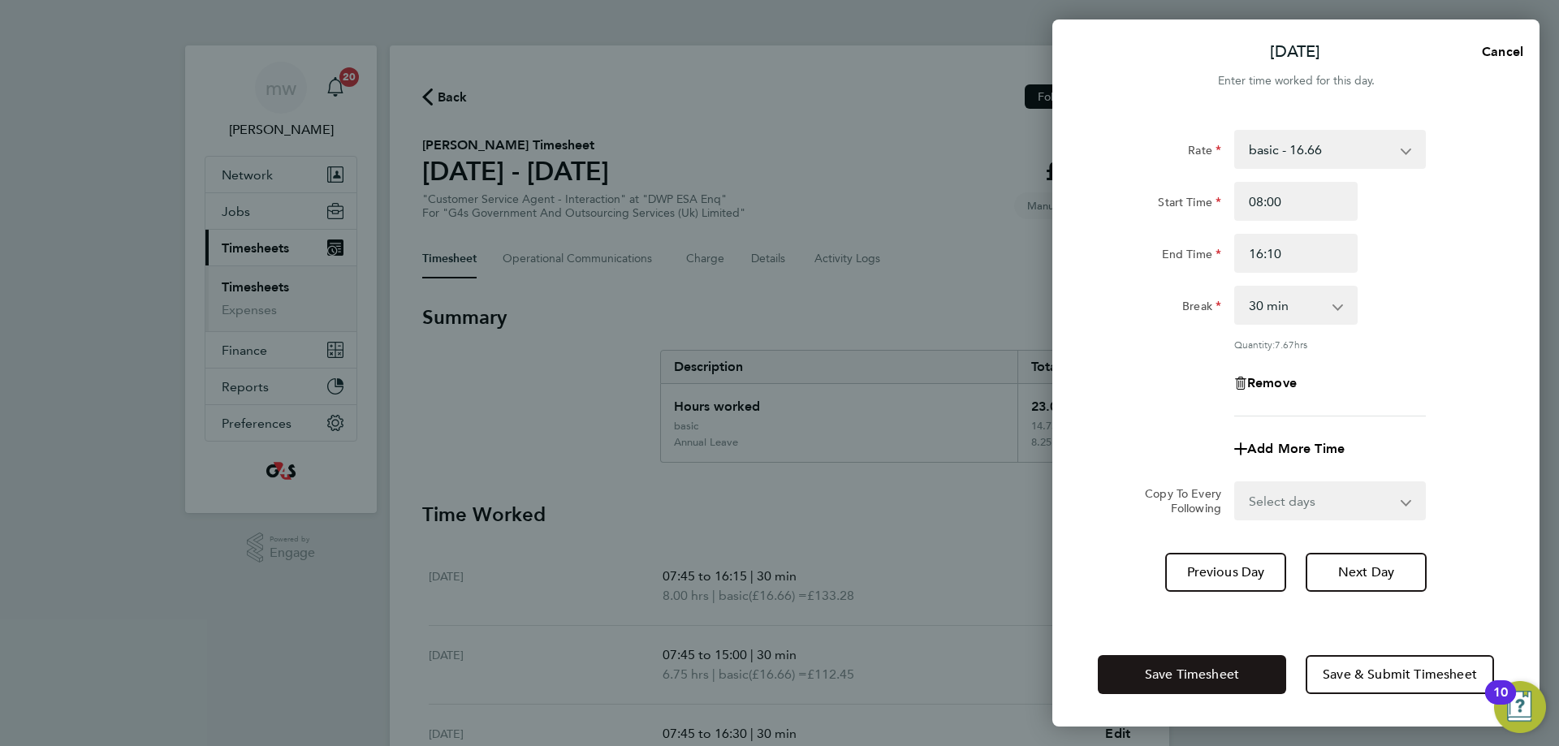
click at [1243, 674] on button "Save Timesheet" at bounding box center [1192, 674] width 188 height 39
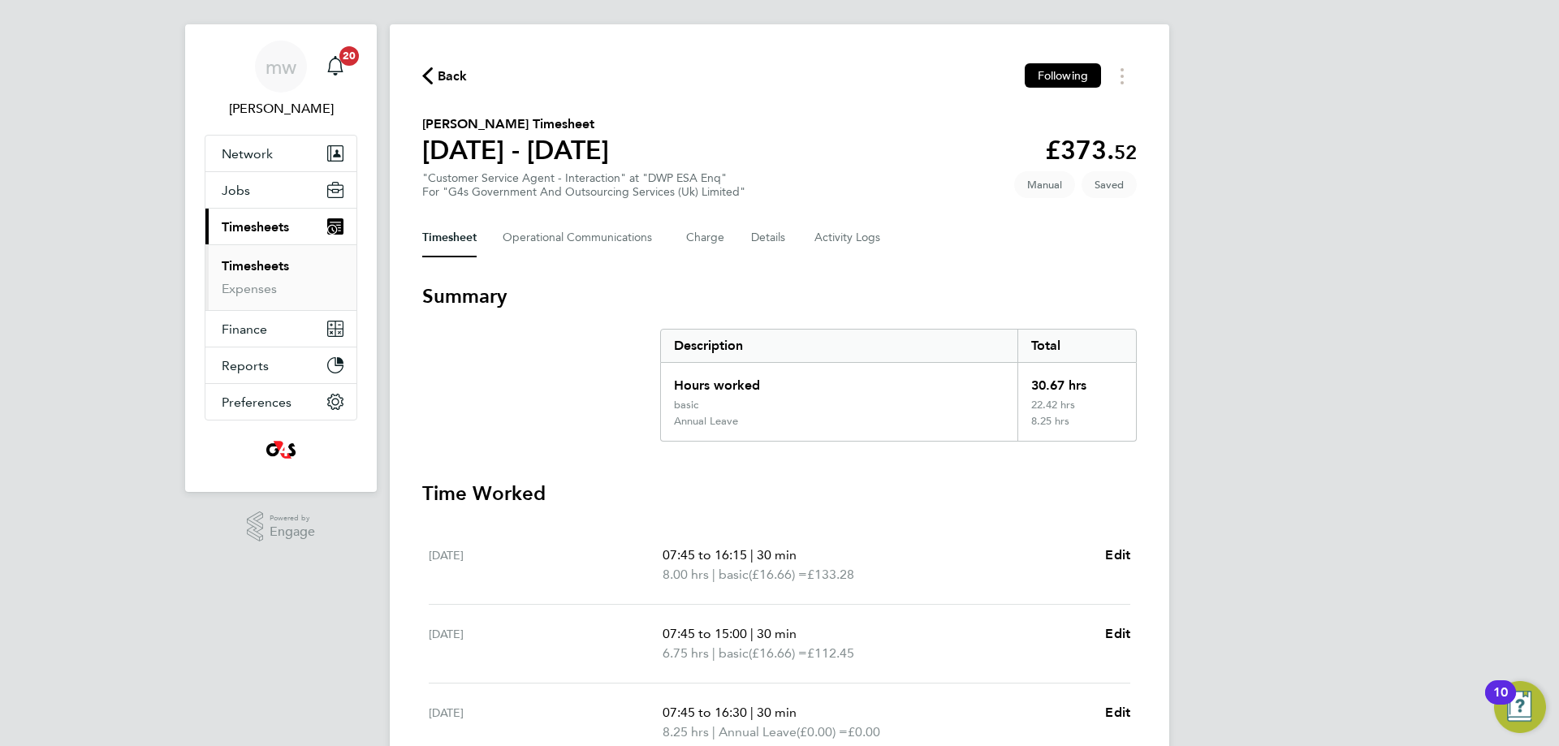
scroll to position [325, 0]
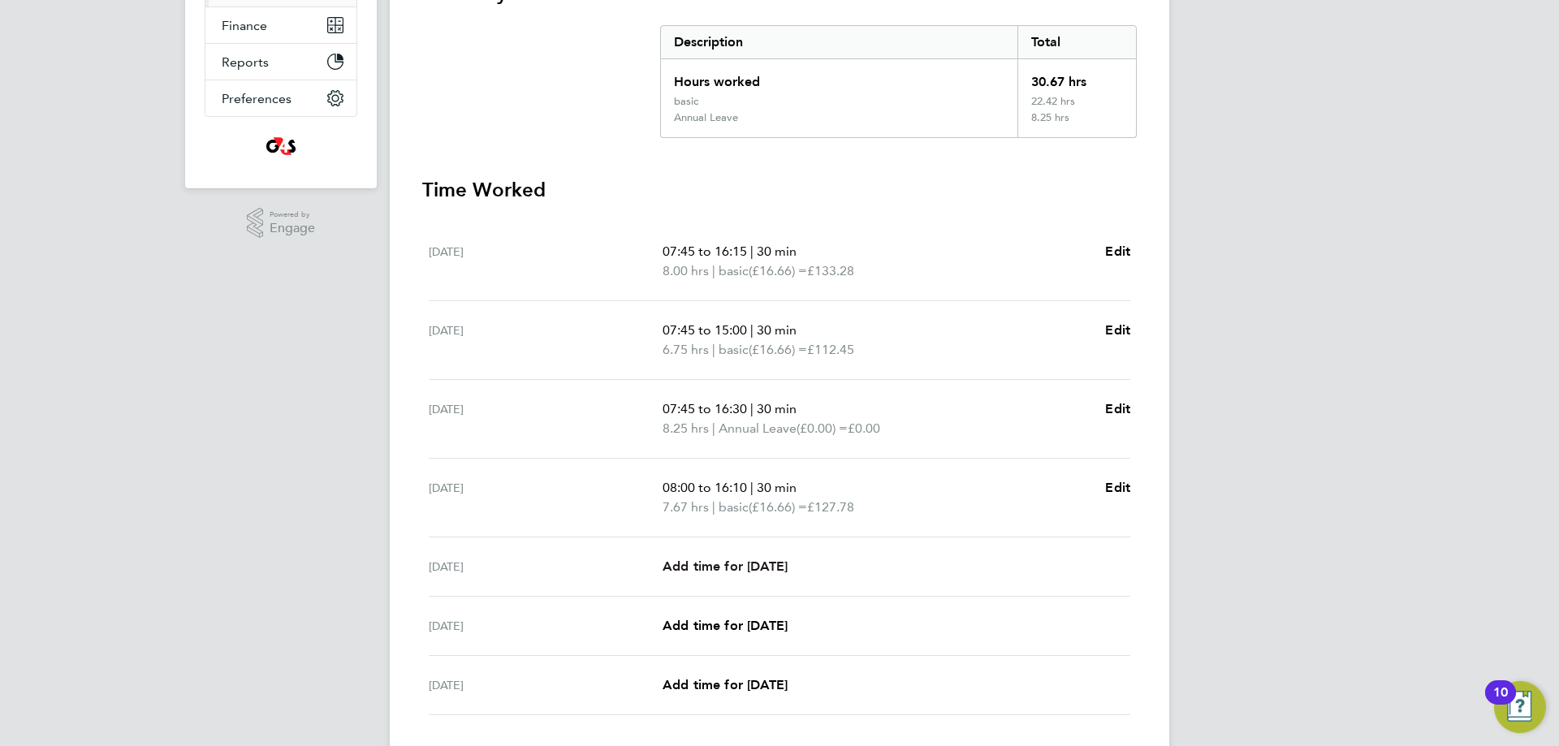
click at [720, 564] on span "Add time for [DATE]" at bounding box center [725, 566] width 125 height 15
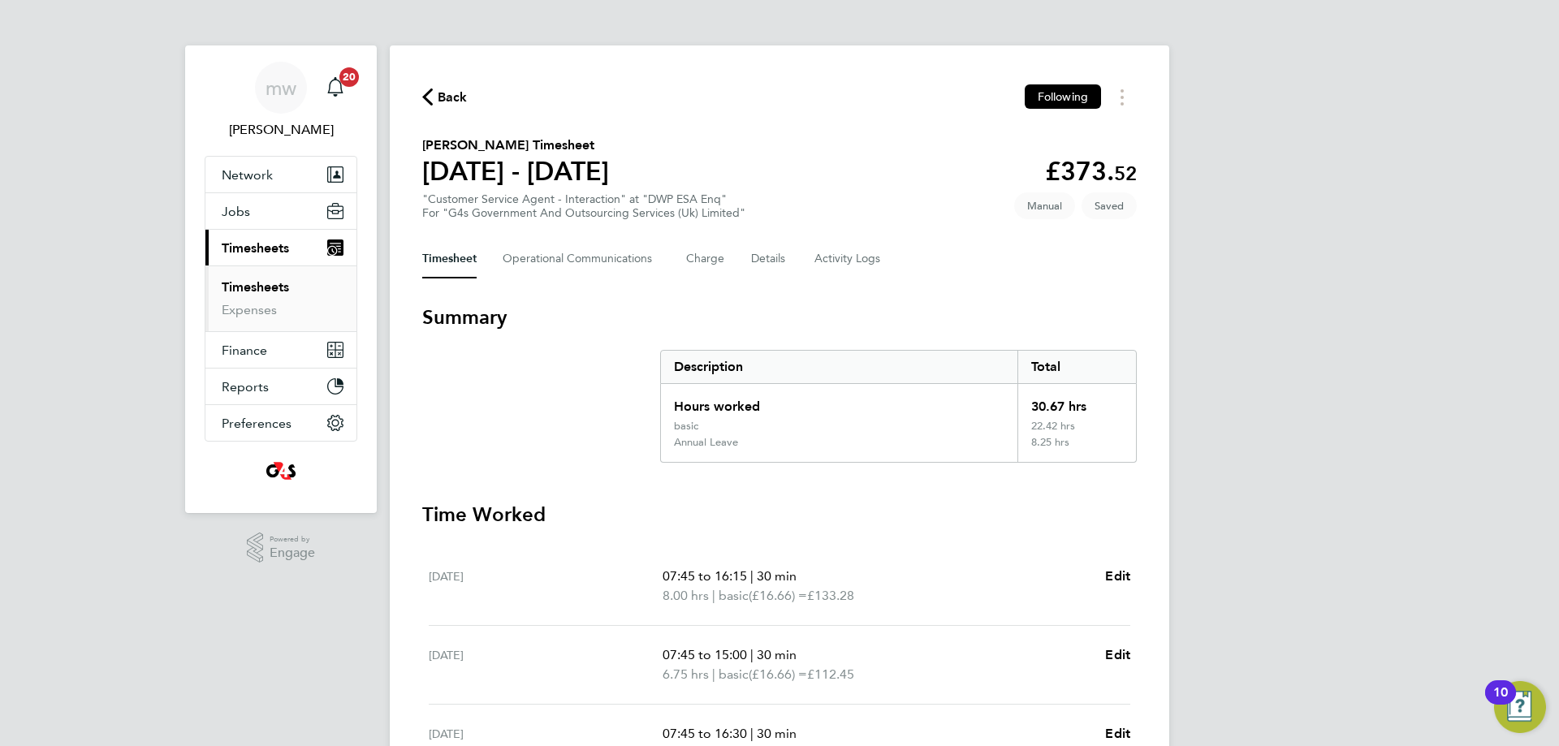
select select "30"
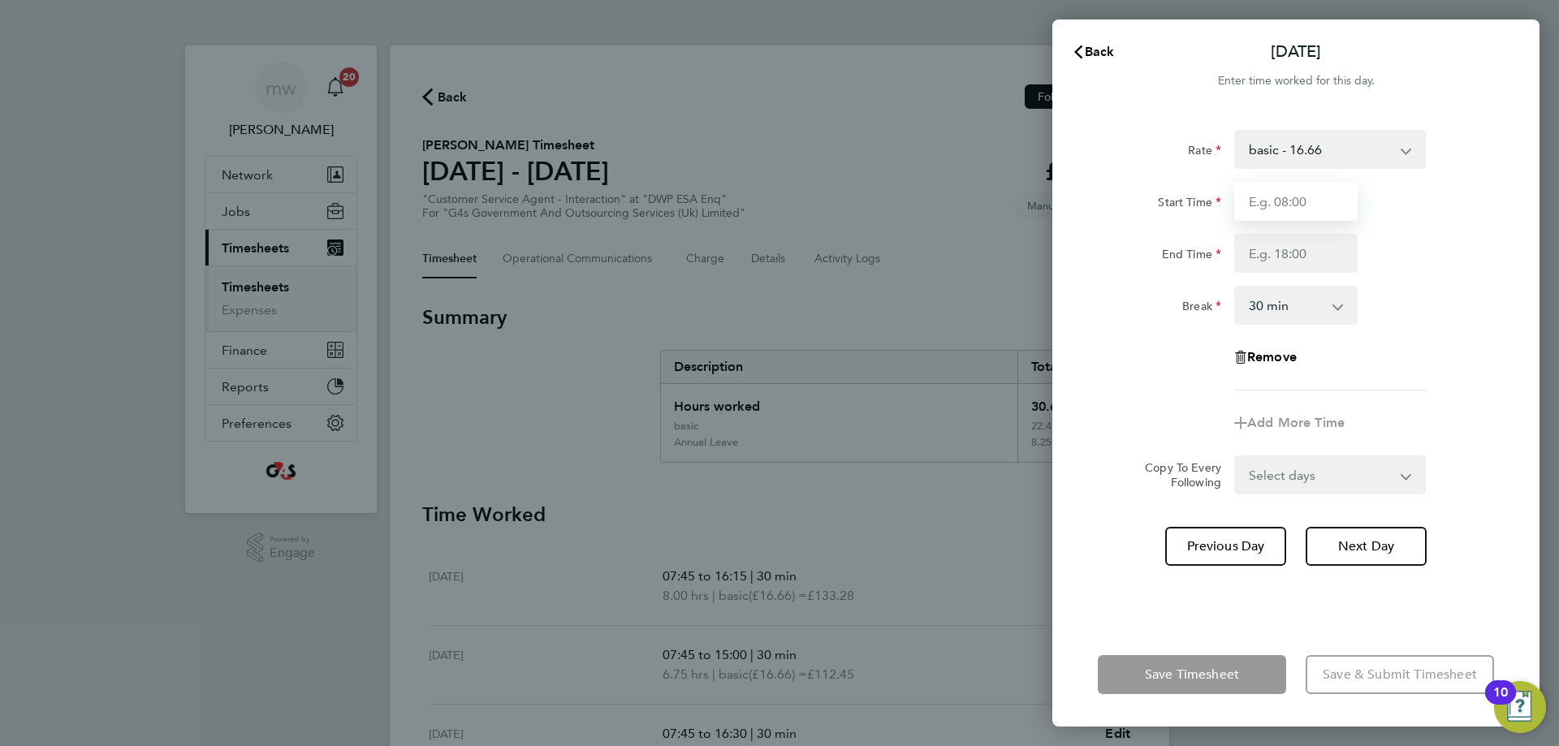
click at [1312, 206] on input "Start Time" at bounding box center [1295, 201] width 123 height 39
type input "07:45"
click at [1279, 248] on input "End Time" at bounding box center [1295, 253] width 123 height 39
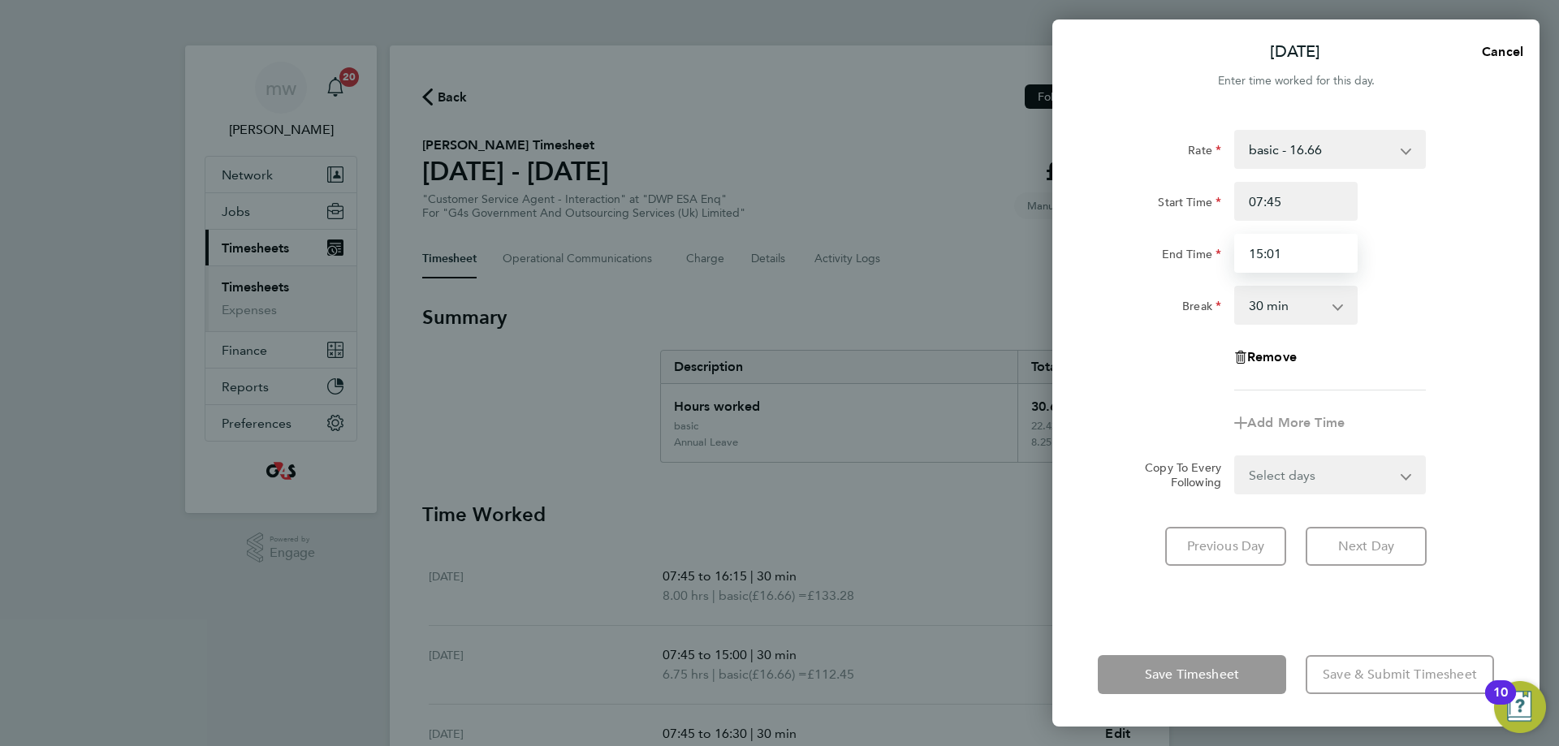
type input "15:01"
click at [1408, 241] on div "End Time 15:01" at bounding box center [1296, 253] width 409 height 39
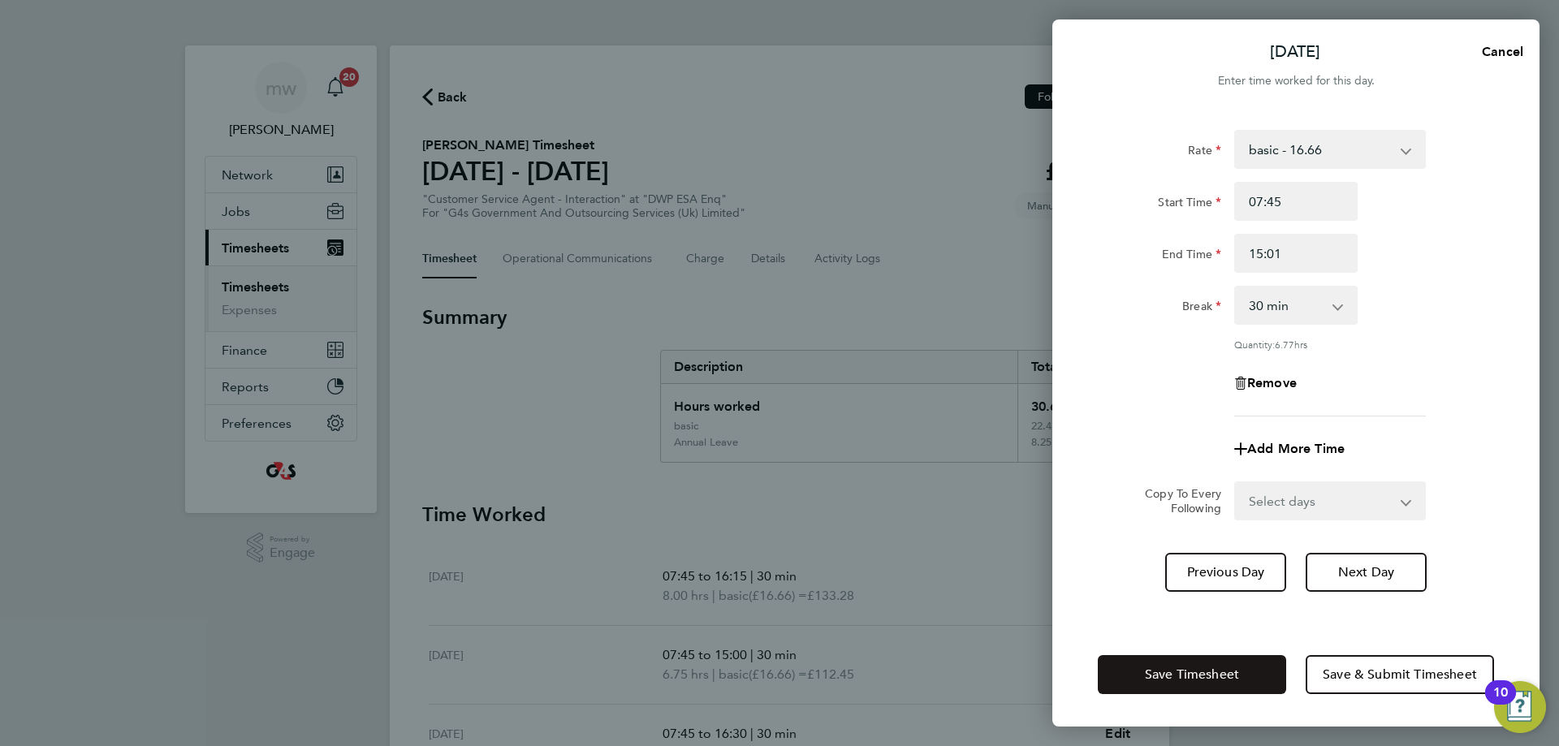
click at [1206, 683] on button "Save Timesheet" at bounding box center [1192, 674] width 188 height 39
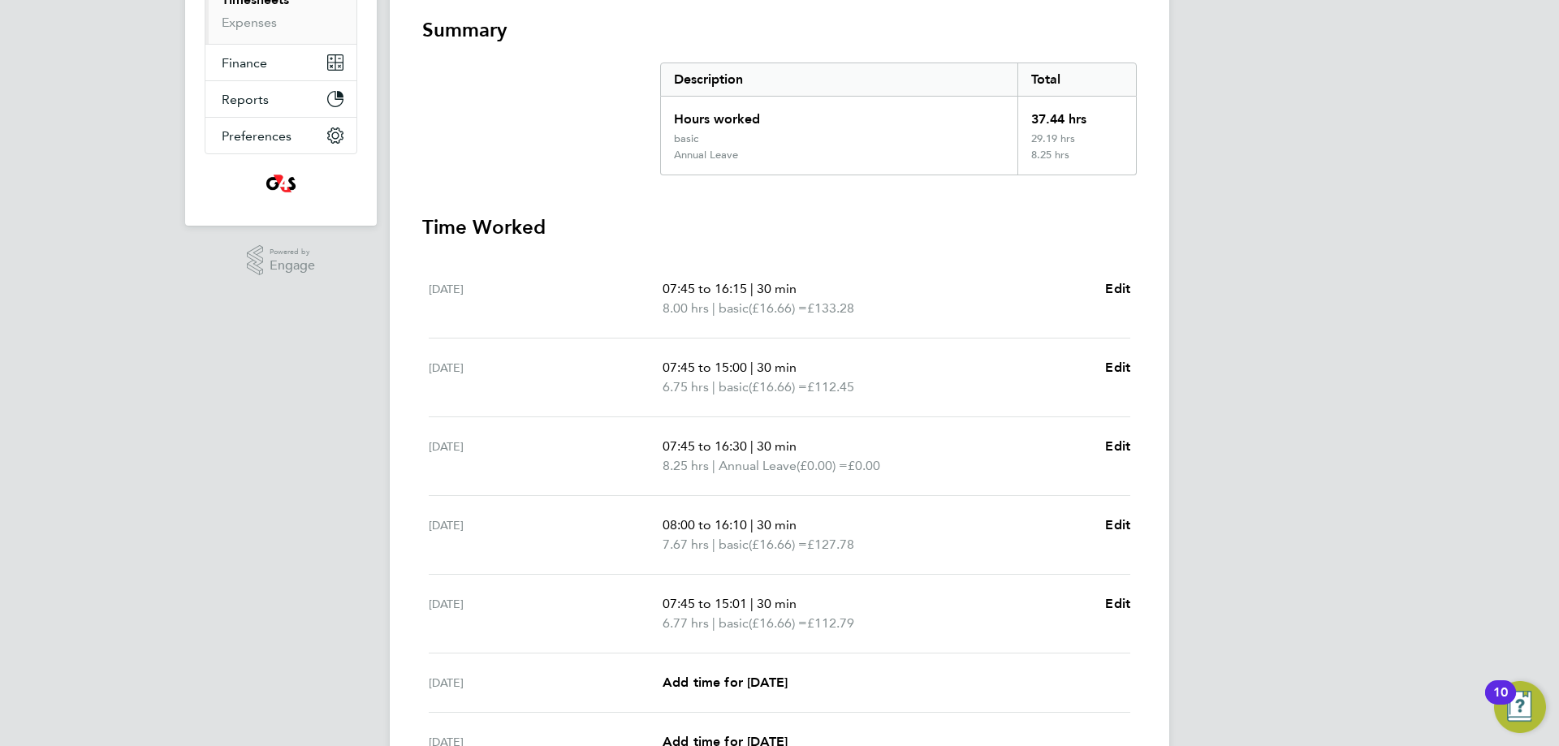
scroll to position [456, 0]
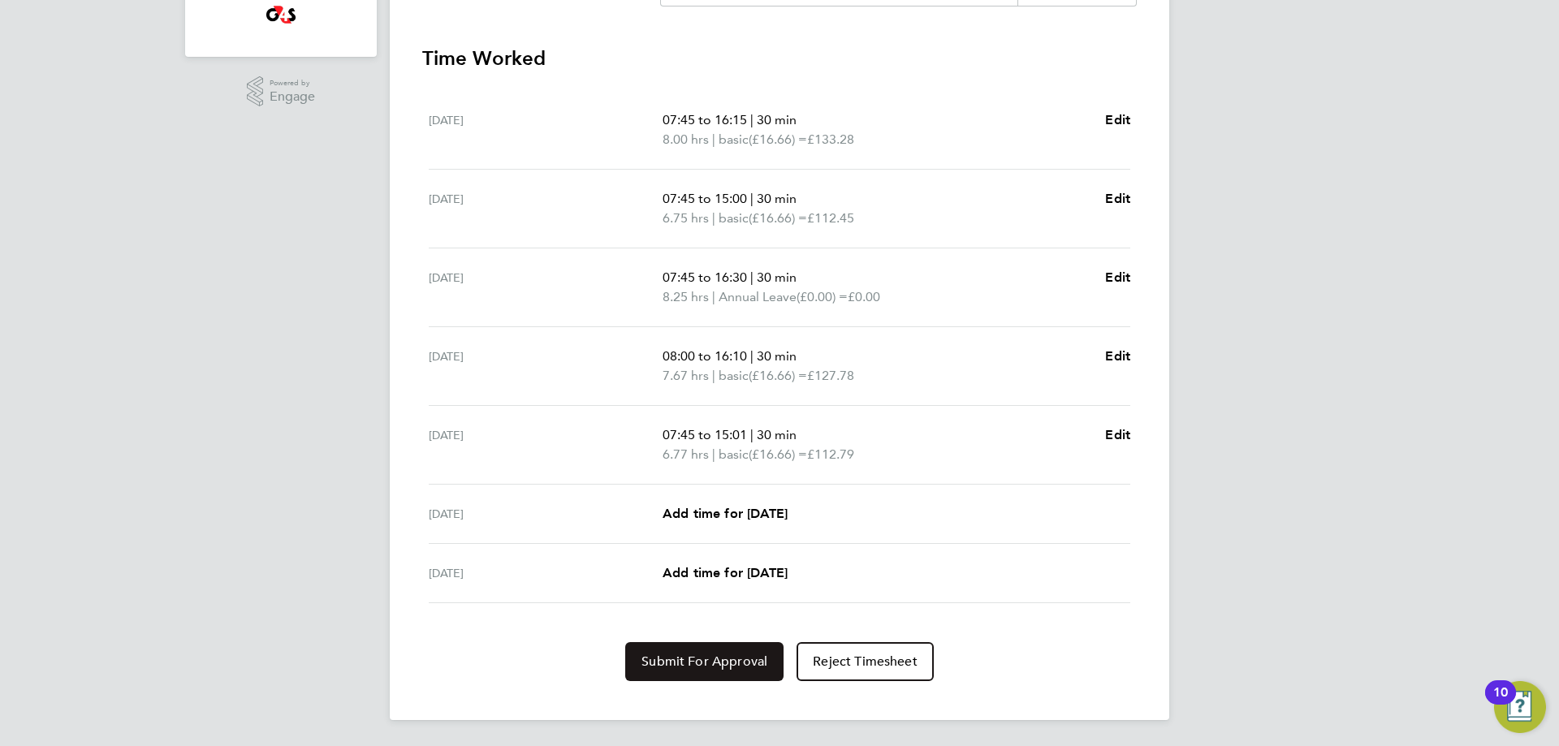
click at [740, 655] on span "Submit For Approval" at bounding box center [705, 662] width 126 height 16
